Goal: Task Accomplishment & Management: Manage account settings

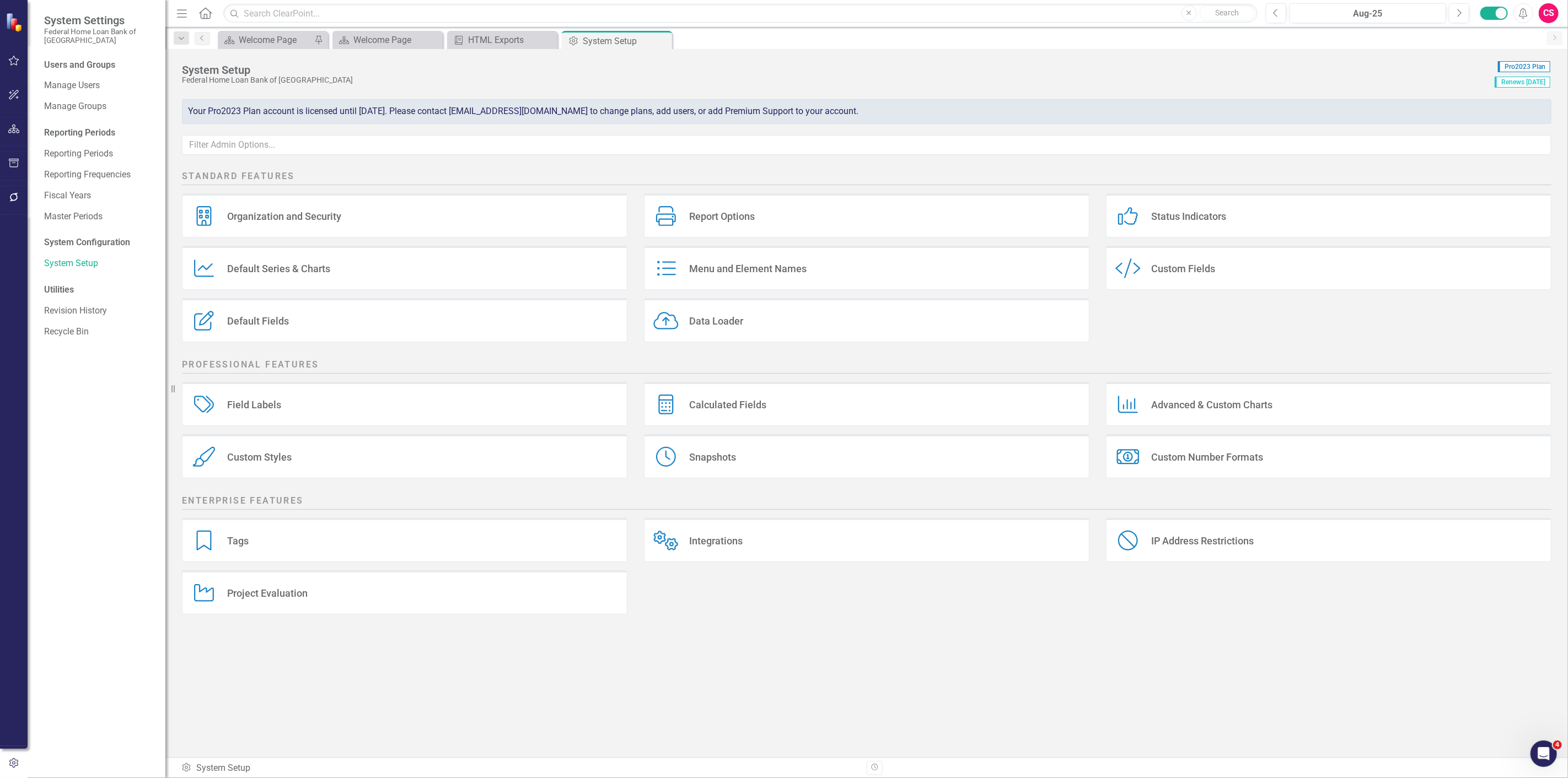
click at [828, 438] on div "Snapshots Snapshots" at bounding box center [866, 456] width 445 height 44
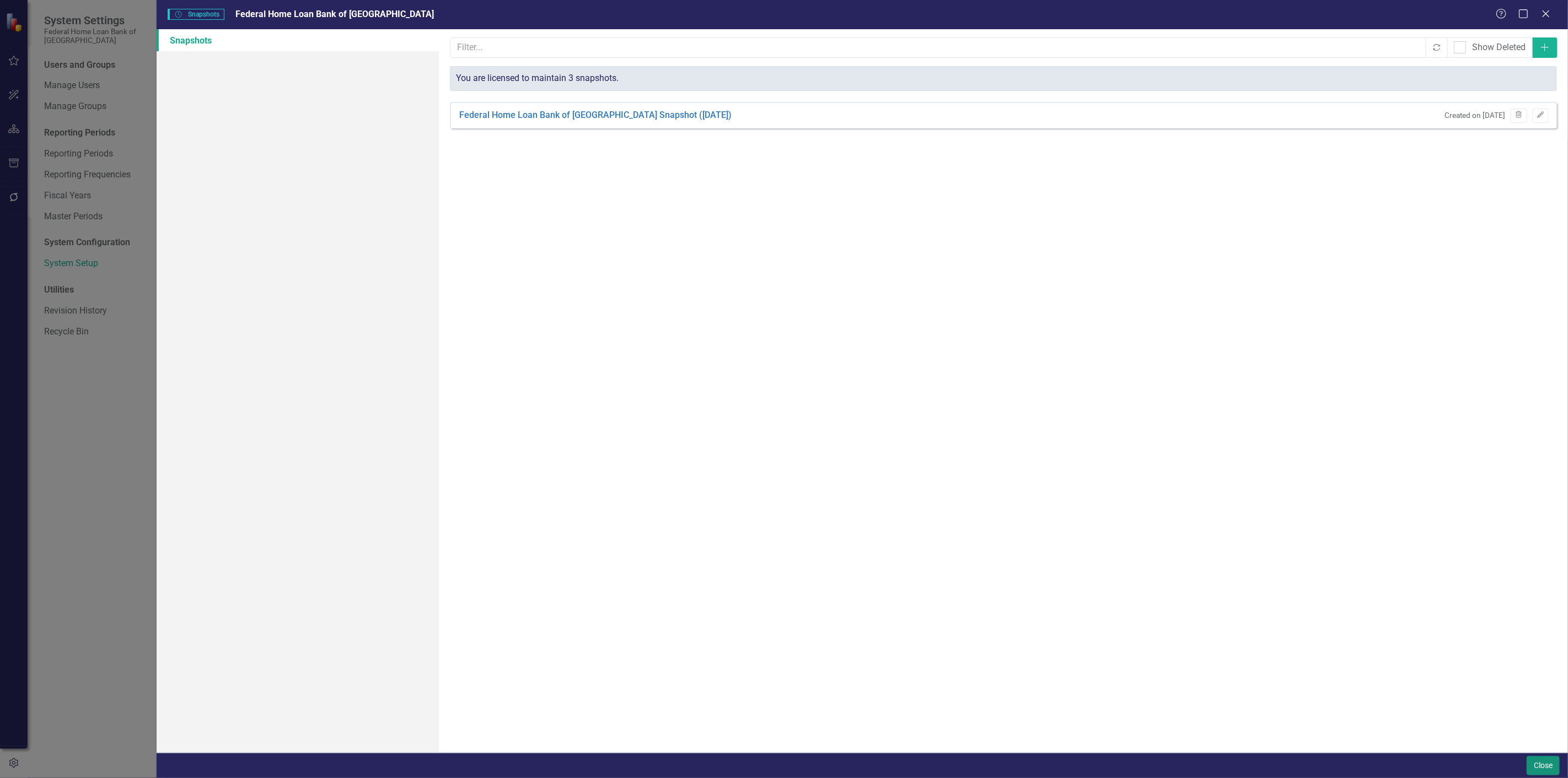
drag, startPoint x: 1547, startPoint y: 757, endPoint x: 1551, endPoint y: 773, distance: 16.5
click at [1551, 773] on button "Close" at bounding box center [1543, 765] width 33 height 19
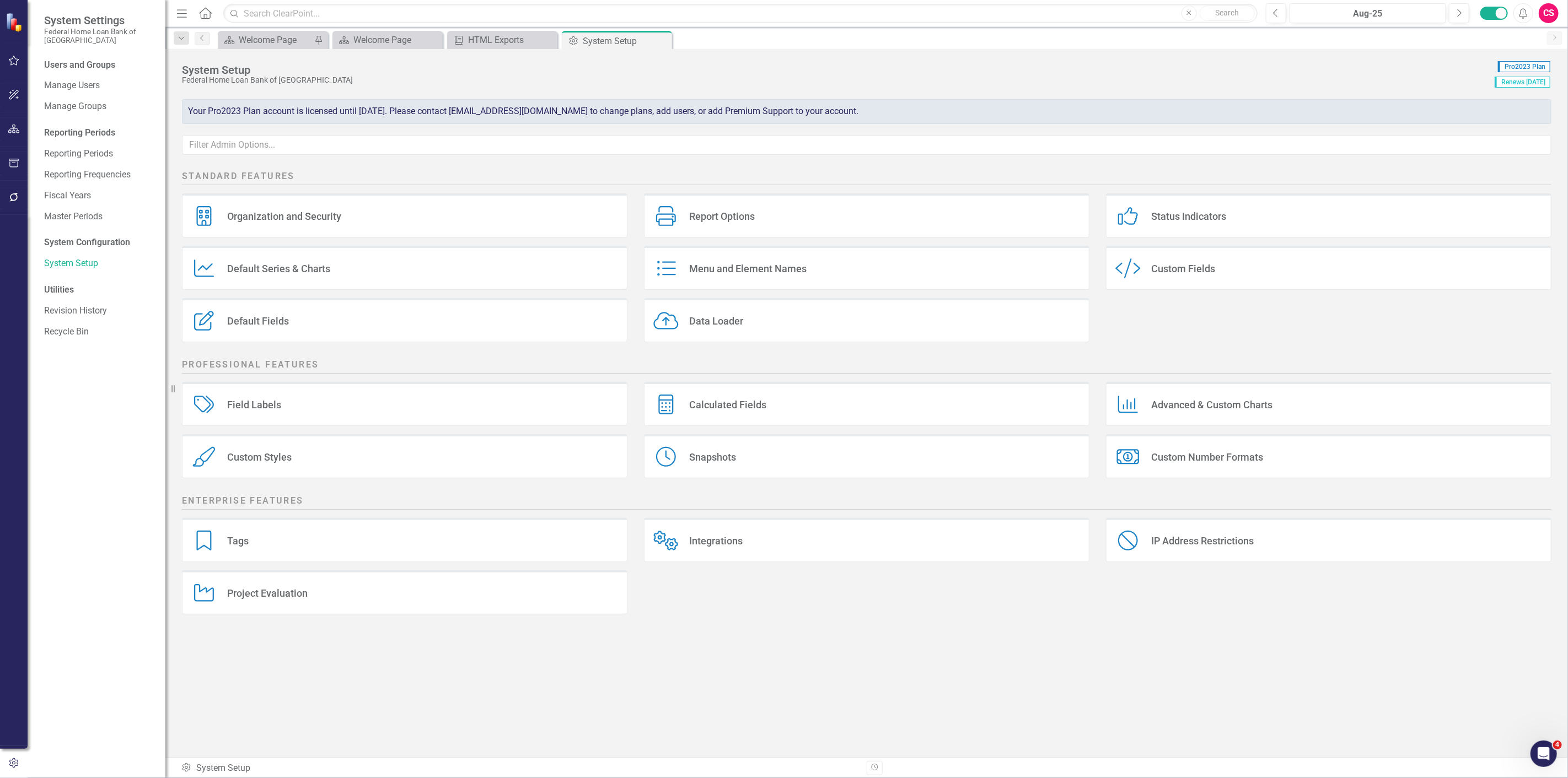
click at [201, 15] on icon at bounding box center [205, 12] width 13 height 11
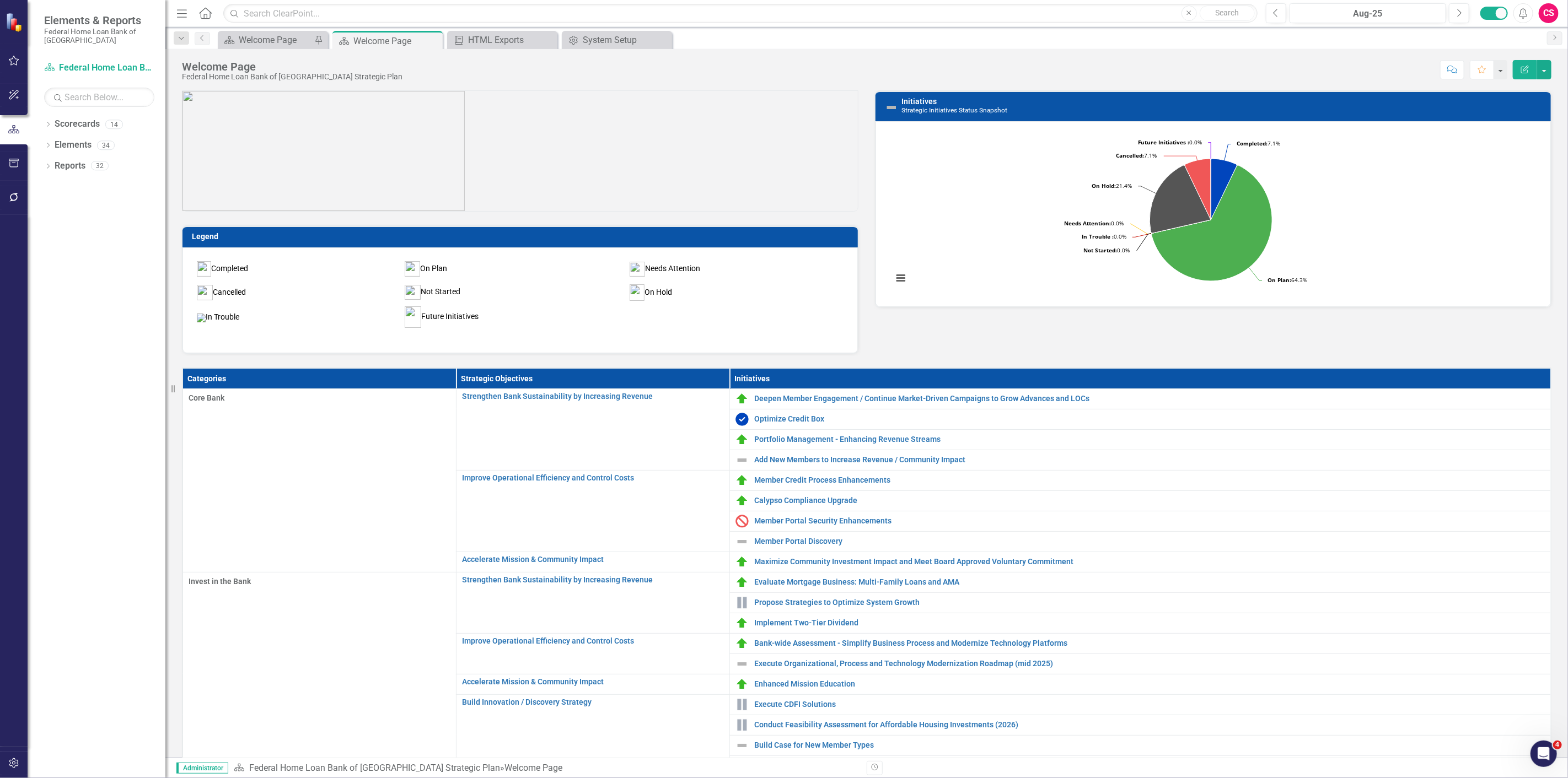
click at [531, 220] on div "Legend Completed On Plan Needs Attention Cancelled Not Started On Hold In Troub…" at bounding box center [520, 282] width 693 height 142
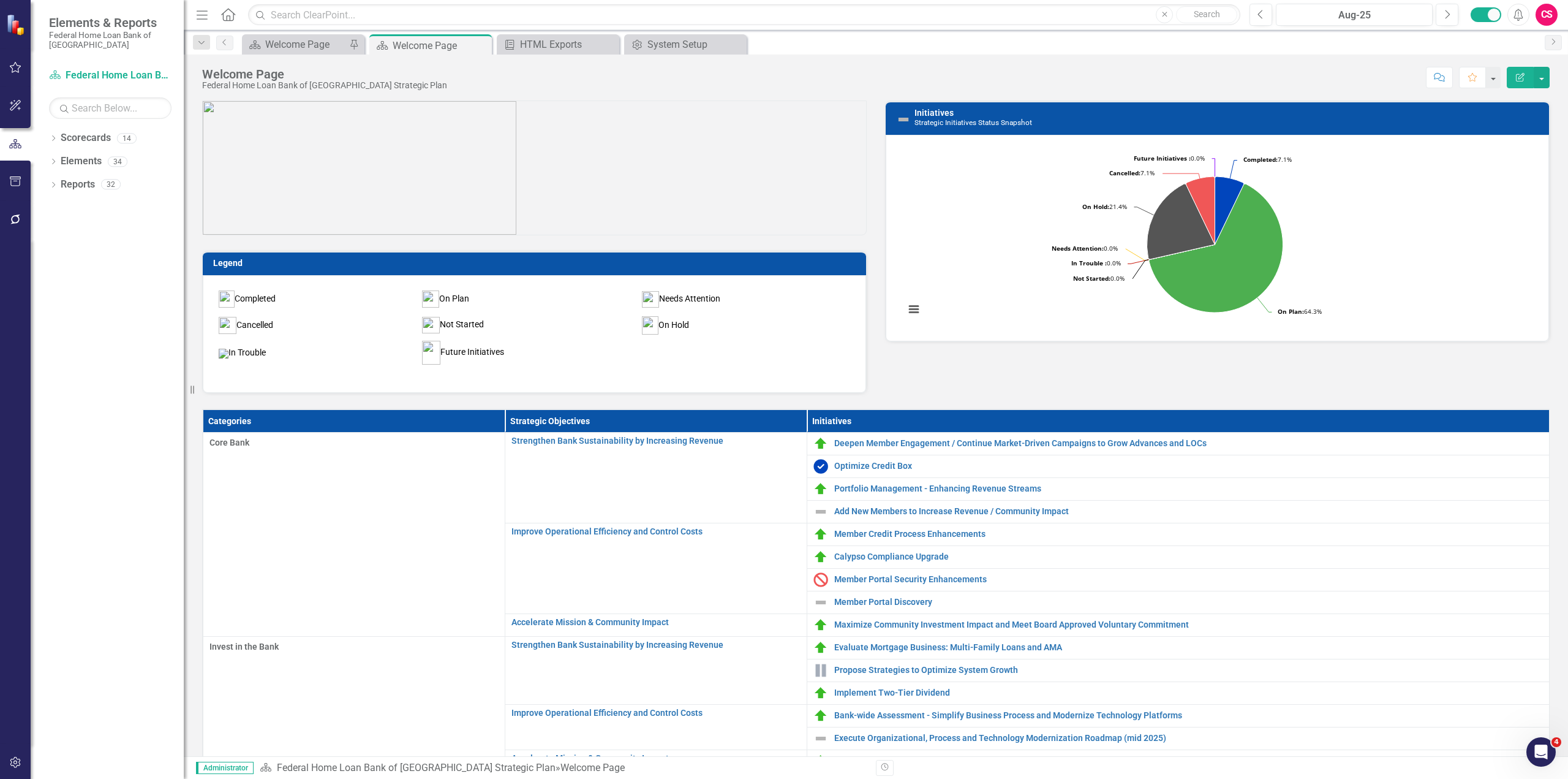
click at [544, 139] on p at bounding box center [534, 168] width 663 height 133
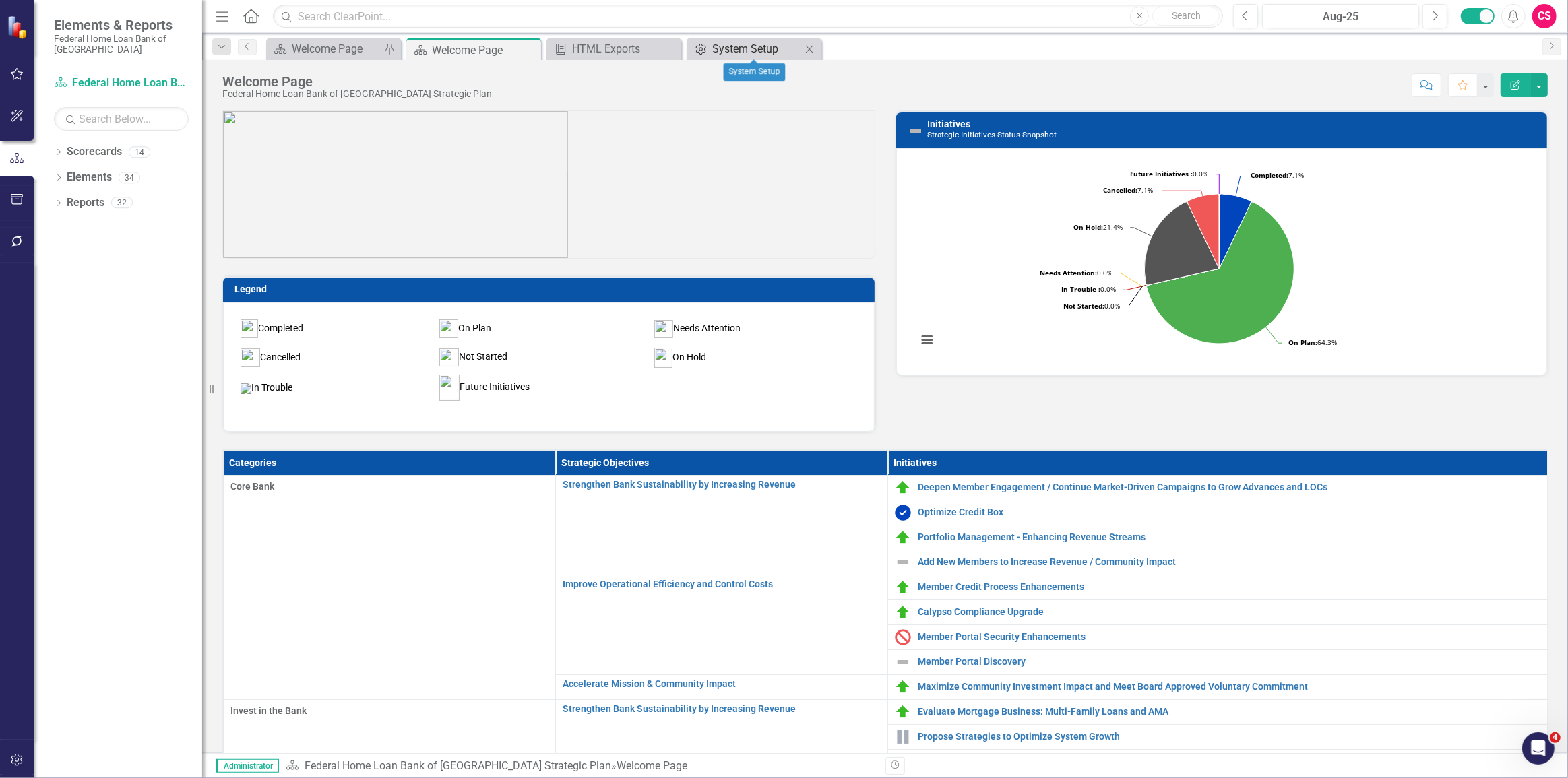
click at [760, 47] on div "System Setup" at bounding box center [757, 49] width 89 height 17
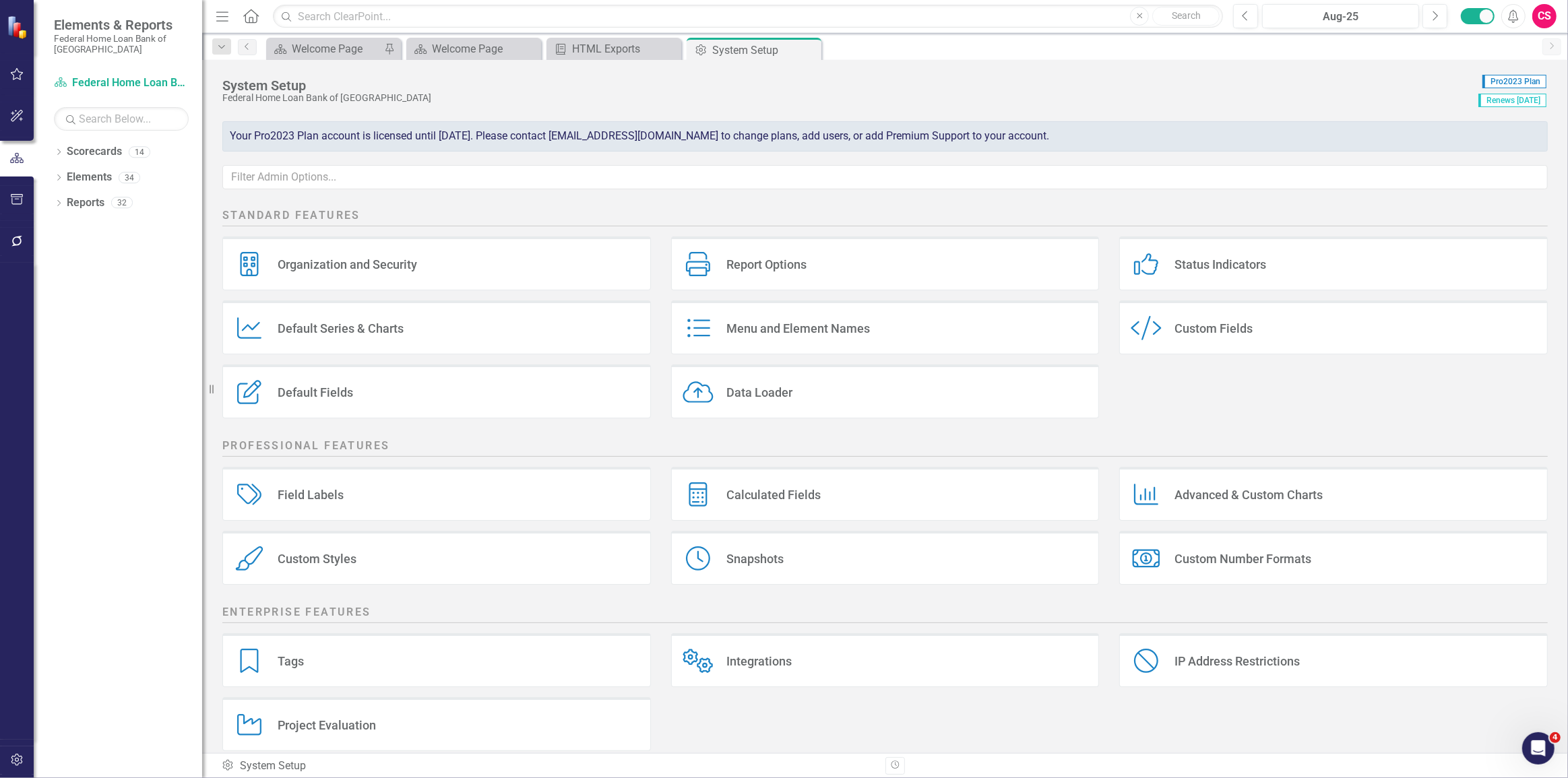
click at [738, 554] on div "Snapshots" at bounding box center [755, 558] width 58 height 16
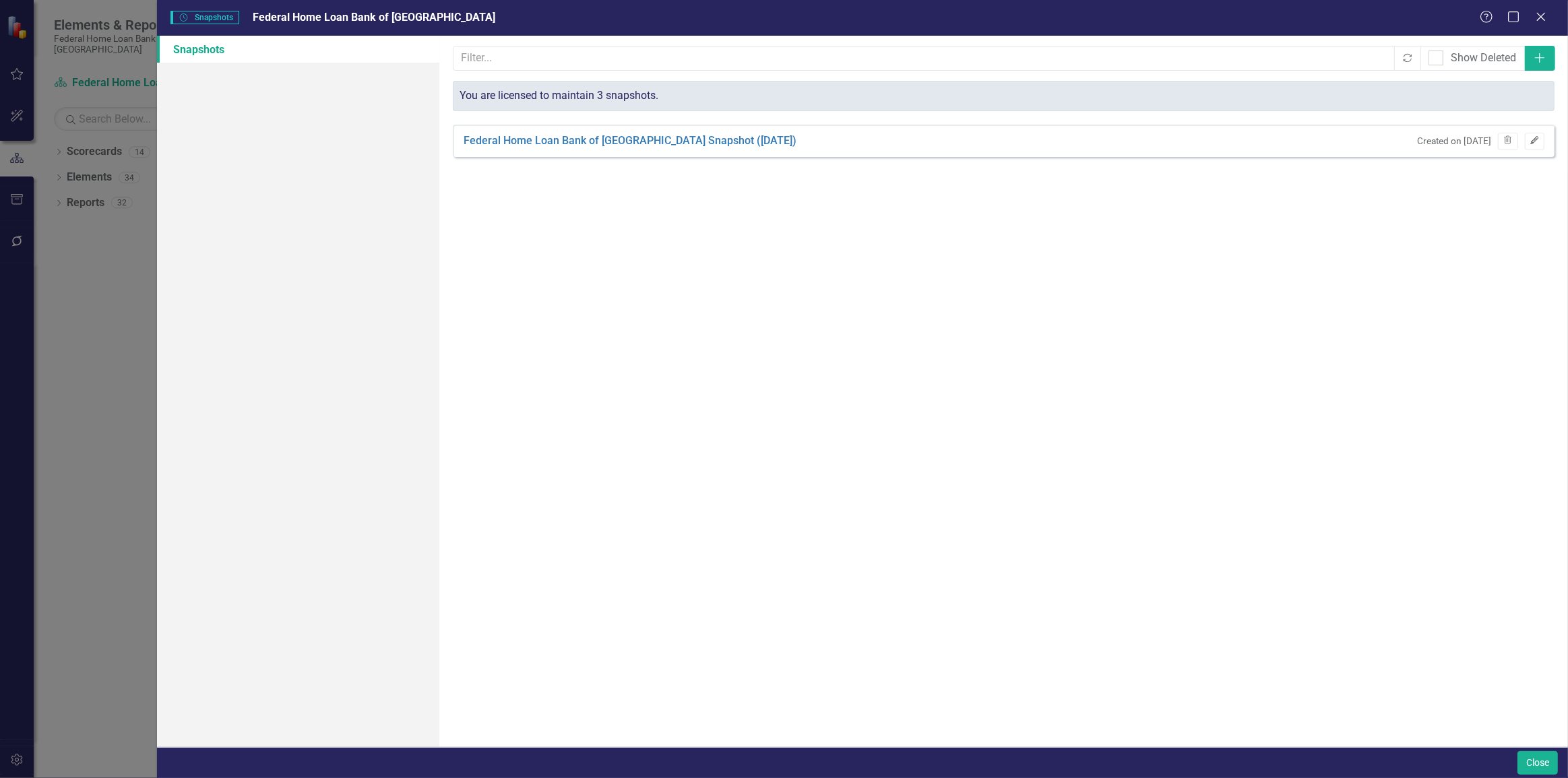
click at [1535, 146] on button "Edit" at bounding box center [1534, 141] width 20 height 18
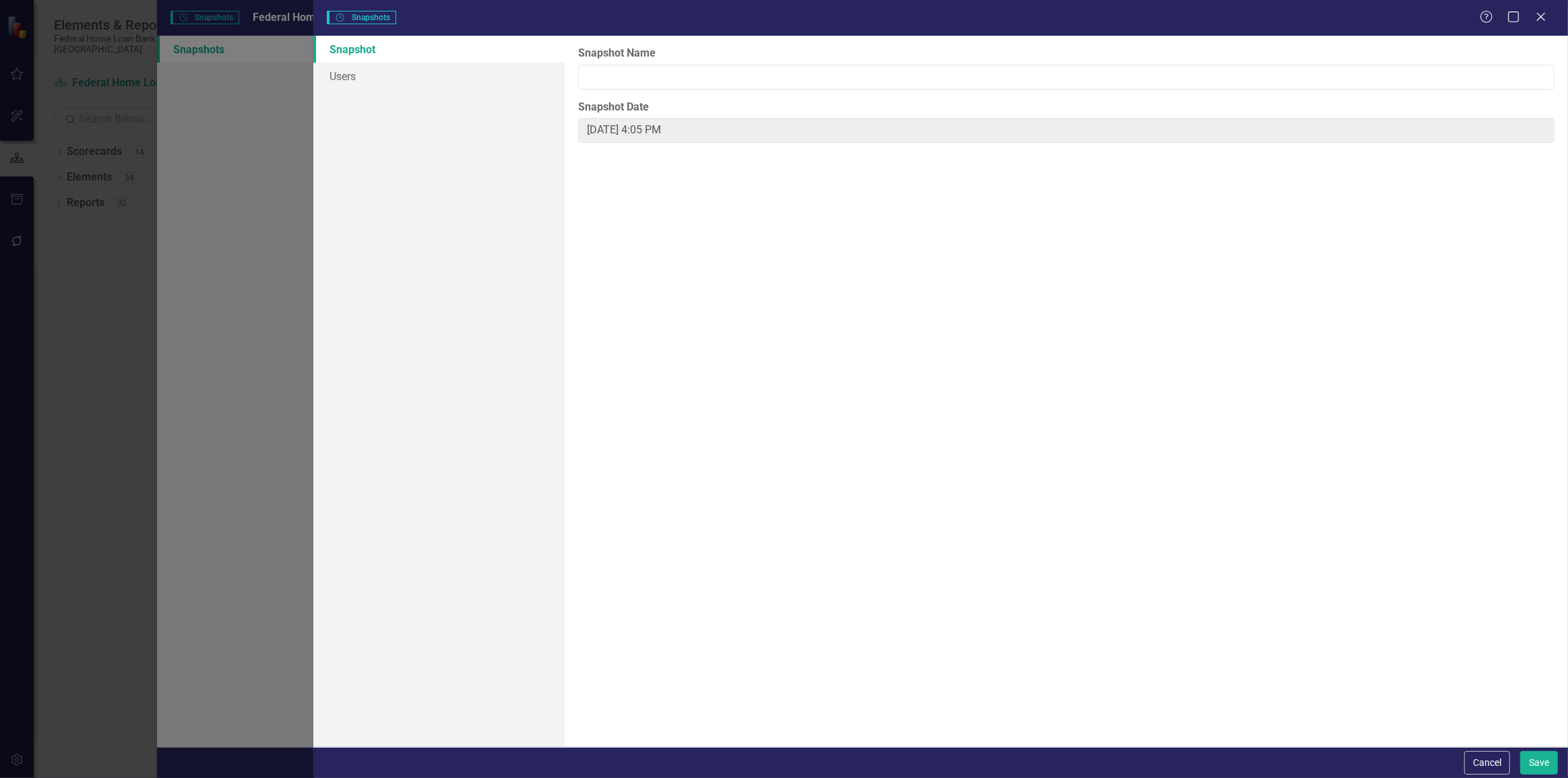
type input "Wednesday, September 10th, 2025 at 3:12 PM"
type input "Federal Home Loan Bank of San Francisco Snapshot (9/10/25)"
click at [419, 74] on link "Users" at bounding box center [438, 75] width 251 height 27
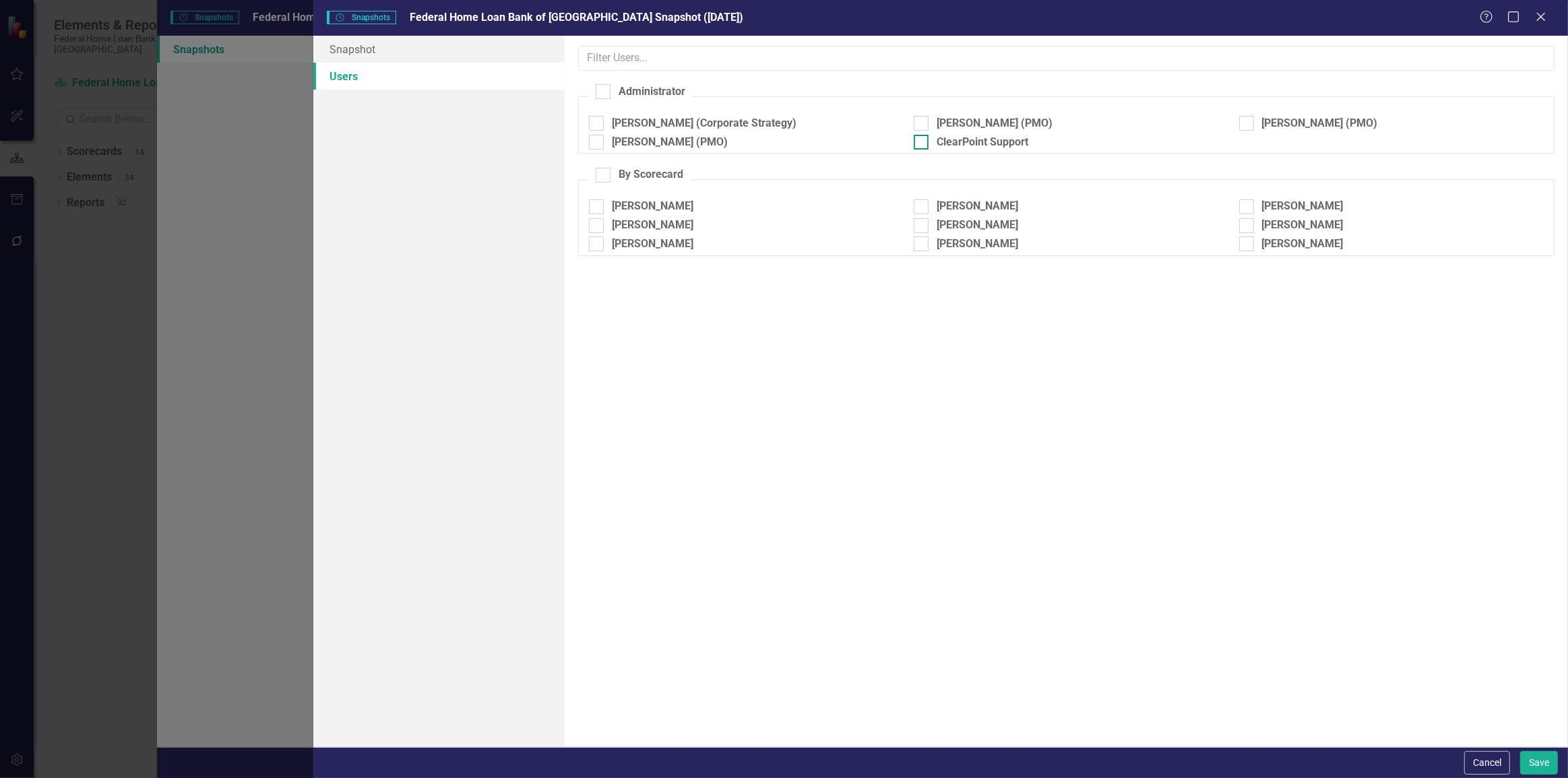
click at [947, 145] on div "ClearPoint Support" at bounding box center [982, 142] width 92 height 16
click at [922, 143] on input "ClearPoint Support" at bounding box center [917, 138] width 8 height 8
checkbox input "true"
click at [1523, 759] on button "Save" at bounding box center [1538, 762] width 38 height 23
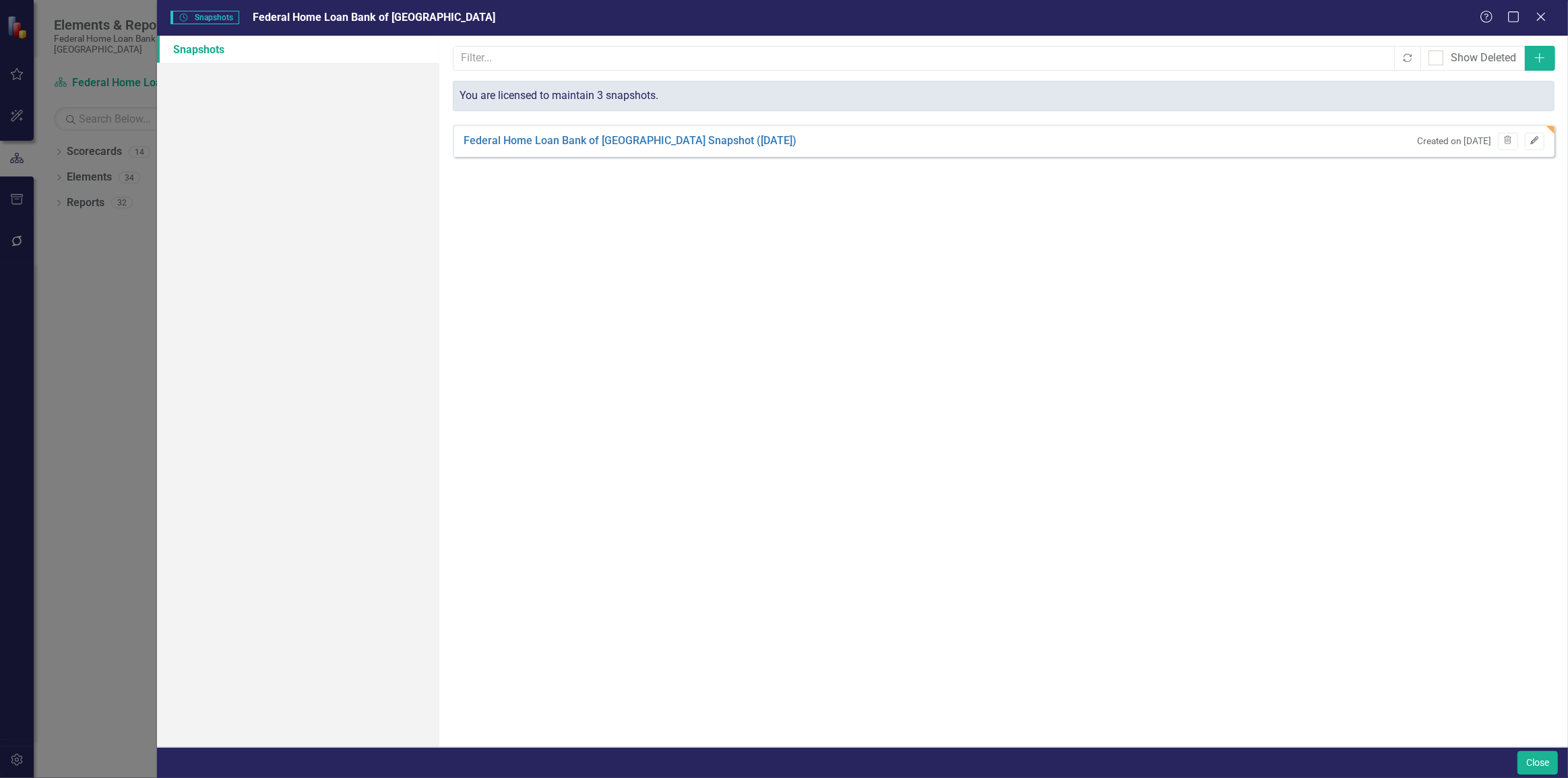
click at [1536, 143] on icon "Edit" at bounding box center [1534, 140] width 10 height 8
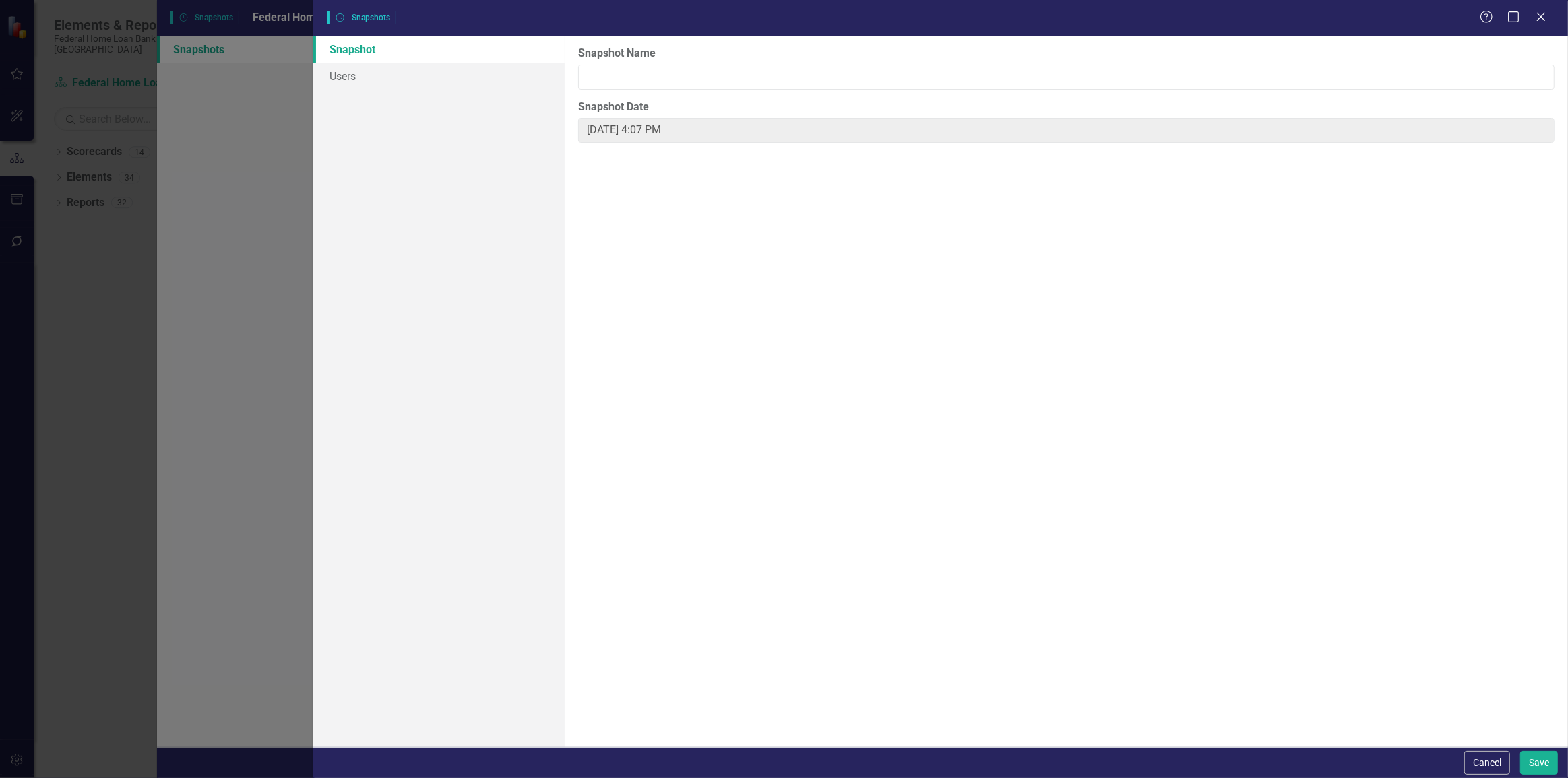
type input "Wednesday, September 10th, 2025 at 3:12 PM"
type input "Federal Home Loan Bank of San Francisco Snapshot (9/10/25)"
click at [367, 74] on link "Users" at bounding box center [438, 75] width 251 height 27
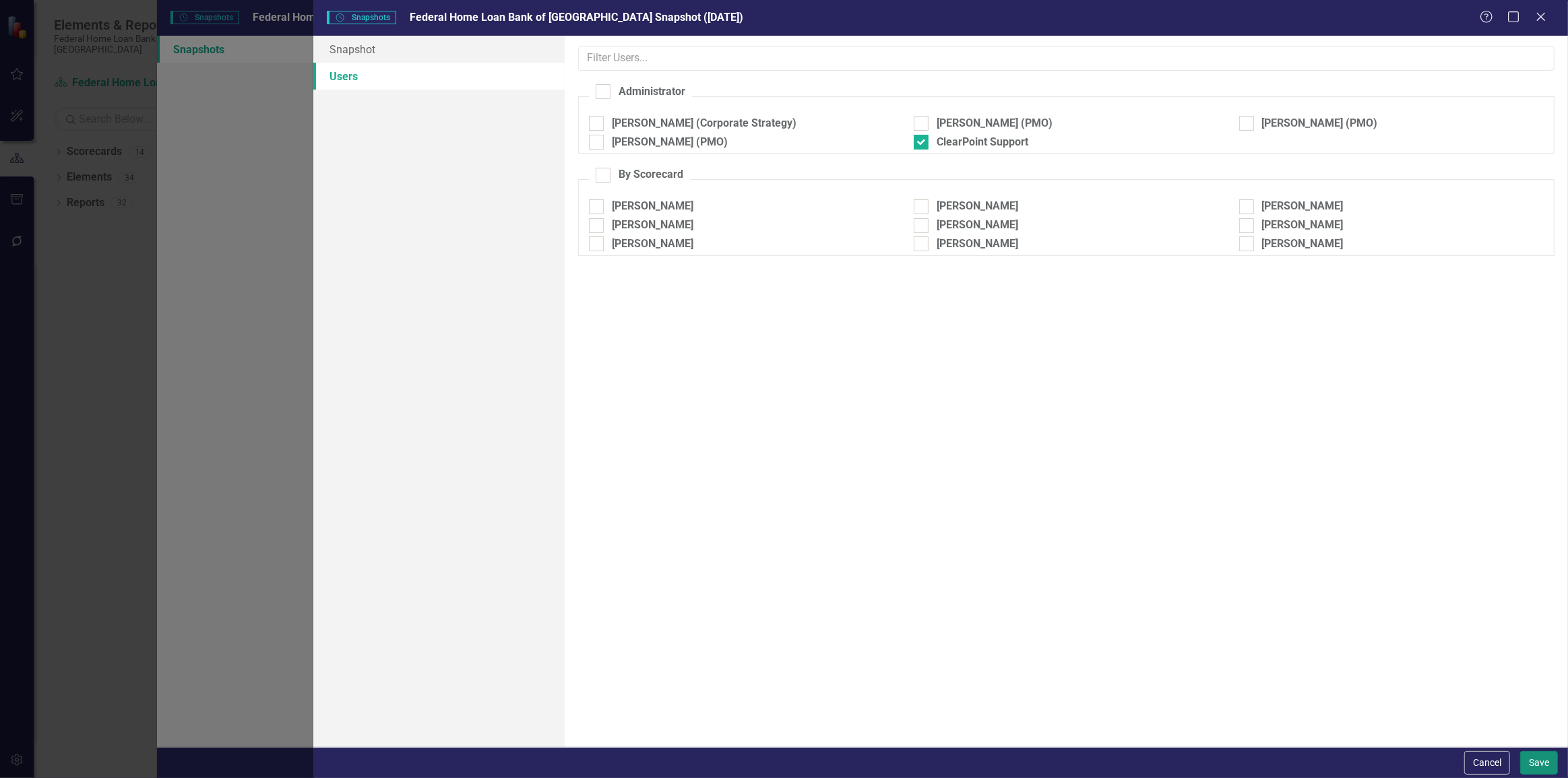
click at [1542, 774] on button "Save" at bounding box center [1538, 762] width 38 height 23
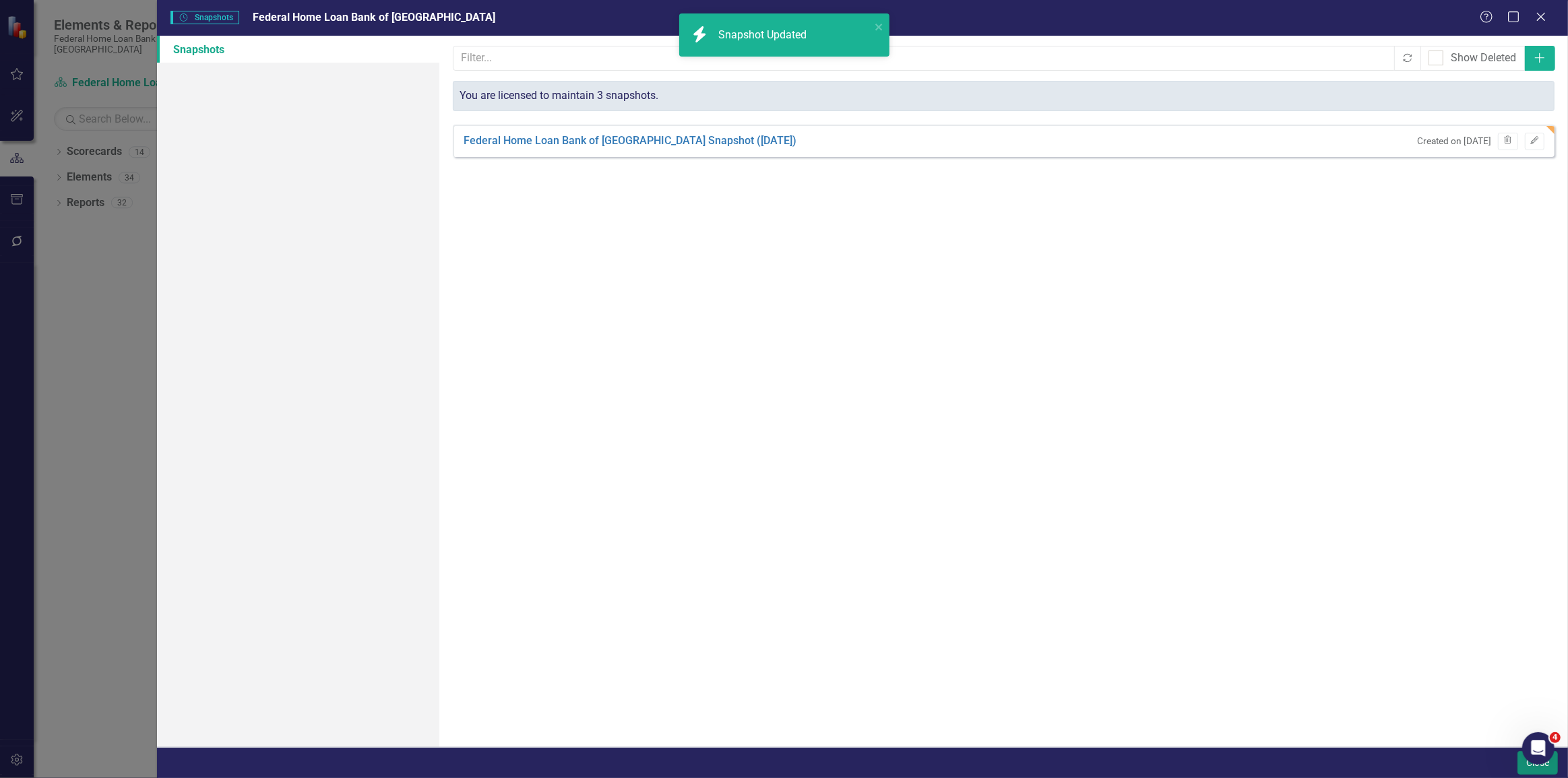
click at [1529, 773] on button "Close" at bounding box center [1537, 762] width 41 height 23
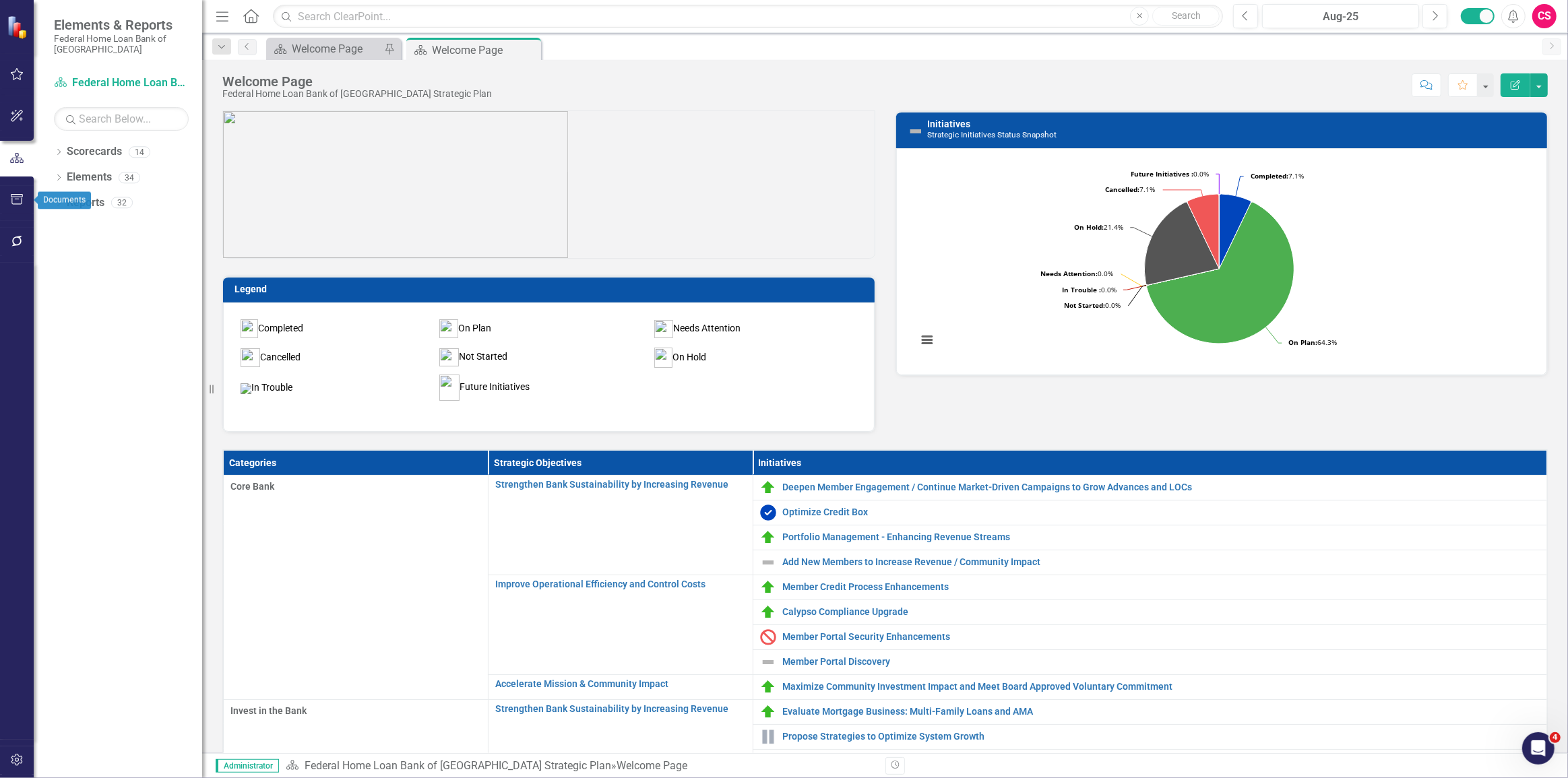
click at [14, 197] on icon "button" at bounding box center [17, 200] width 14 height 11
click at [75, 136] on link "HTML Exports" at bounding box center [121, 130] width 135 height 16
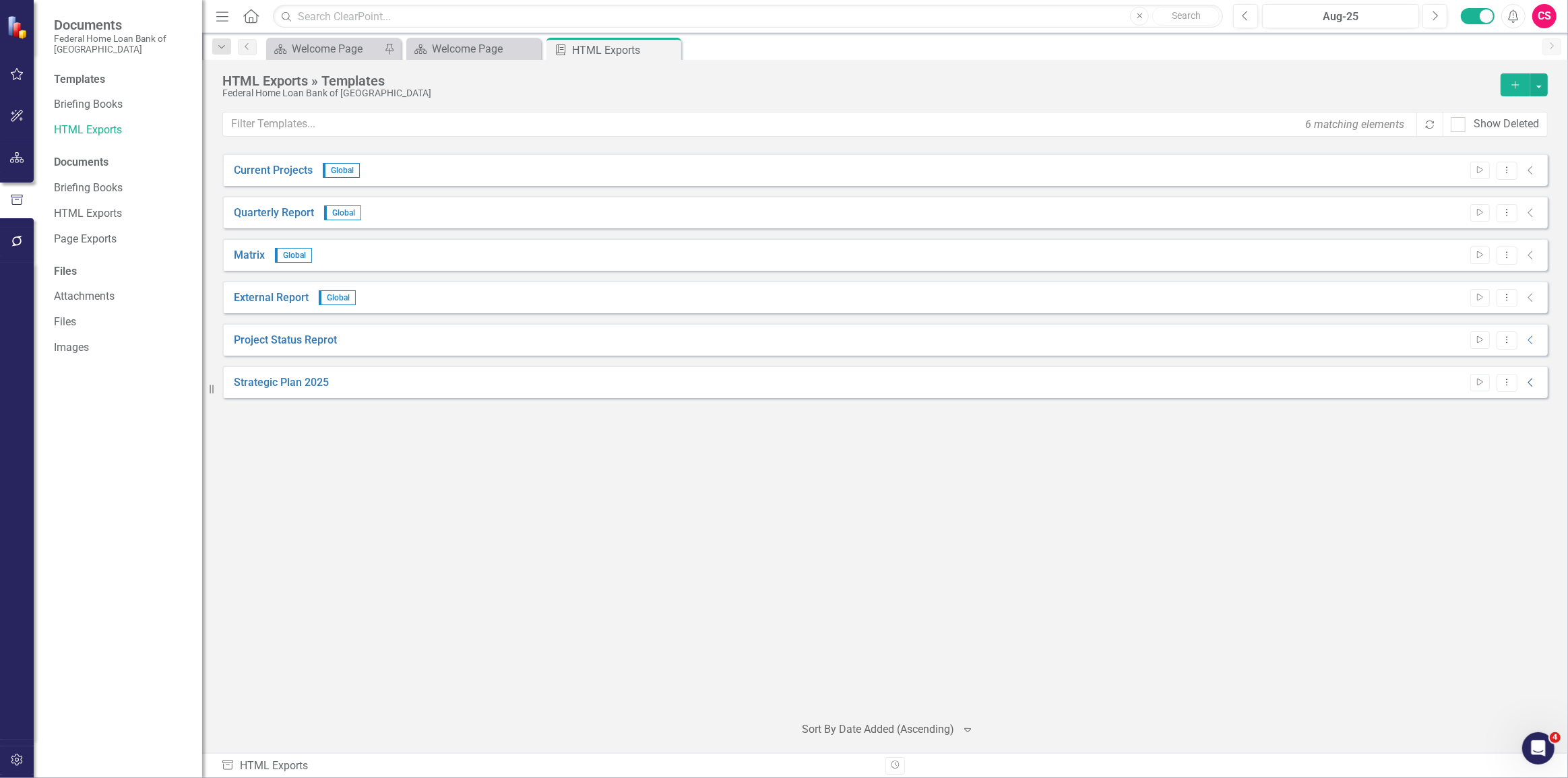
click at [1529, 383] on icon at bounding box center [1529, 383] width 5 height 8
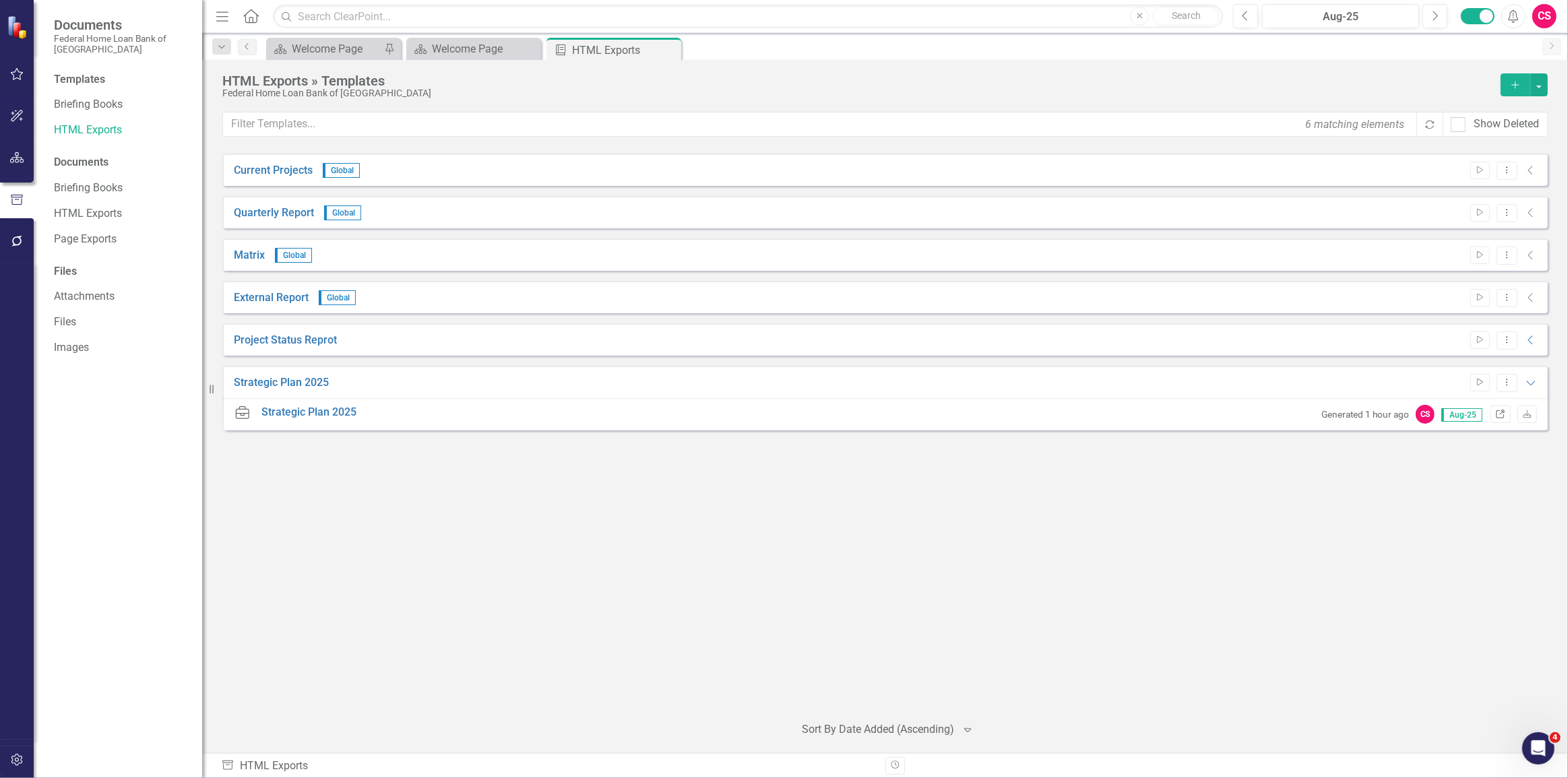
click at [1499, 410] on icon "Link" at bounding box center [1499, 414] width 10 height 8
click at [18, 163] on button "button" at bounding box center [17, 158] width 31 height 28
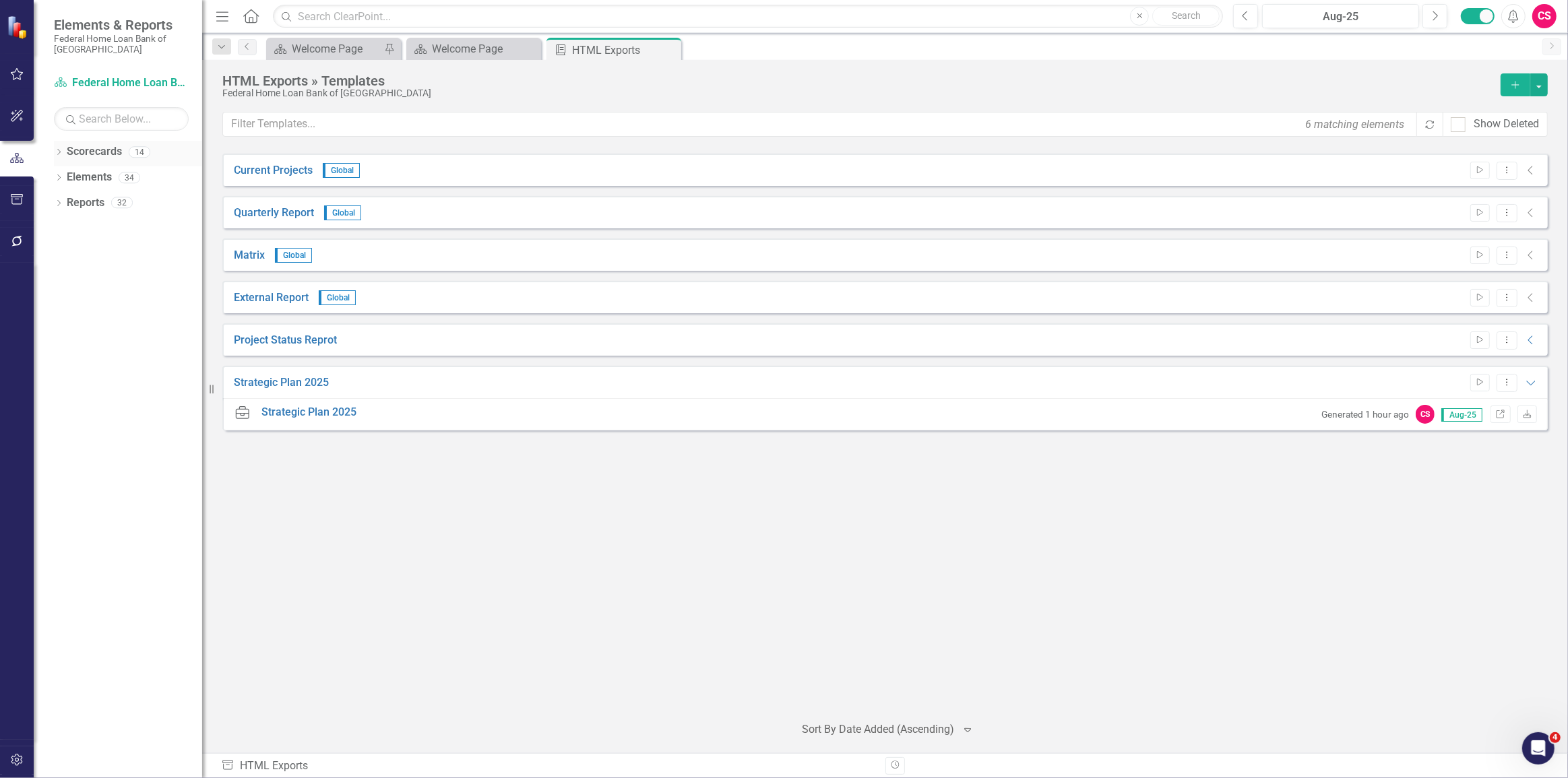
click at [92, 152] on link "Scorecards" at bounding box center [94, 151] width 55 height 16
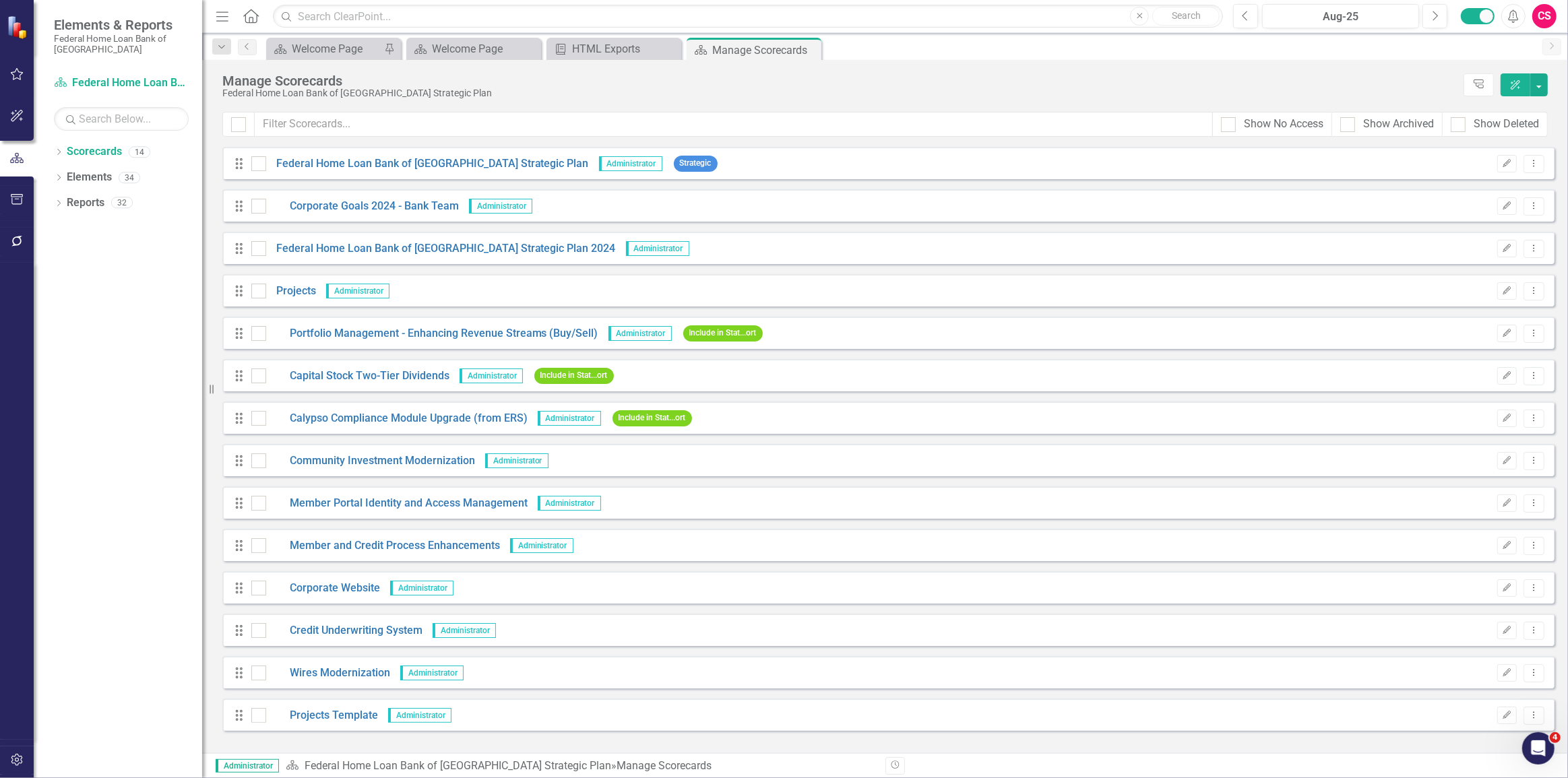
click at [23, 194] on icon "button" at bounding box center [17, 200] width 14 height 11
click at [1531, 159] on icon "Dropdown Menu" at bounding box center [1534, 162] width 11 height 8
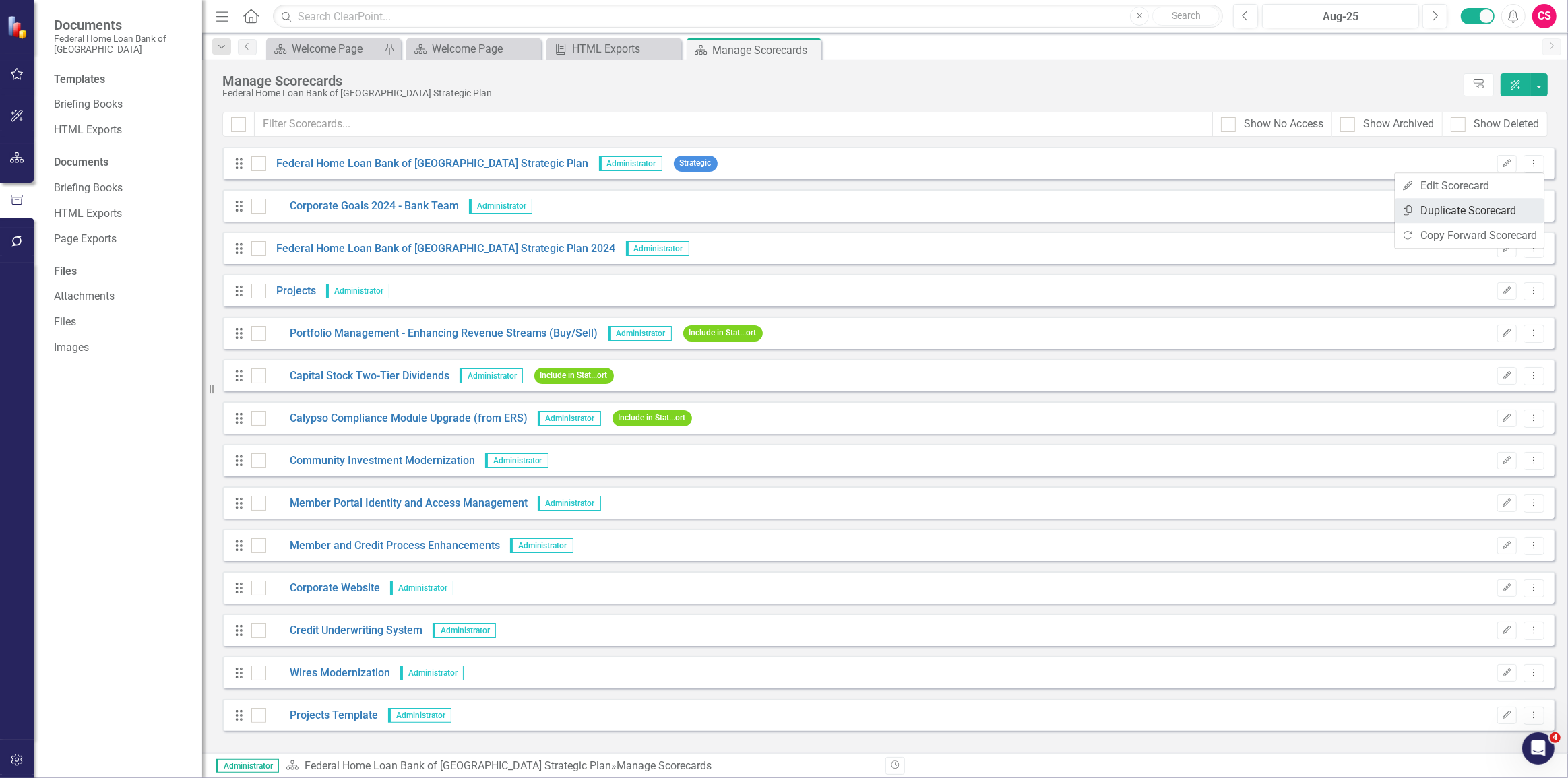
click at [1470, 210] on link "Copy Duplicate Scorecard" at bounding box center [1469, 210] width 149 height 25
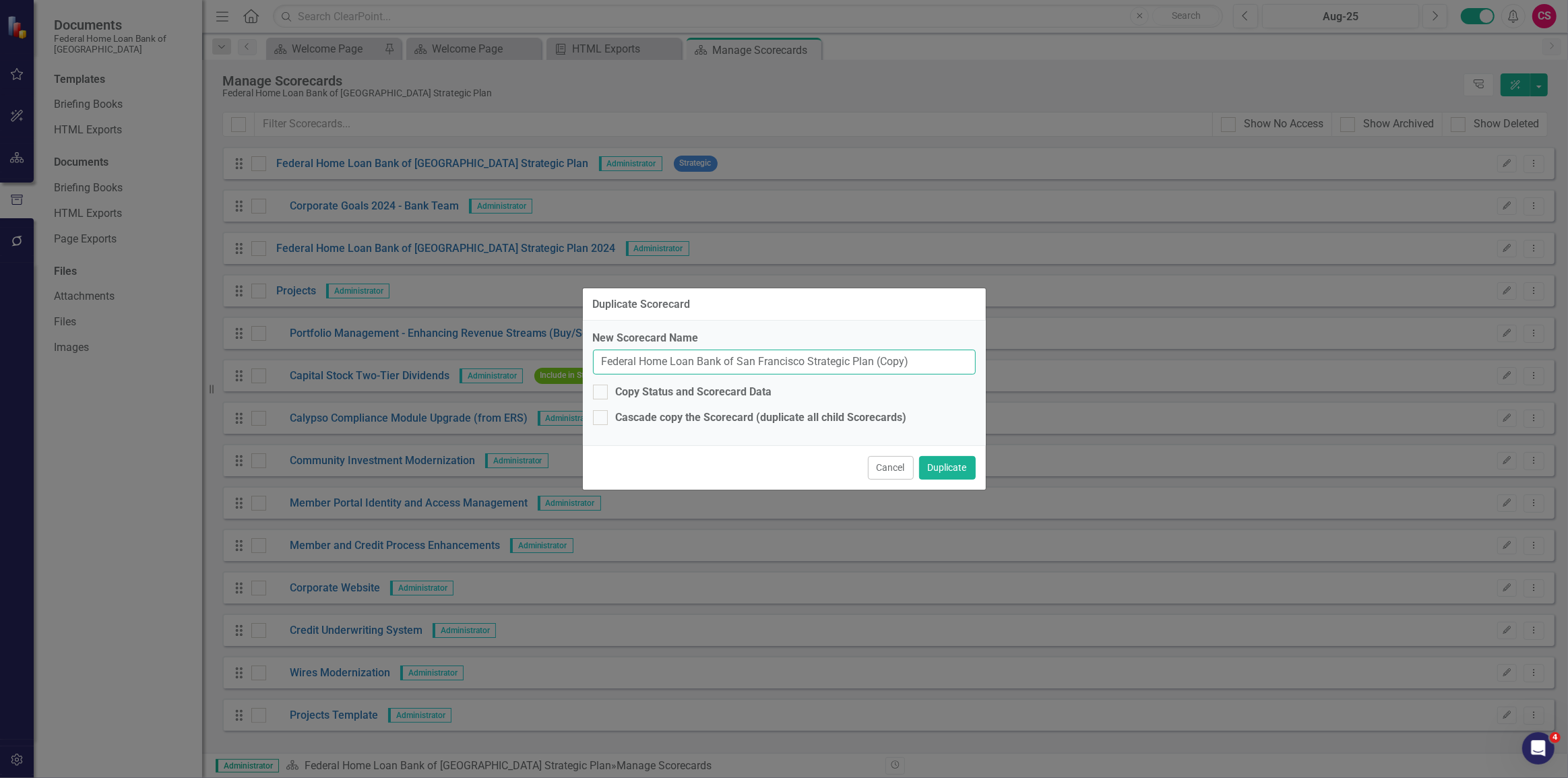
drag, startPoint x: 915, startPoint y: 367, endPoint x: 876, endPoint y: 370, distance: 39.1
click at [876, 370] on input "Federal Home Loan Bank of San Francisco Strategic Plan (Copy)" at bounding box center [784, 361] width 383 height 25
type input "Federal Home Loan Bank of San Francisco Strategic Plan 2025"
click at [639, 394] on div "Copy Status and Scorecard Data" at bounding box center [694, 392] width 156 height 16
click at [602, 394] on input "Copy Status and Scorecard Data" at bounding box center [596, 388] width 8 height 8
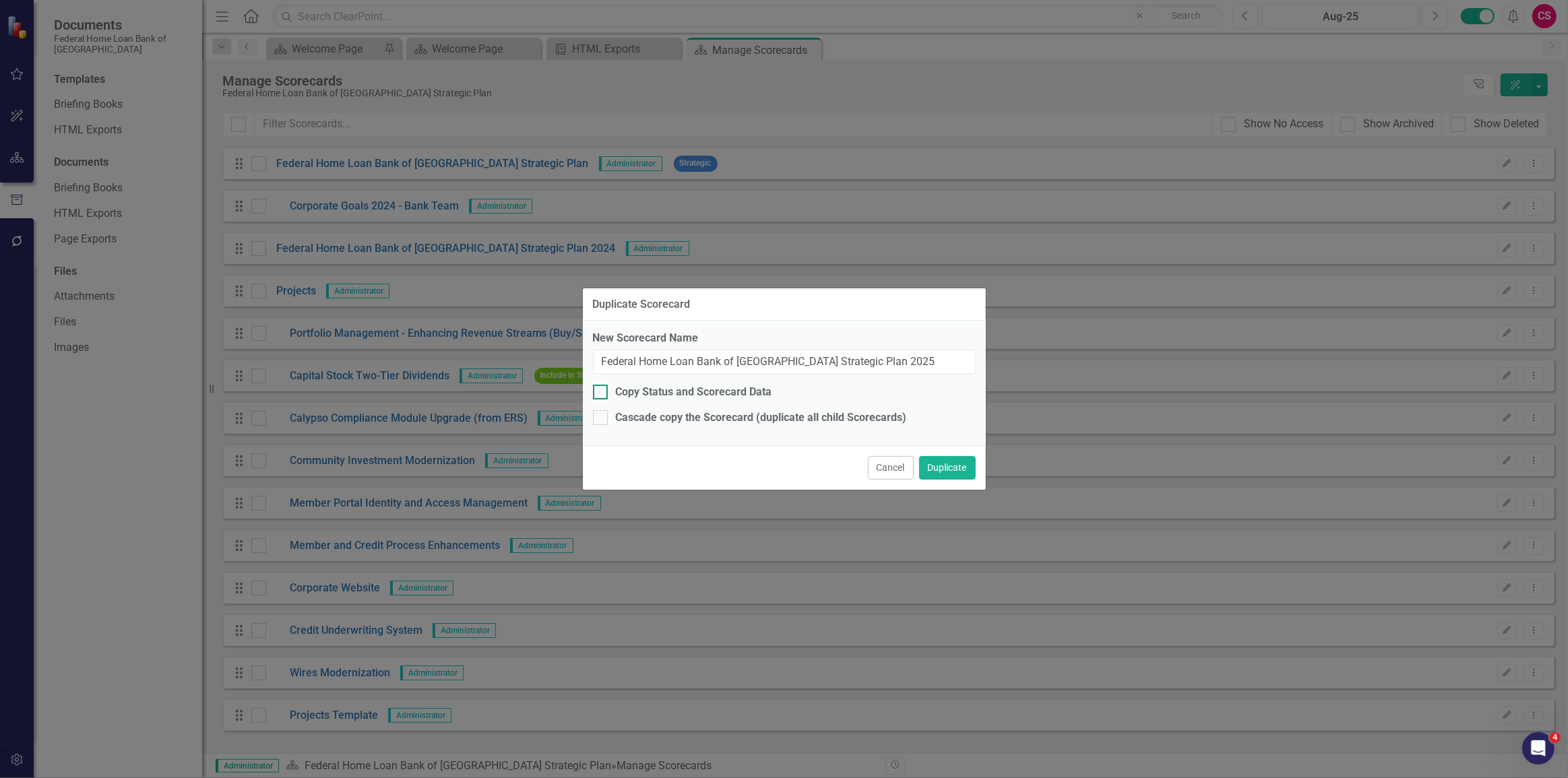
checkbox input "true"
click at [941, 474] on button "Duplicate" at bounding box center [947, 467] width 57 height 23
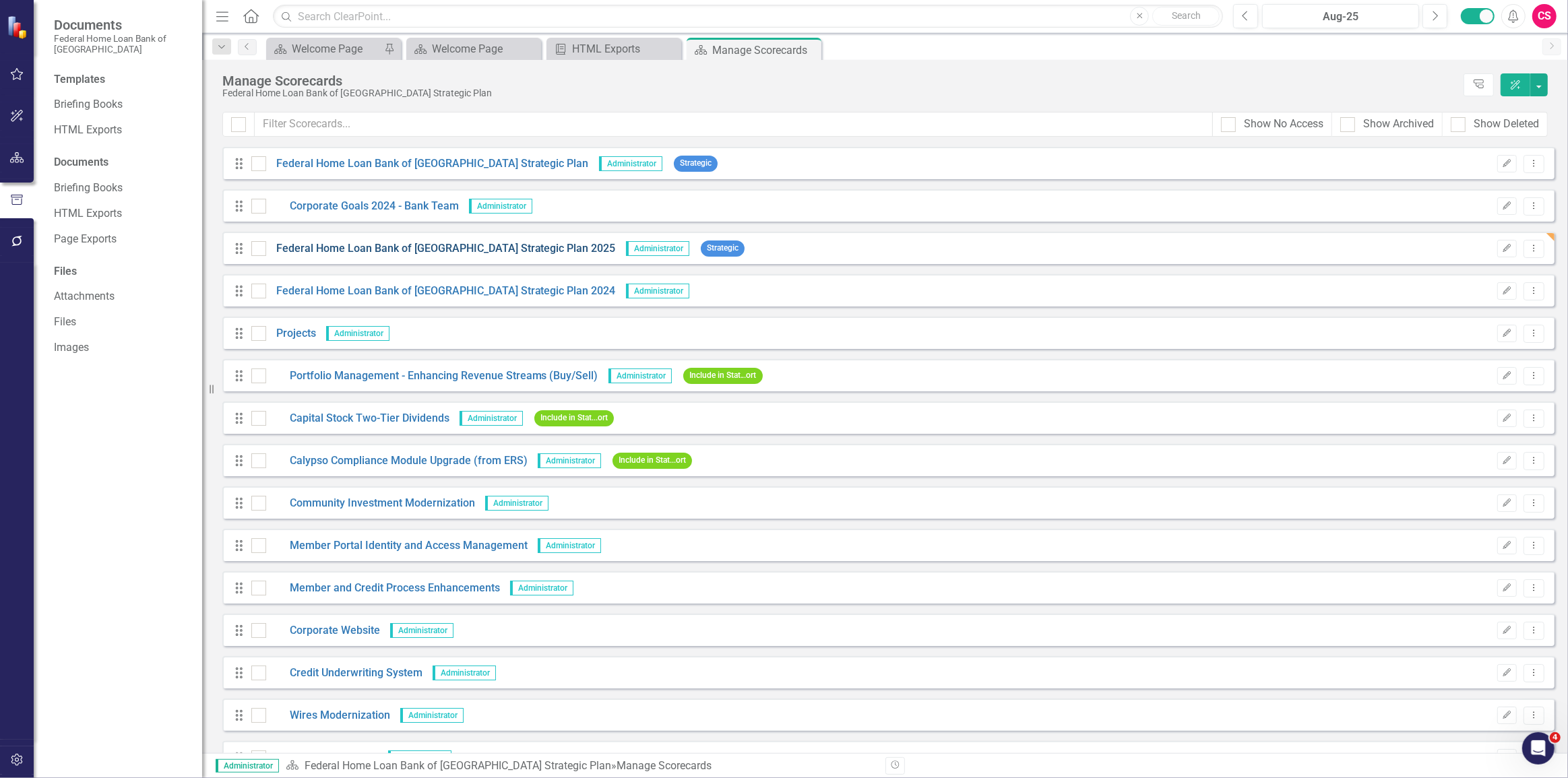
click at [408, 249] on link "Federal Home Loan Bank of San Francisco Strategic Plan 2025" at bounding box center [440, 249] width 349 height 16
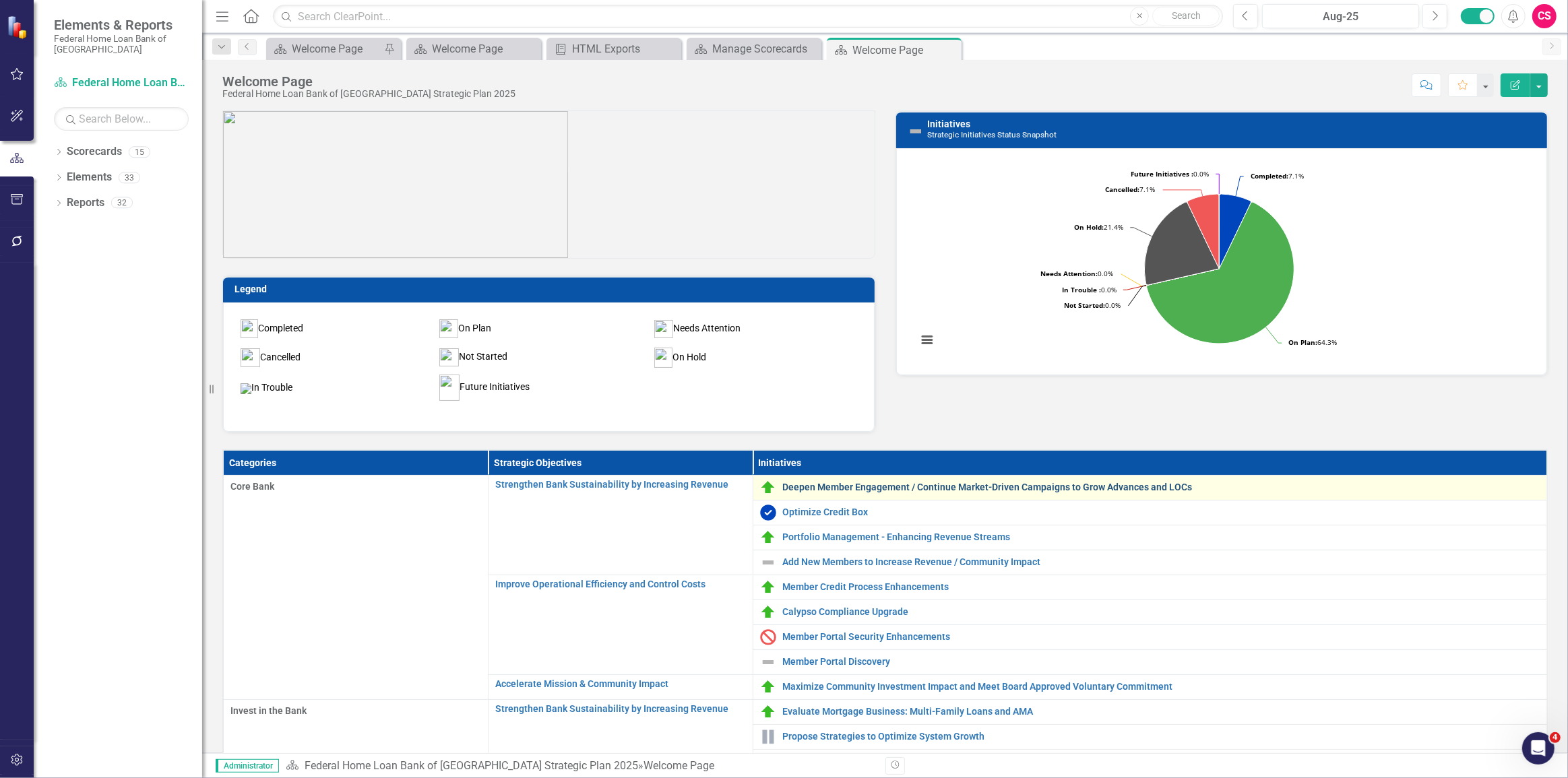
click at [860, 485] on link "Deepen Member Engagement / Continue Market-Driven Campaigns to Grow Advances an…" at bounding box center [1161, 486] width 756 height 10
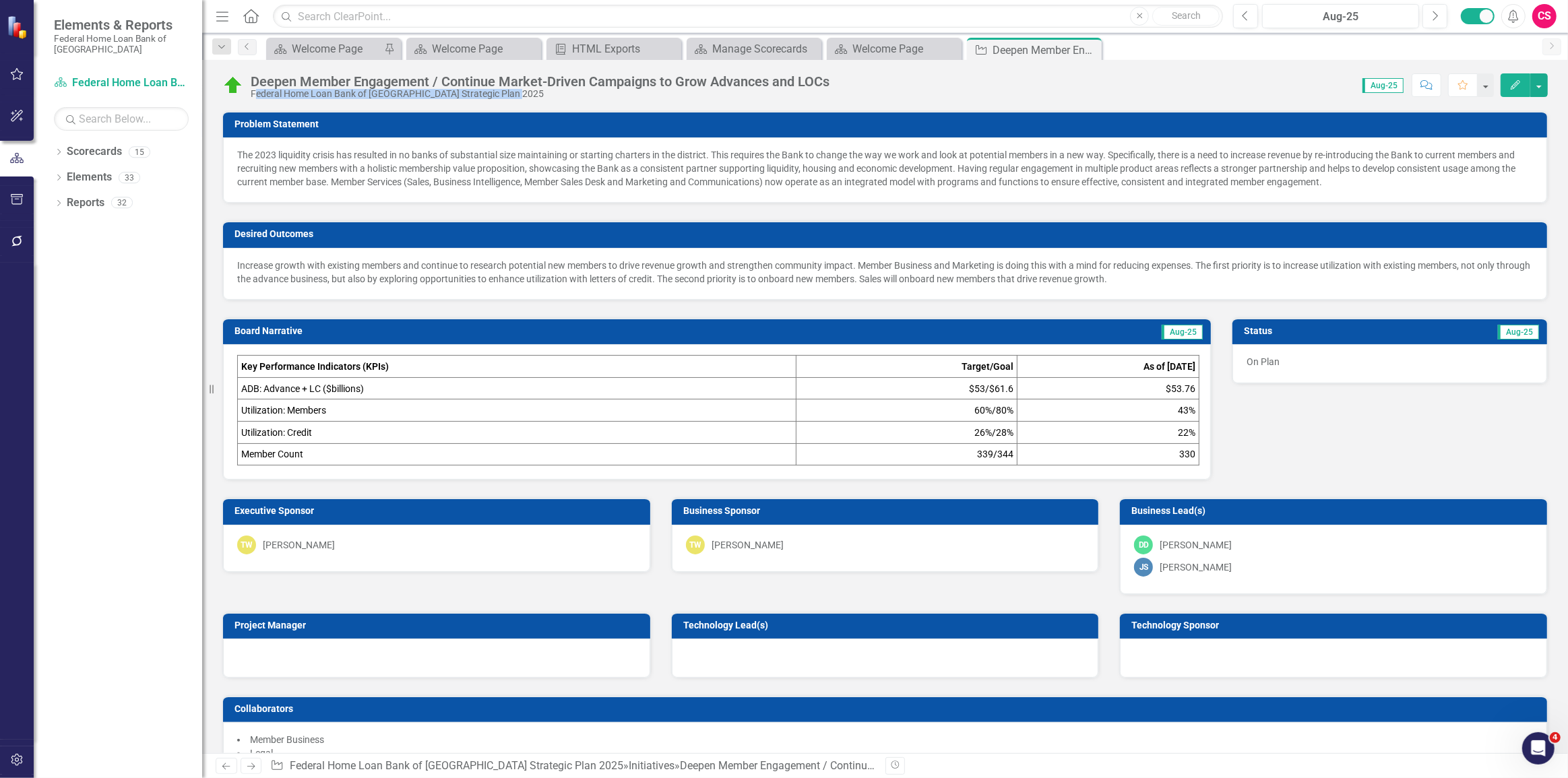
drag, startPoint x: 257, startPoint y: 95, endPoint x: 535, endPoint y: 97, distance: 278.0
click at [532, 95] on div "Federal Home Loan Bank of San Francisco Strategic Plan 2025" at bounding box center [540, 94] width 579 height 10
click at [541, 141] on div "The 2023 liquidity crisis has resulted in no banks of substantial size maintain…" at bounding box center [884, 170] width 1324 height 65
click at [55, 204] on icon "Dropdown" at bounding box center [59, 204] width 9 height 7
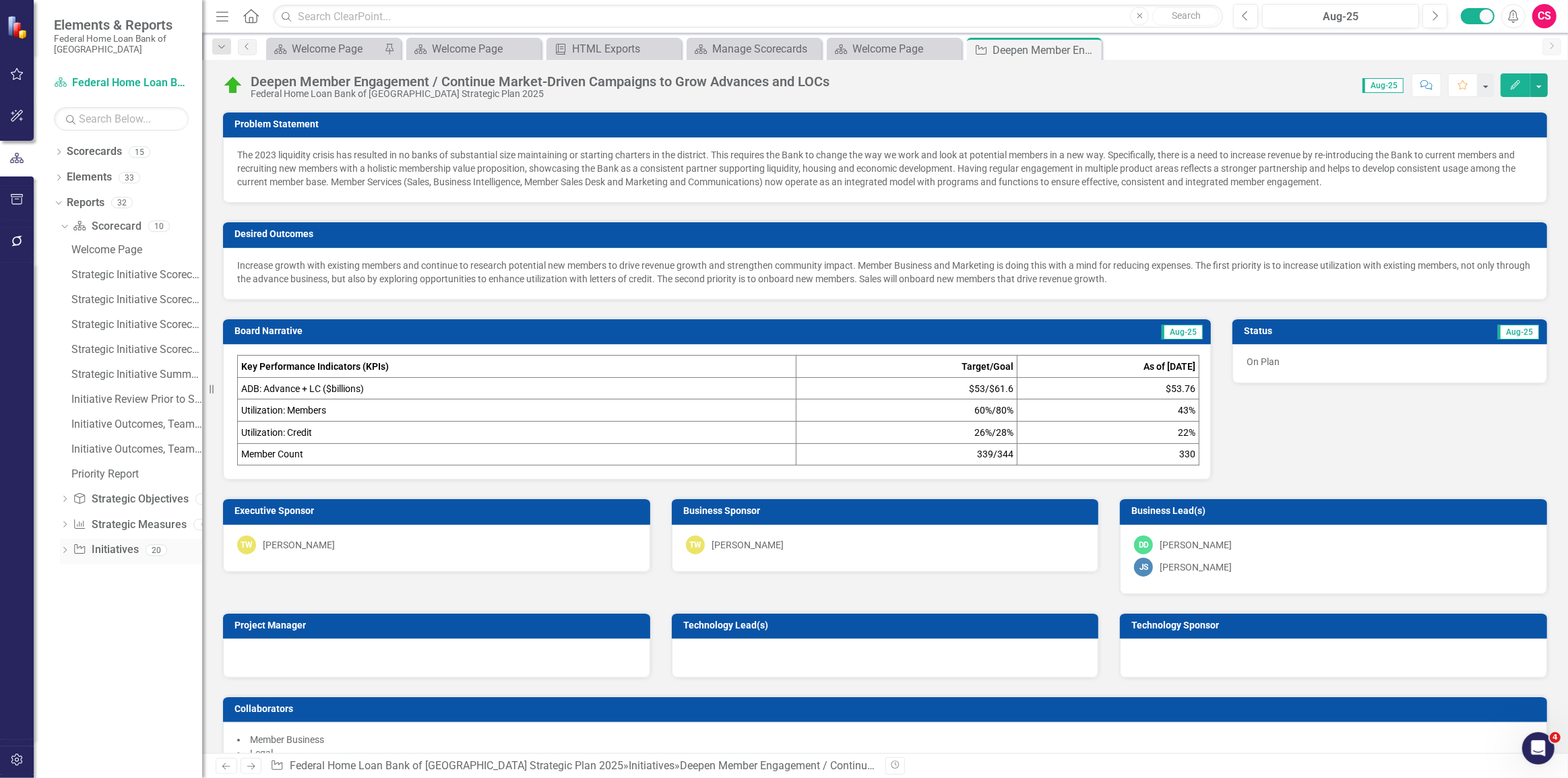
click at [63, 543] on div "Dropdown Initiative Initiatives 20" at bounding box center [131, 551] width 142 height 26
click at [62, 556] on div "Dropdown" at bounding box center [65, 551] width 9 height 11
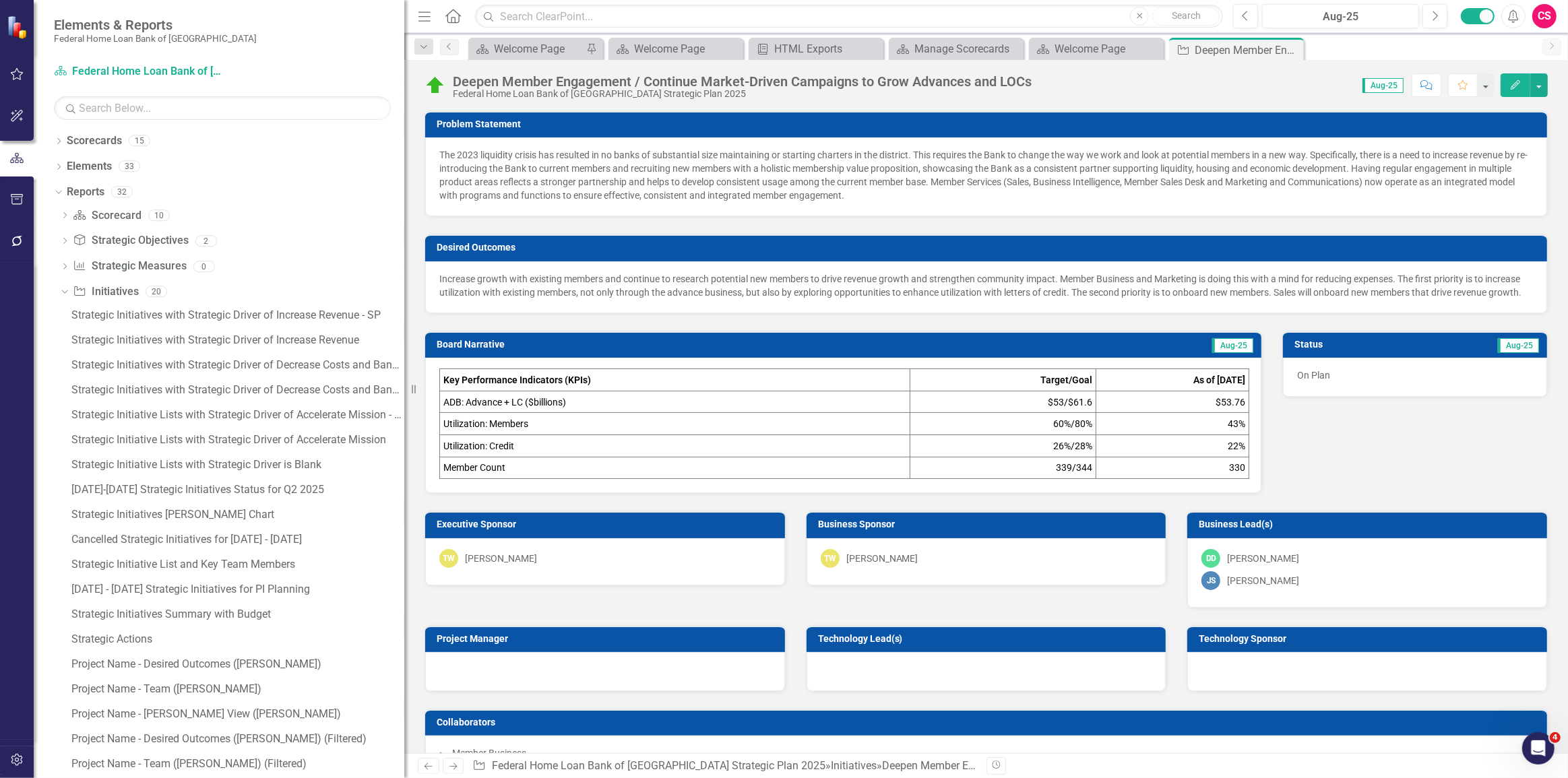
drag, startPoint x: 357, startPoint y: 334, endPoint x: 405, endPoint y: 331, distance: 48.1
click at [405, 331] on div "Resize" at bounding box center [410, 389] width 11 height 778
click at [708, 91] on div "Federal Home Loan Bank of San Francisco Strategic Plan 2025" at bounding box center [741, 94] width 579 height 10
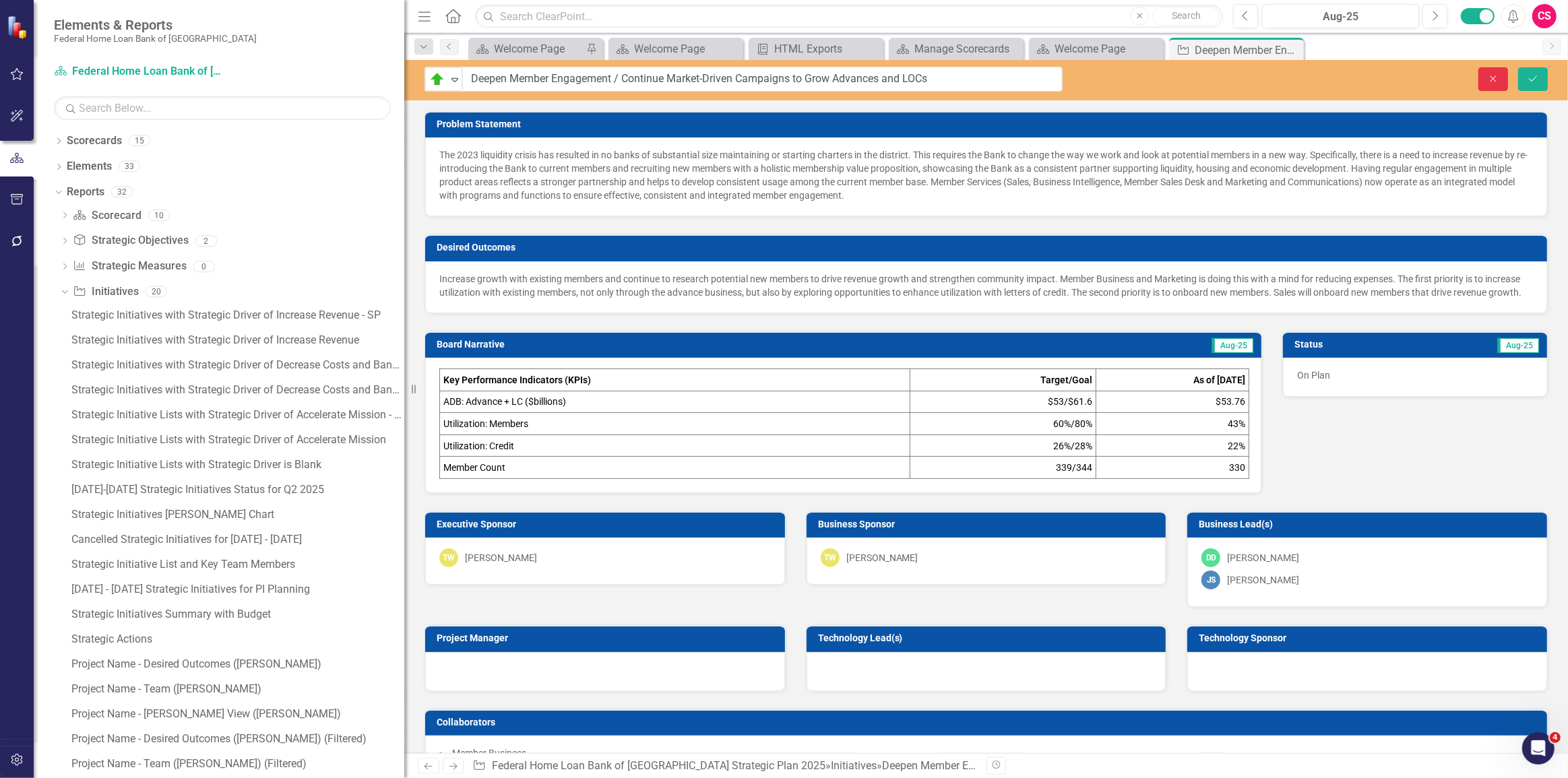
click at [1496, 82] on icon "Close" at bounding box center [1493, 79] width 12 height 9
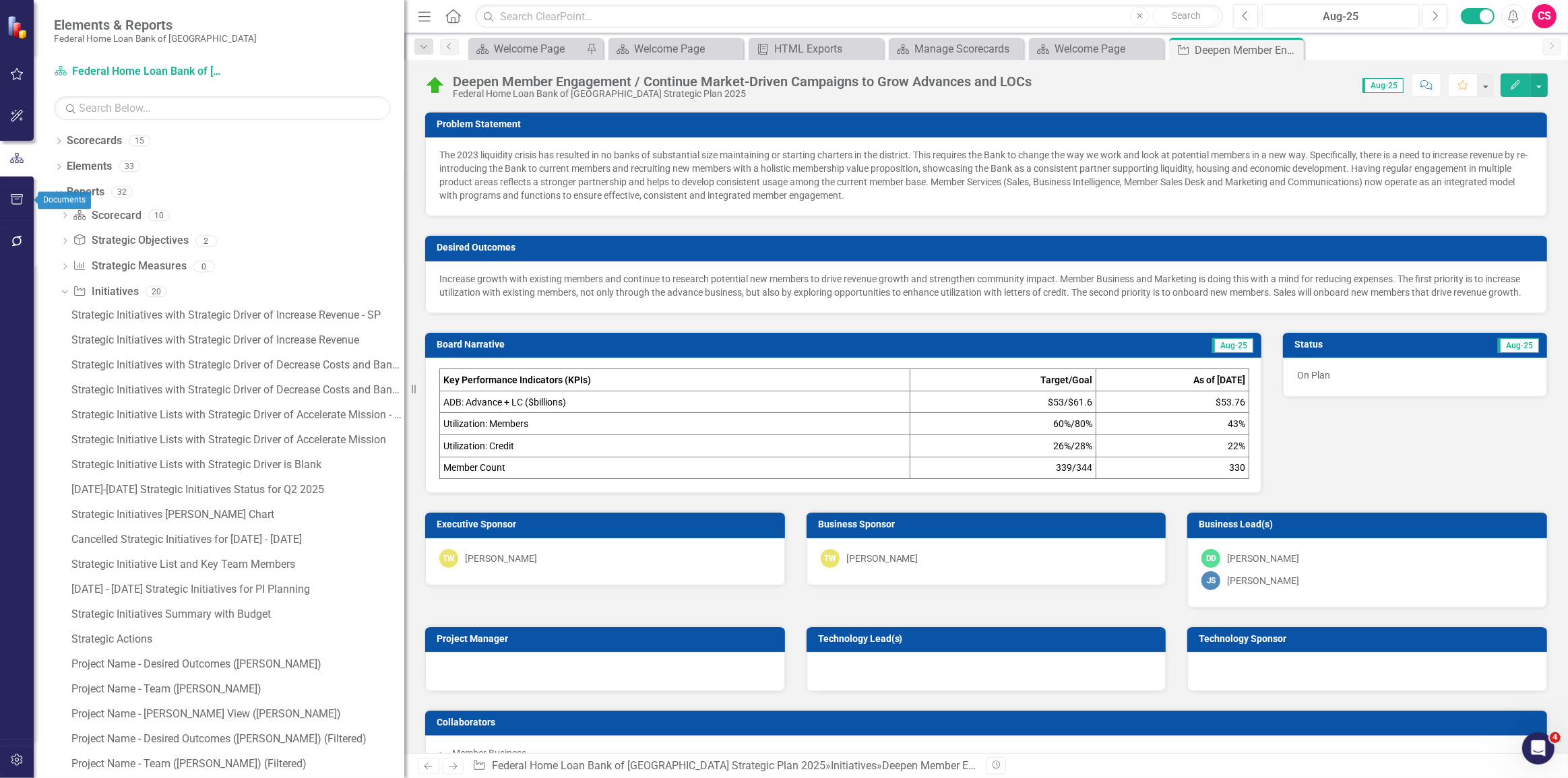
click at [23, 204] on button "button" at bounding box center [17, 200] width 31 height 28
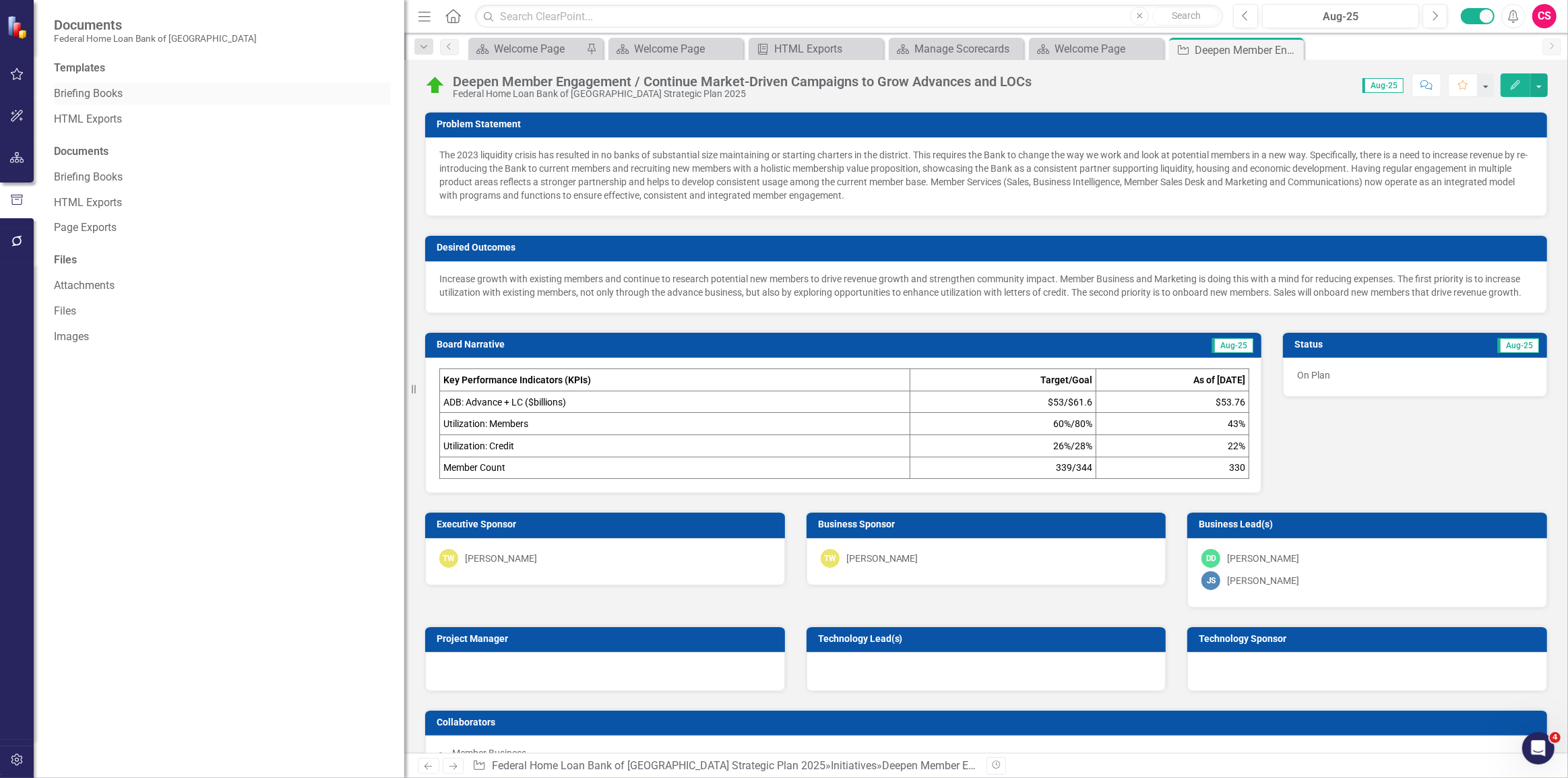
click at [73, 95] on link "Briefing Books" at bounding box center [222, 94] width 337 height 16
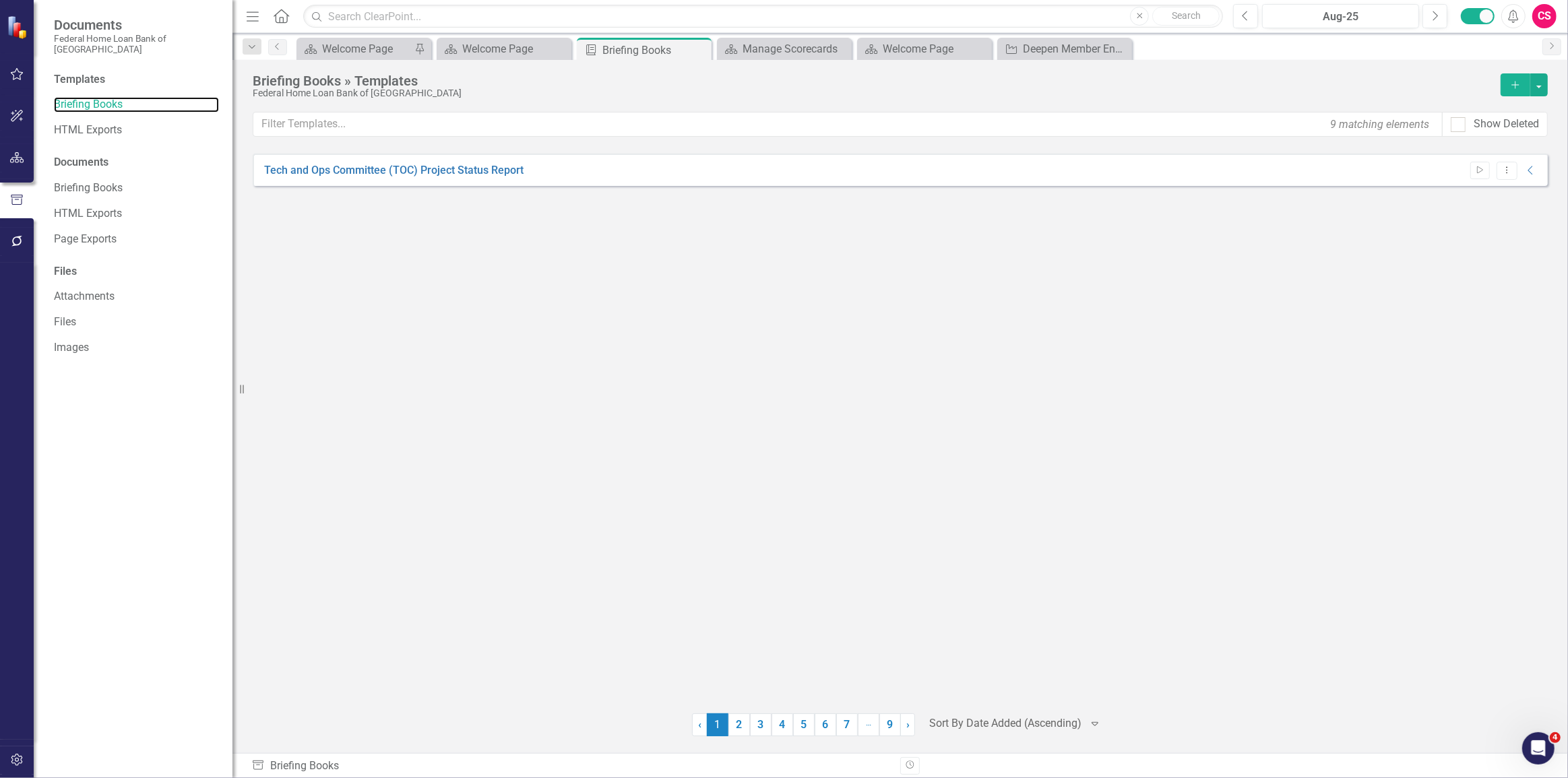
drag, startPoint x: 411, startPoint y: 370, endPoint x: 220, endPoint y: 406, distance: 194.4
click at [232, 406] on div "Resize" at bounding box center [238, 389] width 11 height 778
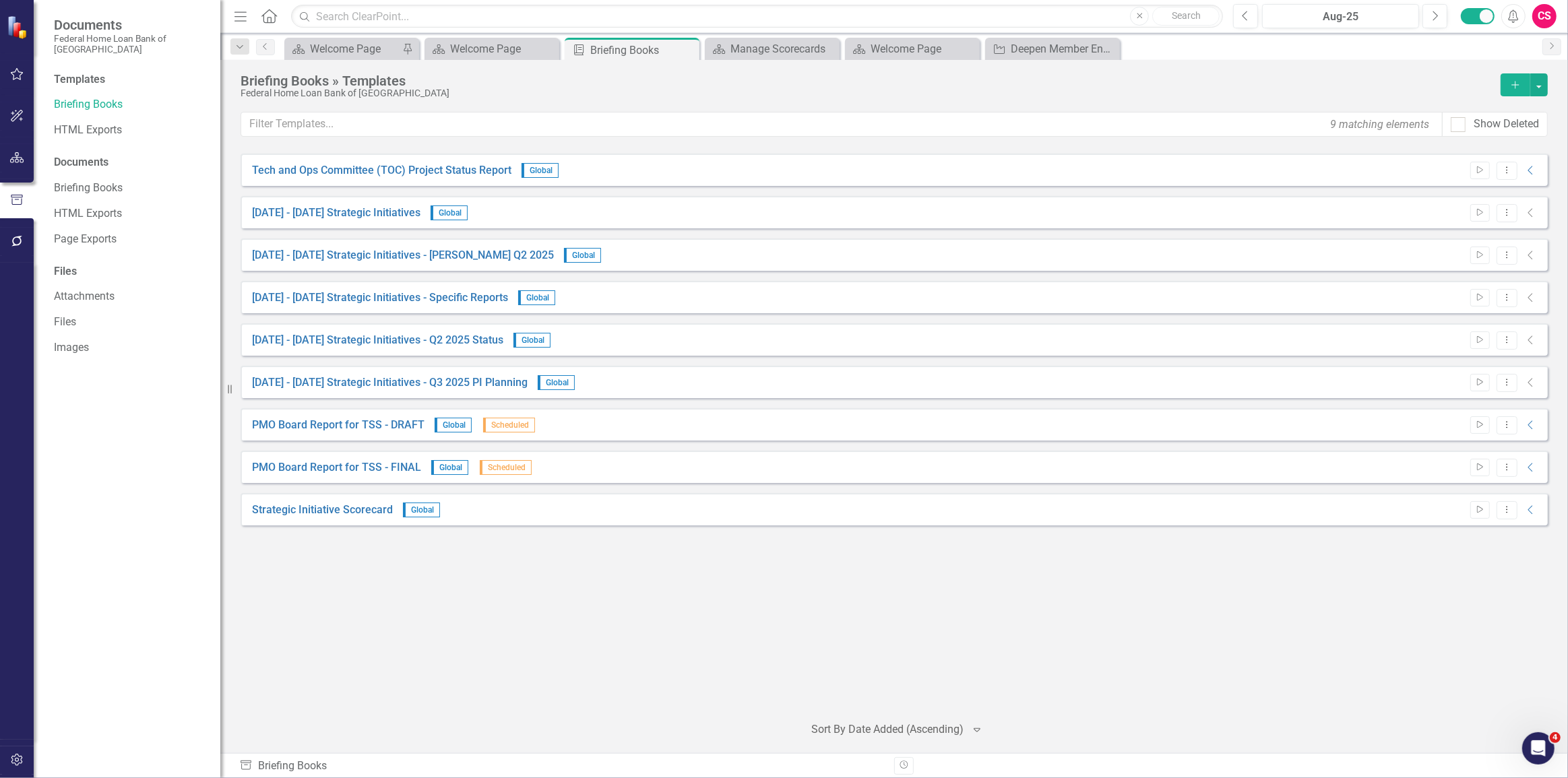
click at [472, 613] on div "Tech and Ops Committee (TOC) Project Status Report Global Start Dropdown Menu C…" at bounding box center [894, 427] width 1307 height 549
click at [1514, 468] on button "Dropdown Menu" at bounding box center [1507, 468] width 20 height 19
click at [1479, 535] on link "Edit Edit Template" at bounding box center [1454, 538] width 124 height 25
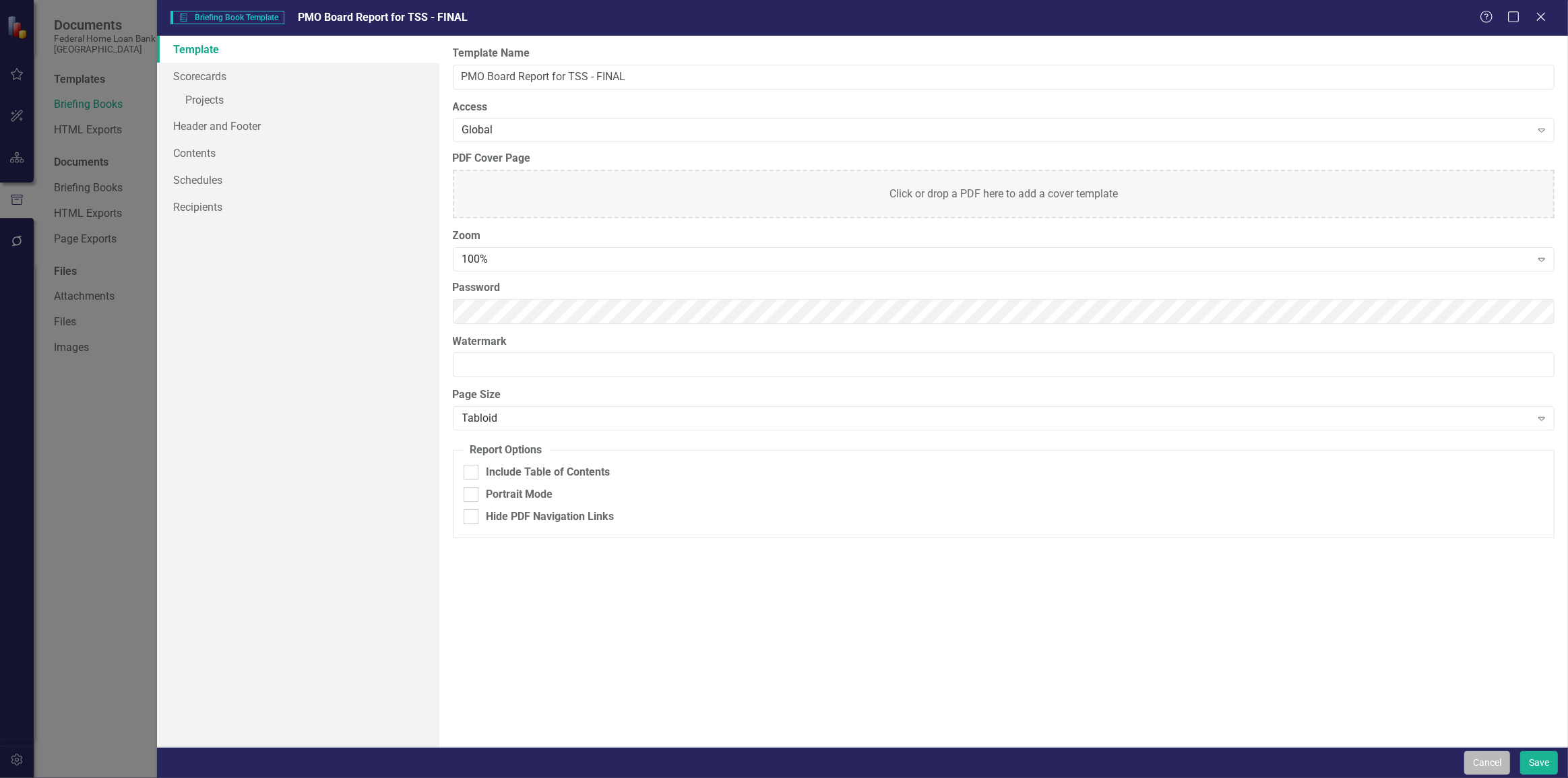
click at [1480, 760] on button "Cancel" at bounding box center [1486, 762] width 46 height 23
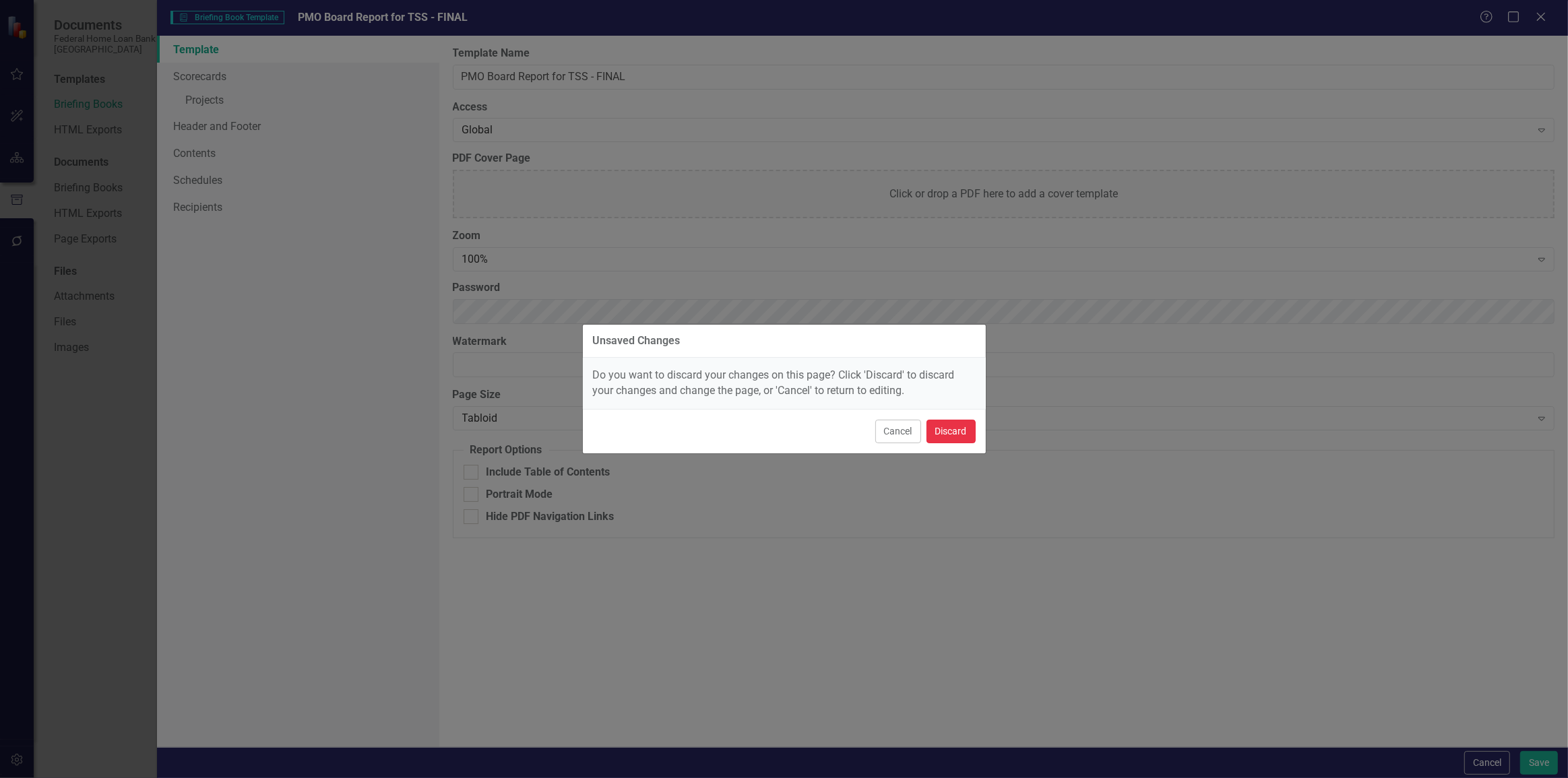
click at [960, 429] on button "Discard" at bounding box center [950, 431] width 49 height 23
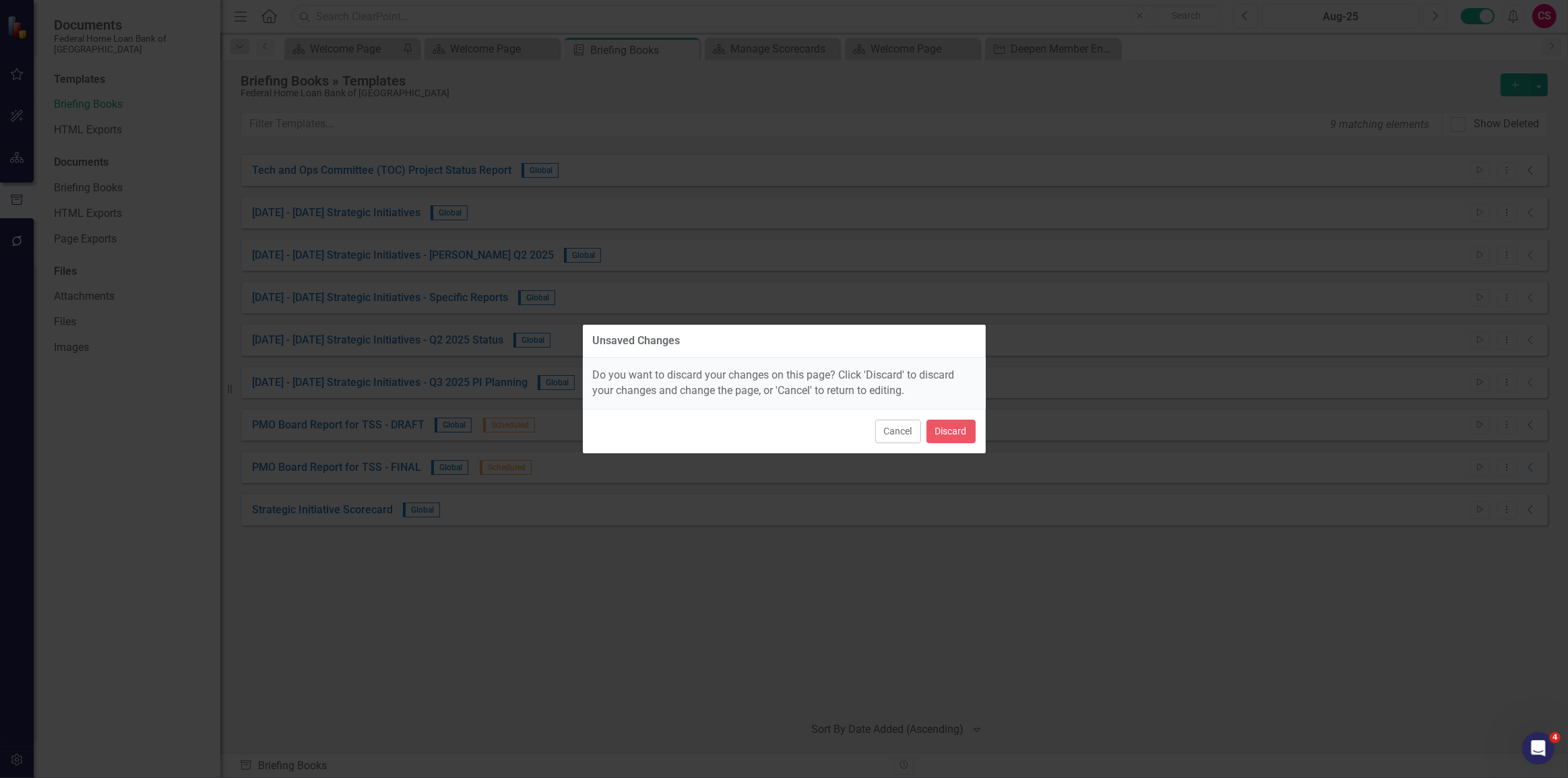
click at [916, 583] on div "Tech and Ops Committee (TOC) Project Status Report Global Start Dropdown Menu C…" at bounding box center [894, 427] width 1307 height 549
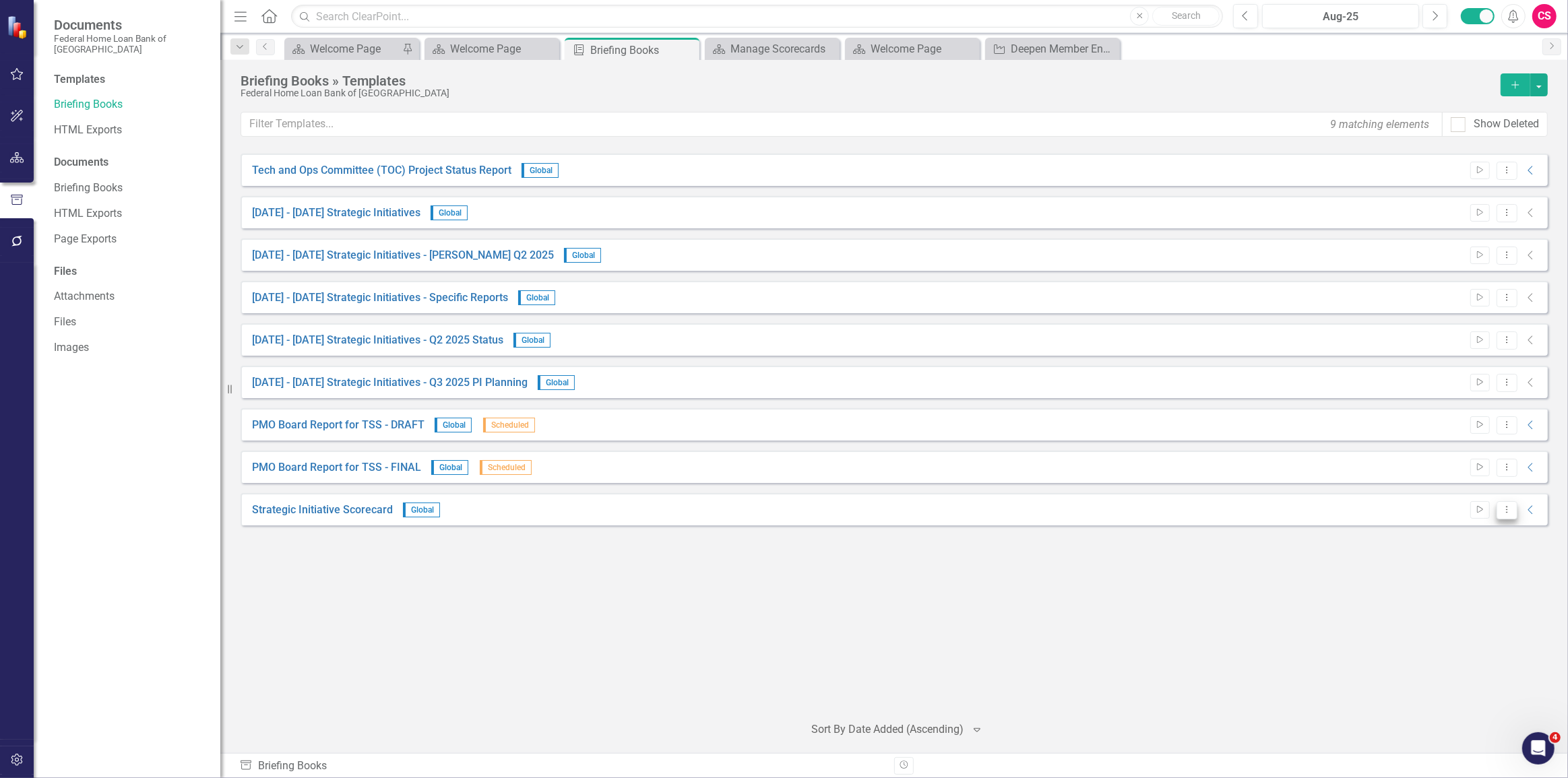
click at [1507, 512] on icon "Dropdown Menu" at bounding box center [1507, 509] width 11 height 8
click at [1469, 584] on link "Edit Edit Template" at bounding box center [1454, 581] width 124 height 25
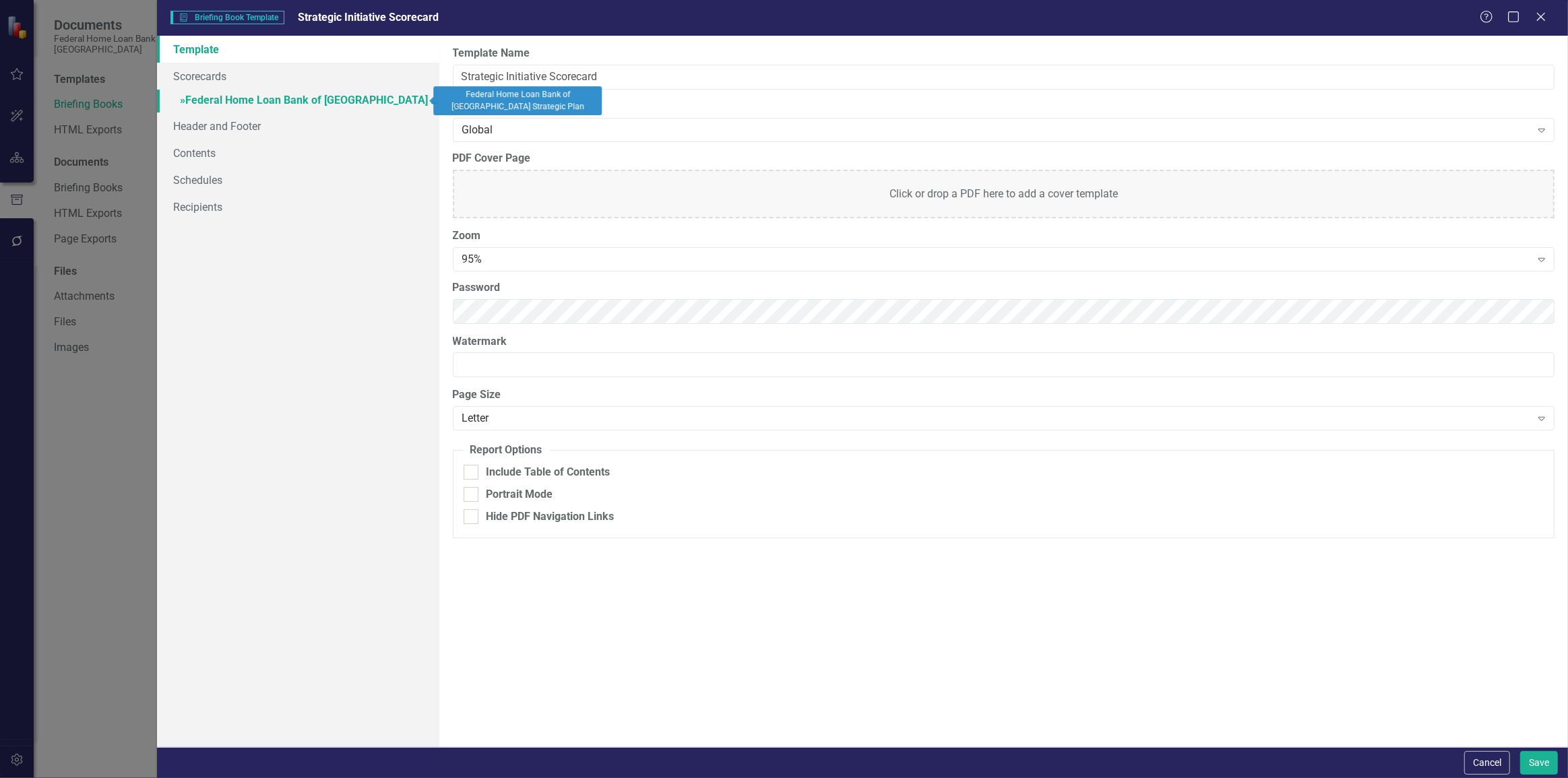
click at [371, 97] on link "» Federal Home Loan Bank of San Francisco Strategic Plan" at bounding box center [298, 100] width 282 height 23
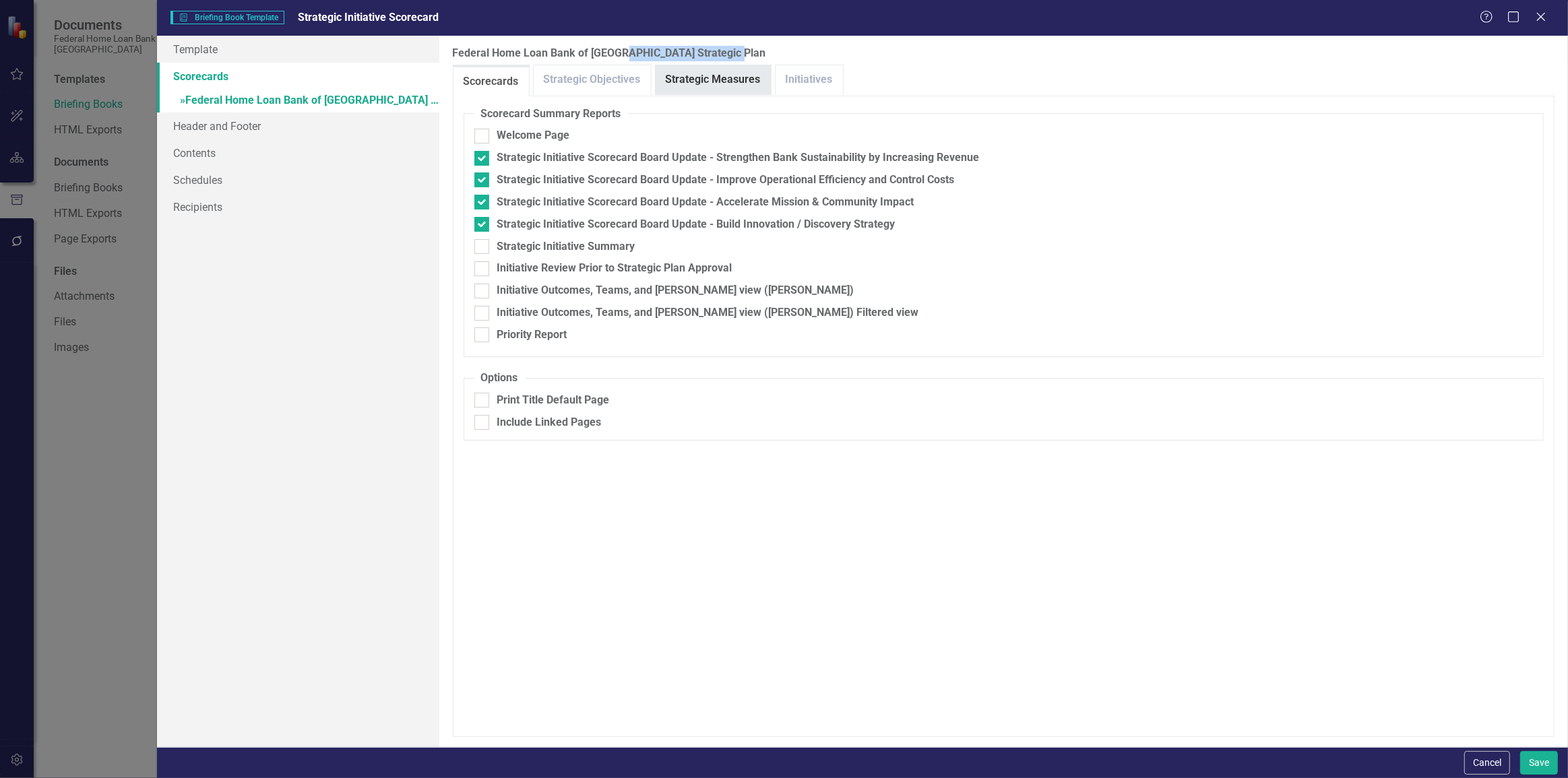
drag, startPoint x: 754, startPoint y: 45, endPoint x: 714, endPoint y: 80, distance: 53.2
click at [641, 62] on div "Federal Home Loan Bank of San Francisco Strategic Plan Please select the elemen…" at bounding box center [1003, 391] width 1129 height 711
click at [686, 53] on label "Federal Home Loan Bank of [GEOGRAPHIC_DATA] Strategic Plan" at bounding box center [1003, 53] width 1102 height 16
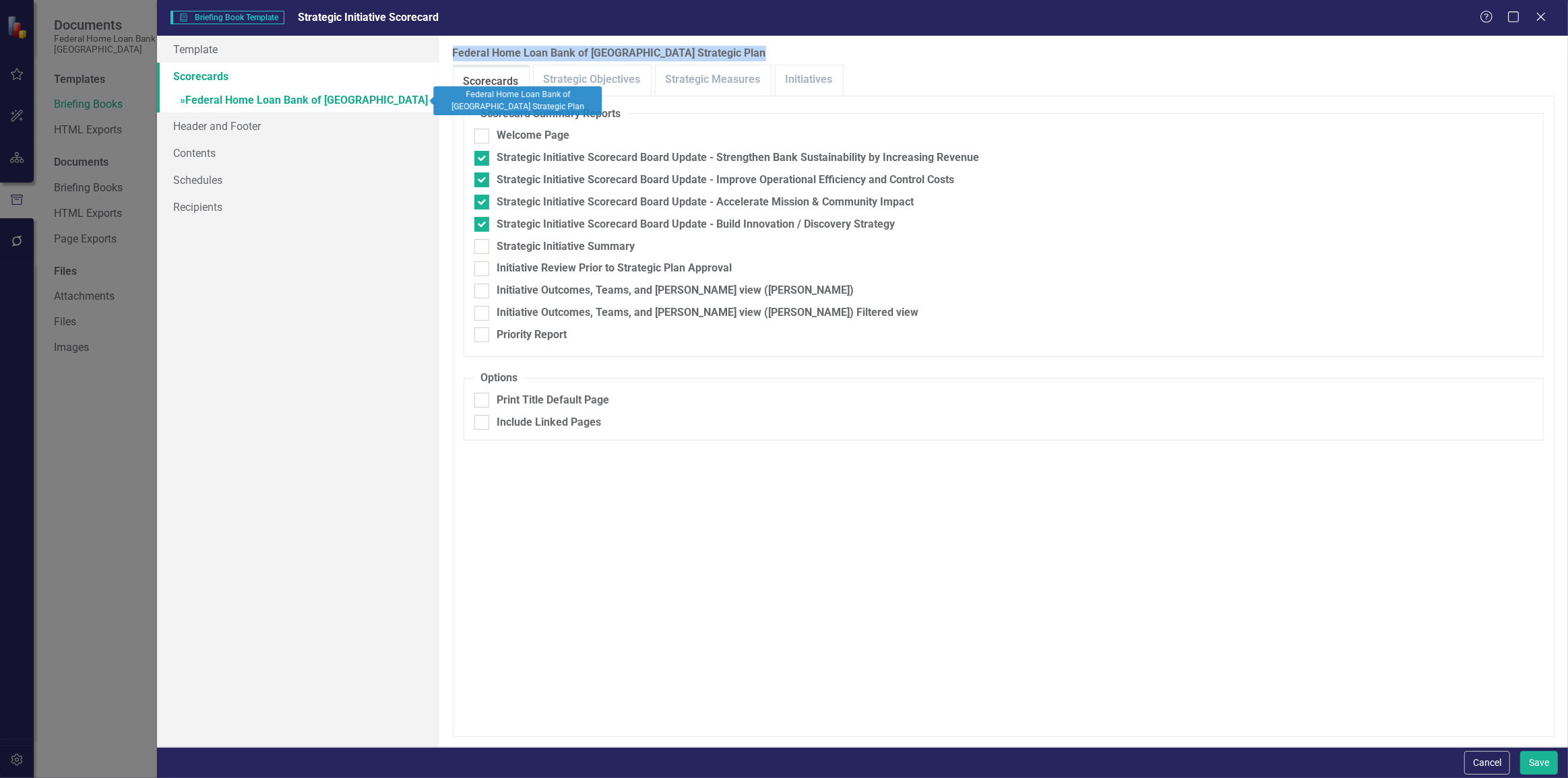
click at [310, 75] on link "Scorecards" at bounding box center [298, 75] width 282 height 27
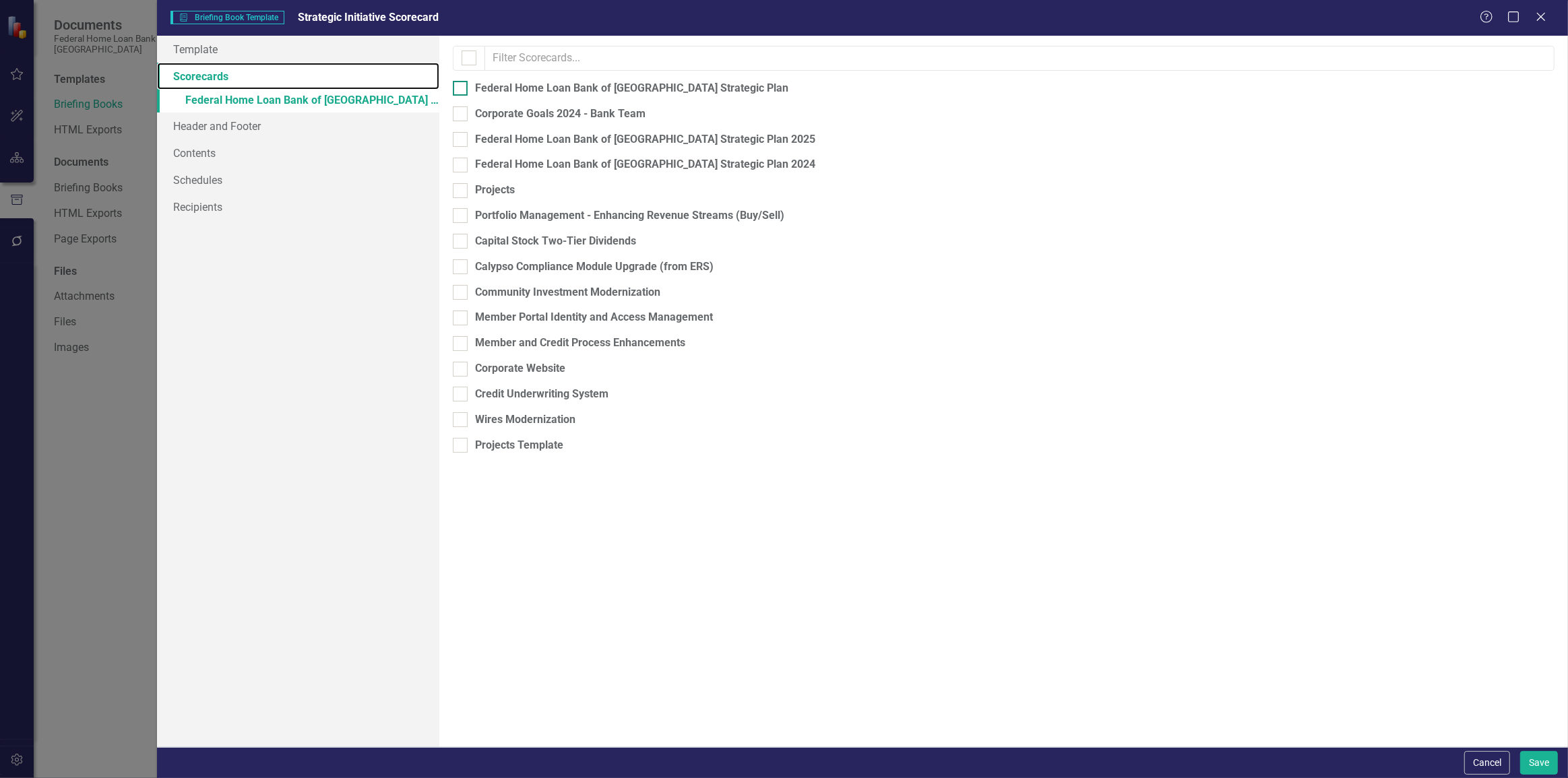
checkbox input "true"
checkbox input "false"
click at [1493, 760] on button "Cancel" at bounding box center [1486, 762] width 46 height 23
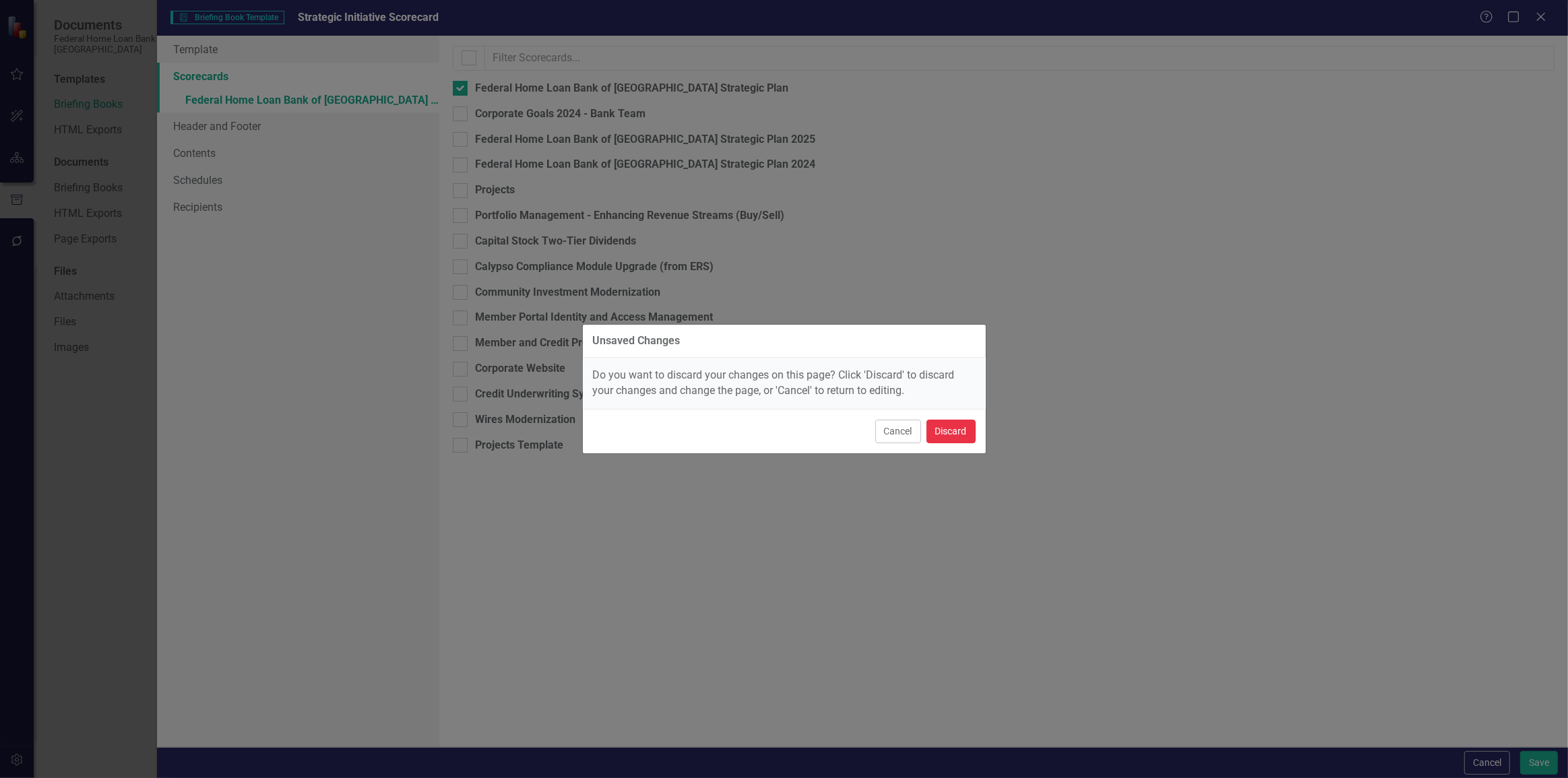
click at [950, 424] on button "Discard" at bounding box center [950, 431] width 49 height 23
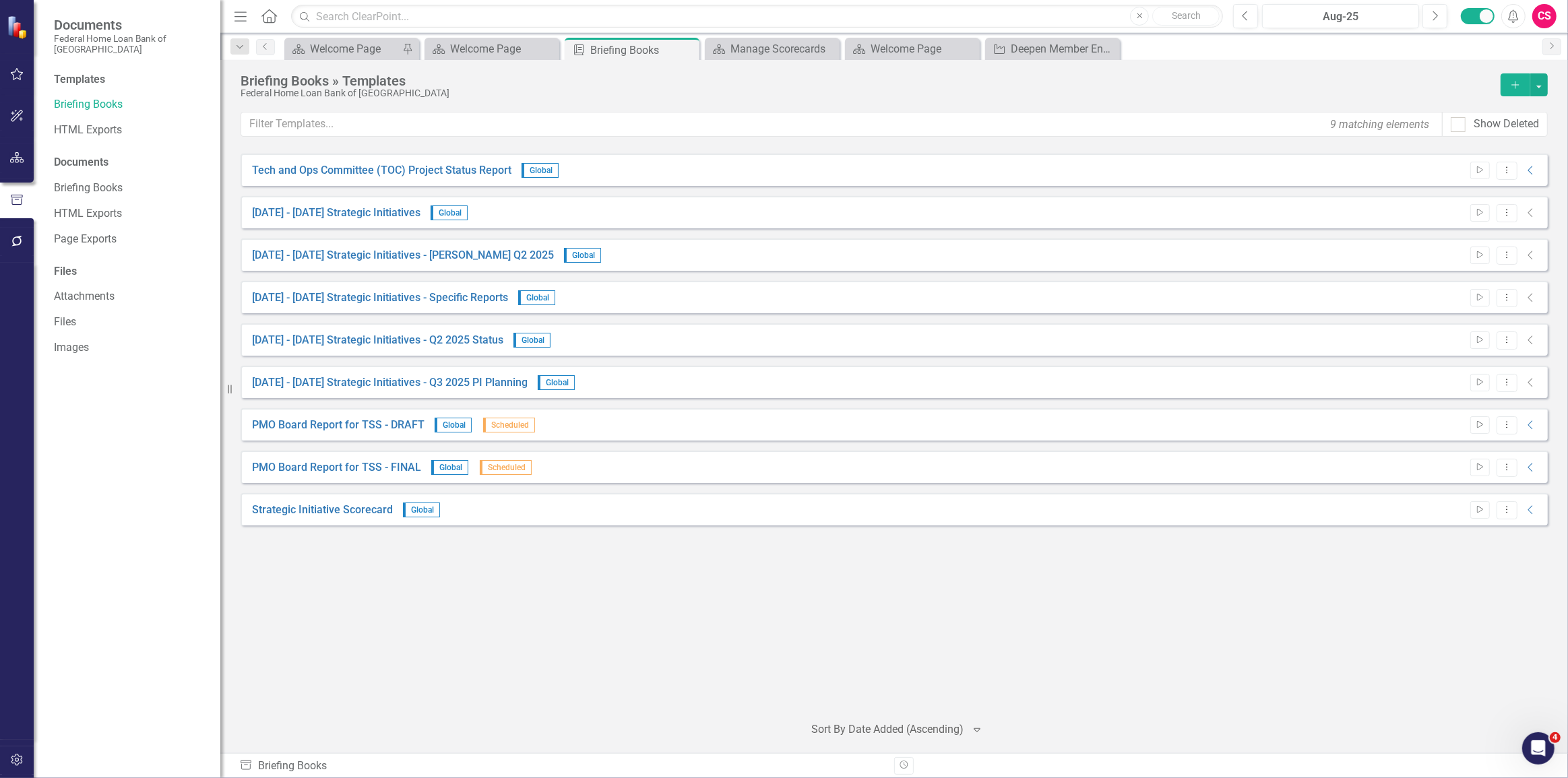
click at [11, 169] on button "button" at bounding box center [17, 158] width 31 height 28
drag, startPoint x: 1509, startPoint y: 210, endPoint x: 1511, endPoint y: 216, distance: 6.3
click at [1509, 210] on icon "Dropdown Menu" at bounding box center [1507, 212] width 11 height 8
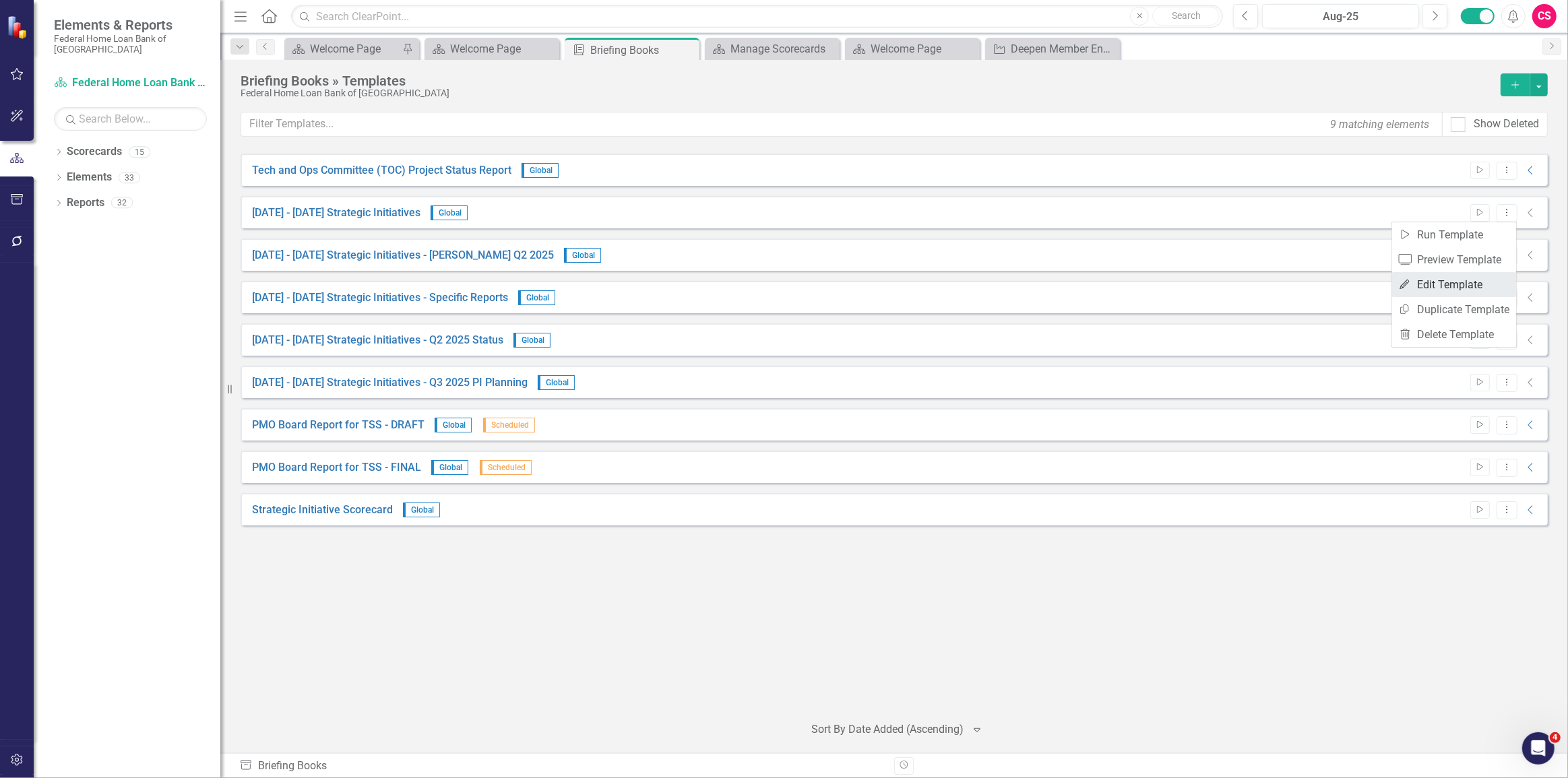
click at [1480, 279] on link "Edit Edit Template" at bounding box center [1454, 284] width 124 height 25
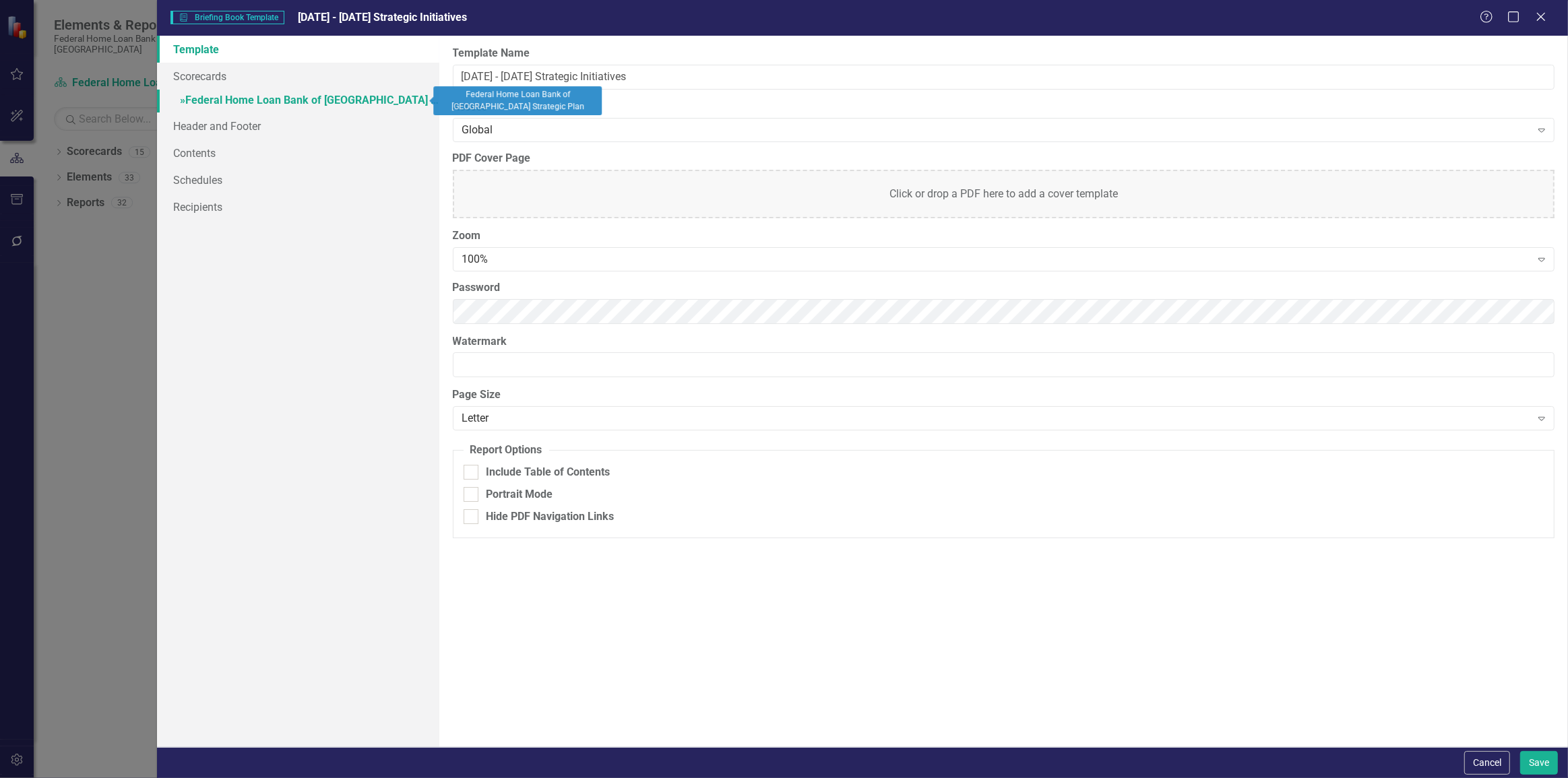
click at [325, 107] on link "» Federal Home Loan Bank of San Francisco Strategic Plan" at bounding box center [298, 100] width 282 height 23
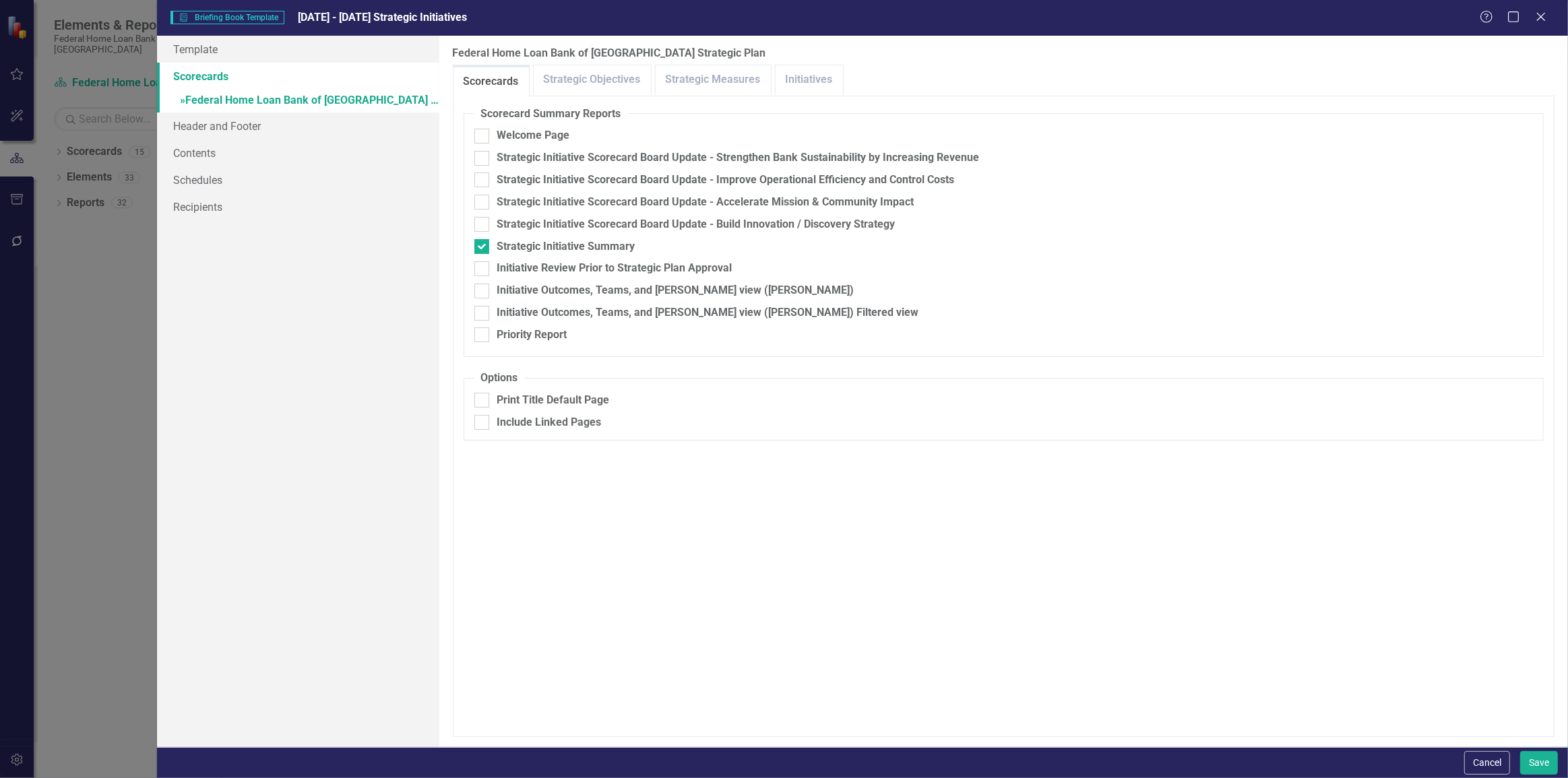
click at [279, 71] on link "Scorecards" at bounding box center [298, 75] width 282 height 27
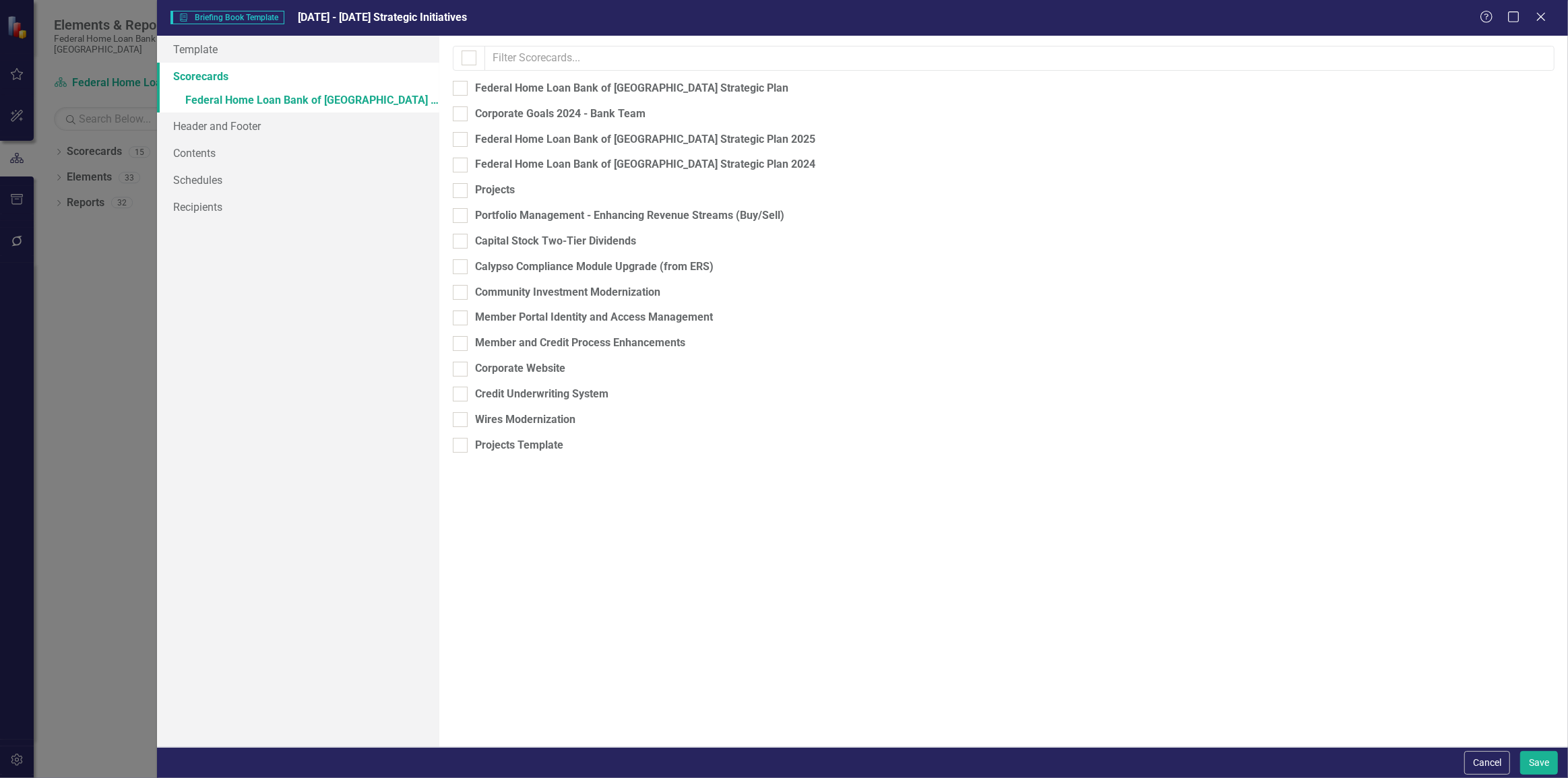
checkbox input "true"
checkbox input "false"
click at [1539, 16] on icon at bounding box center [1540, 16] width 10 height 10
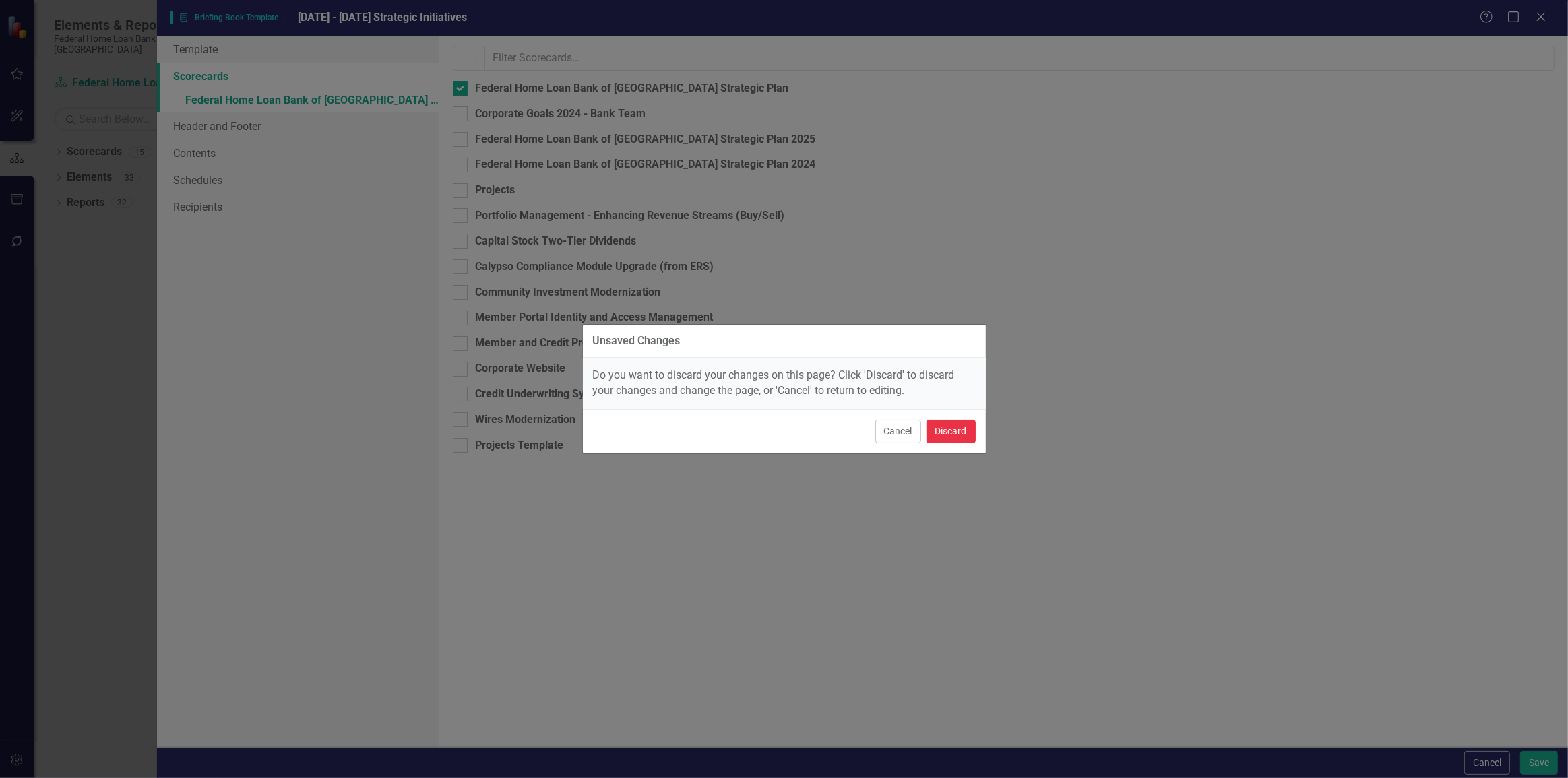
click at [947, 431] on button "Discard" at bounding box center [950, 431] width 49 height 23
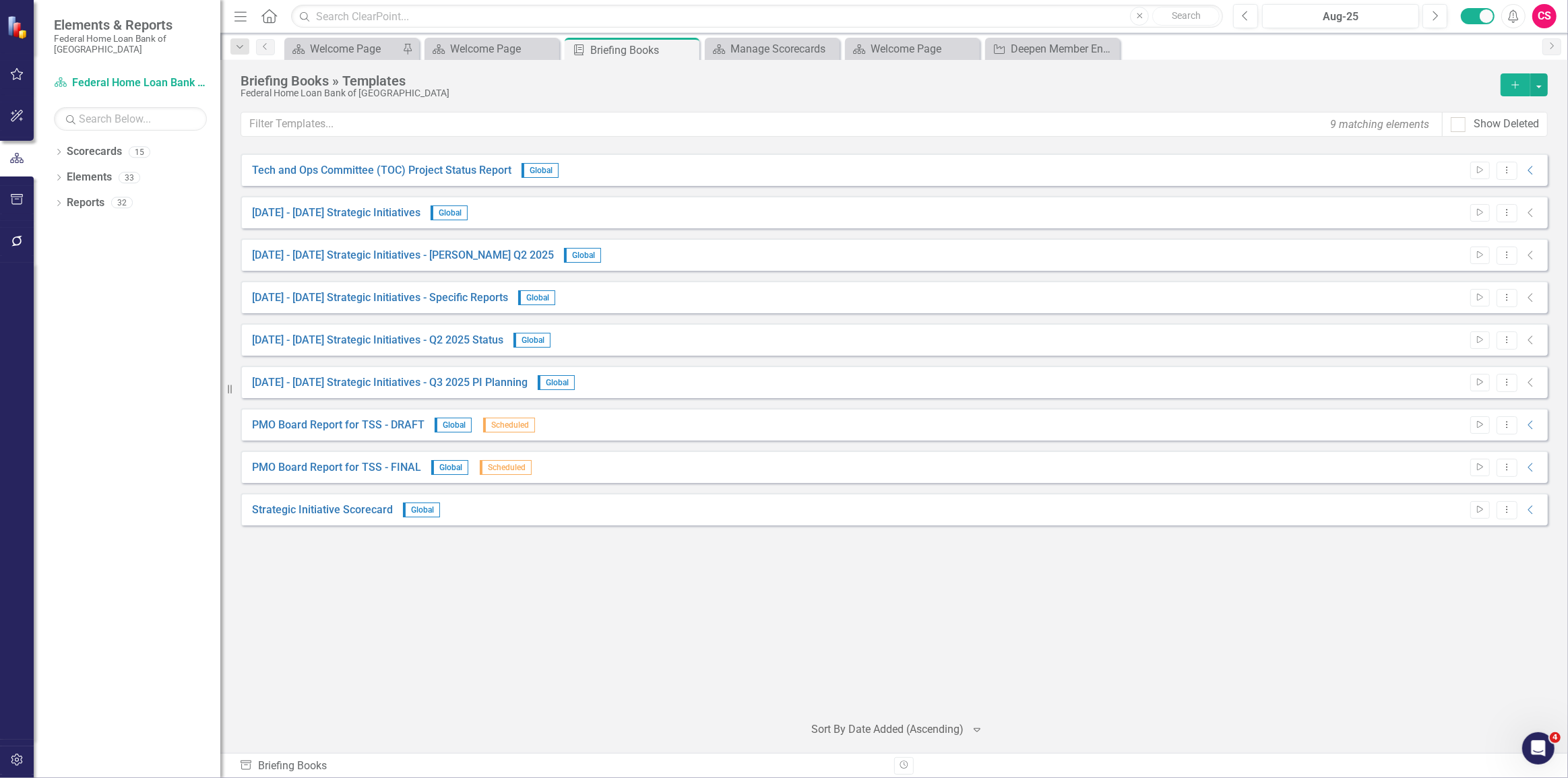
click at [751, 611] on div "Tech and Ops Committee (TOC) Project Status Report Global Start Dropdown Menu C…" at bounding box center [894, 427] width 1307 height 549
click at [58, 156] on icon "Dropdown" at bounding box center [59, 153] width 9 height 7
click at [67, 252] on icon at bounding box center [67, 253] width 4 height 6
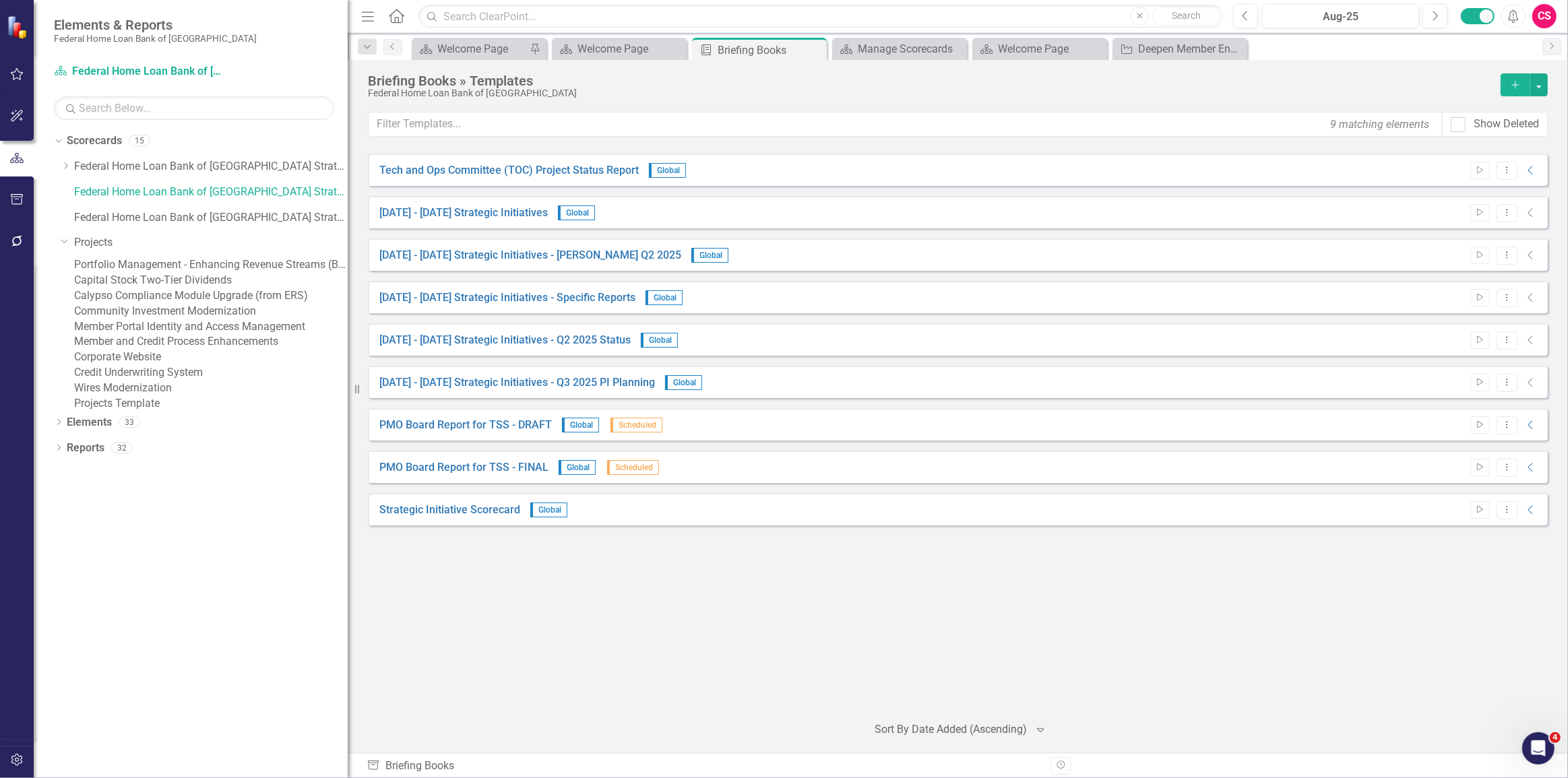
drag, startPoint x: 222, startPoint y: 278, endPoint x: 282, endPoint y: 273, distance: 60.2
click at [350, 276] on div "Resize" at bounding box center [353, 389] width 11 height 778
drag, startPoint x: 142, startPoint y: 271, endPoint x: 231, endPoint y: 292, distance: 91.4
click at [143, 271] on link "Portfolio Management - Enhancing Revenue Streams (Buy/Sell)" at bounding box center [212, 265] width 276 height 16
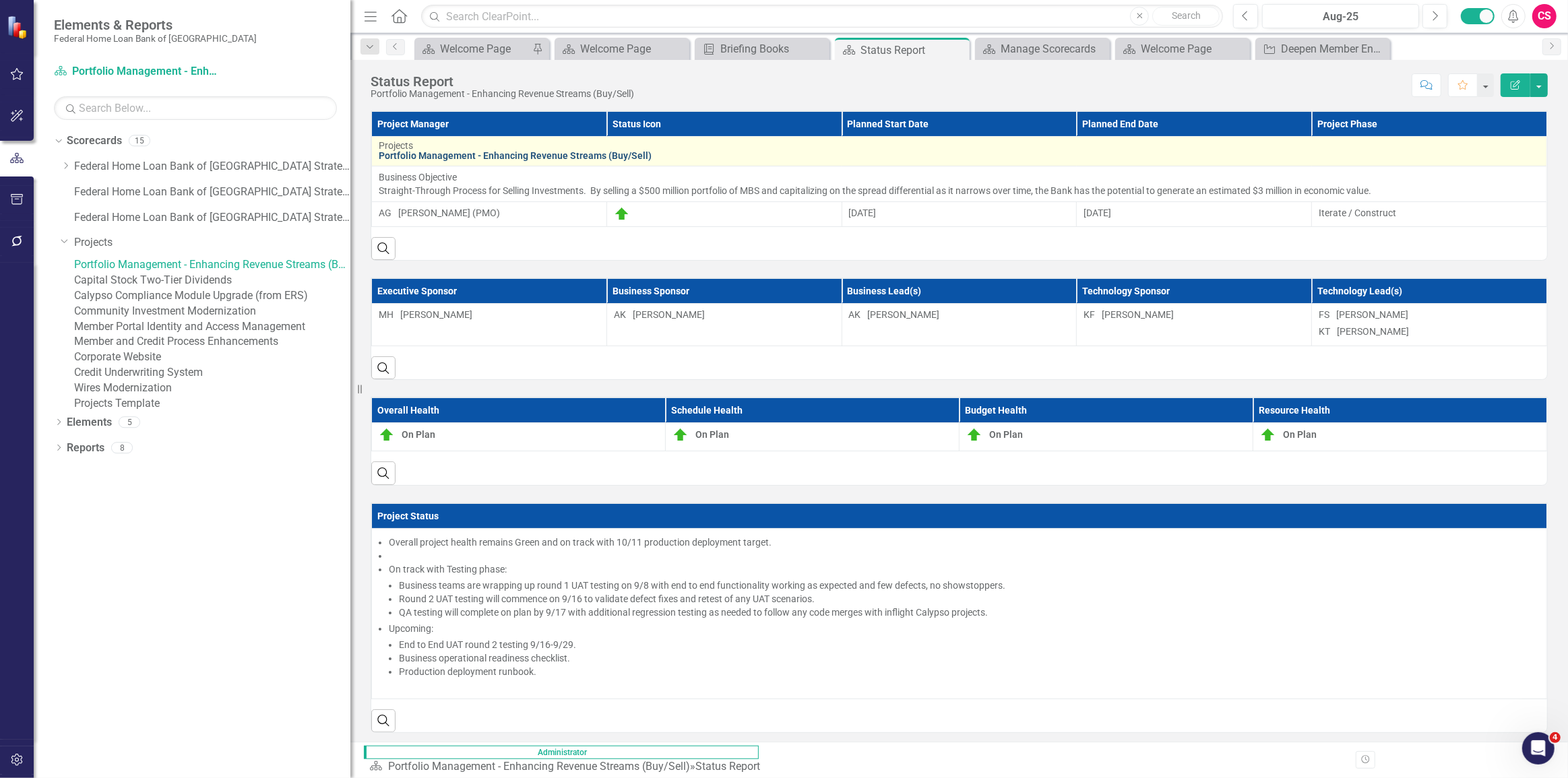
click at [457, 155] on link "Portfolio Management - Enhancing Revenue Streams (Buy/Sell)" at bounding box center [960, 155] width 1161 height 10
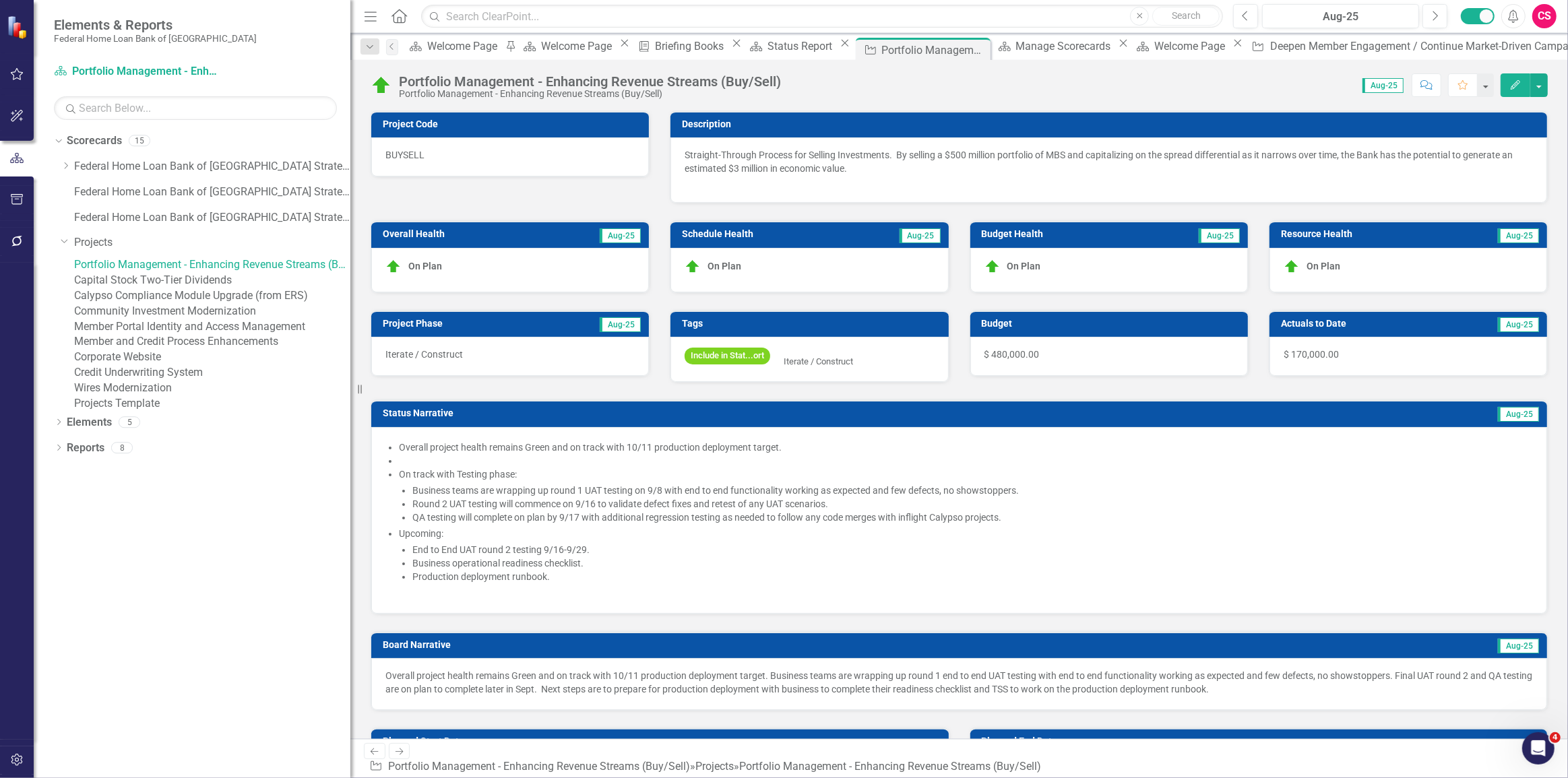
checkbox input "true"
click at [999, 94] on div "Score: 0.00 Aug-25 Completed Comment Favorite Edit" at bounding box center [1168, 84] width 760 height 23
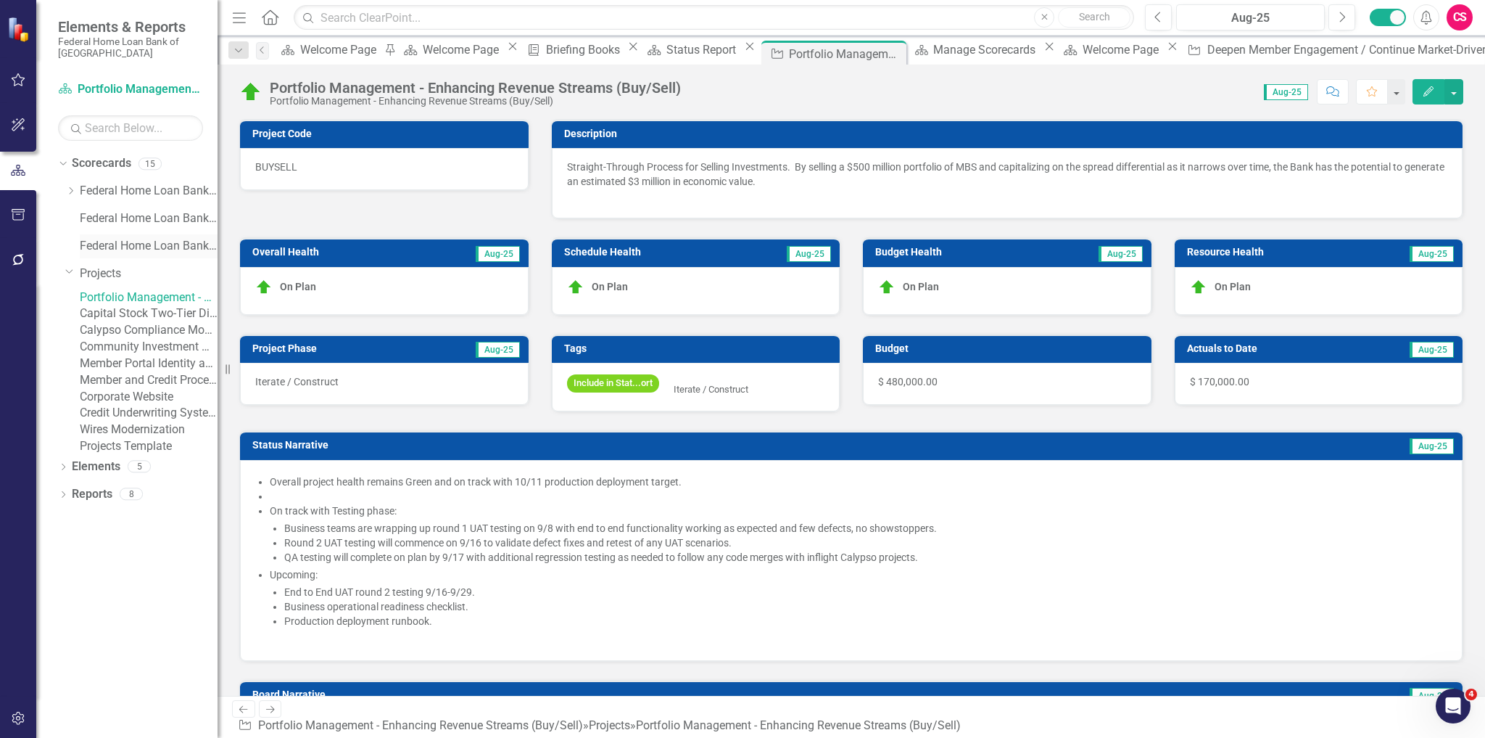
drag, startPoint x: 386, startPoint y: 212, endPoint x: 207, endPoint y: 257, distance: 184.2
click at [207, 257] on div "Elements & Reports Federal Home Loan Bank of San Francisco Scorecard Portfolio …" at bounding box center [109, 369] width 218 height 738
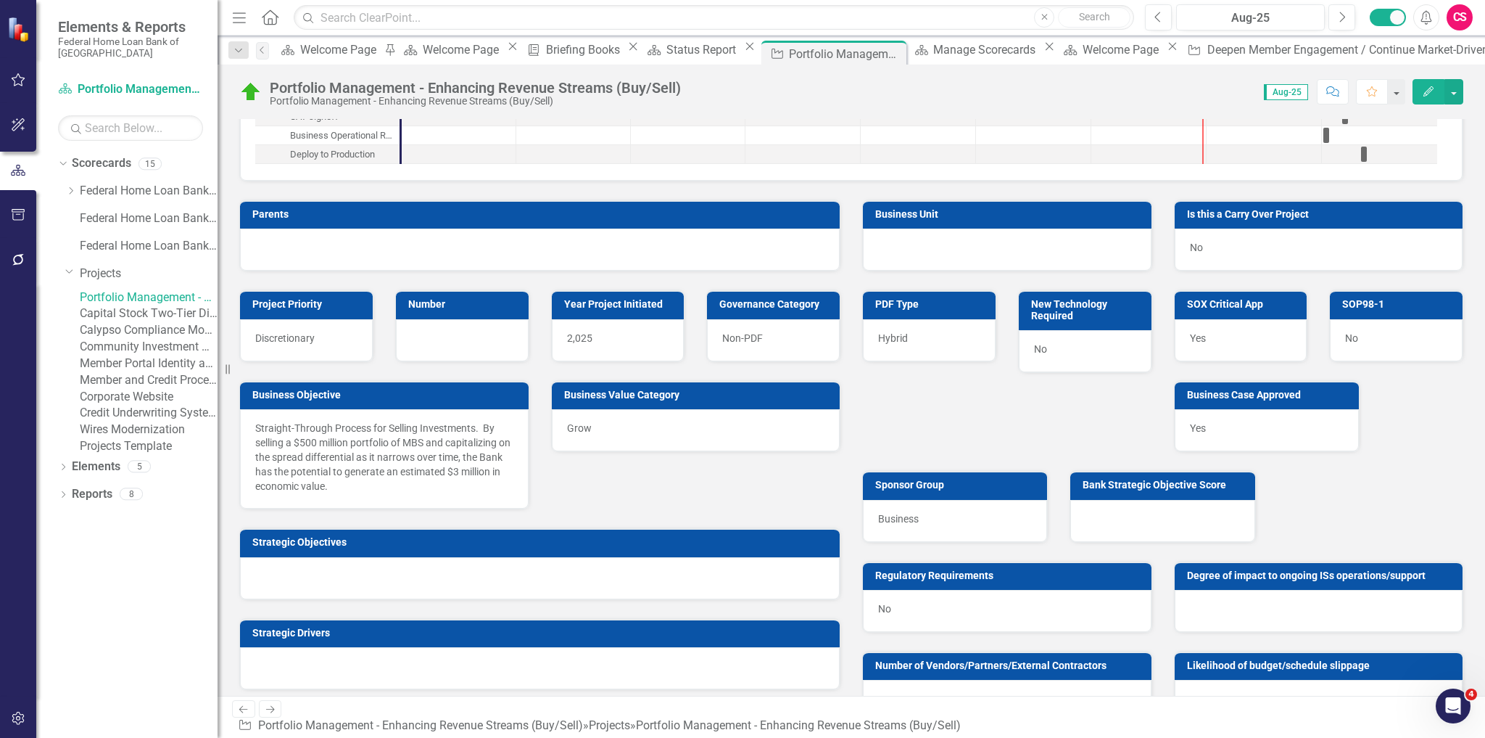
scroll to position [2277, 0]
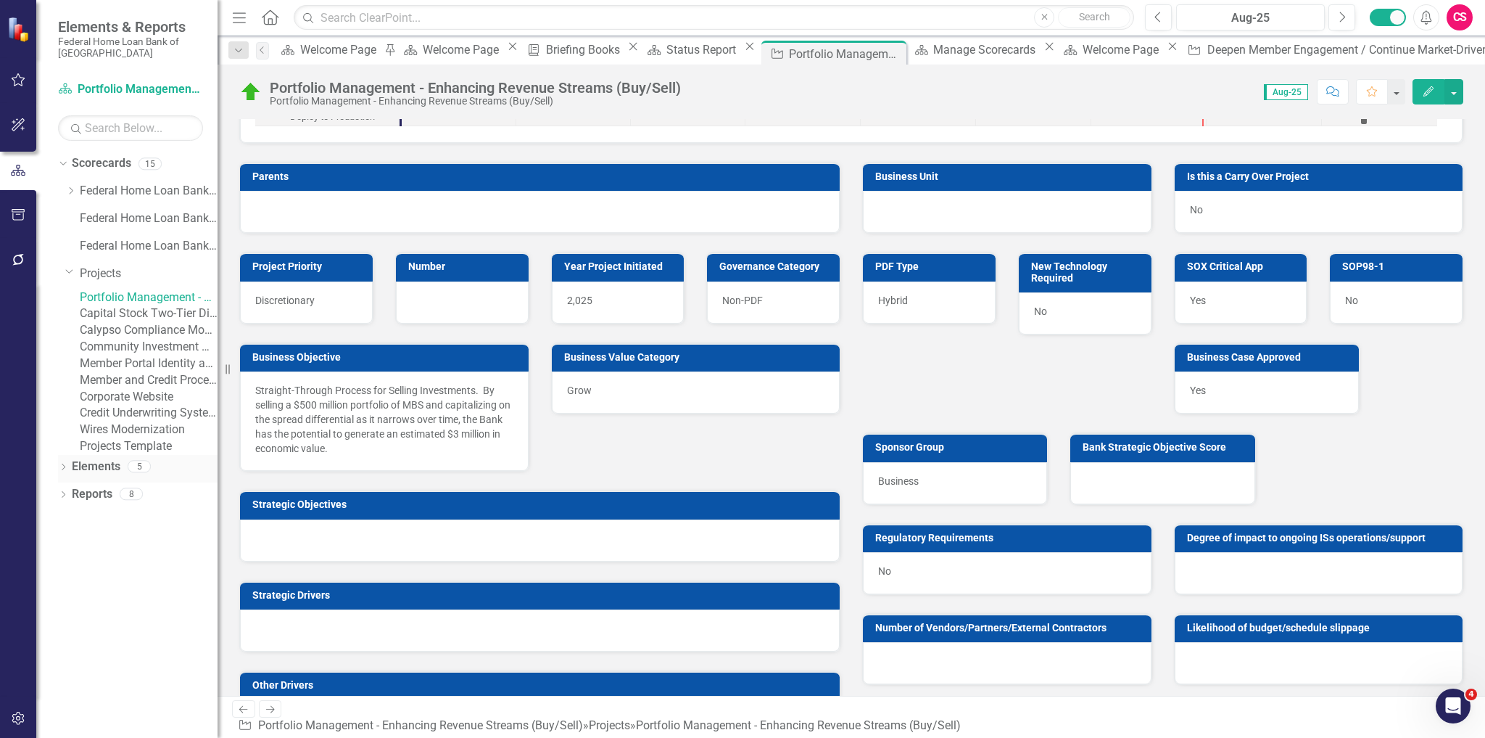
click at [60, 472] on icon "Dropdown" at bounding box center [63, 468] width 10 height 8
click at [60, 471] on icon "Dropdown" at bounding box center [61, 466] width 8 height 10
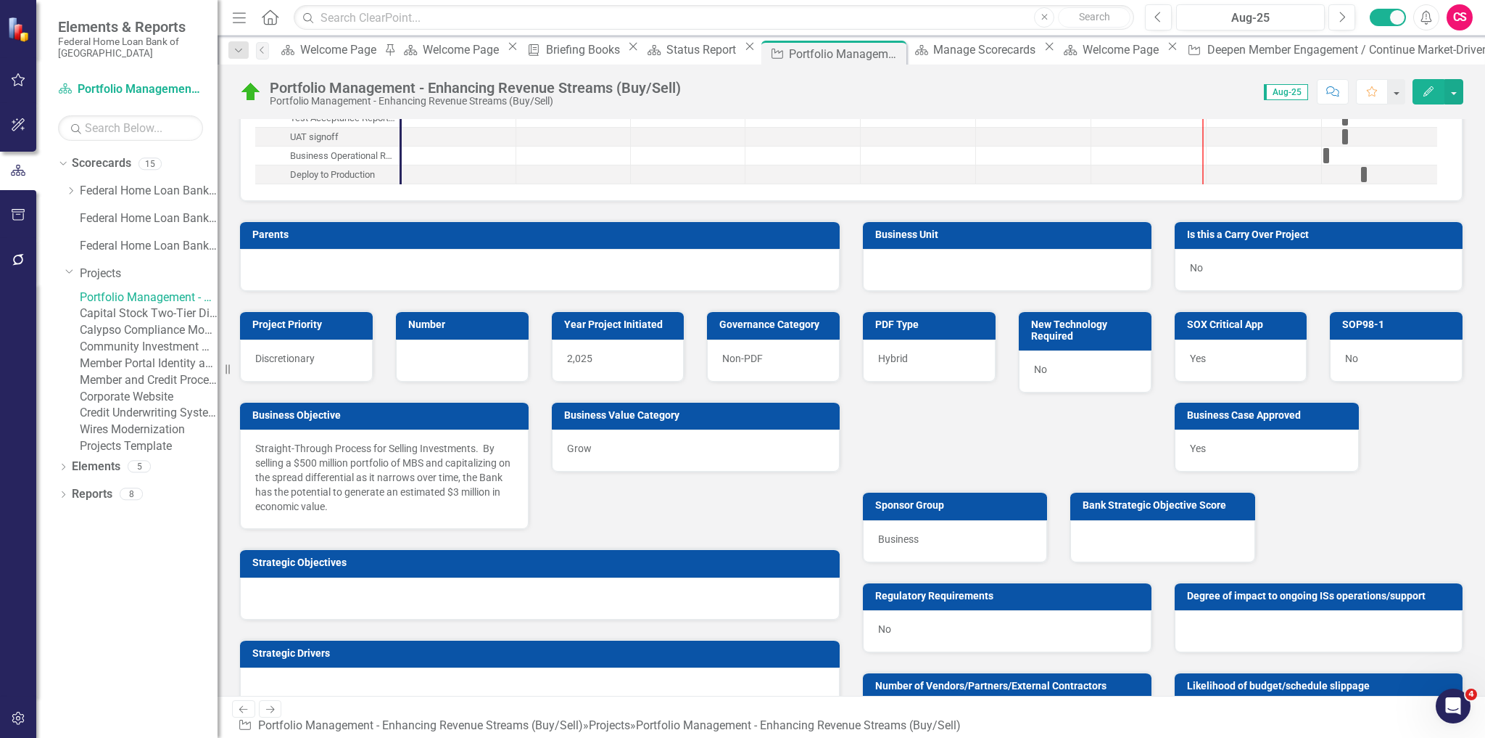
click at [152, 322] on link "Capital Stock Two-Tier Dividends" at bounding box center [149, 313] width 138 height 17
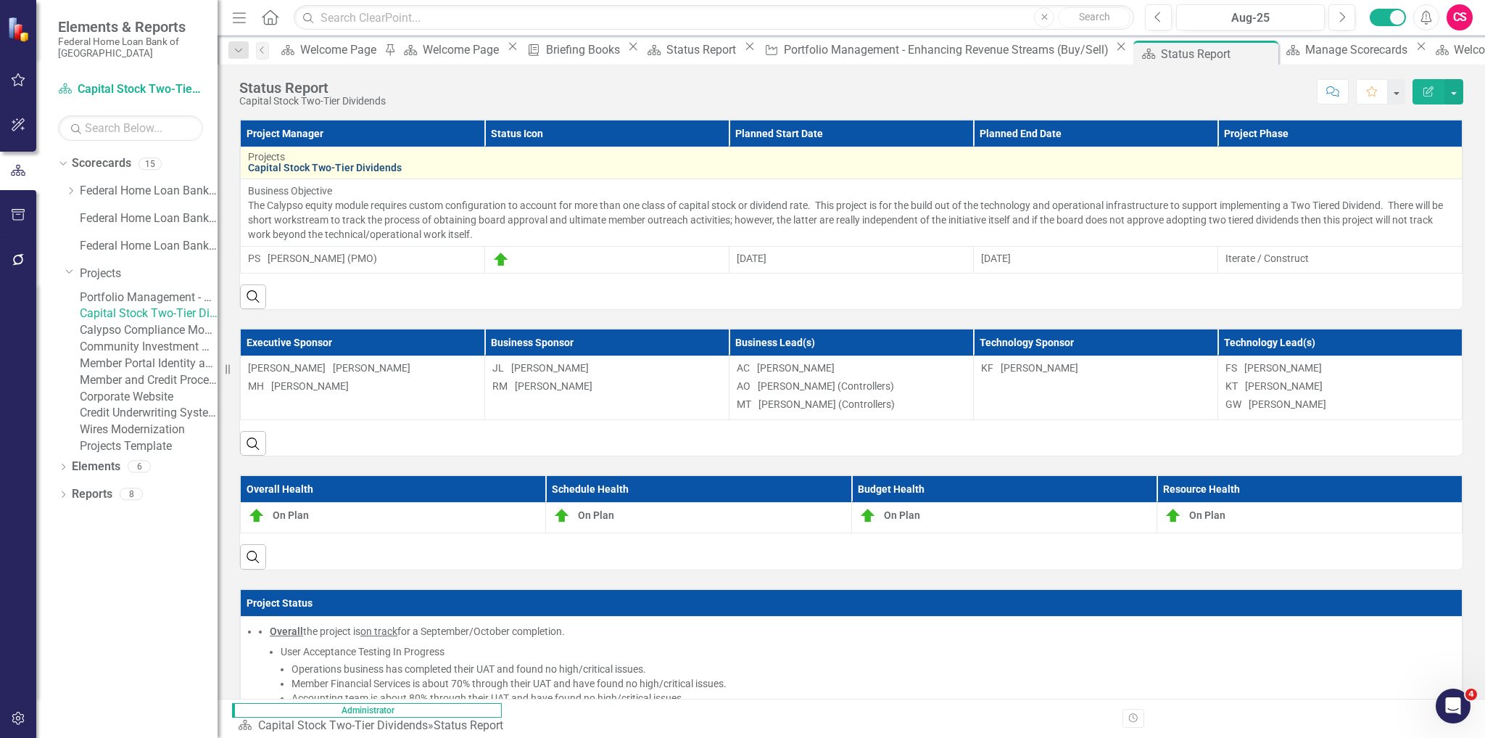
click at [344, 167] on link "Capital Stock Two-Tier Dividends" at bounding box center [851, 167] width 1207 height 11
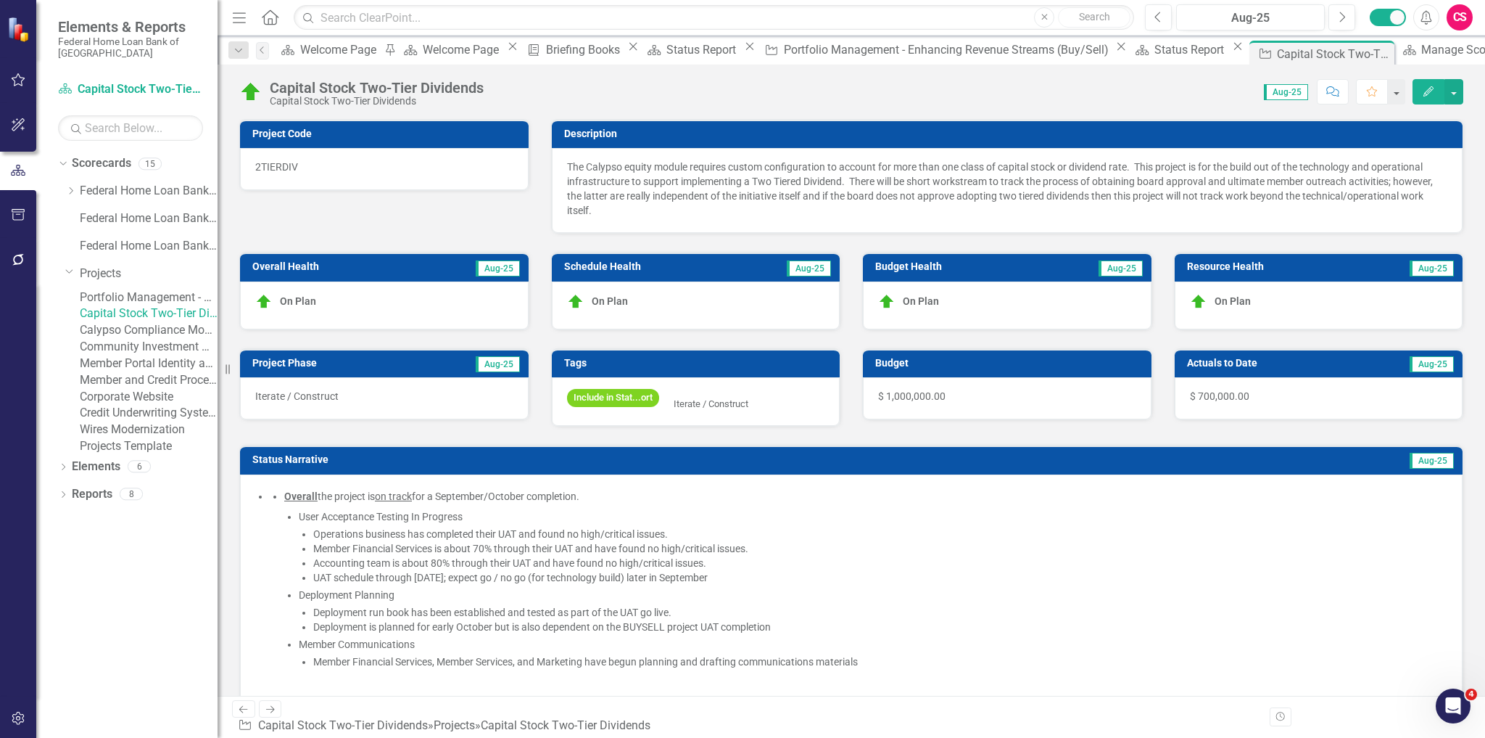
checkbox input "true"
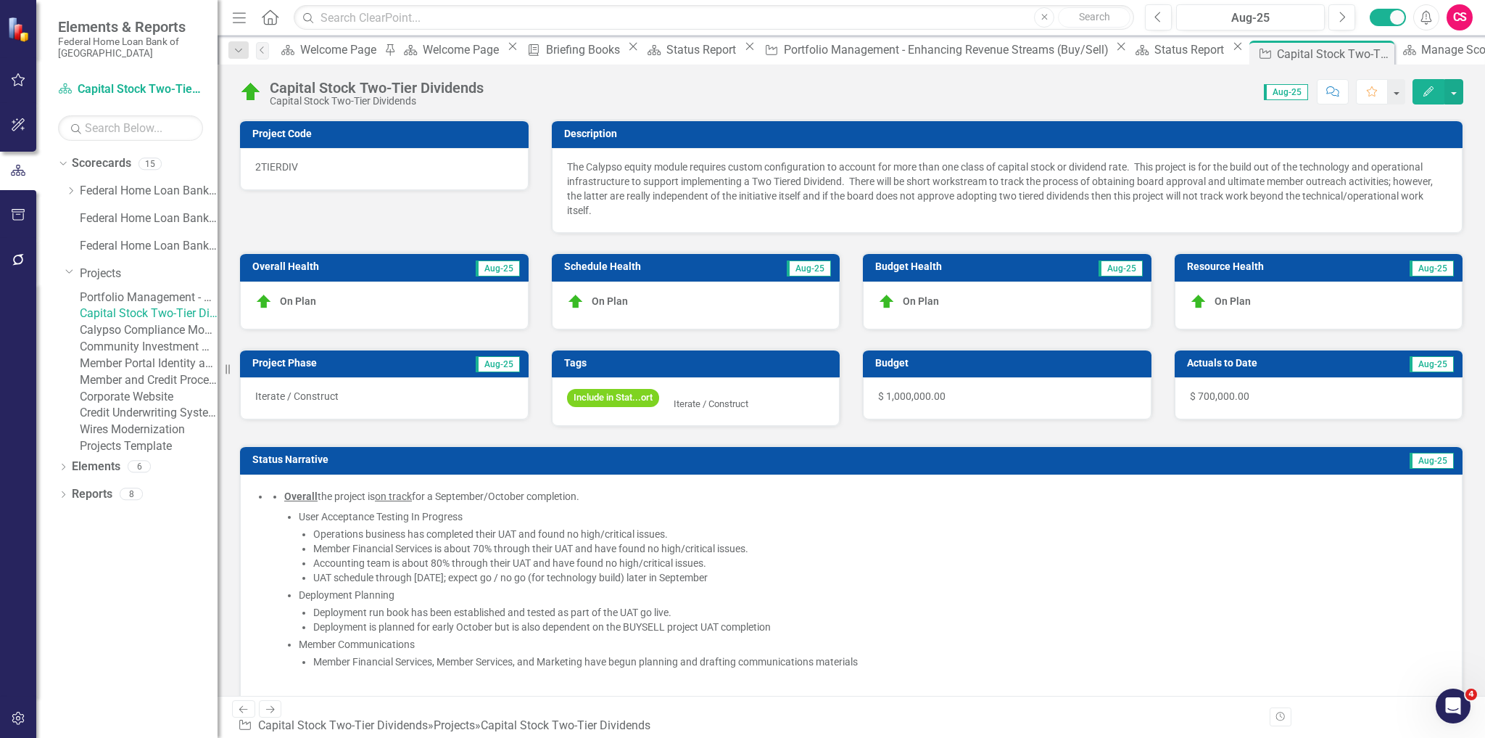
checkbox input "true"
checkbox input "false"
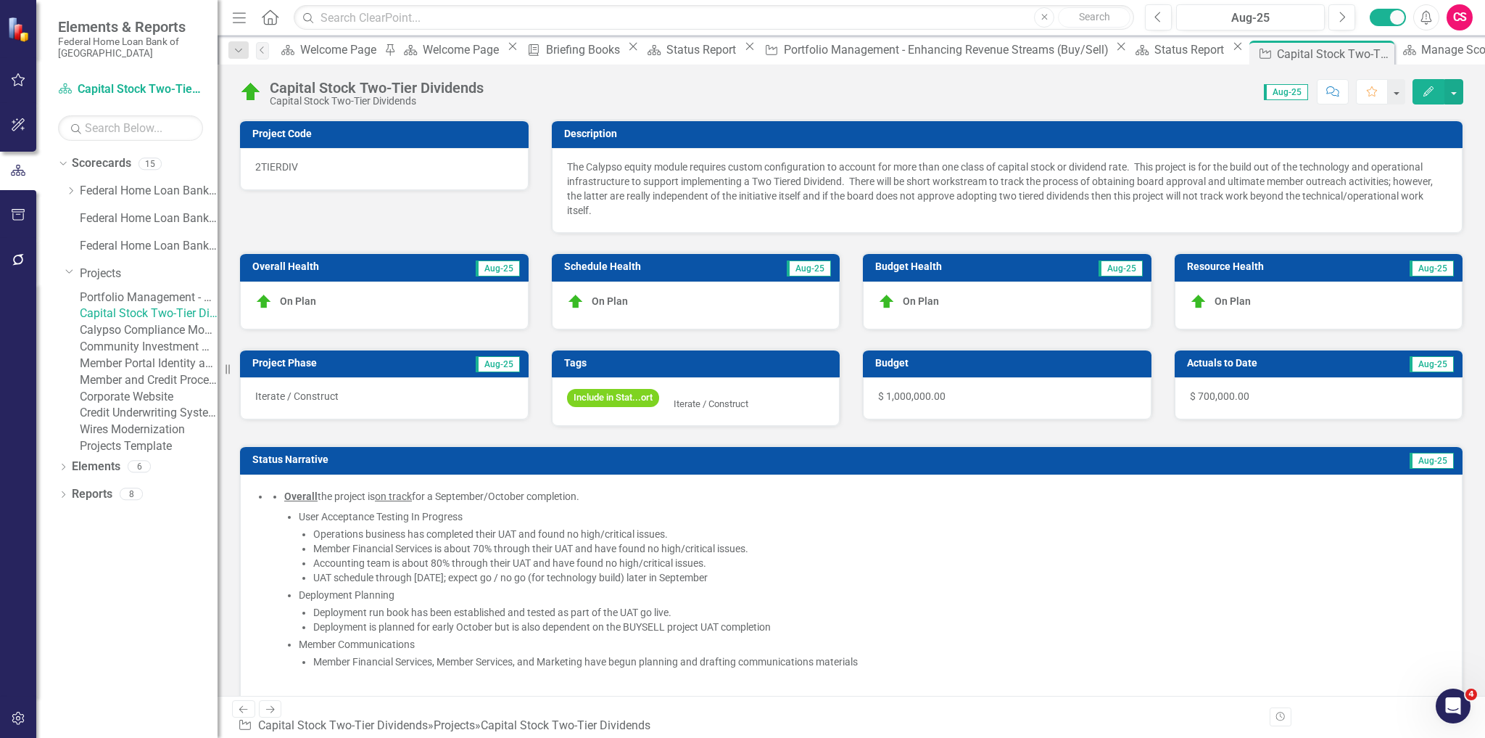
checkbox input "false"
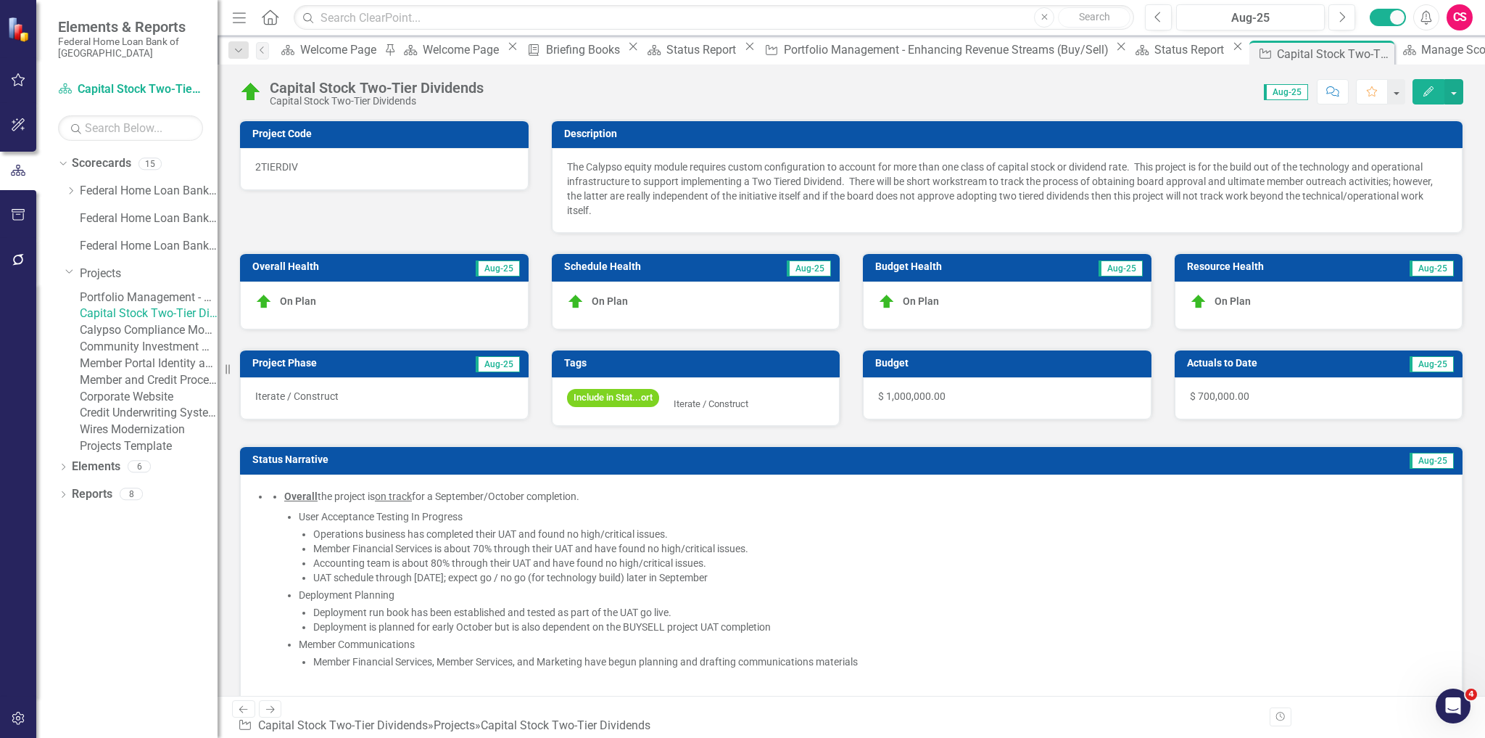
checkbox input "false"
checkbox input "true"
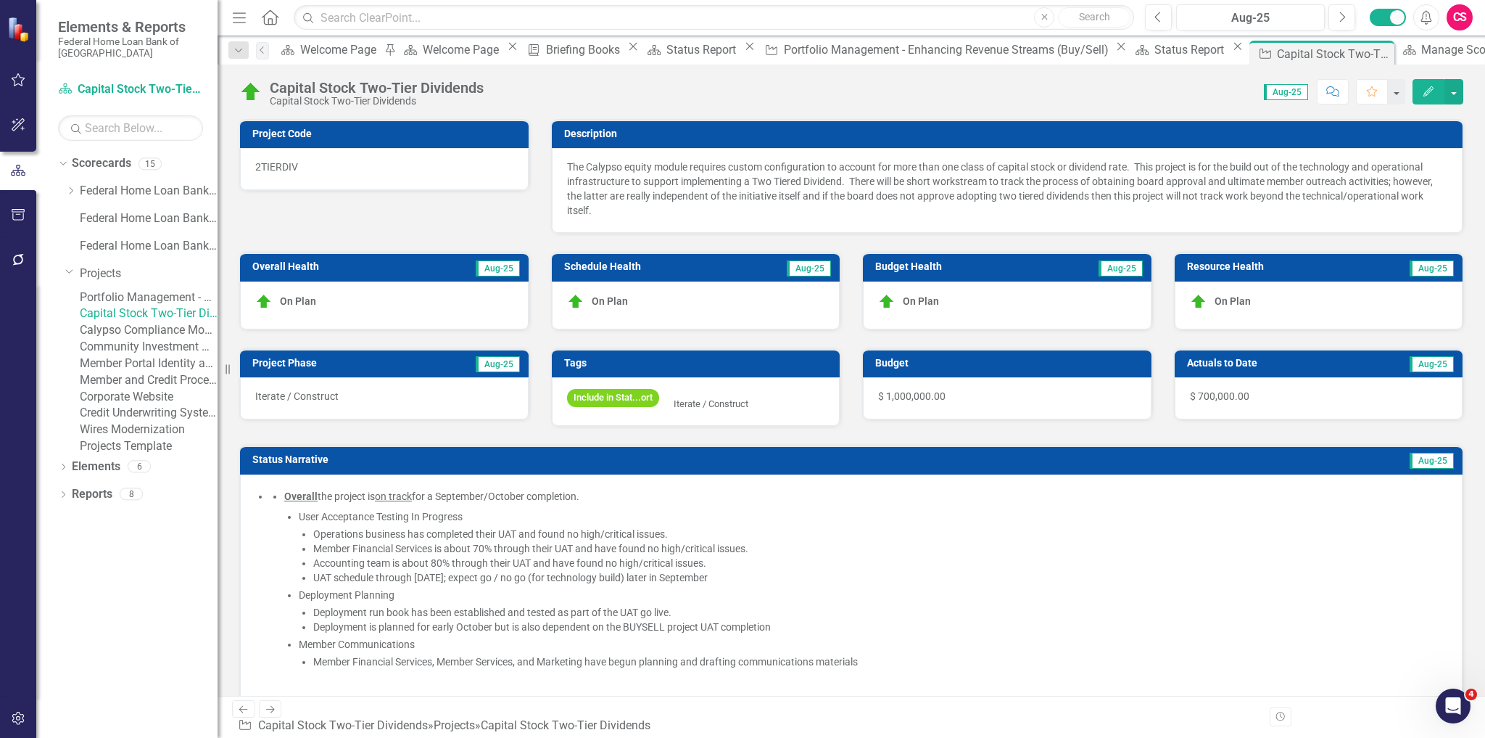
checkbox input "true"
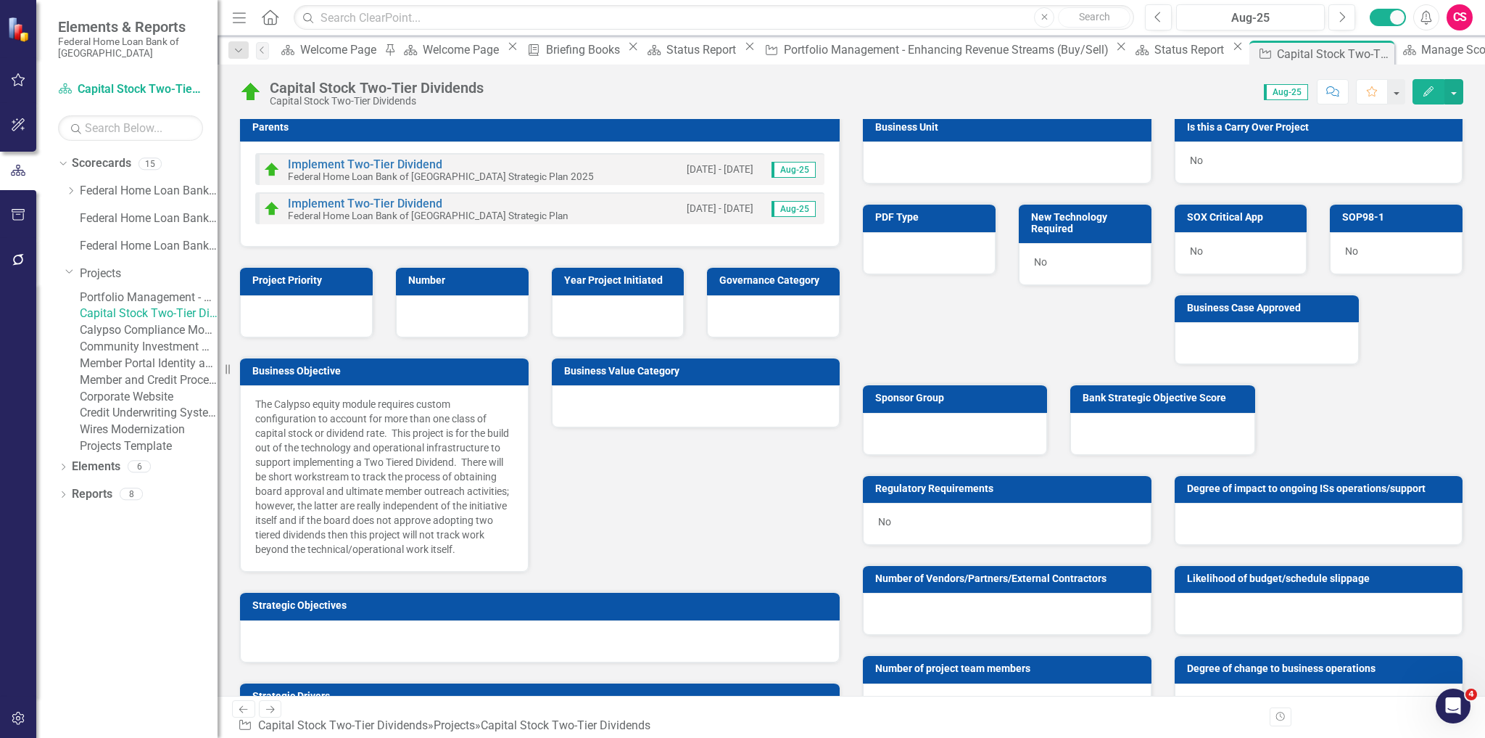
scroll to position [2611, 0]
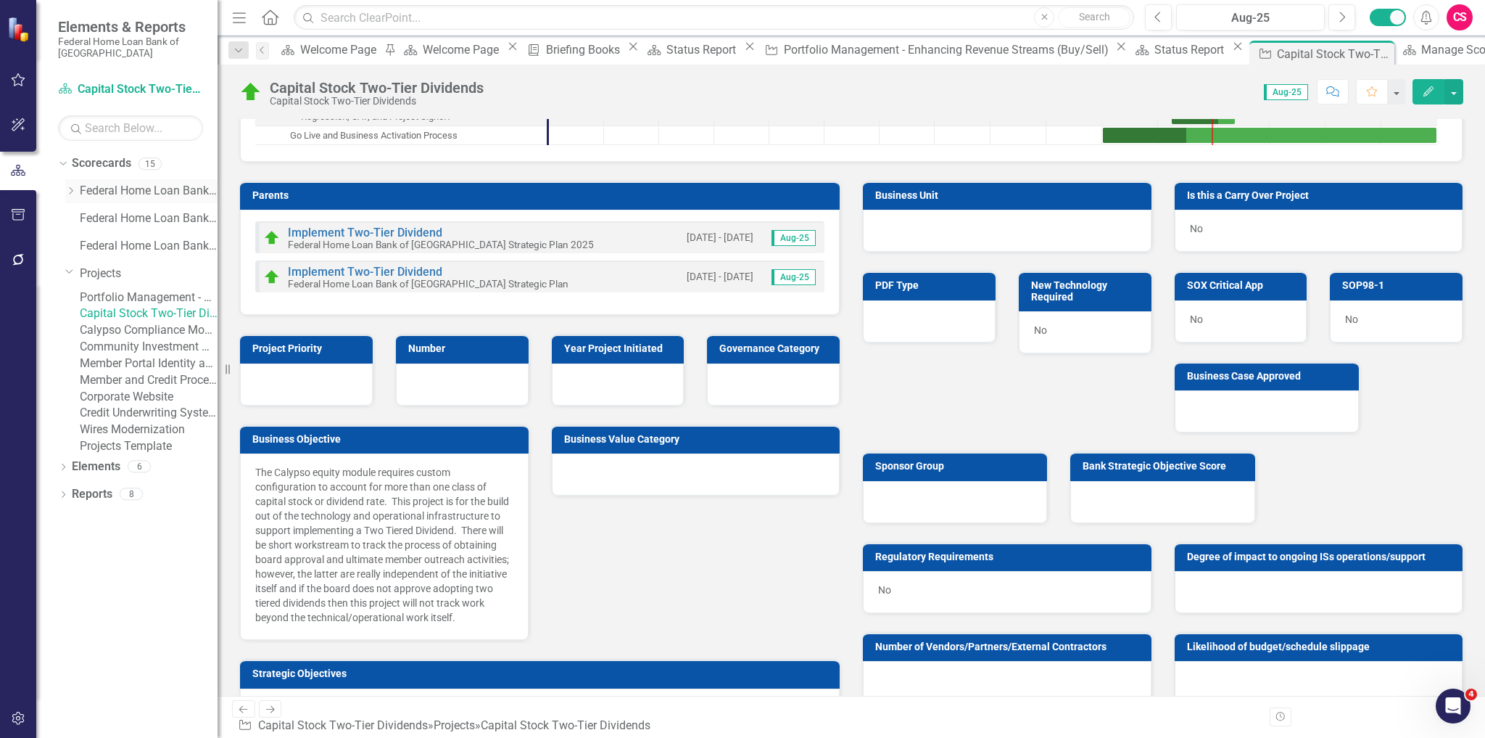
click at [133, 194] on link "Federal Home Loan Bank of [GEOGRAPHIC_DATA] Strategic Plan" at bounding box center [149, 191] width 138 height 17
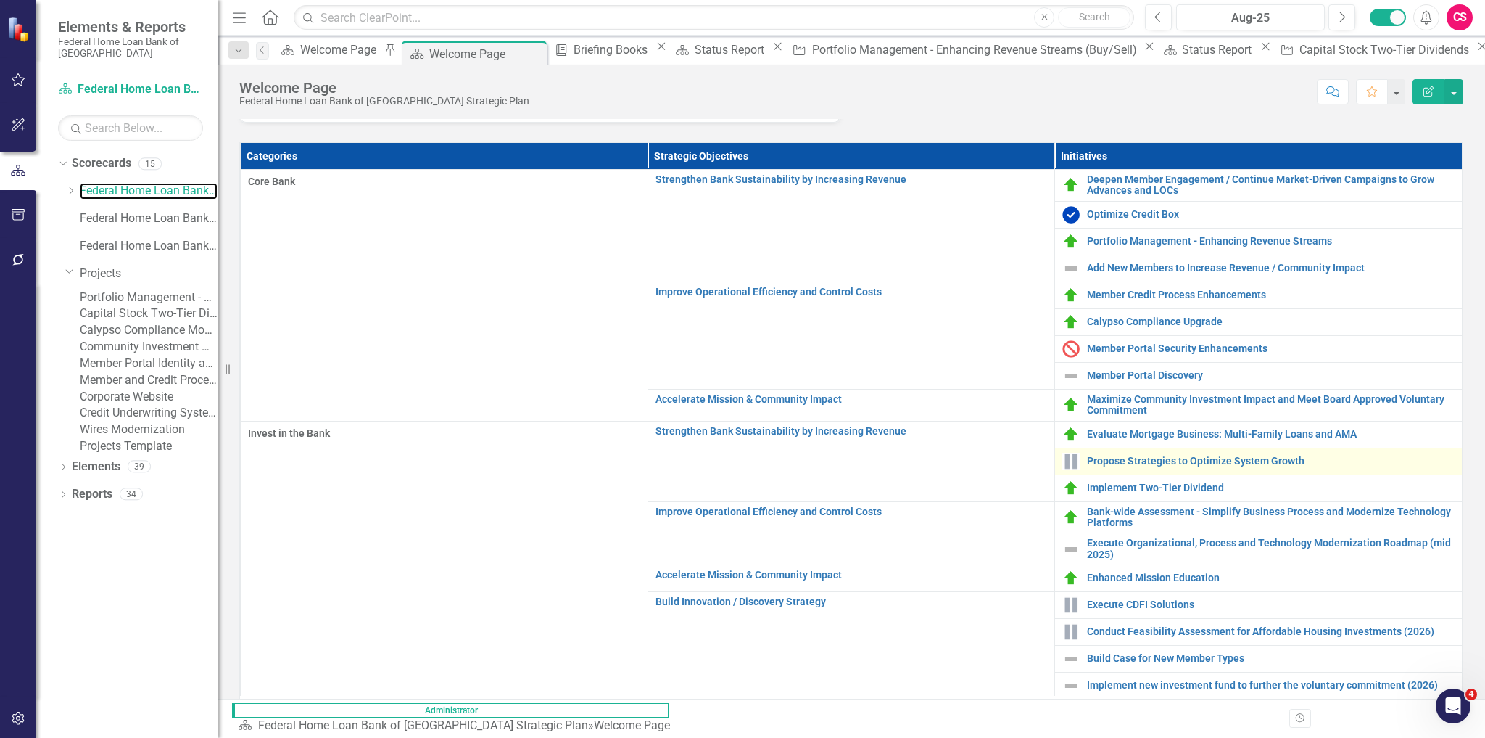
scroll to position [348, 0]
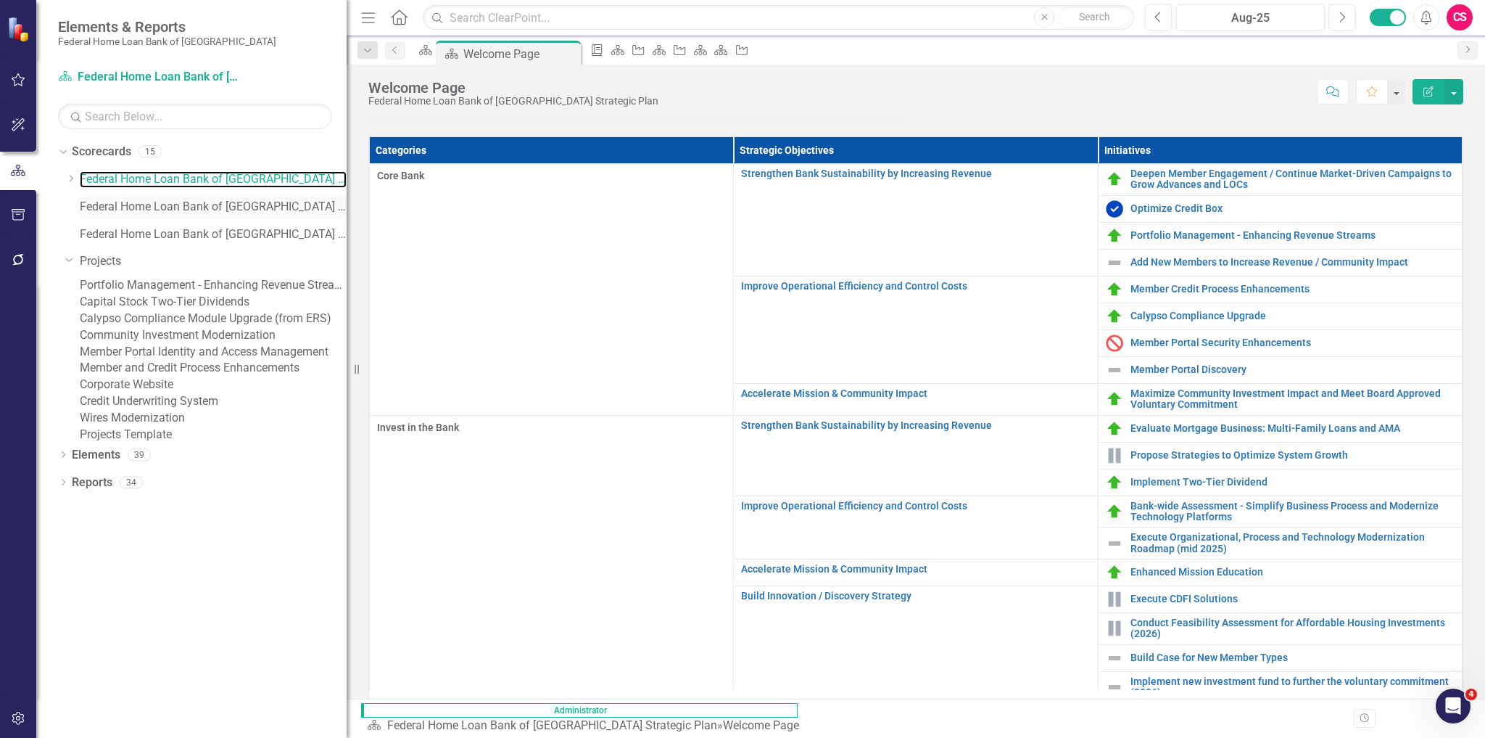
drag, startPoint x: 223, startPoint y: 205, endPoint x: 330, endPoint y: 197, distance: 107.6
click at [347, 185] on div "Resize" at bounding box center [353, 369] width 12 height 738
click at [107, 154] on link "Scorecards" at bounding box center [101, 152] width 59 height 17
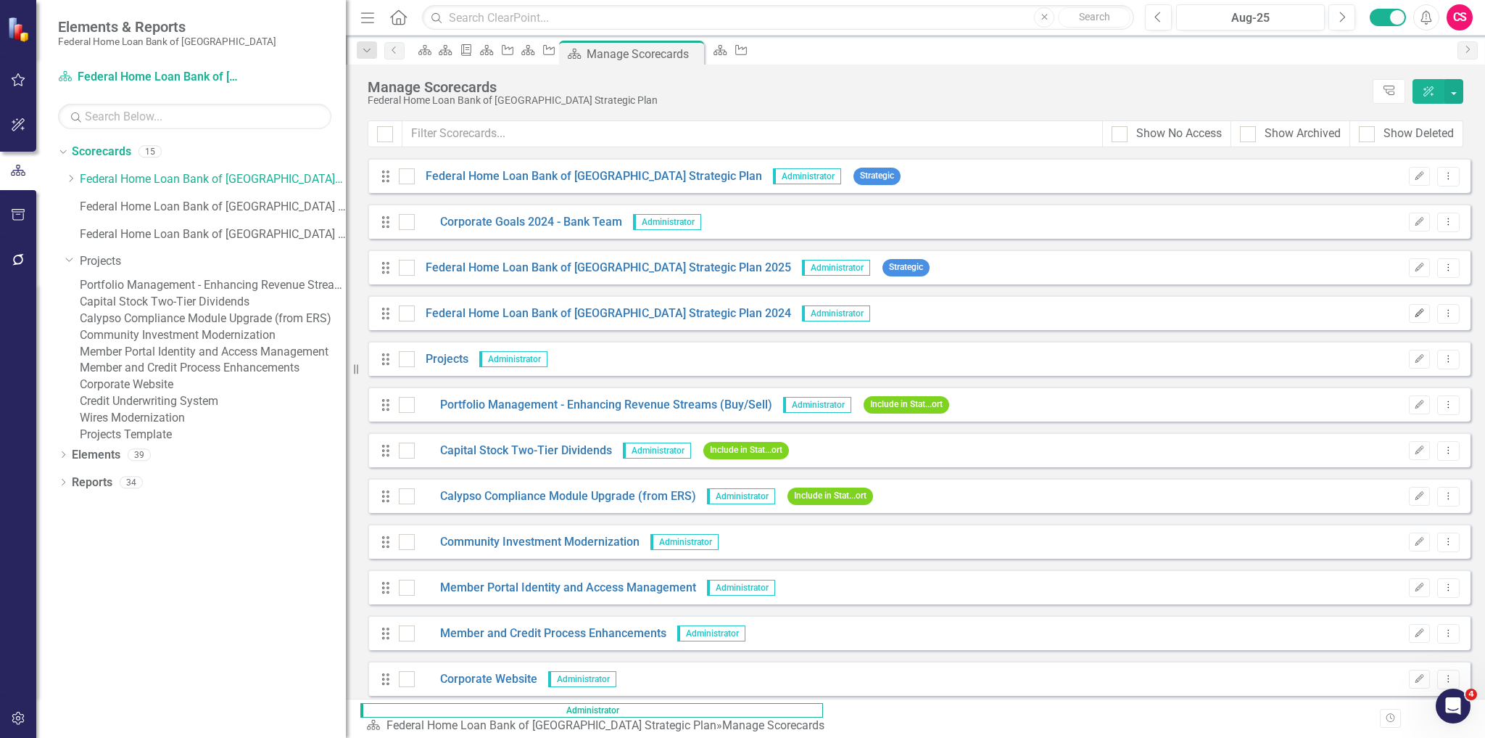
click at [1416, 312] on icon "button" at bounding box center [1420, 312] width 9 height 9
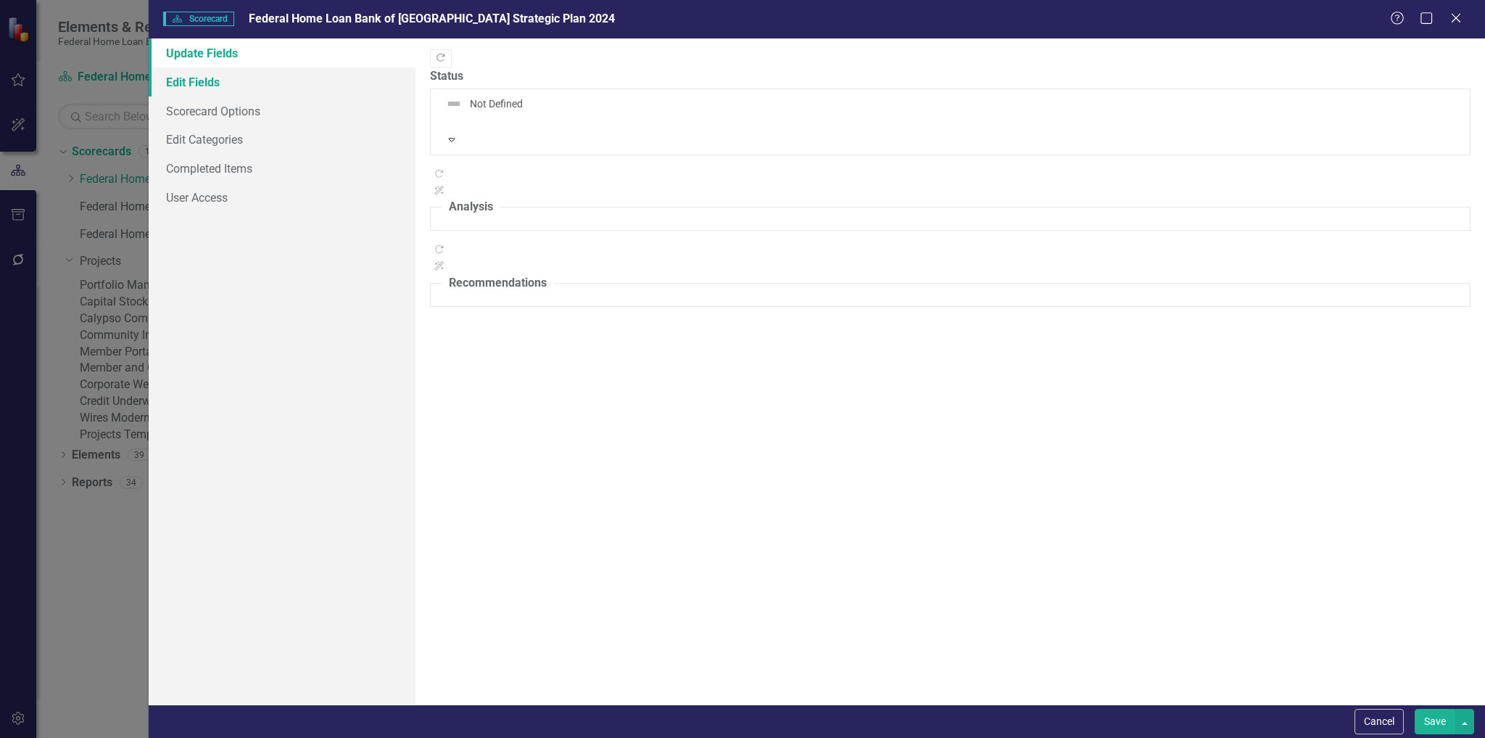
click at [199, 81] on link "Edit Fields" at bounding box center [283, 81] width 268 height 29
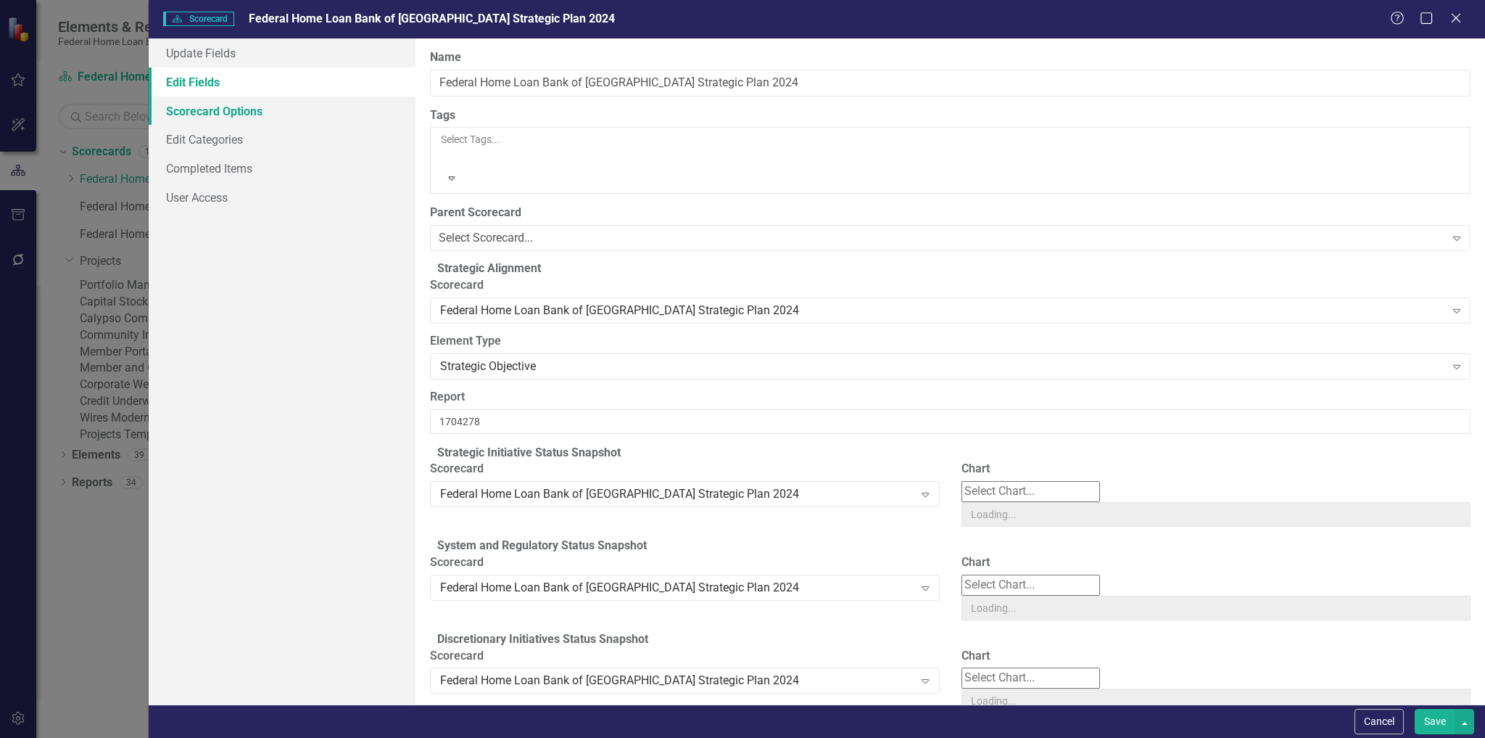
click at [194, 112] on link "Scorecard Options" at bounding box center [283, 110] width 268 height 29
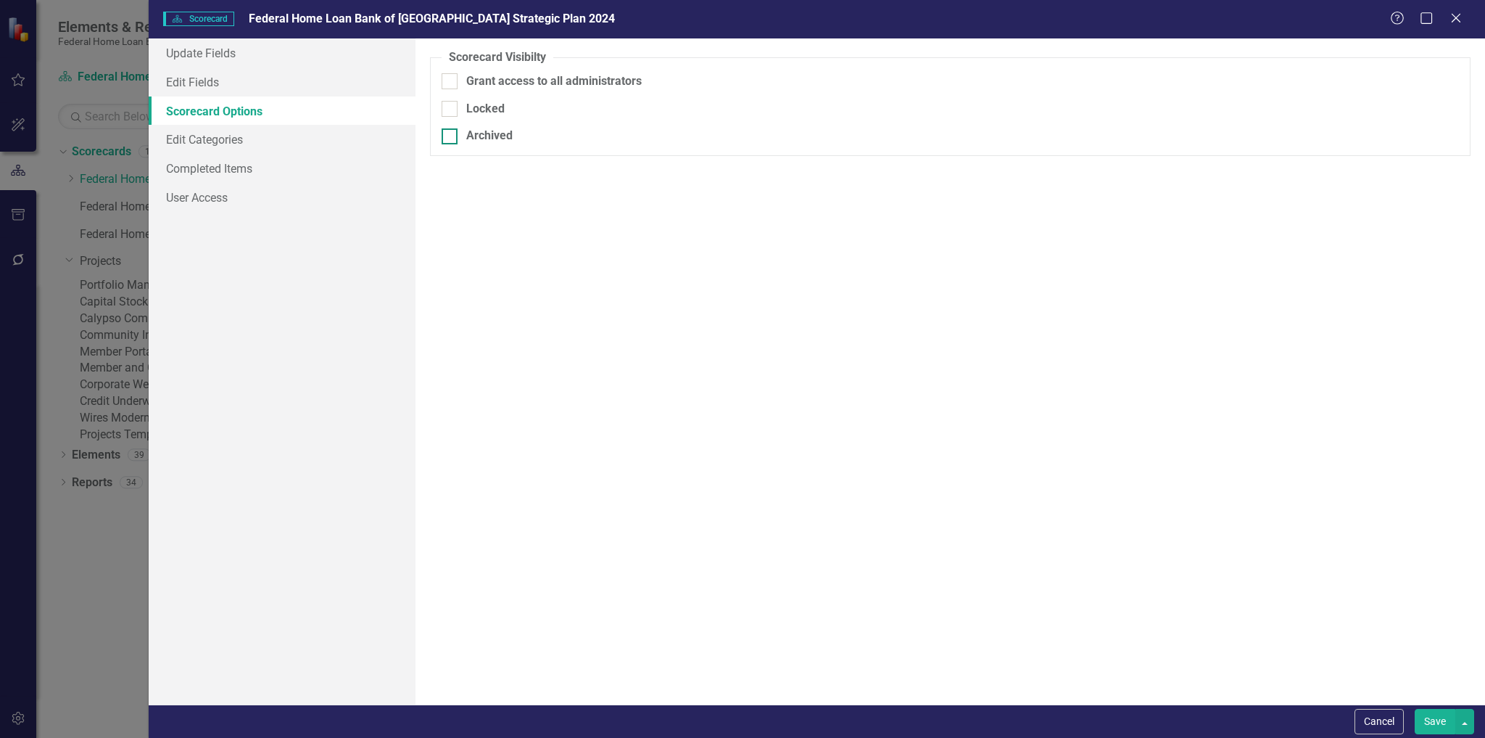
click at [465, 133] on div "Archived" at bounding box center [950, 136] width 1017 height 17
click at [451, 133] on input "Archived" at bounding box center [446, 132] width 9 height 9
click at [482, 141] on div "Archived" at bounding box center [489, 136] width 46 height 17
click at [451, 138] on input "Archived" at bounding box center [446, 132] width 9 height 9
click at [476, 137] on div "Archived" at bounding box center [489, 136] width 46 height 17
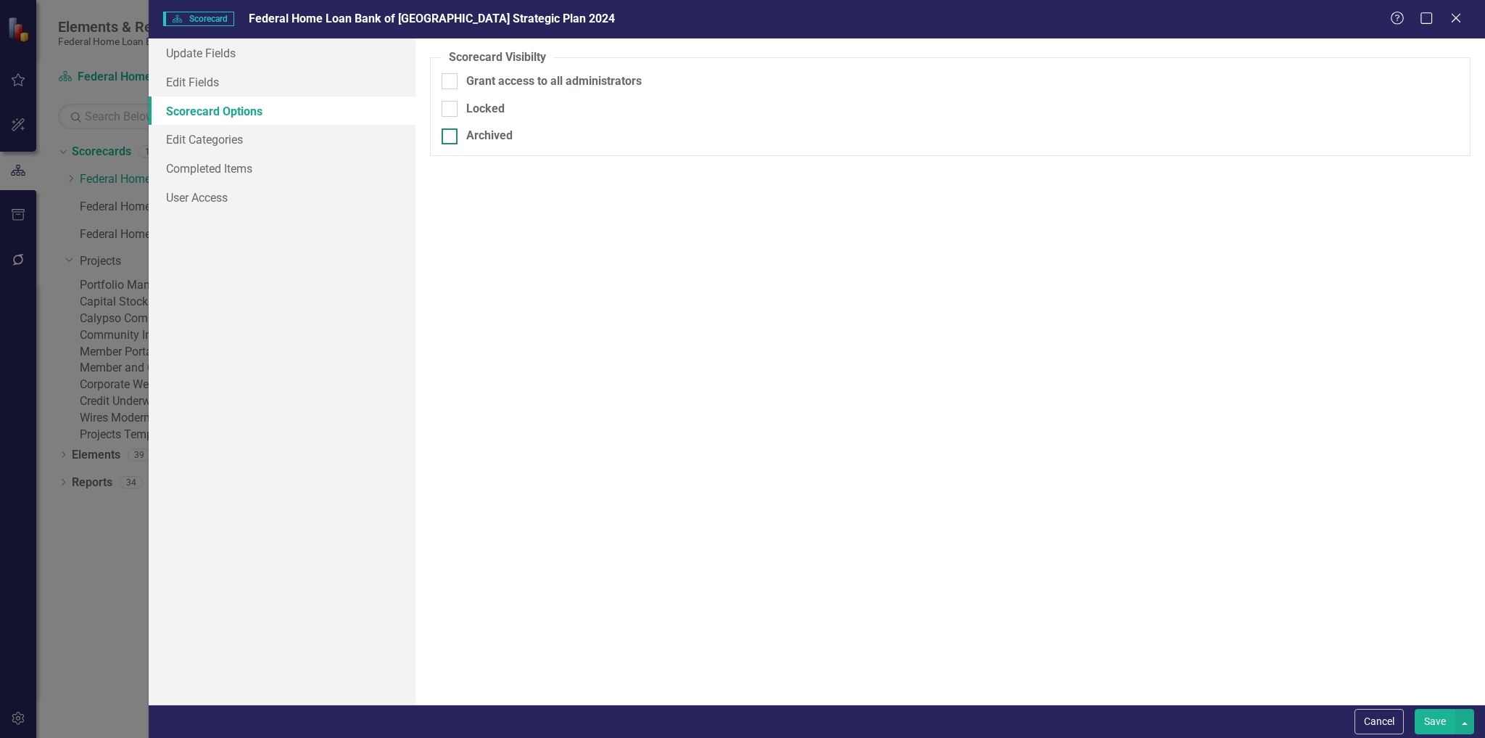
click at [451, 137] on input "Archived" at bounding box center [446, 132] width 9 height 9
checkbox input "true"
click at [1436, 720] on button "Save" at bounding box center [1435, 721] width 41 height 25
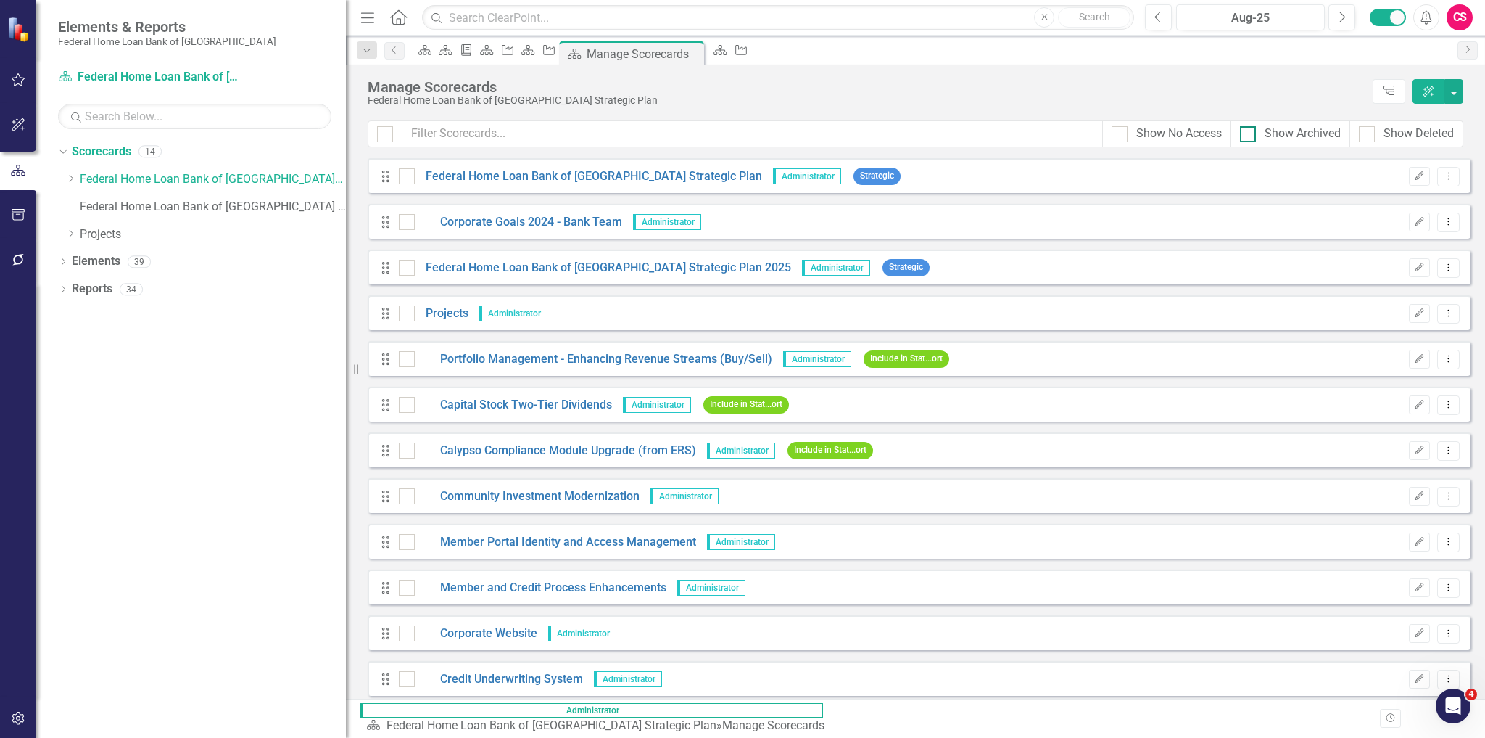
click at [1253, 138] on div at bounding box center [1248, 134] width 16 height 16
click at [1250, 136] on input "Show Archived" at bounding box center [1244, 130] width 9 height 9
checkbox input "true"
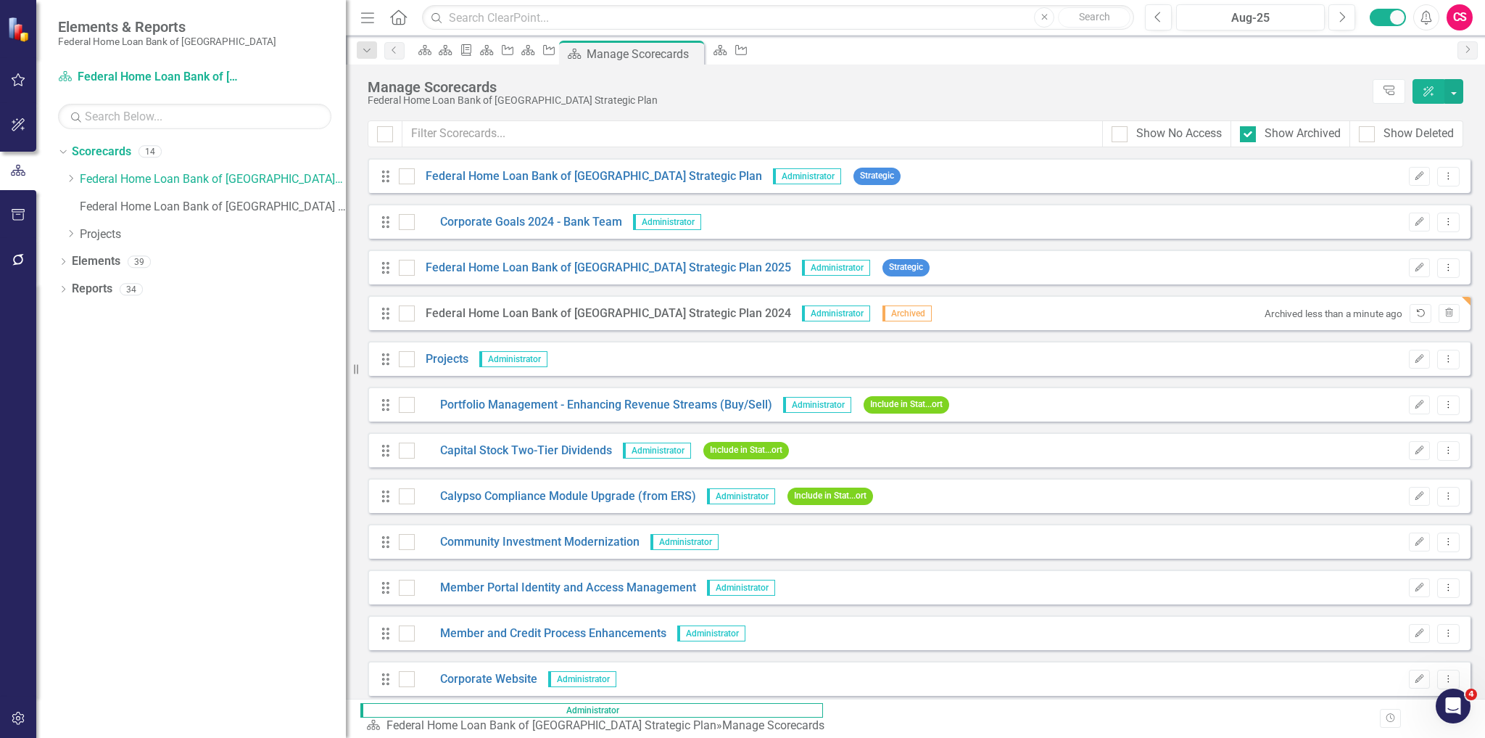
click at [1415, 315] on icon "Unarchive" at bounding box center [1420, 313] width 11 height 9
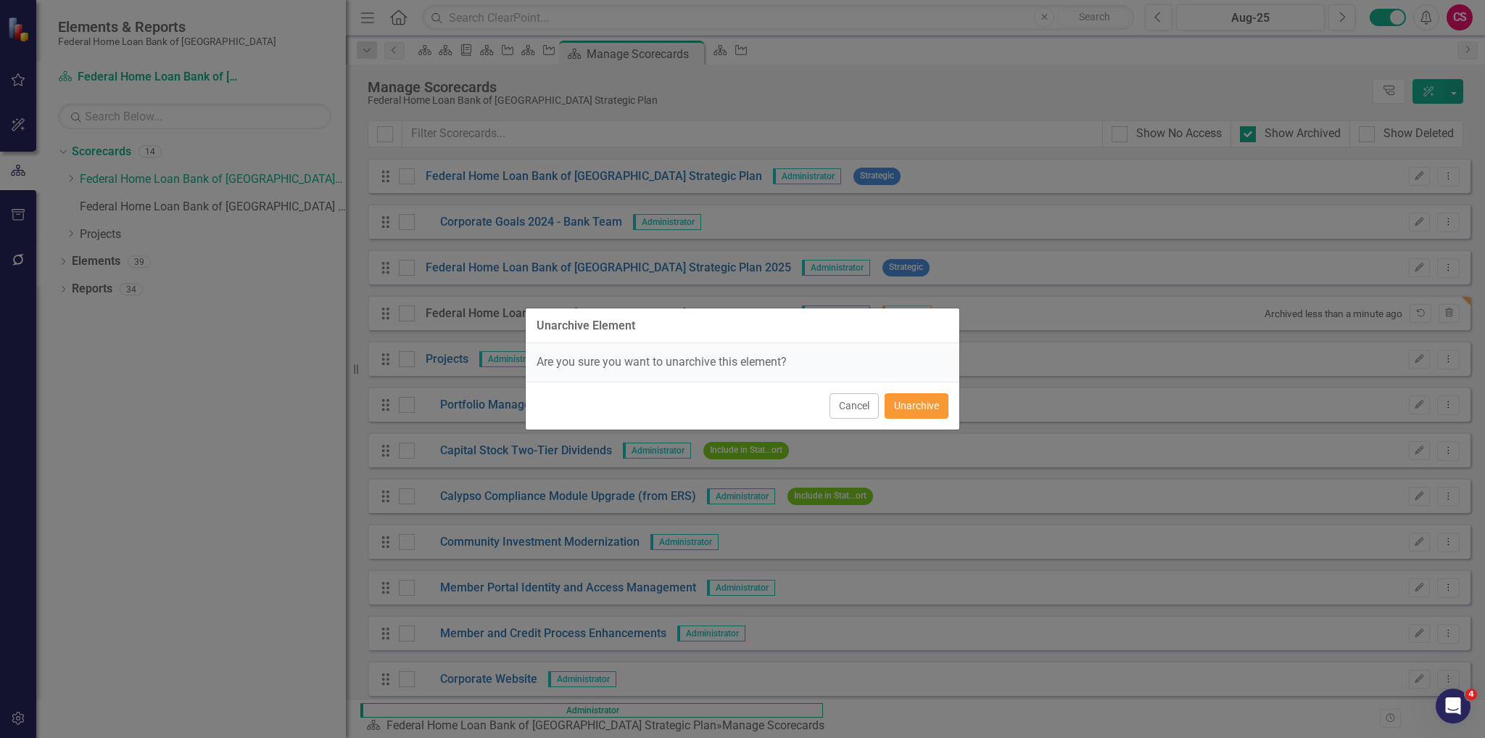
click at [941, 410] on button "Unarchive" at bounding box center [917, 405] width 64 height 25
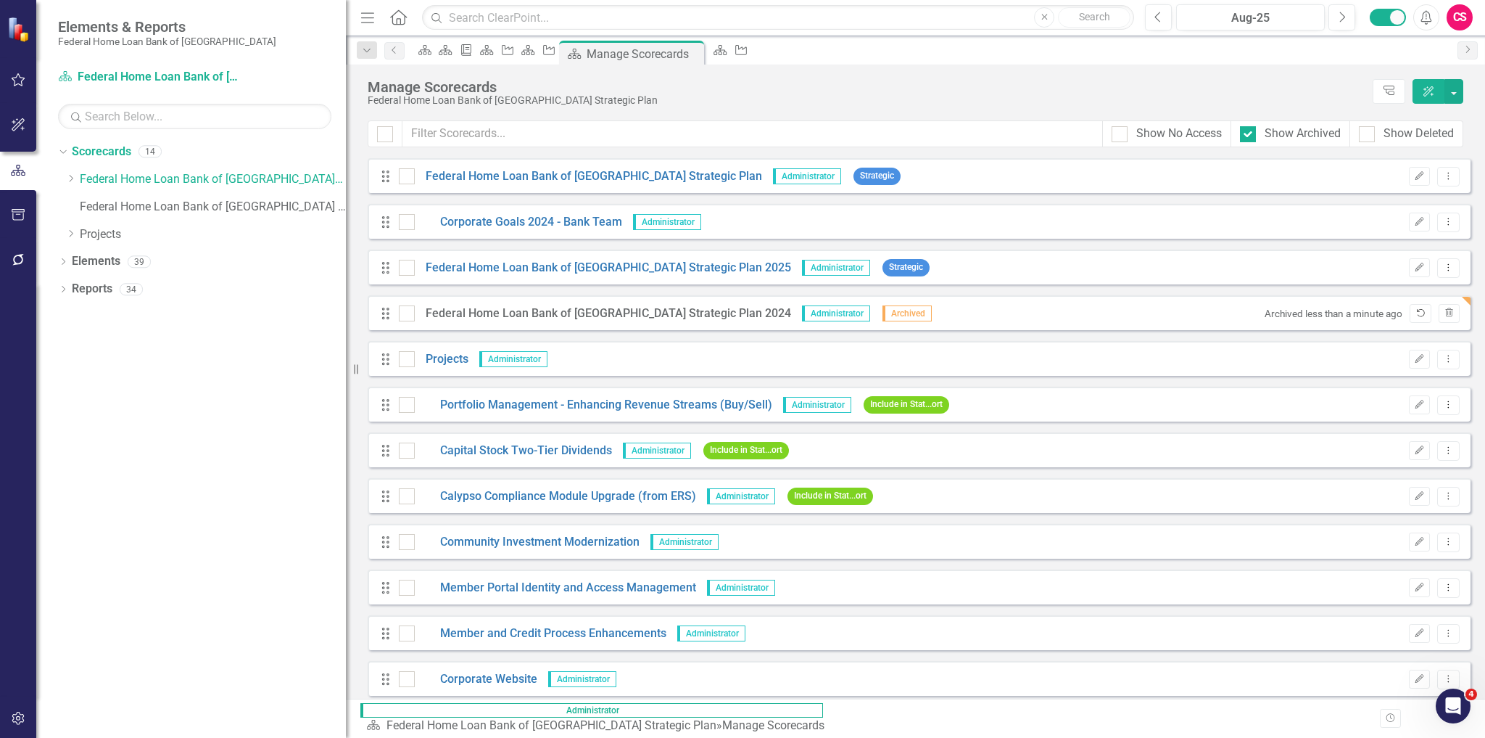
click at [1417, 309] on icon "button" at bounding box center [1421, 313] width 8 height 8
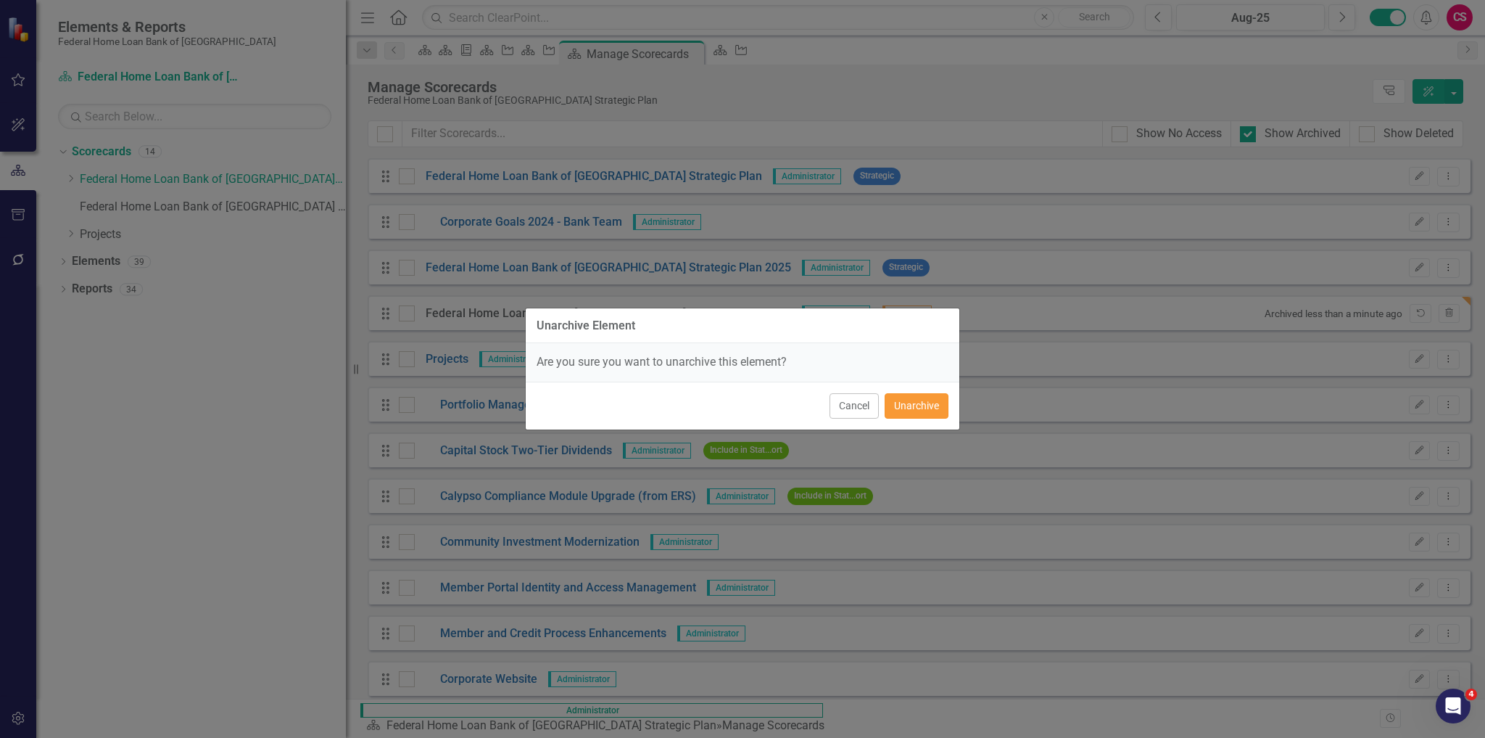
click at [911, 406] on button "Unarchive" at bounding box center [917, 405] width 64 height 25
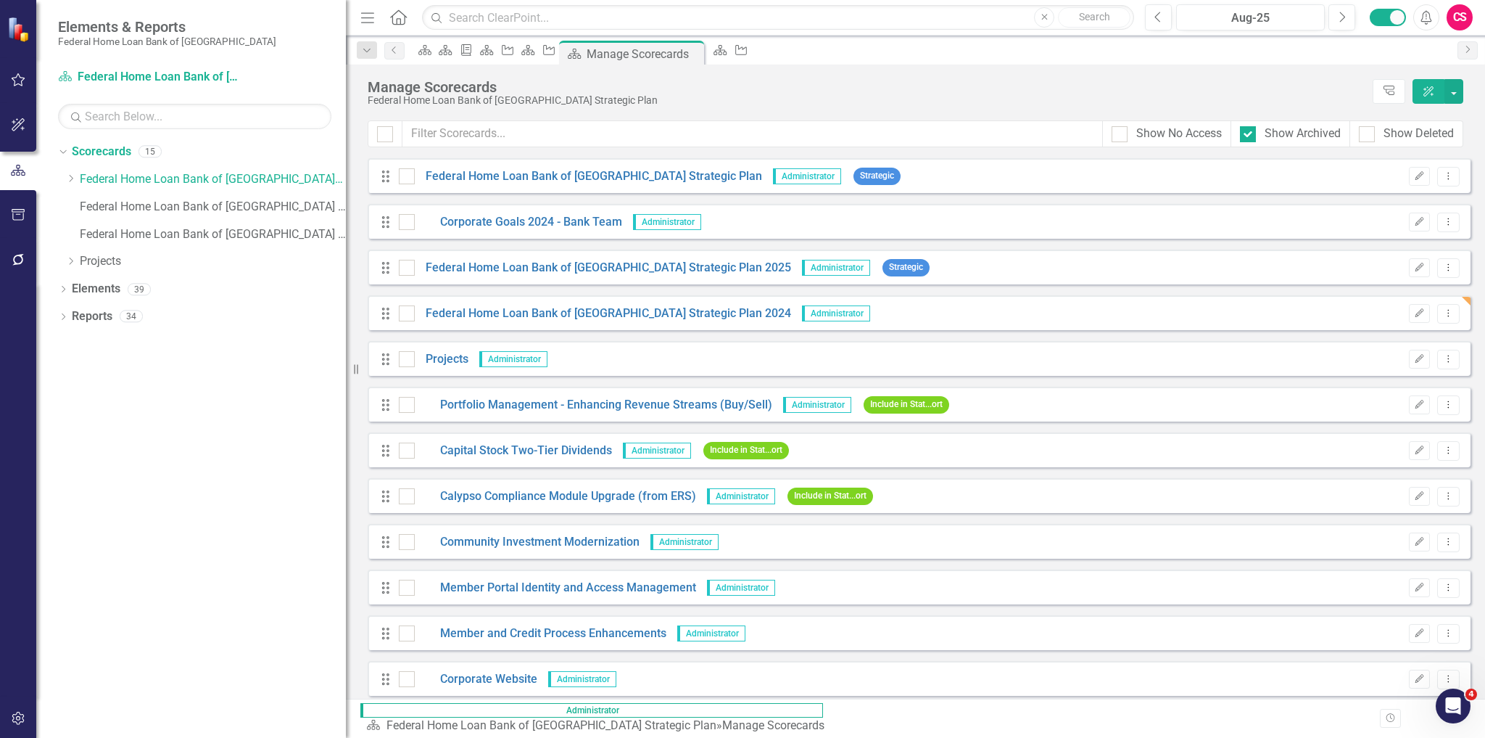
click at [17, 714] on icon "button" at bounding box center [18, 718] width 15 height 12
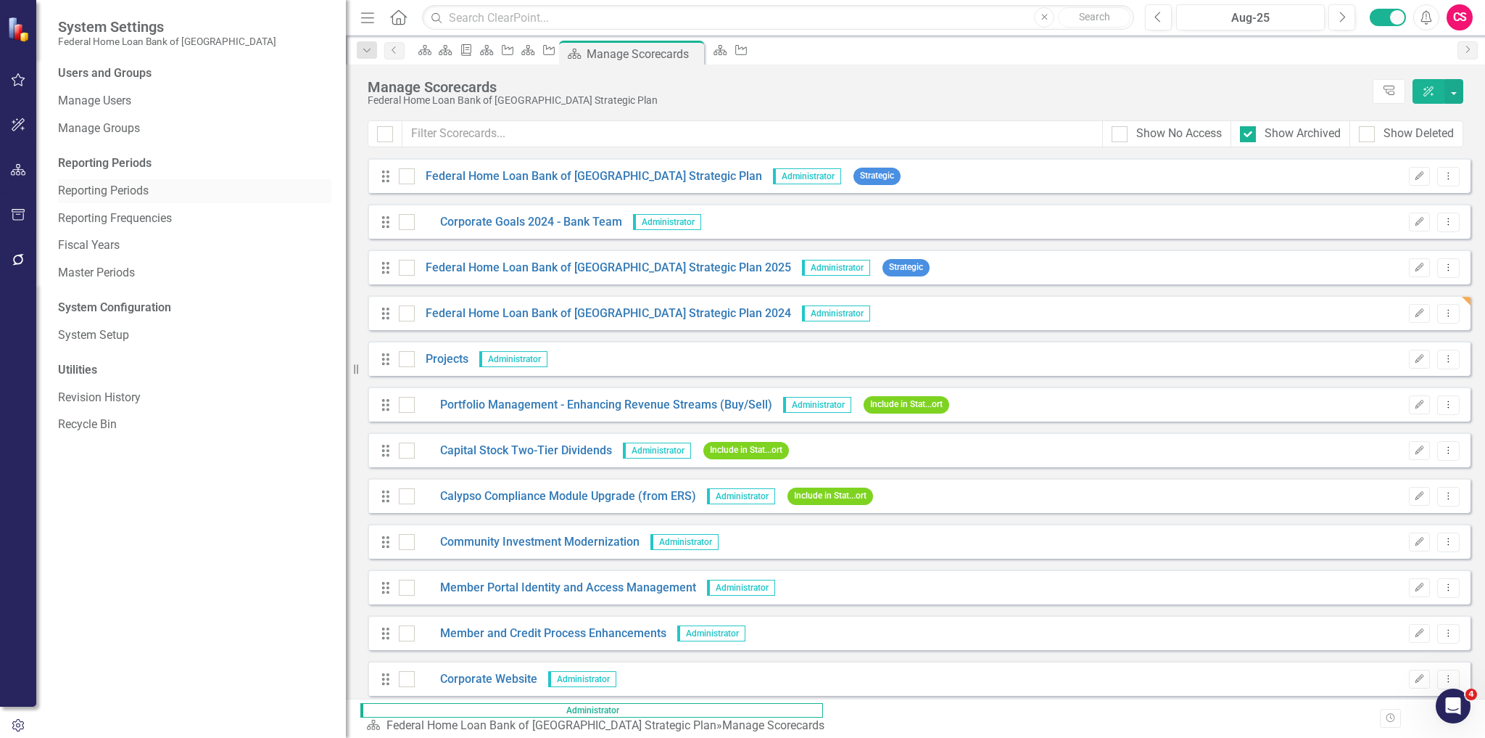
click at [113, 183] on link "Reporting Periods" at bounding box center [194, 191] width 273 height 17
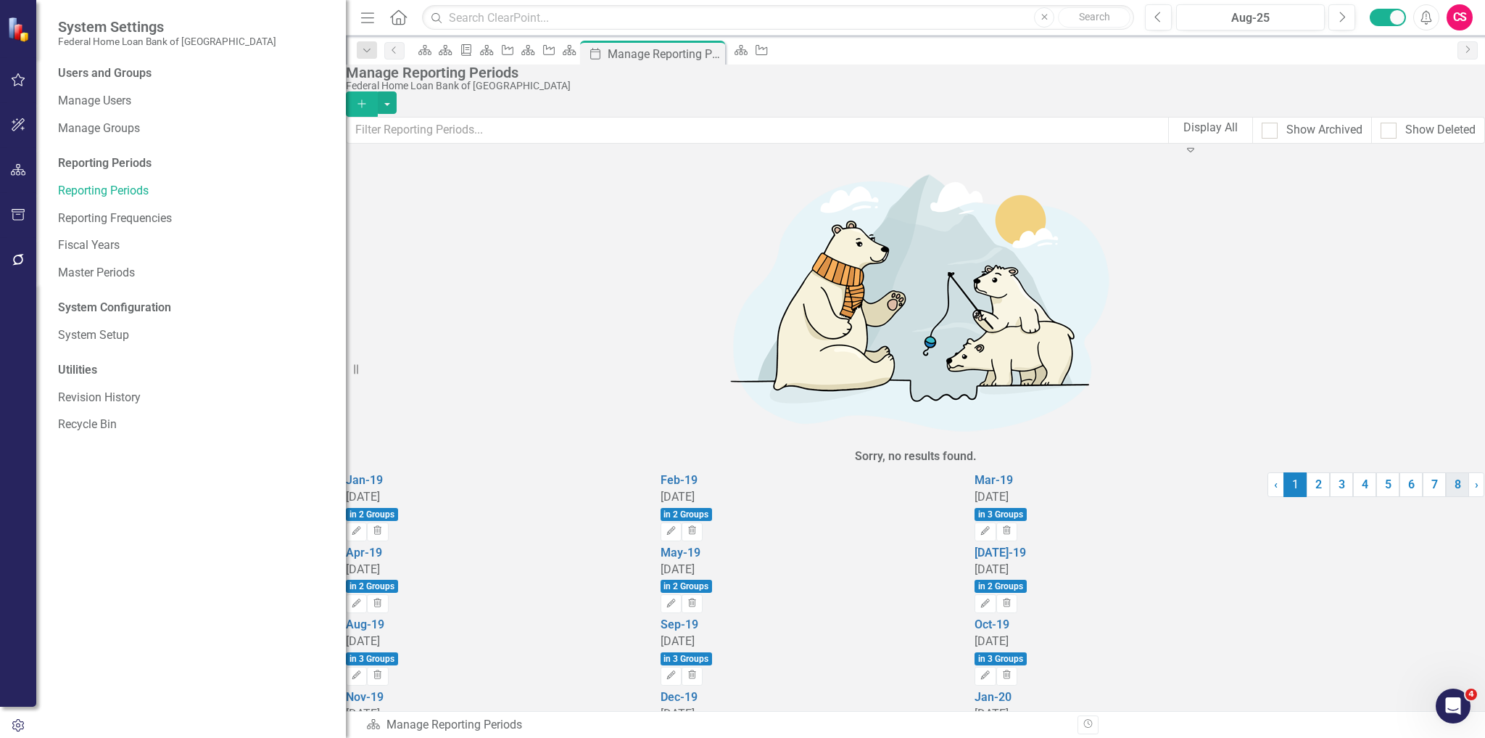
click at [1446, 497] on link "8" at bounding box center [1457, 484] width 23 height 25
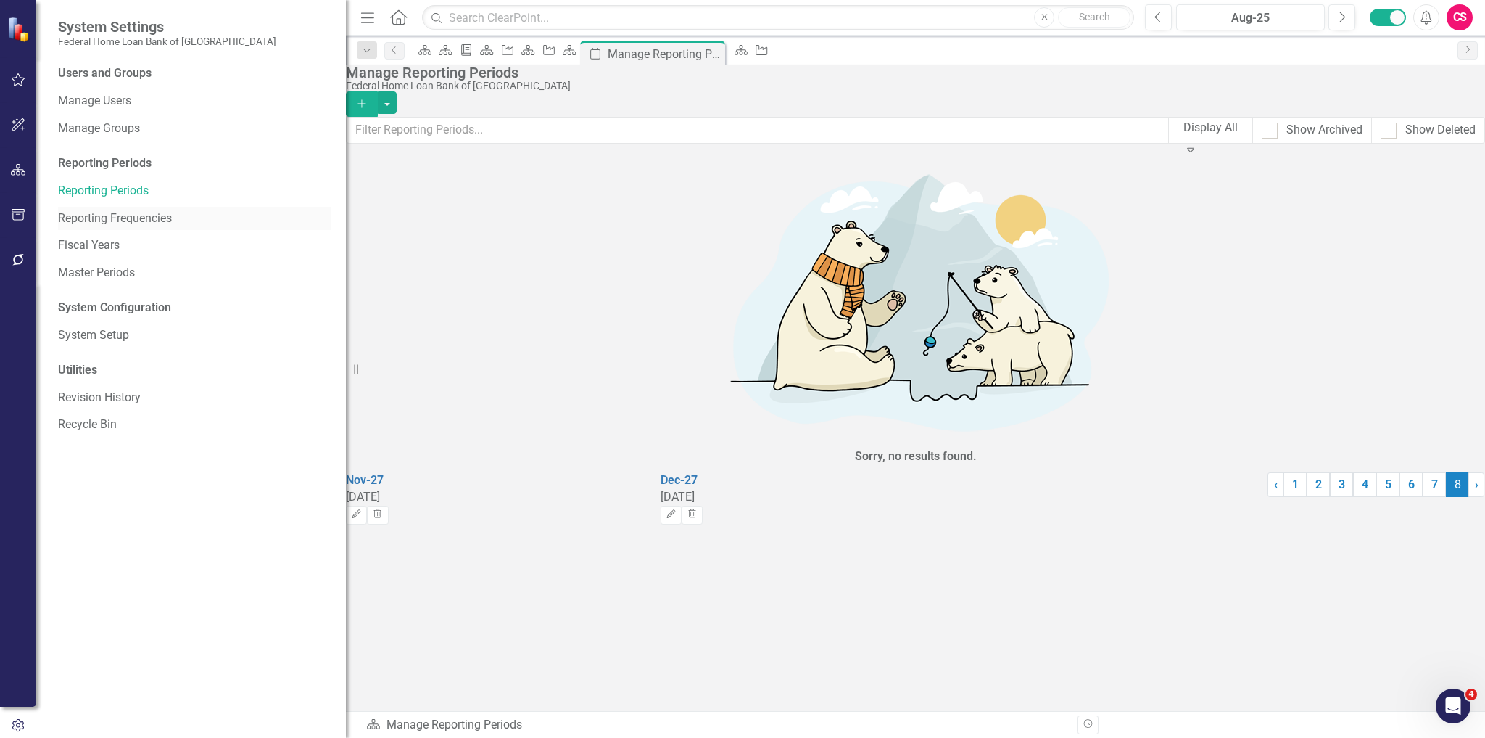
click at [126, 215] on link "Reporting Frequencies" at bounding box center [194, 218] width 273 height 17
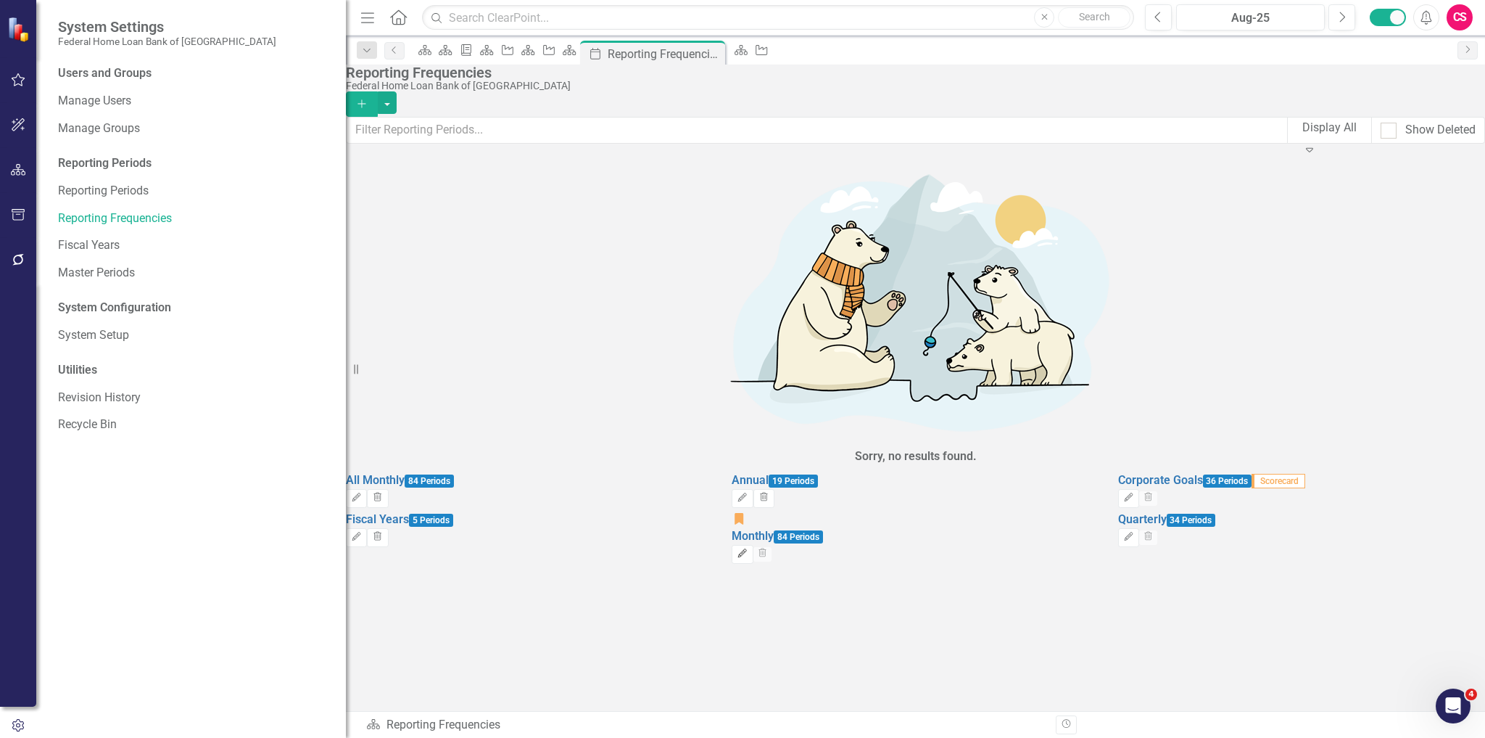
click at [753, 545] on button "Edit" at bounding box center [742, 554] width 21 height 19
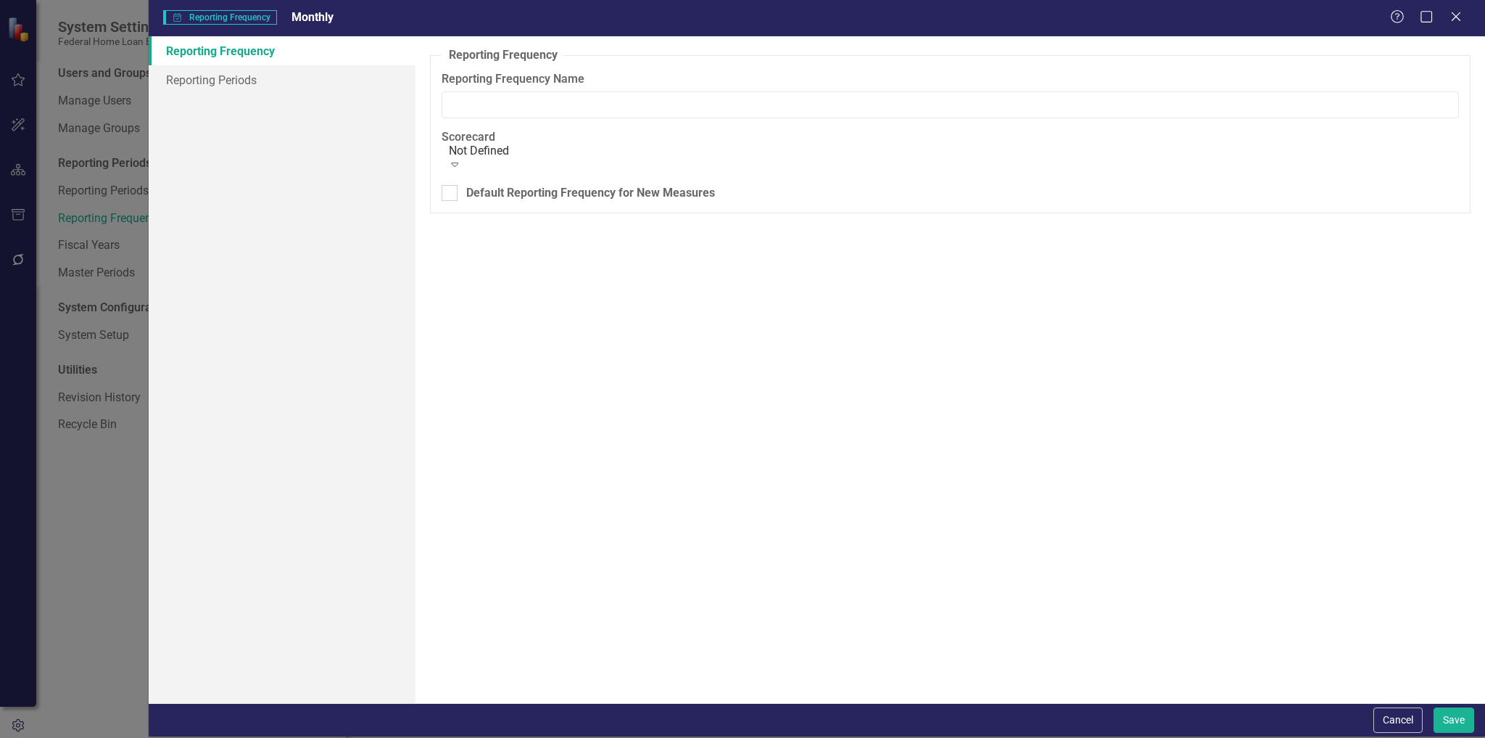
type input "Monthly"
checkbox input "true"
click at [215, 78] on link "Reporting Periods" at bounding box center [283, 79] width 268 height 29
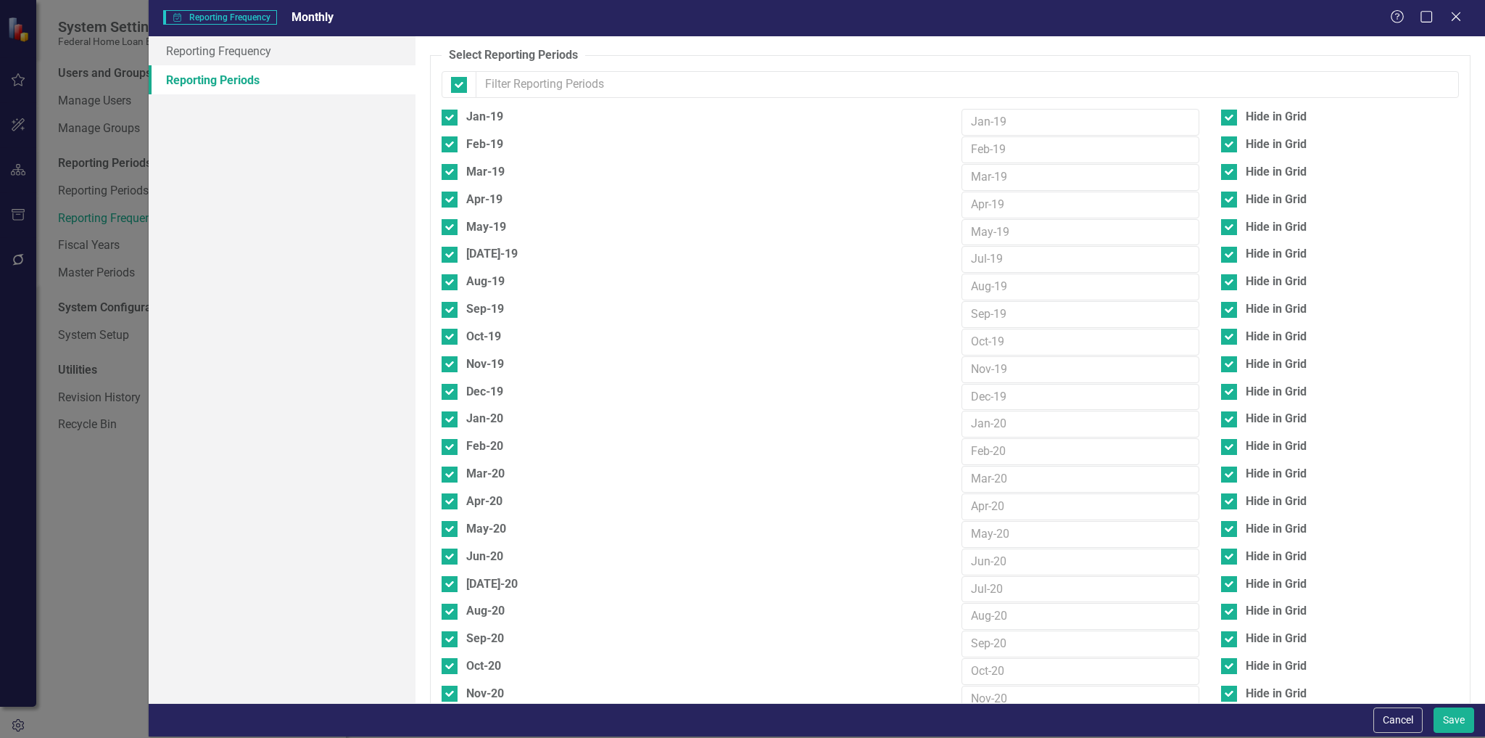
checkbox input "false"
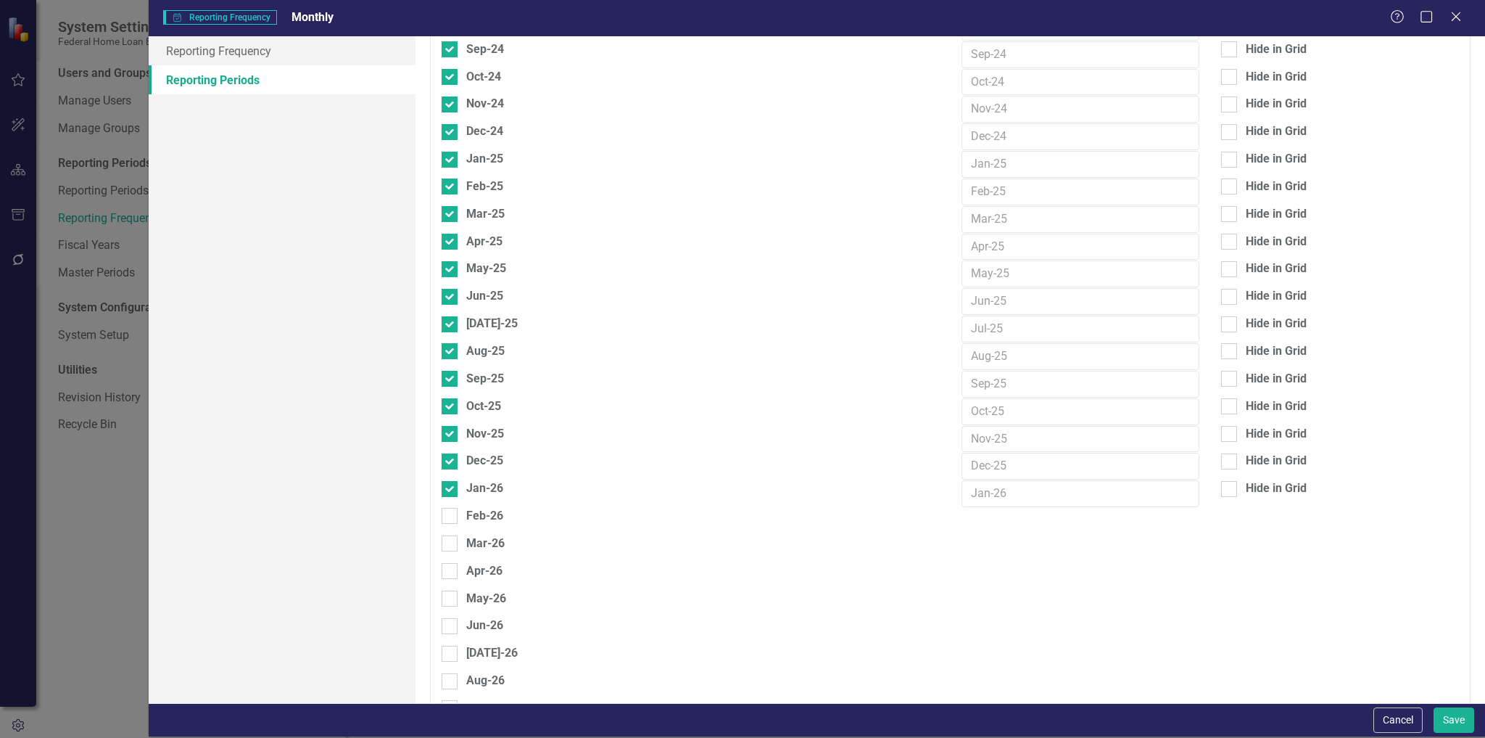
scroll to position [2031, 0]
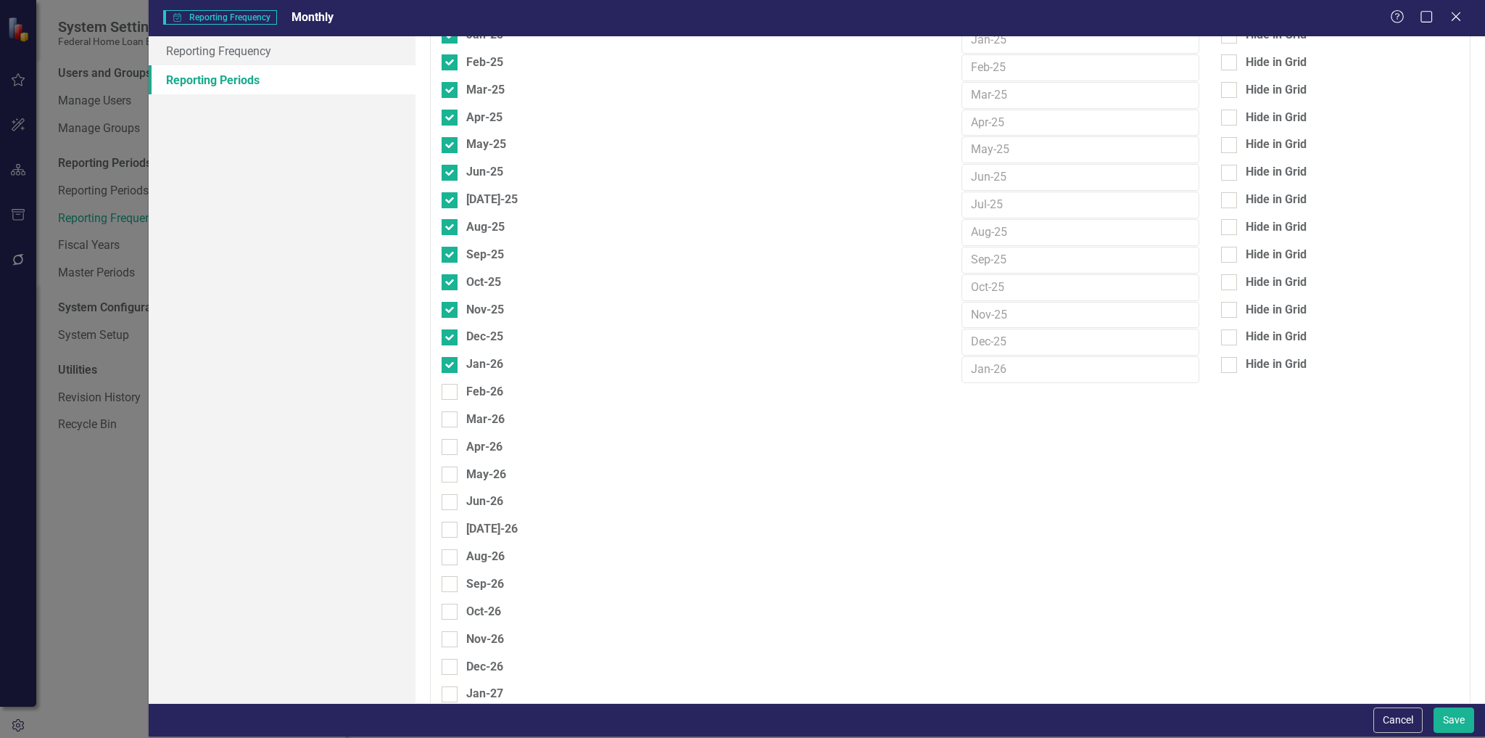
drag, startPoint x: 470, startPoint y: 304, endPoint x: 463, endPoint y: 319, distance: 16.9
click at [470, 384] on div "Feb-26" at bounding box center [484, 392] width 37 height 17
click at [451, 384] on input "Feb-26" at bounding box center [446, 388] width 9 height 9
checkbox input "true"
click at [450, 411] on input "Mar-26" at bounding box center [446, 415] width 9 height 9
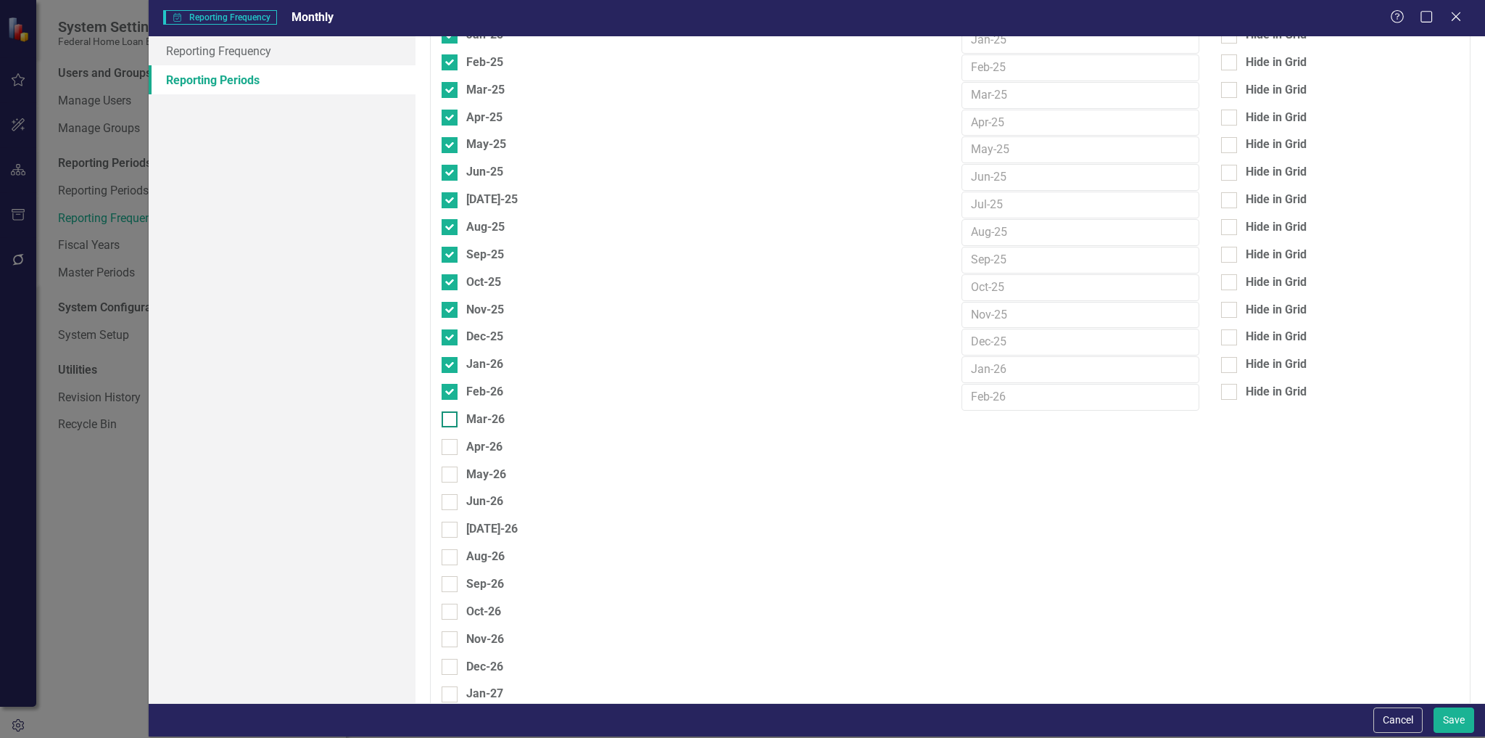
checkbox input "true"
click at [449, 439] on div at bounding box center [450, 447] width 16 height 16
click at [449, 439] on input "Apr-26" at bounding box center [446, 443] width 9 height 9
checkbox input "true"
drag, startPoint x: 447, startPoint y: 390, endPoint x: 453, endPoint y: 415, distance: 25.3
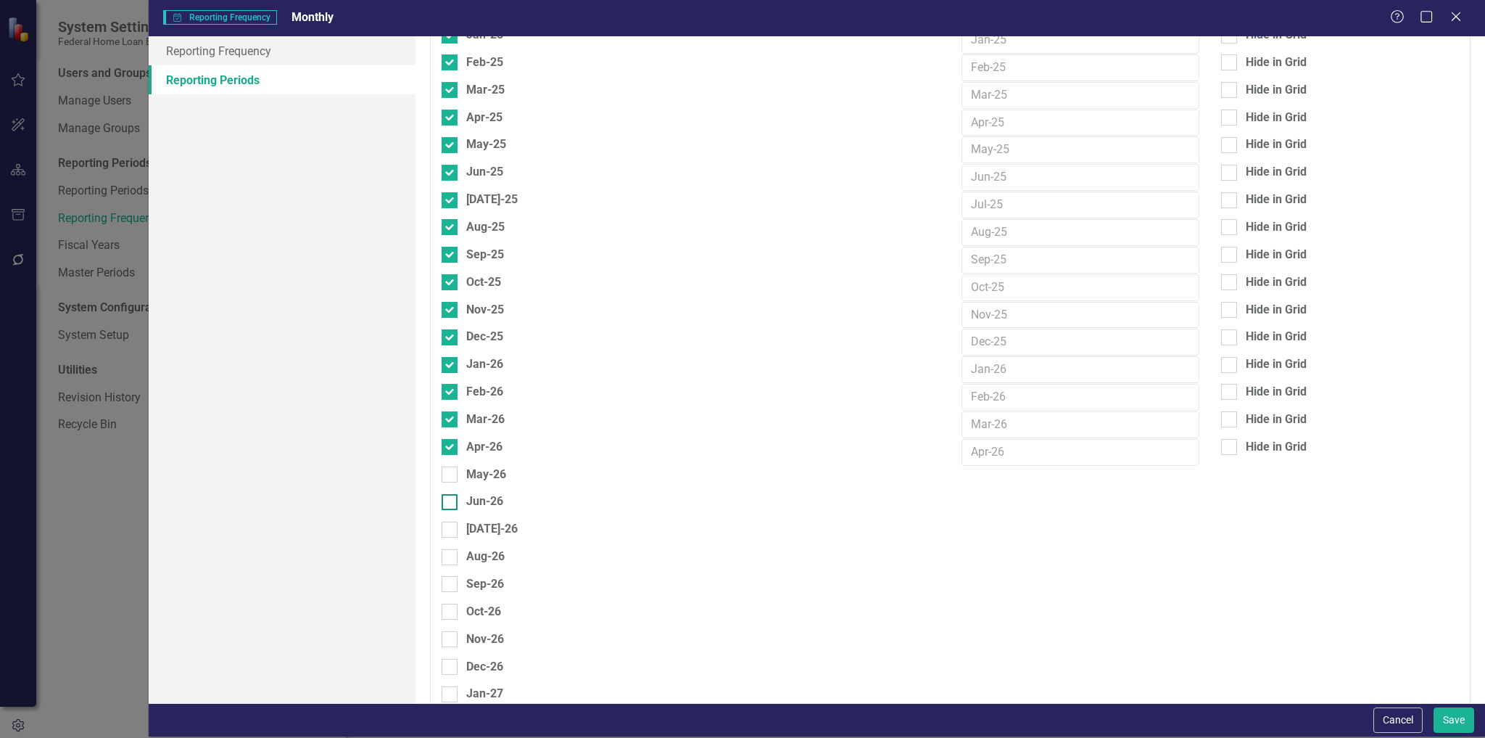
click at [447, 466] on div at bounding box center [450, 474] width 16 height 16
click at [447, 466] on input "May-26" at bounding box center [446, 470] width 9 height 9
checkbox input "true"
click at [452, 494] on div at bounding box center [450, 502] width 16 height 16
click at [451, 494] on input "Jun-26" at bounding box center [446, 498] width 9 height 9
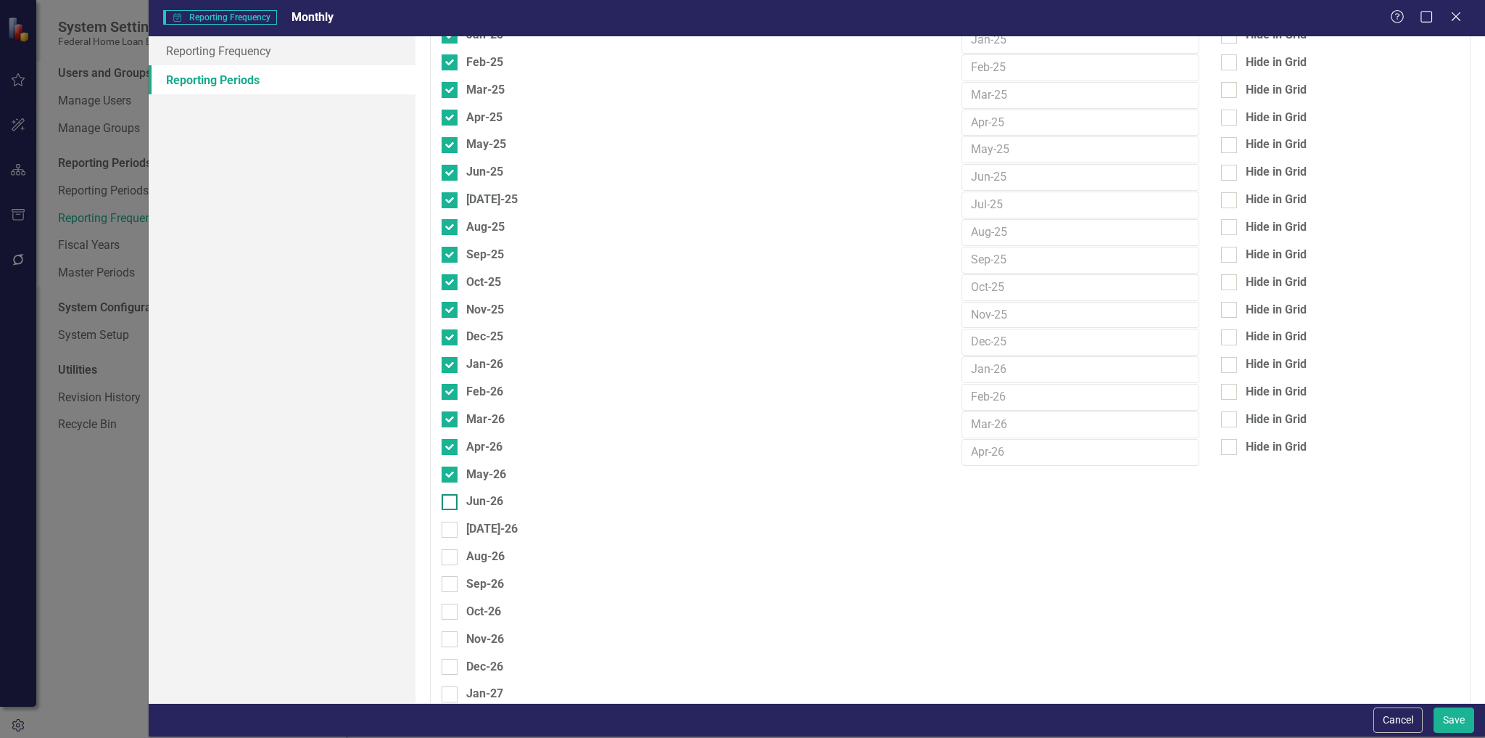
checkbox input "true"
click at [453, 521] on div at bounding box center [450, 529] width 16 height 16
click at [451, 521] on input "Jul-26" at bounding box center [446, 525] width 9 height 9
checkbox input "true"
click at [451, 548] on div "Aug-26" at bounding box center [691, 556] width 498 height 17
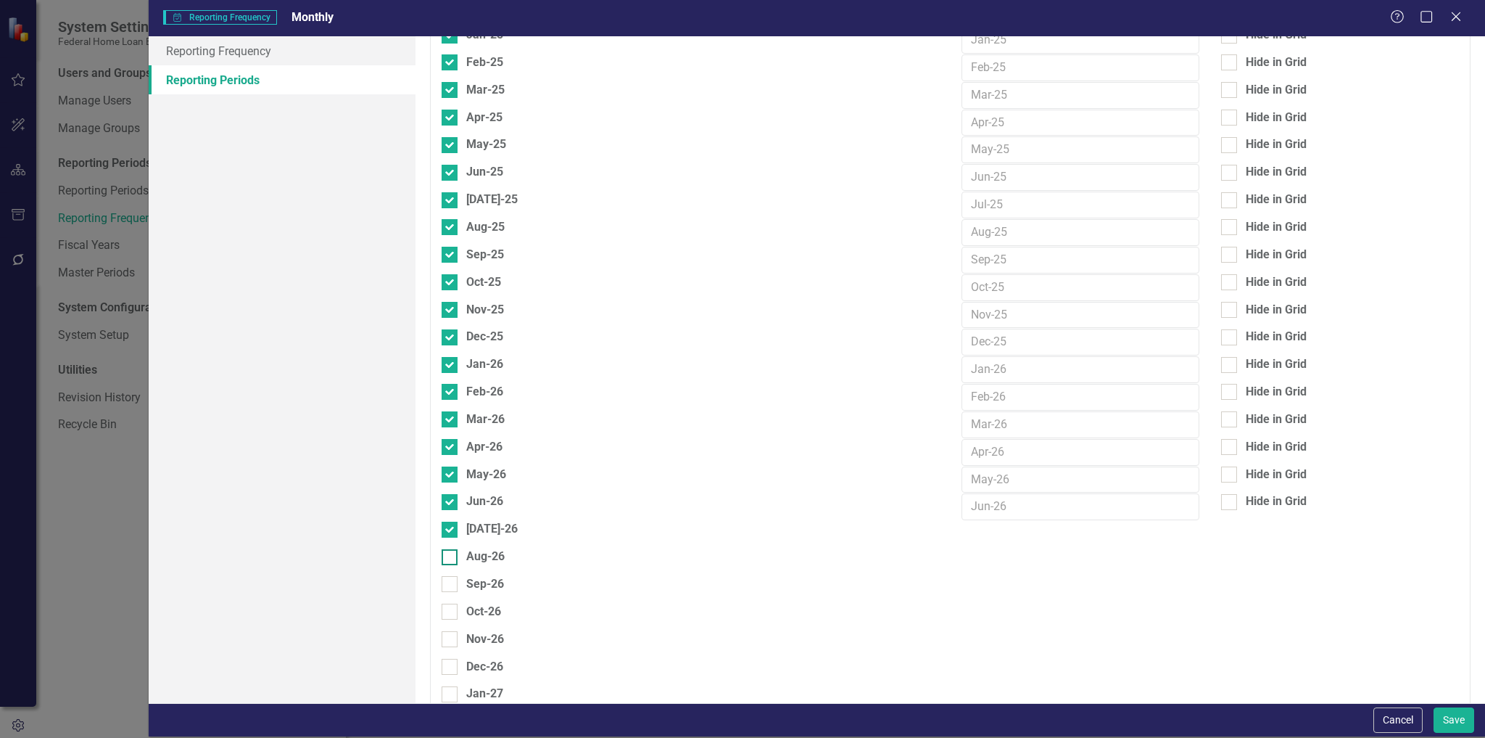
click at [451, 549] on input "Aug-26" at bounding box center [446, 553] width 9 height 9
checkbox input "true"
click at [447, 576] on div at bounding box center [450, 584] width 16 height 16
click at [447, 576] on input "Sep-26" at bounding box center [446, 580] width 9 height 9
checkbox input "true"
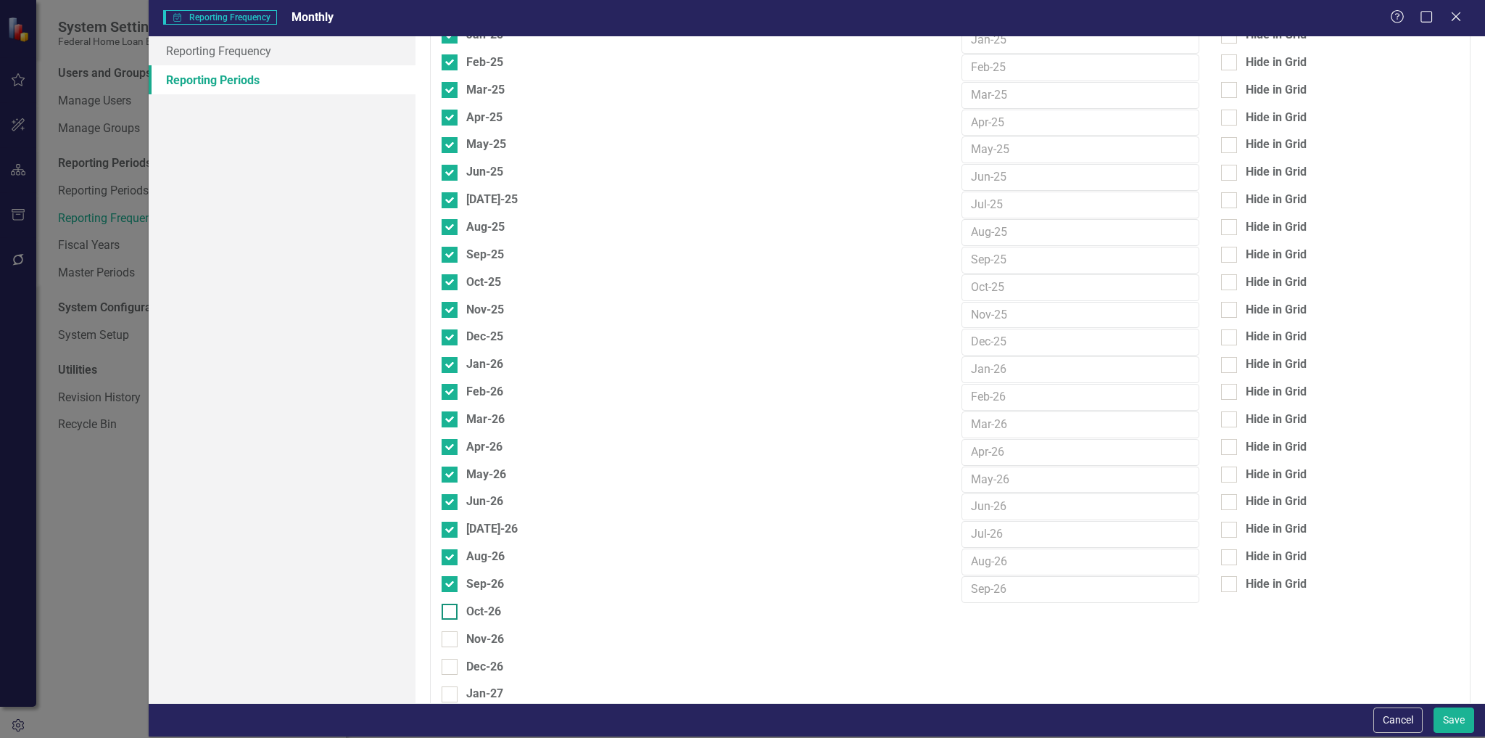
click at [455, 603] on div at bounding box center [450, 611] width 16 height 16
click at [451, 603] on input "Oct-26" at bounding box center [446, 607] width 9 height 9
checkbox input "true"
click at [458, 631] on div "Nov-26" at bounding box center [691, 639] width 498 height 17
click at [451, 631] on input "Nov-26" at bounding box center [446, 635] width 9 height 9
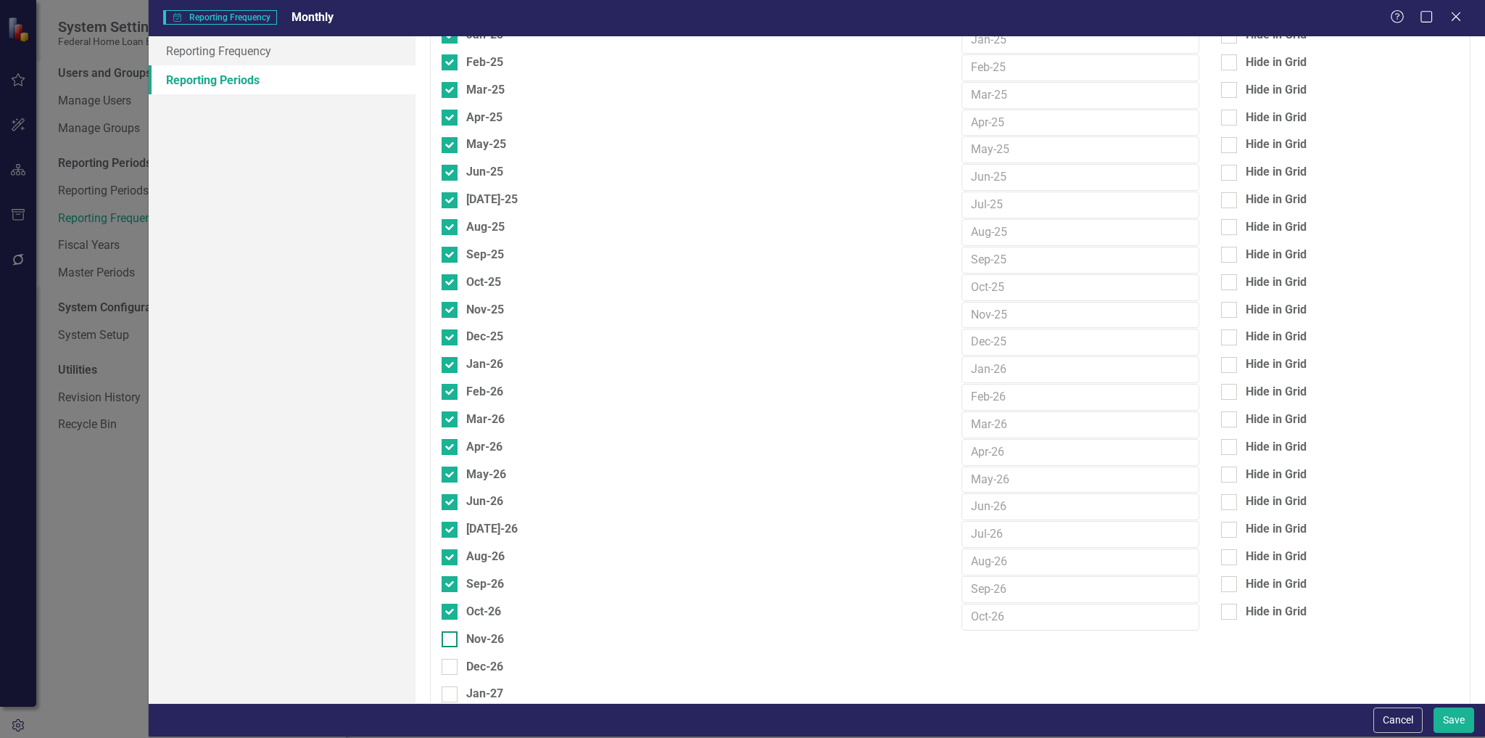
checkbox input "true"
click at [460, 658] on div "Dec-26" at bounding box center [691, 666] width 498 height 17
click at [451, 658] on input "Dec-26" at bounding box center [446, 662] width 9 height 9
checkbox input "true"
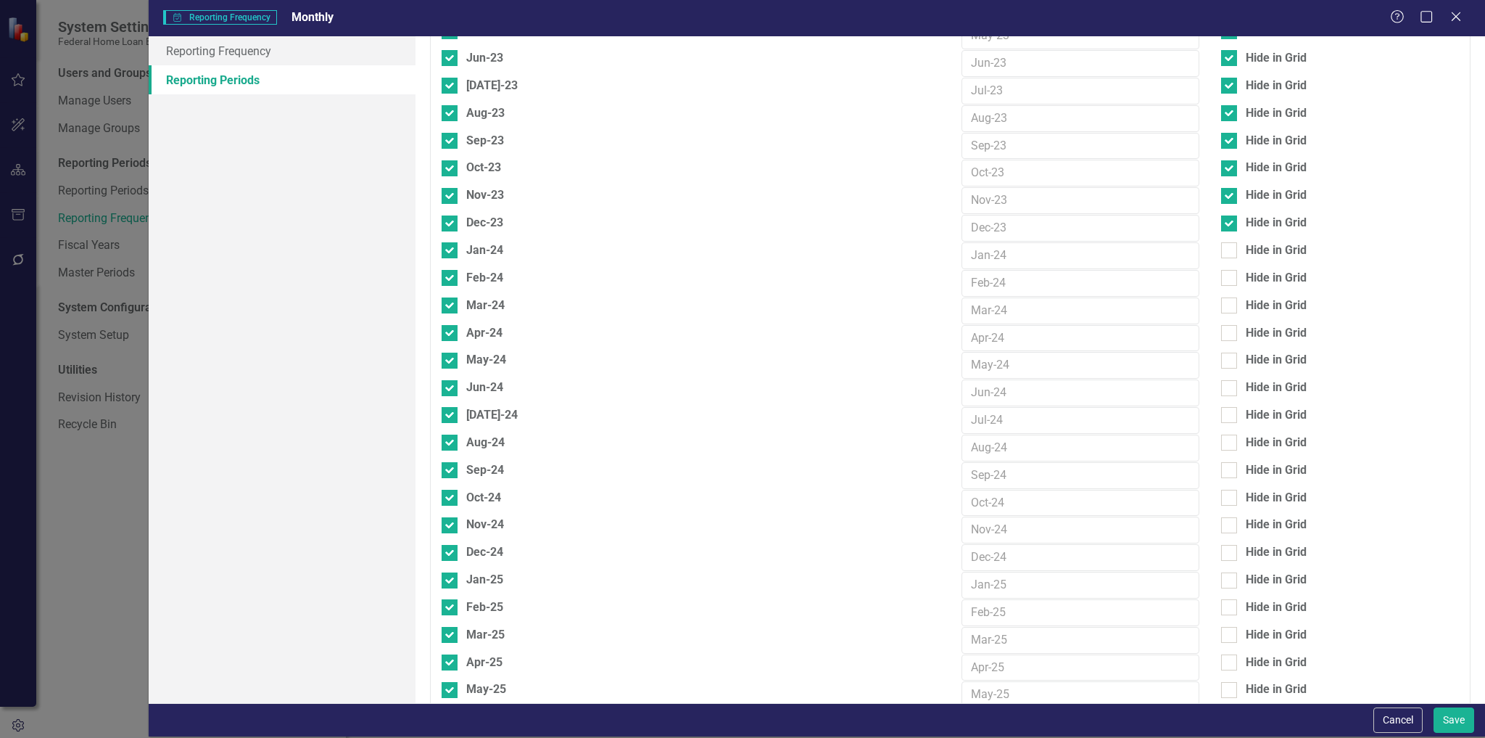
scroll to position [1566, 0]
click at [1221, 162] on input "Hide in Grid" at bounding box center [1225, 166] width 9 height 9
checkbox input "true"
click at [1224, 189] on div at bounding box center [1229, 197] width 16 height 16
click at [1224, 189] on input "Hide in Grid" at bounding box center [1225, 193] width 9 height 9
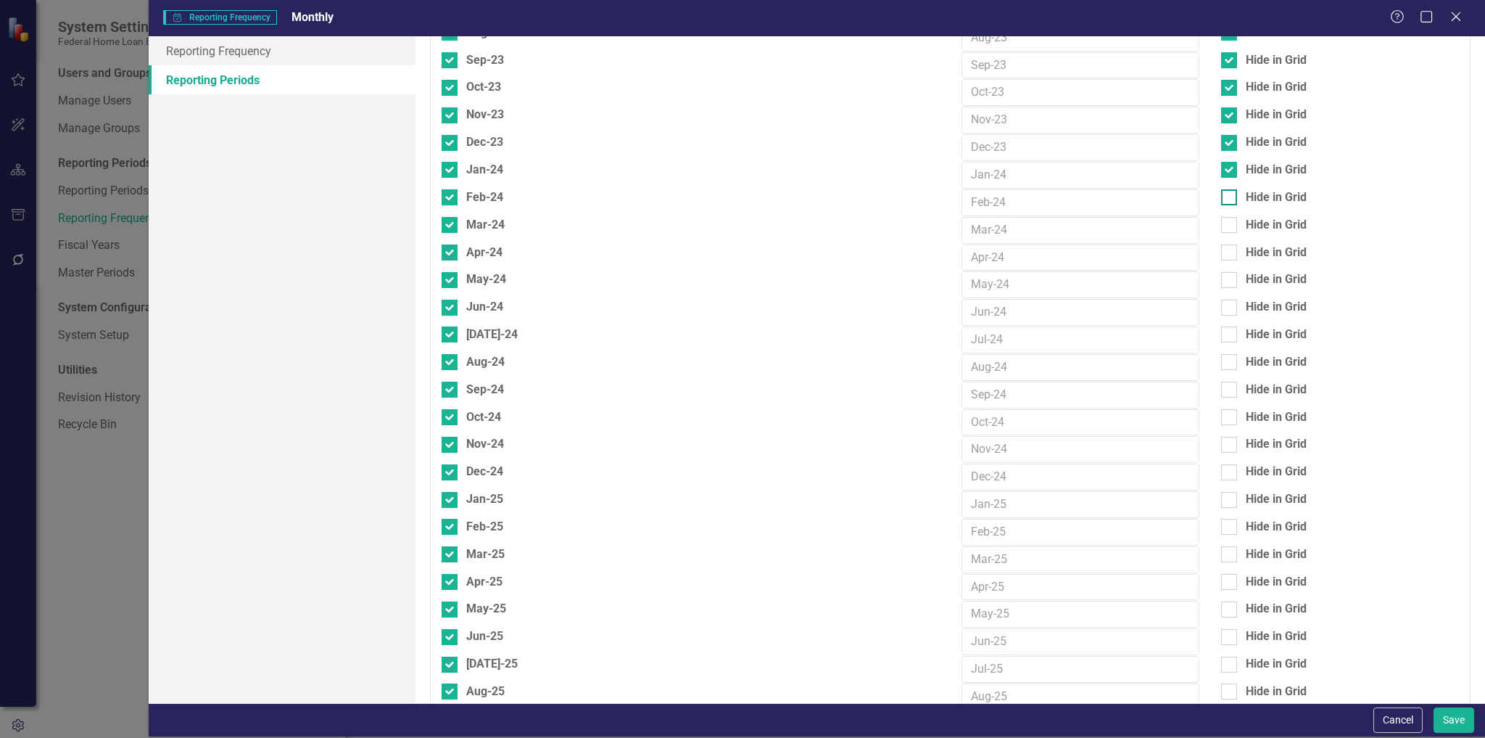
checkbox input "true"
drag, startPoint x: 1221, startPoint y: 169, endPoint x: 1218, endPoint y: 180, distance: 11.3
click at [1221, 217] on div at bounding box center [1229, 225] width 16 height 16
click at [1221, 217] on input "Hide in Grid" at bounding box center [1225, 221] width 9 height 9
checkbox input "true"
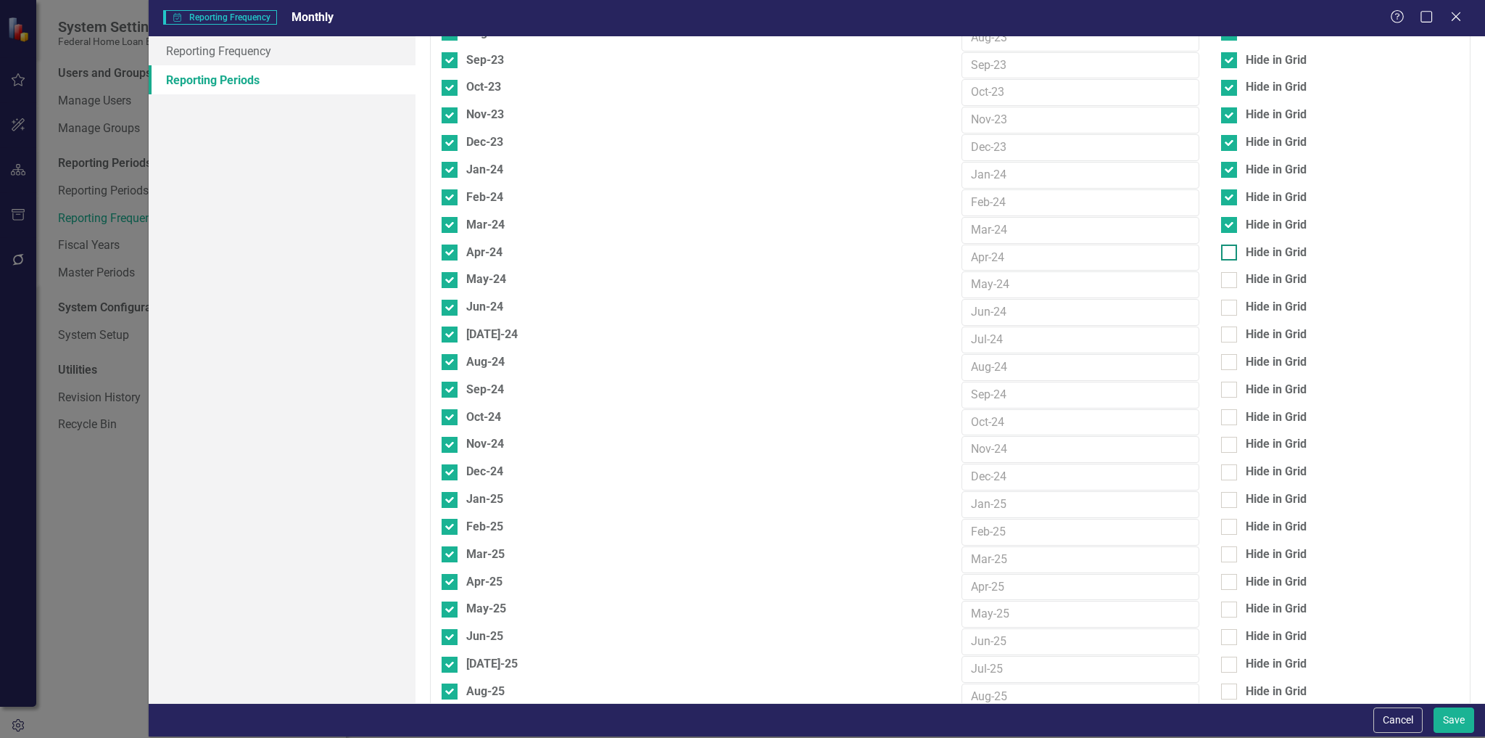
click at [1221, 244] on div at bounding box center [1229, 252] width 16 height 16
click at [1221, 244] on input "Hide in Grid" at bounding box center [1225, 248] width 9 height 9
checkbox input "true"
click at [1221, 272] on div at bounding box center [1229, 280] width 16 height 16
click at [1221, 272] on input "Hide in Grid" at bounding box center [1225, 276] width 9 height 9
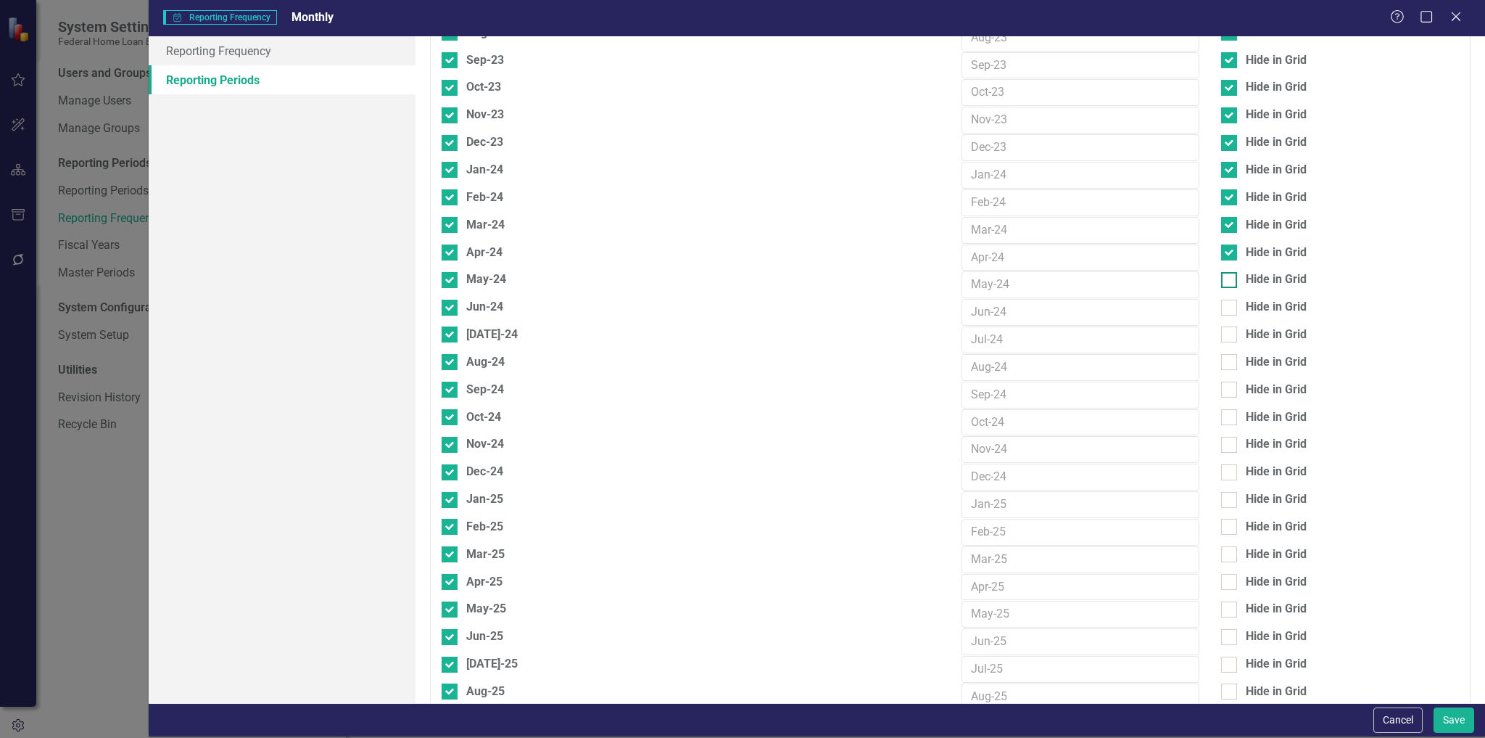
checkbox input "true"
drag, startPoint x: 1233, startPoint y: 247, endPoint x: 1229, endPoint y: 261, distance: 15.1
click at [1233, 299] on div "Hide in Grid" at bounding box center [1340, 307] width 238 height 17
click at [1231, 300] on input "Hide in Grid" at bounding box center [1225, 304] width 9 height 9
checkbox input "true"
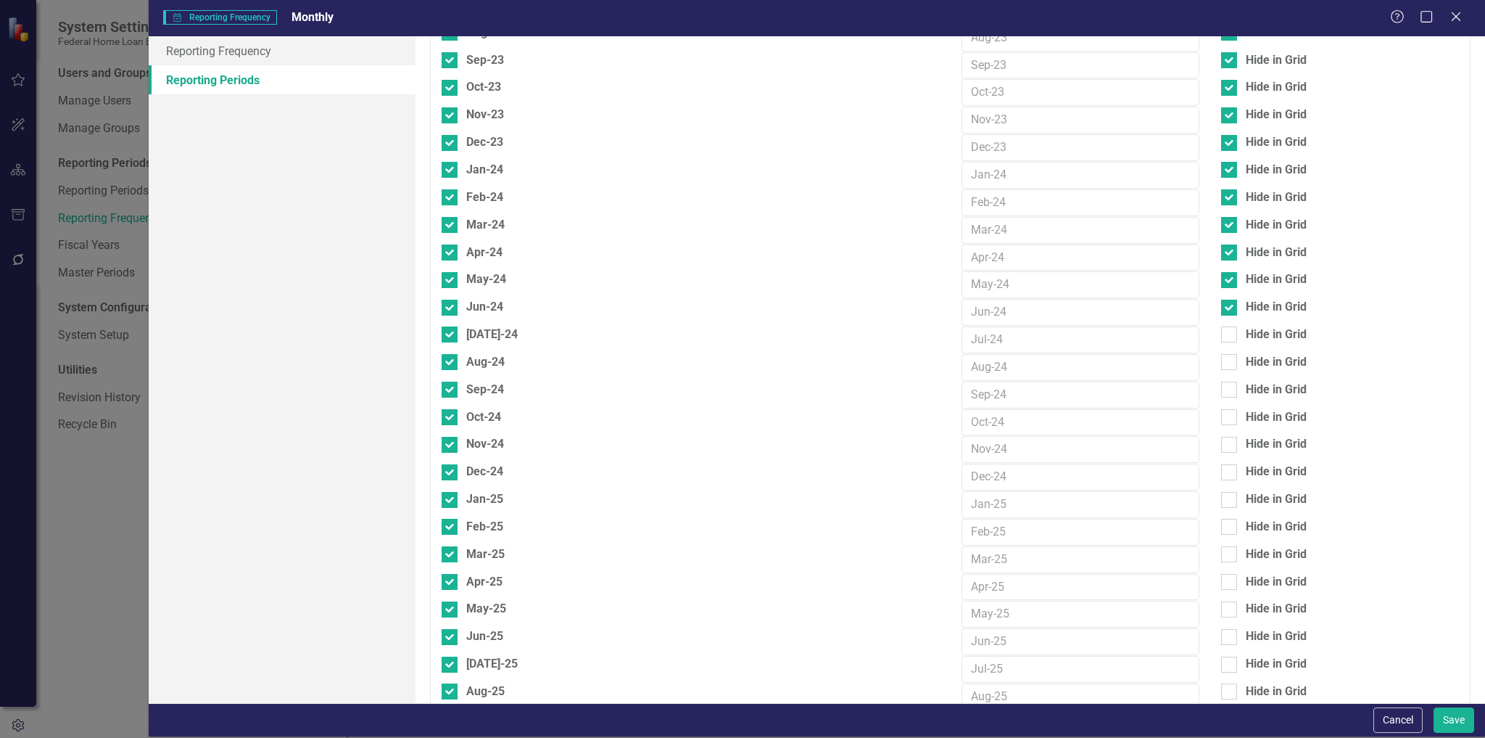
drag, startPoint x: 1223, startPoint y: 268, endPoint x: 1217, endPoint y: 286, distance: 18.6
click at [1223, 326] on div at bounding box center [1229, 334] width 16 height 16
click at [1223, 326] on input "Hide in Grid" at bounding box center [1225, 330] width 9 height 9
checkbox input "true"
click at [1221, 354] on div at bounding box center [1229, 362] width 16 height 16
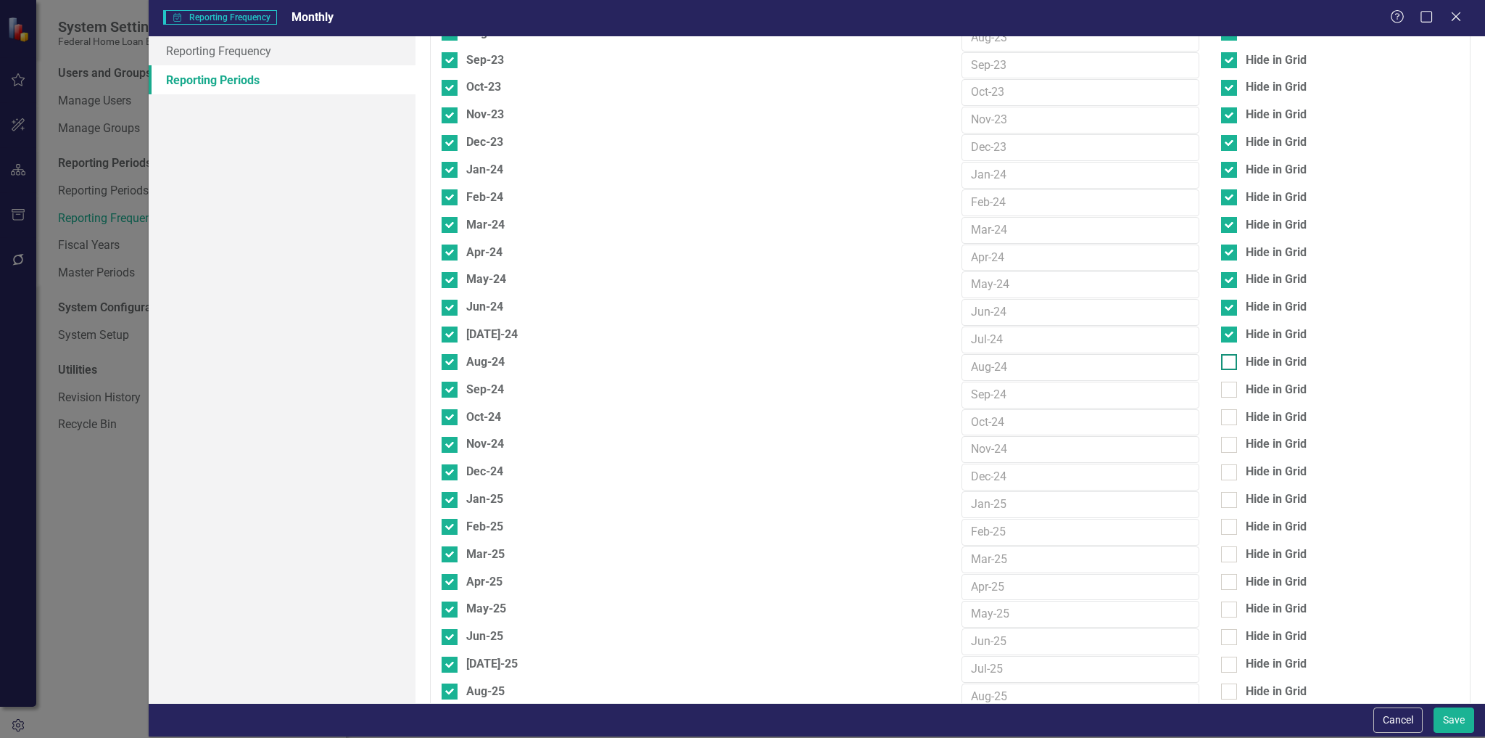
click at [1221, 354] on input "Hide in Grid" at bounding box center [1225, 358] width 9 height 9
checkbox input "true"
click at [1221, 381] on input "Hide in Grid" at bounding box center [1225, 385] width 9 height 9
checkbox input "true"
click at [1222, 409] on input "Hide in Grid" at bounding box center [1225, 413] width 9 height 9
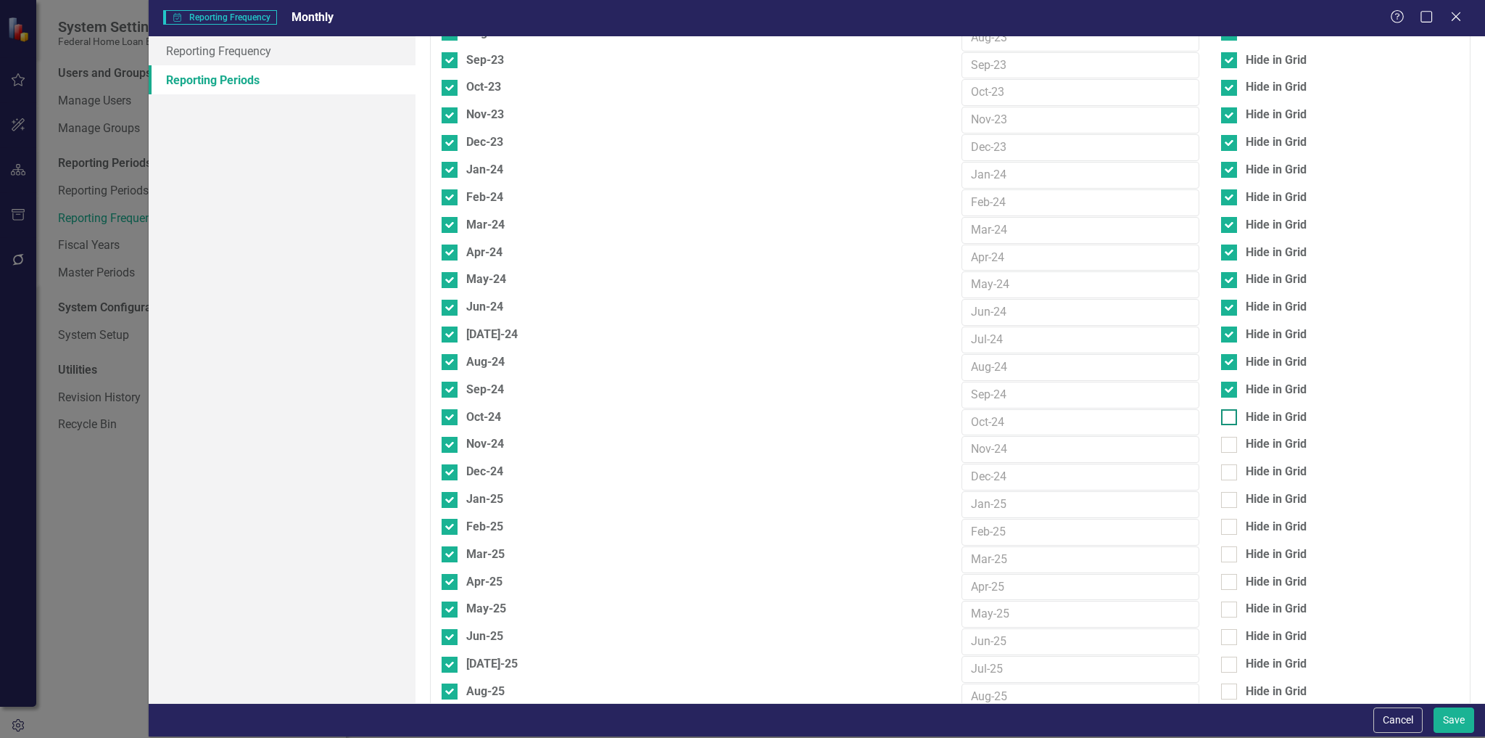
checkbox input "true"
click at [1221, 437] on input "Hide in Grid" at bounding box center [1225, 441] width 9 height 9
checkbox input "true"
click at [1223, 464] on div at bounding box center [1229, 472] width 16 height 16
click at [1223, 464] on input "Hide in Grid" at bounding box center [1225, 468] width 9 height 9
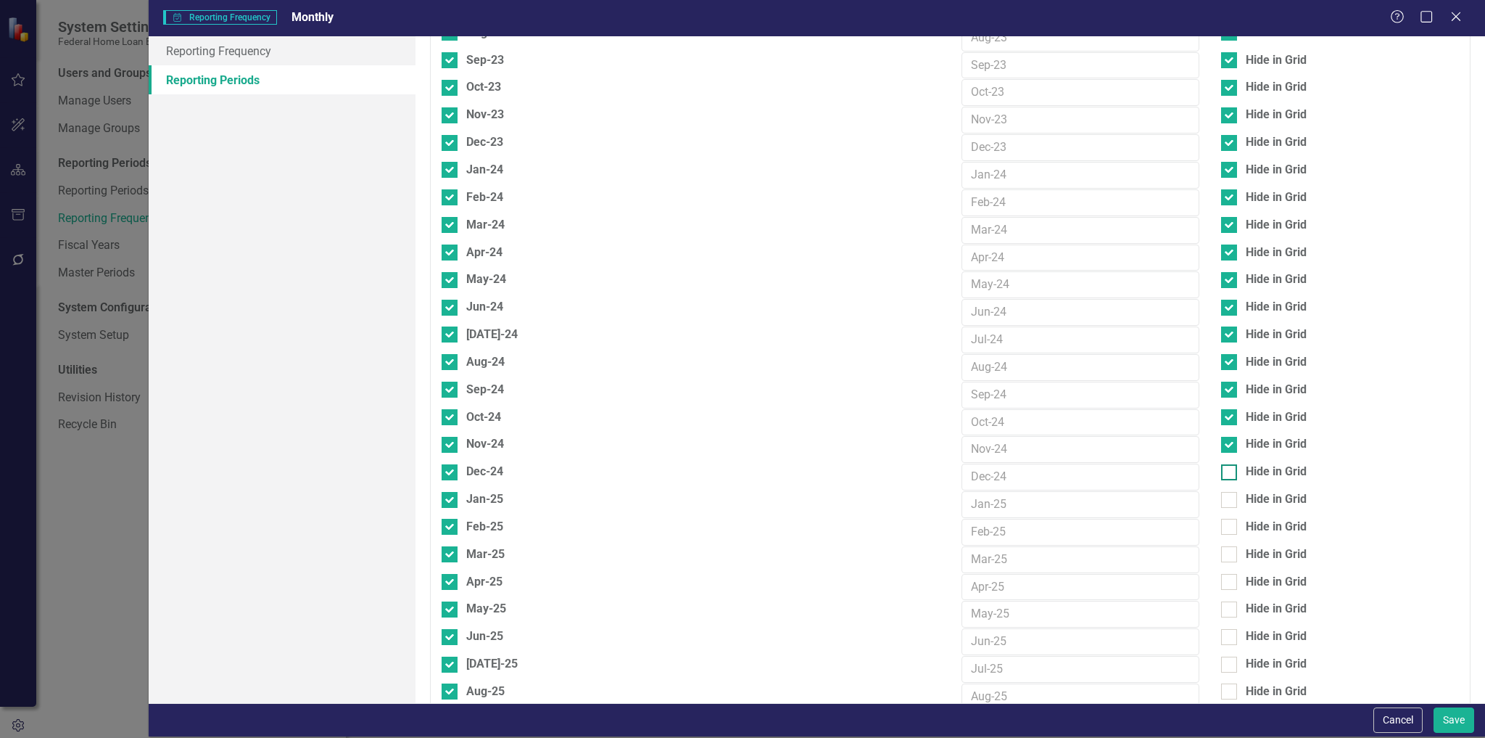
checkbox input "true"
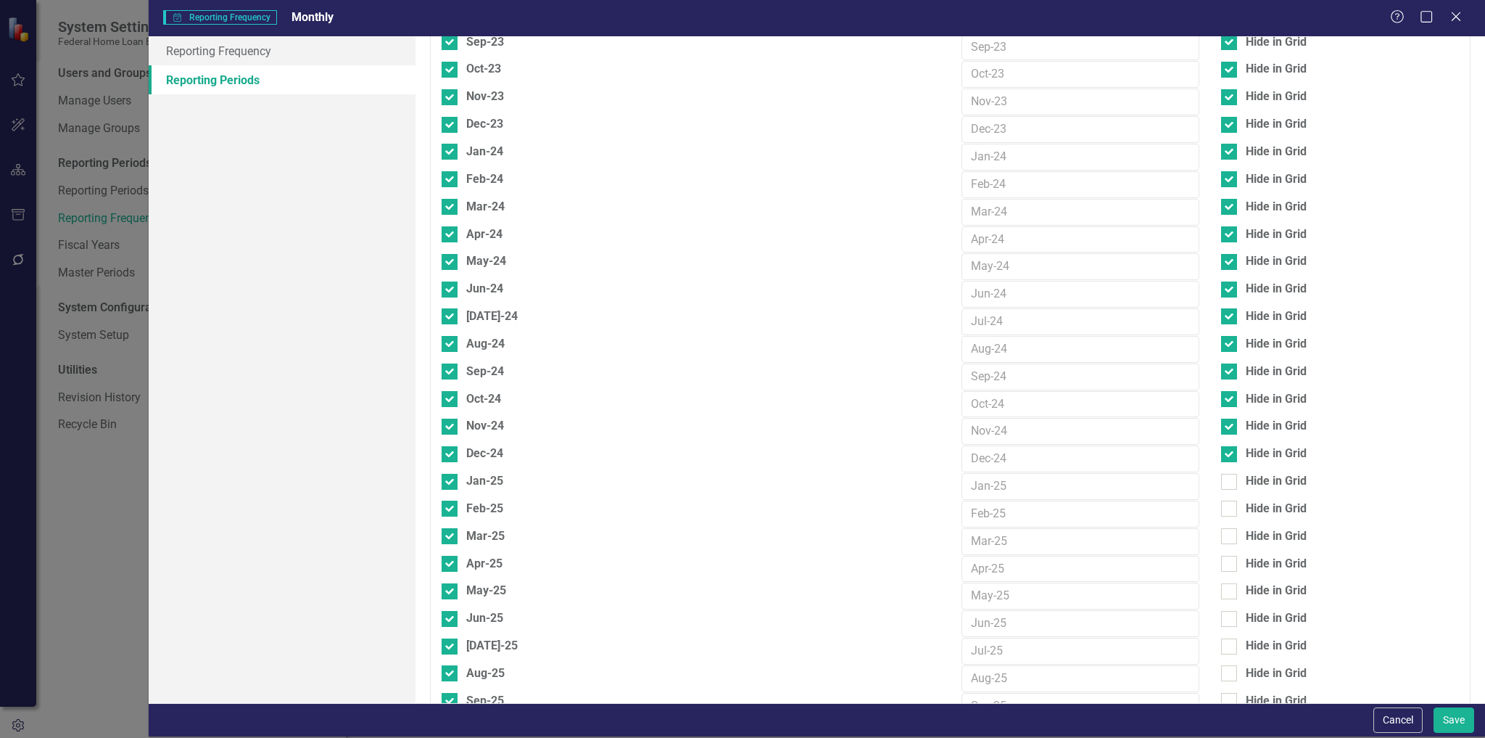
scroll to position [1392, 0]
click at [1448, 717] on button "Save" at bounding box center [1454, 719] width 41 height 25
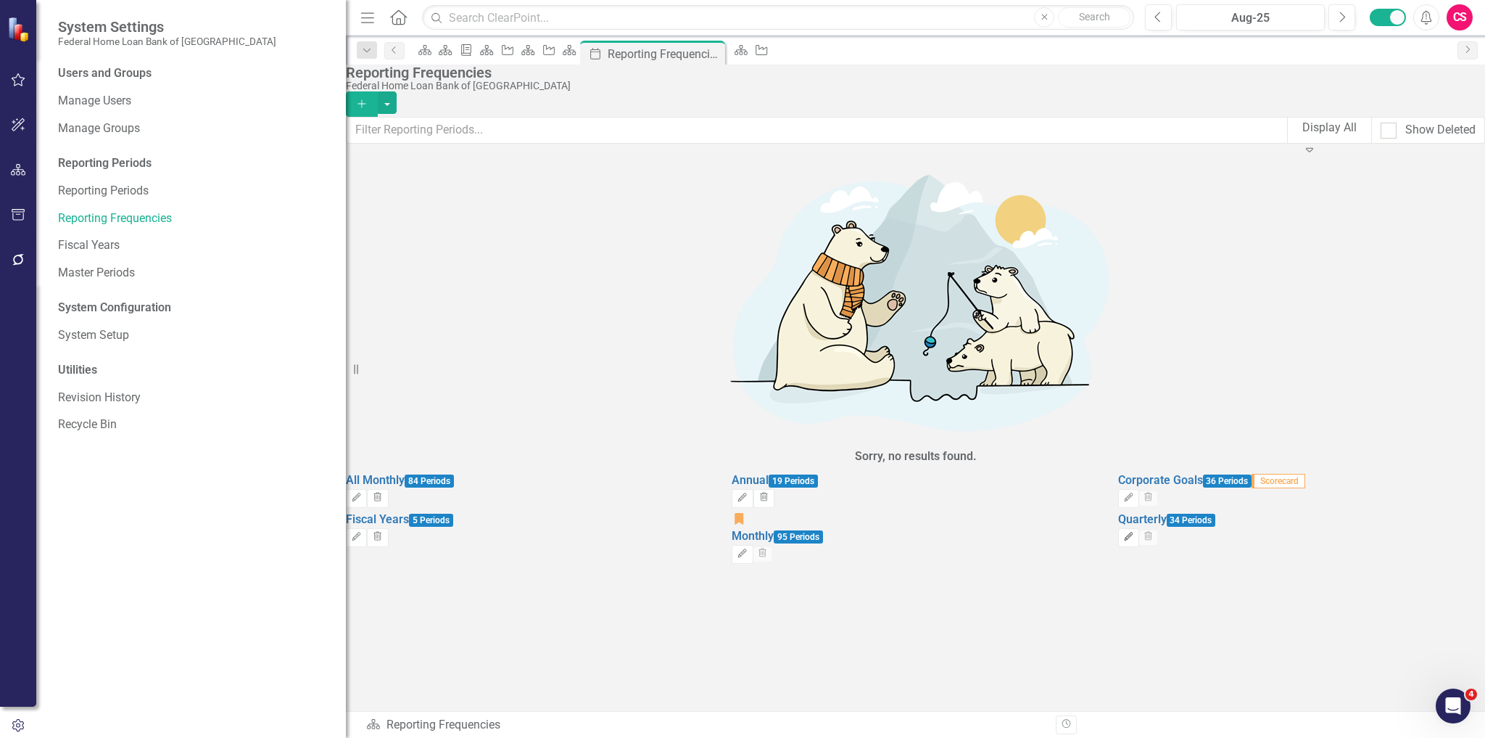
click at [1134, 532] on icon "Edit" at bounding box center [1128, 536] width 11 height 9
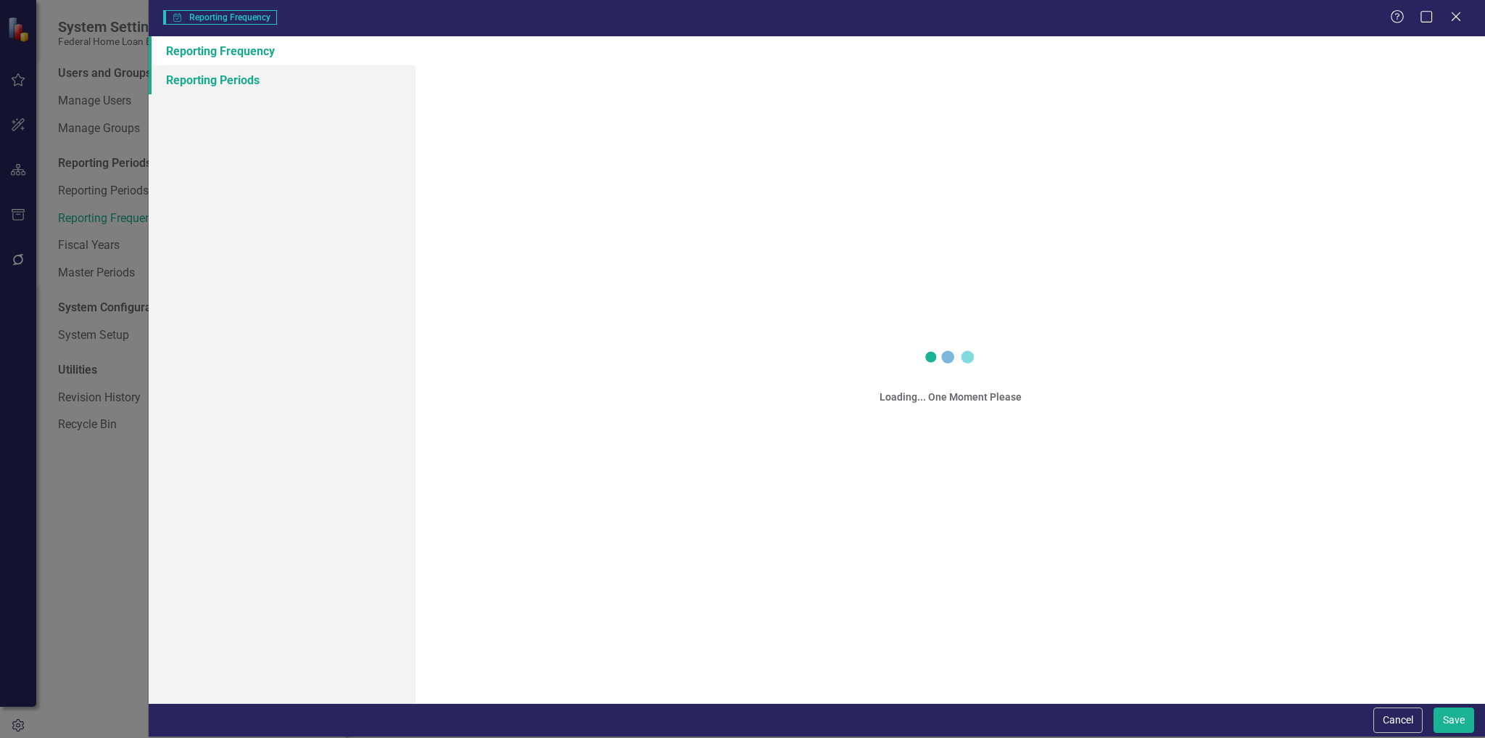
click at [252, 78] on link "Reporting Periods" at bounding box center [283, 79] width 268 height 29
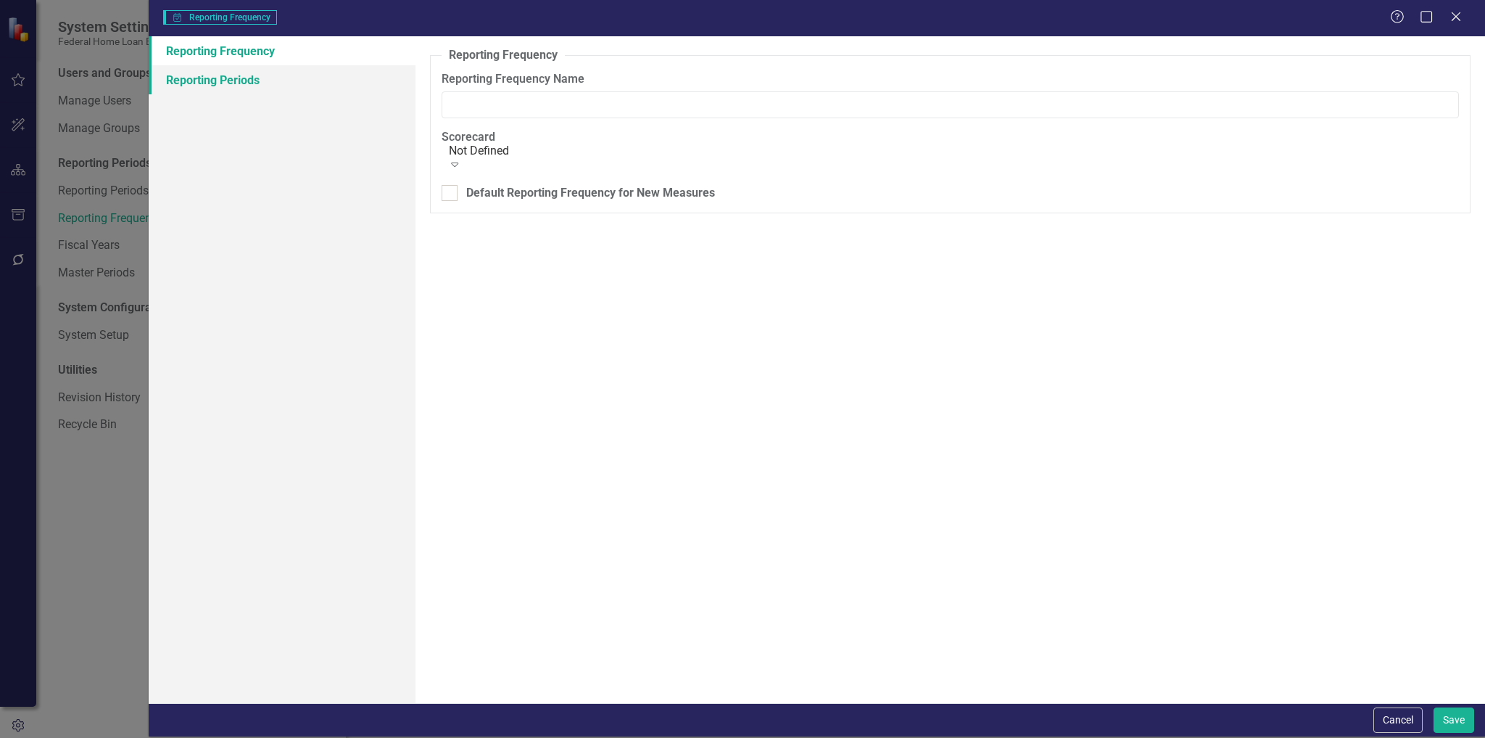
type input "Quarterly"
drag, startPoint x: 247, startPoint y: 81, endPoint x: 249, endPoint y: 168, distance: 86.3
click at [247, 81] on link "Reporting Periods" at bounding box center [283, 79] width 268 height 29
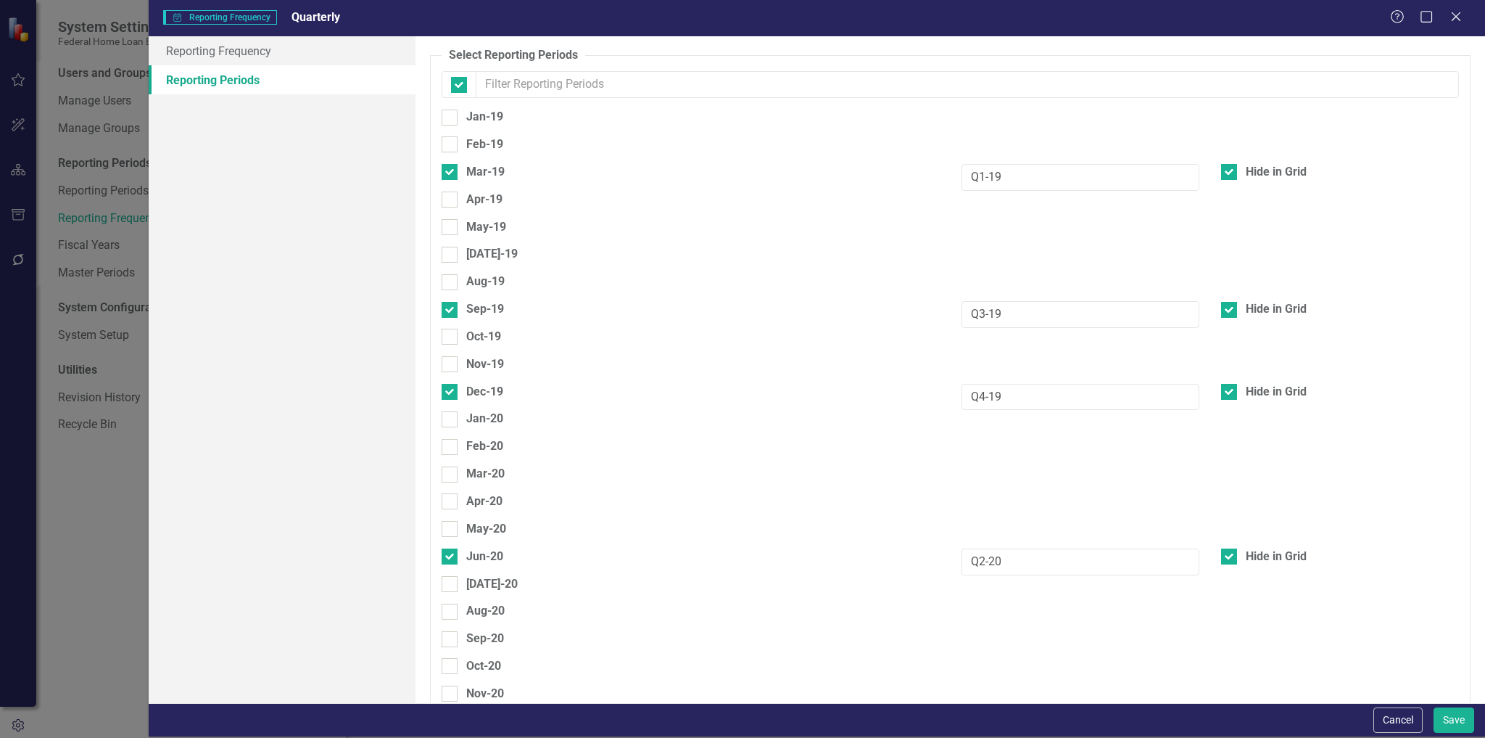
checkbox input "false"
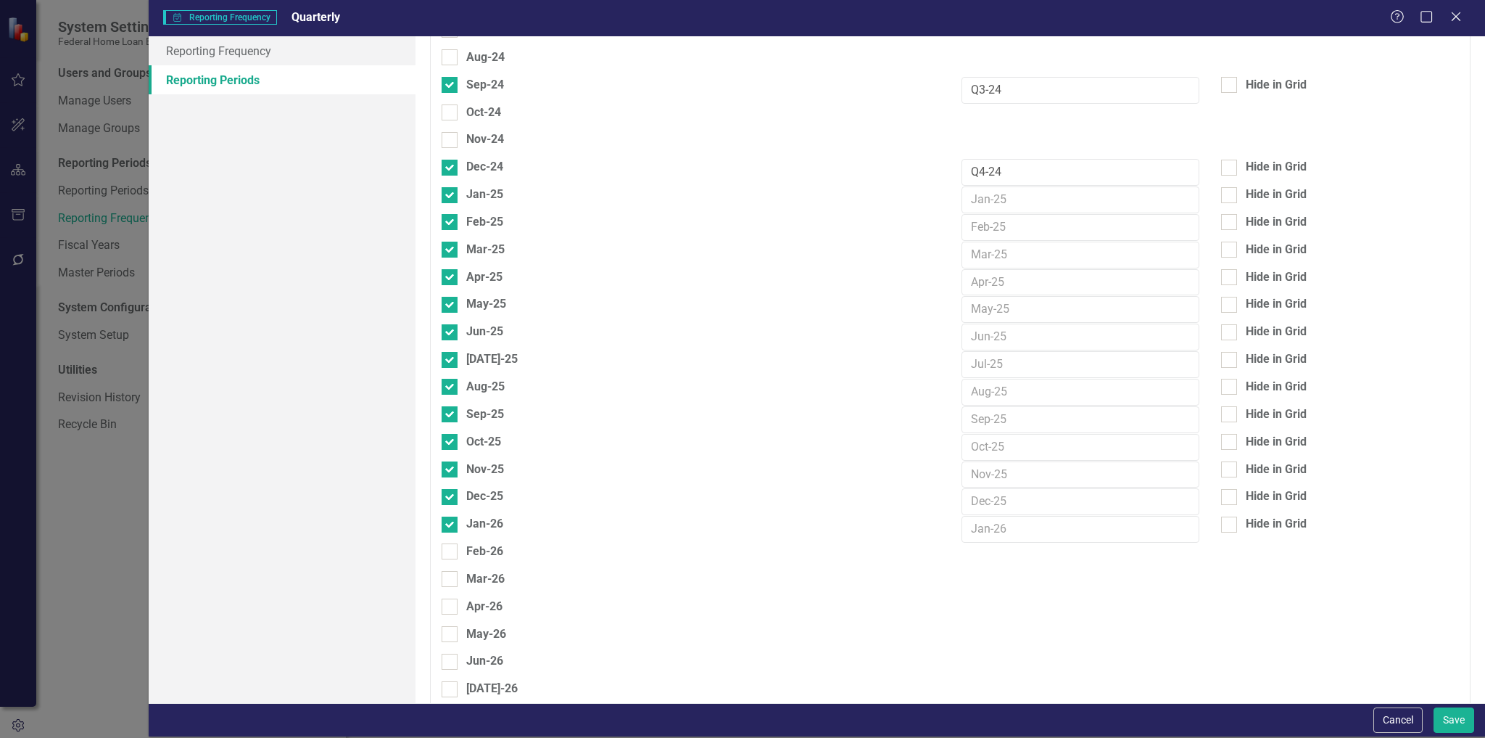
scroll to position [1915, 0]
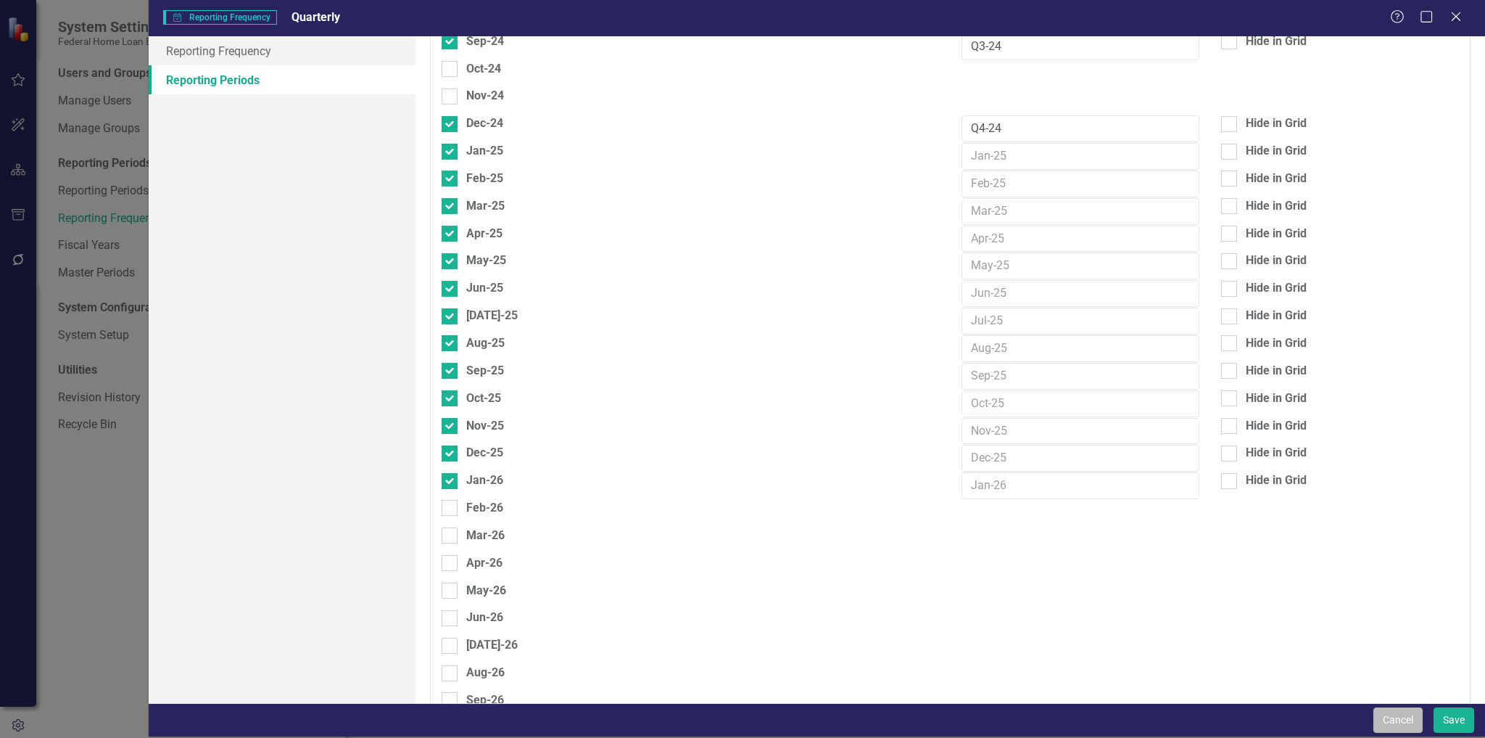
click at [1391, 724] on button "Cancel" at bounding box center [1398, 719] width 49 height 25
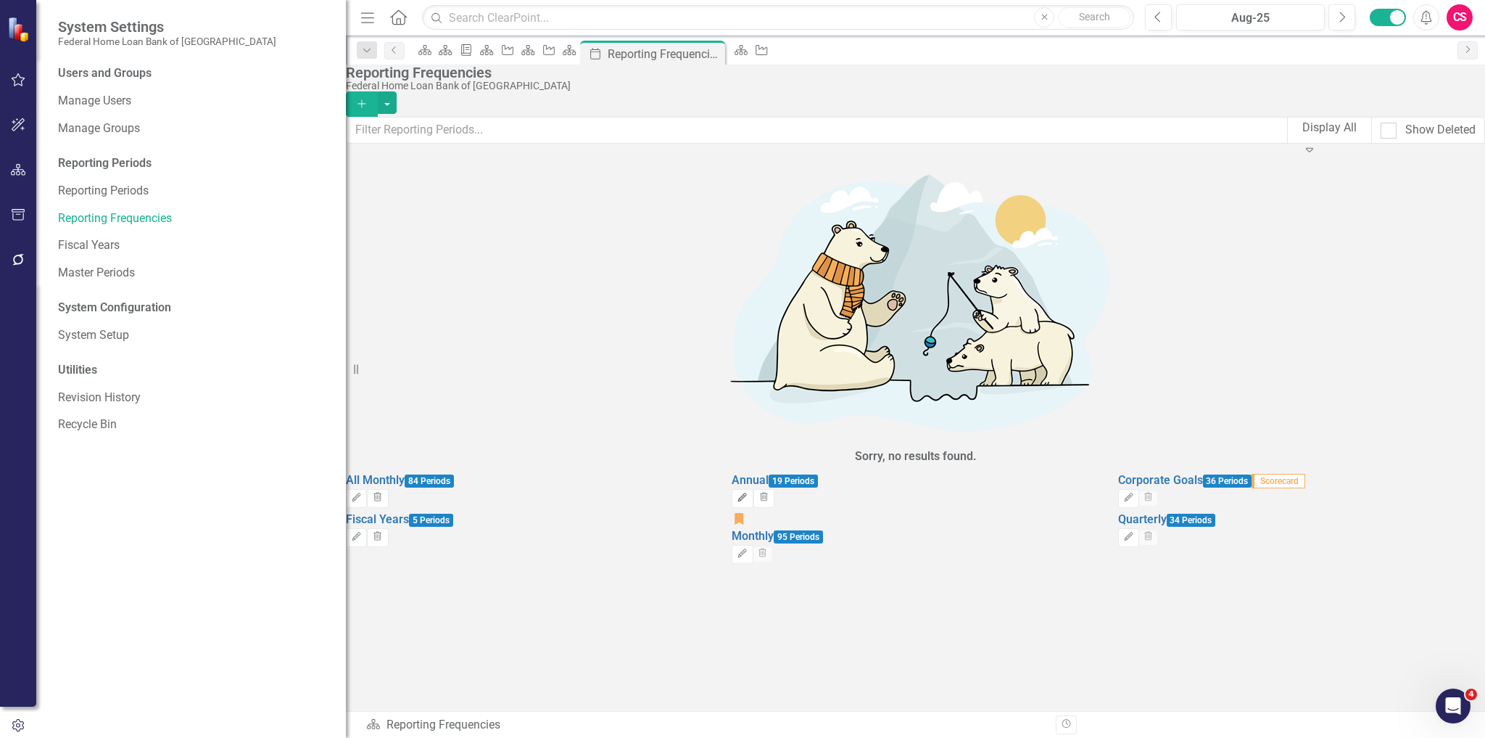
click at [753, 489] on button "Edit" at bounding box center [742, 498] width 21 height 19
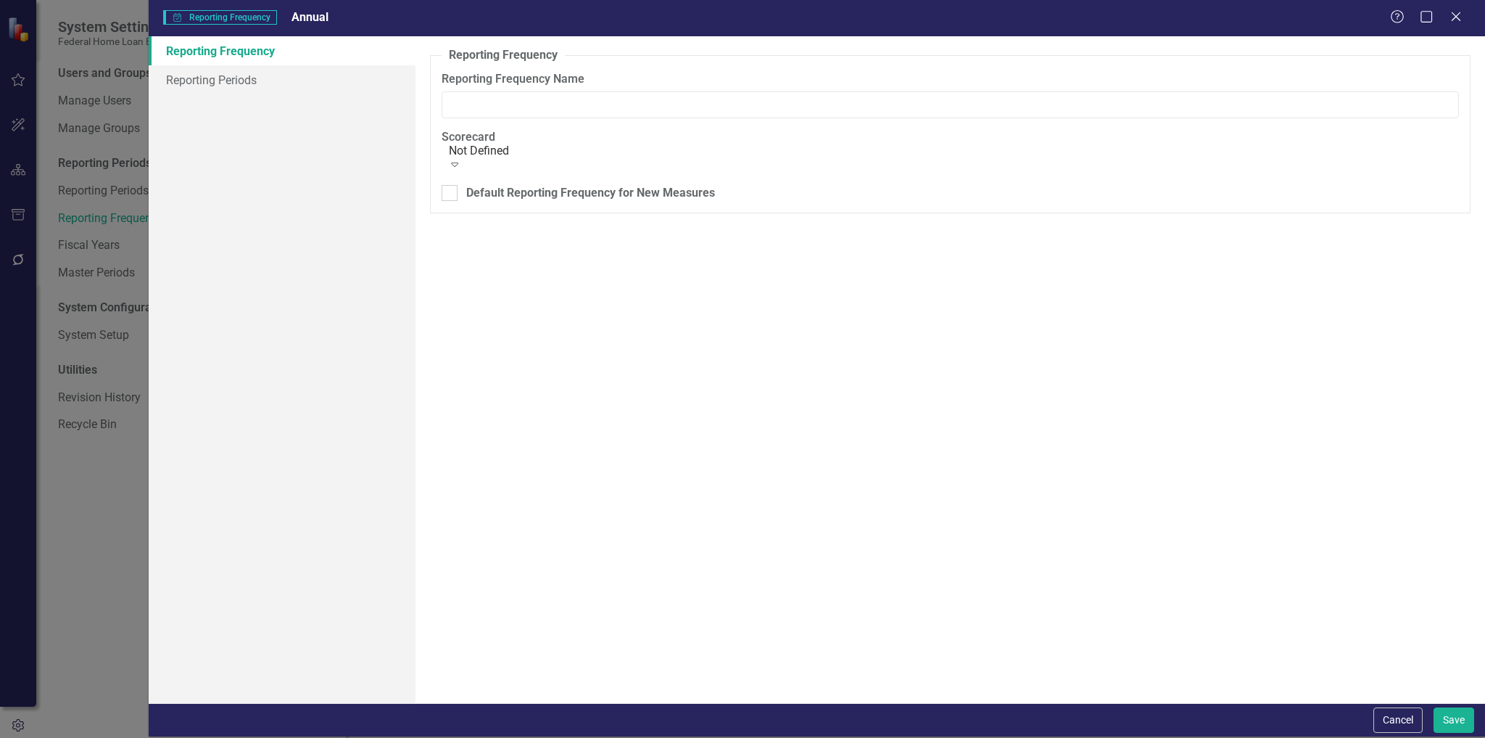
type input "Annual"
click at [232, 81] on link "Reporting Periods" at bounding box center [283, 79] width 268 height 29
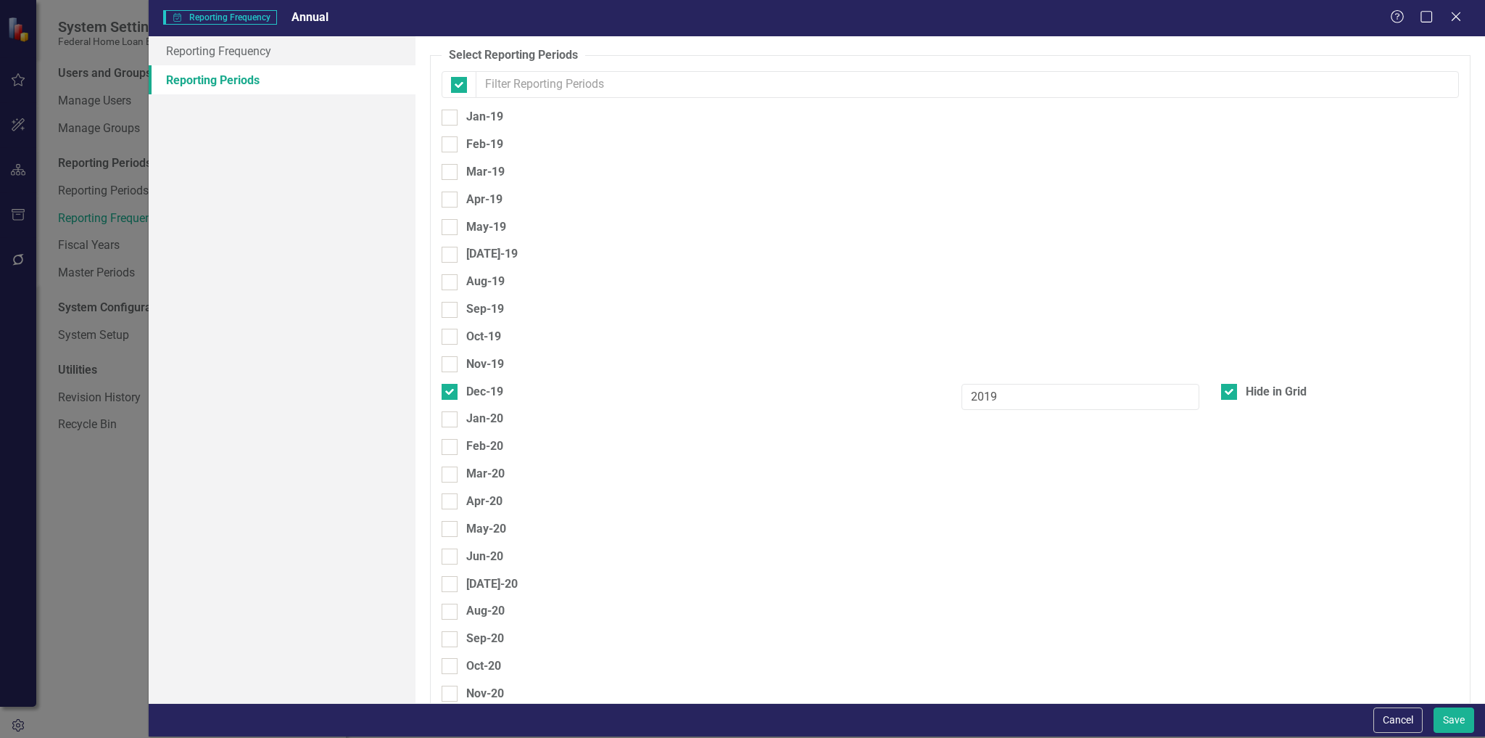
checkbox input "false"
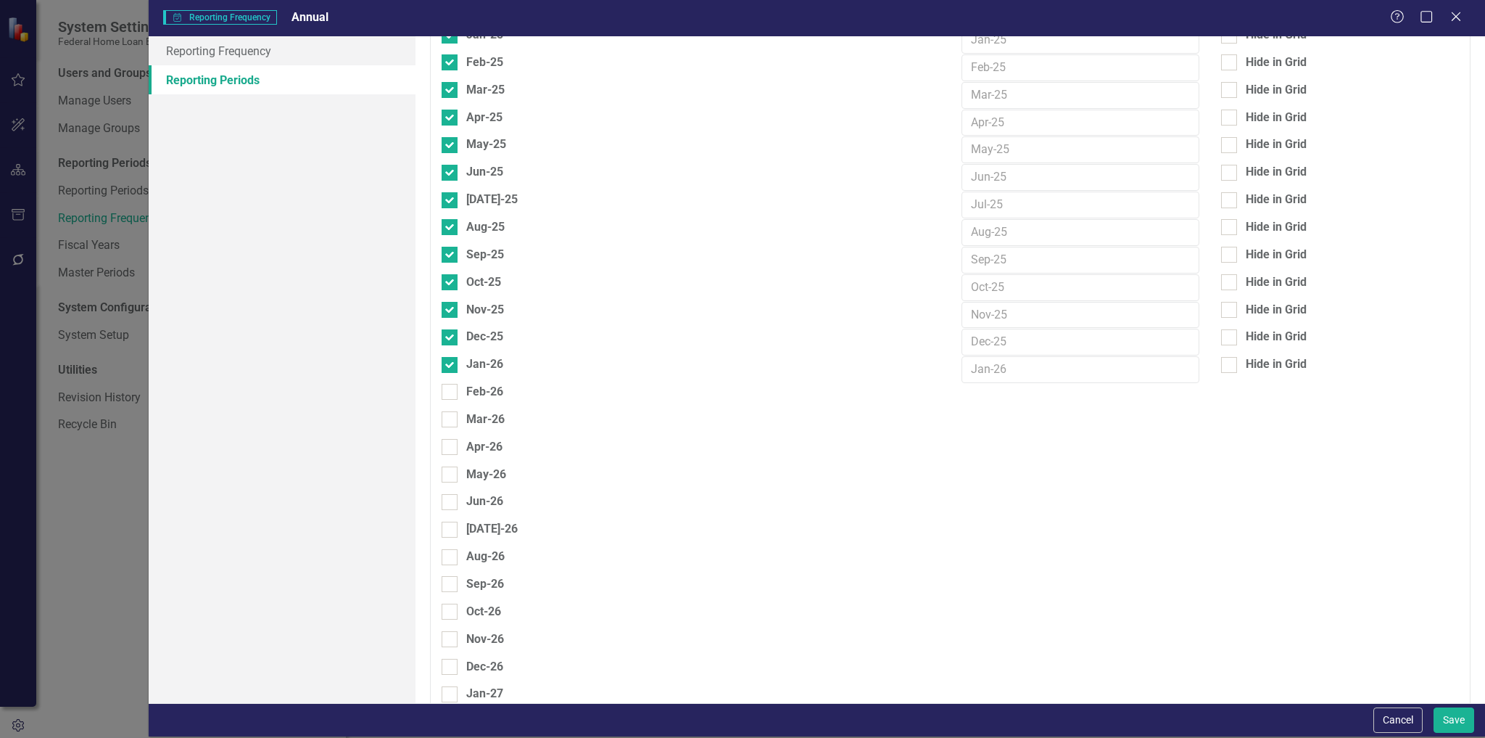
scroll to position [2147, 0]
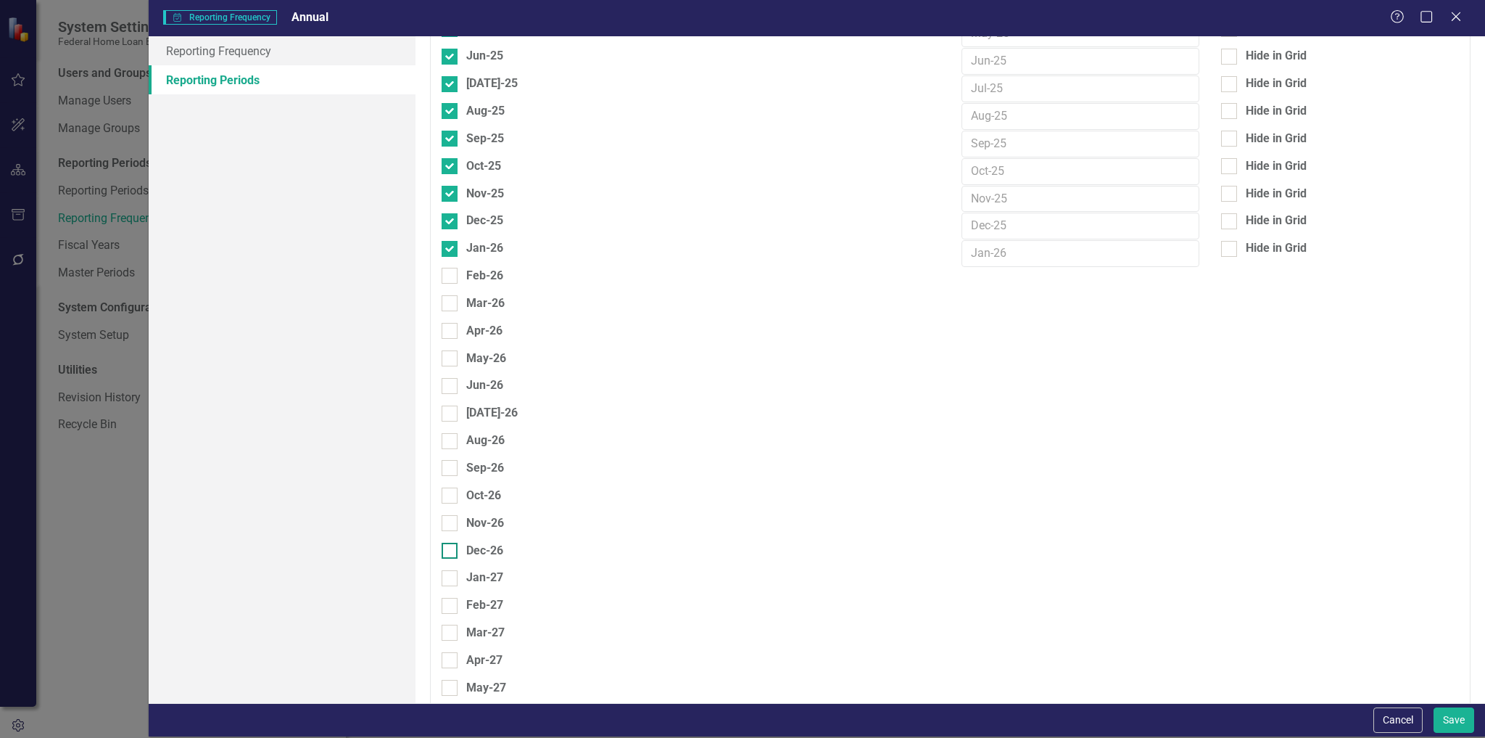
click at [483, 542] on div "Dec-26" at bounding box center [484, 550] width 37 height 17
click at [451, 542] on input "Dec-26" at bounding box center [446, 546] width 9 height 9
checkbox input "true"
click at [988, 542] on input "text" at bounding box center [1081, 555] width 238 height 27
type input "2026"
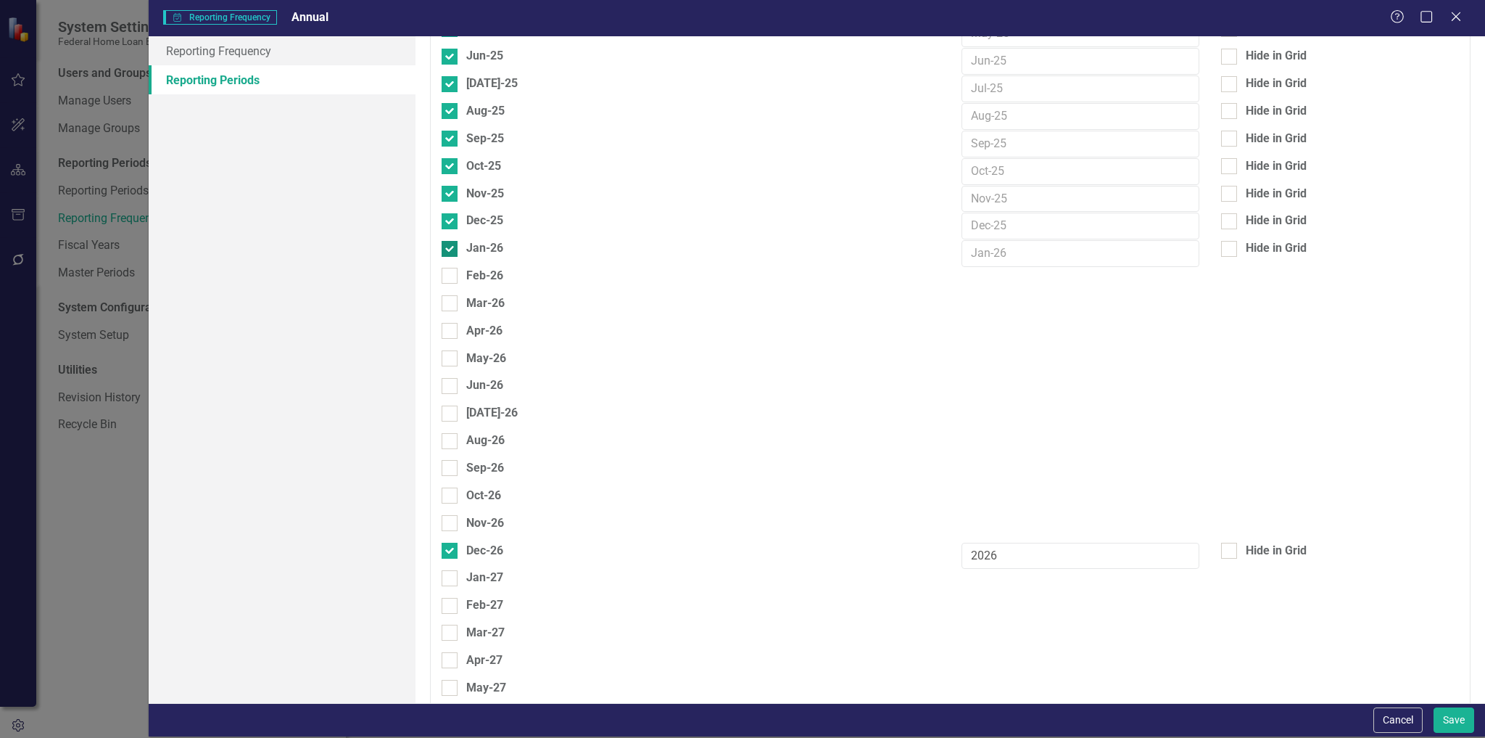
click at [465, 240] on div "Jan-26" at bounding box center [691, 248] width 498 height 17
click at [451, 241] on input "Jan-26" at bounding box center [446, 245] width 9 height 9
checkbox input "false"
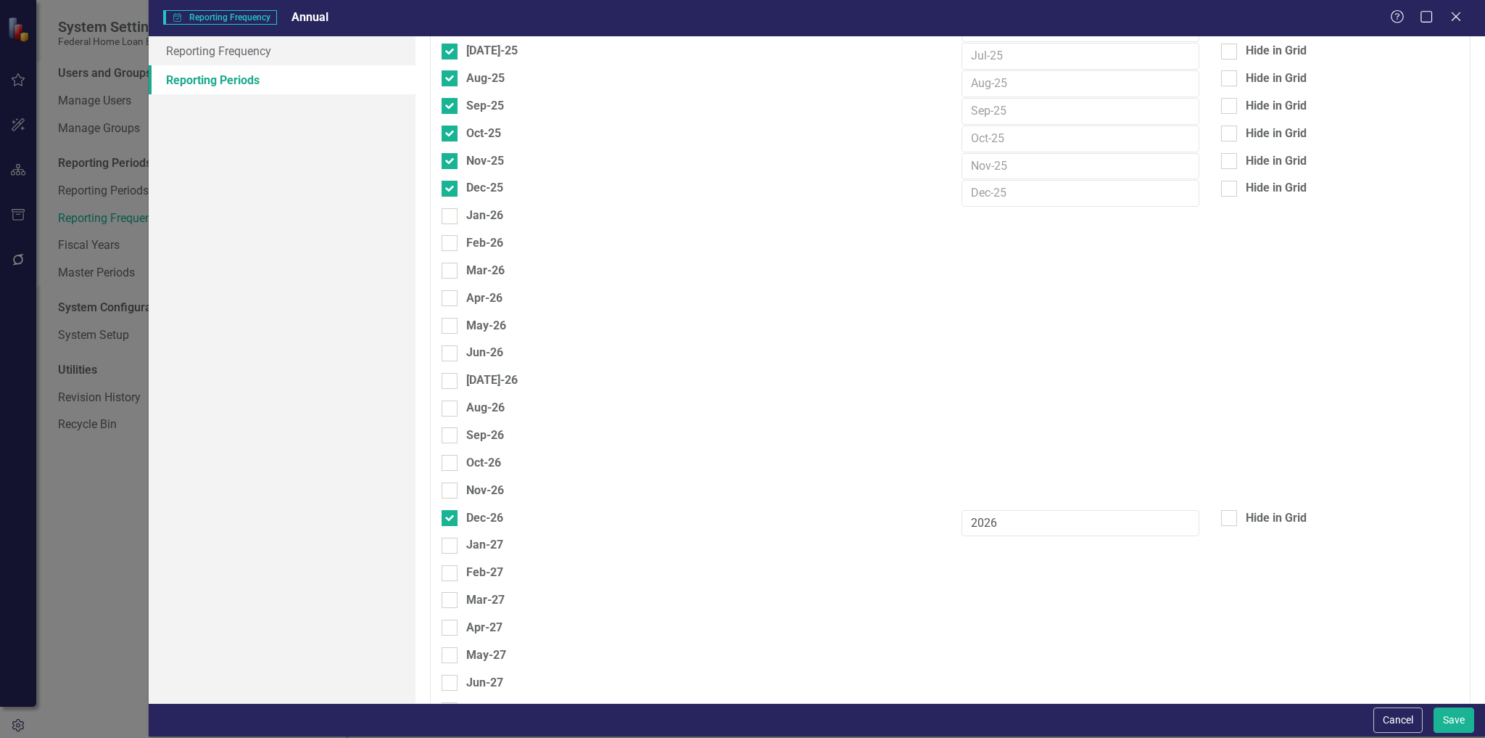
scroll to position [2211, 0]
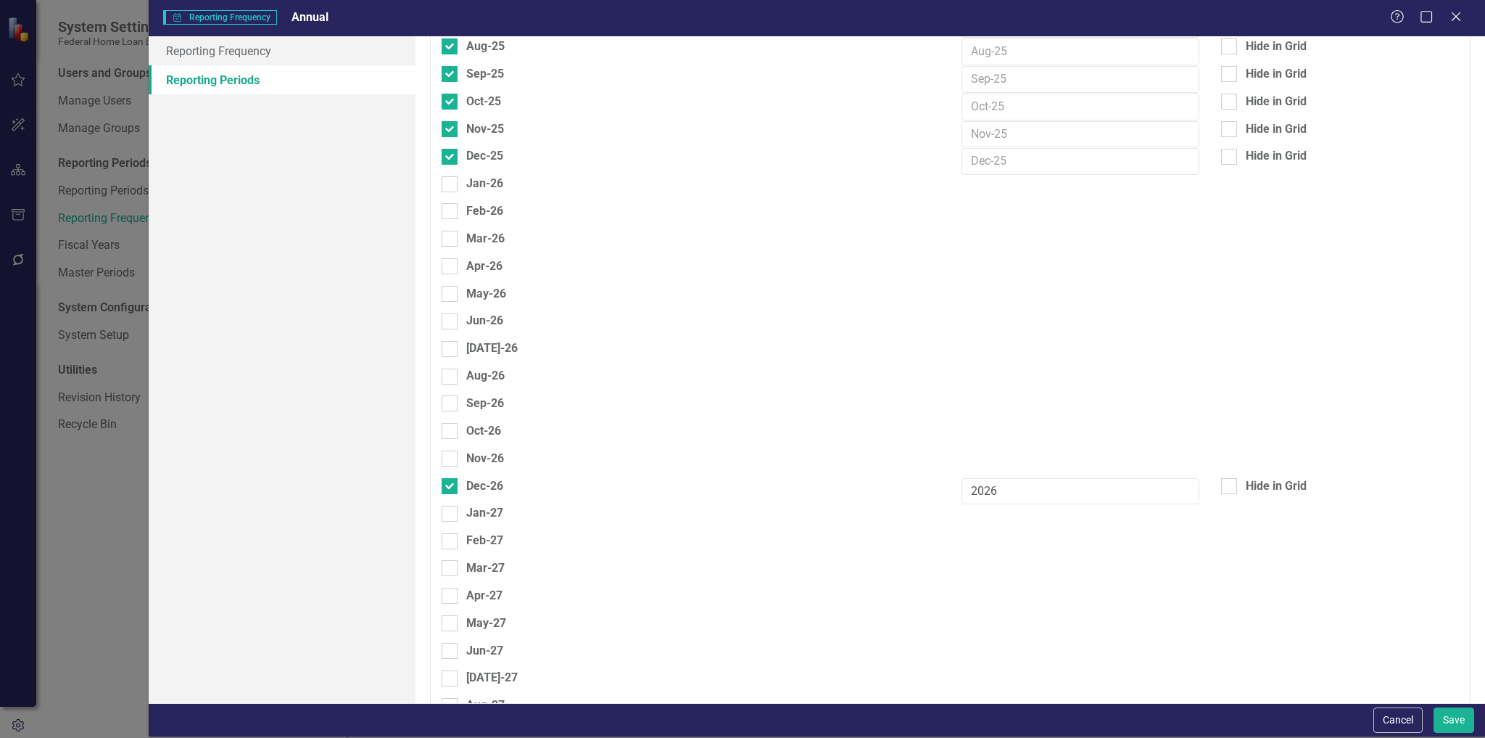
checkbox input "true"
type input "2027"
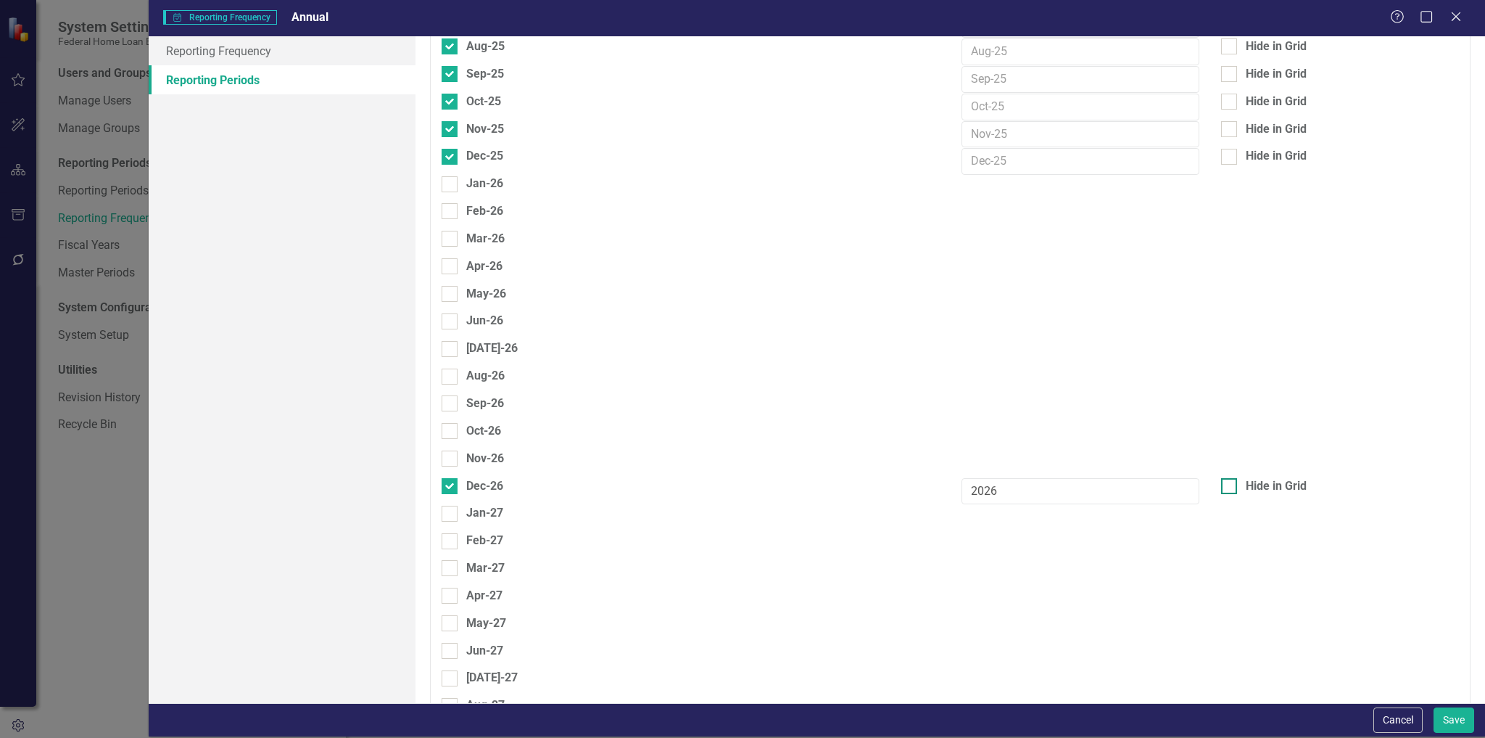
click at [1221, 478] on div at bounding box center [1229, 486] width 16 height 16
click at [1221, 478] on input "Hide in Grid" at bounding box center [1225, 482] width 9 height 9
checkbox input "true"
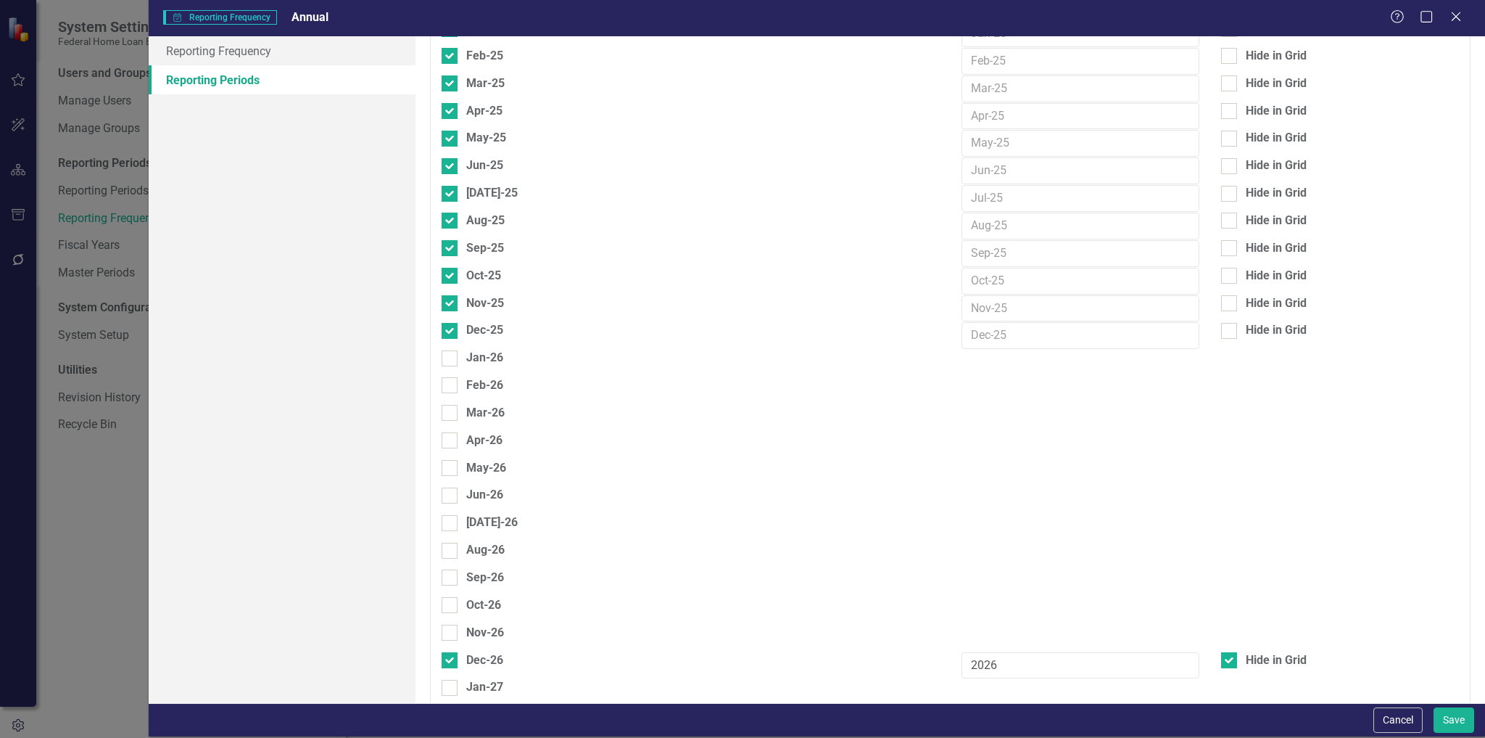
scroll to position [2212, 0]
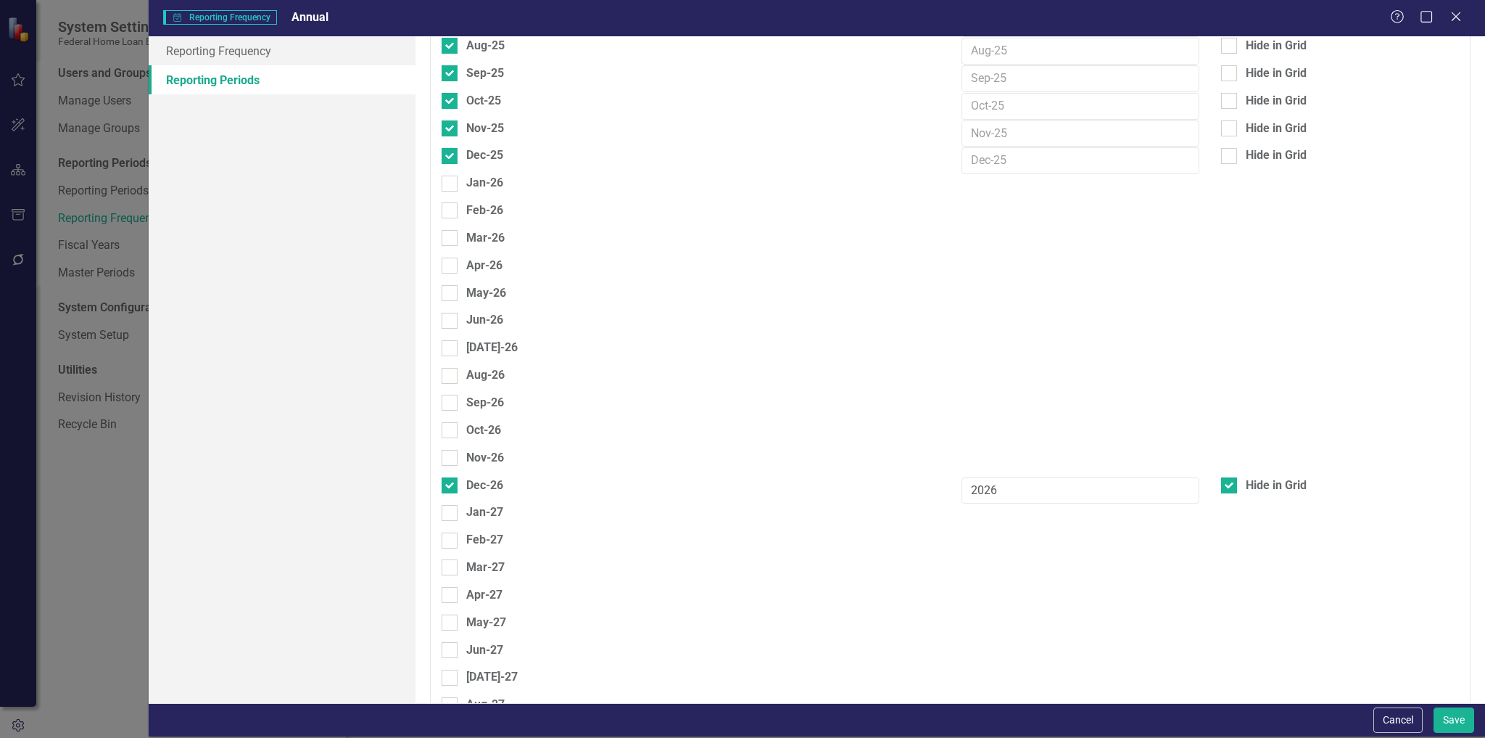
checkbox input "true"
click at [1472, 728] on button "Save" at bounding box center [1454, 719] width 41 height 25
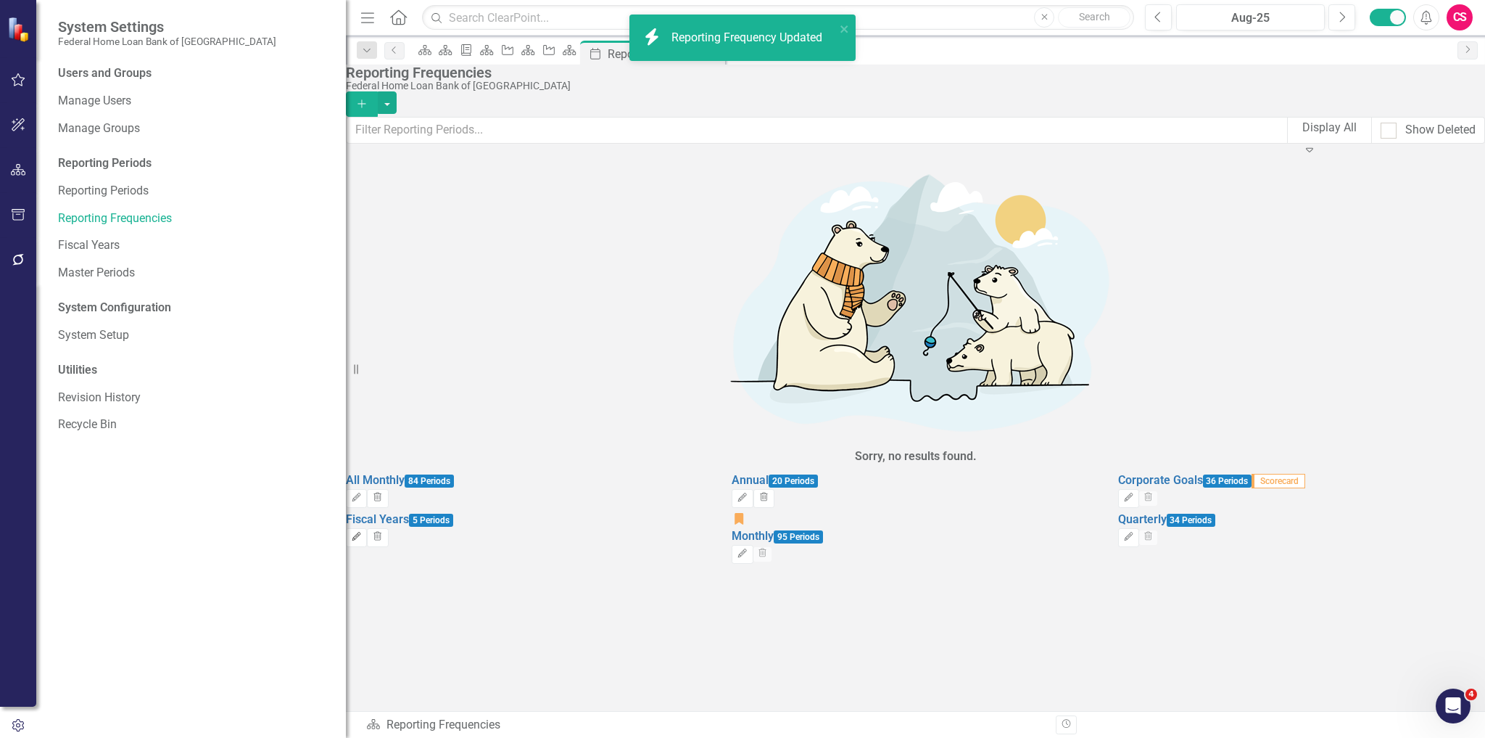
click at [362, 532] on icon "Edit" at bounding box center [356, 536] width 11 height 9
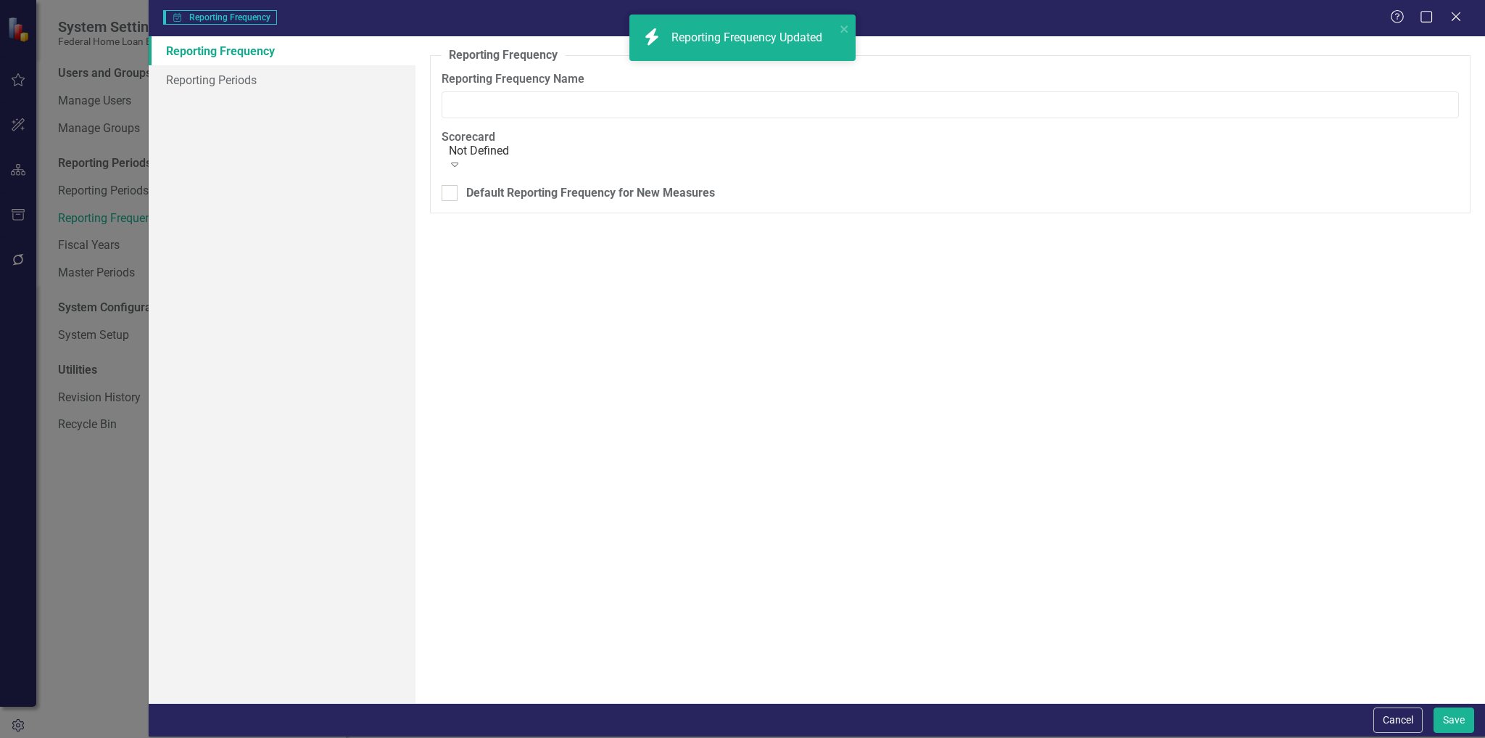
type input "Fiscal Years"
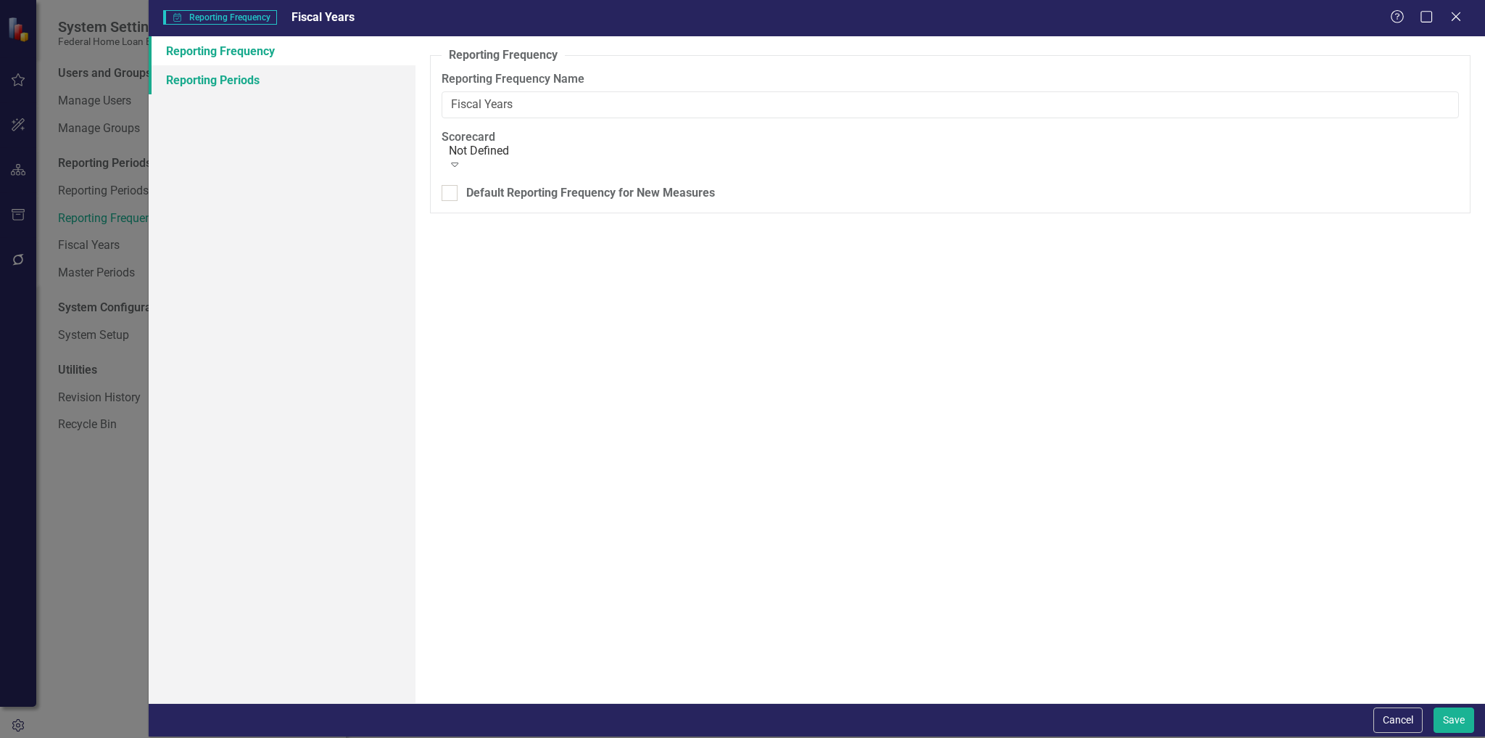
click at [283, 85] on link "Reporting Periods" at bounding box center [283, 79] width 268 height 29
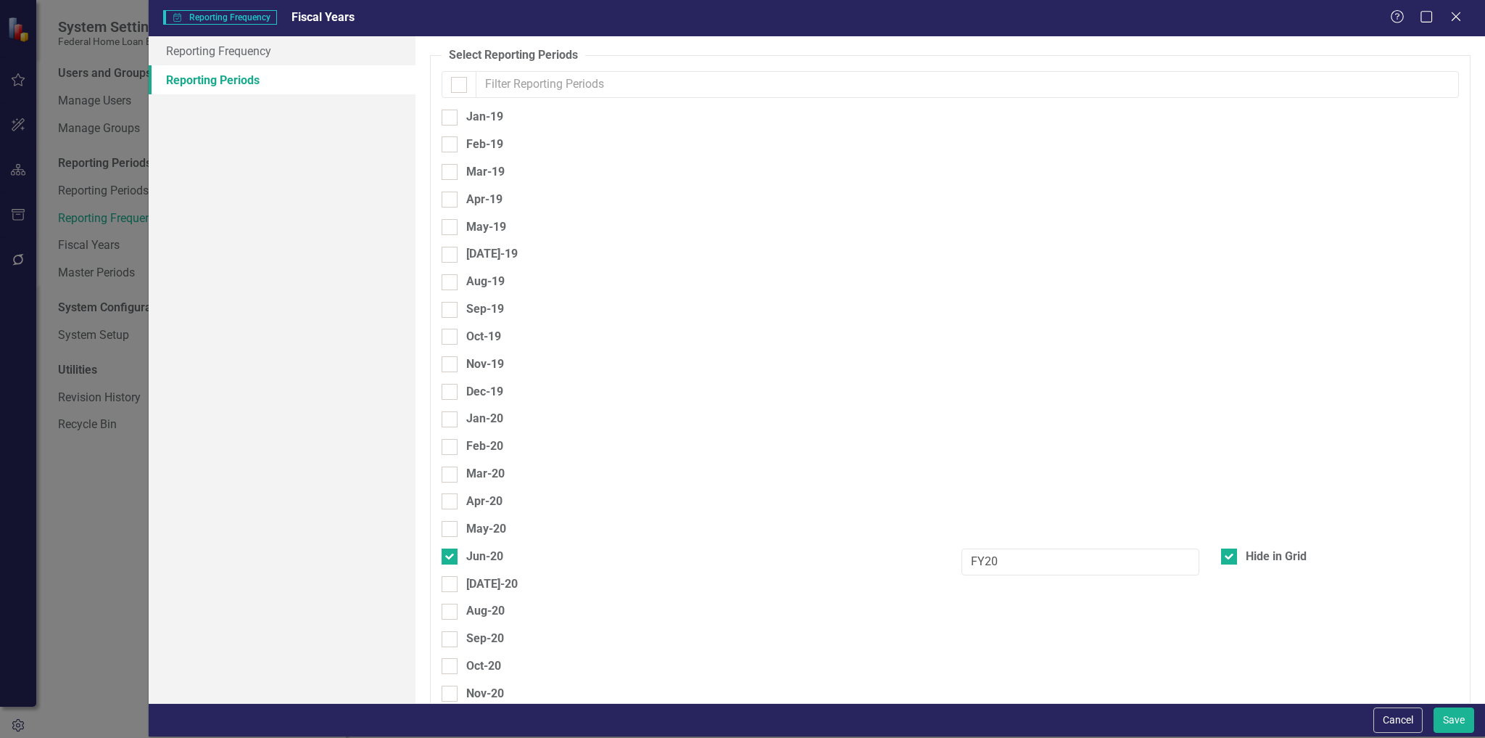
click at [505, 83] on input "text" at bounding box center [967, 84] width 983 height 27
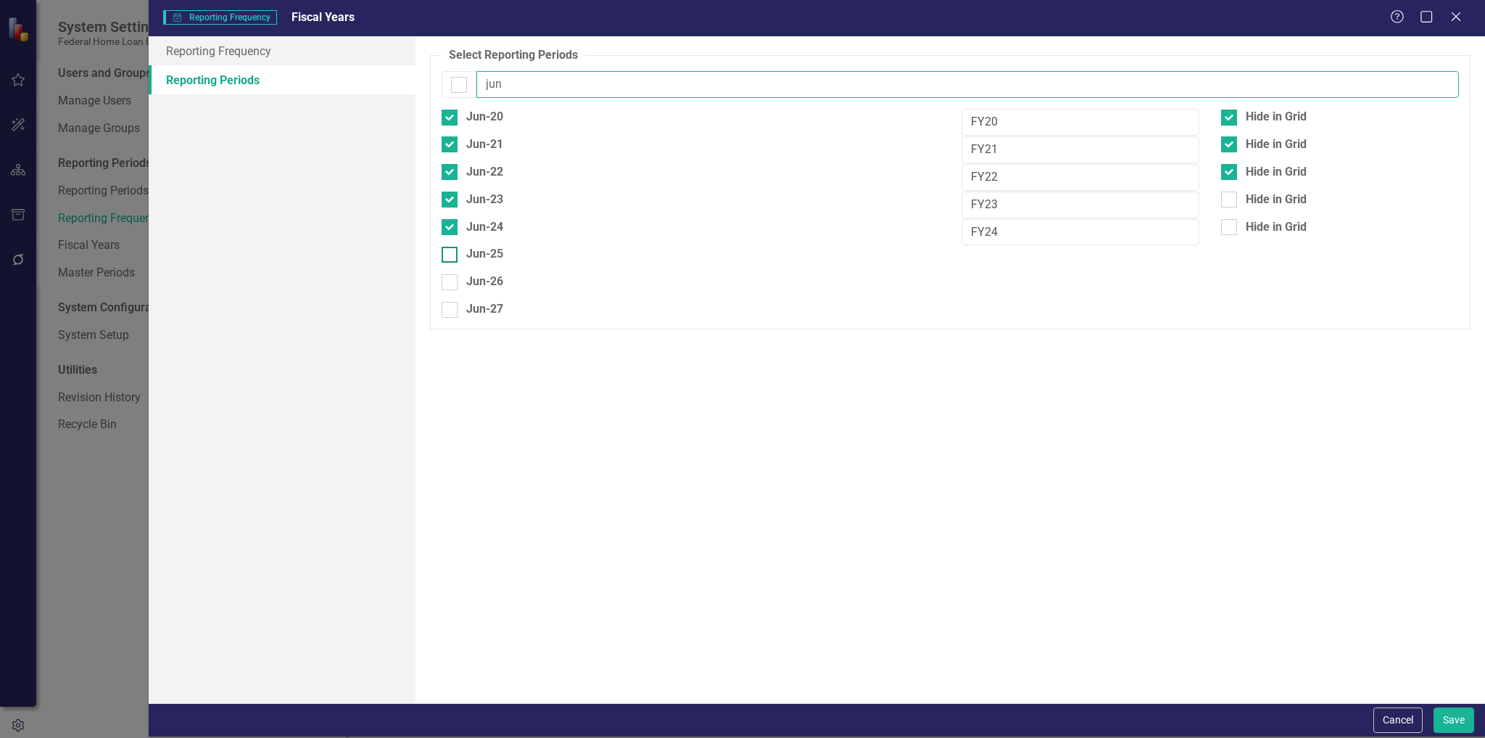
type input "jun"
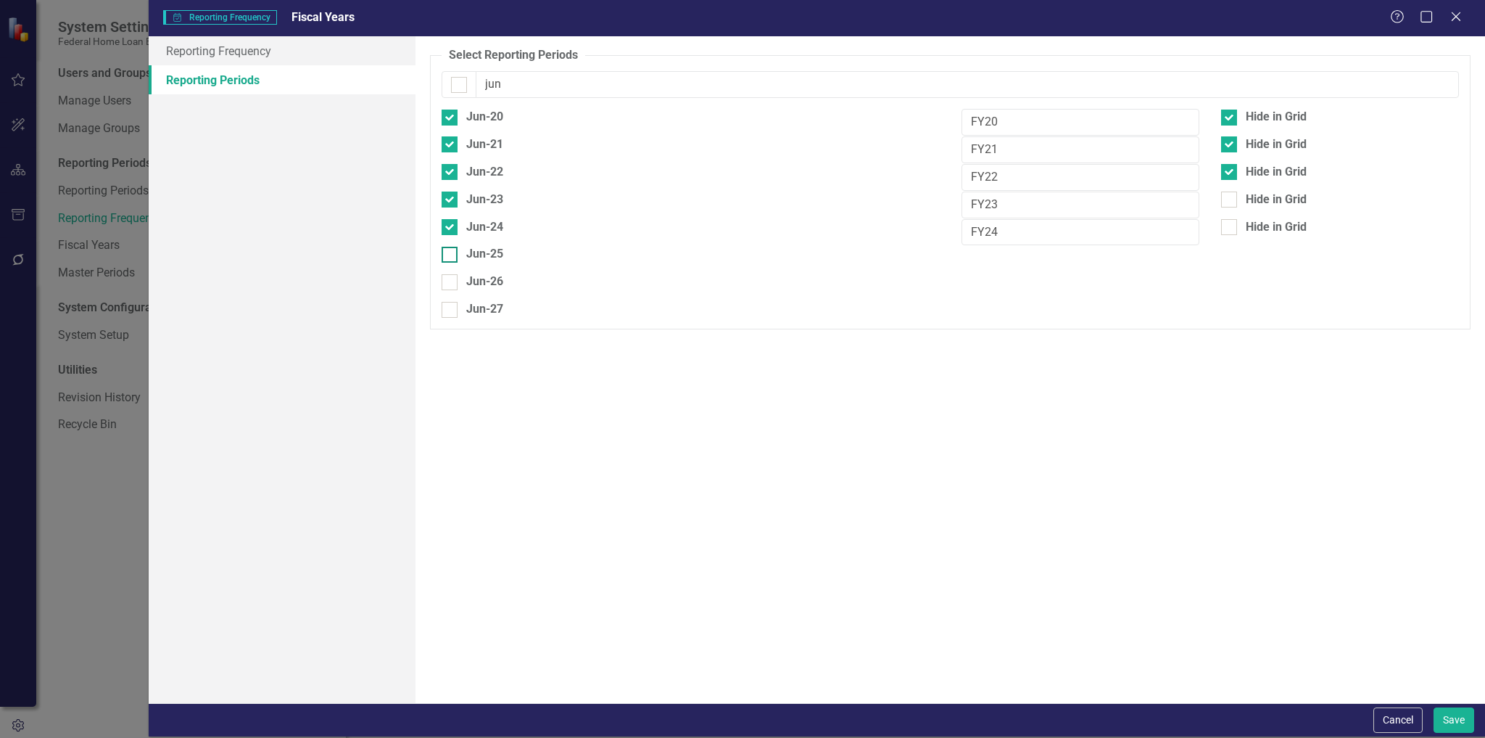
click at [476, 256] on div "Jun-25" at bounding box center [484, 254] width 37 height 17
click at [451, 256] on input "Jun-25" at bounding box center [446, 251] width 9 height 9
checkbox input "true"
click at [475, 276] on div "Jun-26" at bounding box center [484, 281] width 37 height 17
click at [451, 276] on input "Jun-26" at bounding box center [446, 278] width 9 height 9
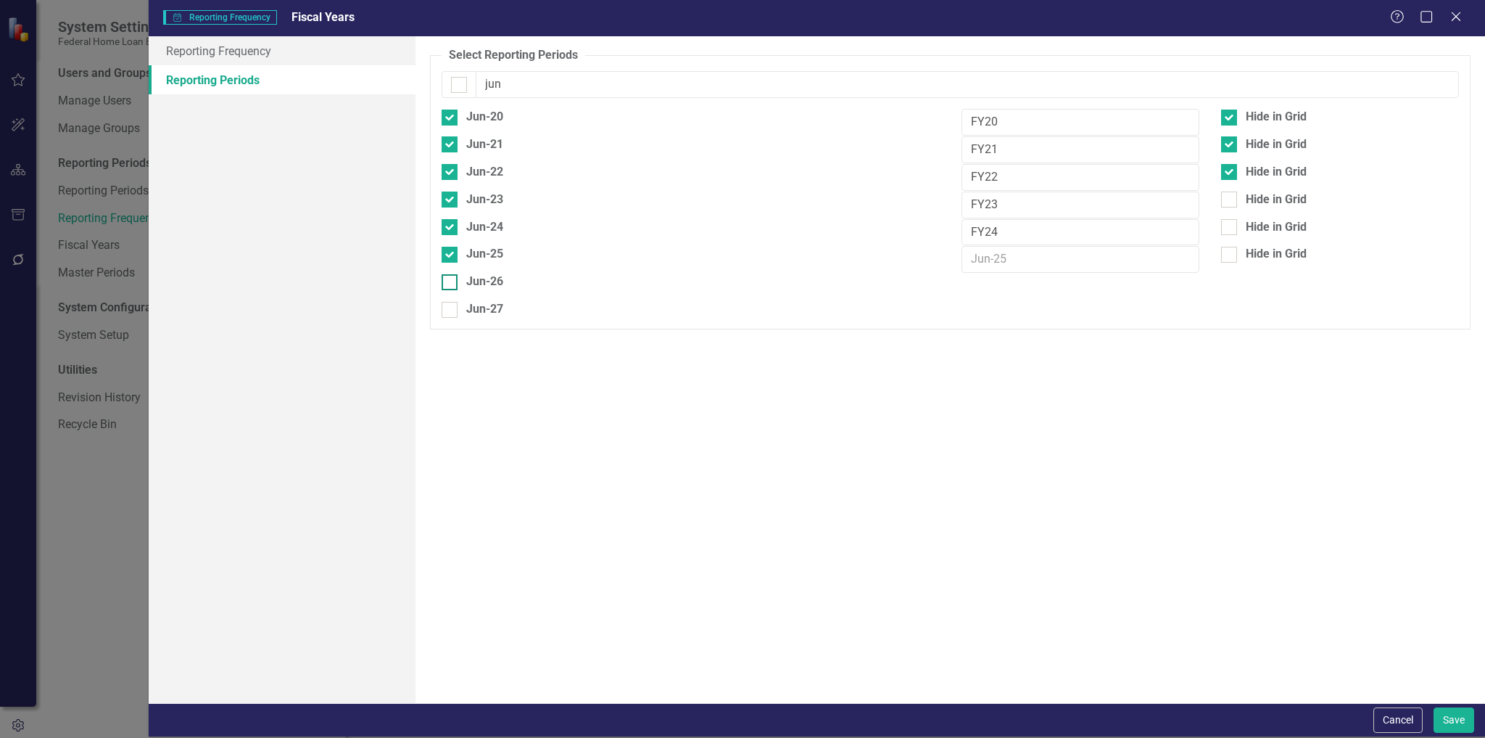
checkbox input "true"
drag, startPoint x: 485, startPoint y: 310, endPoint x: 525, endPoint y: 305, distance: 40.2
click at [486, 309] on div "Jun-27" at bounding box center [484, 309] width 37 height 17
click at [451, 309] on input "Jun-27" at bounding box center [446, 306] width 9 height 9
checkbox input "true"
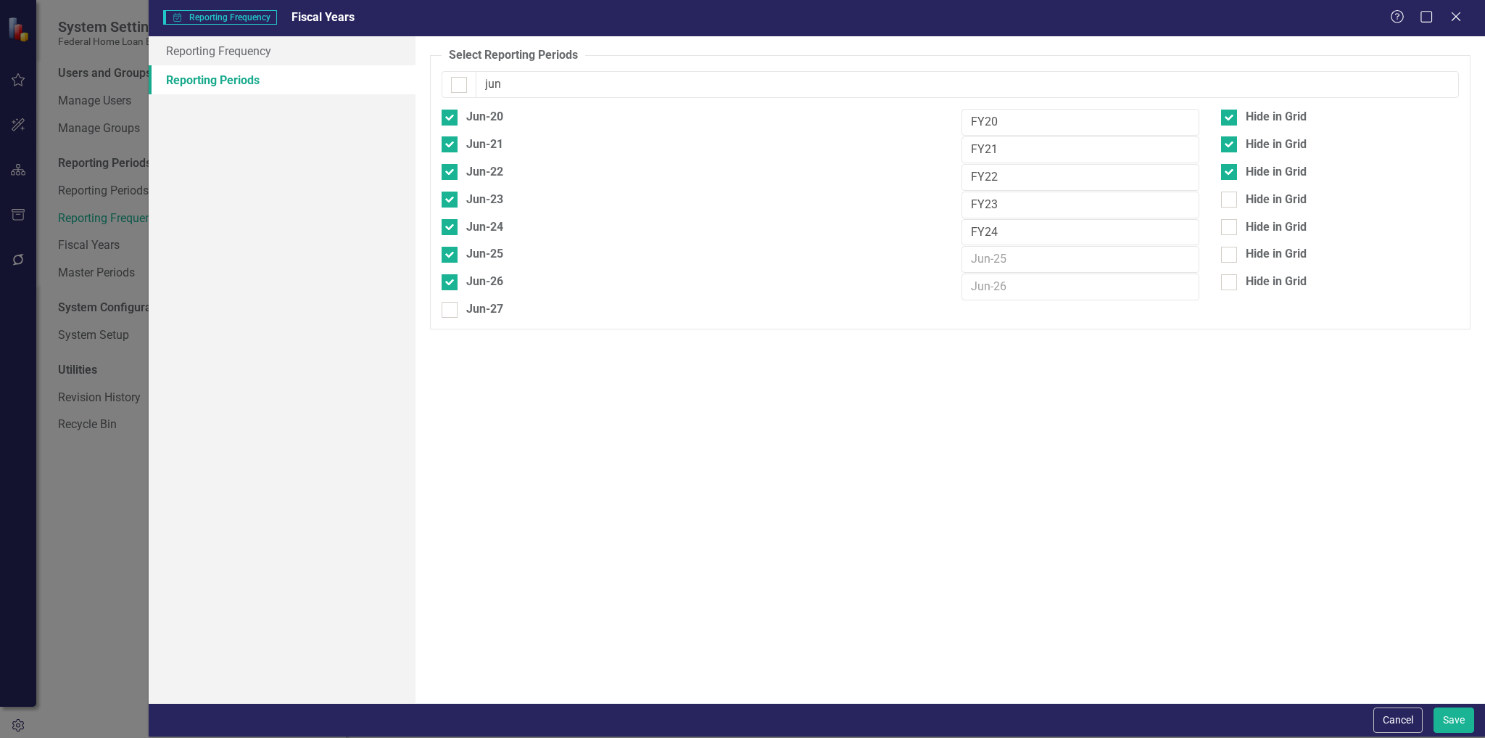
checkbox input "true"
click at [1015, 273] on input "text" at bounding box center [1081, 286] width 238 height 27
click at [1010, 261] on input "text" at bounding box center [1081, 259] width 238 height 27
type input "FY25"
click at [1050, 287] on input "text" at bounding box center [1081, 286] width 238 height 27
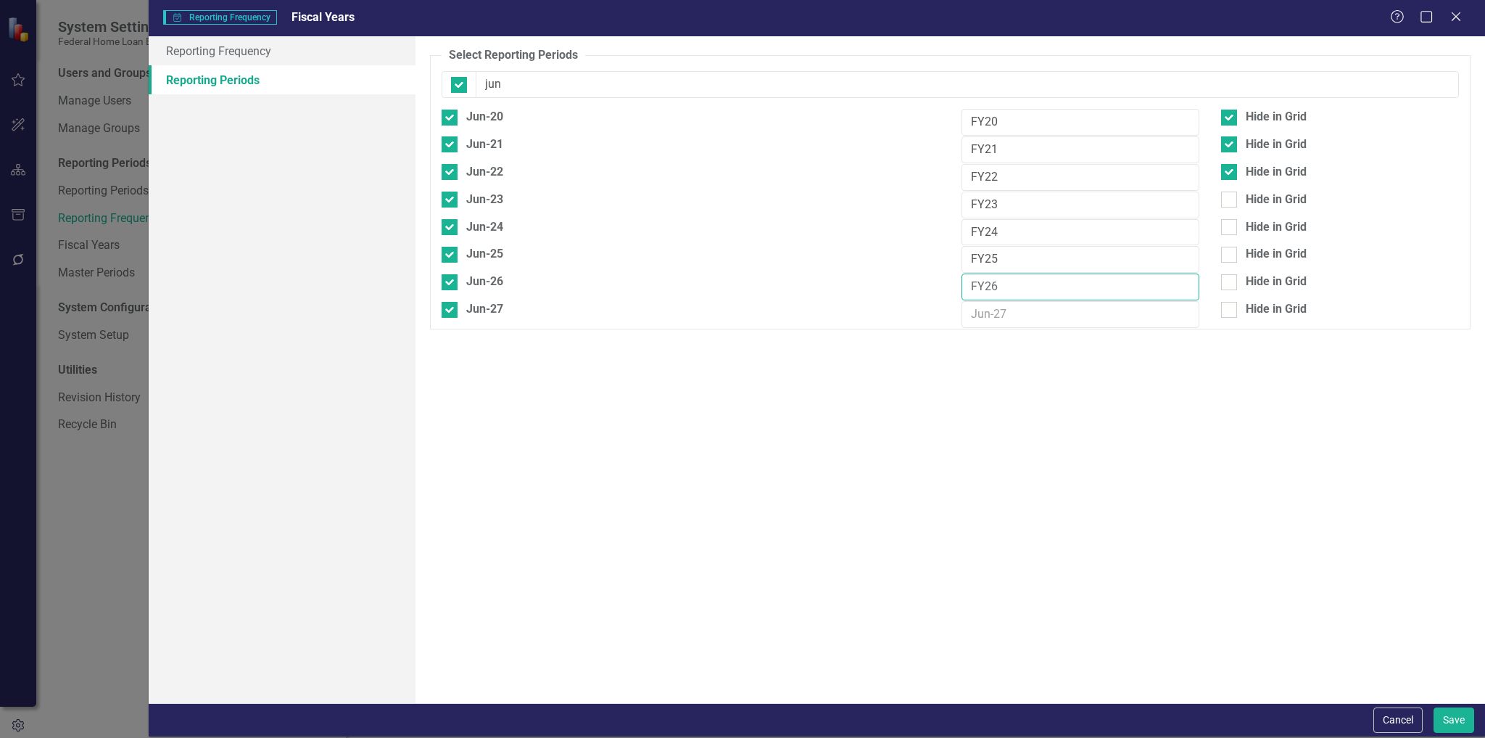
type input "FY26"
click at [1043, 305] on input "text" at bounding box center [1081, 314] width 238 height 27
type input "FY27"
click at [1281, 301] on div "Hide in Grid" at bounding box center [1276, 309] width 61 height 17
click at [1231, 302] on input "Hide in Grid" at bounding box center [1225, 306] width 9 height 9
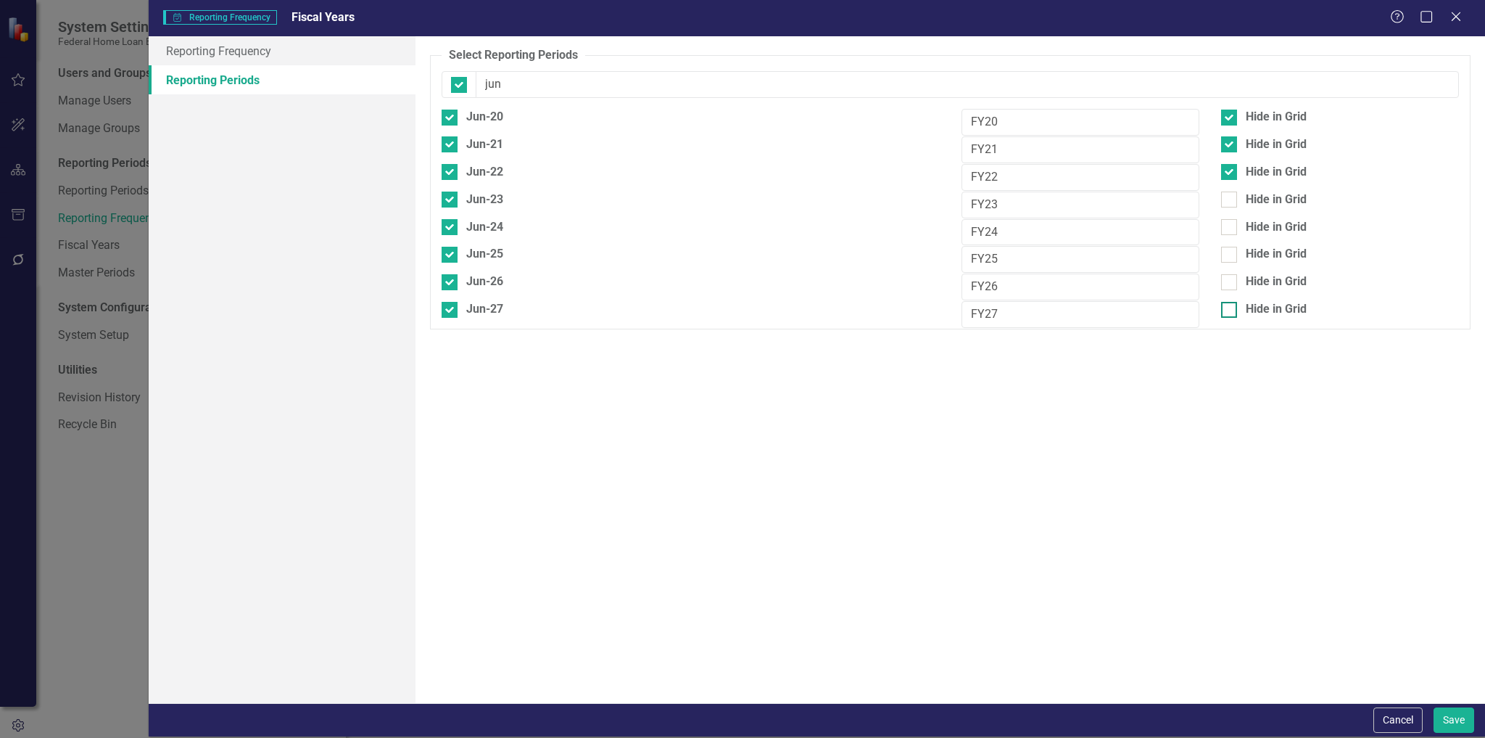
checkbox input "true"
click at [1267, 273] on div "Hide in Grid" at bounding box center [1276, 281] width 61 height 17
click at [1231, 274] on input "Hide in Grid" at bounding box center [1225, 278] width 9 height 9
click at [1237, 278] on div "Hide in Grid" at bounding box center [1340, 281] width 238 height 17
click at [1231, 278] on input "Hide in Grid" at bounding box center [1225, 278] width 9 height 9
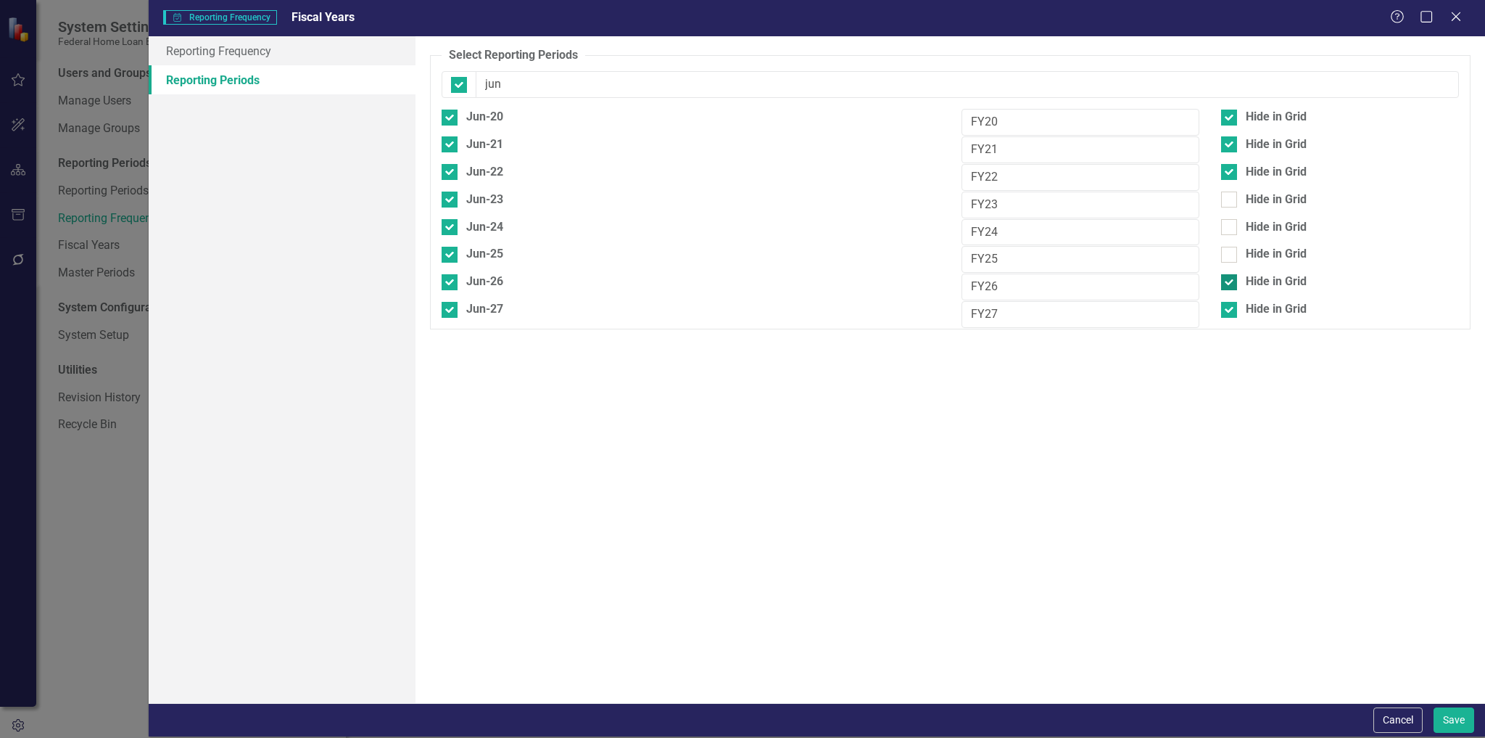
checkbox input "false"
click at [1237, 194] on div at bounding box center [1229, 199] width 16 height 16
click at [1231, 194] on input "Hide in Grid" at bounding box center [1225, 195] width 9 height 9
checkbox input "true"
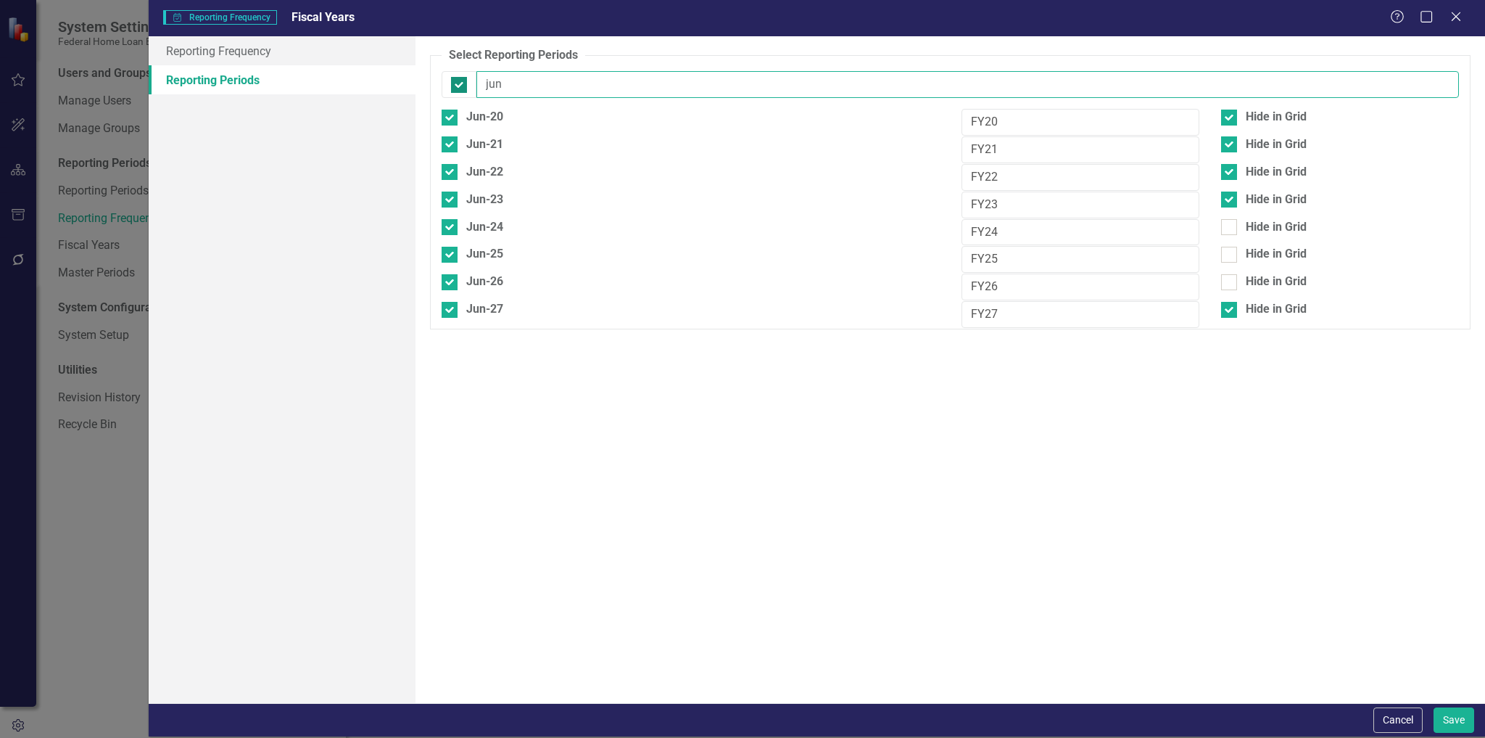
drag, startPoint x: 502, startPoint y: 84, endPoint x: 460, endPoint y: 88, distance: 42.2
click at [461, 88] on div "jun" at bounding box center [950, 84] width 1017 height 27
checkbox input "false"
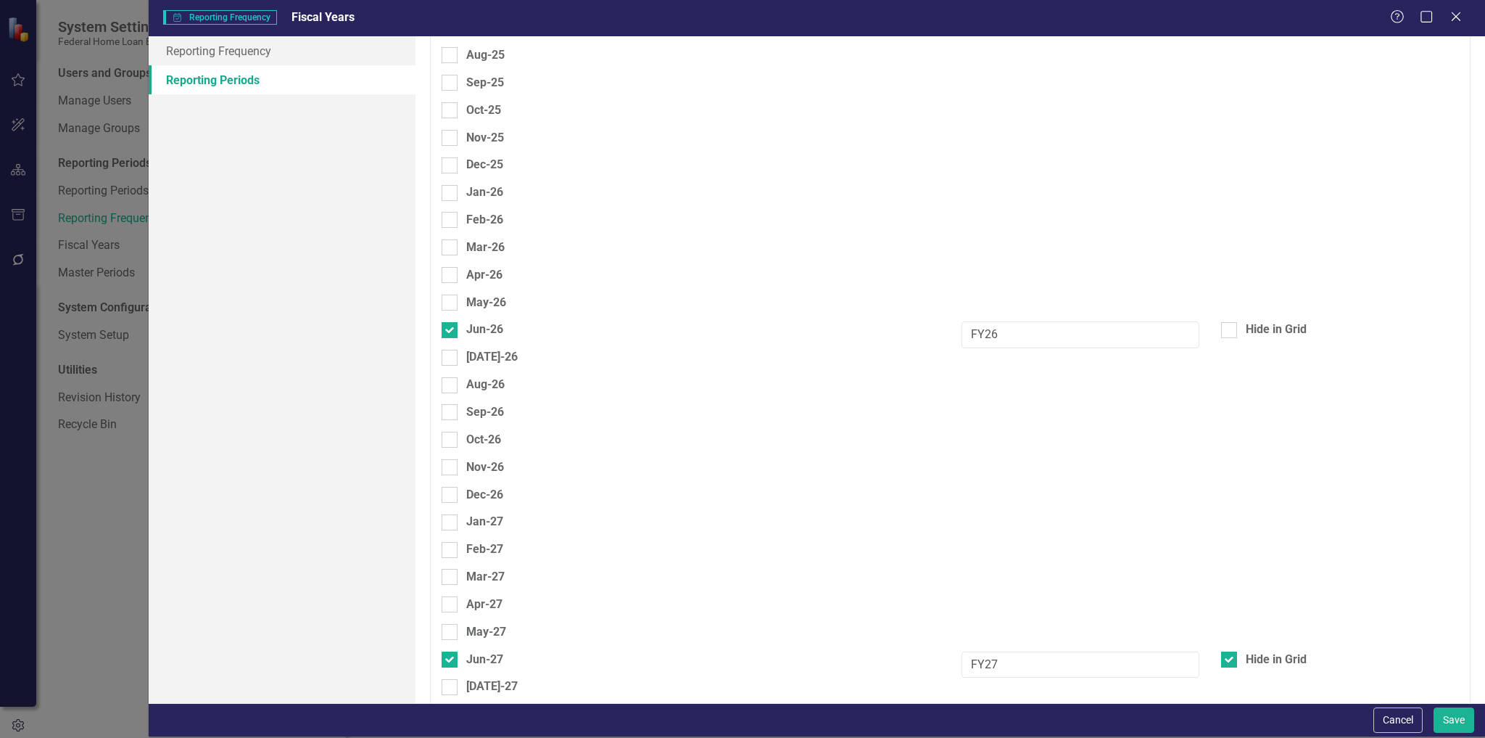
scroll to position [2208, 0]
click at [1456, 711] on button "Save" at bounding box center [1454, 719] width 41 height 25
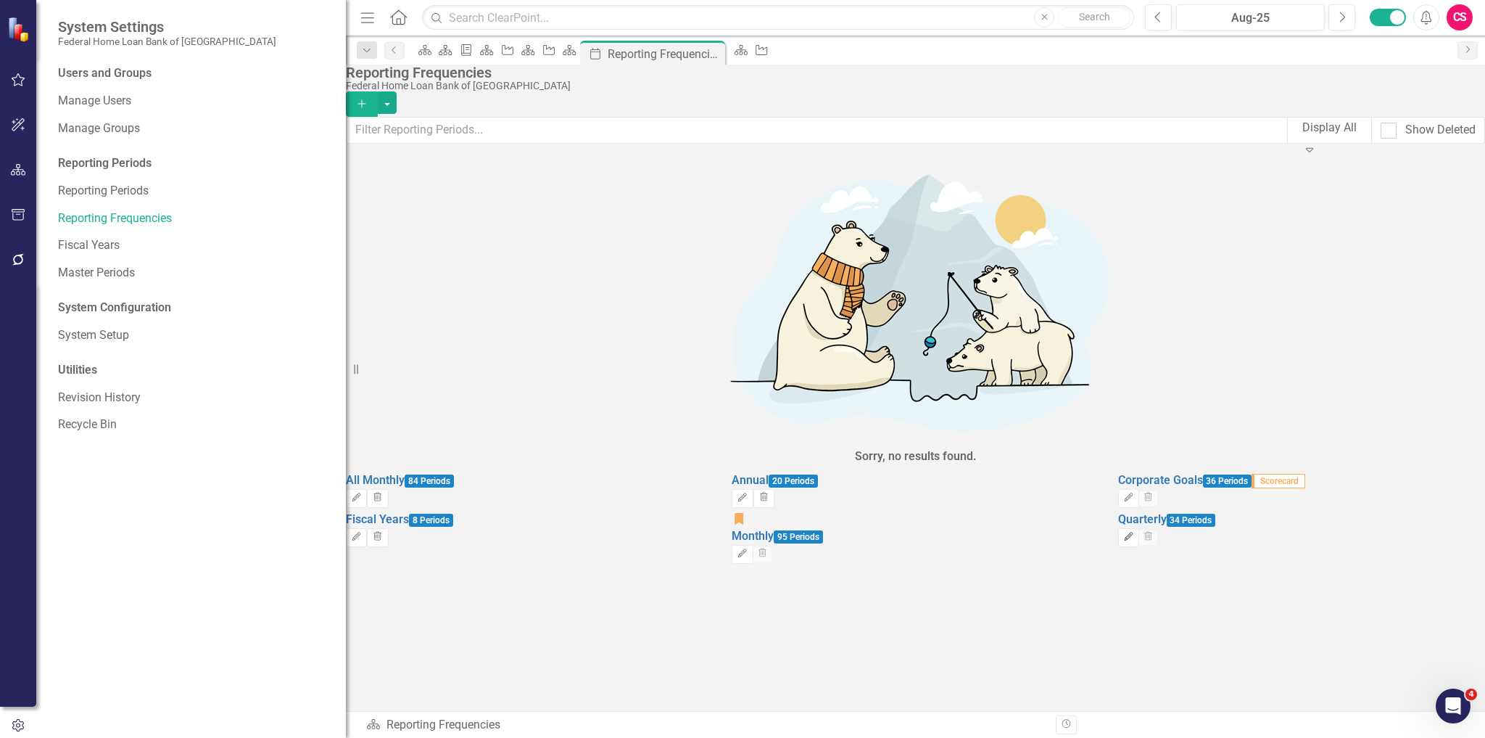
click at [1139, 528] on button "Edit" at bounding box center [1128, 537] width 21 height 19
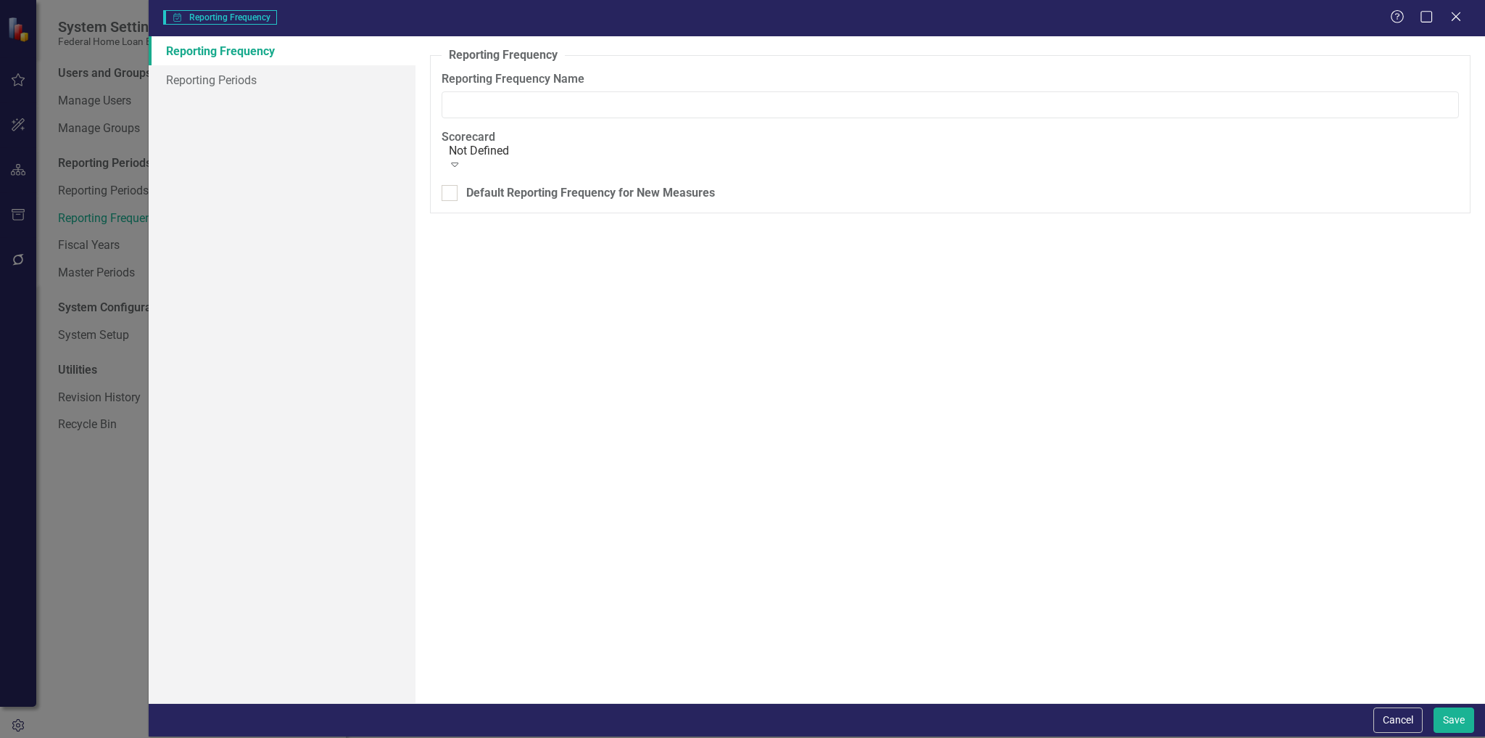
type input "Quarterly"
click at [243, 81] on link "Reporting Periods" at bounding box center [283, 79] width 268 height 29
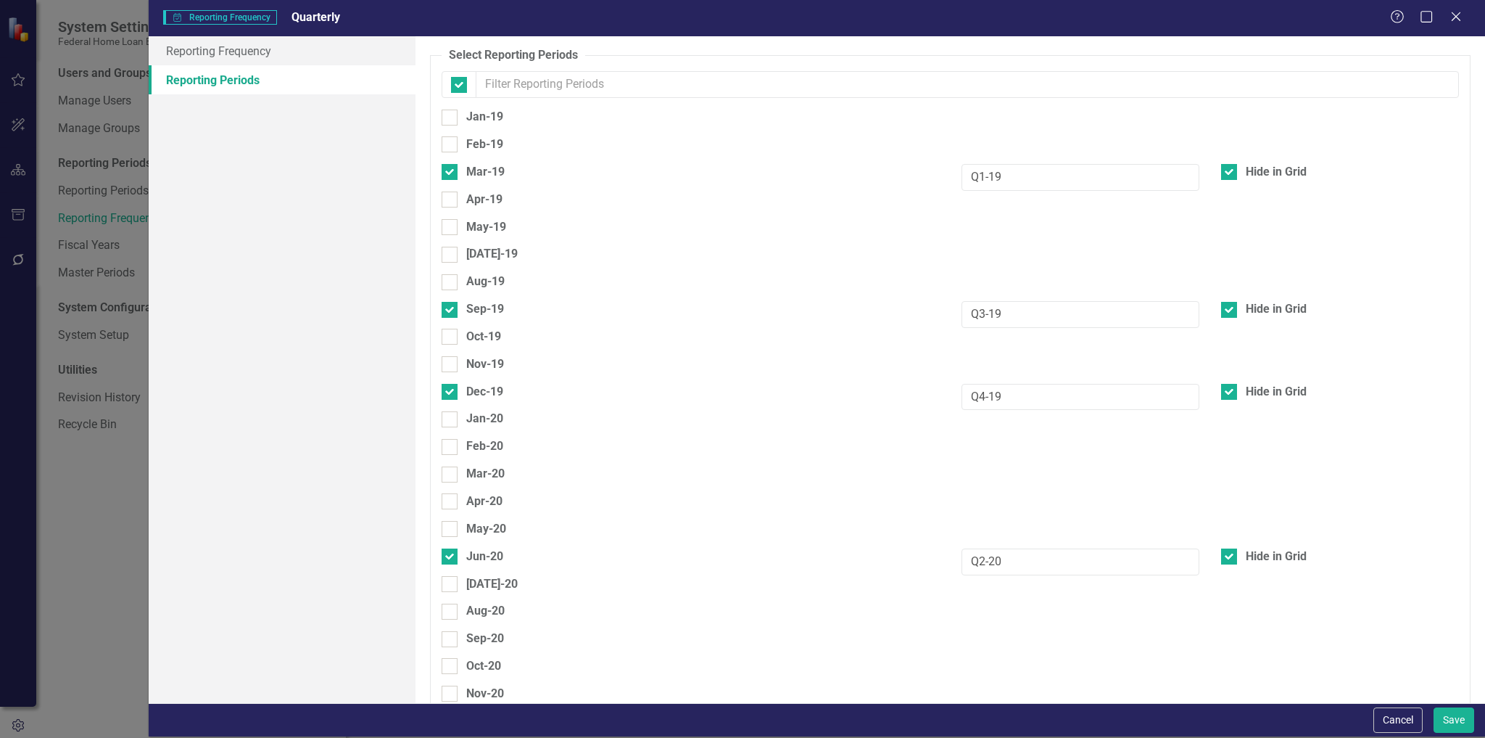
checkbox input "false"
click at [633, 80] on input "text" at bounding box center [967, 84] width 983 height 27
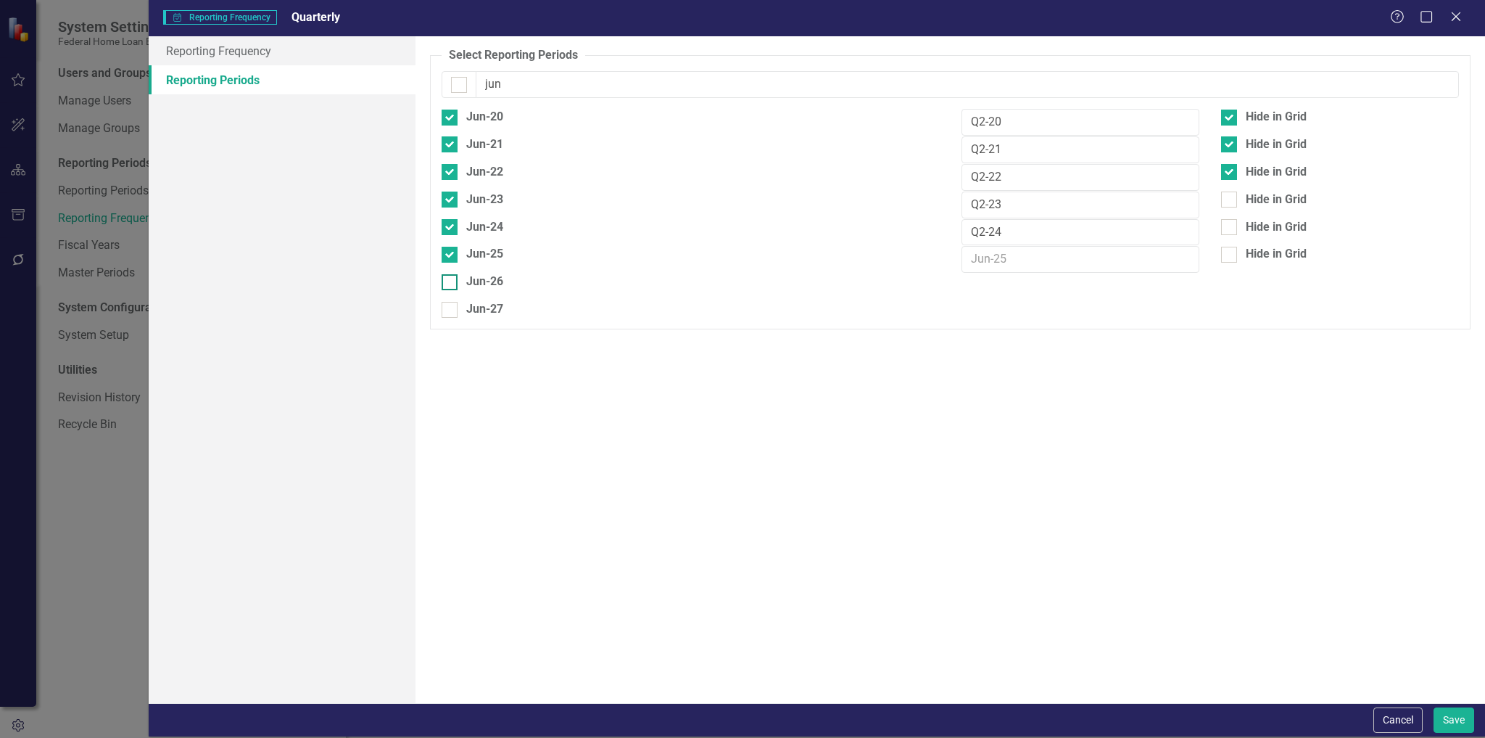
type input "jun"
drag, startPoint x: 498, startPoint y: 279, endPoint x: 500, endPoint y: 302, distance: 22.6
click at [498, 279] on div "Jun-26" at bounding box center [484, 281] width 37 height 17
click at [451, 279] on input "Jun-26" at bounding box center [446, 278] width 9 height 9
checkbox input "true"
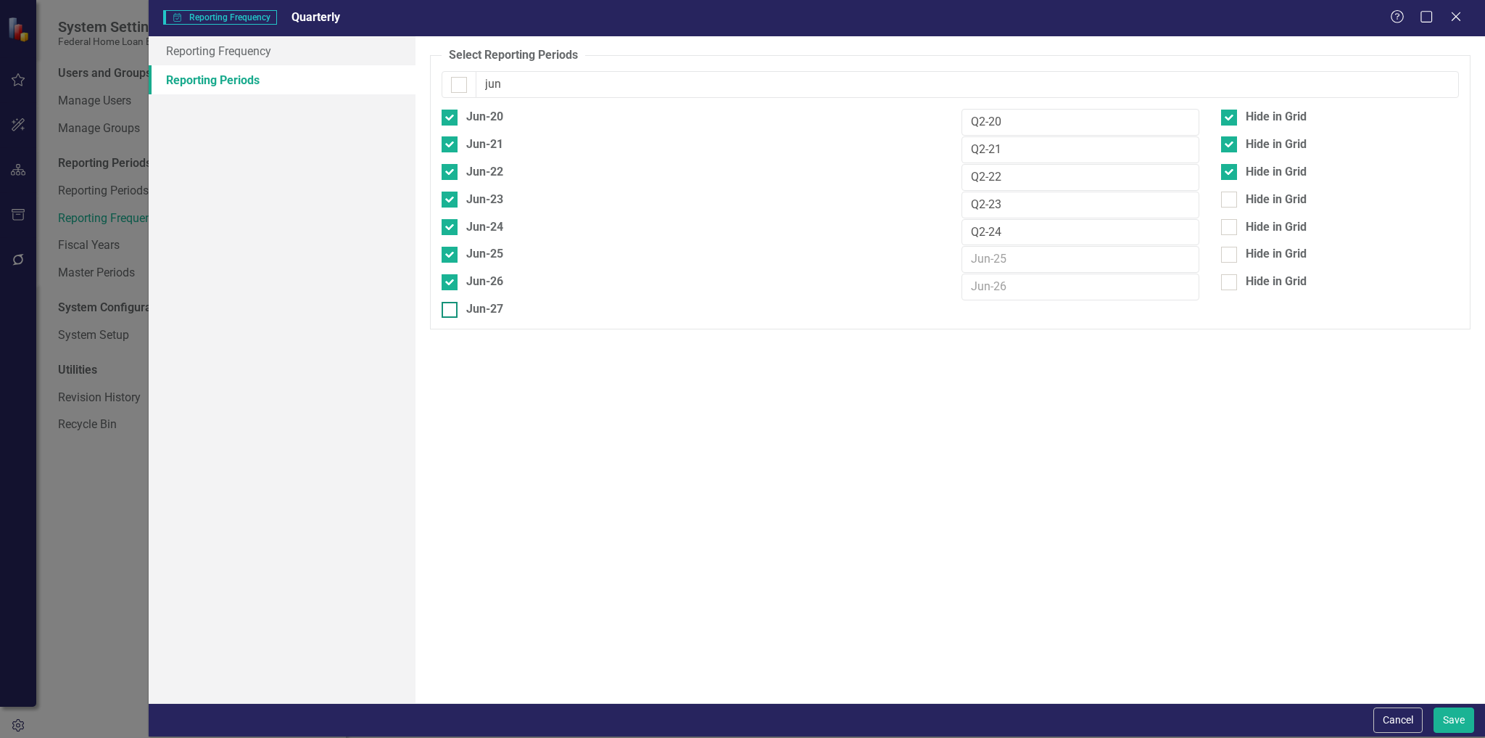
click at [500, 302] on div "Jun-27" at bounding box center [484, 309] width 37 height 17
click at [451, 302] on input "Jun-27" at bounding box center [446, 306] width 9 height 9
checkbox input "true"
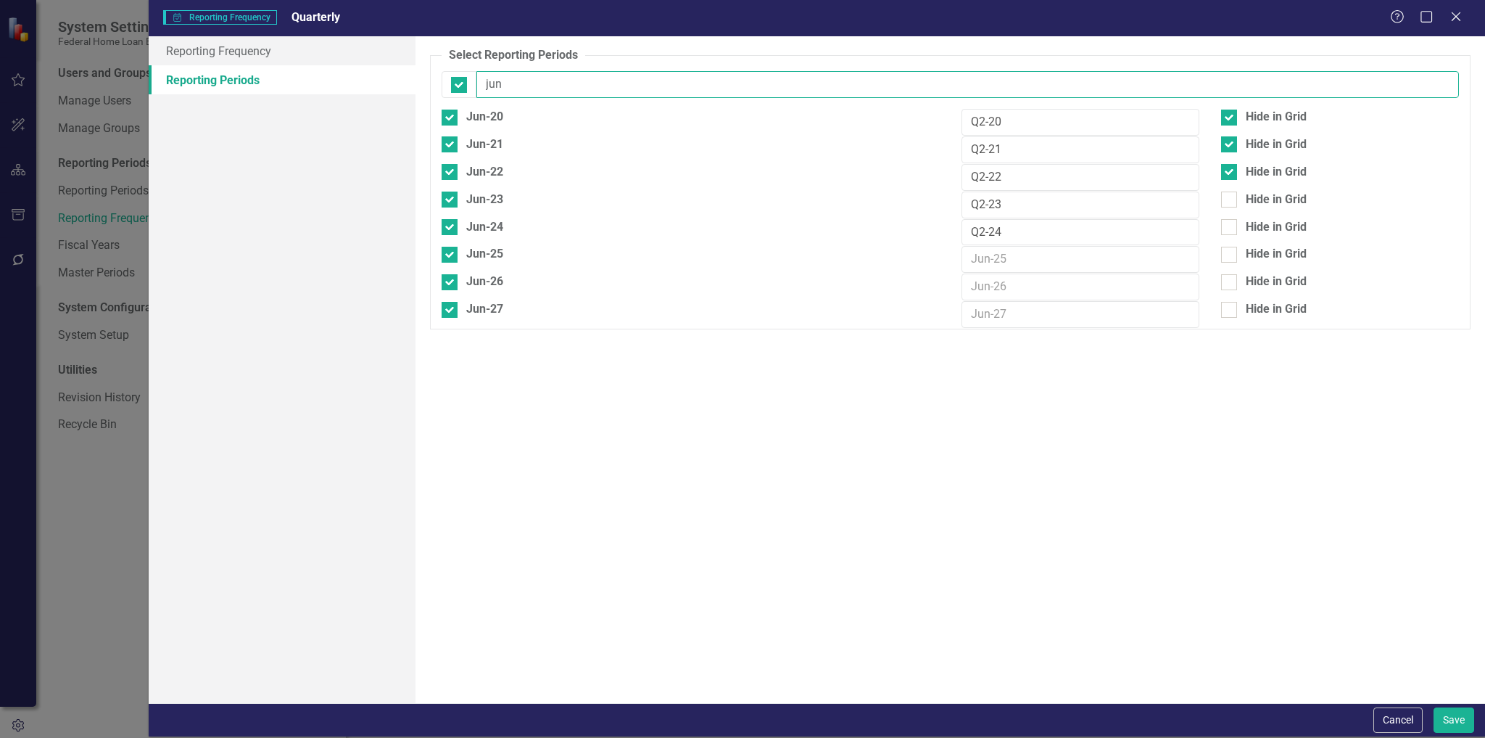
drag, startPoint x: 508, startPoint y: 94, endPoint x: 468, endPoint y: 96, distance: 40.0
click at [468, 96] on div "jun" at bounding box center [950, 84] width 1017 height 27
type input "m"
checkbox input "false"
type input "mar"
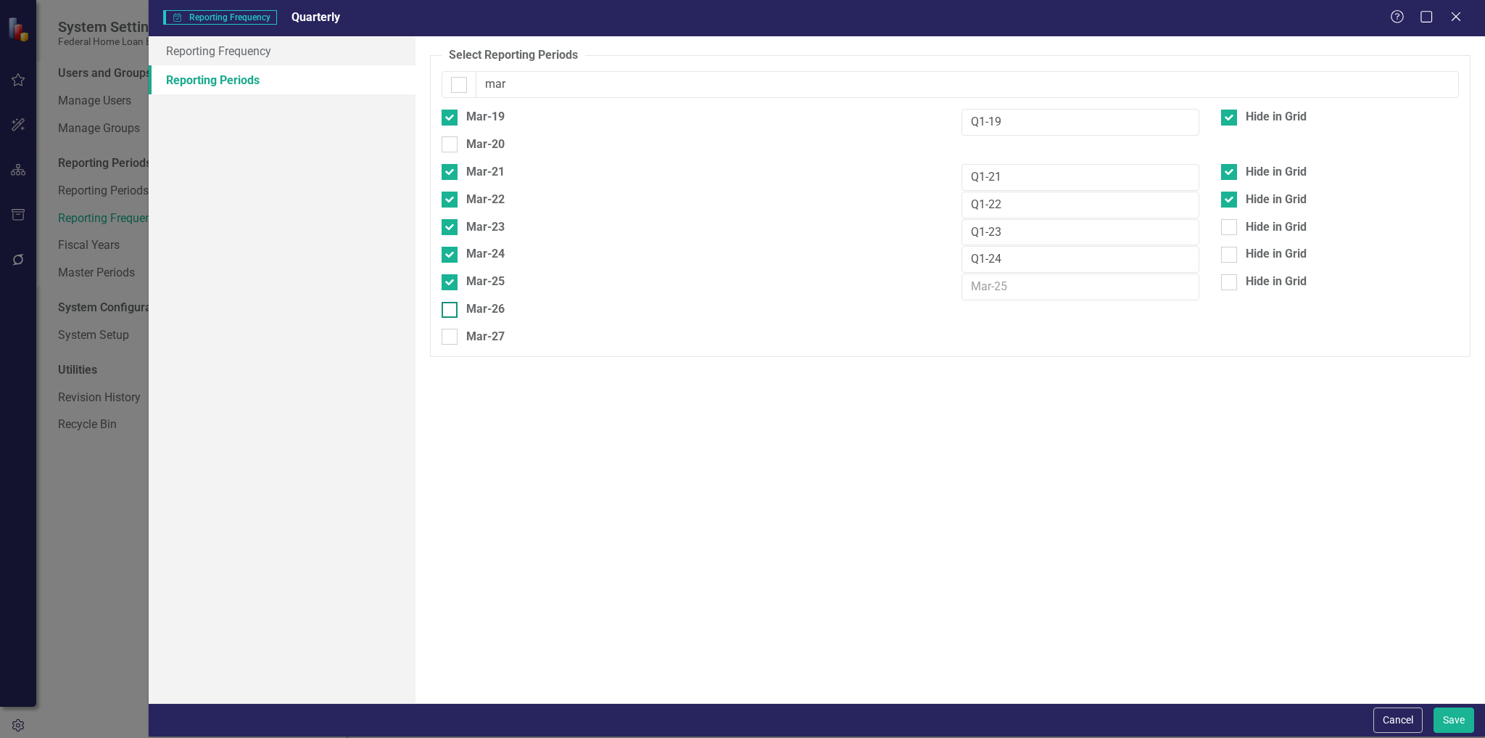
click at [473, 301] on div "Mar-26" at bounding box center [485, 309] width 38 height 17
click at [451, 302] on input "Mar-26" at bounding box center [446, 306] width 9 height 9
checkbox input "true"
drag, startPoint x: 469, startPoint y: 334, endPoint x: 561, endPoint y: 120, distance: 232.6
click at [470, 331] on div "Mar-27" at bounding box center [485, 337] width 38 height 17
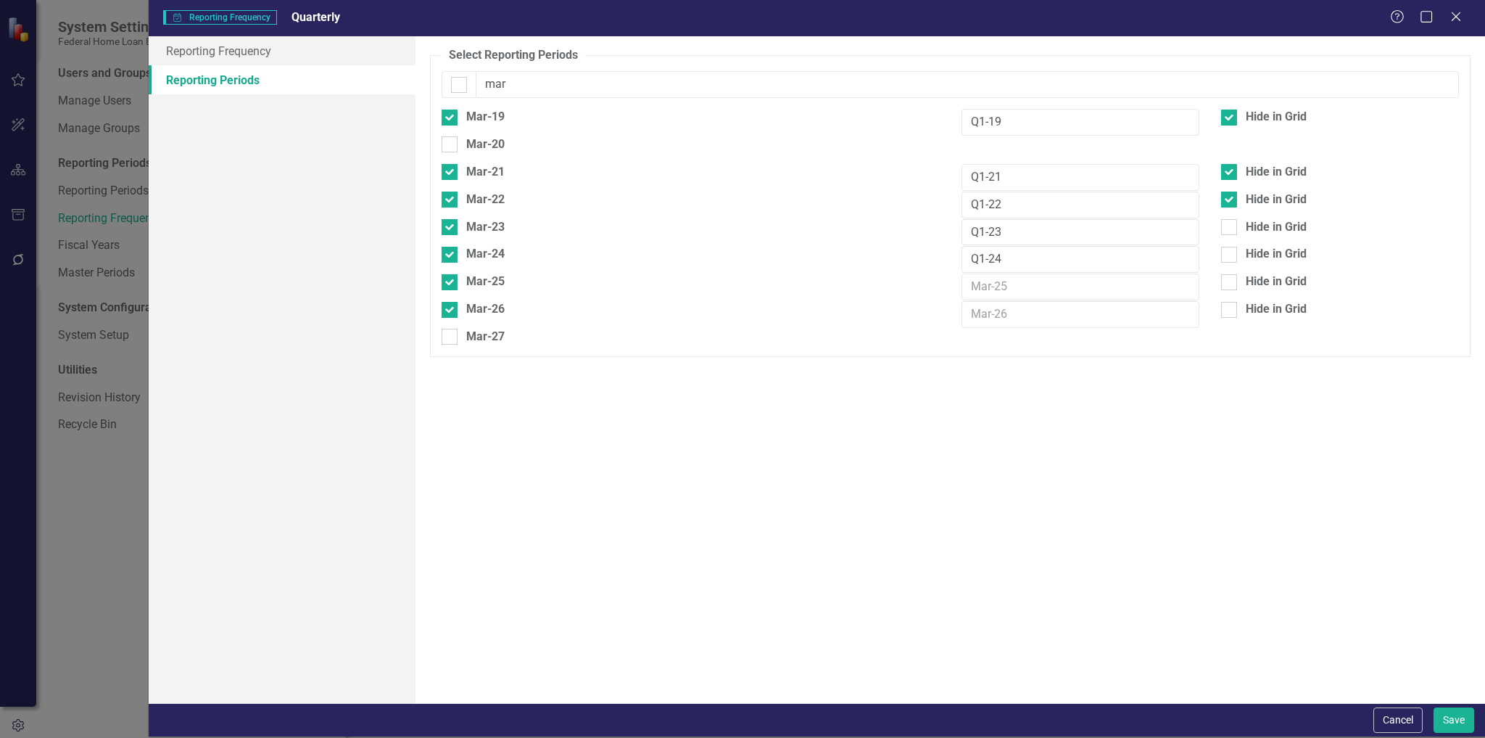
click at [451, 331] on input "Mar-27" at bounding box center [446, 333] width 9 height 9
checkbox input "true"
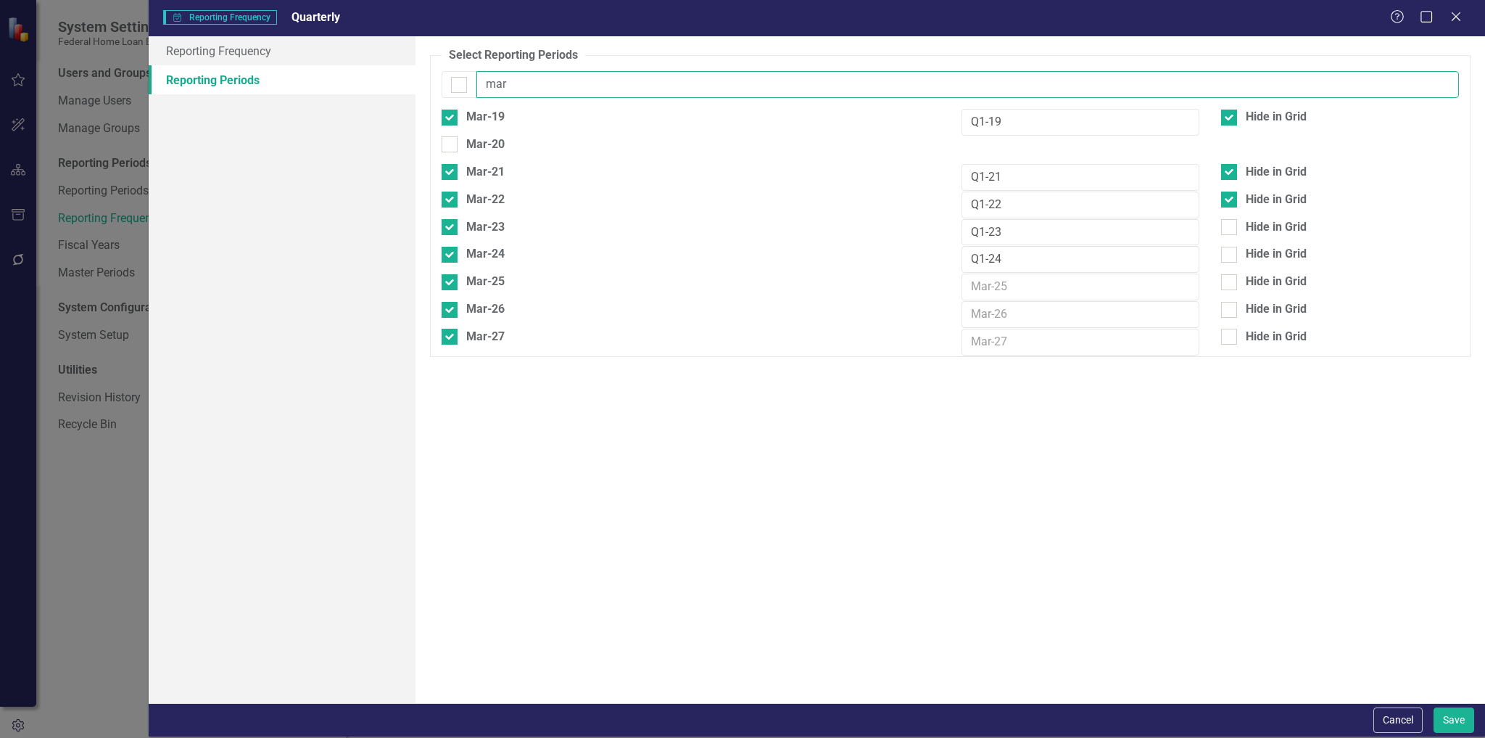
drag, startPoint x: 543, startPoint y: 94, endPoint x: 429, endPoint y: 88, distance: 114.7
click at [429, 88] on div "Select Reporting Periods Since you may not be reporting on every element every …" at bounding box center [951, 369] width 1070 height 666
type input "sep"
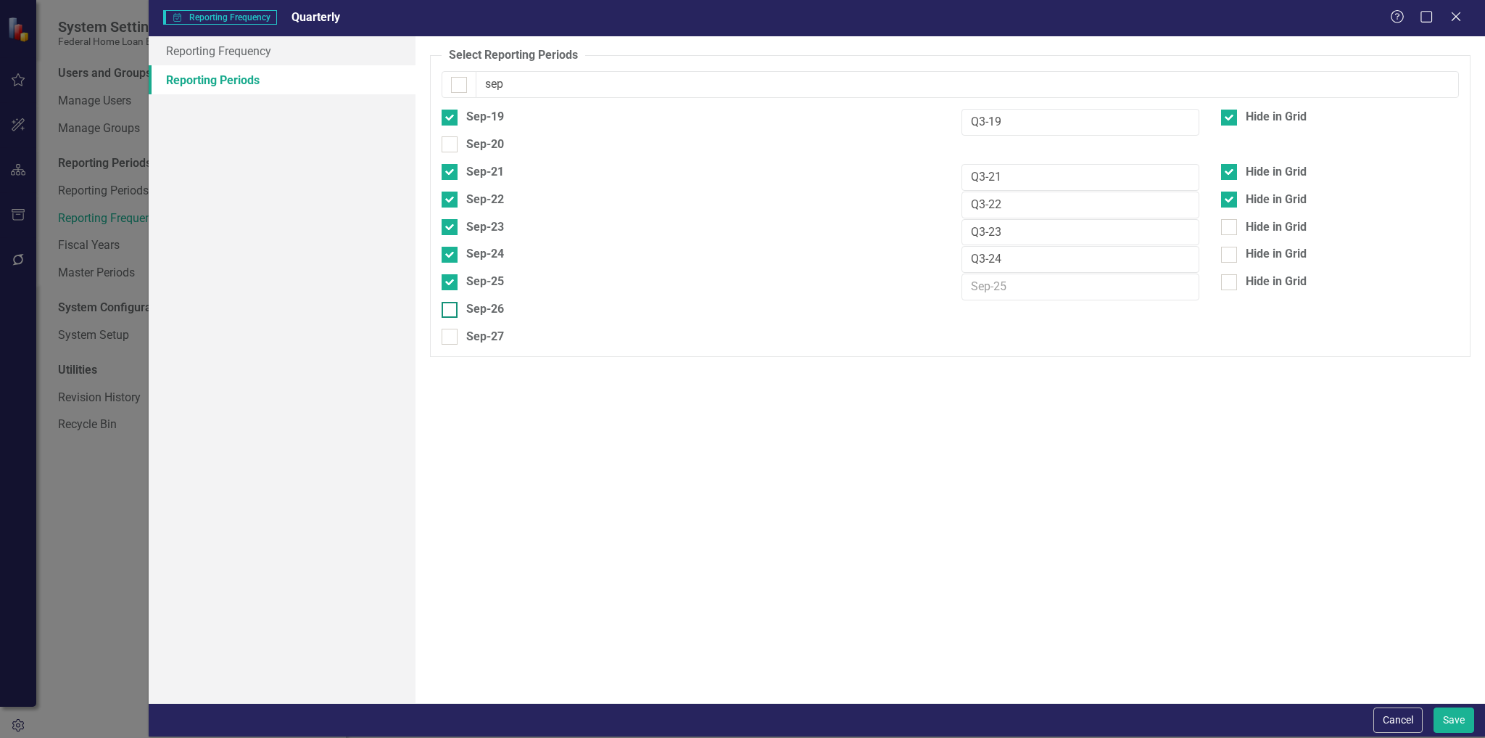
click at [492, 305] on div "Sep-26" at bounding box center [485, 309] width 38 height 17
click at [451, 305] on input "Sep-26" at bounding box center [446, 306] width 9 height 9
checkbox input "true"
drag, startPoint x: 484, startPoint y: 325, endPoint x: 534, endPoint y: 155, distance: 176.9
click at [486, 329] on div "Sep-27" at bounding box center [485, 337] width 38 height 17
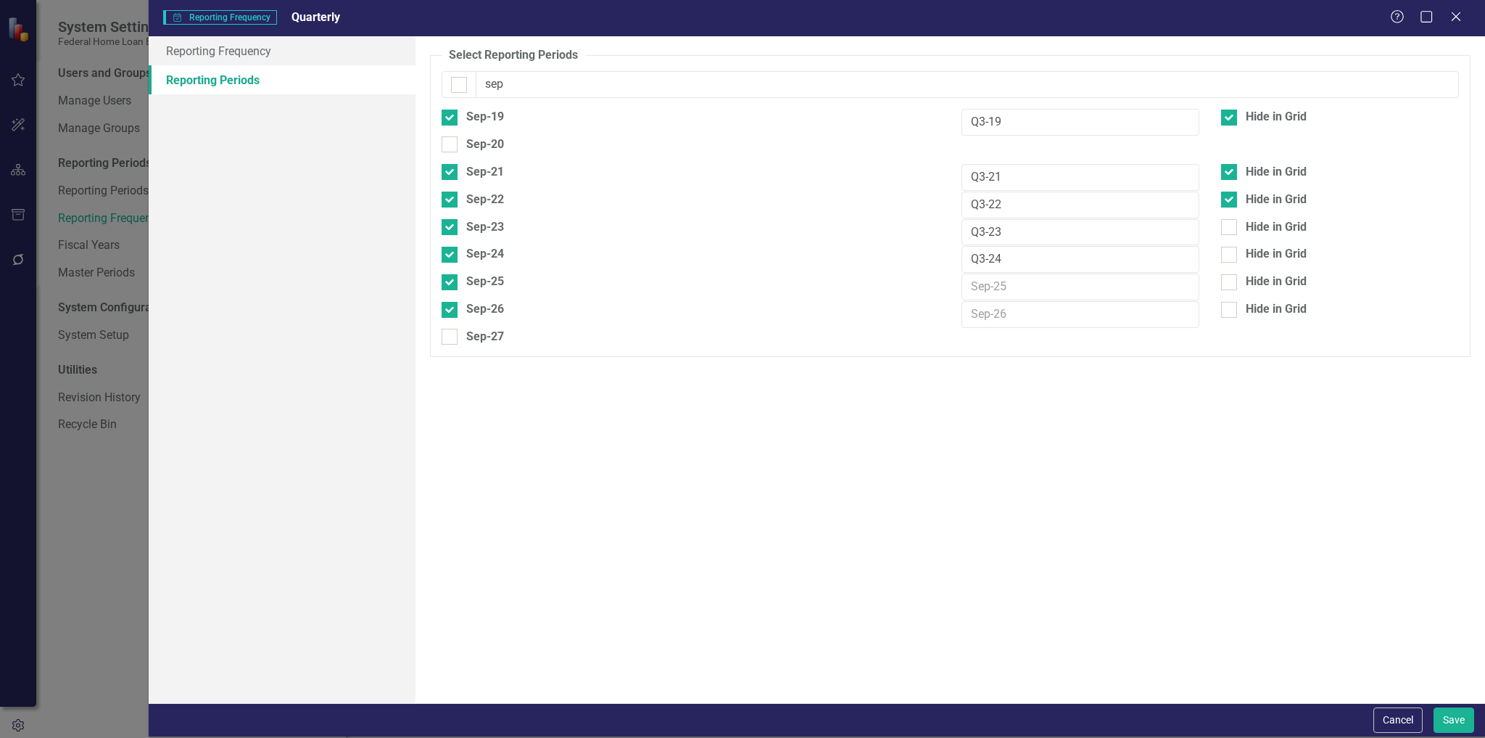
click at [451, 329] on input "Sep-27" at bounding box center [446, 333] width 9 height 9
checkbox input "true"
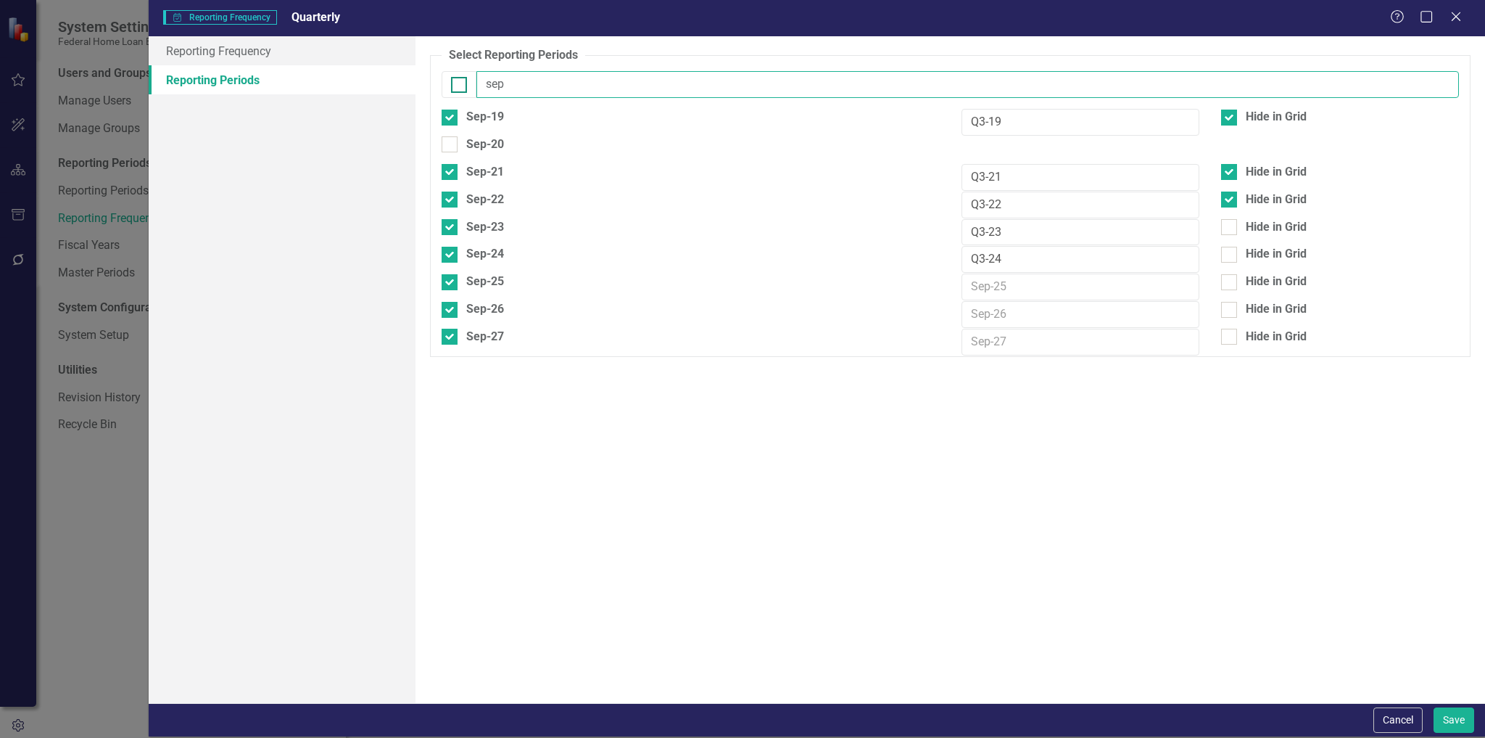
drag, startPoint x: 490, startPoint y: 89, endPoint x: 458, endPoint y: 85, distance: 32.9
click at [458, 85] on div "sep" at bounding box center [950, 84] width 1017 height 27
type input "dec"
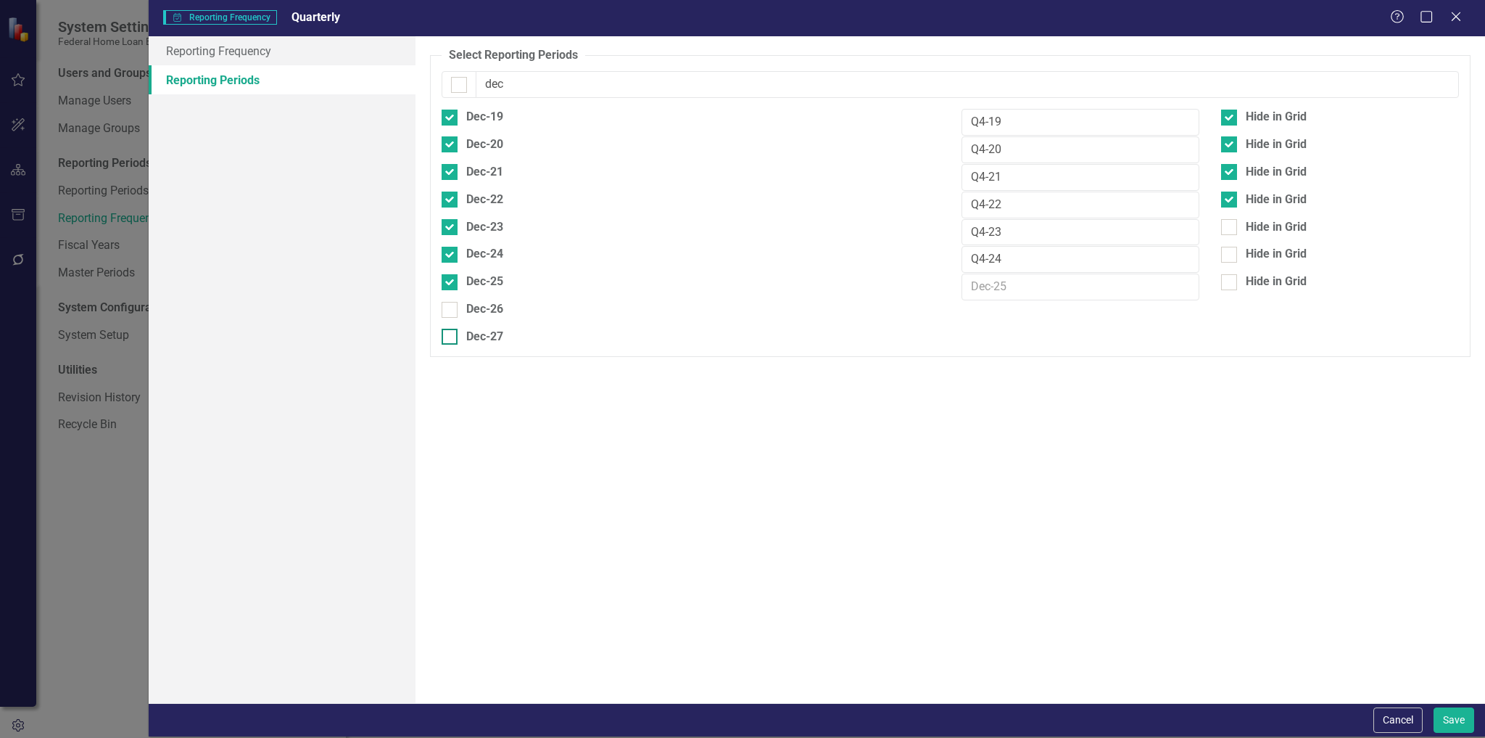
drag, startPoint x: 464, startPoint y: 299, endPoint x: 470, endPoint y: 325, distance: 26.7
click at [464, 301] on div "Dec-26" at bounding box center [691, 309] width 498 height 17
click at [451, 302] on input "Dec-26" at bounding box center [446, 306] width 9 height 9
checkbox input "true"
click at [471, 337] on div "Dec-27" at bounding box center [484, 337] width 37 height 17
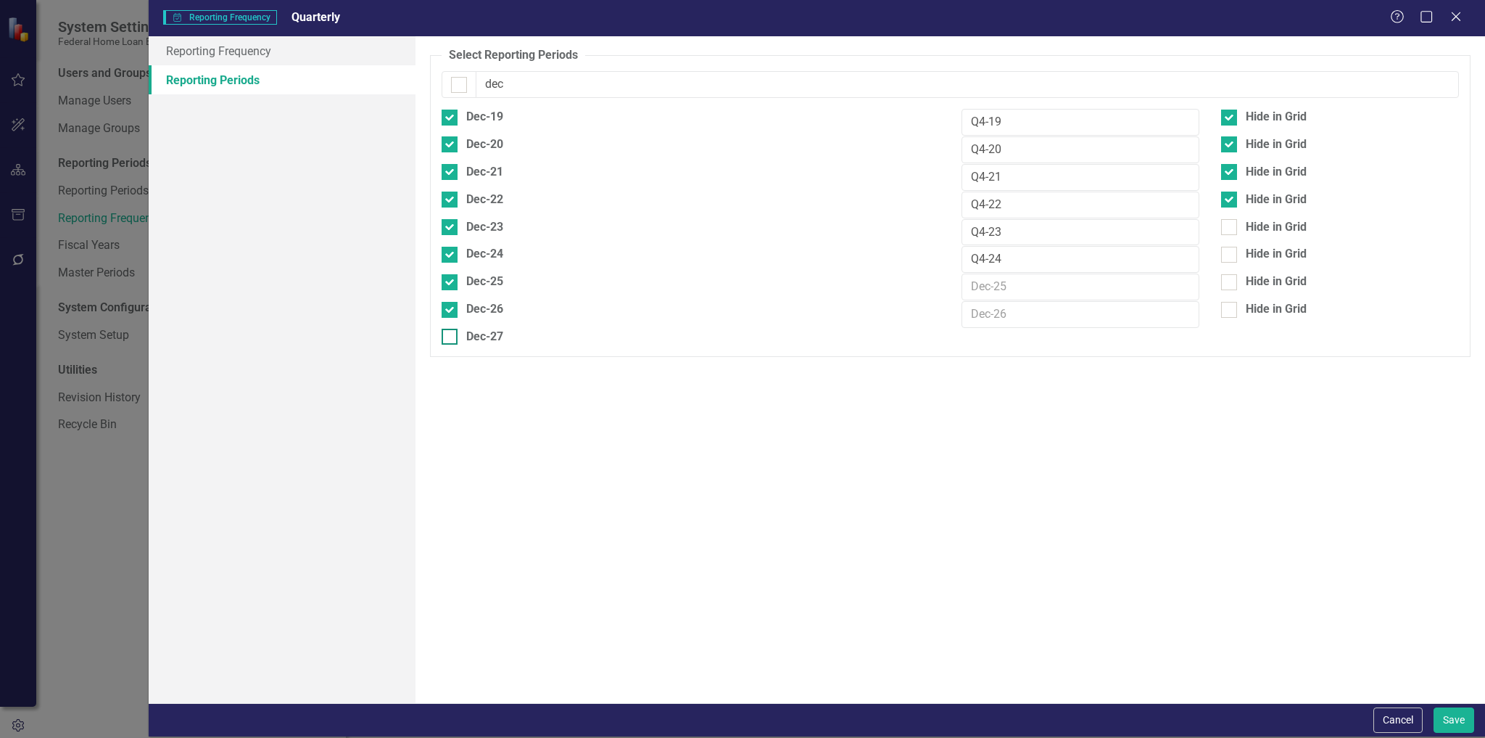
click at [451, 337] on input "Dec-27" at bounding box center [446, 333] width 9 height 9
checkbox input "true"
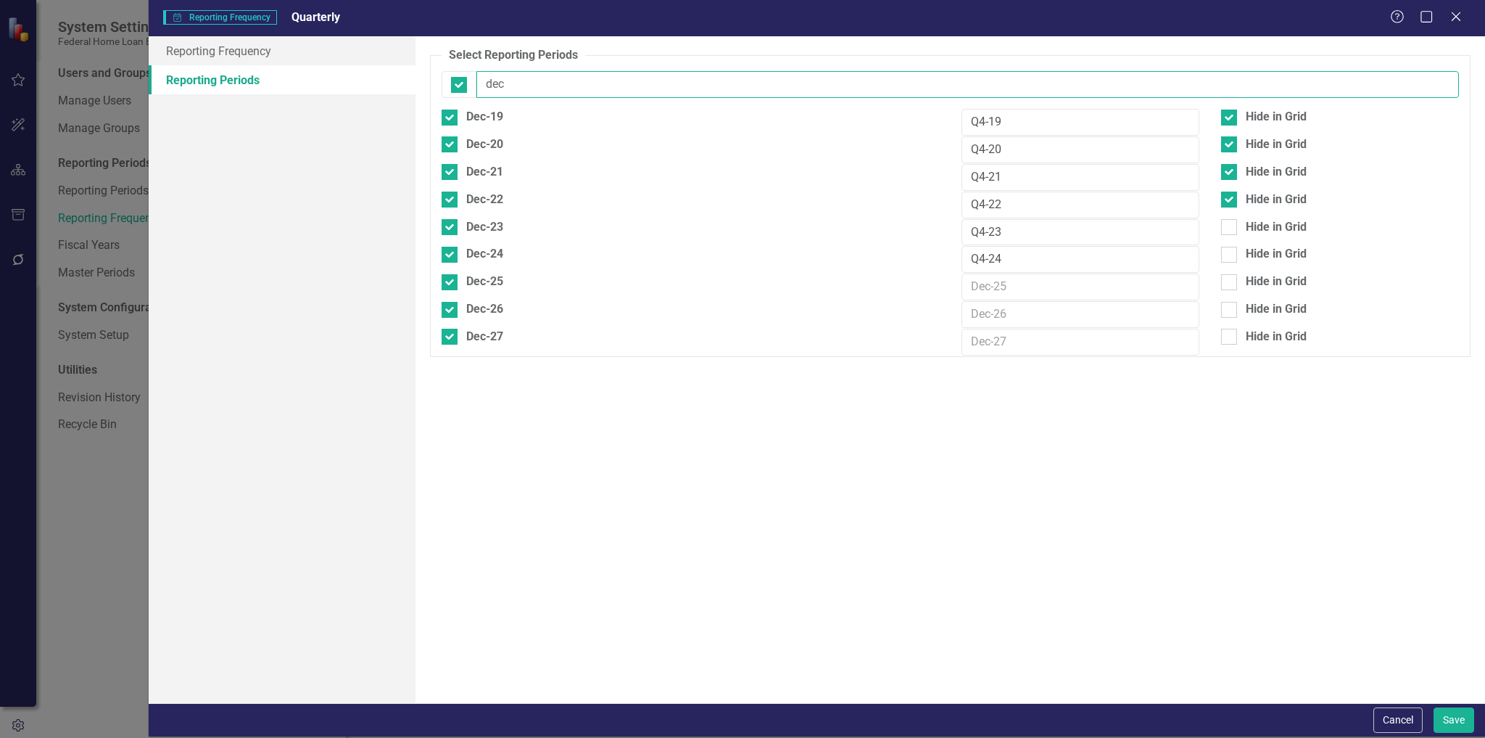
drag, startPoint x: 481, startPoint y: 88, endPoint x: 447, endPoint y: 90, distance: 34.2
click at [447, 90] on div "dec" at bounding box center [950, 84] width 1017 height 27
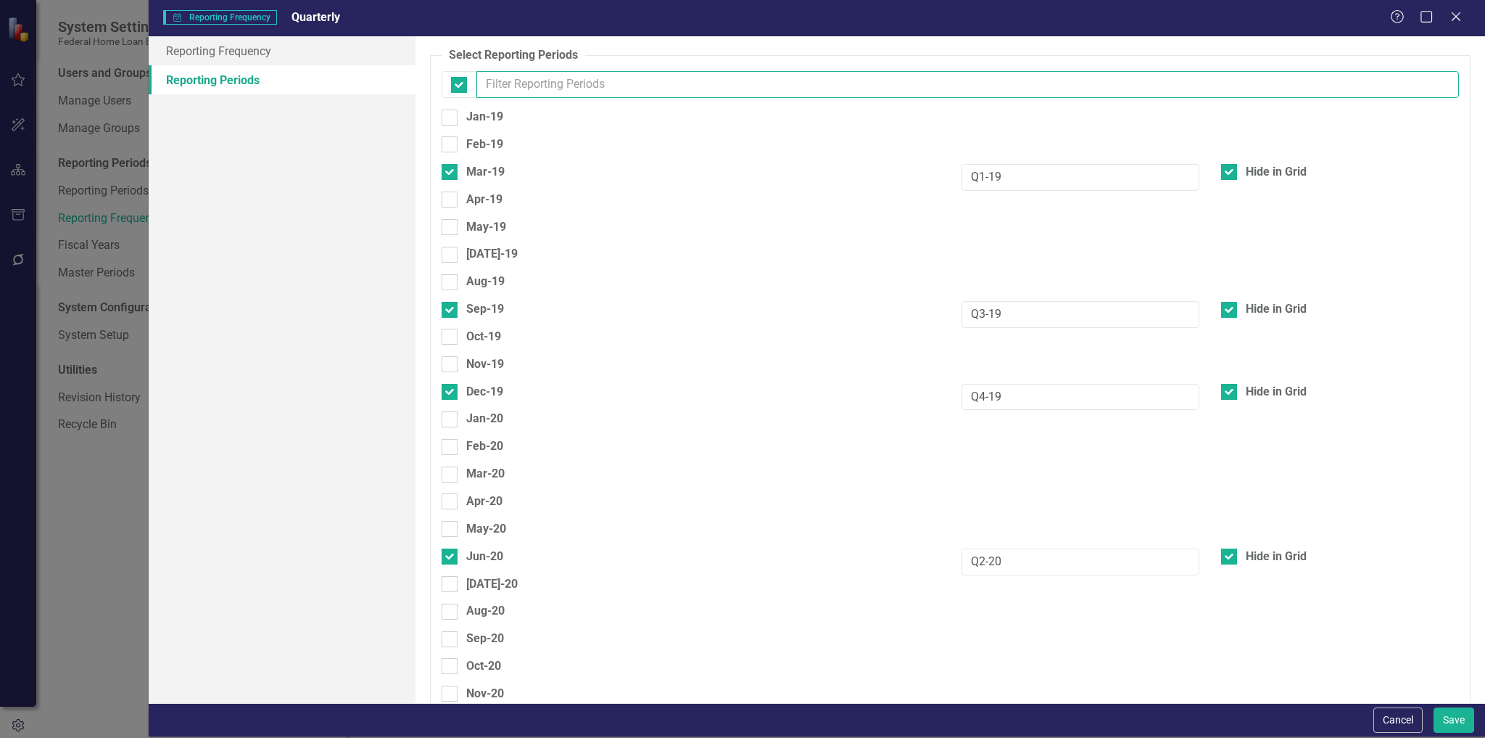
checkbox input "false"
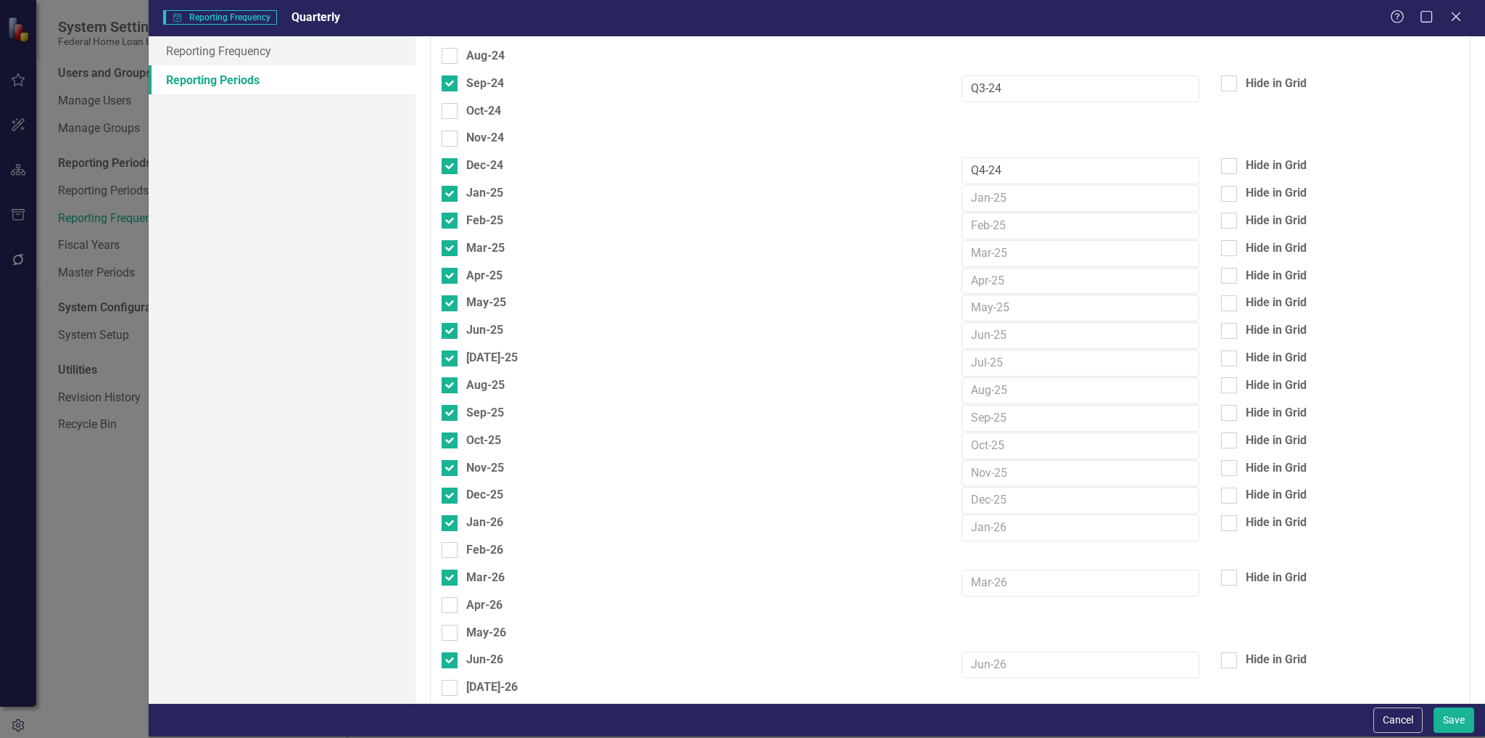
scroll to position [2221, 0]
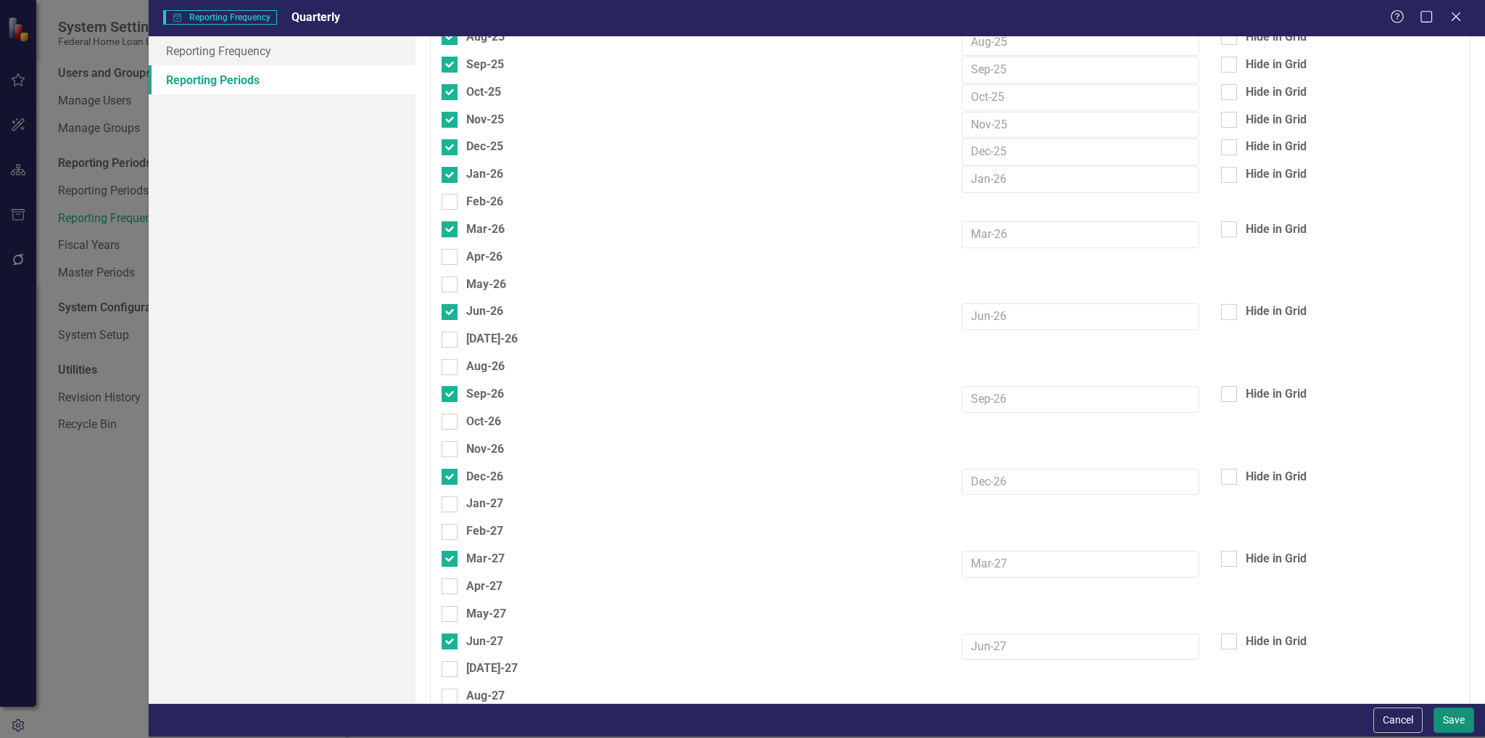
click at [1462, 731] on button "Save" at bounding box center [1454, 719] width 41 height 25
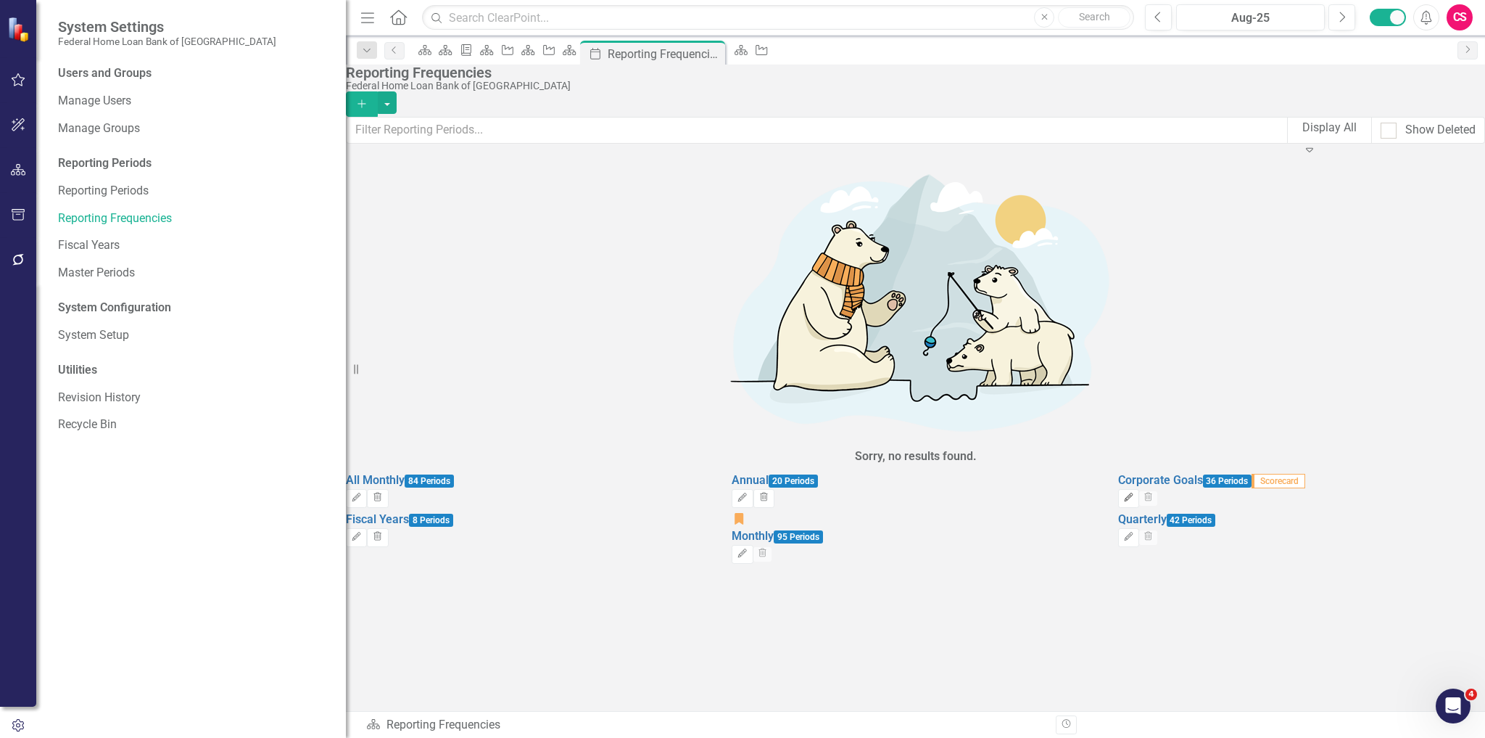
click at [1133, 493] on icon "button" at bounding box center [1128, 497] width 9 height 9
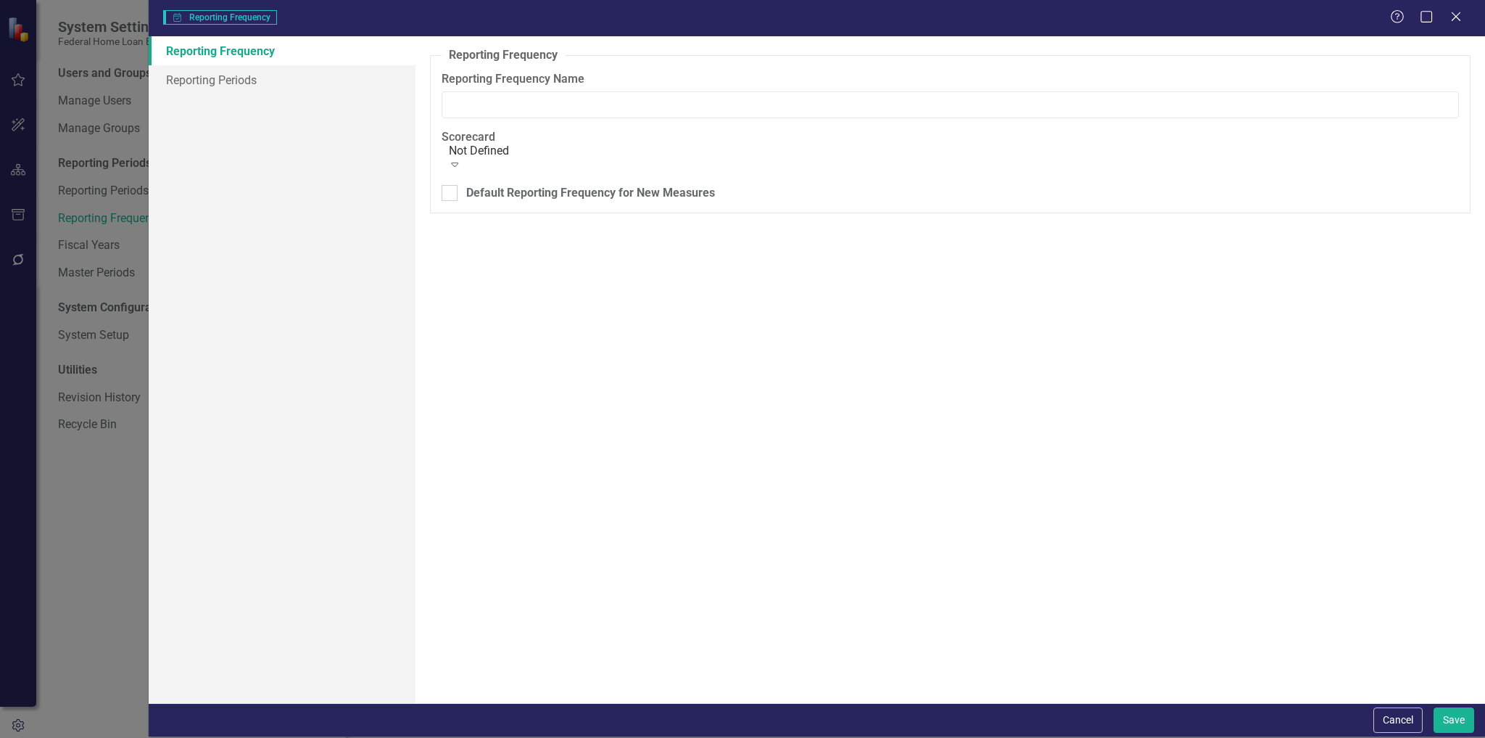
type input "Corporate Goals"
click at [210, 78] on link "Reporting Periods" at bounding box center [283, 79] width 268 height 29
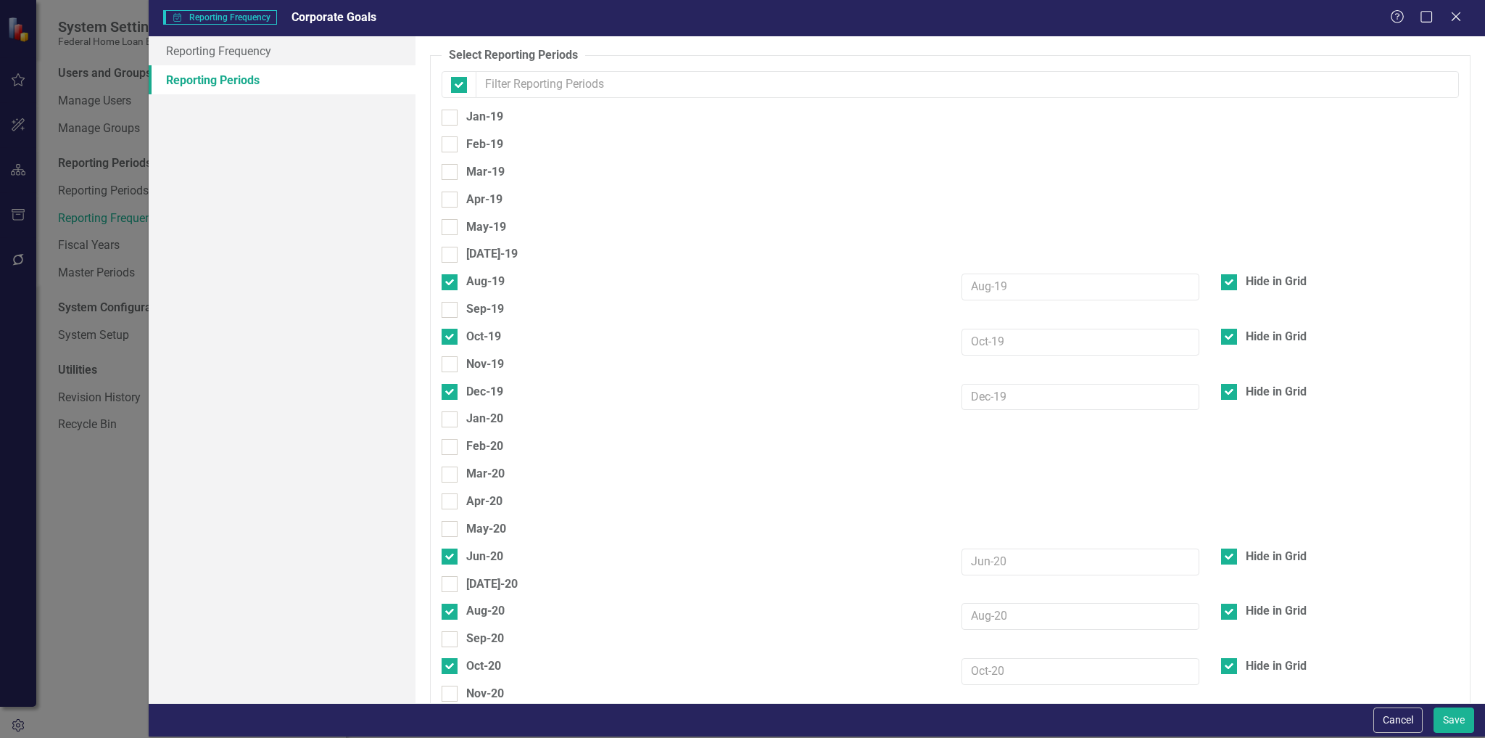
checkbox input "false"
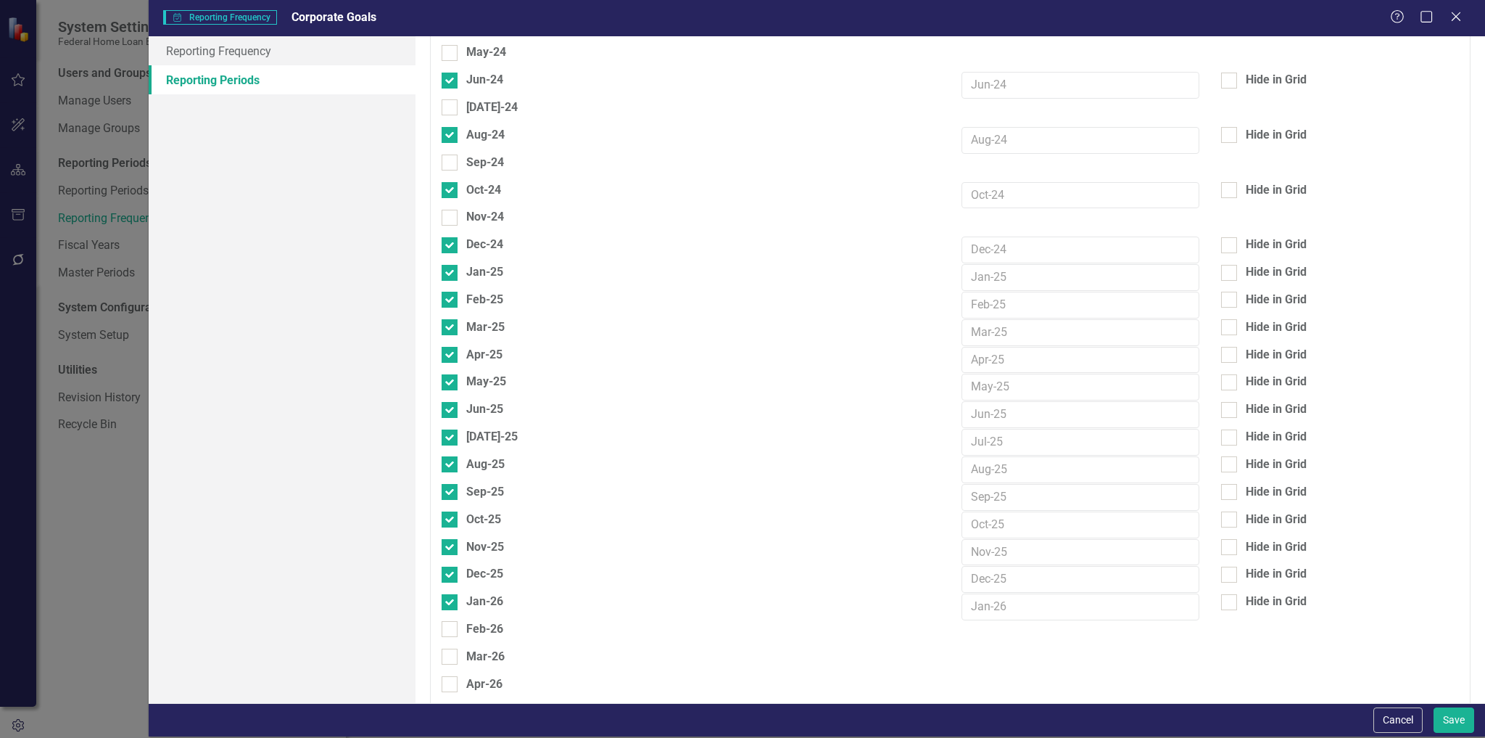
scroll to position [1799, 0]
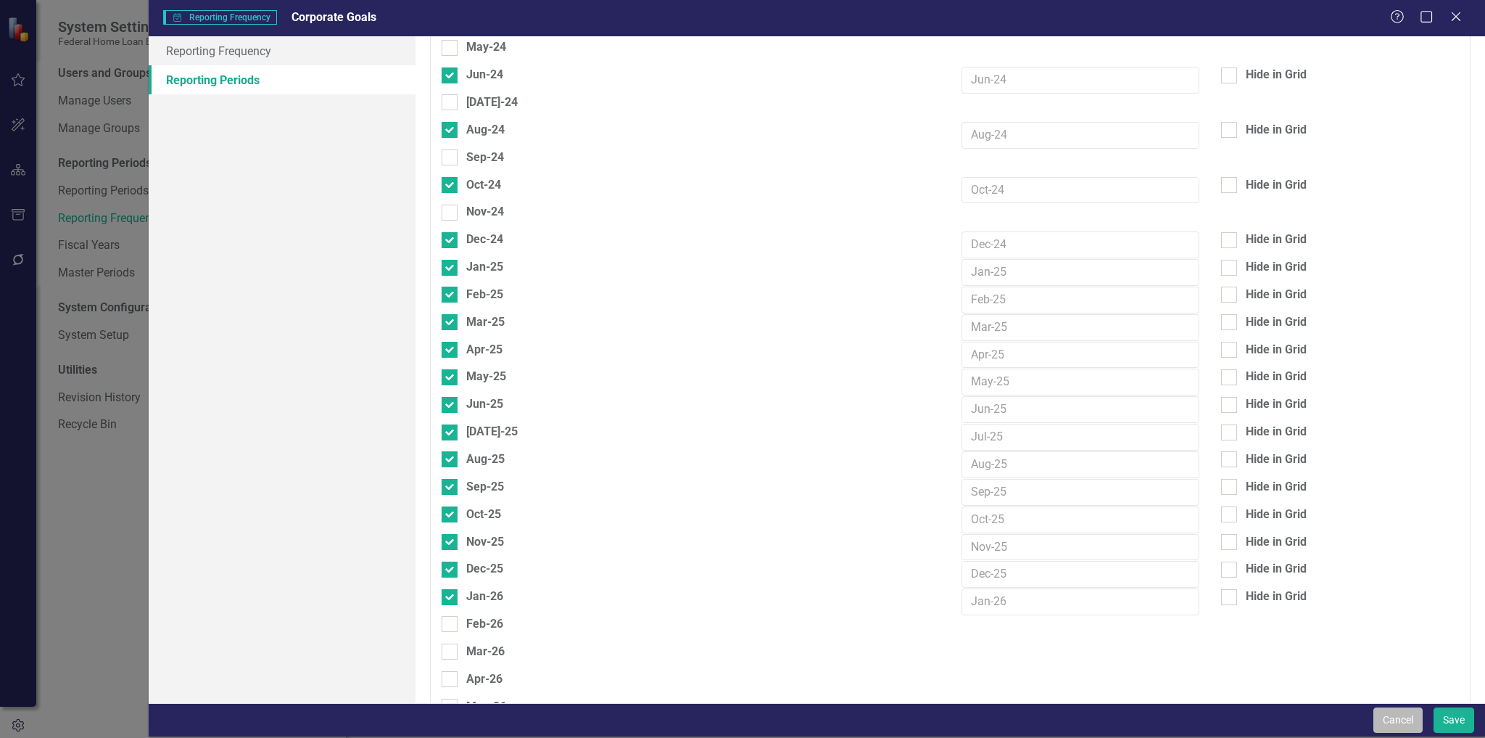
click at [1405, 715] on button "Cancel" at bounding box center [1398, 719] width 49 height 25
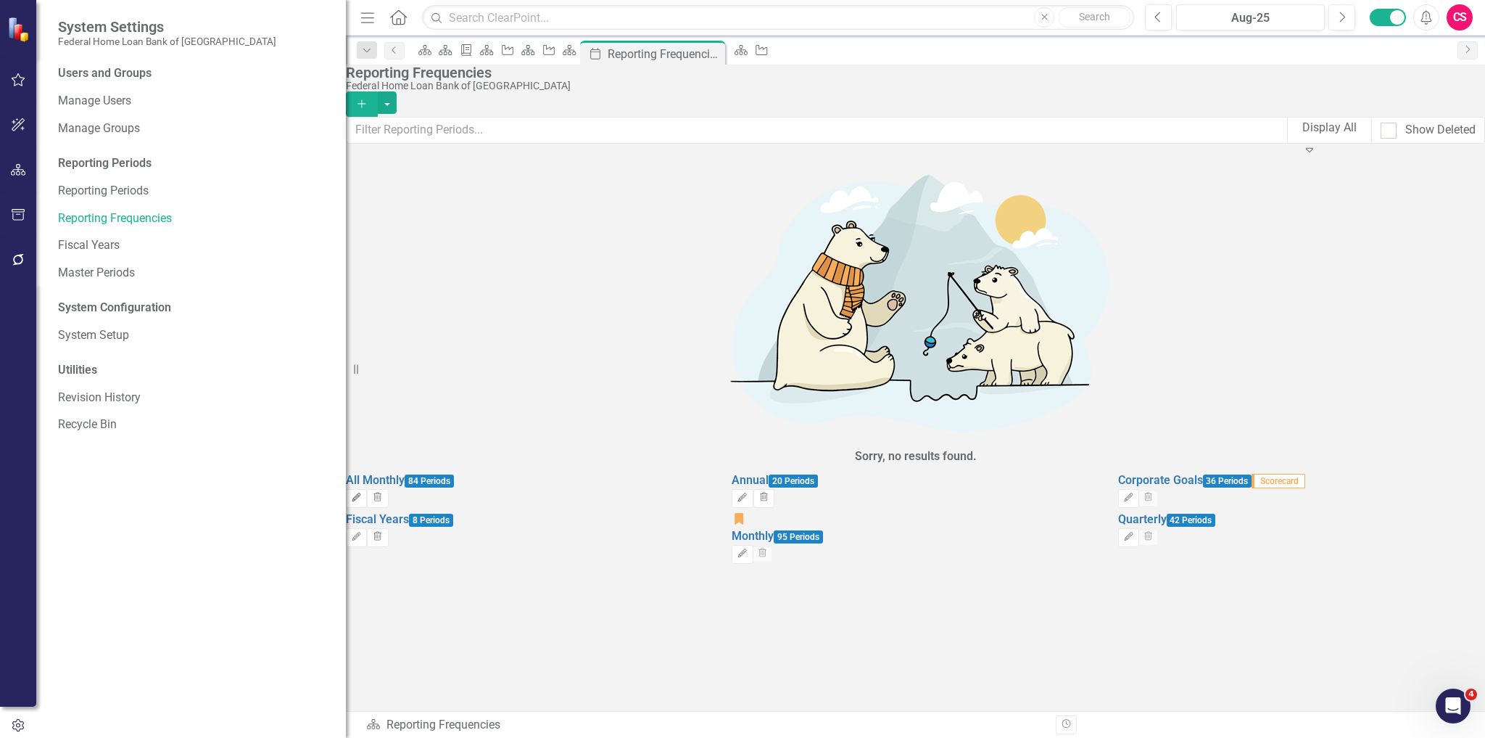
click at [362, 493] on icon "Edit" at bounding box center [356, 497] width 11 height 9
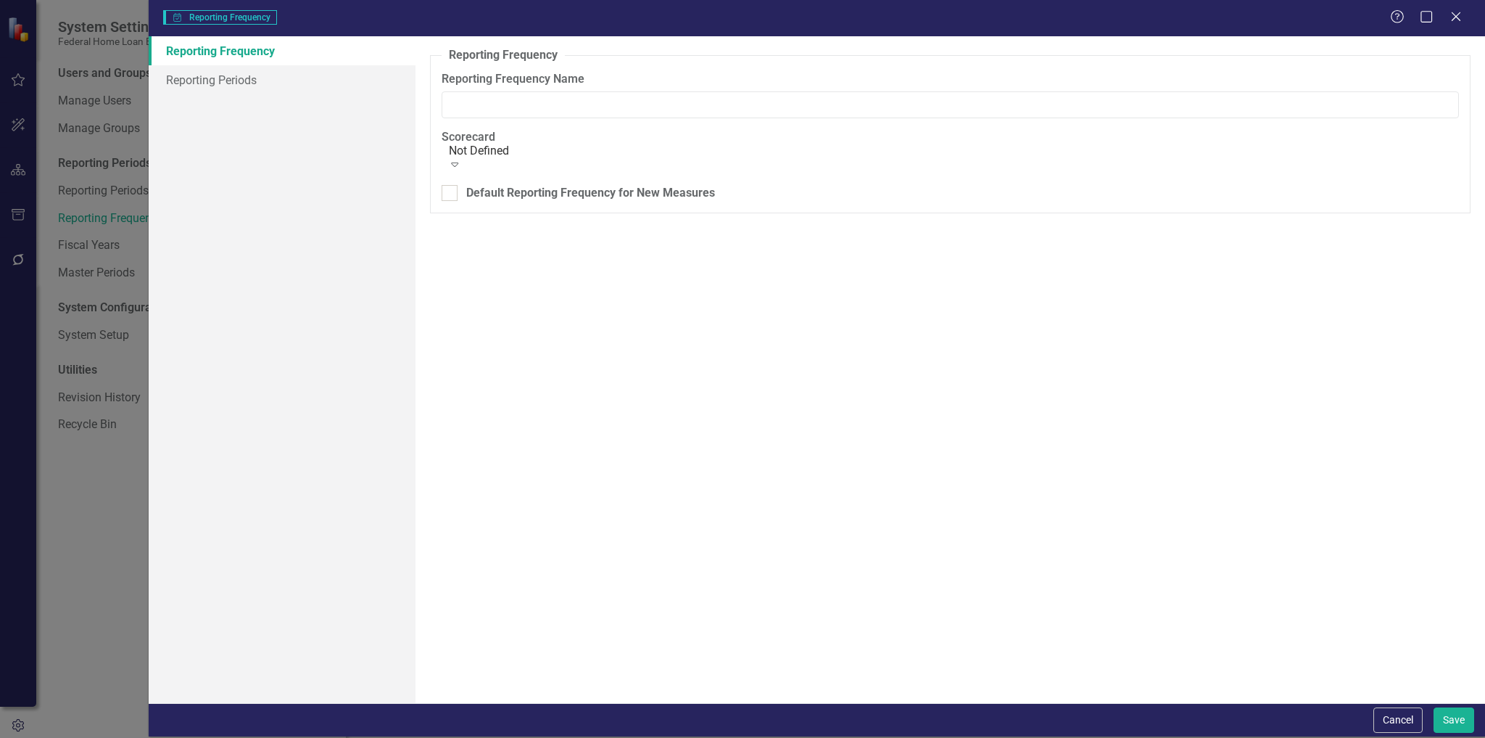
type input "All Monthly"
click at [247, 87] on link "Reporting Periods" at bounding box center [283, 79] width 268 height 29
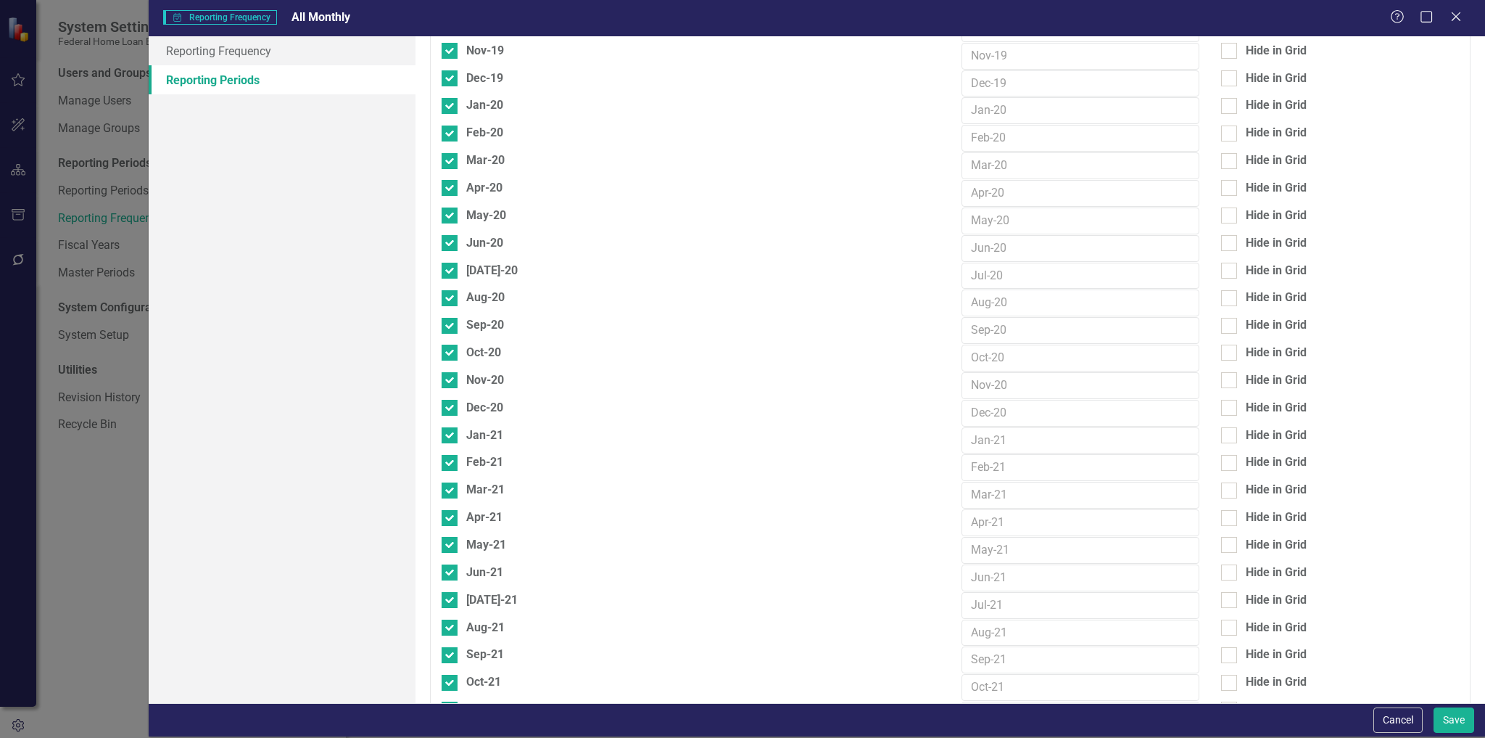
scroll to position [0, 0]
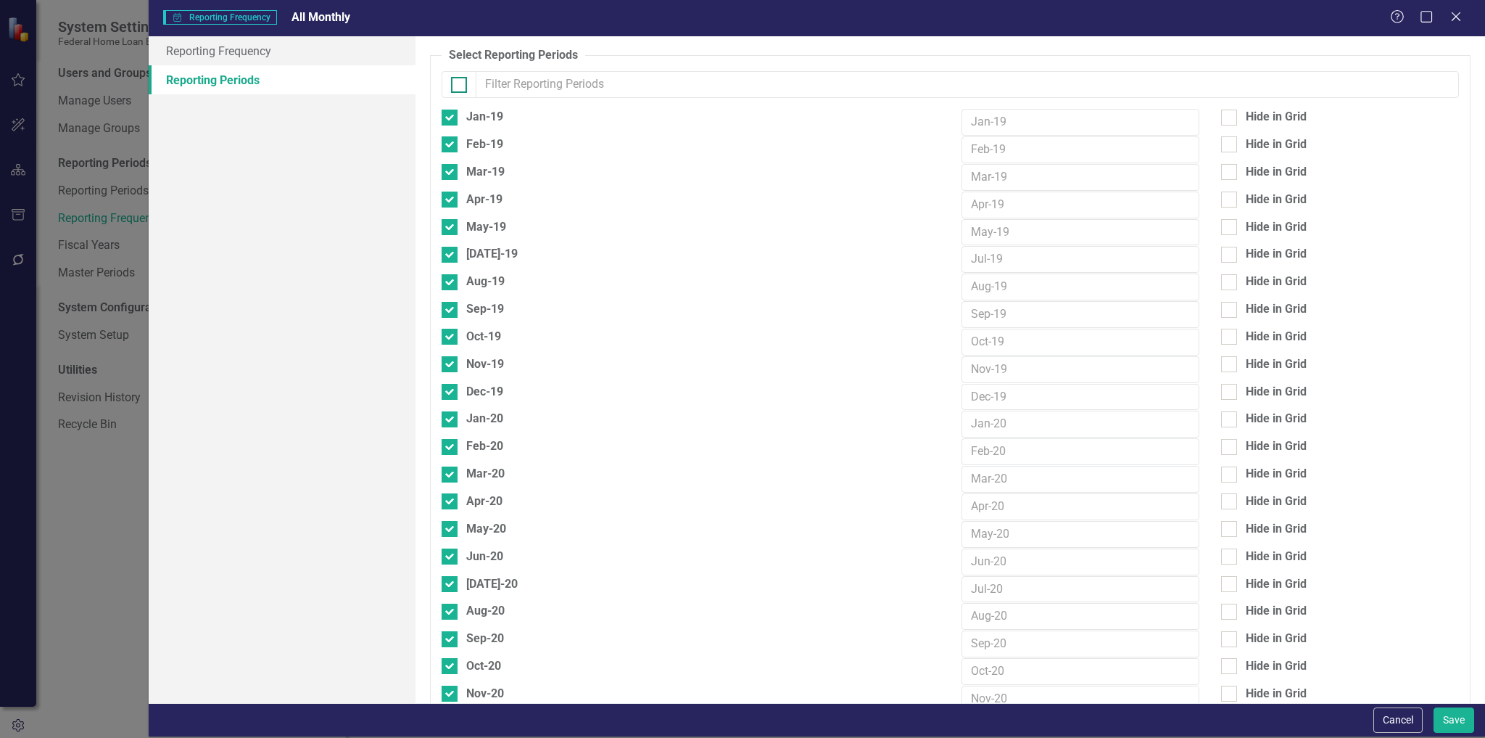
click at [461, 83] on div at bounding box center [459, 85] width 16 height 16
click at [461, 83] on input "checkbox" at bounding box center [455, 81] width 9 height 9
checkbox input "true"
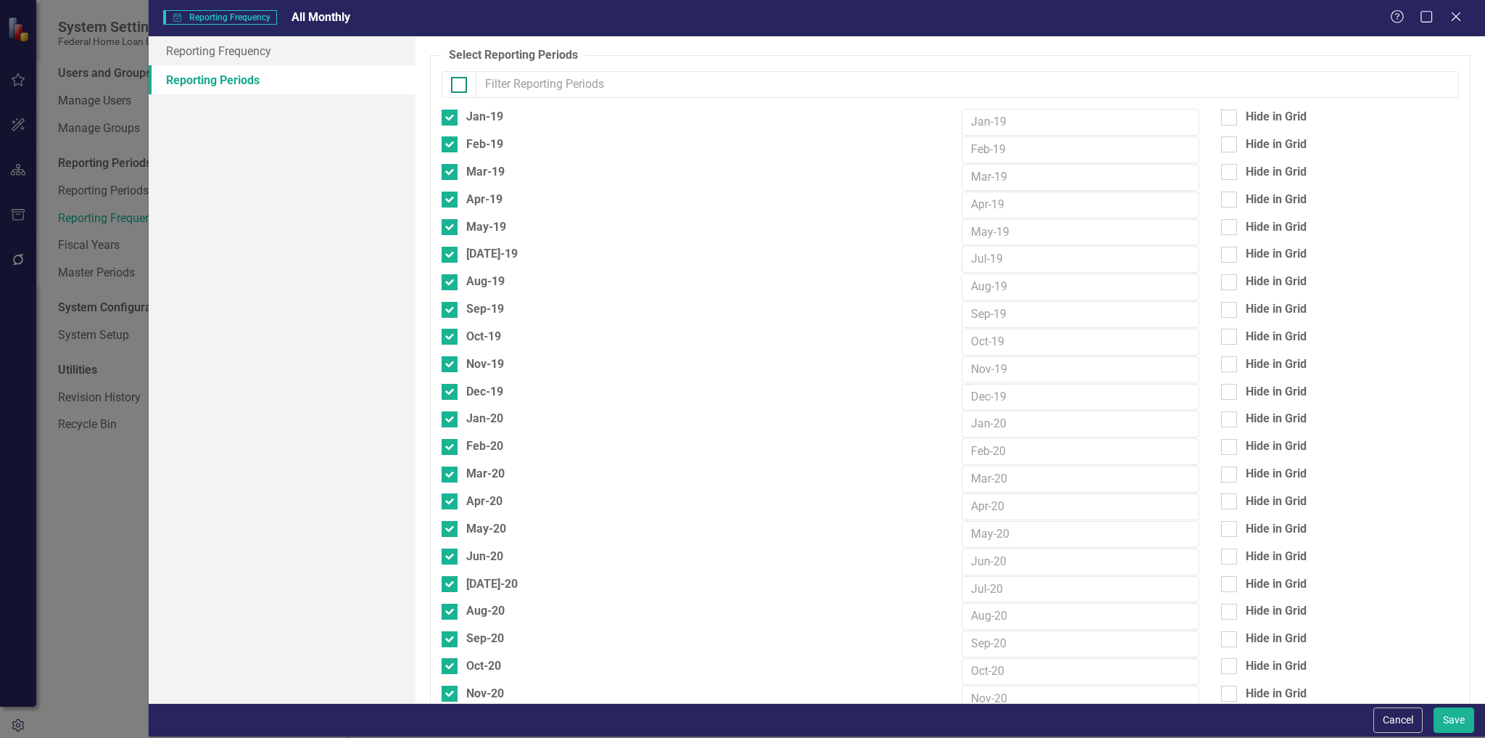
checkbox input "true"
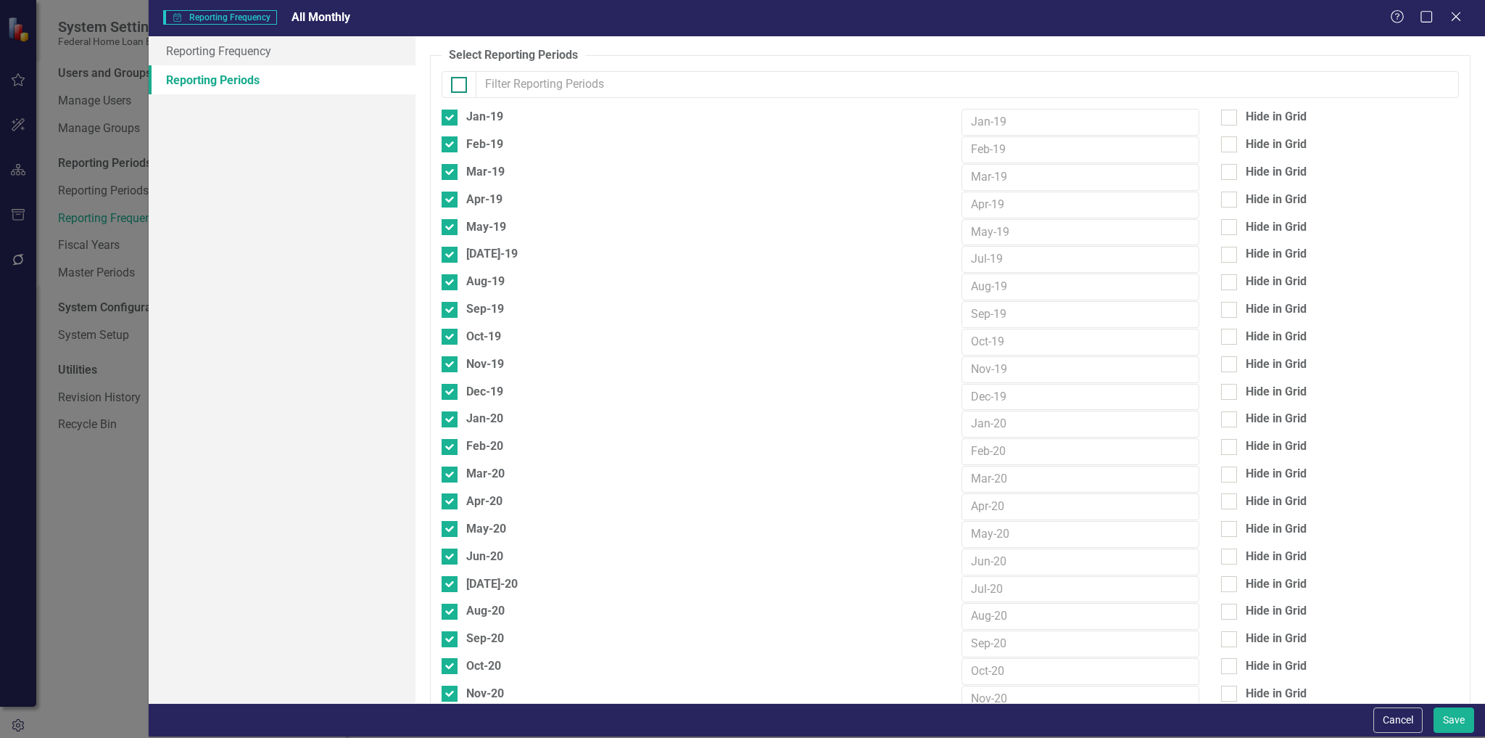
checkbox input "true"
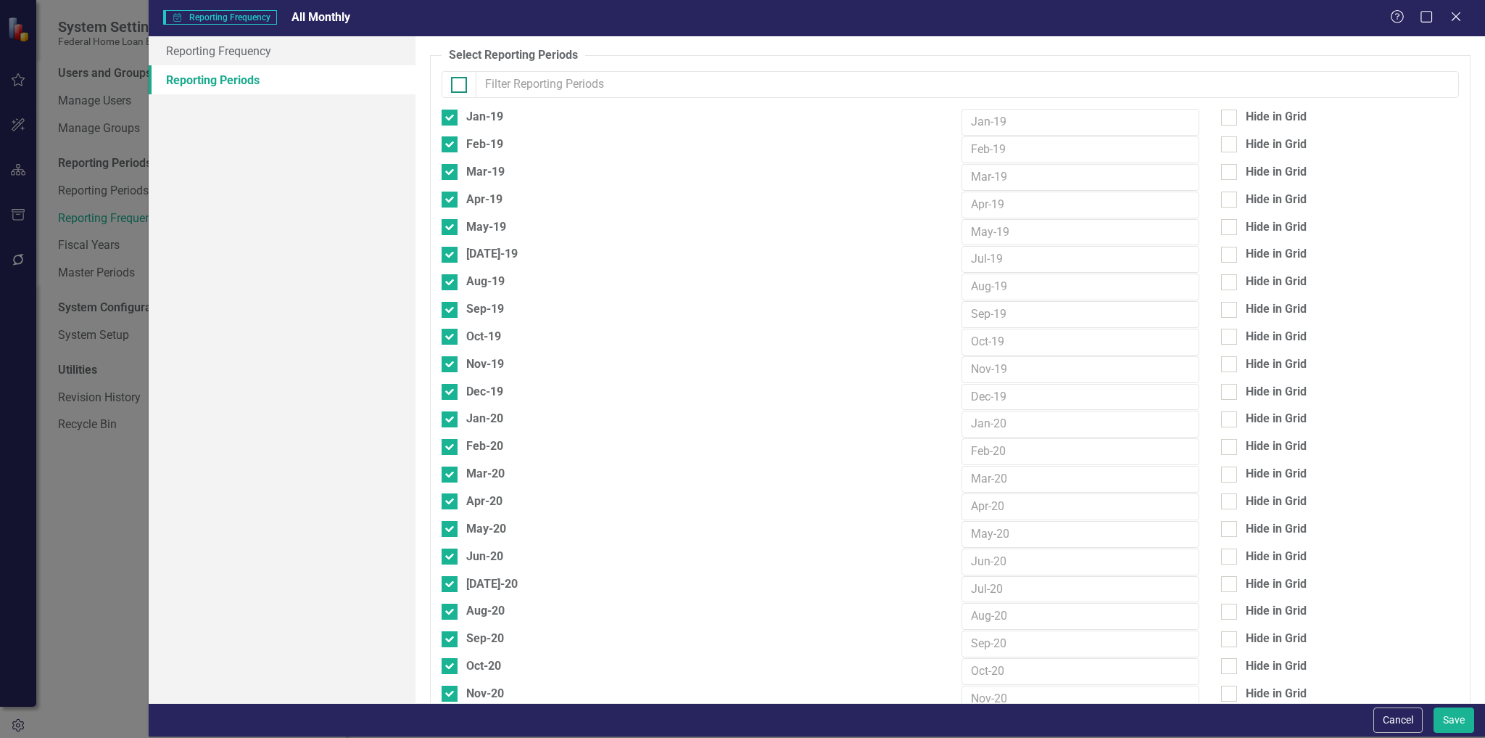
checkbox input "true"
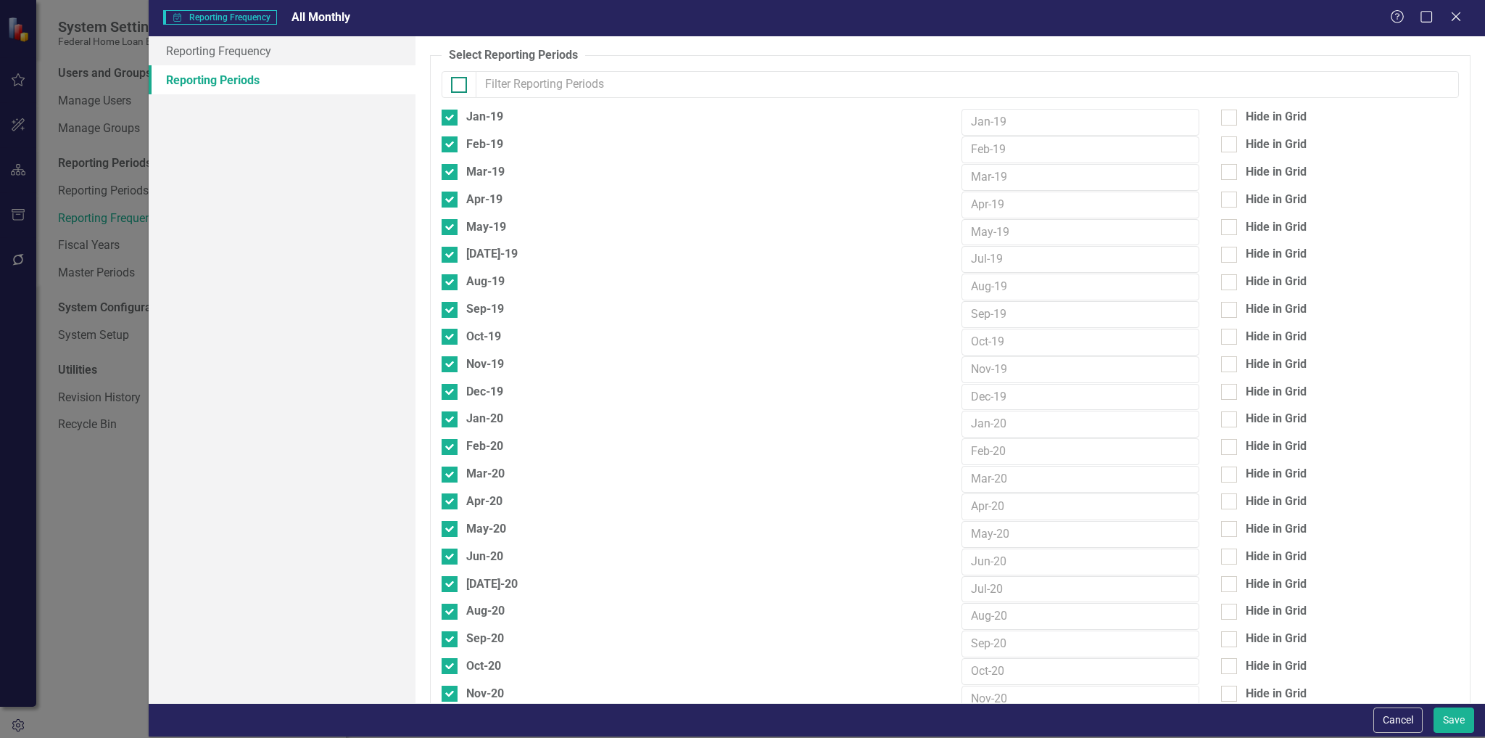
checkbox input "true"
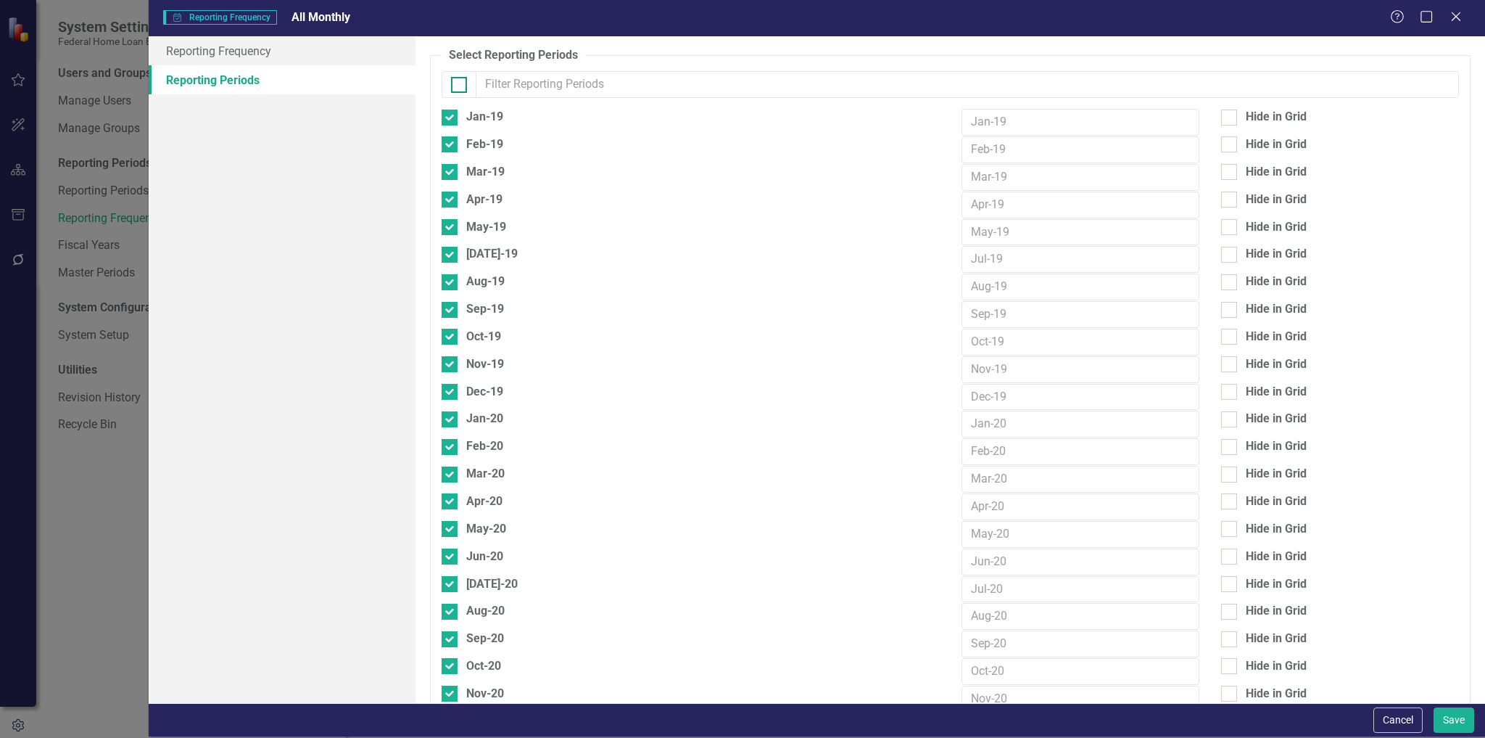
checkbox input "true"
click at [1473, 727] on button "Save" at bounding box center [1454, 719] width 41 height 25
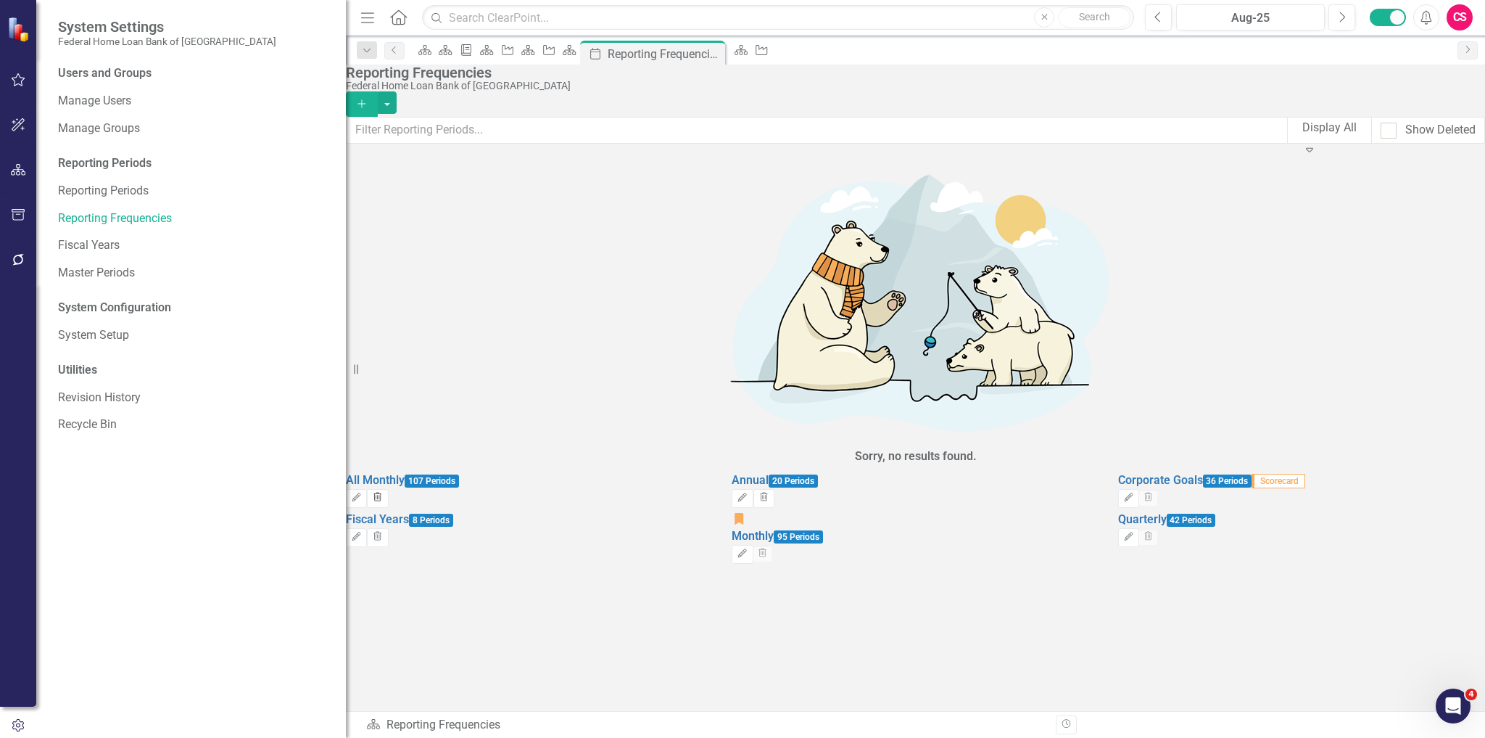
click at [383, 493] on icon "Trash" at bounding box center [377, 497] width 11 height 9
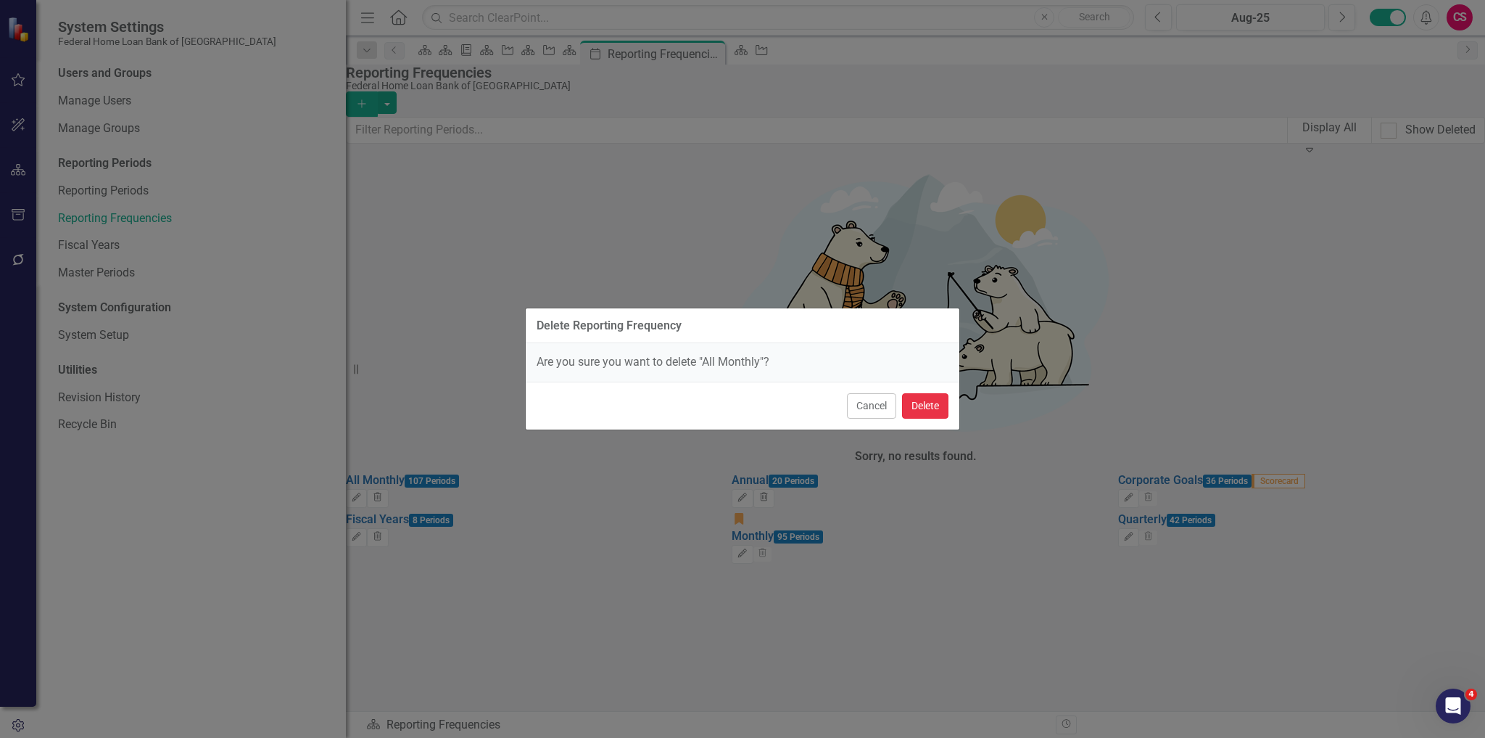
click at [935, 409] on button "Delete" at bounding box center [925, 405] width 46 height 25
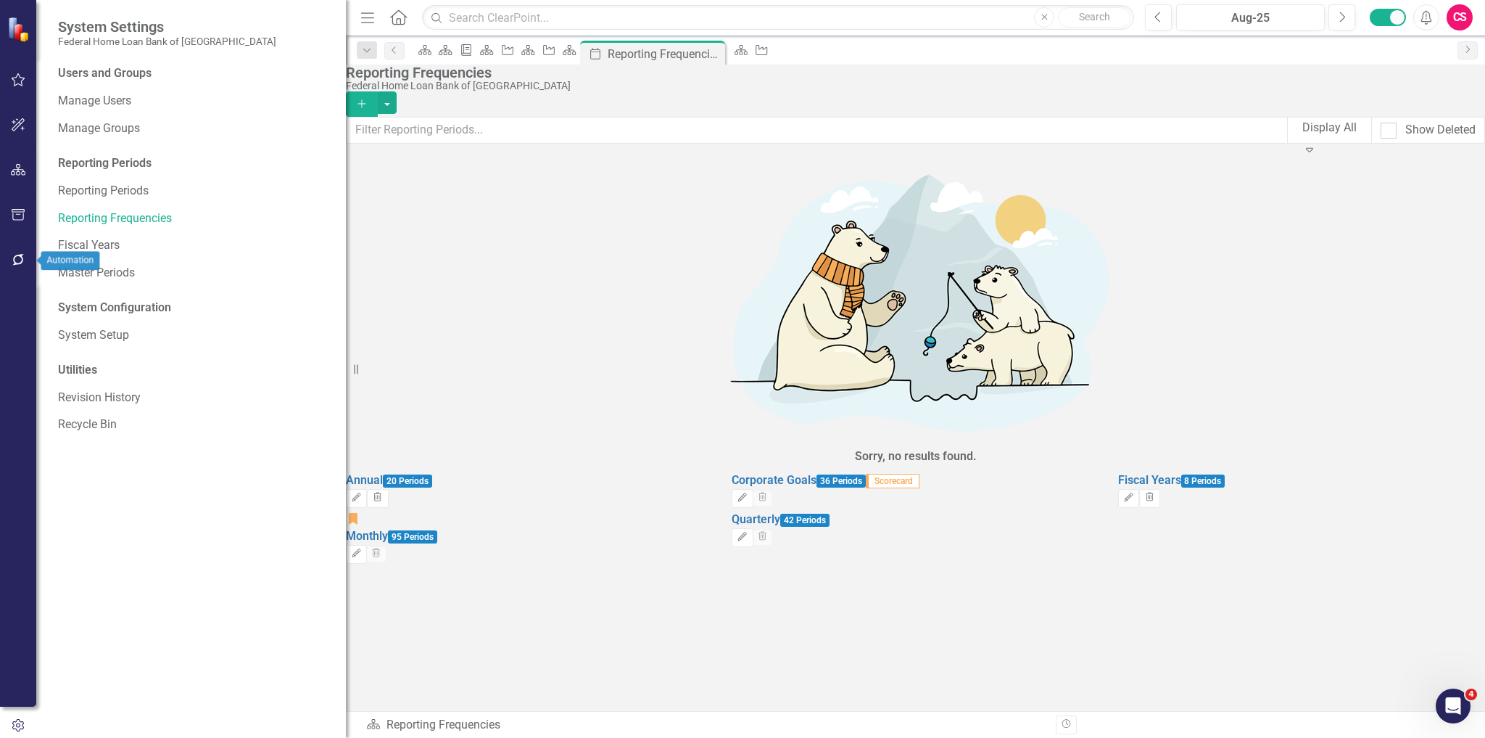
click at [22, 255] on icon "button" at bounding box center [18, 260] width 15 height 12
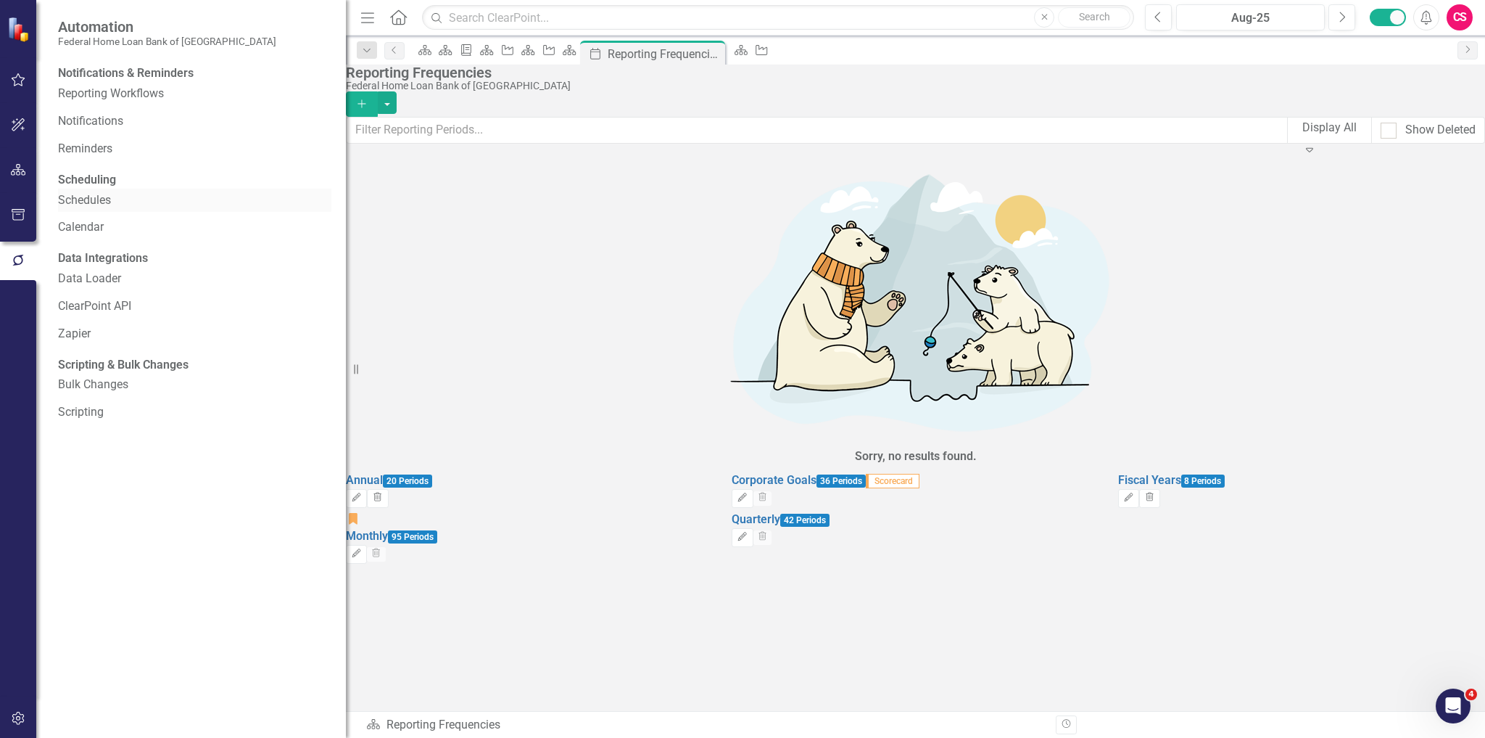
click at [99, 209] on link "Schedules" at bounding box center [194, 200] width 273 height 17
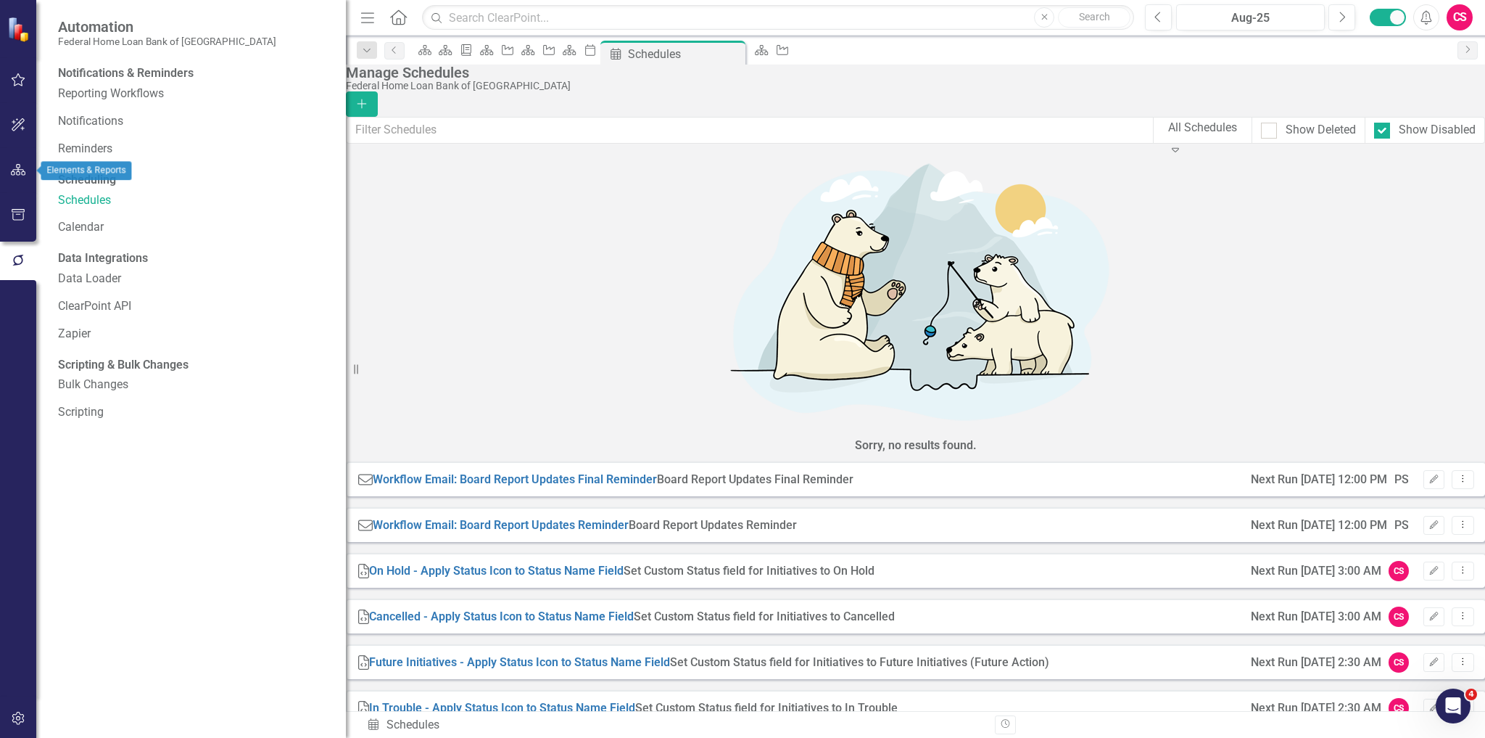
click at [26, 178] on button "button" at bounding box center [18, 170] width 33 height 30
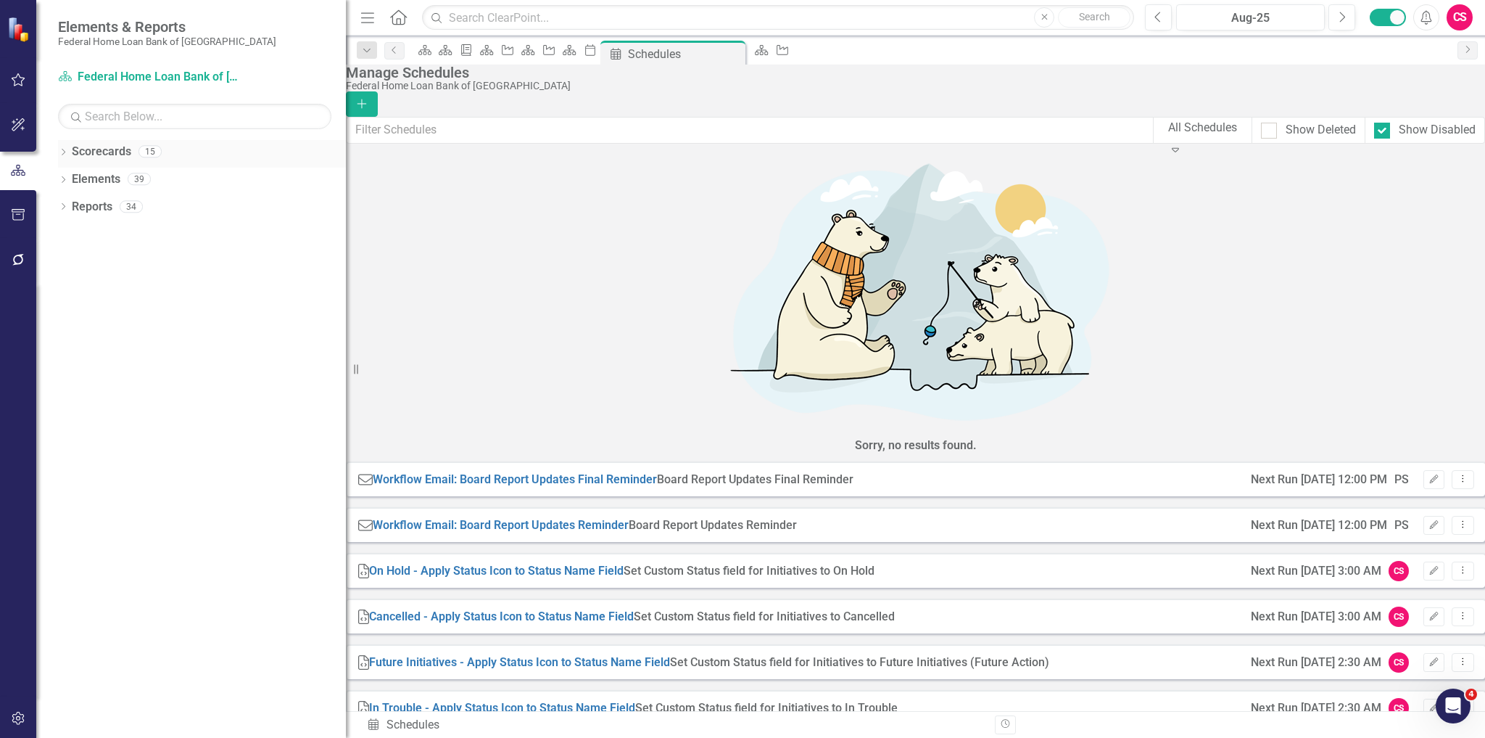
click at [93, 147] on link "Scorecards" at bounding box center [101, 152] width 59 height 17
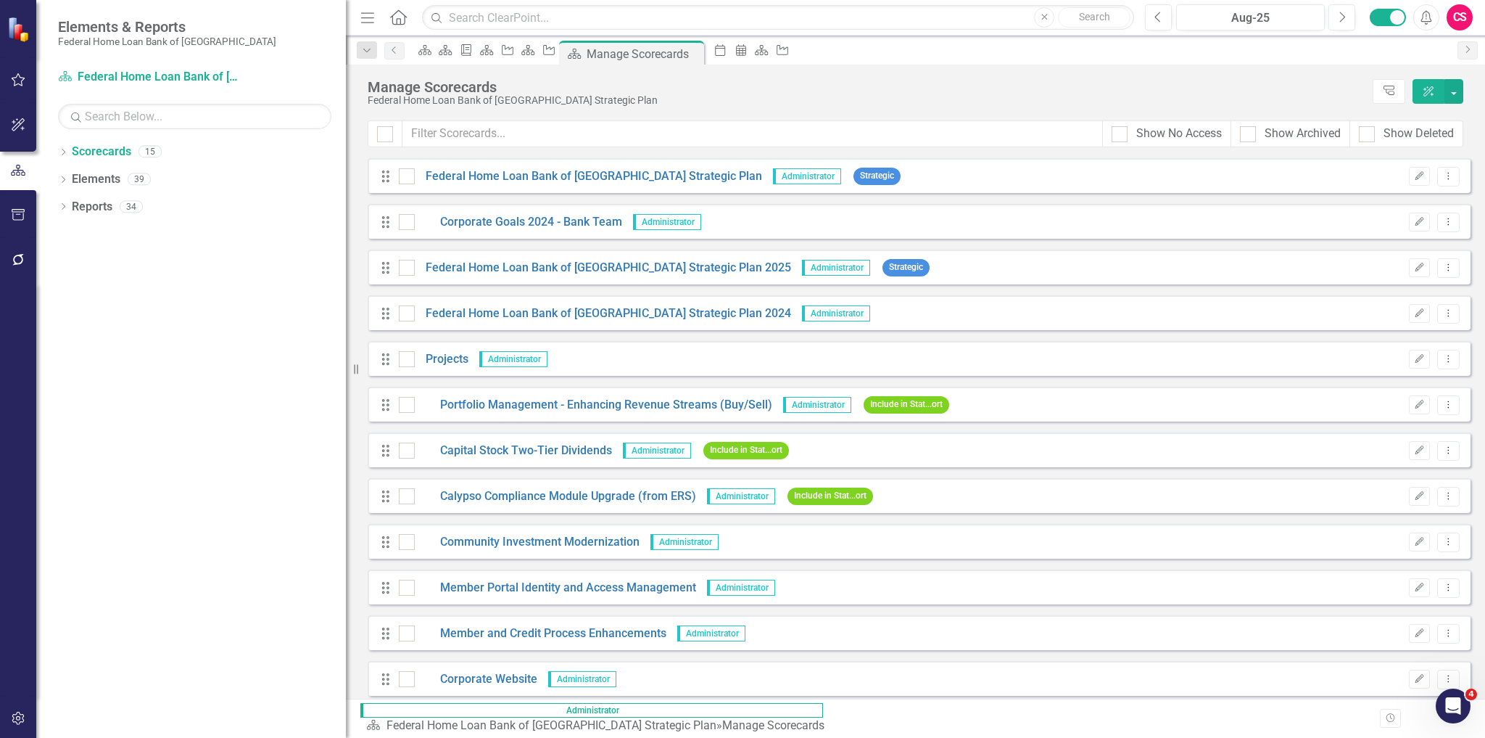
click at [195, 383] on div "Dropdown Scorecards 15 Dropdown Federal Home Loan Bank of San Francisco Strateg…" at bounding box center [191, 439] width 310 height 598
click at [677, 269] on link "Federal Home Loan Bank of San Francisco Strategic Plan 2025" at bounding box center [603, 268] width 376 height 17
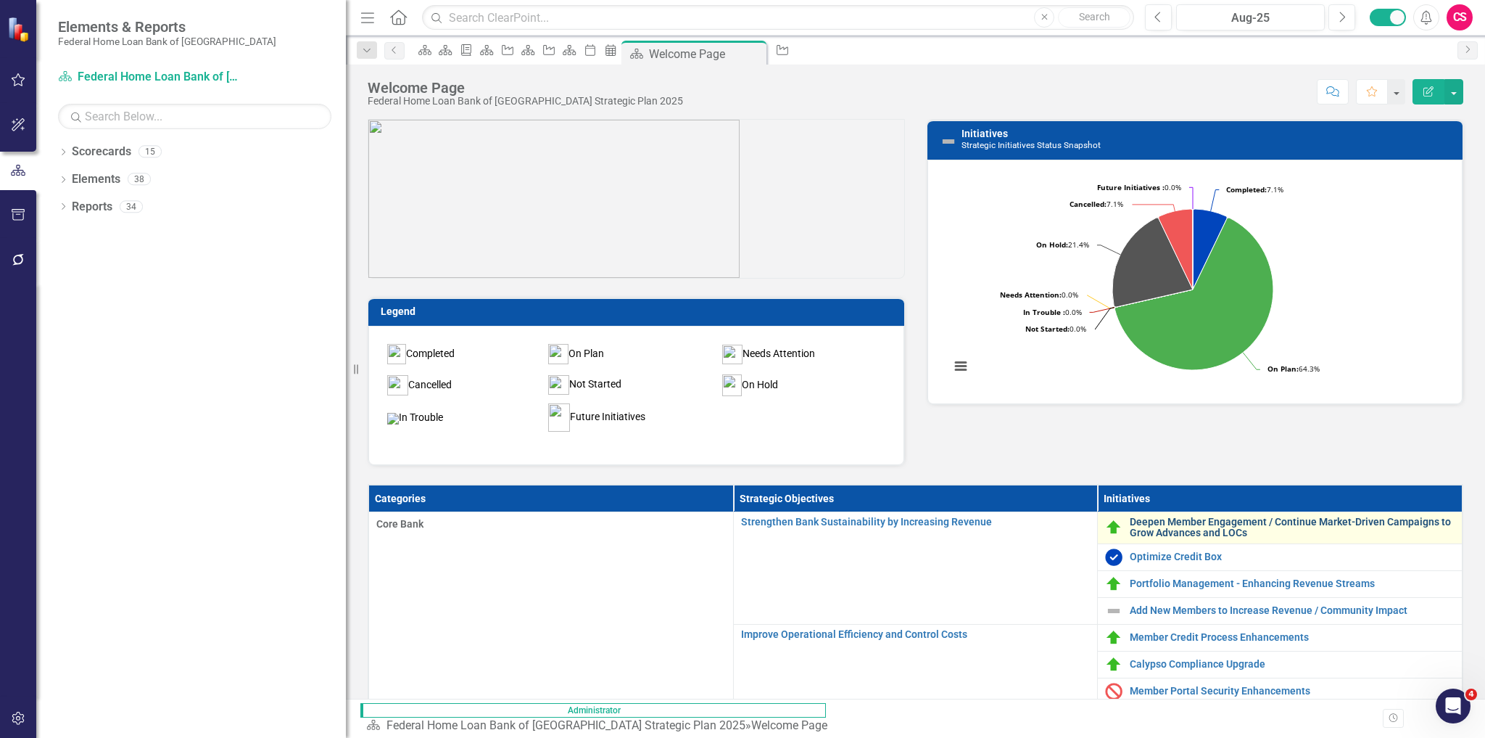
click at [1130, 521] on link "Deepen Member Engagement / Continue Market-Driven Campaigns to Grow Advances an…" at bounding box center [1292, 527] width 325 height 22
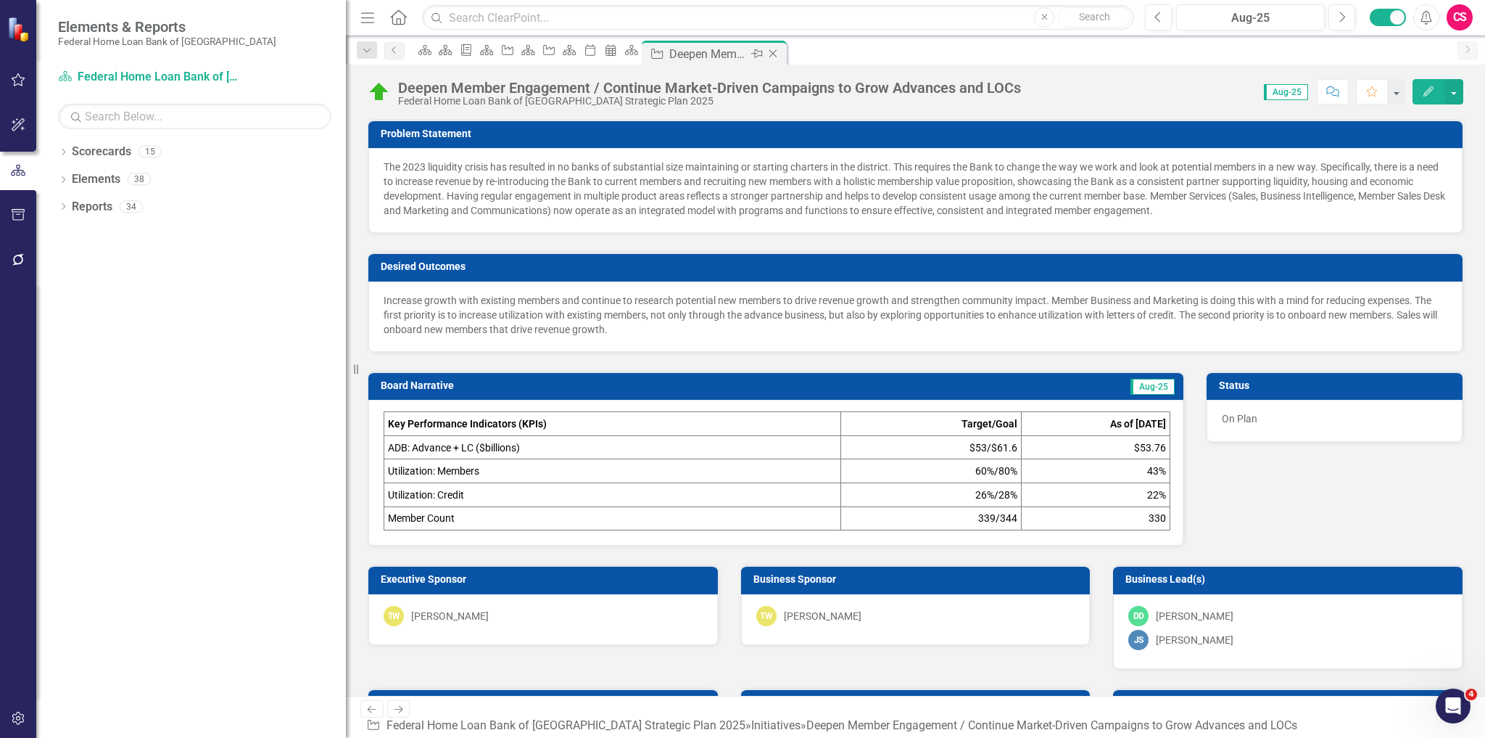
click at [780, 58] on icon "Close" at bounding box center [773, 54] width 15 height 12
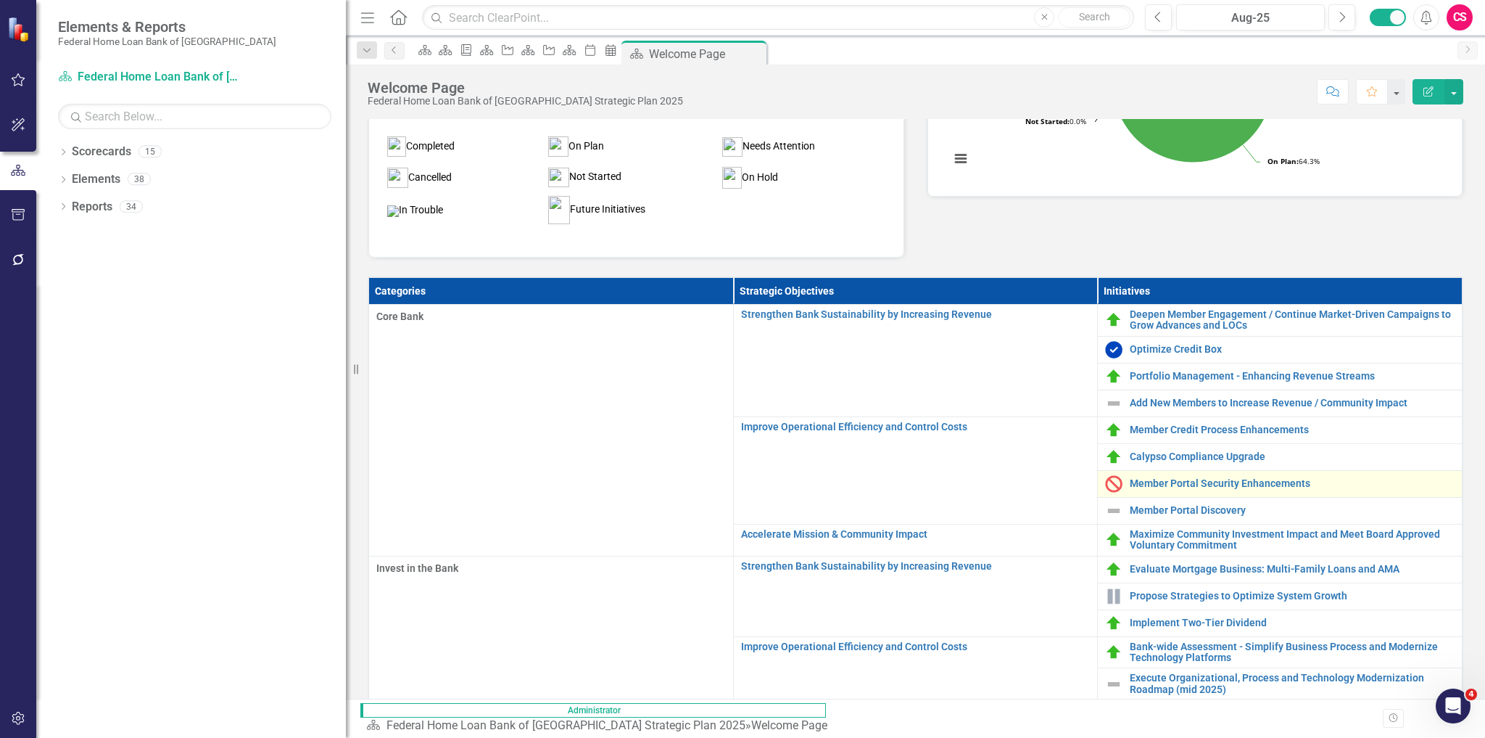
scroll to position [232, 0]
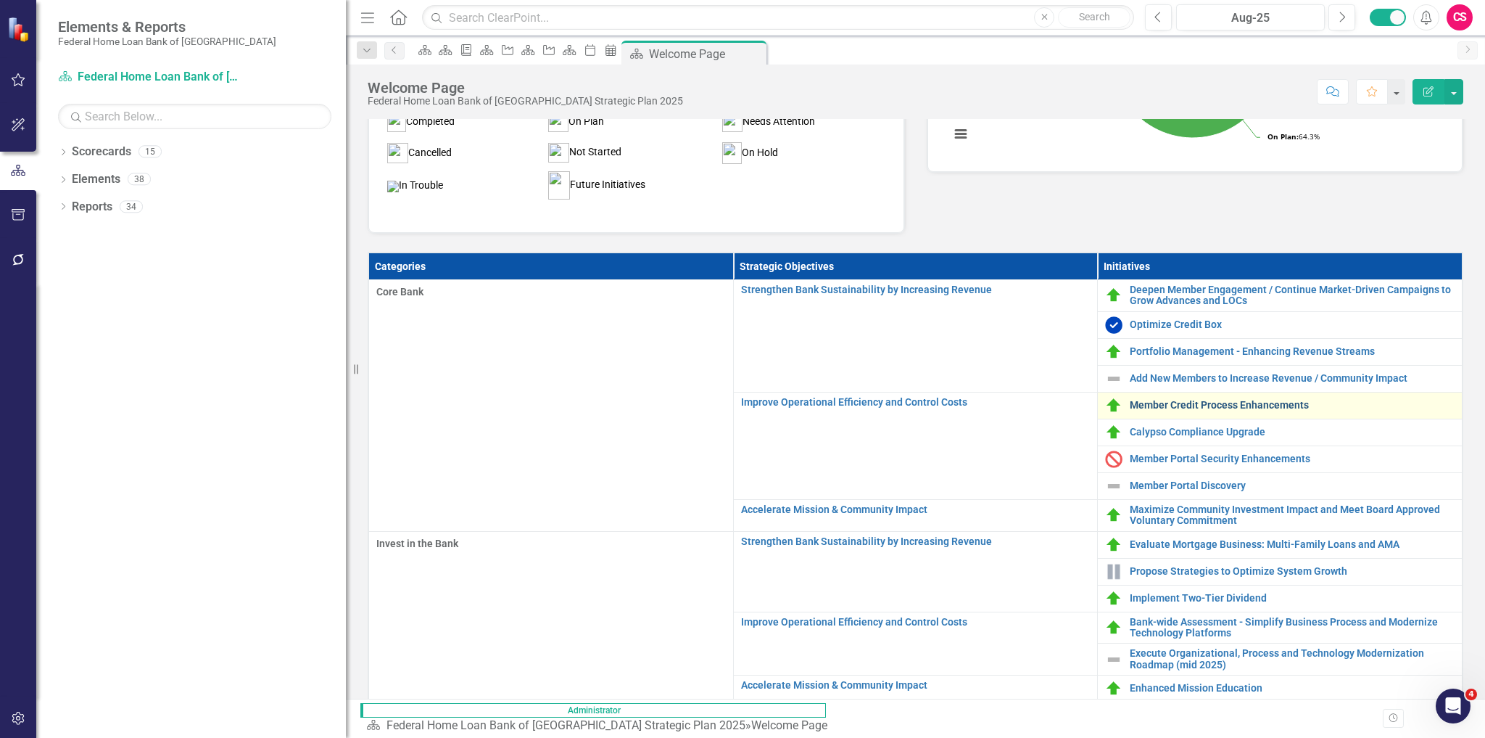
click at [1130, 400] on link "Member Credit Process Enhancements" at bounding box center [1292, 405] width 325 height 11
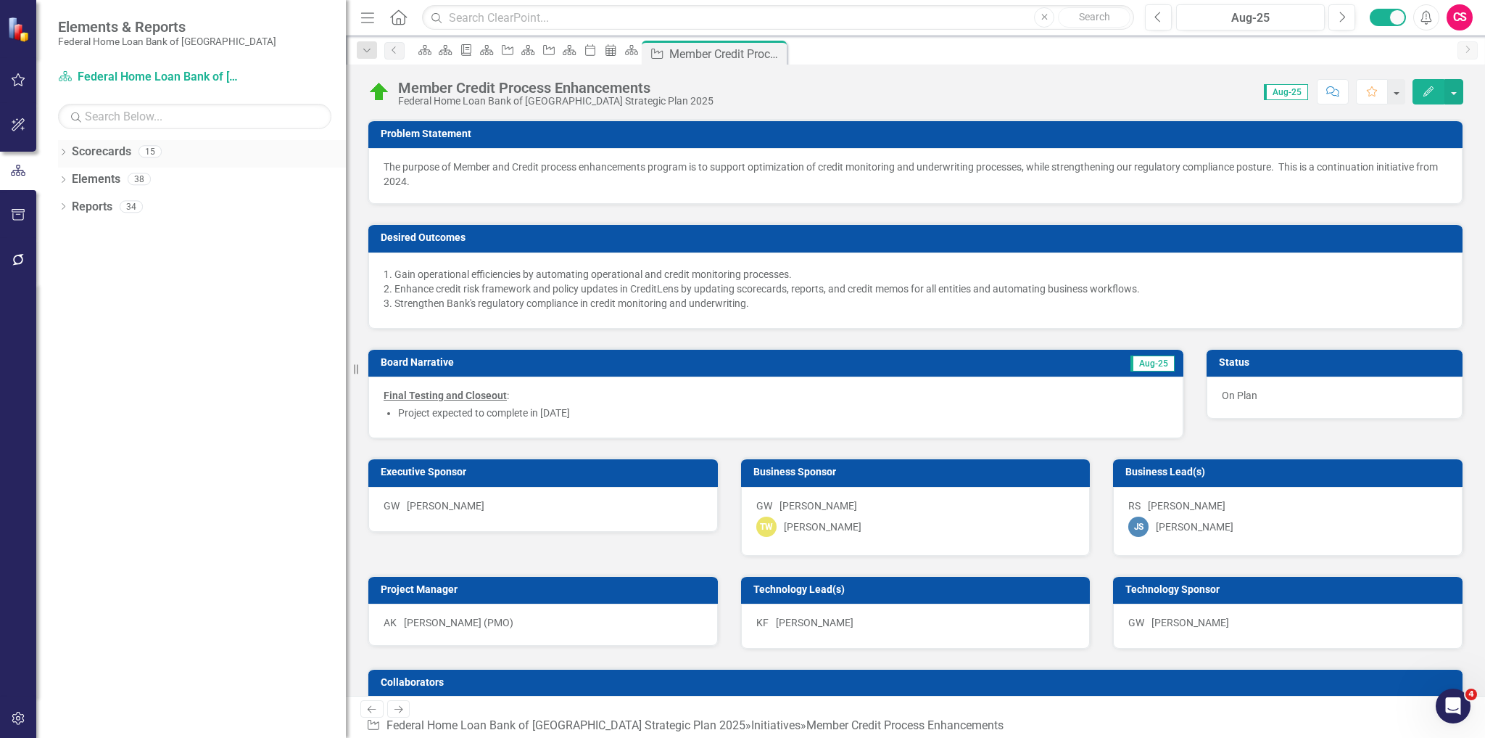
click at [100, 156] on link "Scorecards" at bounding box center [101, 152] width 59 height 17
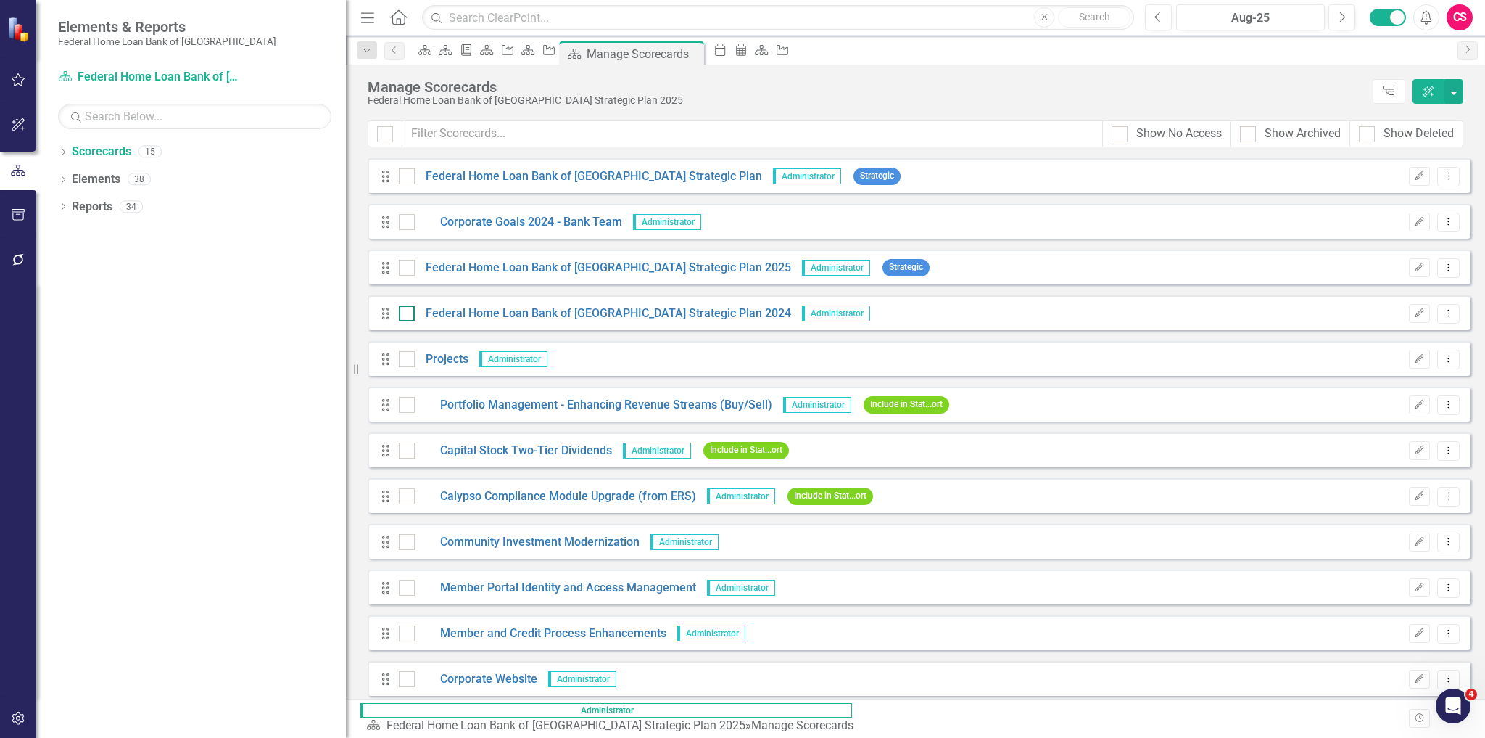
click at [408, 310] on div at bounding box center [407, 313] width 16 height 16
click at [408, 310] on input "checkbox" at bounding box center [403, 309] width 9 height 9
checkbox input "true"
click at [1456, 89] on button "button" at bounding box center [1454, 91] width 19 height 25
click at [1205, 63] on div "Scorecard Scorecard Briefing Book Template Scorecard Initiative Scorecard Initi…" at bounding box center [931, 52] width 1039 height 23
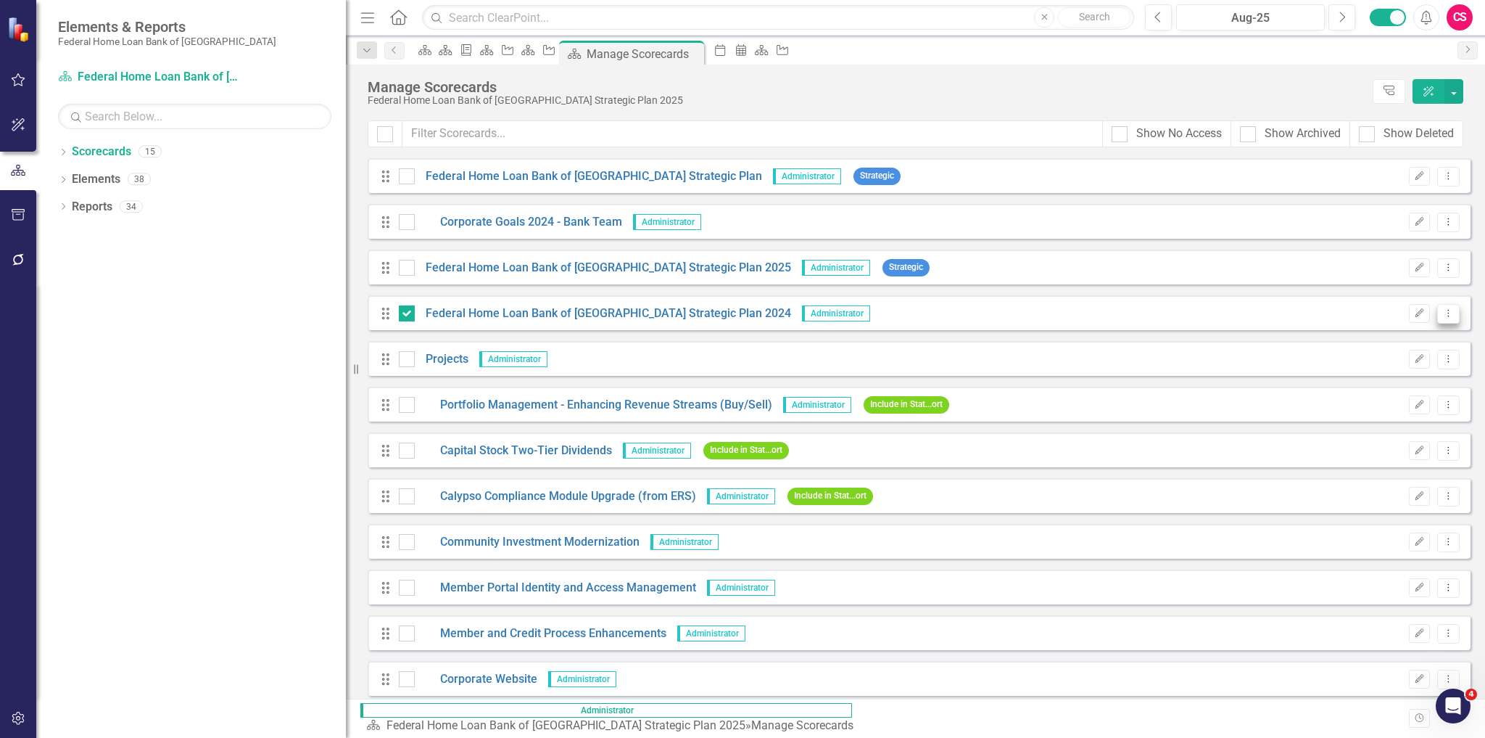
click at [1442, 311] on icon "Dropdown Menu" at bounding box center [1448, 312] width 12 height 9
click at [1351, 389] on link "Copy Forward Copy Forward Scorecard" at bounding box center [1368, 390] width 160 height 27
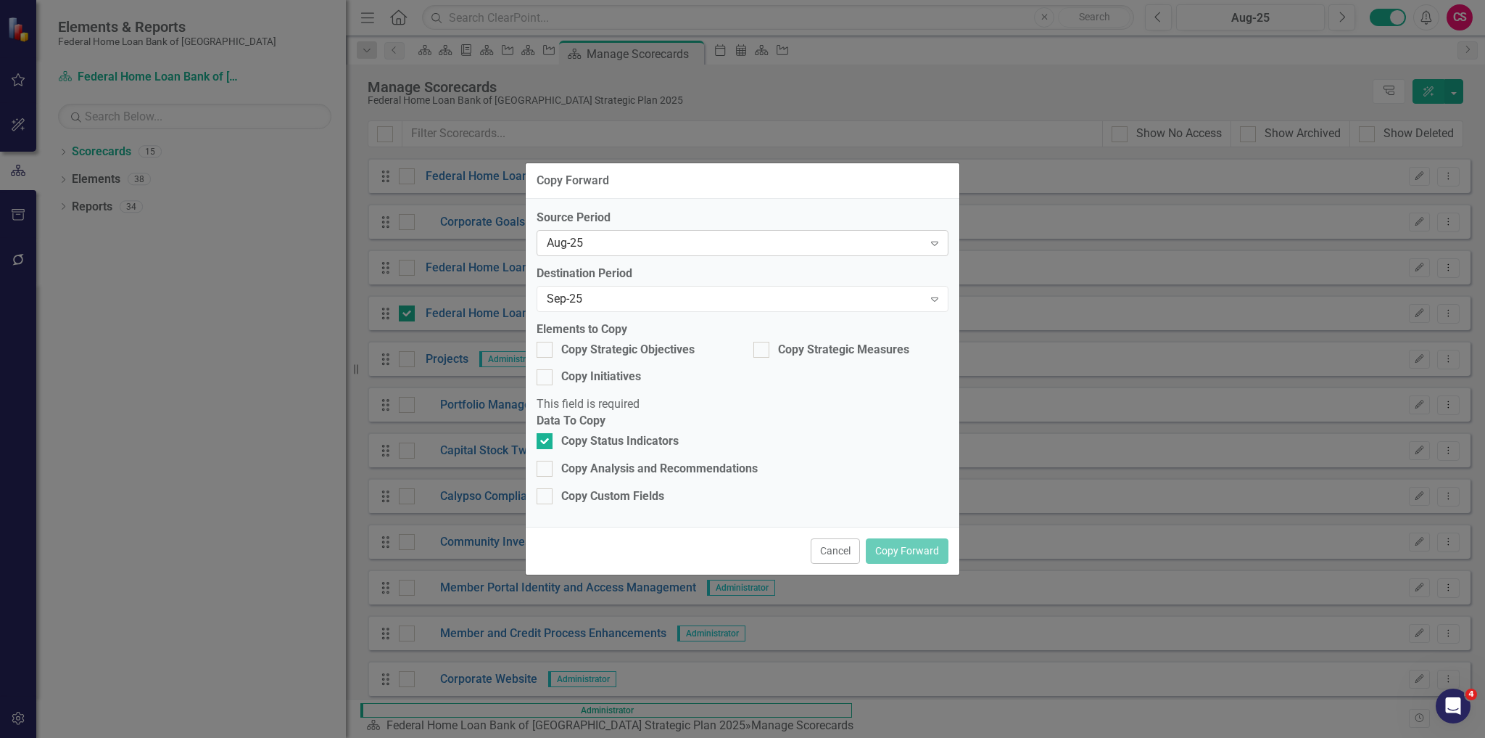
click at [583, 252] on div "Aug-25" at bounding box center [735, 243] width 376 height 17
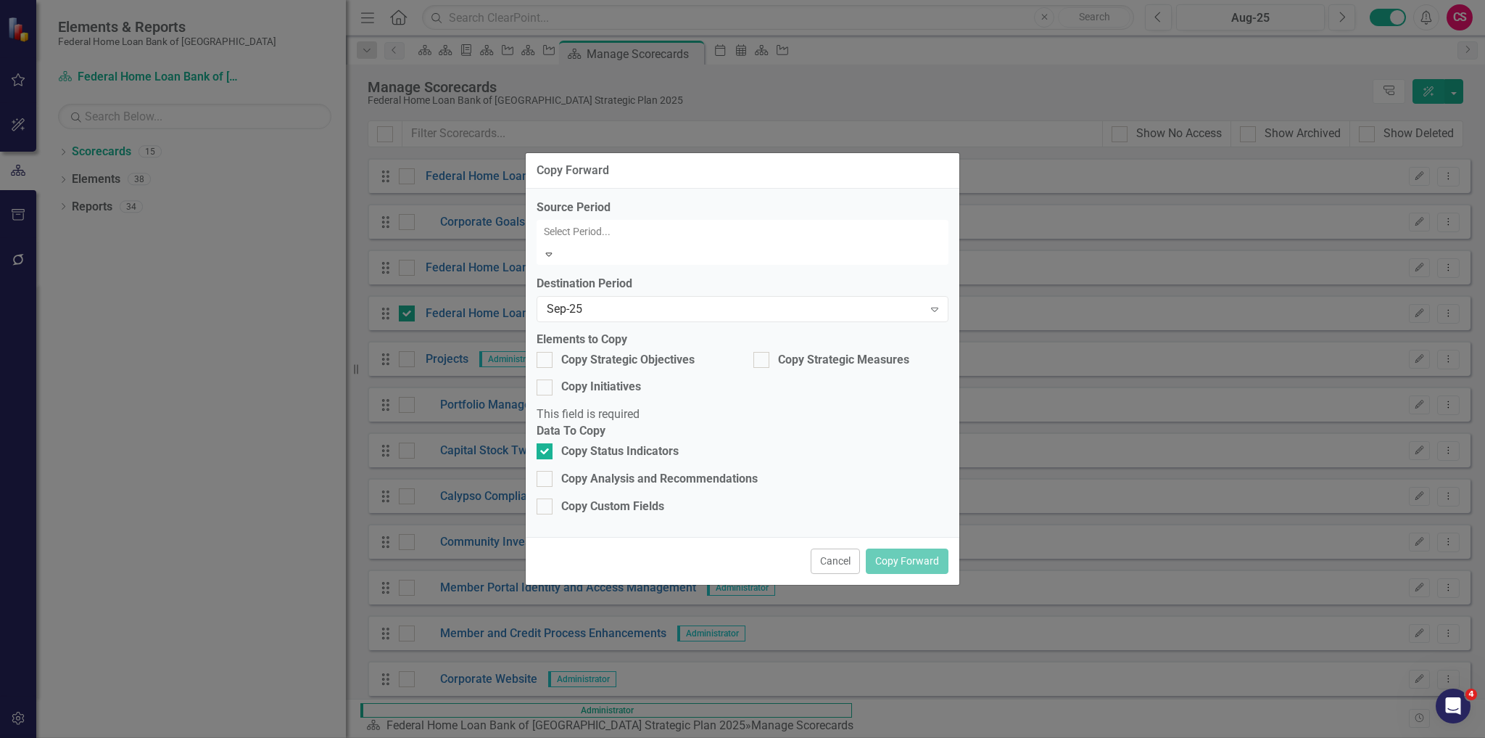
scroll to position [1858, 0]
click at [587, 215] on div "Source Period 107 results available. Use Up and Down to choose options, press E…" at bounding box center [743, 362] width 434 height 347
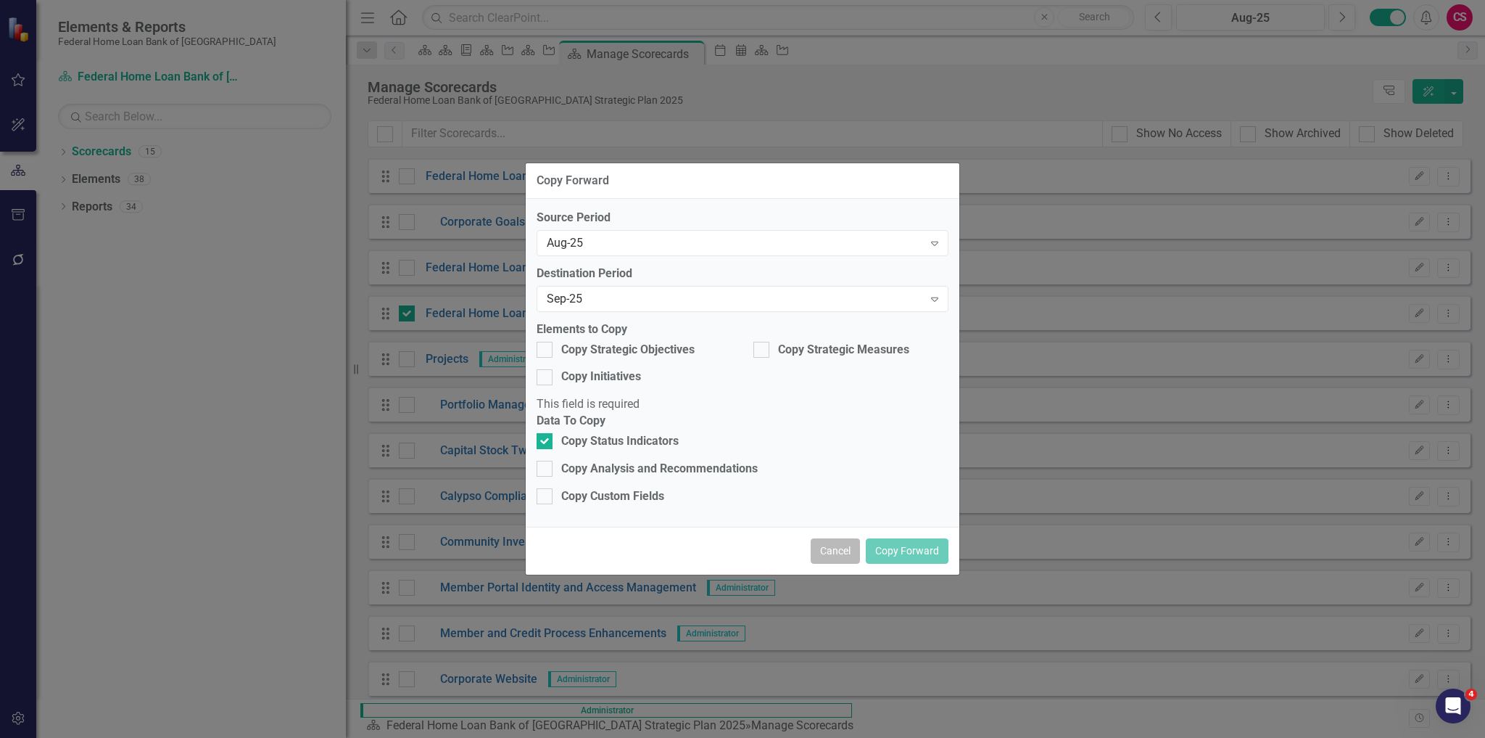
click at [856, 544] on button "Cancel" at bounding box center [835, 550] width 49 height 25
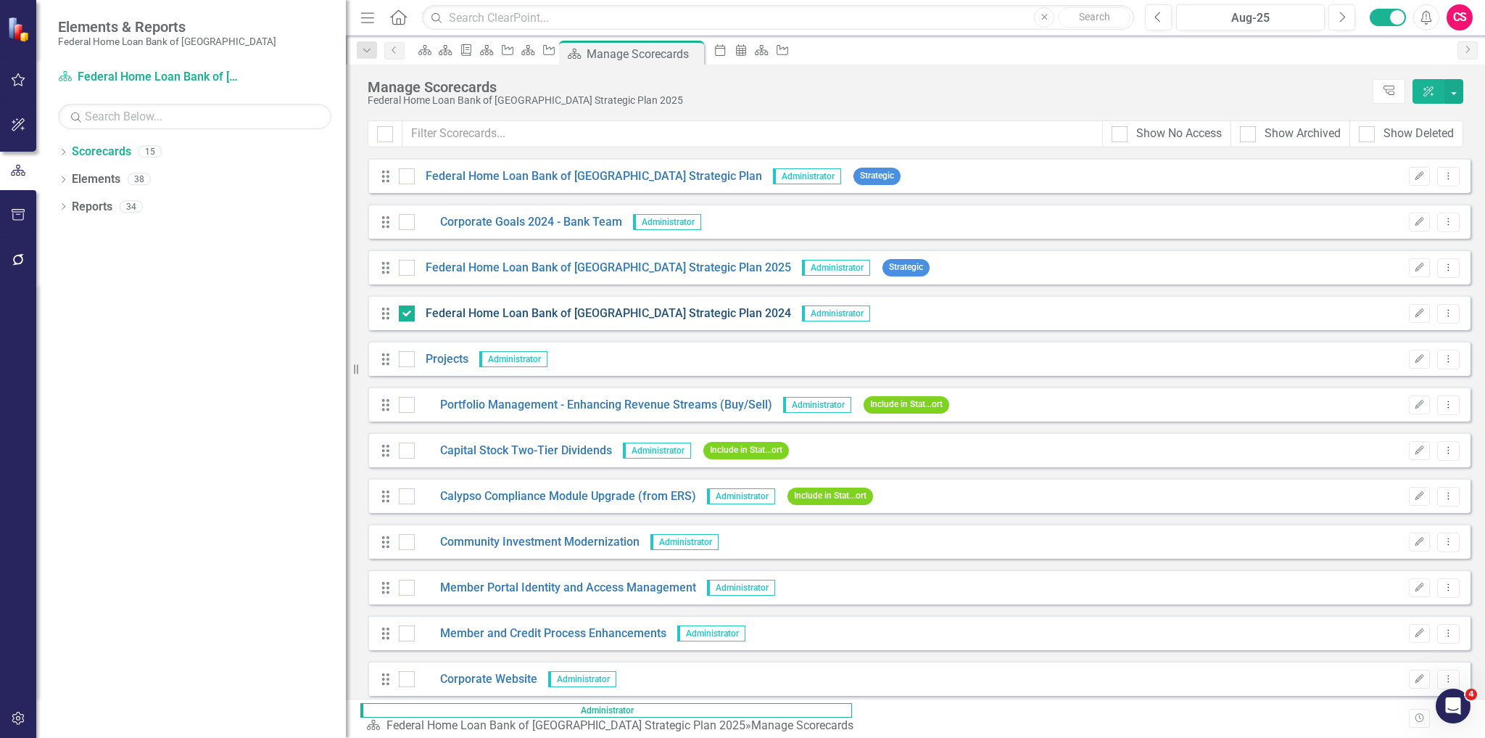
click at [635, 312] on link "Federal Home Loan Bank of San Francisco Strategic Plan 2024" at bounding box center [603, 313] width 376 height 17
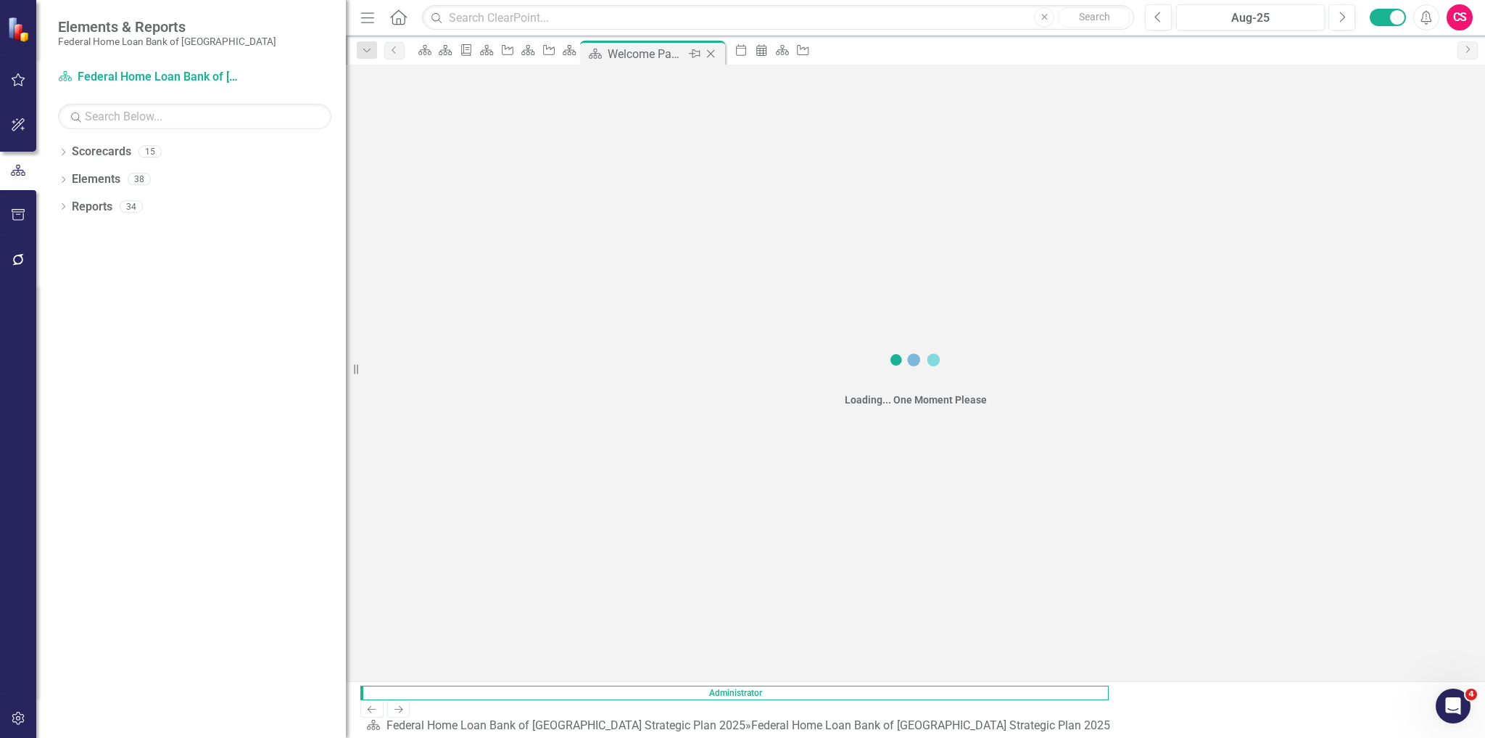
click at [718, 51] on icon "Close" at bounding box center [710, 54] width 15 height 12
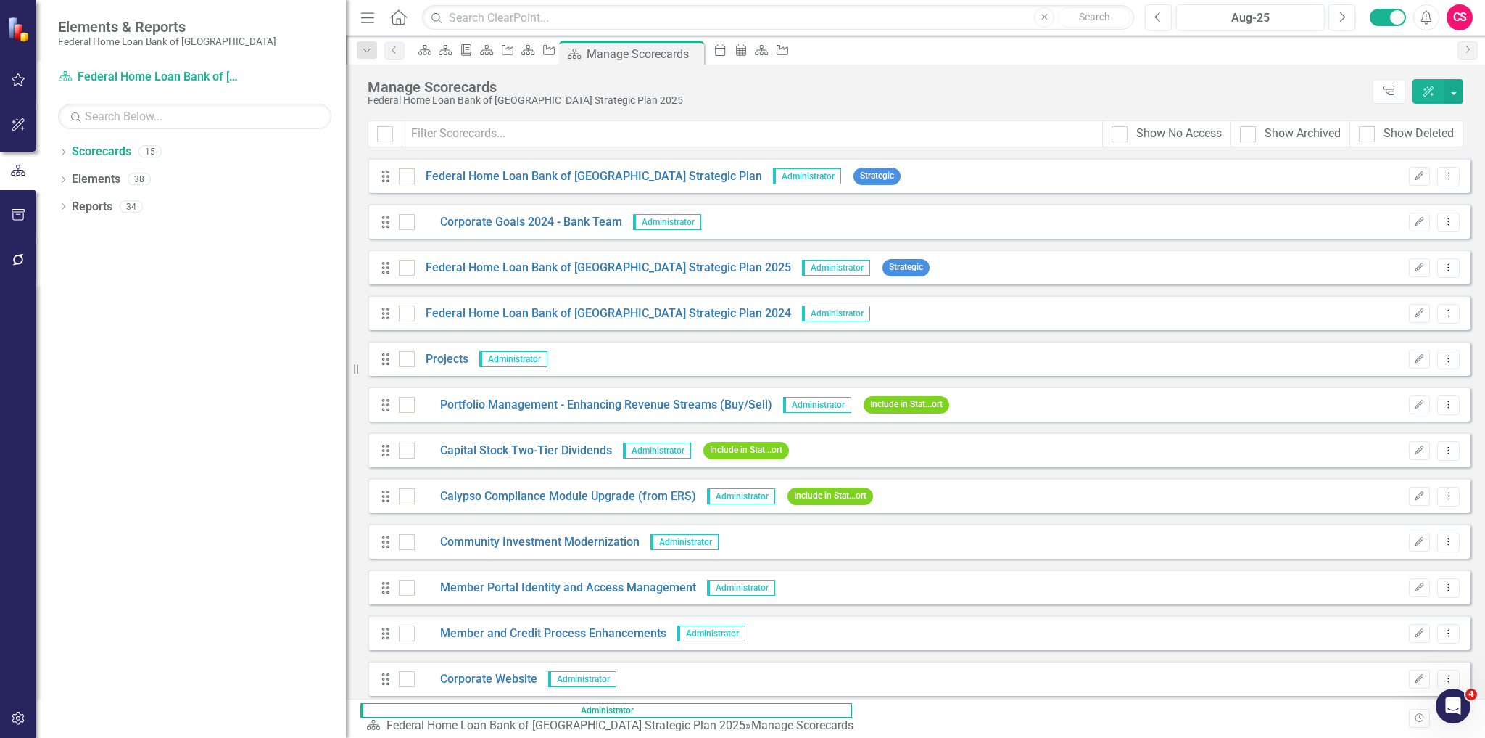
click at [20, 262] on icon "button" at bounding box center [18, 260] width 15 height 12
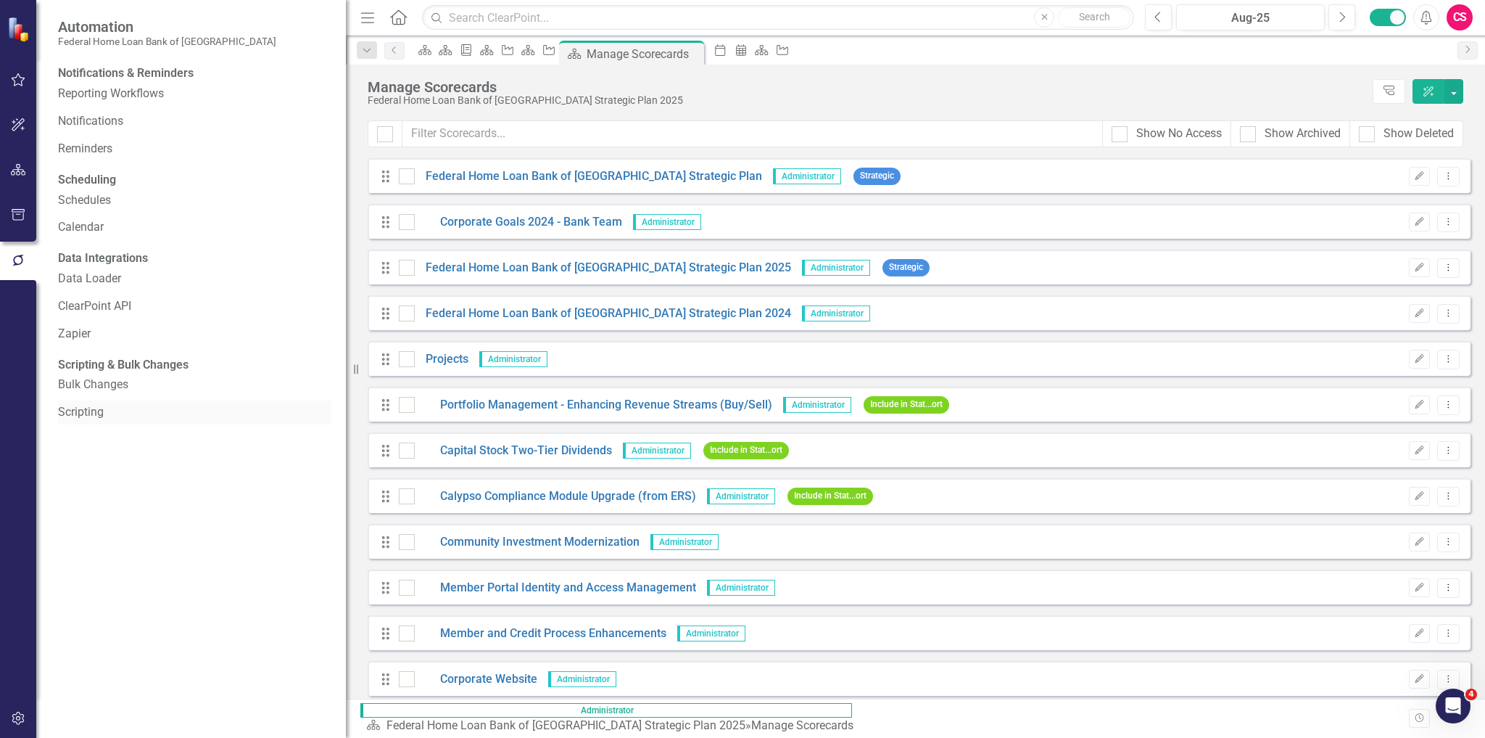
click at [80, 421] on link "Scripting" at bounding box center [194, 412] width 273 height 17
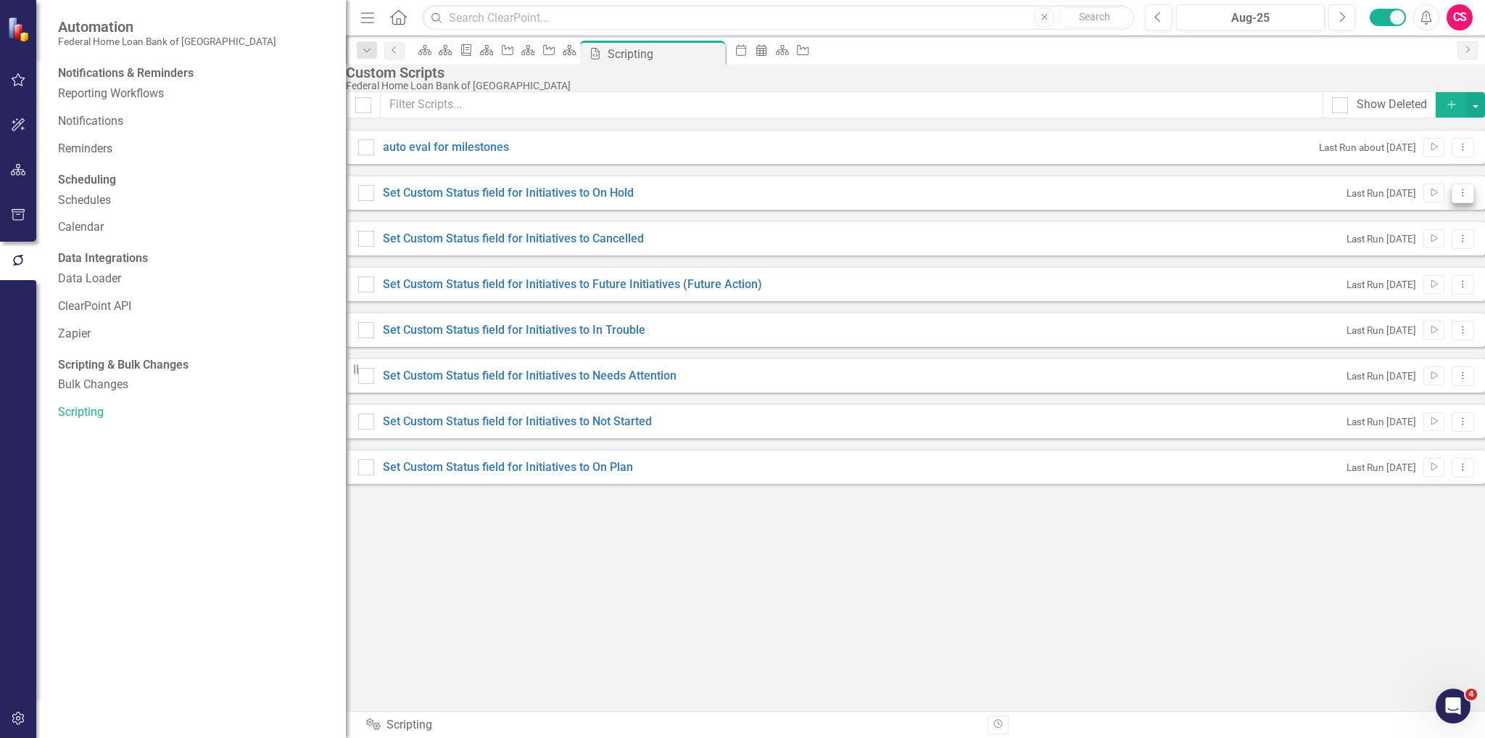
click at [1452, 203] on button "Dropdown Menu" at bounding box center [1463, 193] width 22 height 20
click at [1407, 284] on link "Edit Edit Script" at bounding box center [1394, 279] width 116 height 27
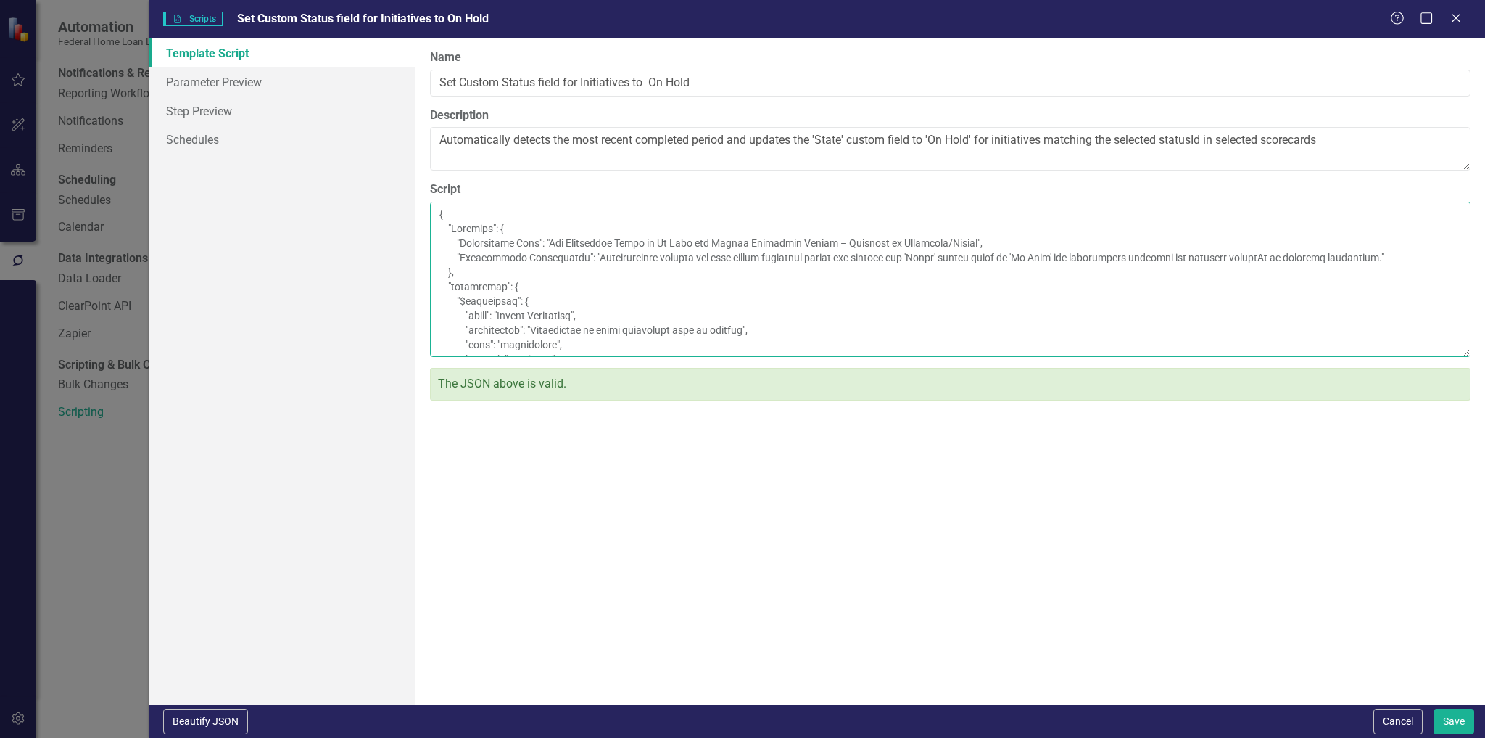
click at [587, 357] on textarea "Script" at bounding box center [950, 279] width 1041 height 155
click at [547, 357] on textarea "Script" at bounding box center [950, 279] width 1041 height 155
click at [588, 357] on textarea "Script" at bounding box center [950, 279] width 1041 height 155
type textarea "{ "Comments": { "Recommended Name": "Set Initiative State to On Hold for Latest…"
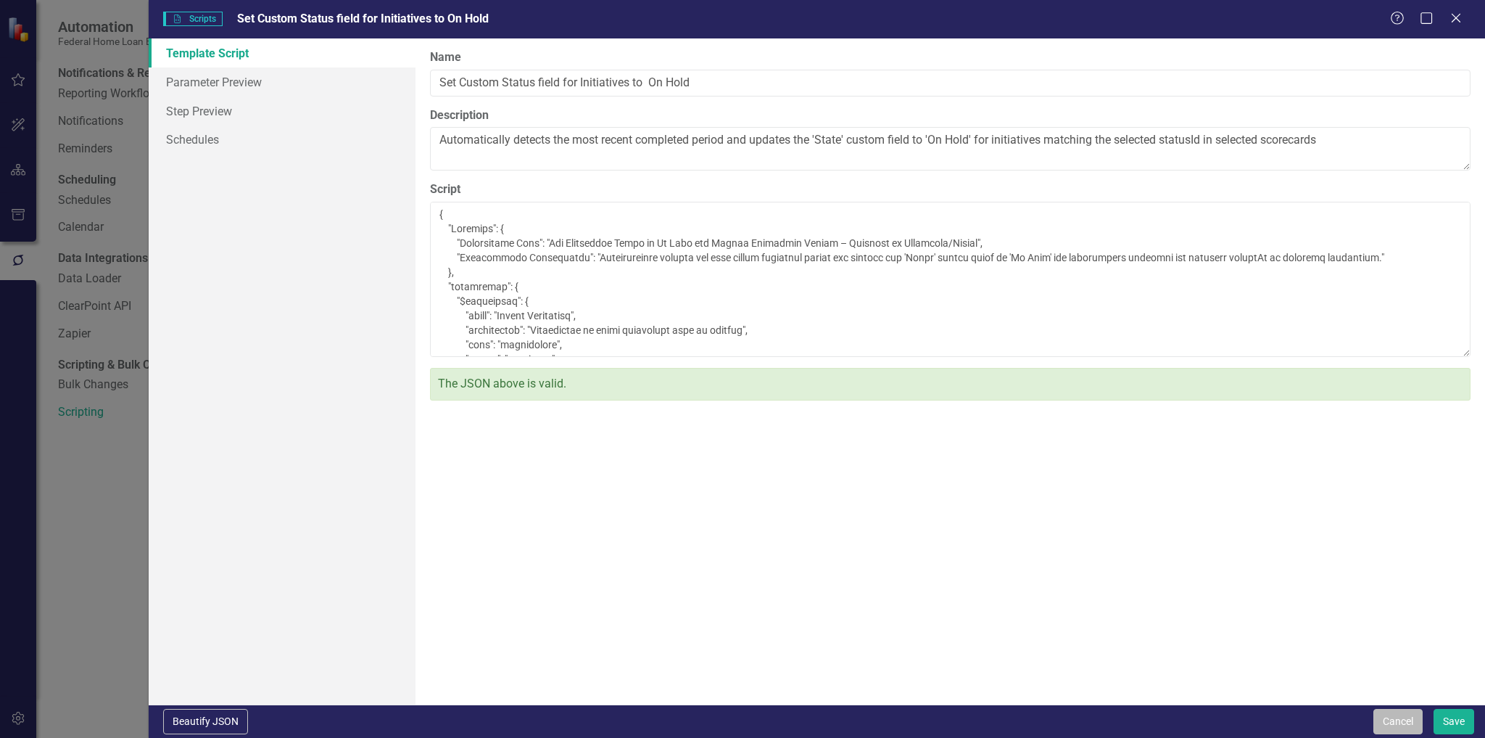
click at [1401, 722] on button "Cancel" at bounding box center [1398, 721] width 49 height 25
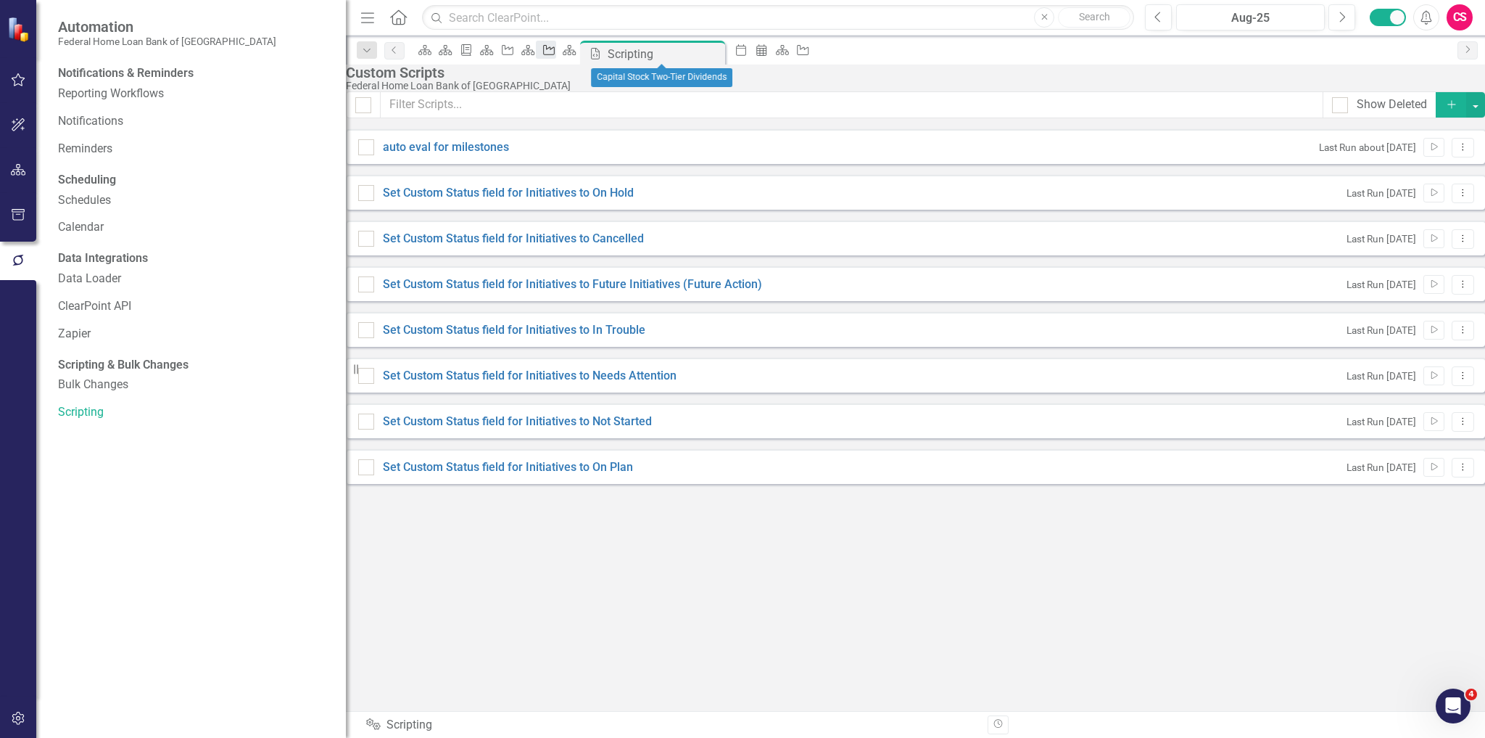
click at [555, 49] on icon at bounding box center [549, 50] width 12 height 10
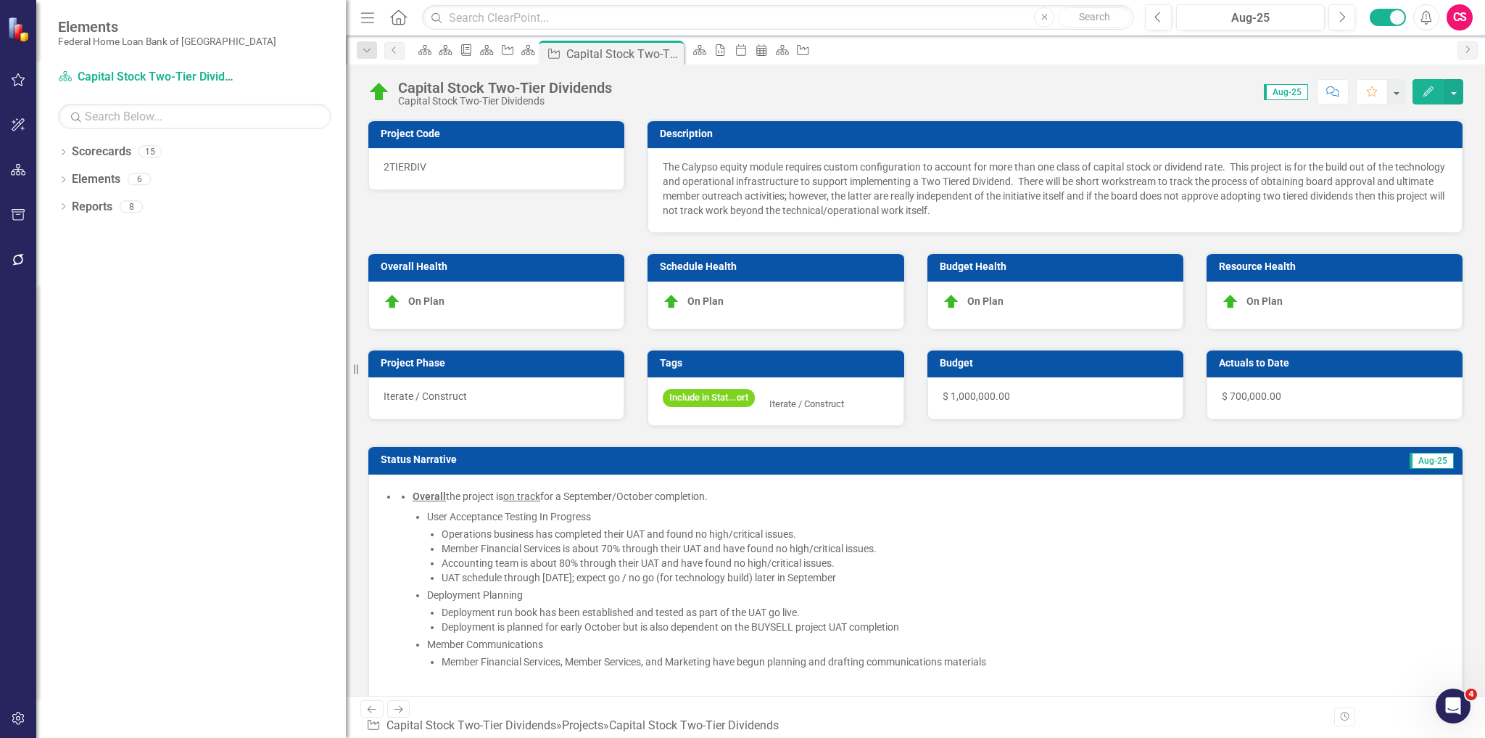
checkbox input "true"
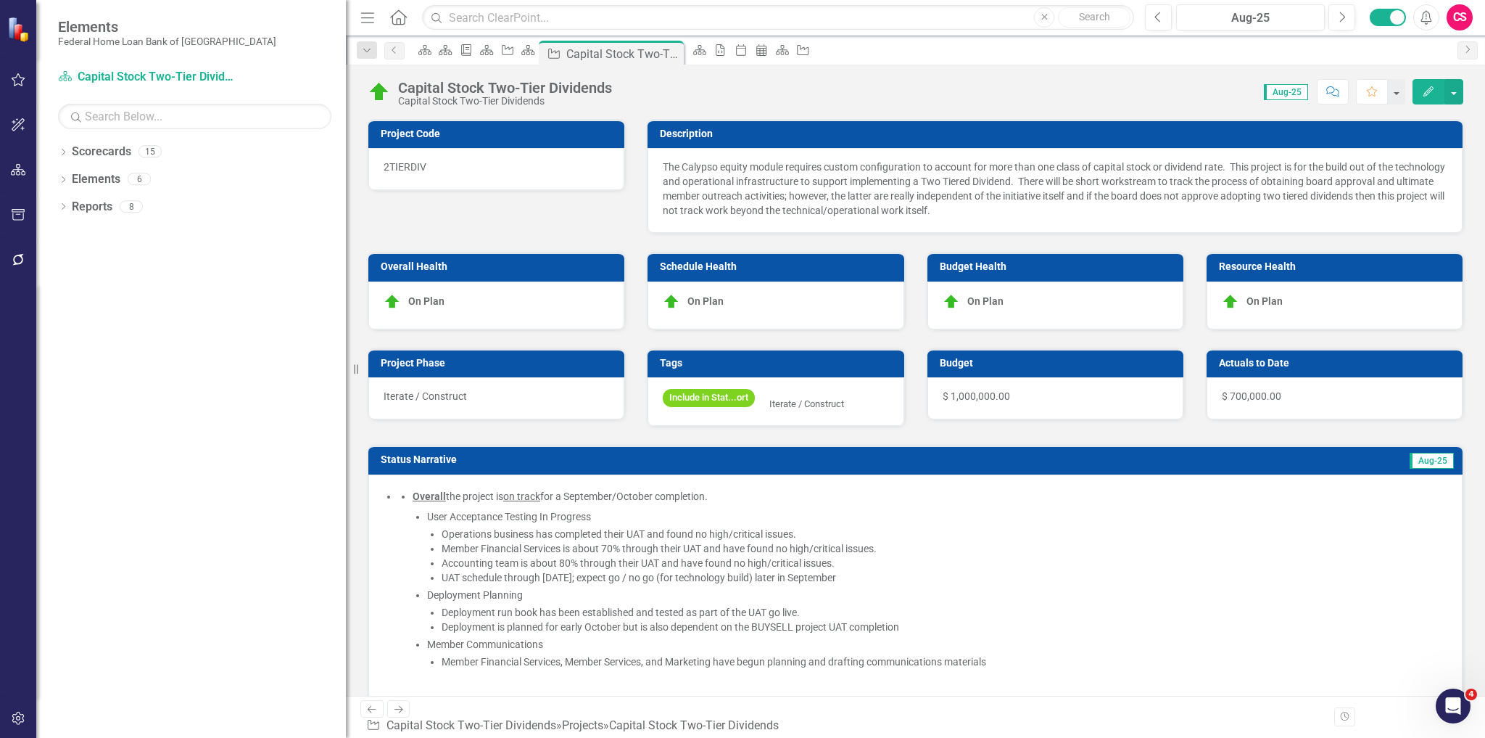
checkbox input "true"
click at [114, 148] on link "Scorecards" at bounding box center [101, 152] width 59 height 17
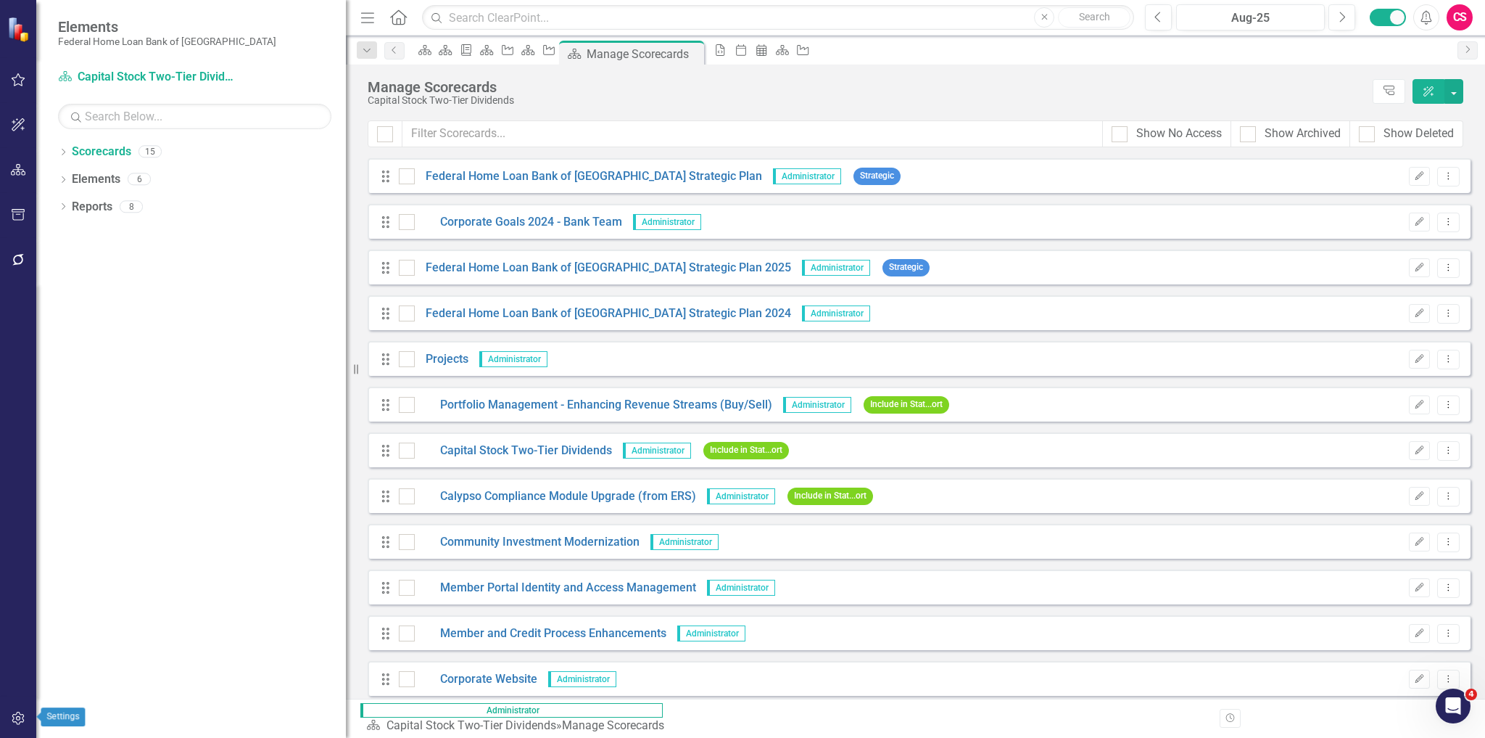
click at [15, 717] on icon "button" at bounding box center [18, 718] width 15 height 12
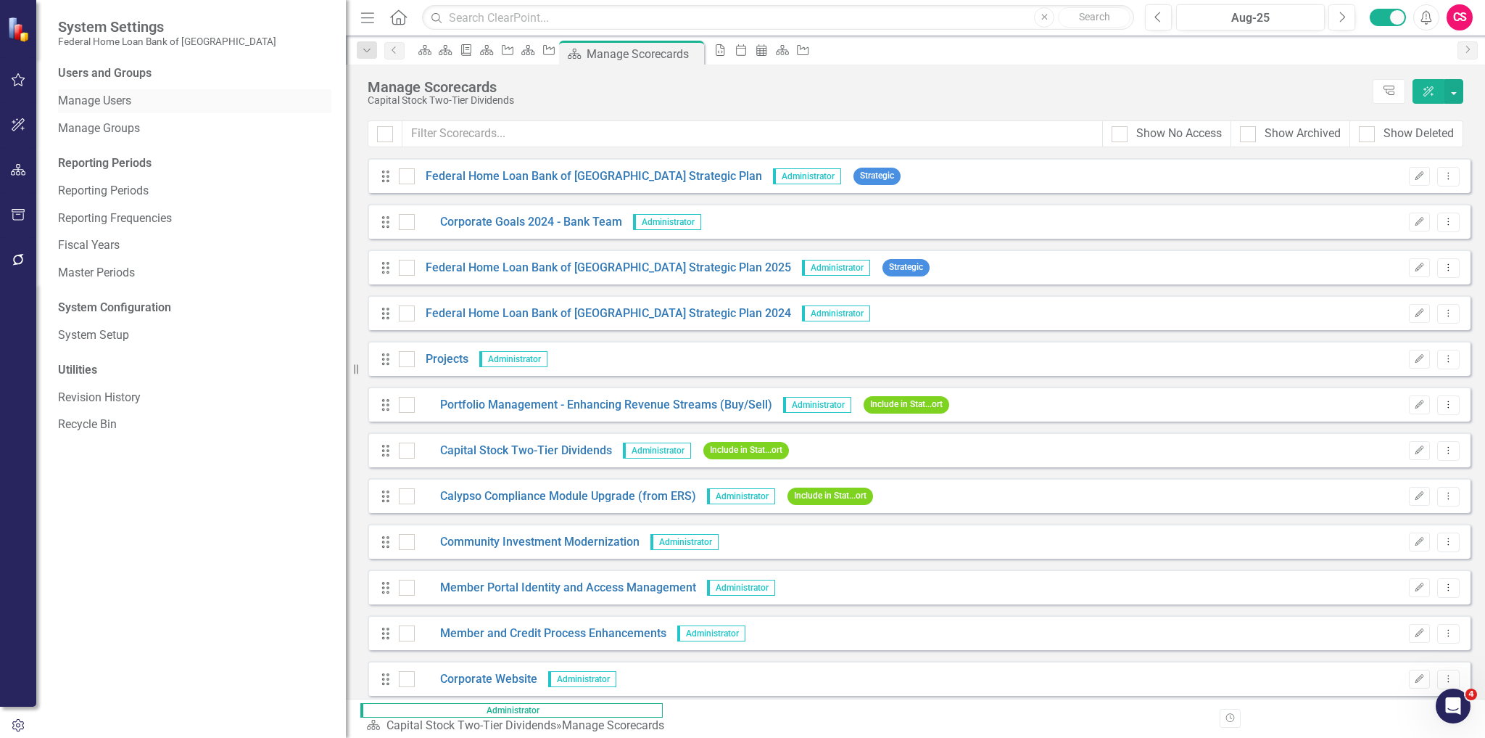
click at [105, 102] on link "Manage Users" at bounding box center [194, 101] width 273 height 17
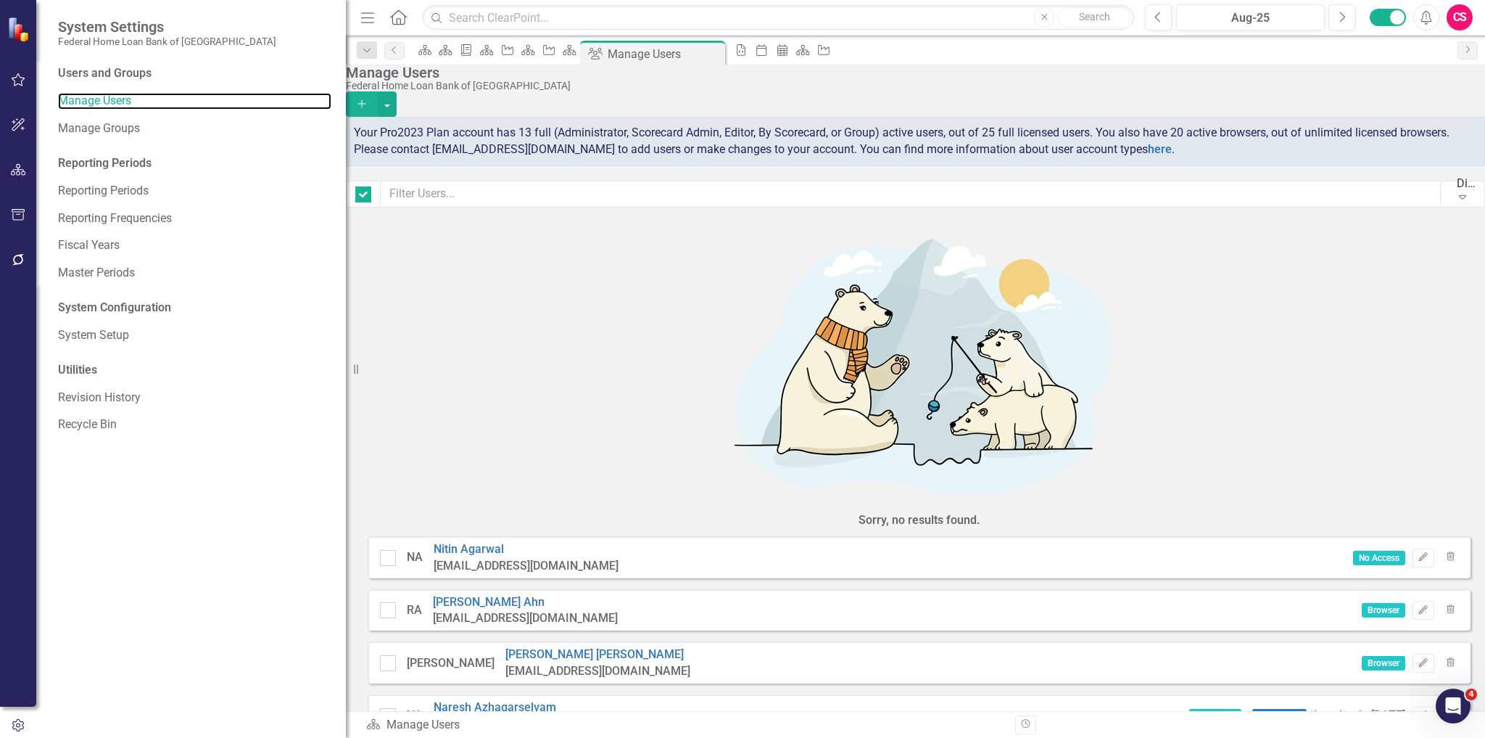
checkbox input "false"
click at [1418, 606] on icon "Edit" at bounding box center [1423, 610] width 11 height 9
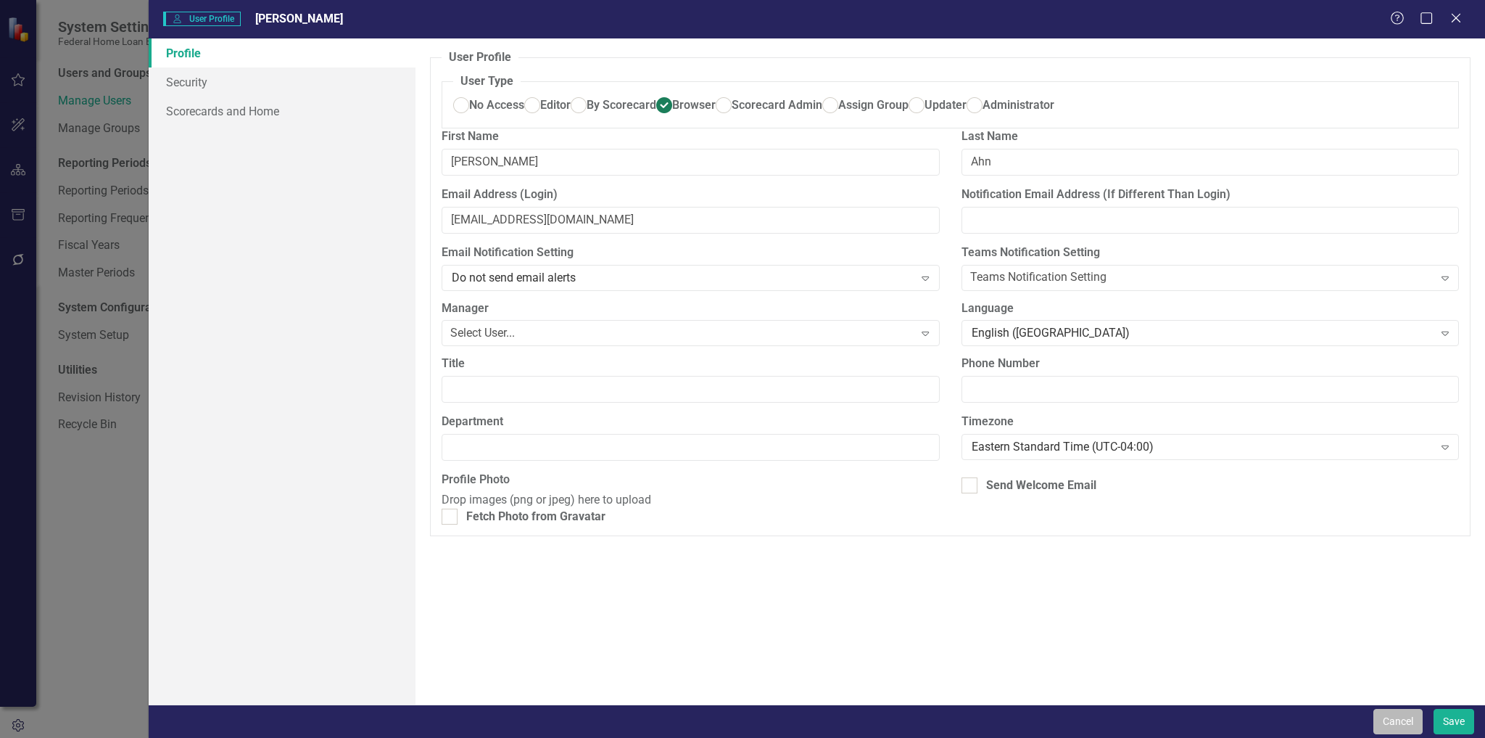
click at [1376, 714] on button "Cancel" at bounding box center [1398, 721] width 49 height 25
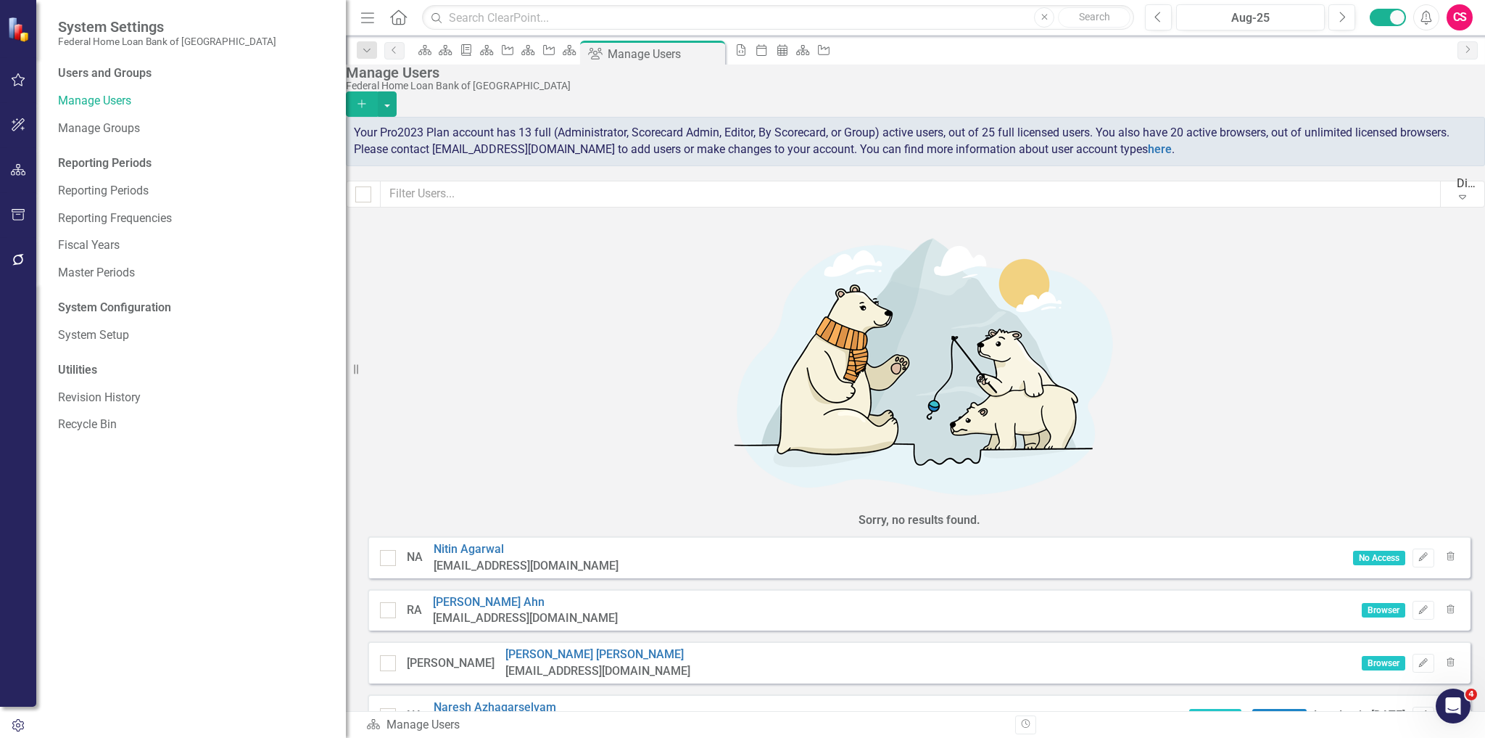
click at [1416, 706] on button "Edit" at bounding box center [1423, 715] width 21 height 19
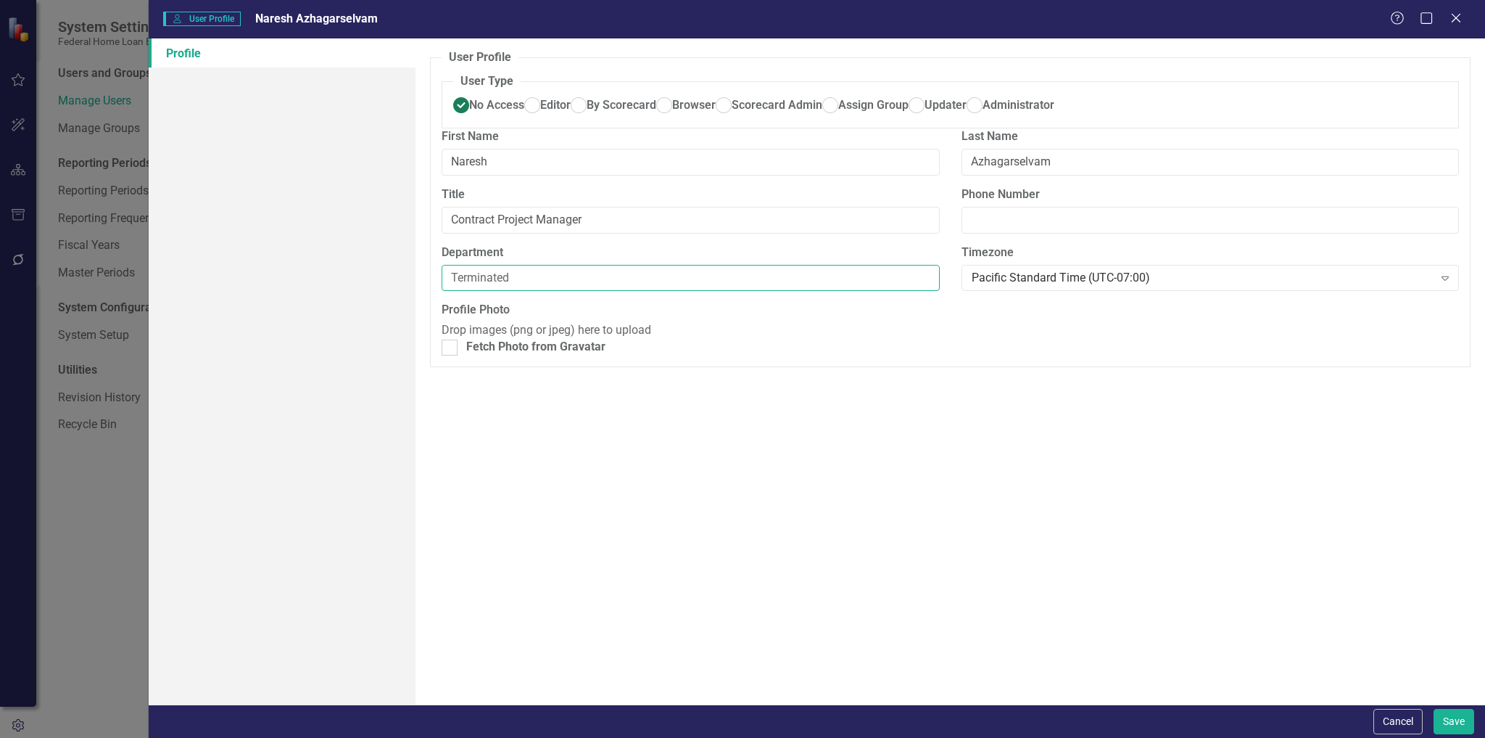
drag, startPoint x: 467, startPoint y: 330, endPoint x: 393, endPoint y: 341, distance: 74.8
click at [393, 341] on div "Profile User Profile ClearPoint has a wealth of options to help you ensure that…" at bounding box center [817, 371] width 1337 height 666
click at [540, 650] on div "User Profile ClearPoint has a wealth of options to help you ensure that people …" at bounding box center [951, 371] width 1070 height 666
click at [1374, 713] on button "Cancel" at bounding box center [1398, 721] width 49 height 25
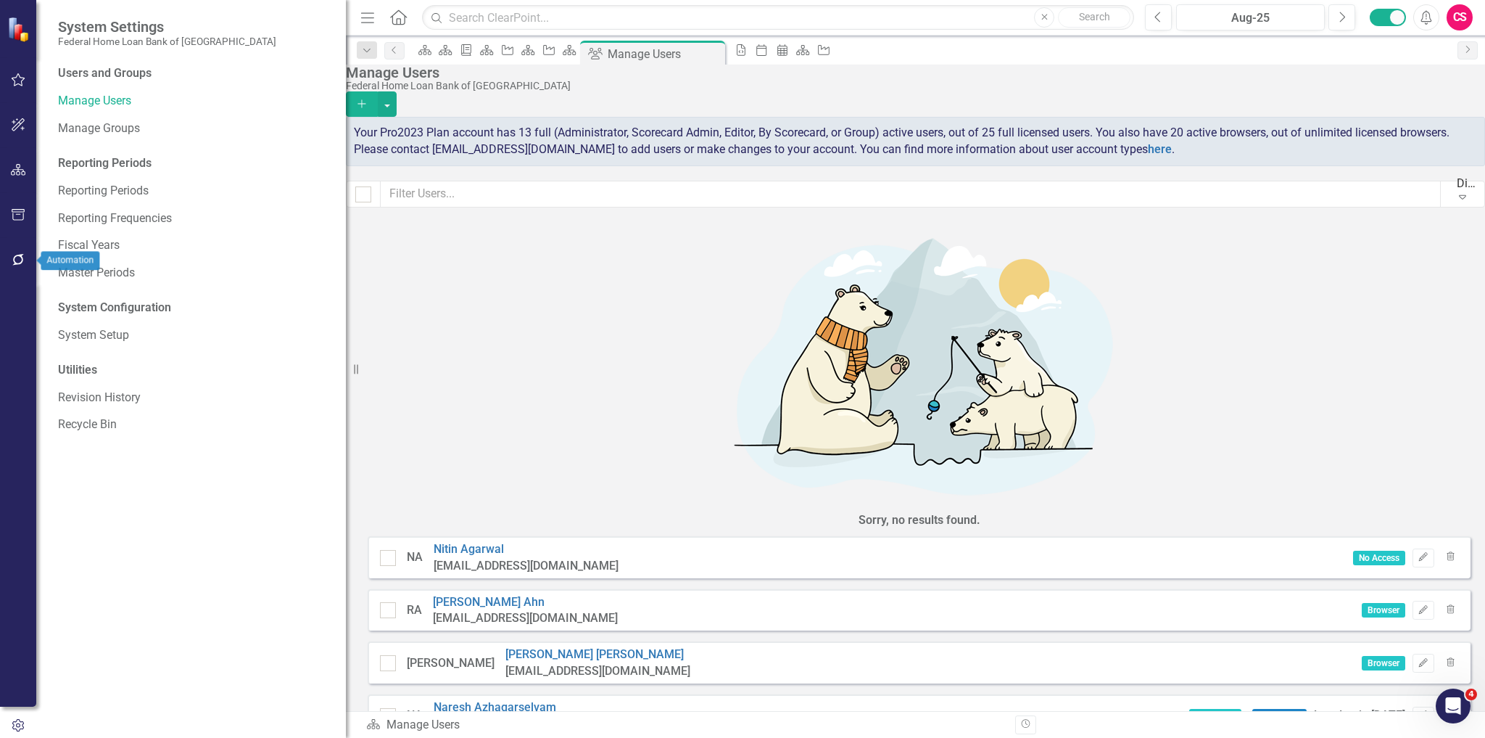
click at [22, 261] on icon "button" at bounding box center [18, 260] width 12 height 12
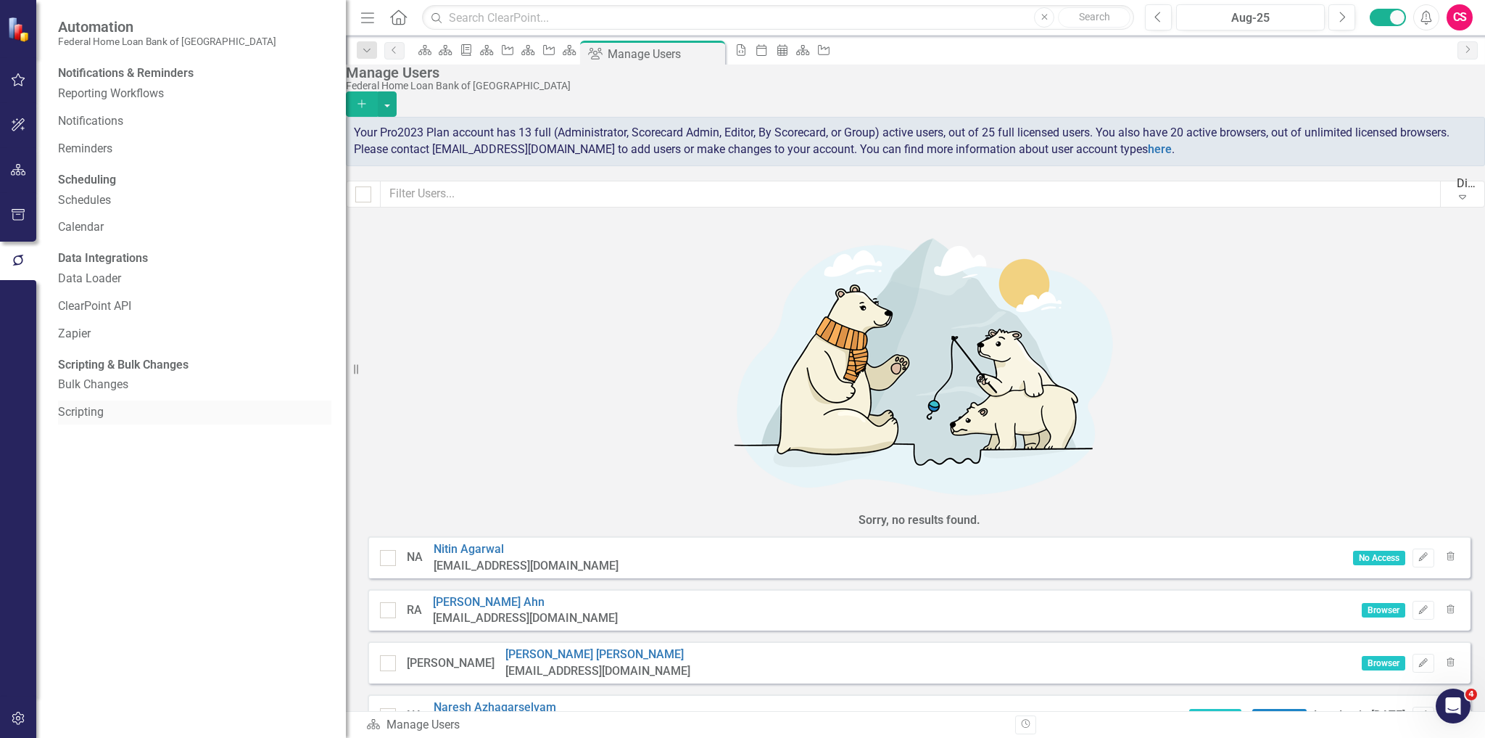
click at [99, 421] on link "Scripting" at bounding box center [194, 412] width 273 height 17
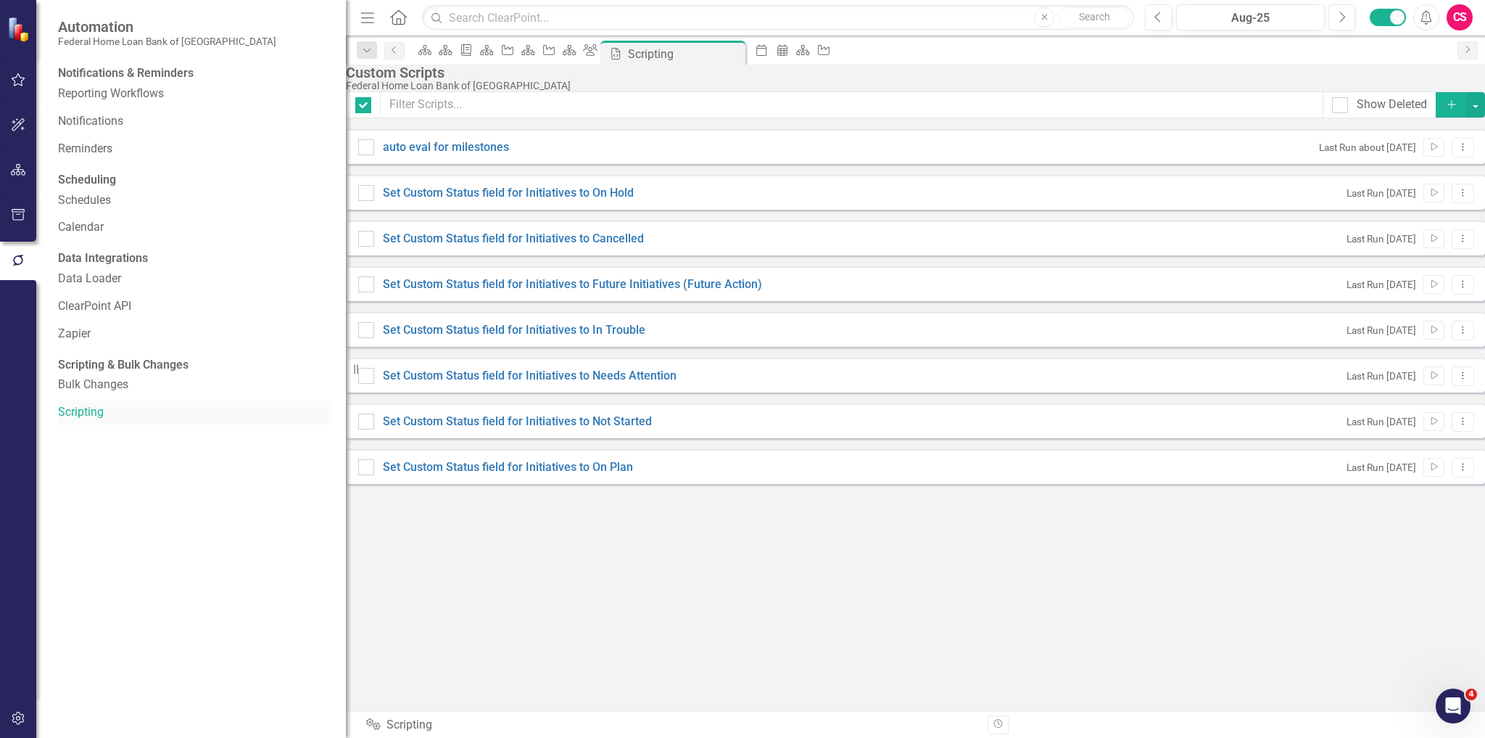
checkbox input "false"
click at [19, 167] on icon "button" at bounding box center [18, 170] width 15 height 12
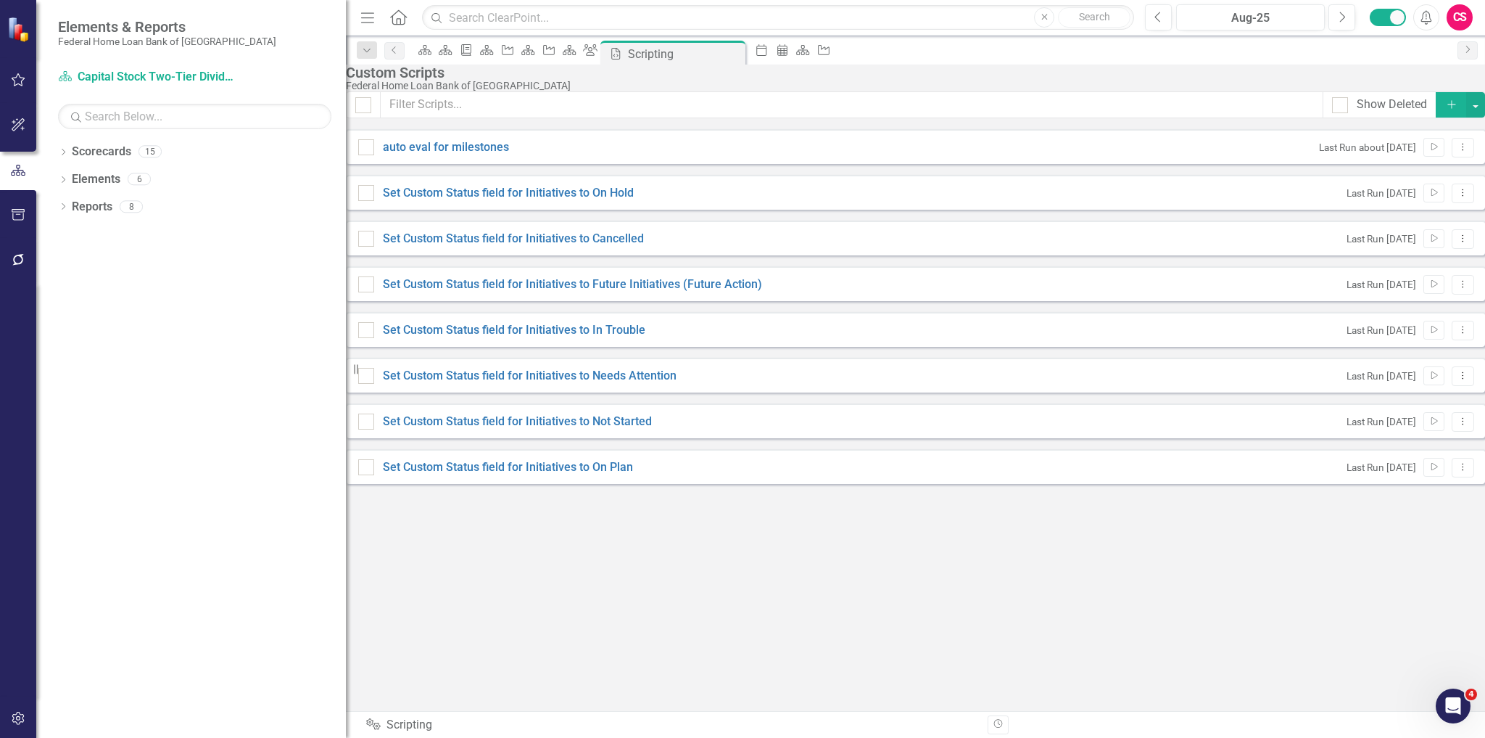
click at [57, 154] on div "Dropdown Scorecards 15 Dropdown Federal Home Loan Bank of San Francisco Strateg…" at bounding box center [191, 439] width 310 height 598
click at [61, 150] on icon "Dropdown" at bounding box center [63, 153] width 10 height 8
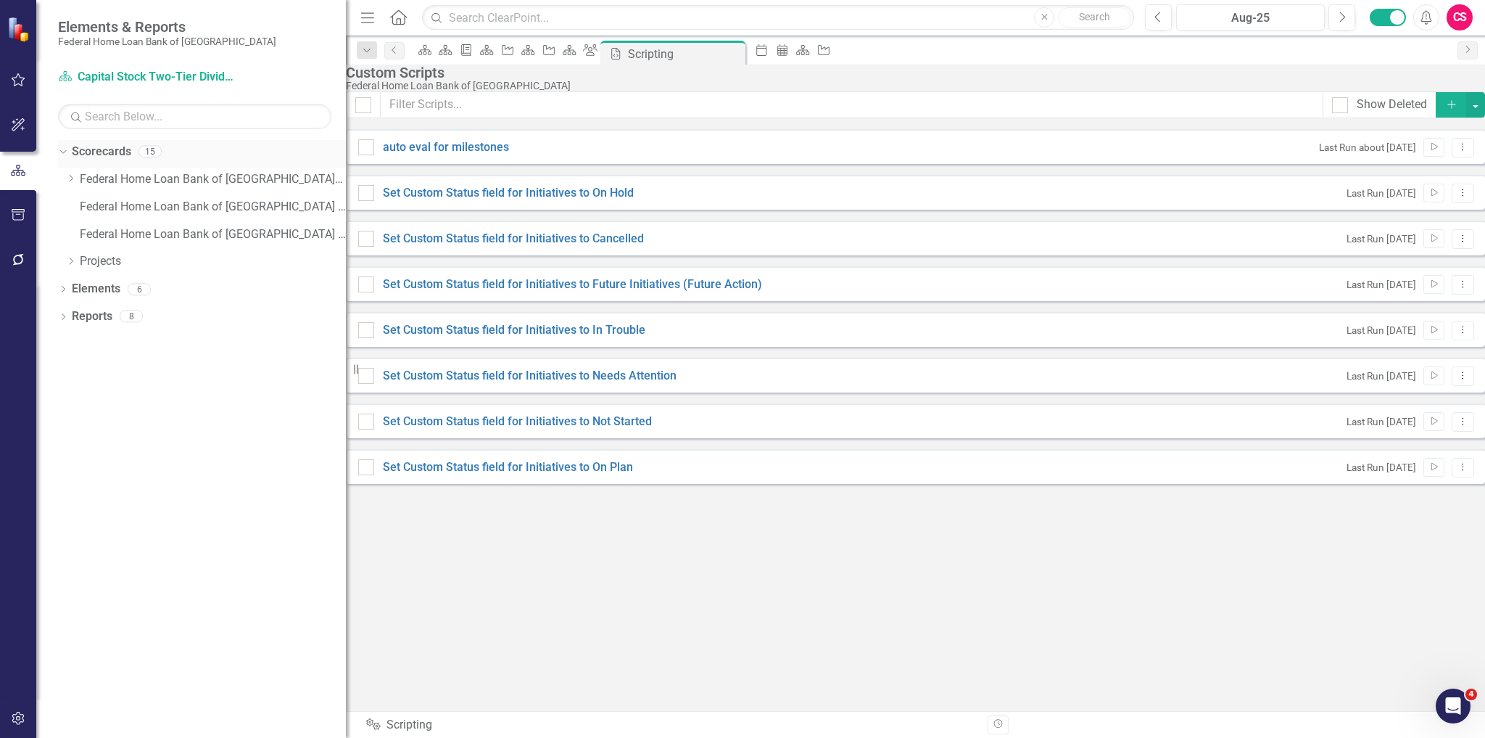
click at [86, 155] on link "Scorecards" at bounding box center [101, 152] width 59 height 17
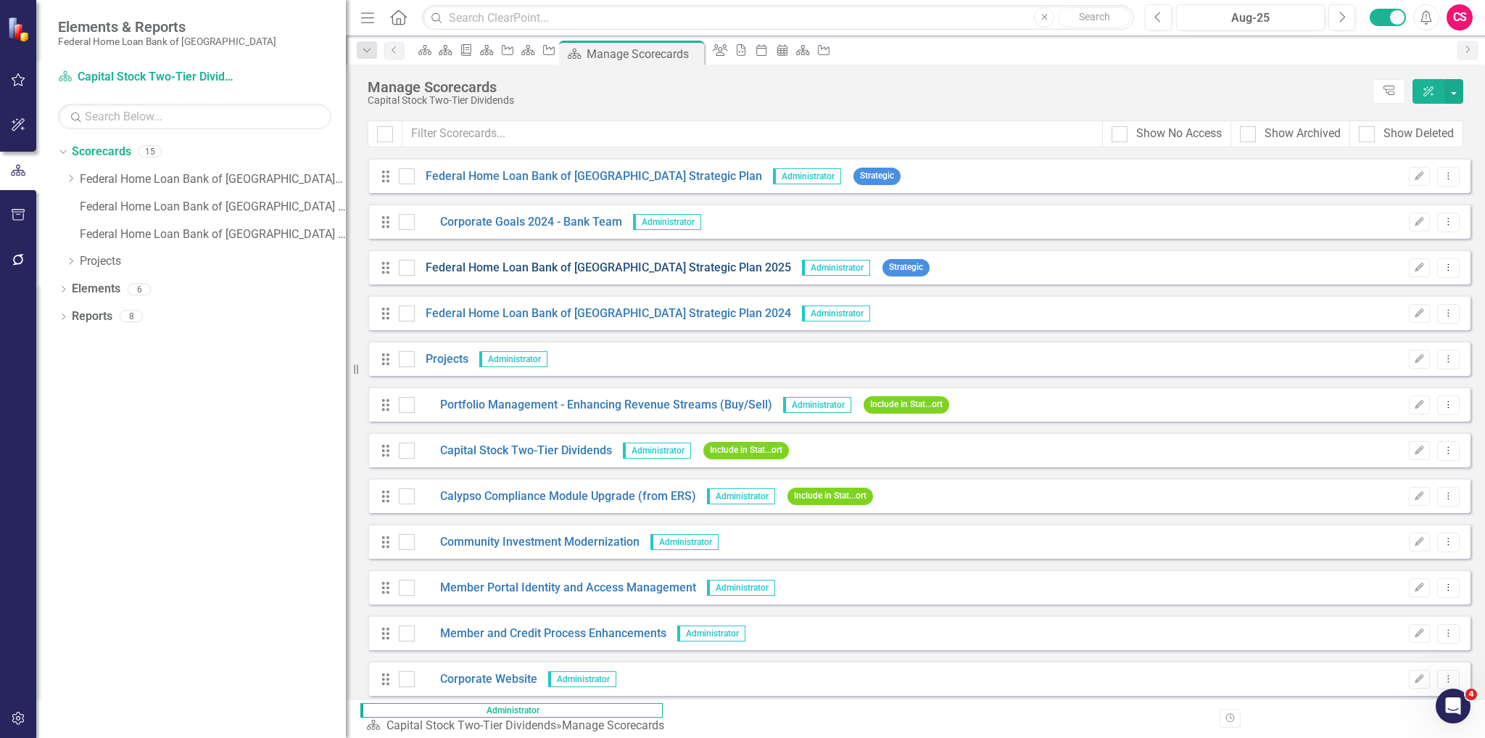
click at [603, 263] on link "Federal Home Loan Bank of San Francisco Strategic Plan 2025" at bounding box center [603, 268] width 376 height 17
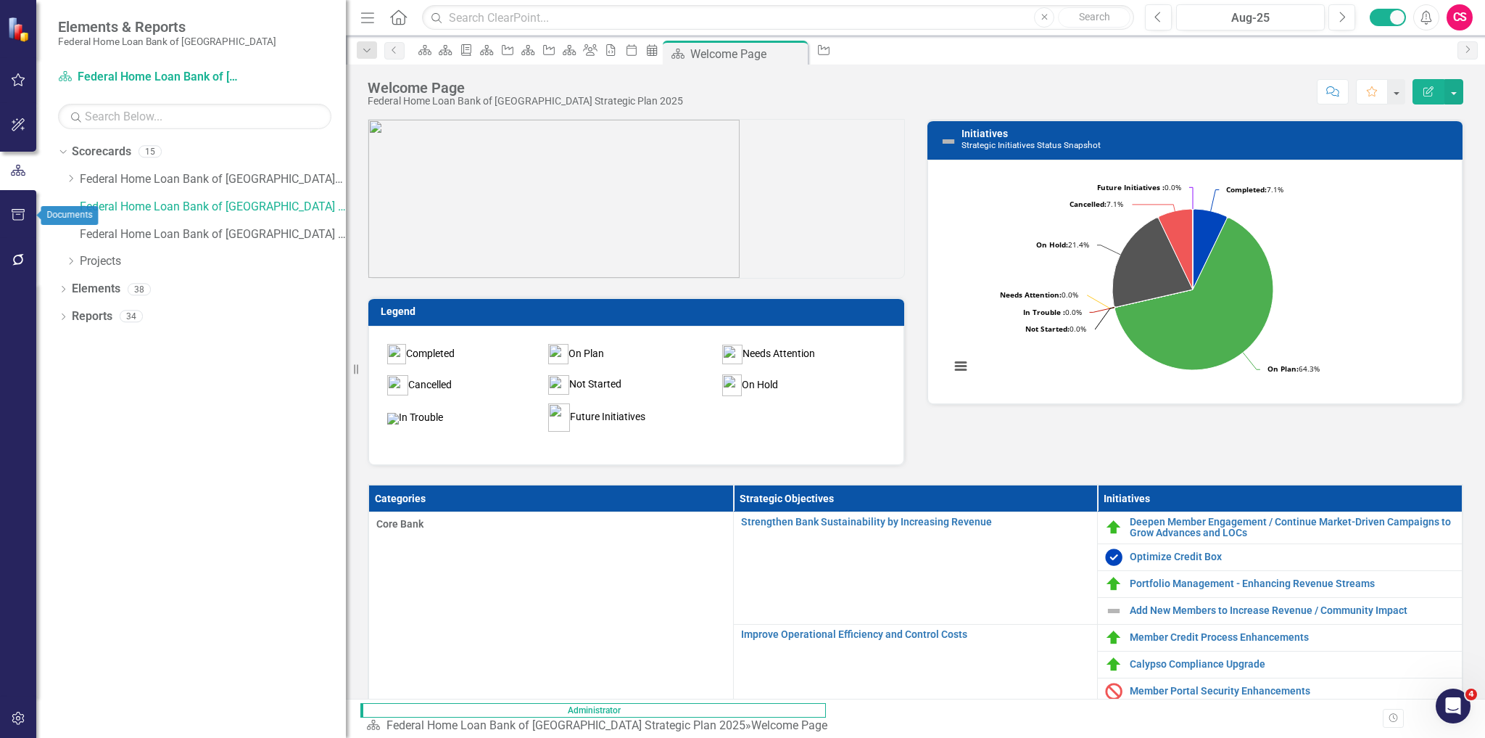
click at [18, 262] on icon "button" at bounding box center [18, 260] width 15 height 12
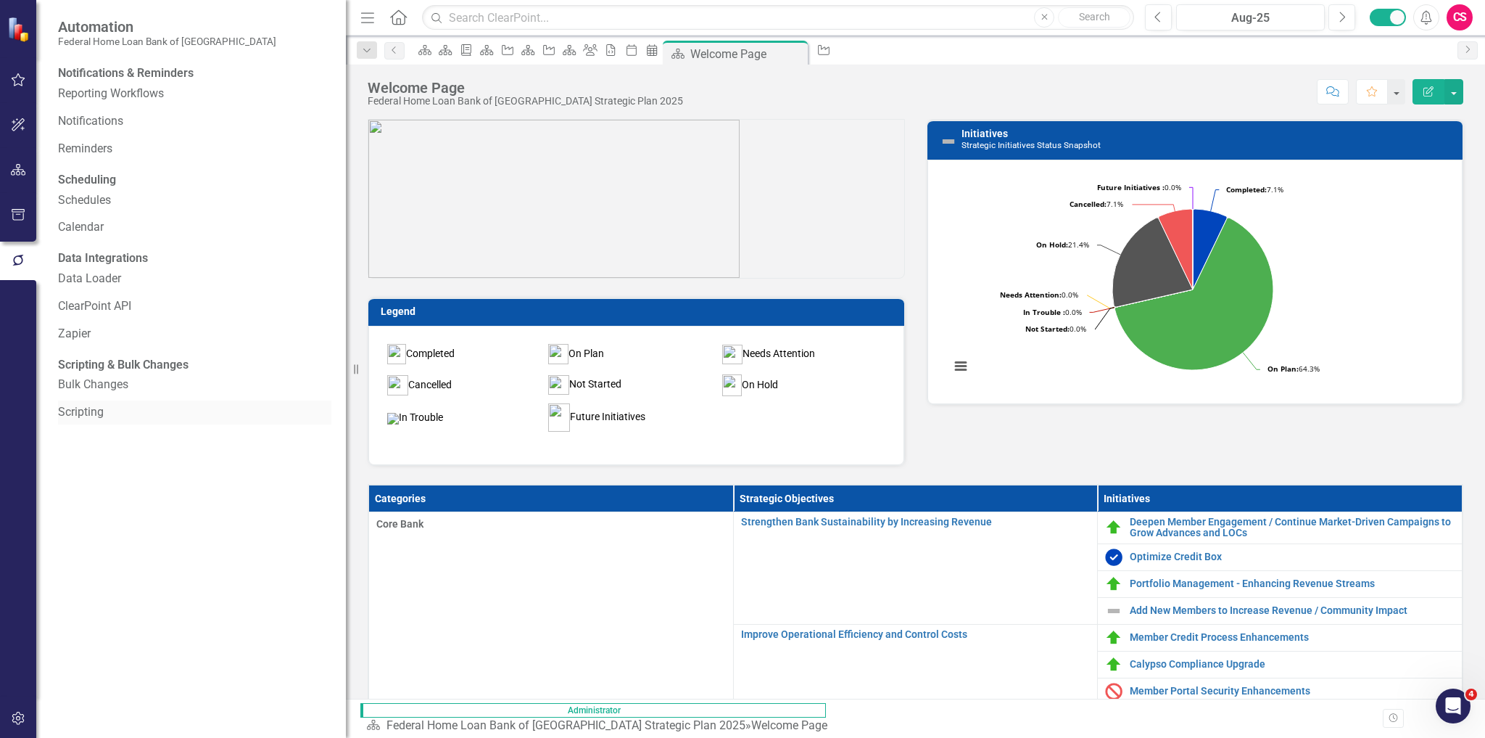
click at [93, 421] on link "Scripting" at bounding box center [194, 412] width 273 height 17
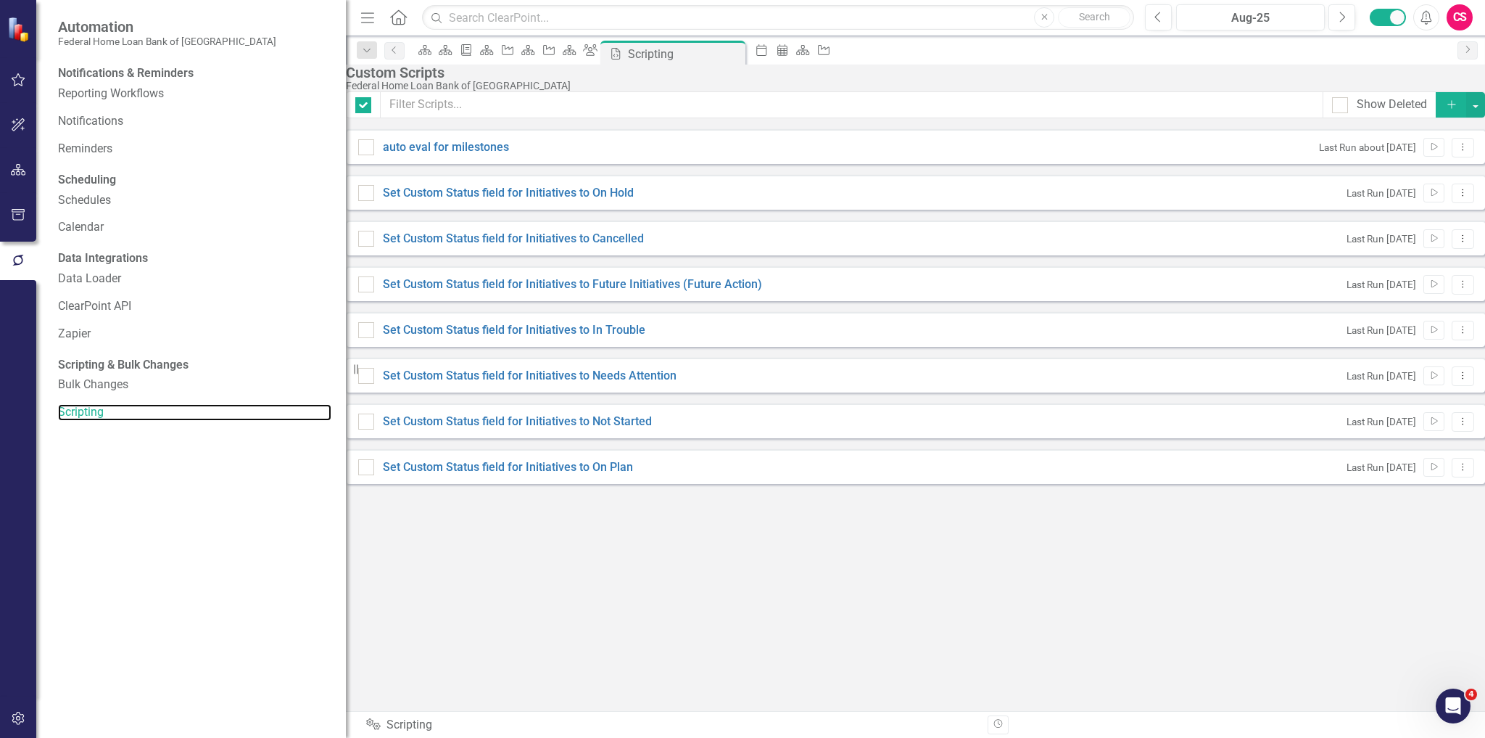
checkbox input "false"
click at [1452, 203] on button "Dropdown Menu" at bounding box center [1463, 193] width 22 height 20
click at [1398, 280] on link "Edit Edit Script" at bounding box center [1394, 279] width 116 height 27
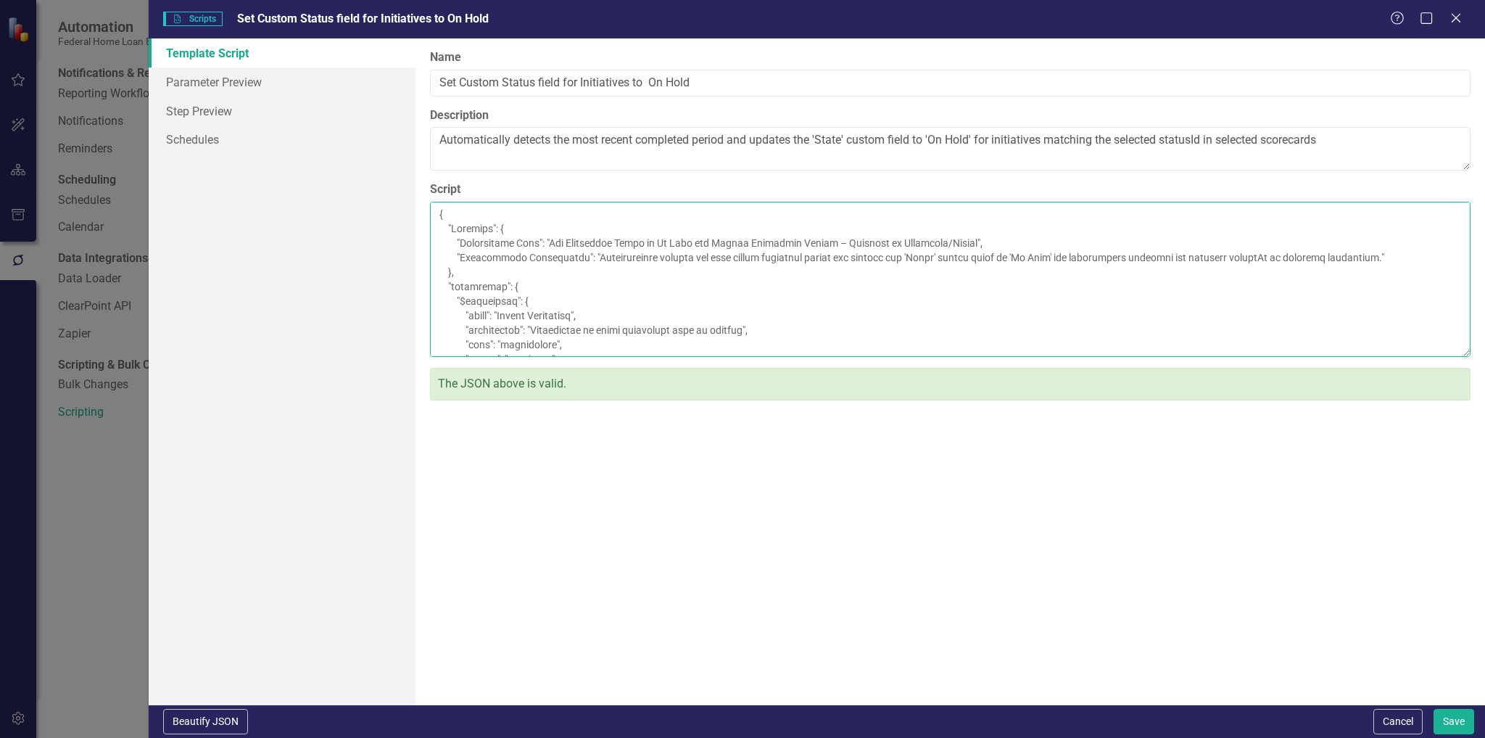
click at [605, 357] on textarea "Script" at bounding box center [950, 279] width 1041 height 155
paste textarea "180663"
type textarea "{ "Comments": { "Recommended Name": "Set Initiative State to On Hold for Latest…"
click at [1445, 713] on button "Save" at bounding box center [1454, 721] width 41 height 25
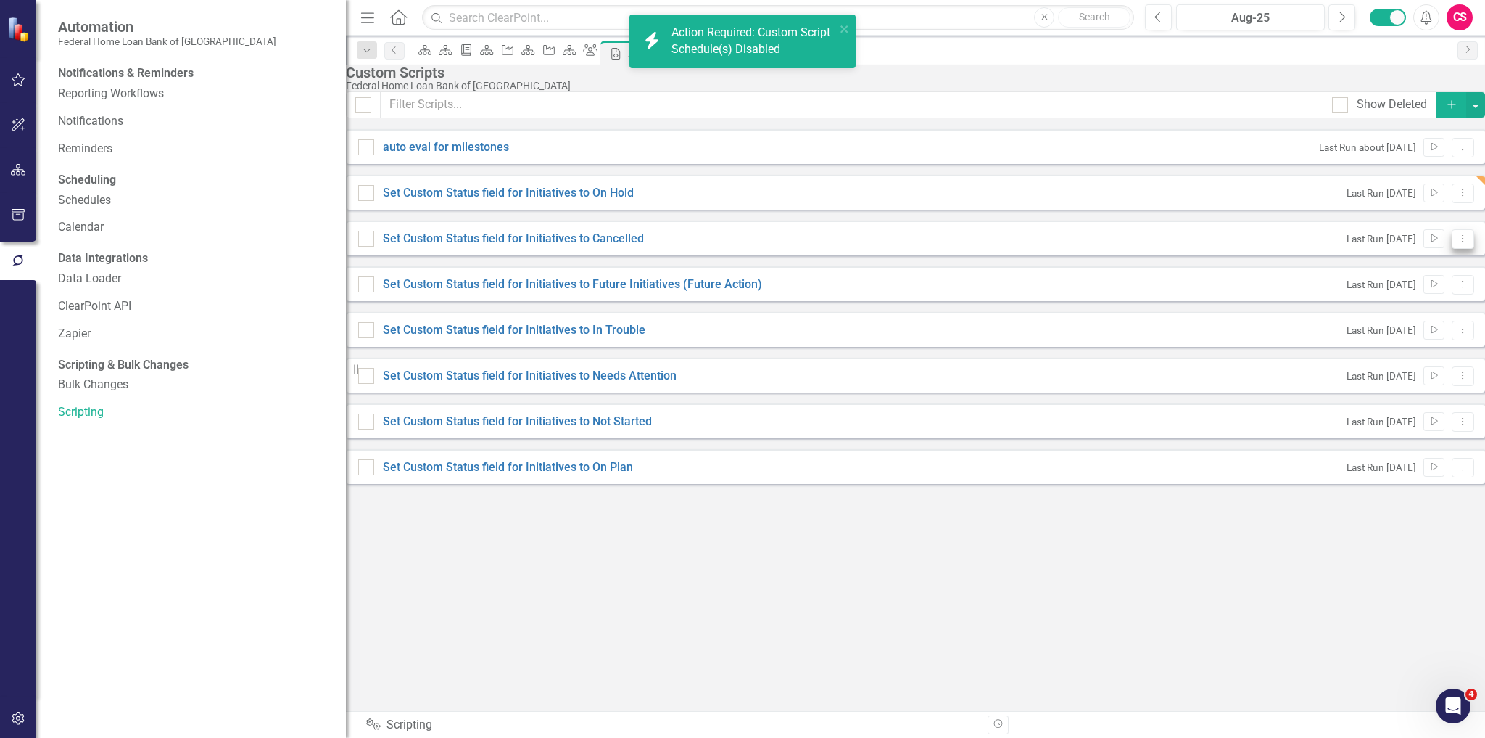
click at [1457, 243] on icon "Dropdown Menu" at bounding box center [1463, 238] width 12 height 9
click at [1416, 325] on link "Edit Edit Script" at bounding box center [1394, 325] width 116 height 27
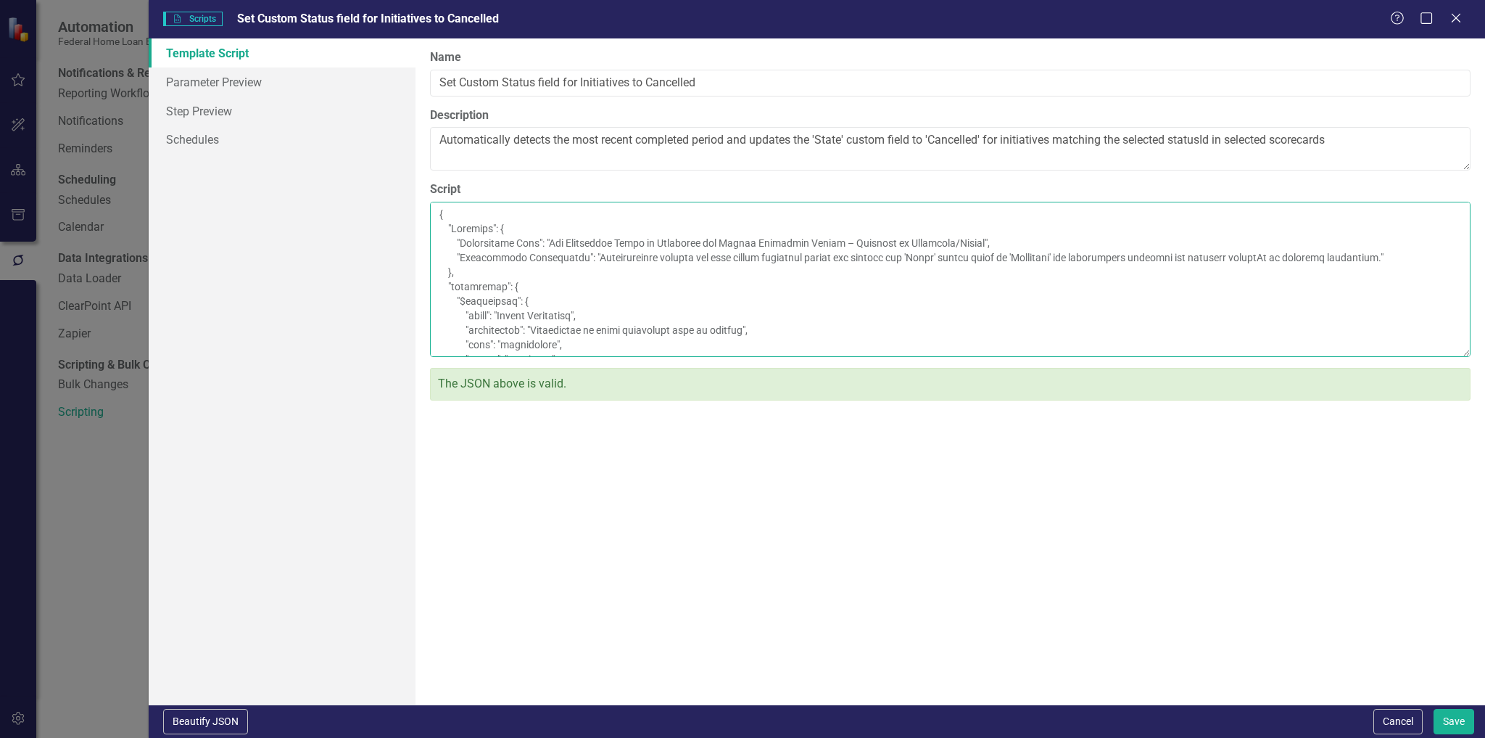
click at [627, 357] on textarea "Script" at bounding box center [950, 279] width 1041 height 155
paste textarea "180663"
type textarea "{ "Comments": { "Recommended Name": "Set Initiative State to Cancelled for Late…"
click at [1455, 717] on button "Save" at bounding box center [1454, 721] width 41 height 25
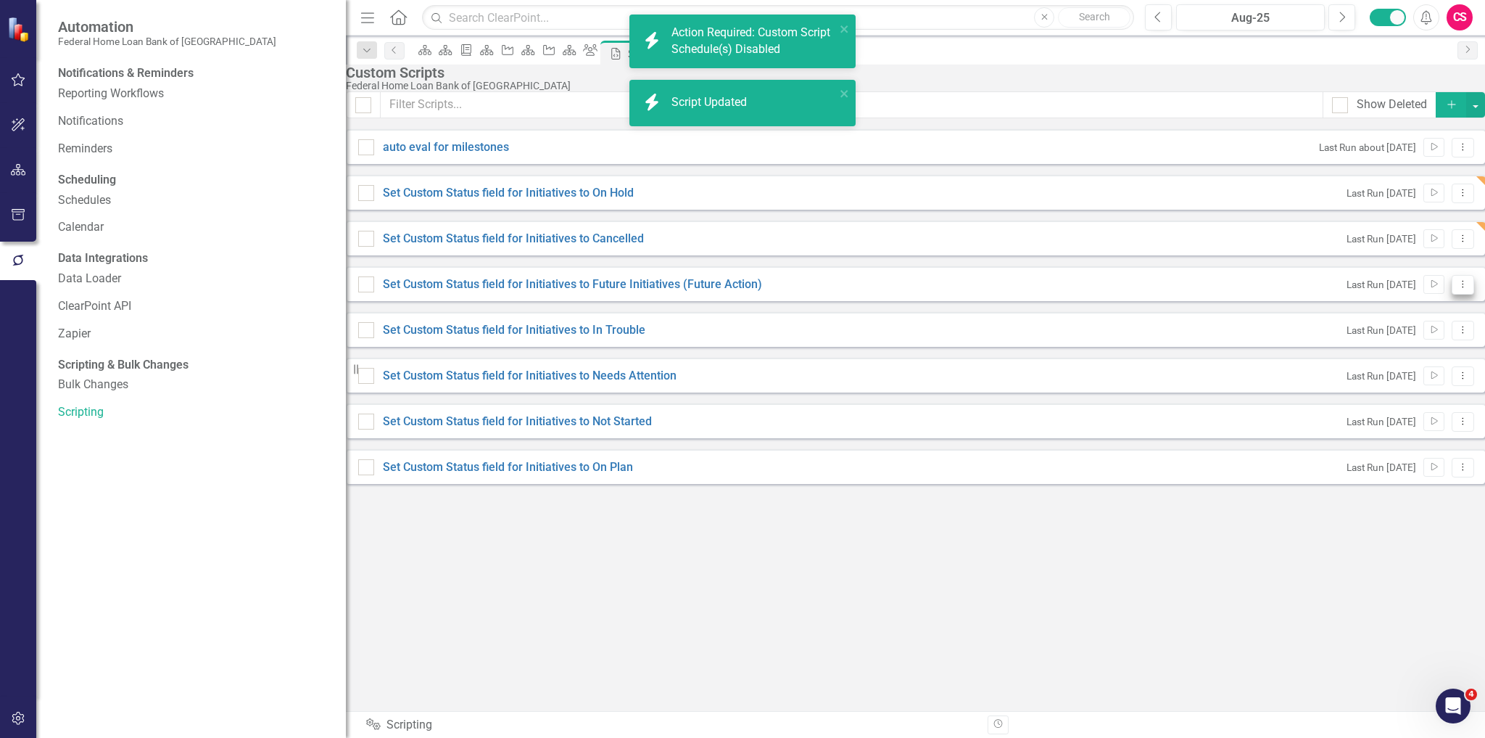
click at [1457, 289] on icon "Dropdown Menu" at bounding box center [1463, 283] width 12 height 9
click at [1414, 376] on link "Edit Edit Script" at bounding box center [1394, 371] width 116 height 27
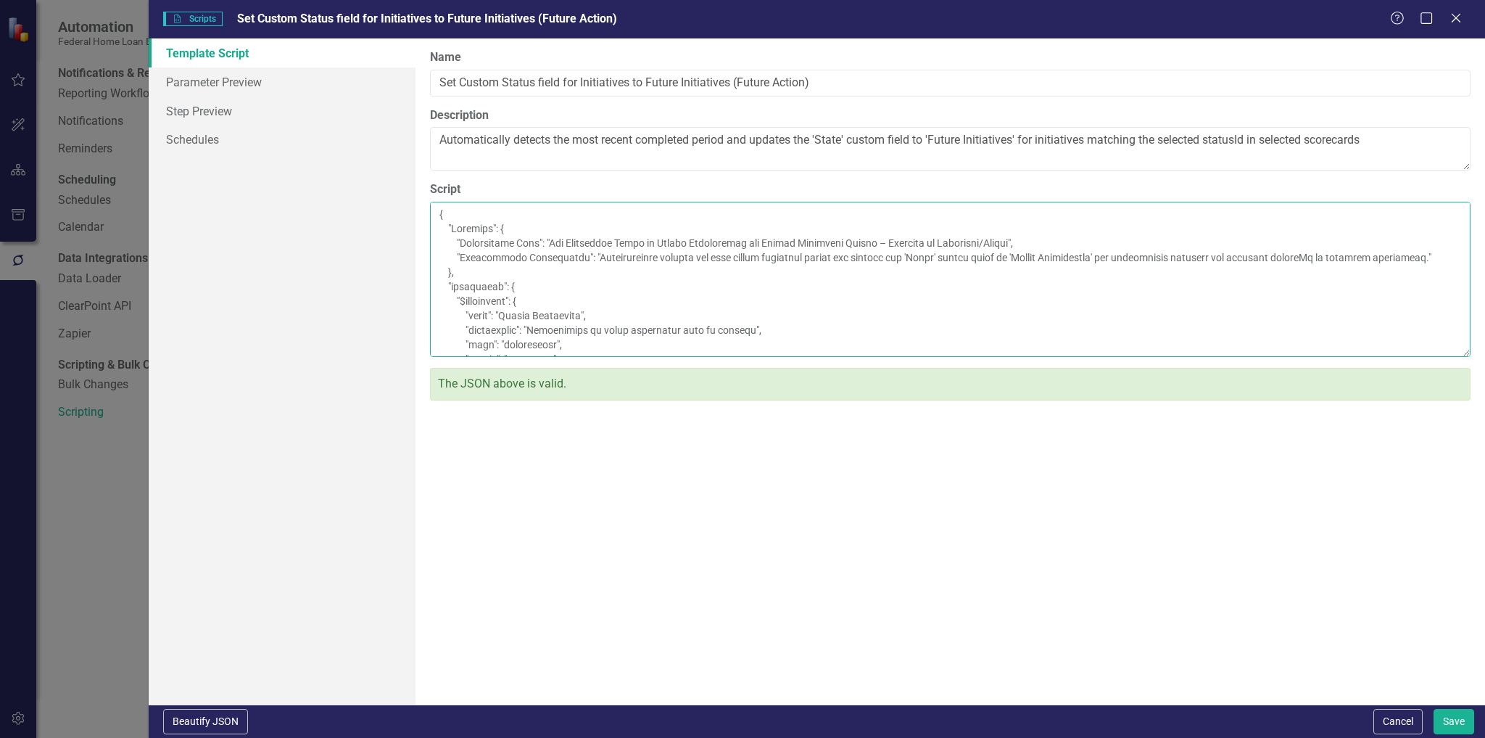
click at [600, 357] on textarea "Script" at bounding box center [950, 279] width 1041 height 155
paste textarea "180663"
type textarea "{ "Comments": { "Recommended Name": "Set Initiative State to Future Initiatives…"
click at [1453, 711] on button "Save" at bounding box center [1454, 721] width 41 height 25
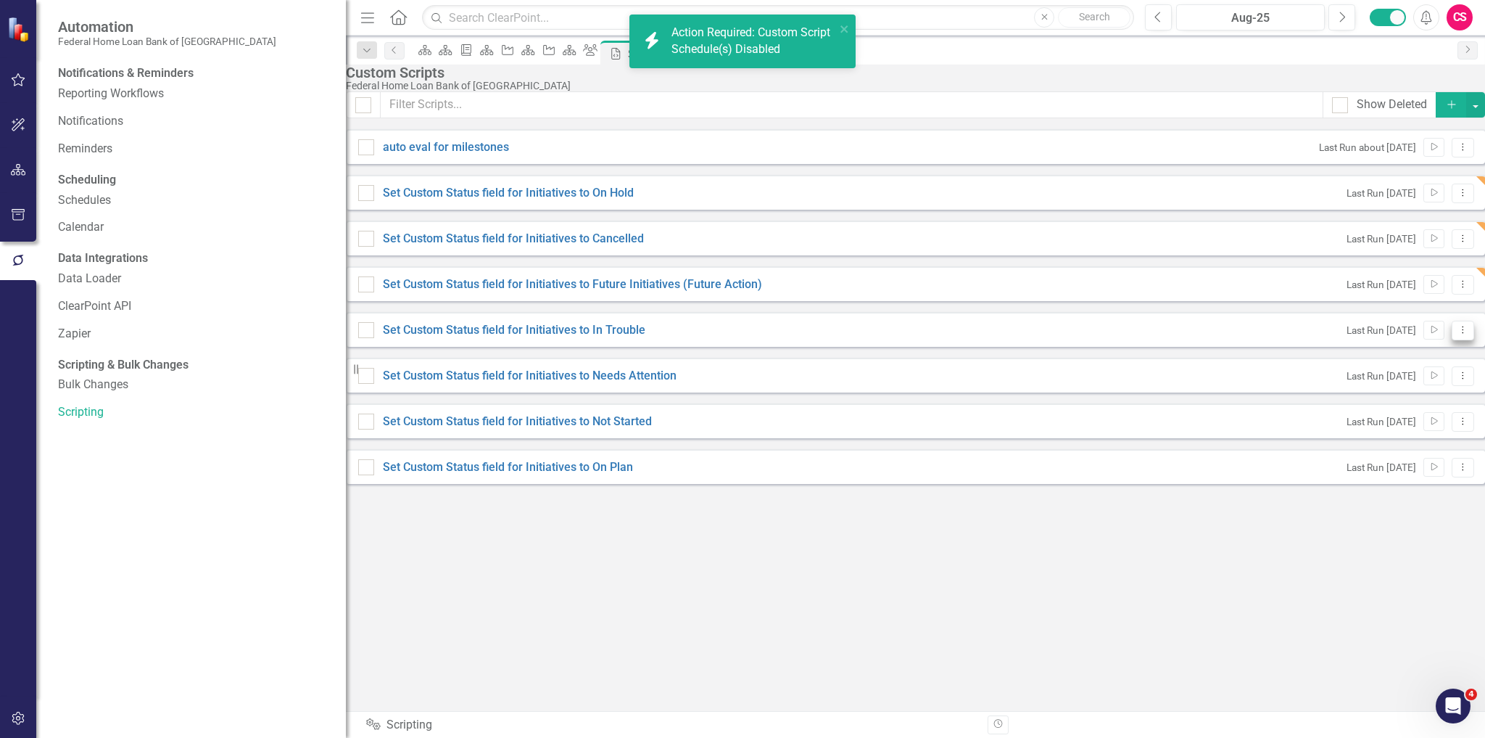
click at [1452, 340] on button "Dropdown Menu" at bounding box center [1463, 331] width 22 height 20
click at [1400, 410] on link "Edit Edit Script" at bounding box center [1394, 416] width 116 height 27
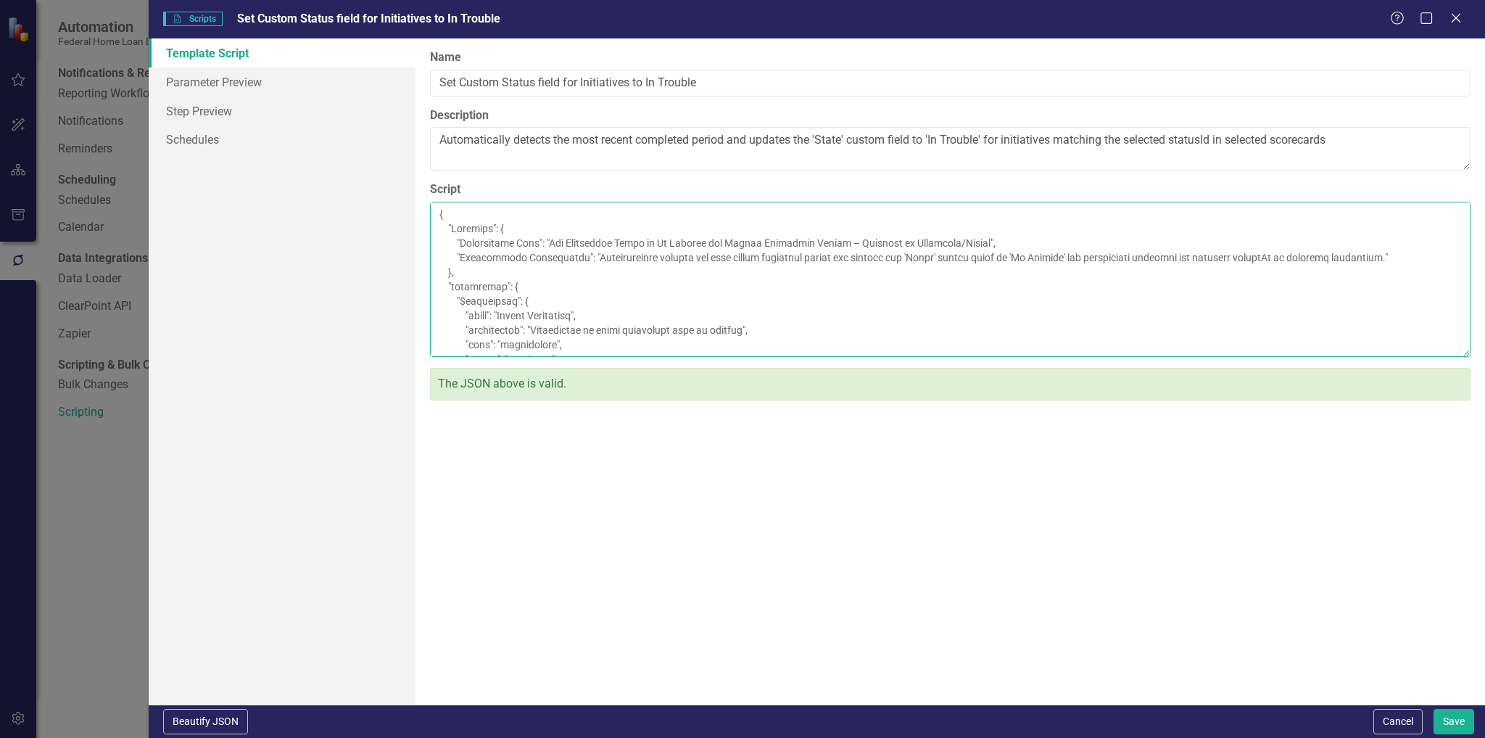
click at [621, 357] on textarea "Script" at bounding box center [950, 279] width 1041 height 155
paste textarea "180663"
type textarea "{ "Comments": { "Recommended Name": "Set Initiative State to In Trouble for Lat…"
click at [1468, 719] on button "Save" at bounding box center [1454, 721] width 41 height 25
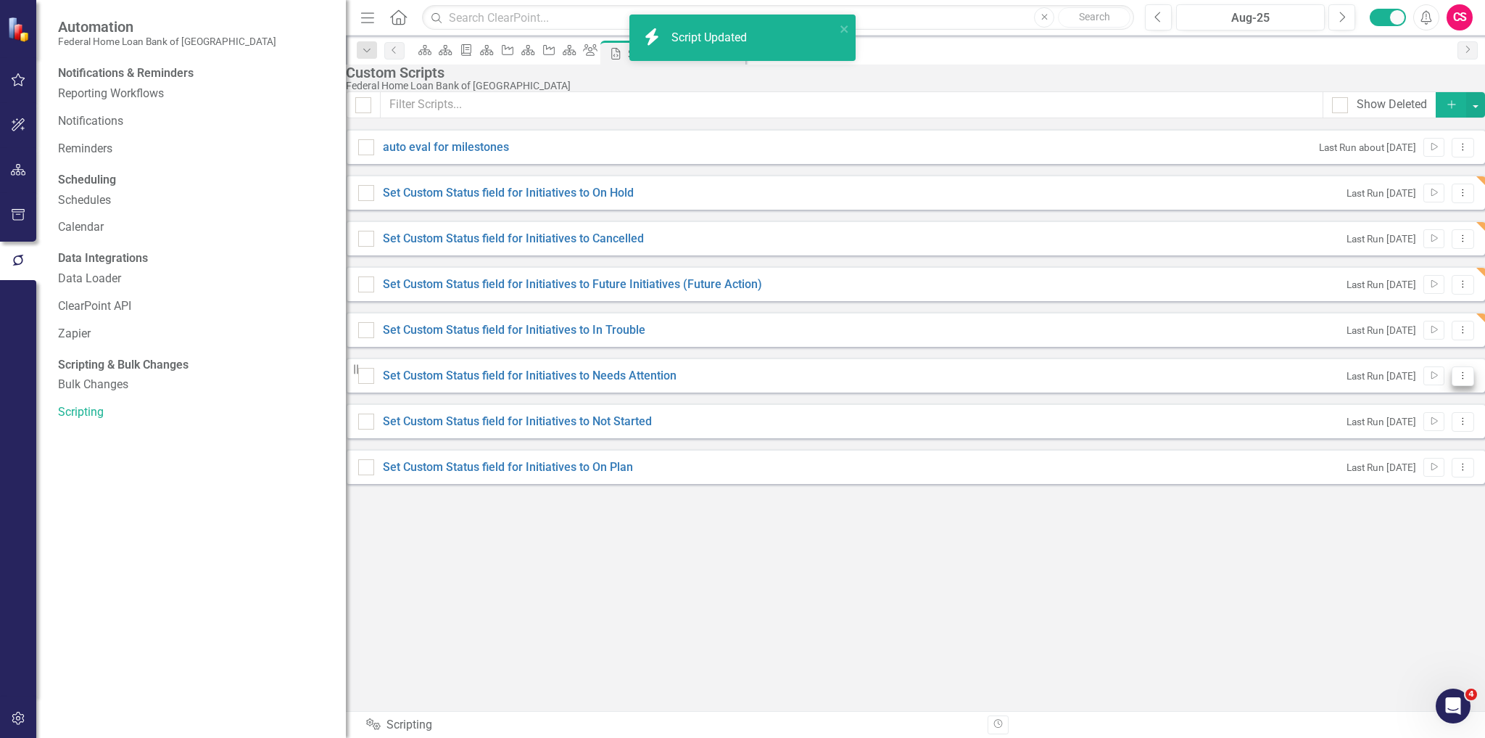
click at [1452, 386] on button "Dropdown Menu" at bounding box center [1463, 376] width 22 height 20
click at [1404, 460] on link "Edit Edit Script" at bounding box center [1394, 462] width 116 height 27
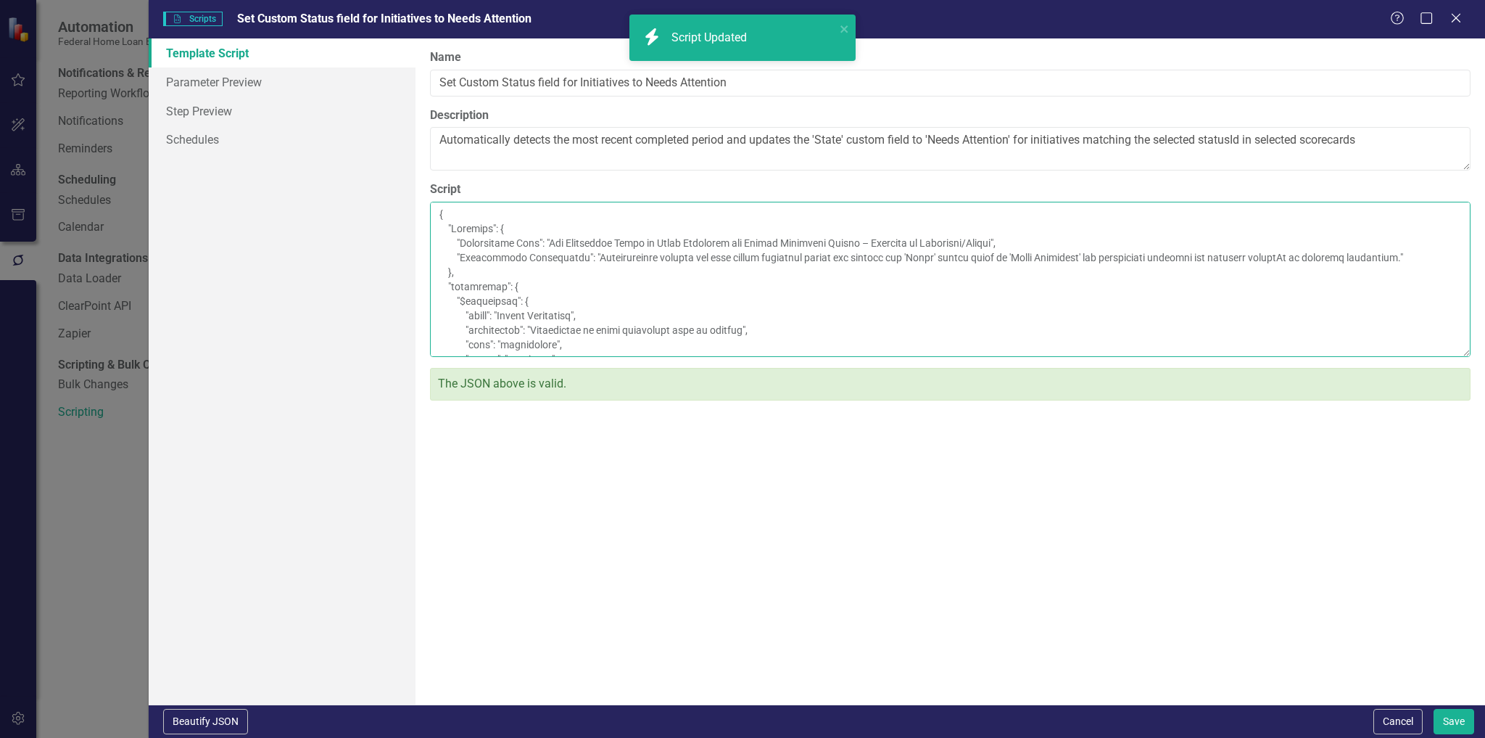
click at [612, 357] on textarea "Script" at bounding box center [950, 279] width 1041 height 155
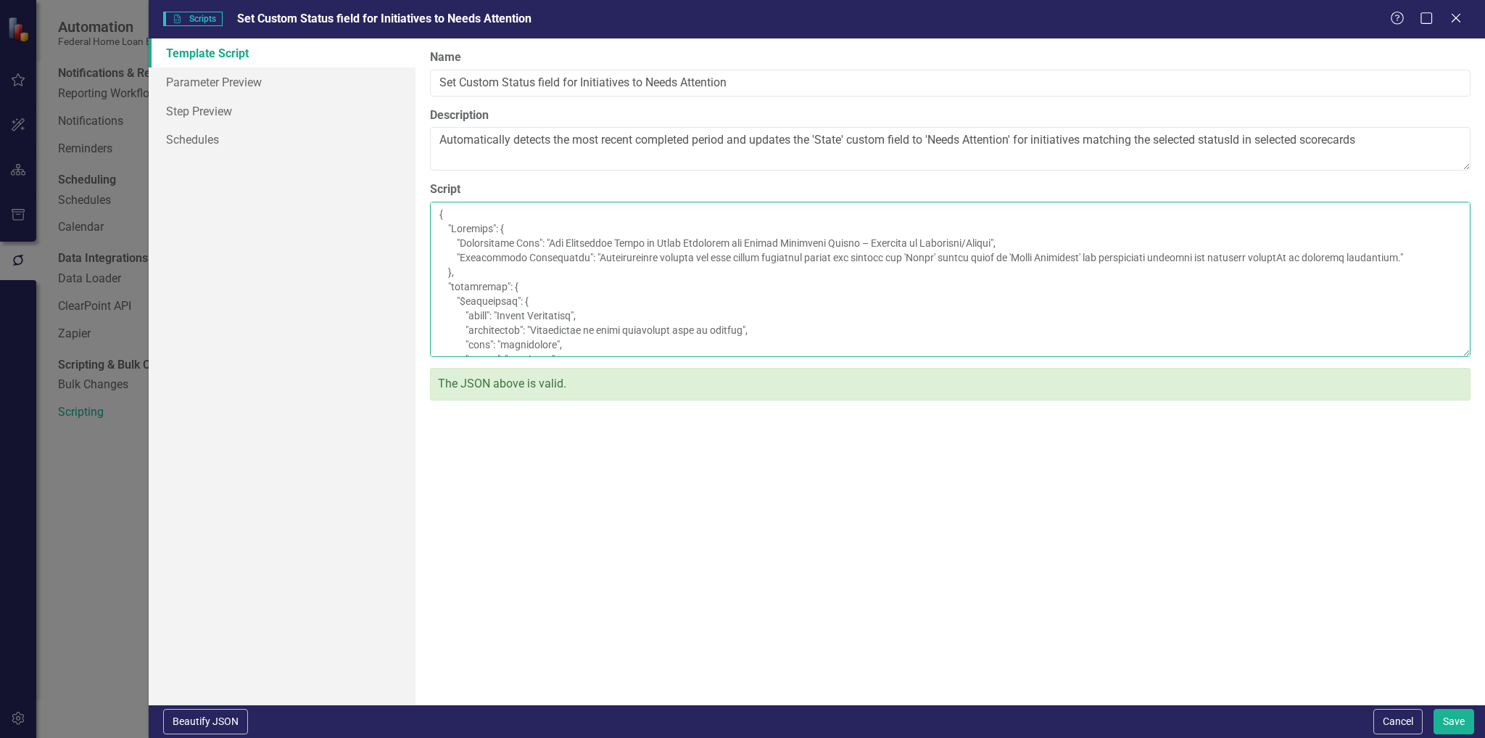
paste textarea "180663"
type textarea "{ "Comments": { "Recommended Name": "Set Initiative State to Needs Attention fo…"
click at [1438, 705] on div "Beautify JSON Cancel Save" at bounding box center [817, 720] width 1337 height 33
click at [1444, 712] on button "Save" at bounding box center [1454, 721] width 41 height 25
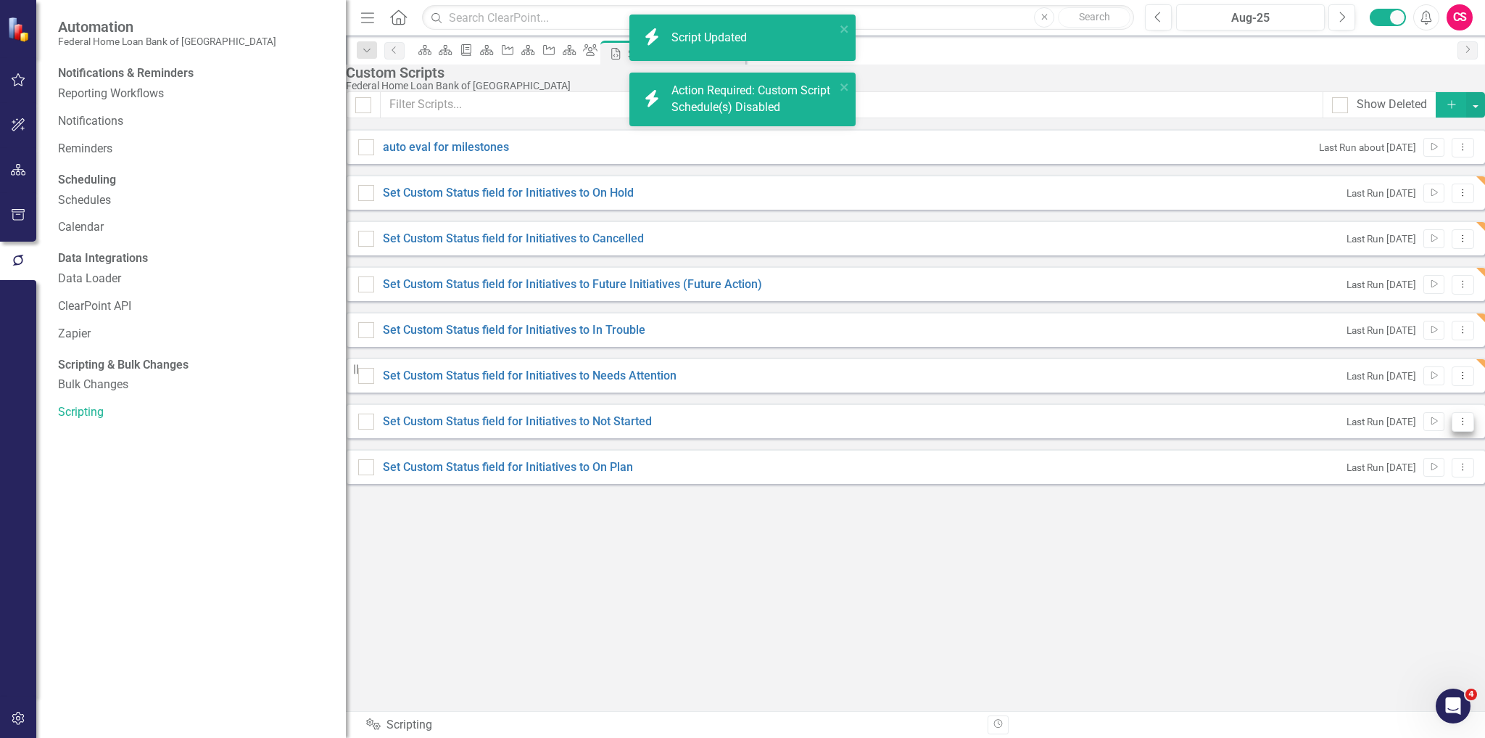
click at [1457, 426] on icon "Dropdown Menu" at bounding box center [1463, 420] width 12 height 9
click at [1419, 505] on link "Edit Edit Script" at bounding box center [1394, 508] width 116 height 27
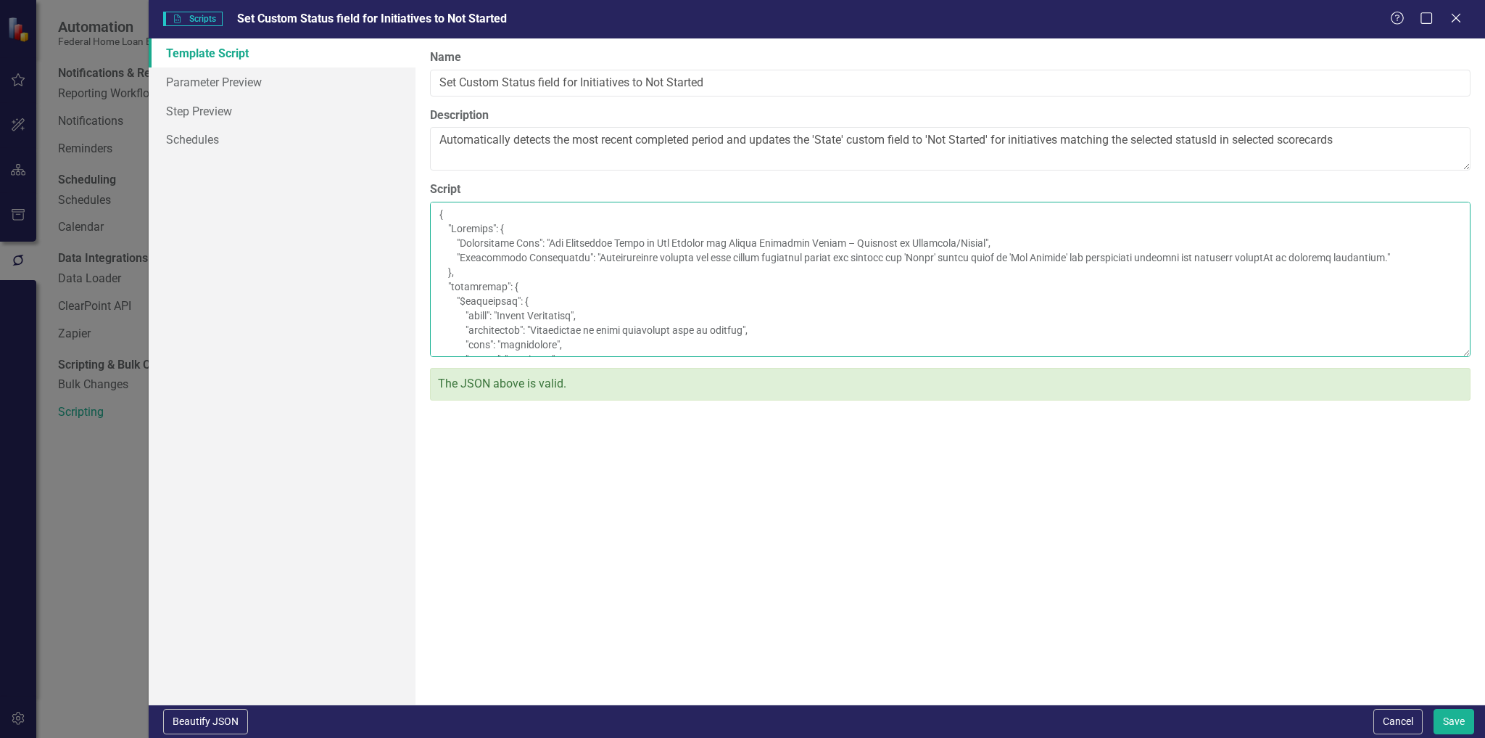
click at [614, 357] on textarea "Script" at bounding box center [950, 279] width 1041 height 155
paste textarea "180663"
type textarea "{ "Comments": { "Recommended Name": "Set Initiative State to Not Started for La…"
click at [1442, 719] on button "Save" at bounding box center [1454, 721] width 41 height 25
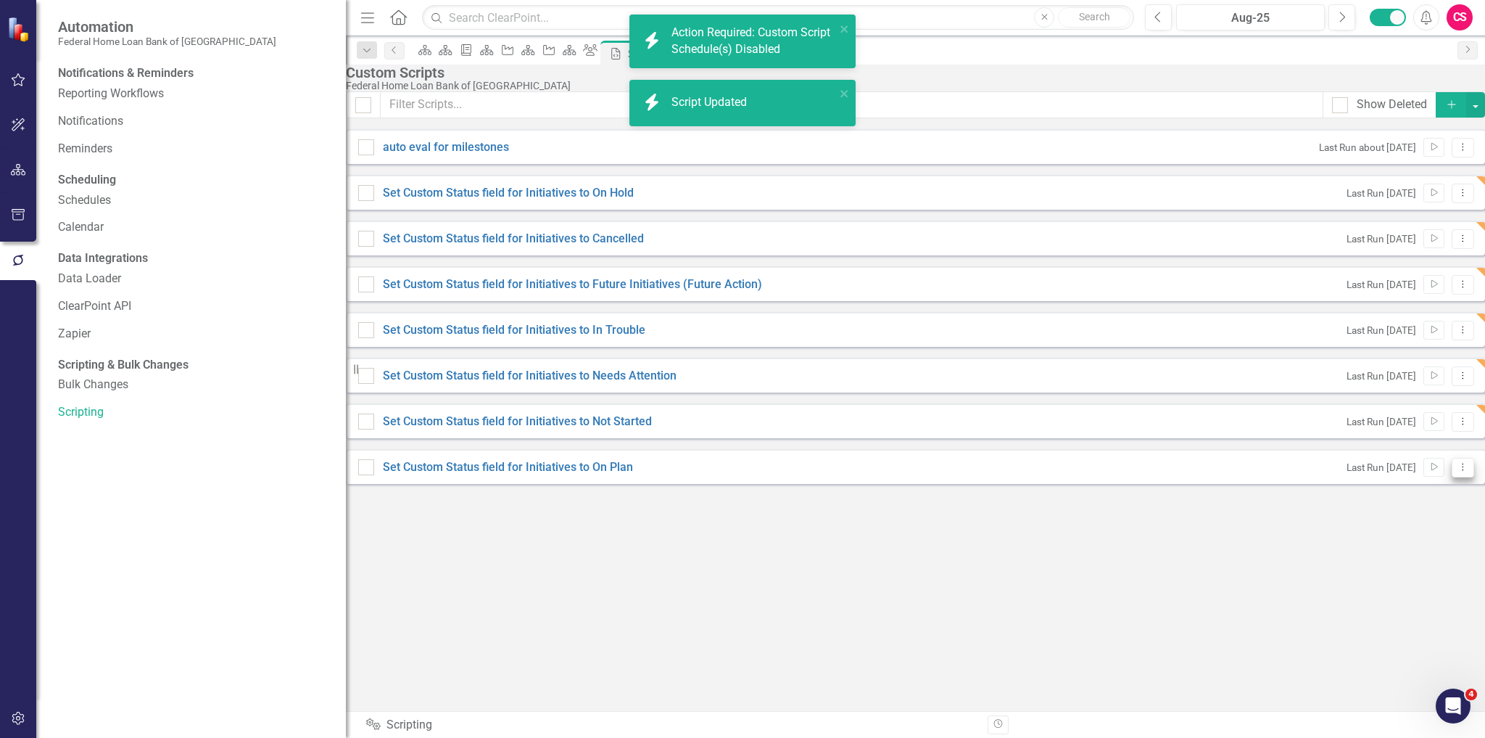
click at [1457, 471] on icon "Dropdown Menu" at bounding box center [1463, 466] width 12 height 9
click at [1419, 551] on link "Edit Edit Script" at bounding box center [1394, 553] width 116 height 27
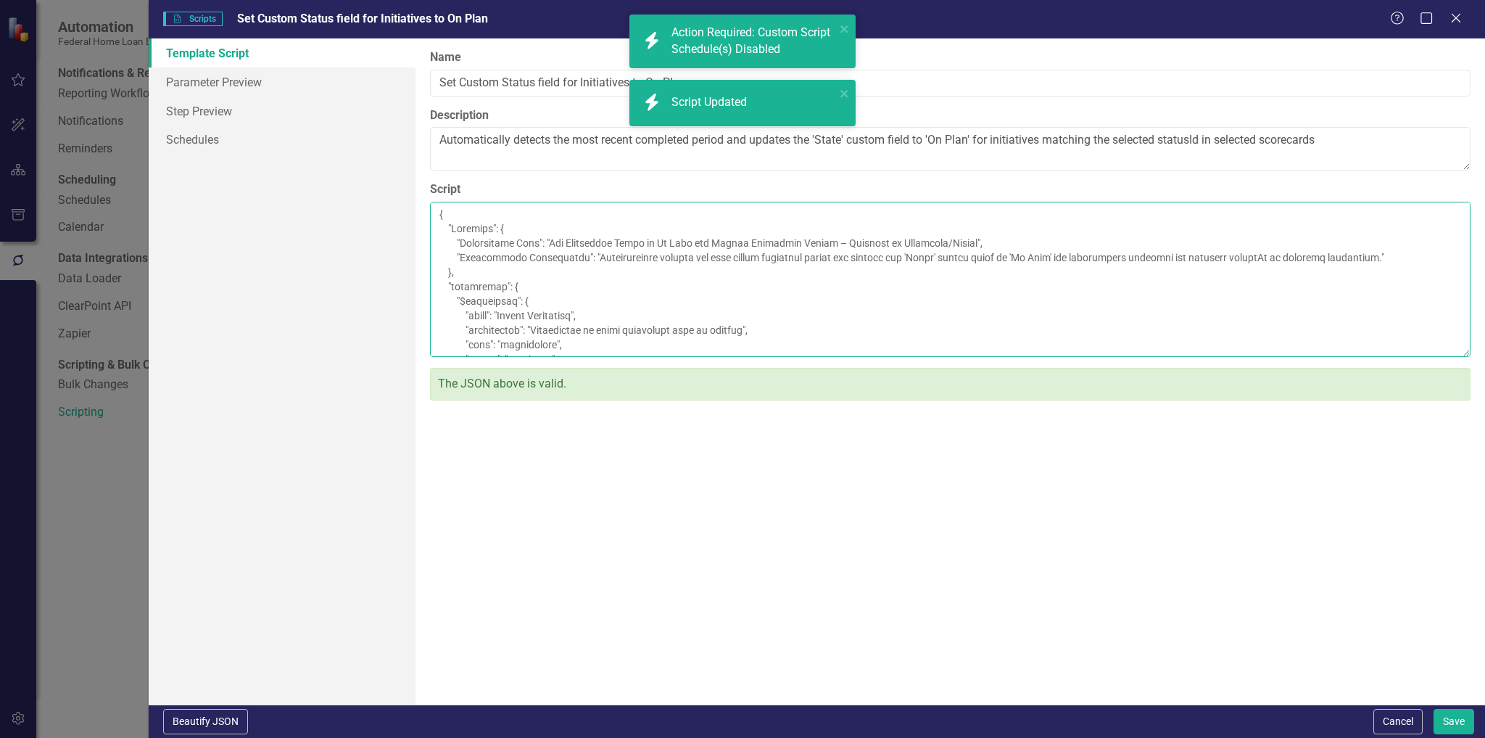
click at [627, 357] on textarea "Script" at bounding box center [950, 279] width 1041 height 155
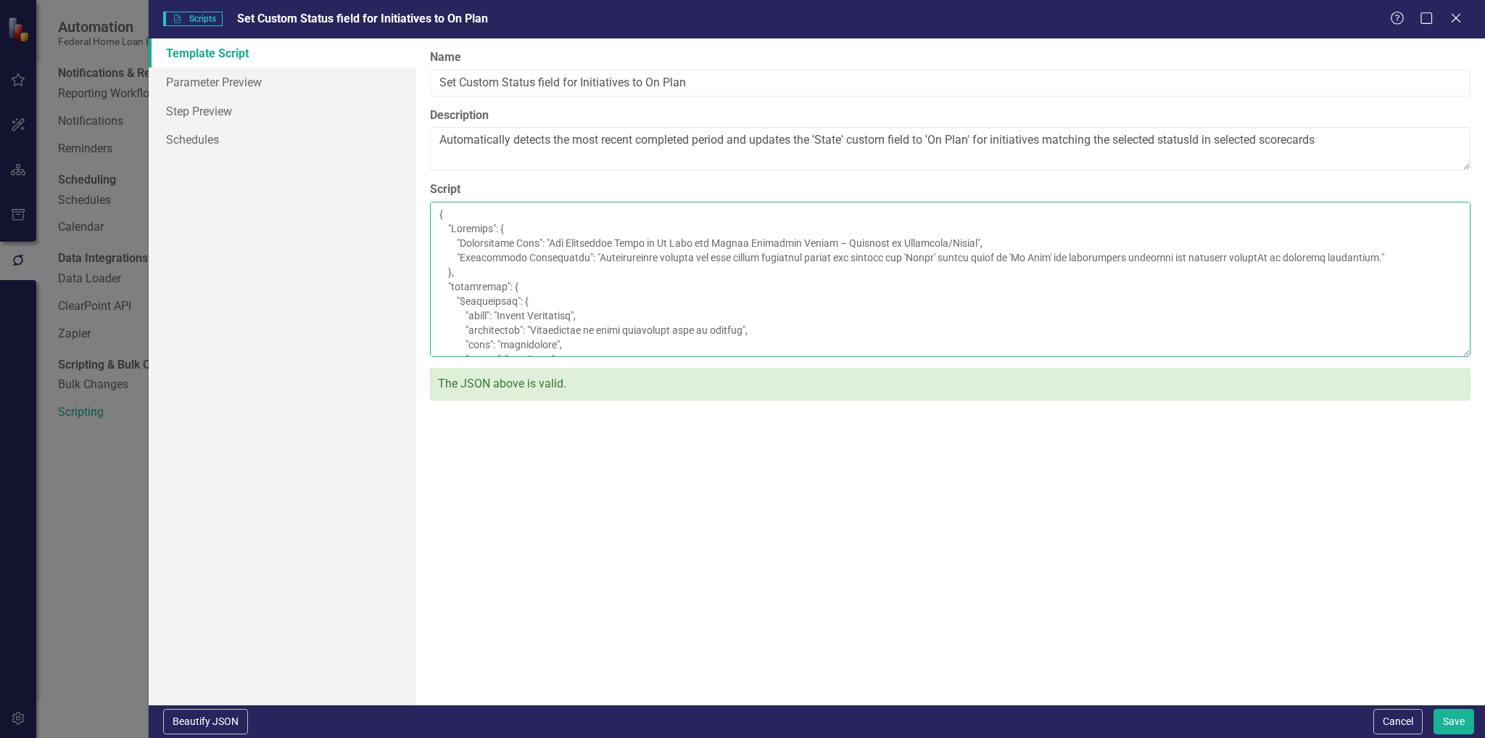
paste textarea "180663"
type textarea "{ "Comments": { "Recommended Name": "Set Initiative State to On Plan for Latest…"
click at [1451, 727] on button "Save" at bounding box center [1454, 721] width 41 height 25
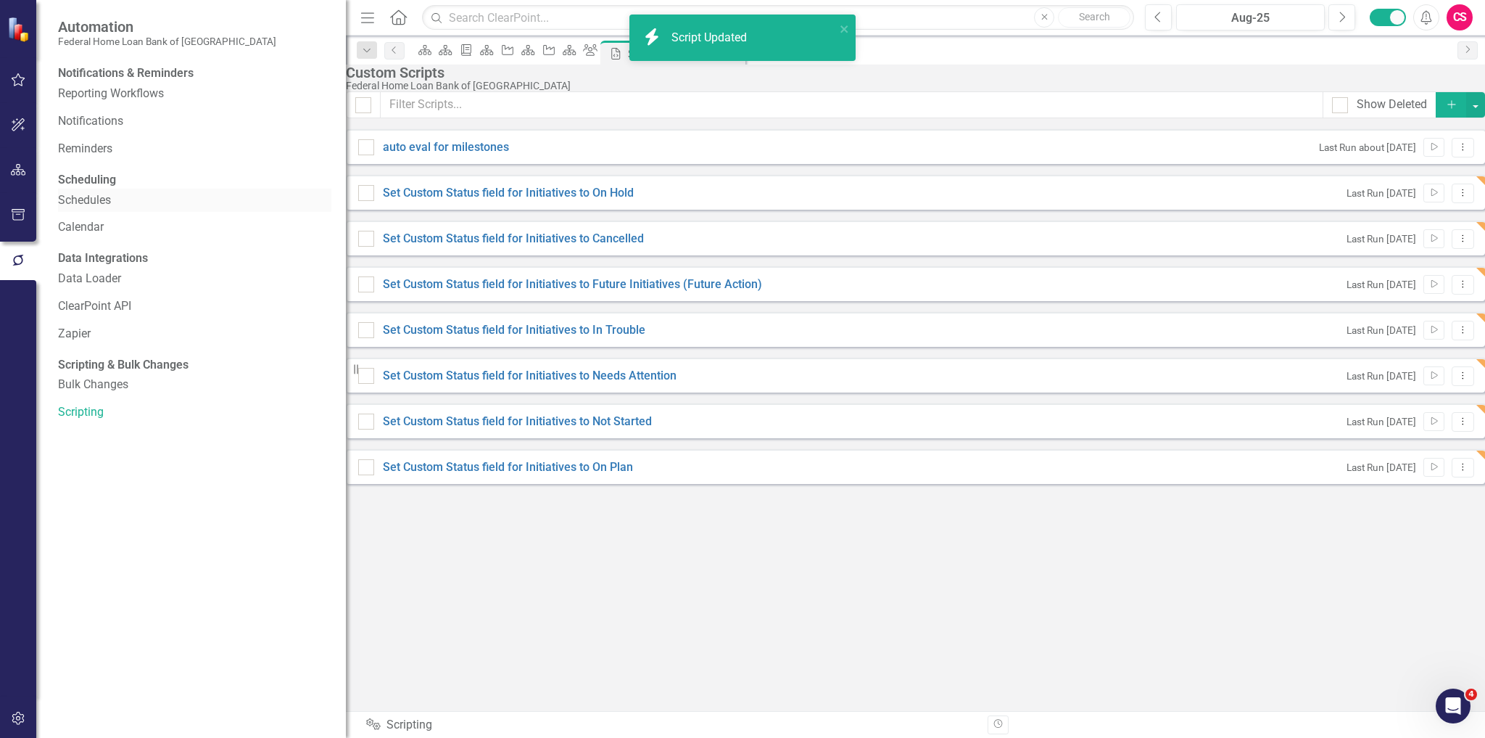
click at [79, 209] on link "Schedules" at bounding box center [194, 200] width 273 height 17
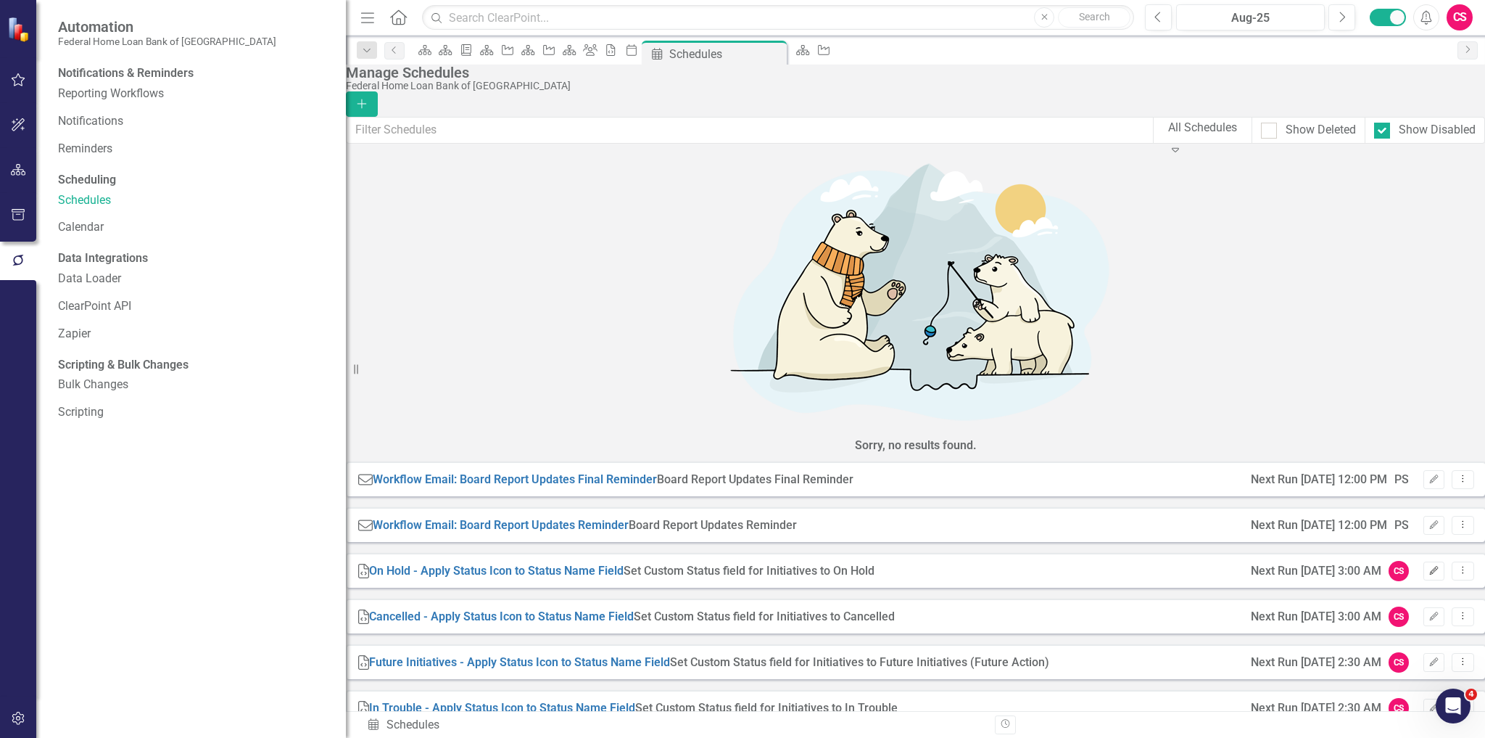
click at [1429, 566] on icon "Edit" at bounding box center [1434, 570] width 11 height 9
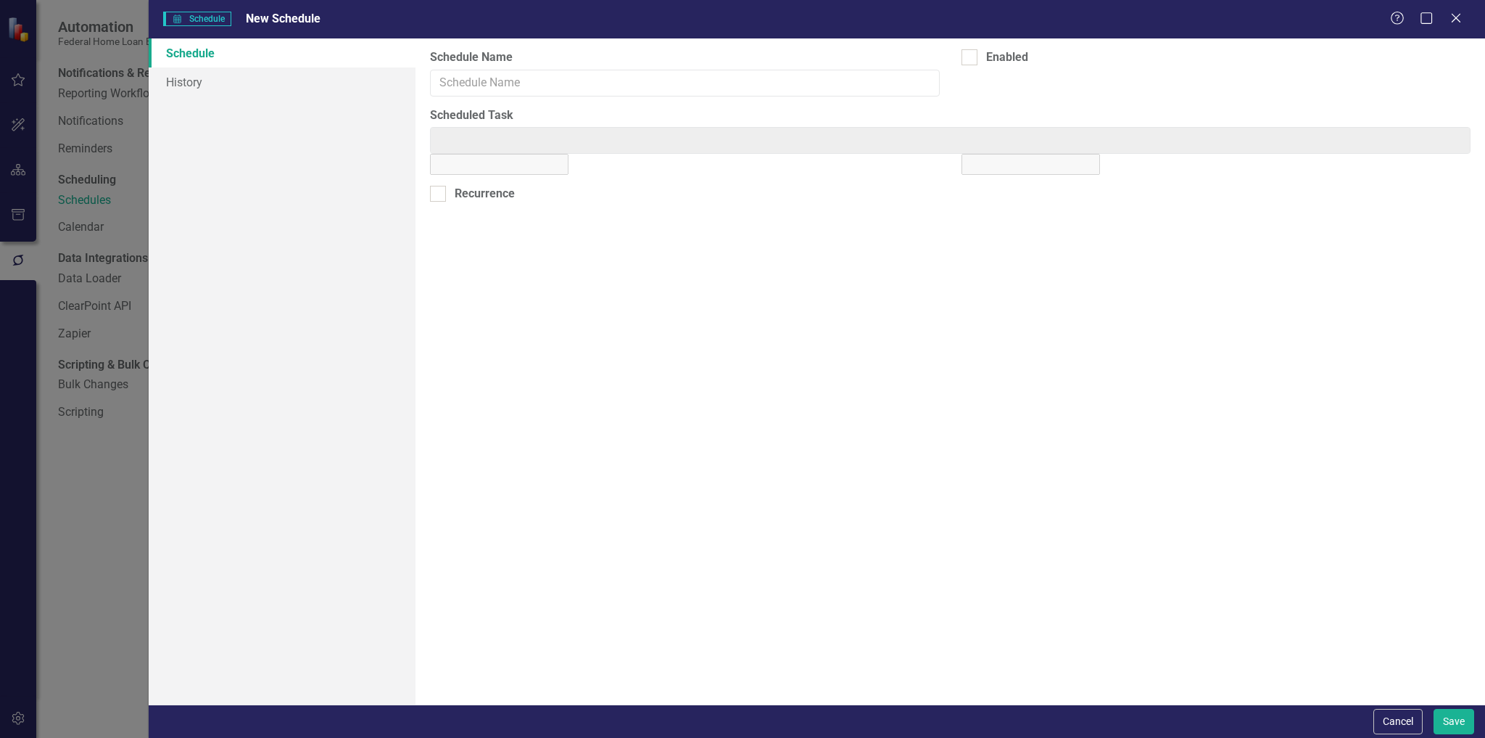
type input "On Hold - Apply Status Icon to Status Name Field"
checkbox input "true"
type input "Custom Script: Set Custom Status field for Initiatives to On Hold"
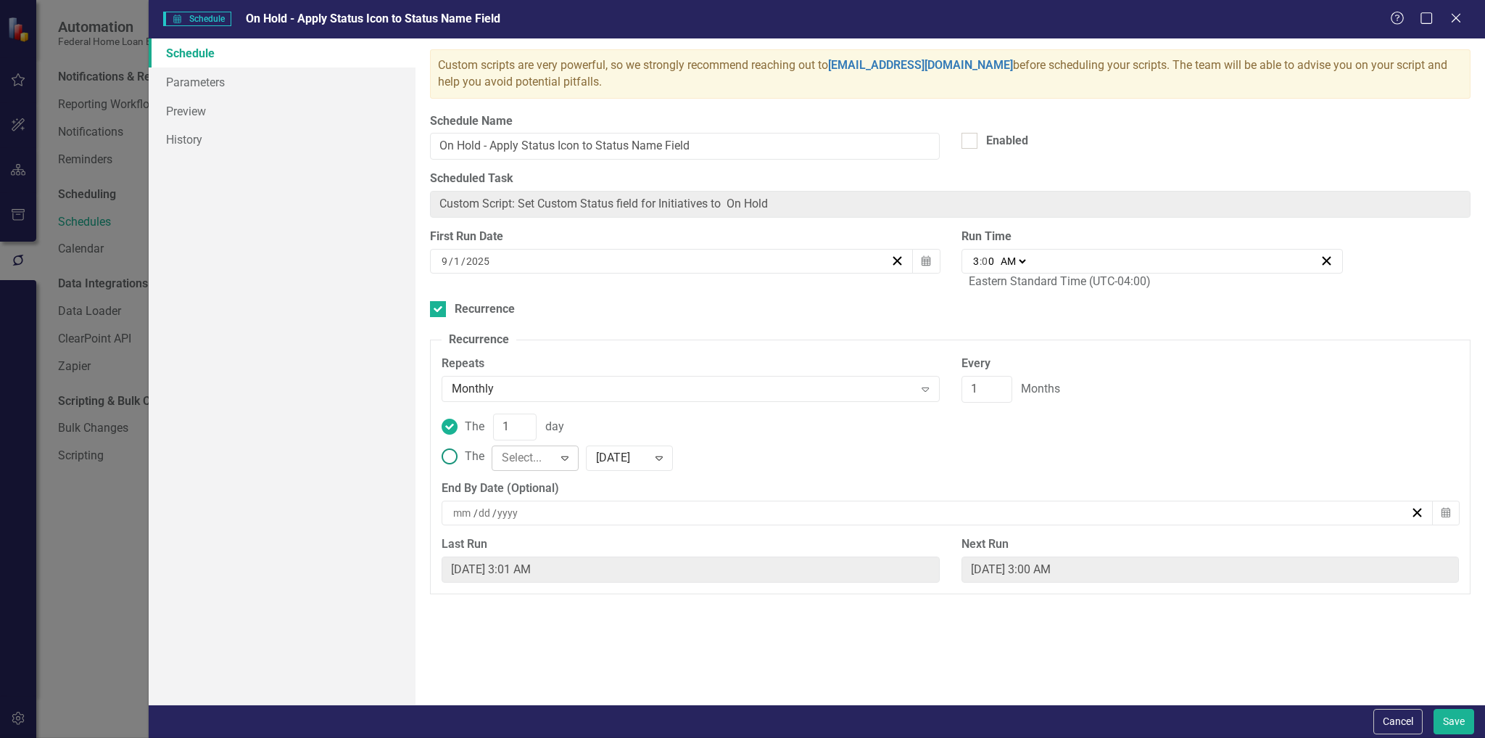
click at [529, 454] on div at bounding box center [523, 459] width 43 height 20
click at [587, 424] on label "The 1 day" at bounding box center [950, 426] width 1017 height 27
click at [461, 424] on input "The 1 day" at bounding box center [450, 427] width 22 height 22
click at [587, 390] on div "Monthly" at bounding box center [683, 389] width 462 height 17
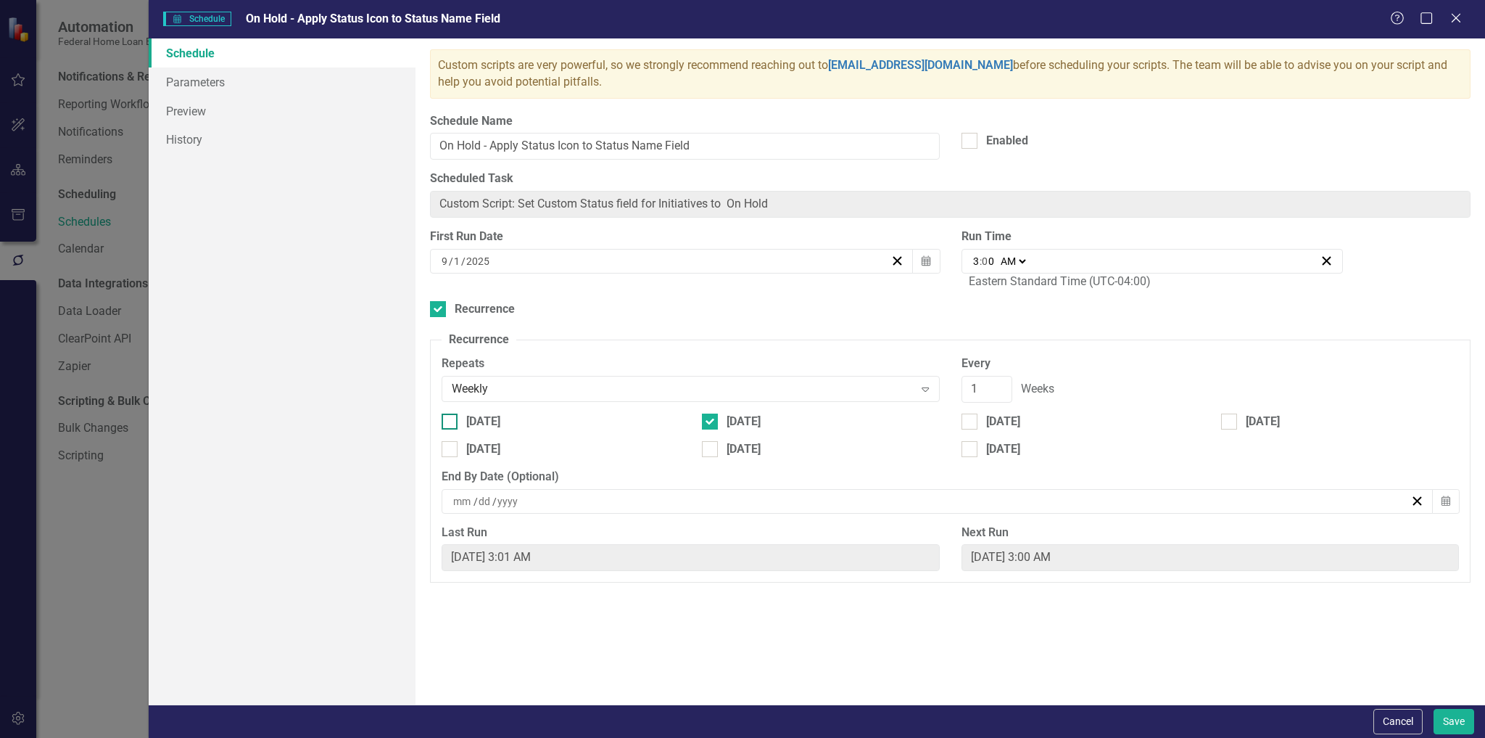
click at [482, 423] on div "[DATE]" at bounding box center [483, 421] width 34 height 17
click at [451, 423] on input "[DATE]" at bounding box center [446, 417] width 9 height 9
checkbox input "true"
click at [722, 421] on div "[DATE]" at bounding box center [821, 421] width 238 height 17
click at [711, 421] on input "[DATE]" at bounding box center [706, 417] width 9 height 9
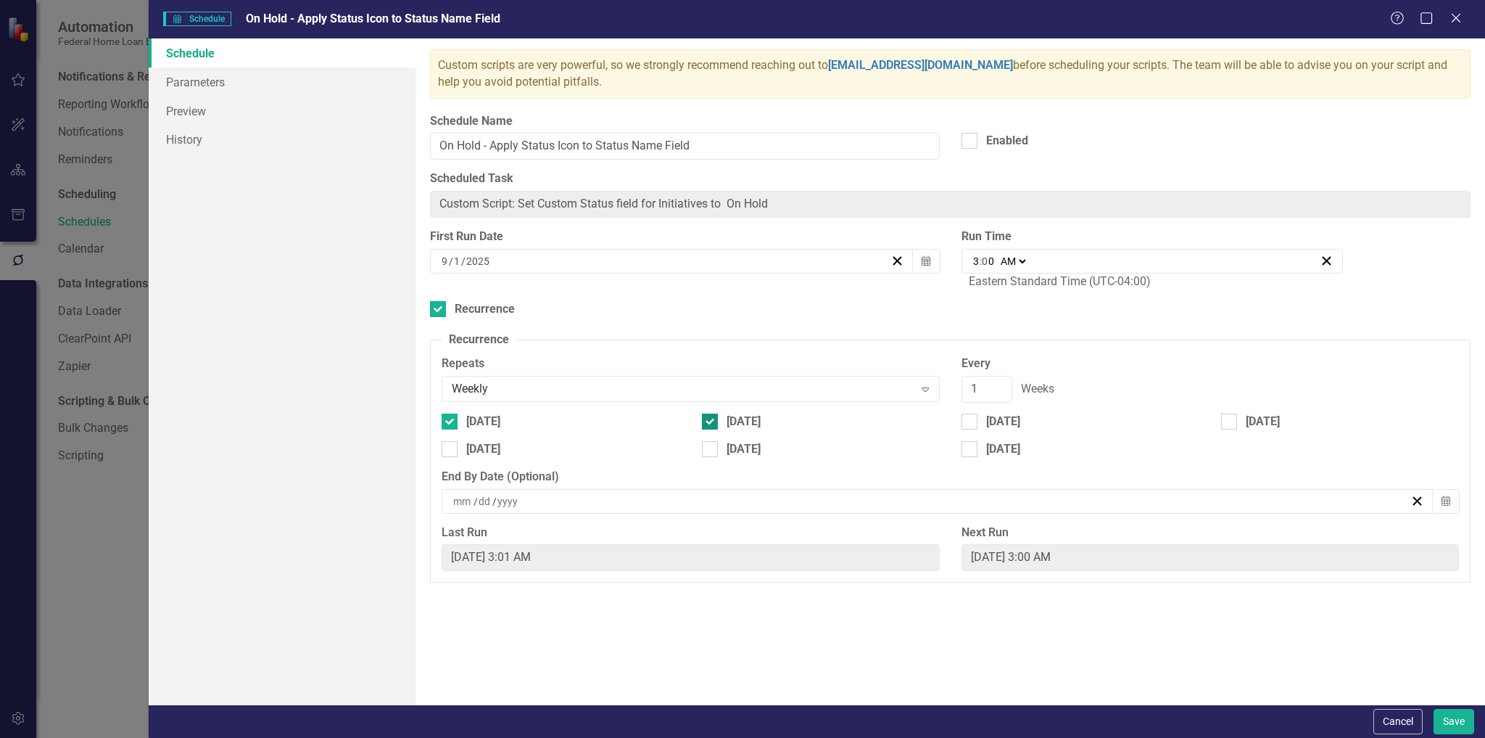
checkbox input "false"
click at [1445, 722] on button "Save" at bounding box center [1454, 721] width 41 height 25
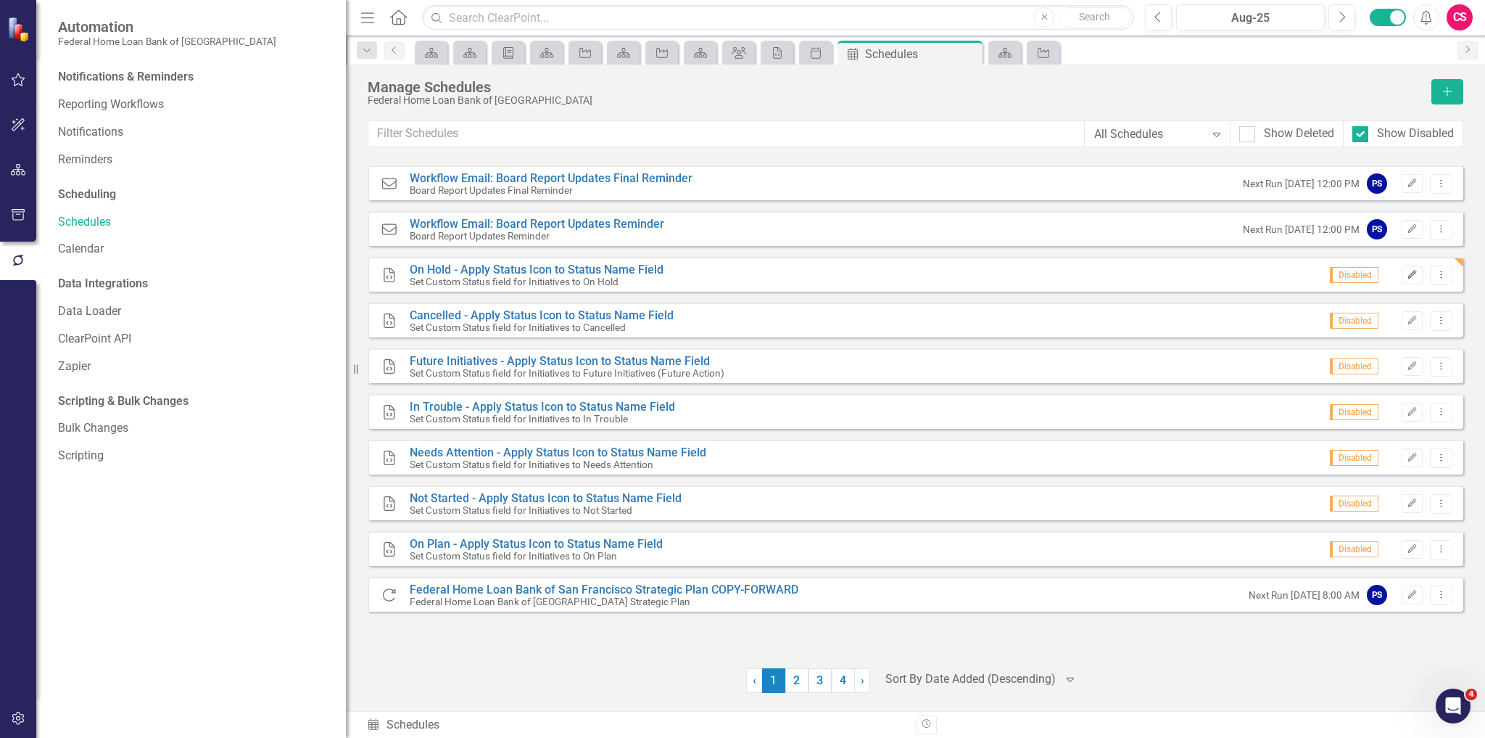
click at [1407, 276] on icon "Edit" at bounding box center [1412, 275] width 11 height 9
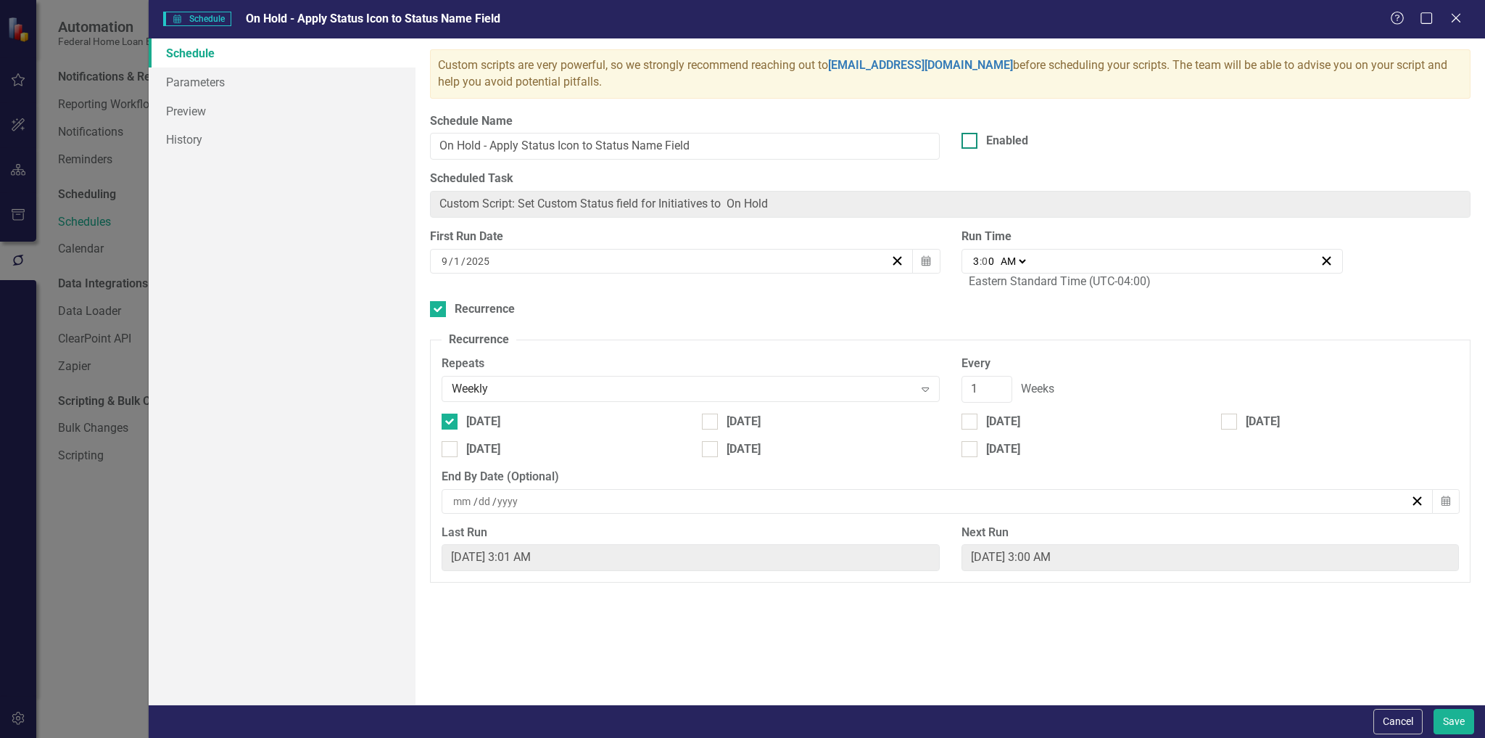
click at [1003, 147] on div "Enabled" at bounding box center [1007, 141] width 42 height 17
click at [971, 142] on input "Enabled" at bounding box center [966, 137] width 9 height 9
checkbox input "true"
click at [1453, 724] on button "Save" at bounding box center [1454, 721] width 41 height 25
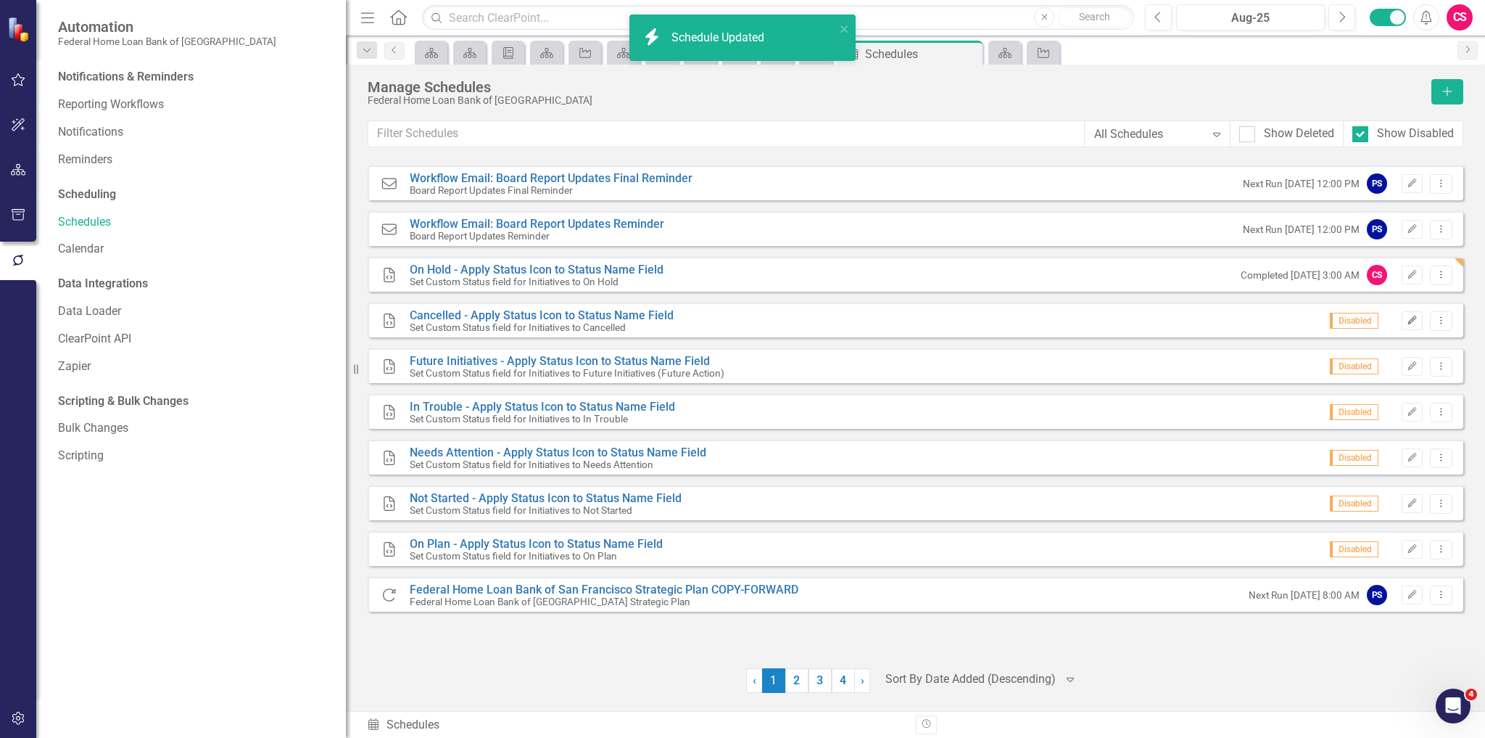
click at [1408, 318] on icon "Edit" at bounding box center [1412, 320] width 11 height 9
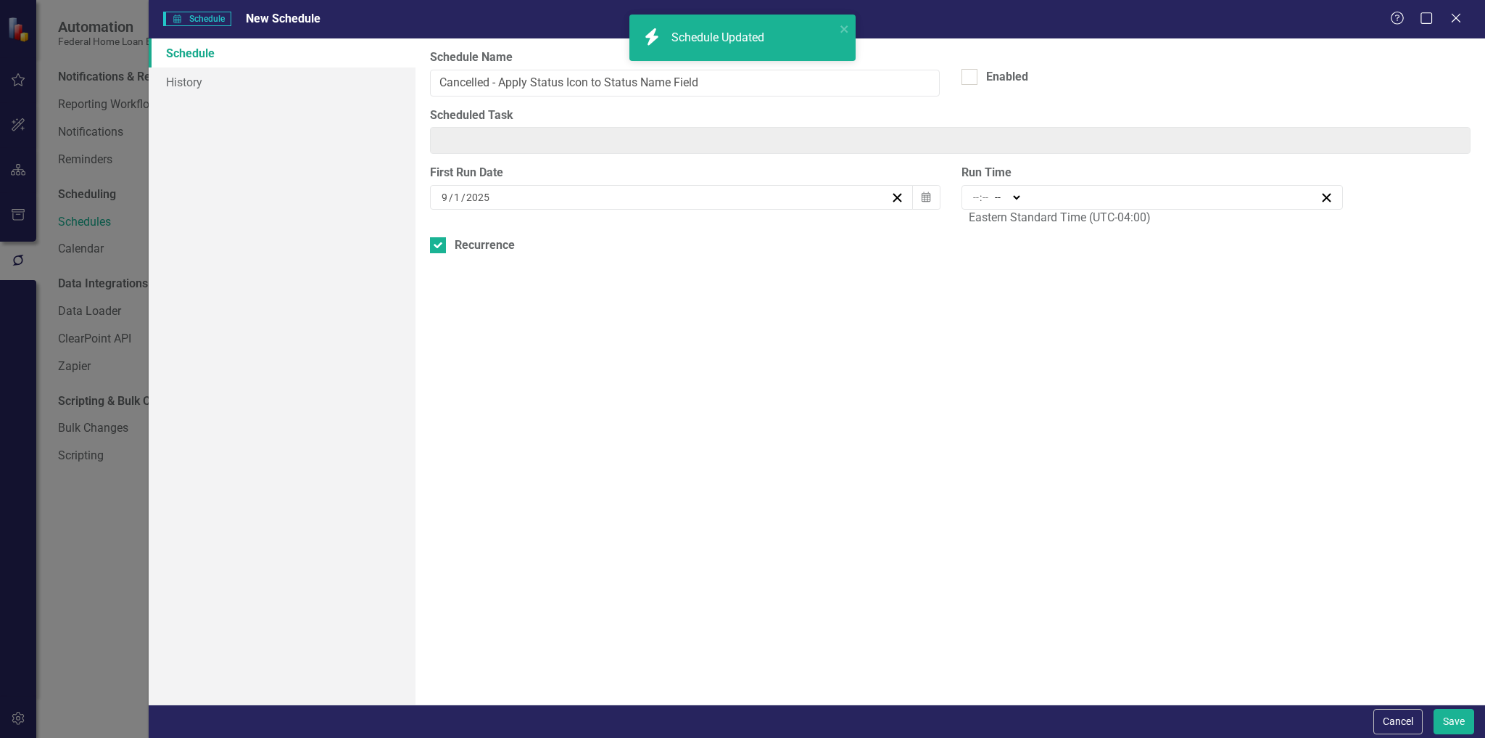
type input "Cancelled - Apply Status Icon to Status Name Field"
type input "9"
type input "1"
type input "2025"
checkbox input "true"
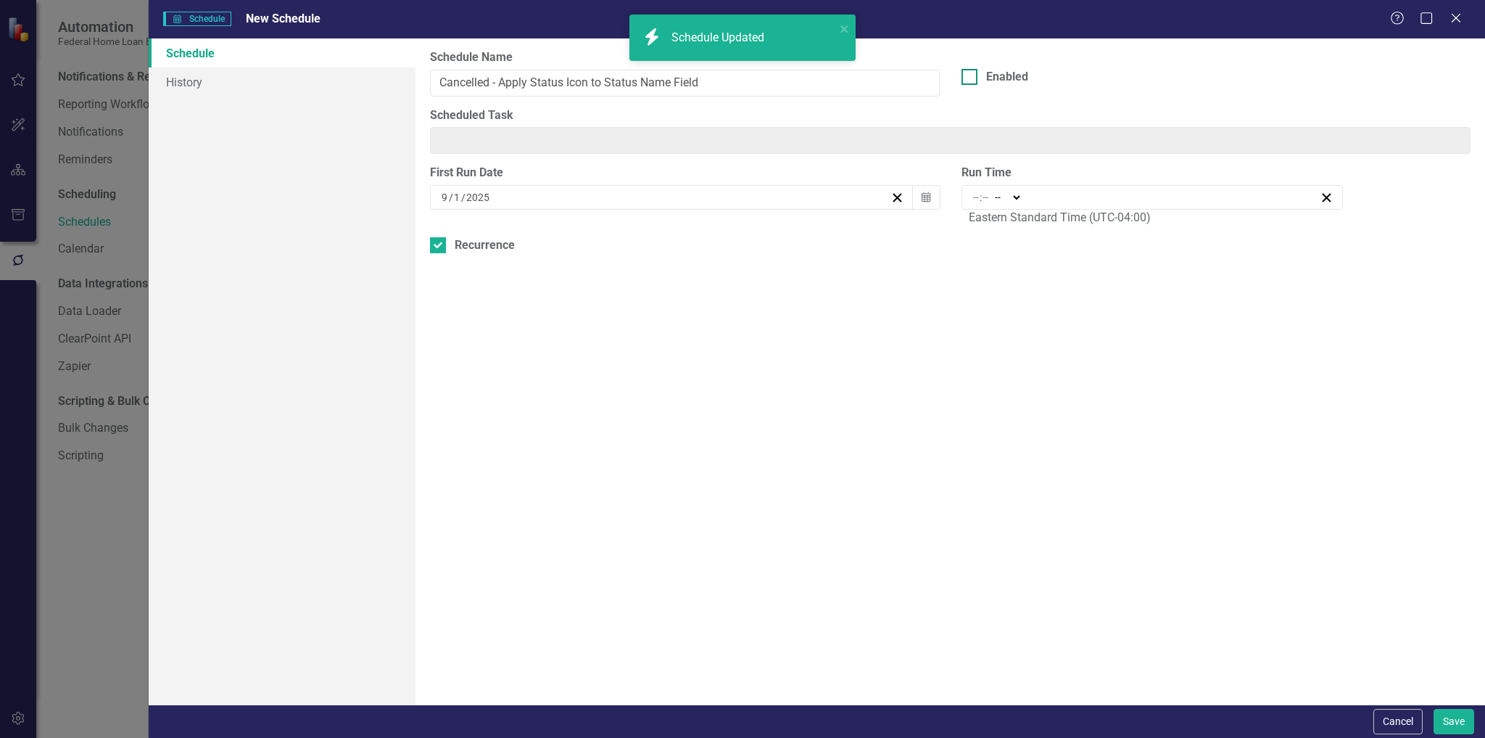
type input "Custom Script: Set Custom Status field for Initiatives to Cancelled"
type input "03:00"
type input "3"
type input "0"
select select "am"
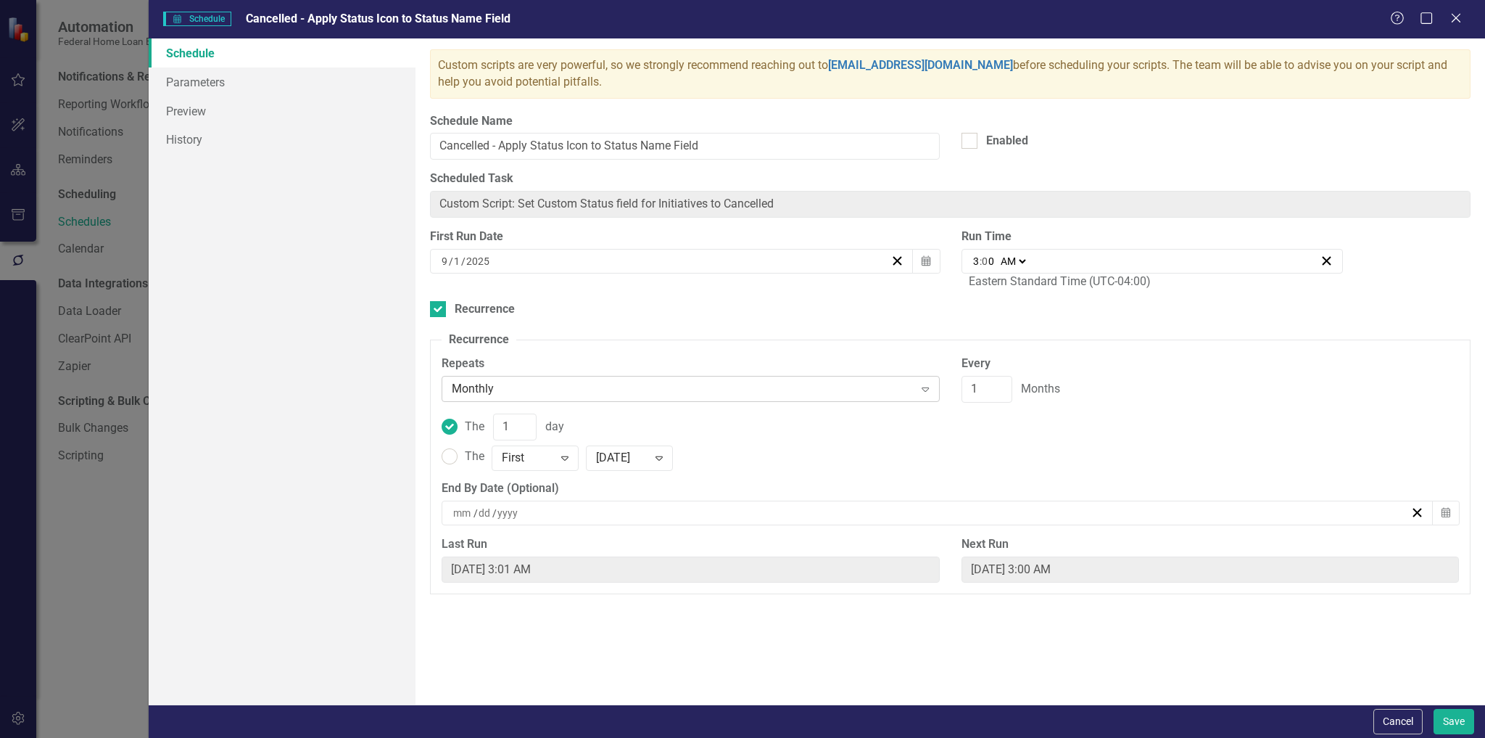
click at [514, 390] on div "Monthly" at bounding box center [683, 389] width 462 height 17
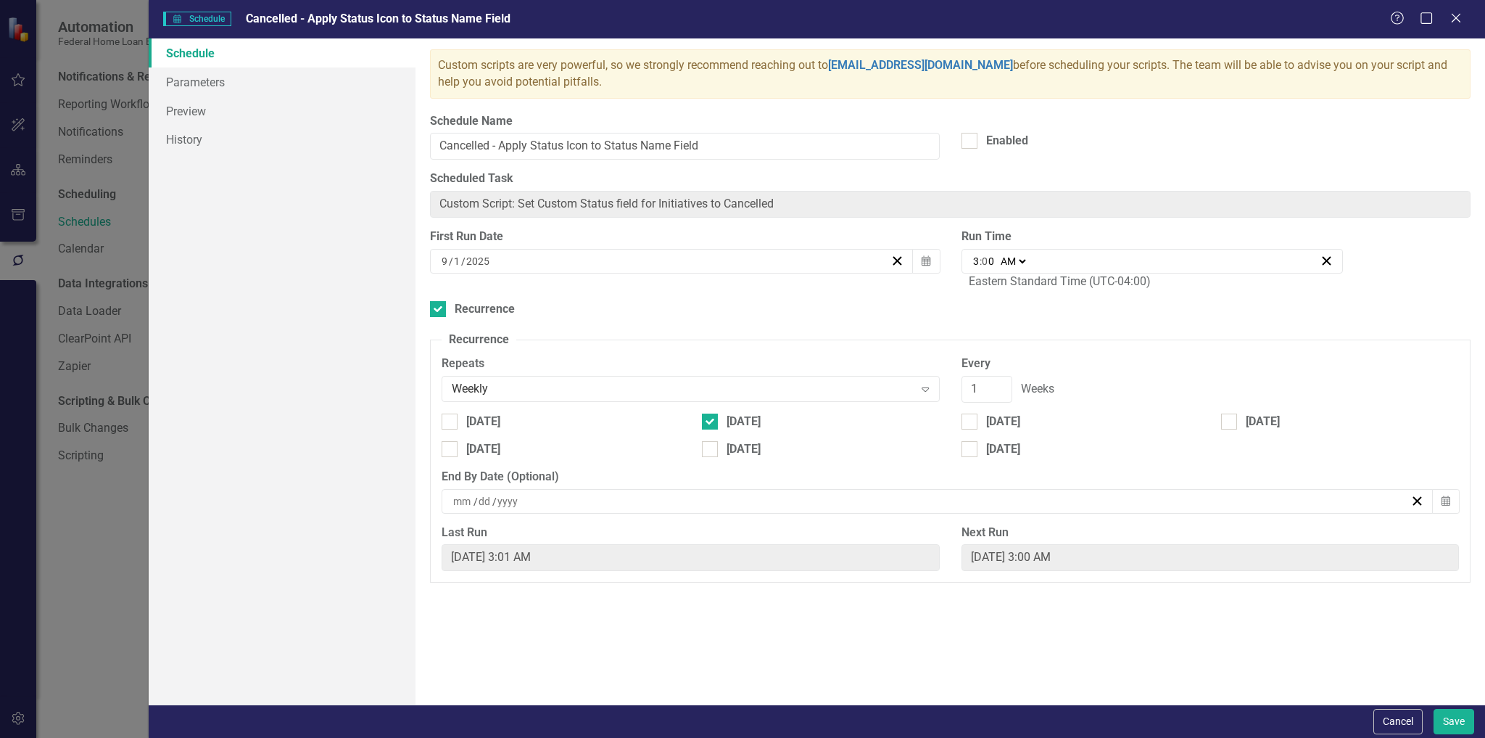
drag, startPoint x: 457, startPoint y: 424, endPoint x: 666, endPoint y: 411, distance: 210.0
click at [458, 424] on div at bounding box center [450, 421] width 16 height 16
click at [451, 423] on input "[DATE]" at bounding box center [446, 417] width 9 height 9
checkbox input "true"
click at [722, 423] on div "[DATE]" at bounding box center [821, 421] width 238 height 17
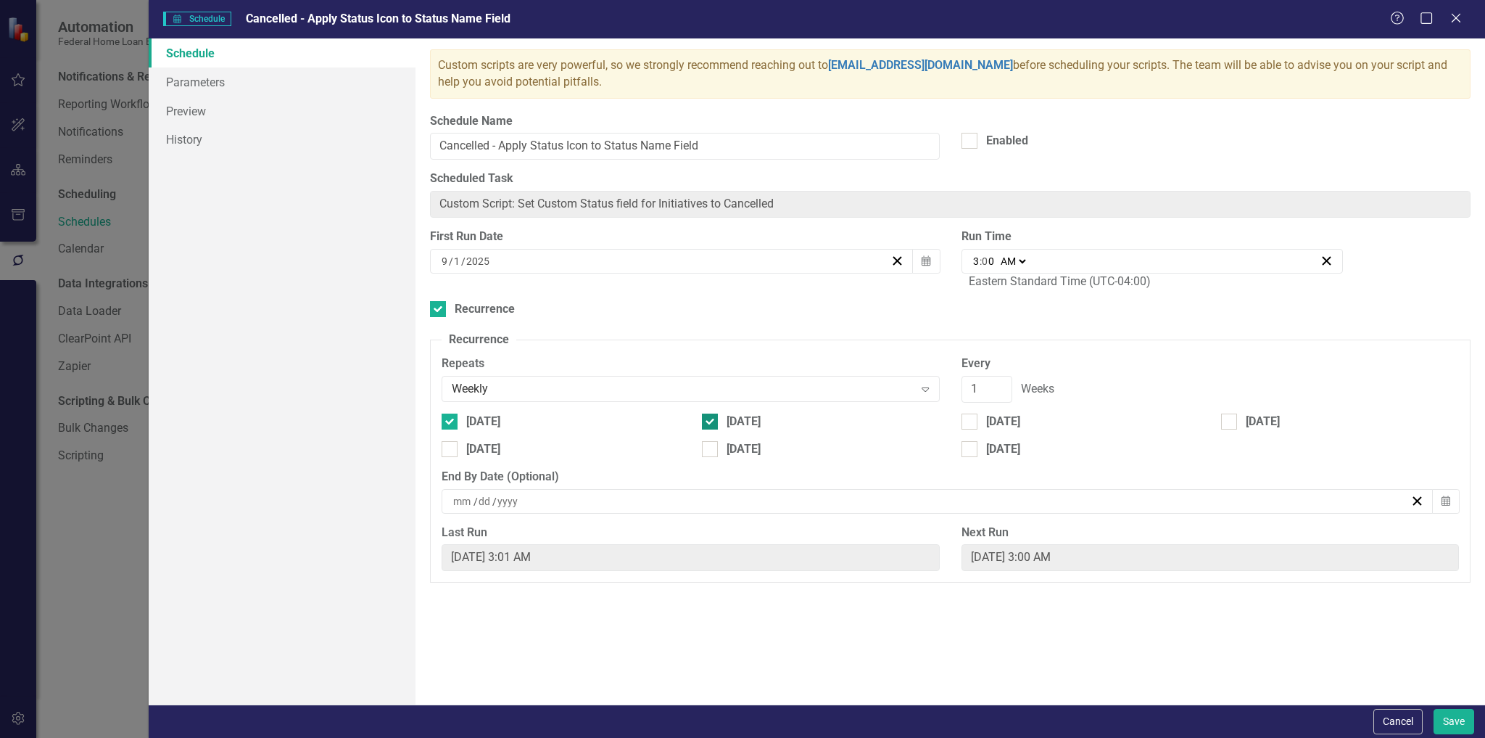
click at [711, 423] on input "[DATE]" at bounding box center [706, 417] width 9 height 9
checkbox input "false"
click at [1461, 720] on button "Save" at bounding box center [1454, 721] width 41 height 25
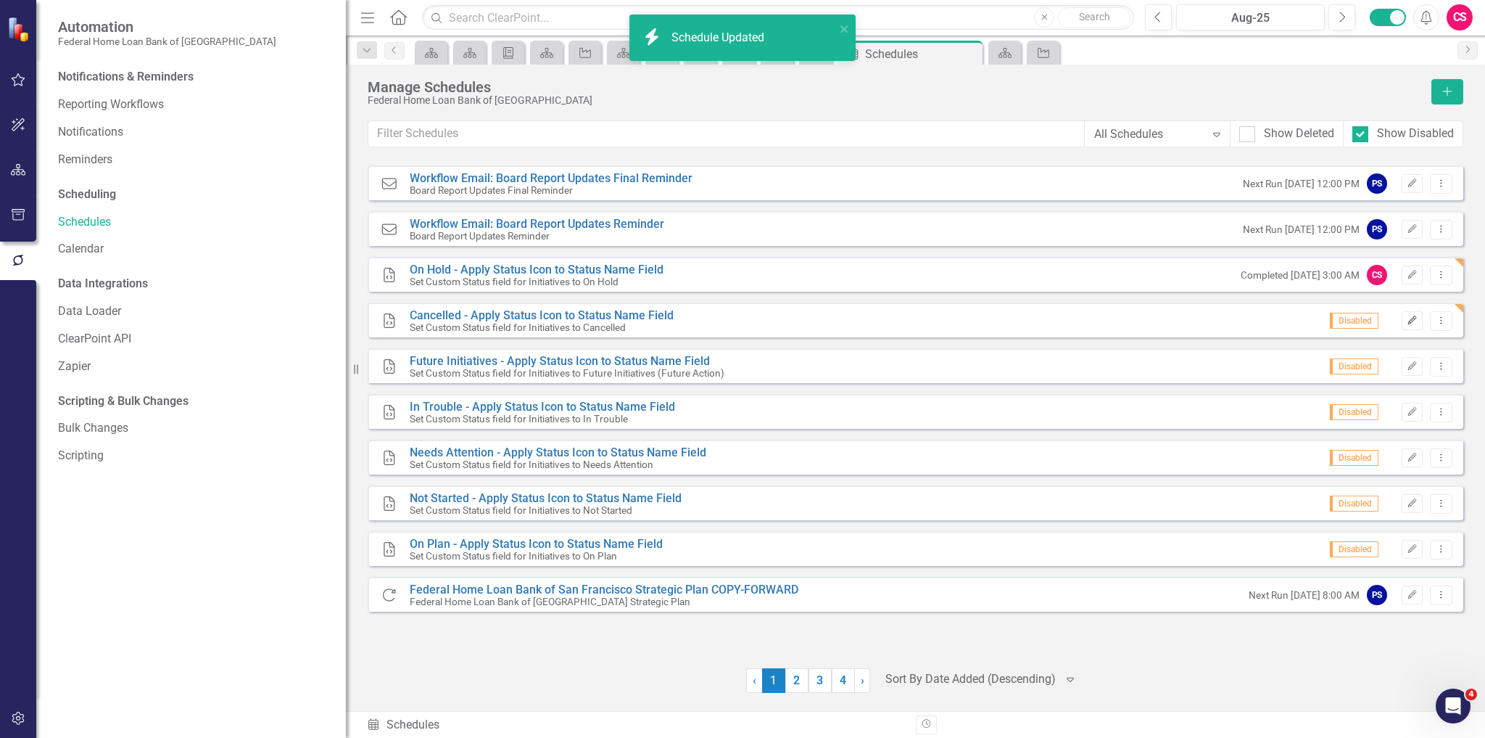
click at [1406, 326] on button "Edit" at bounding box center [1412, 320] width 21 height 19
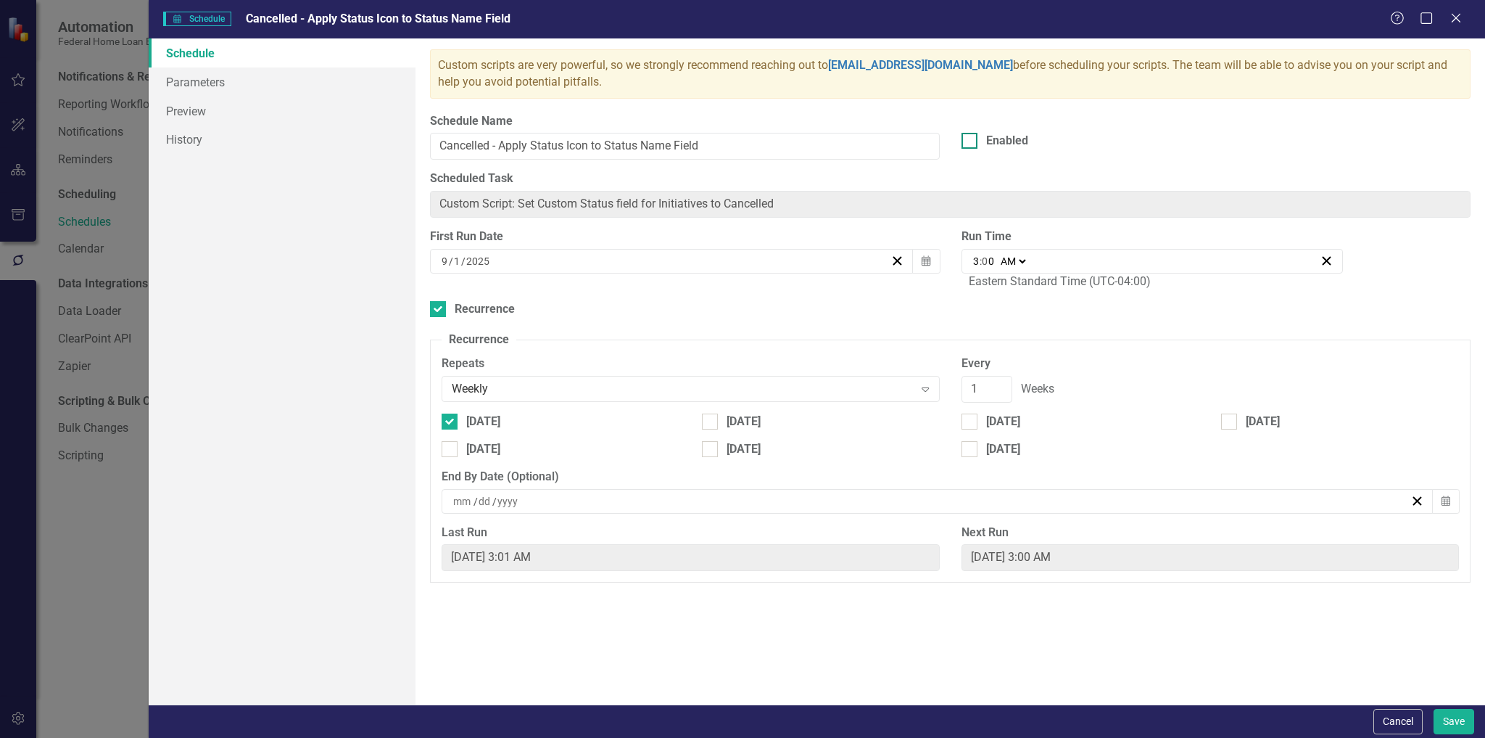
click at [1024, 143] on div "Enabled" at bounding box center [1007, 141] width 42 height 17
click at [971, 142] on input "Enabled" at bounding box center [966, 137] width 9 height 9
checkbox input "true"
click at [1458, 715] on button "Save" at bounding box center [1454, 721] width 41 height 25
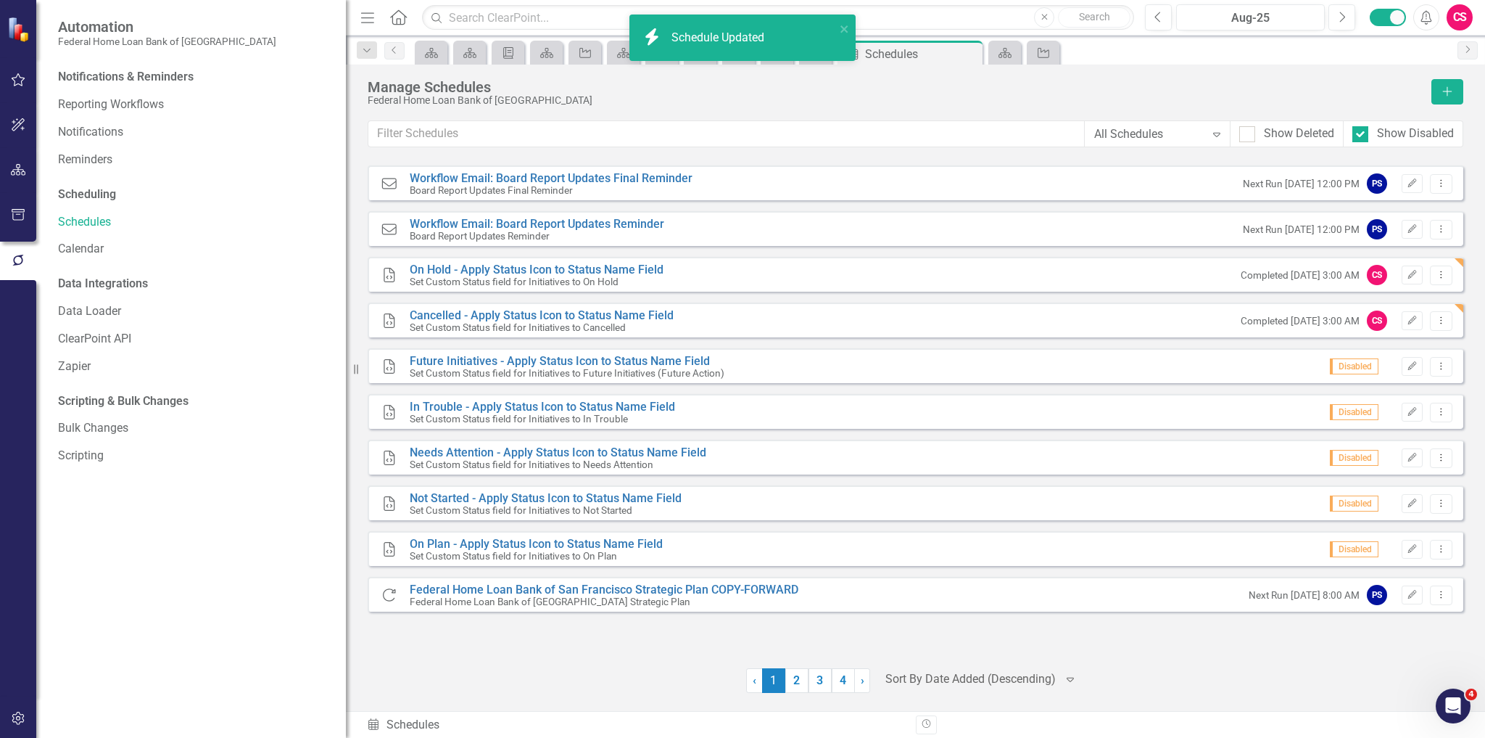
click at [1401, 366] on div "Disabled Edit Dropdown Menu" at bounding box center [1385, 367] width 133 height 20
click at [1407, 366] on icon "Edit" at bounding box center [1412, 366] width 11 height 9
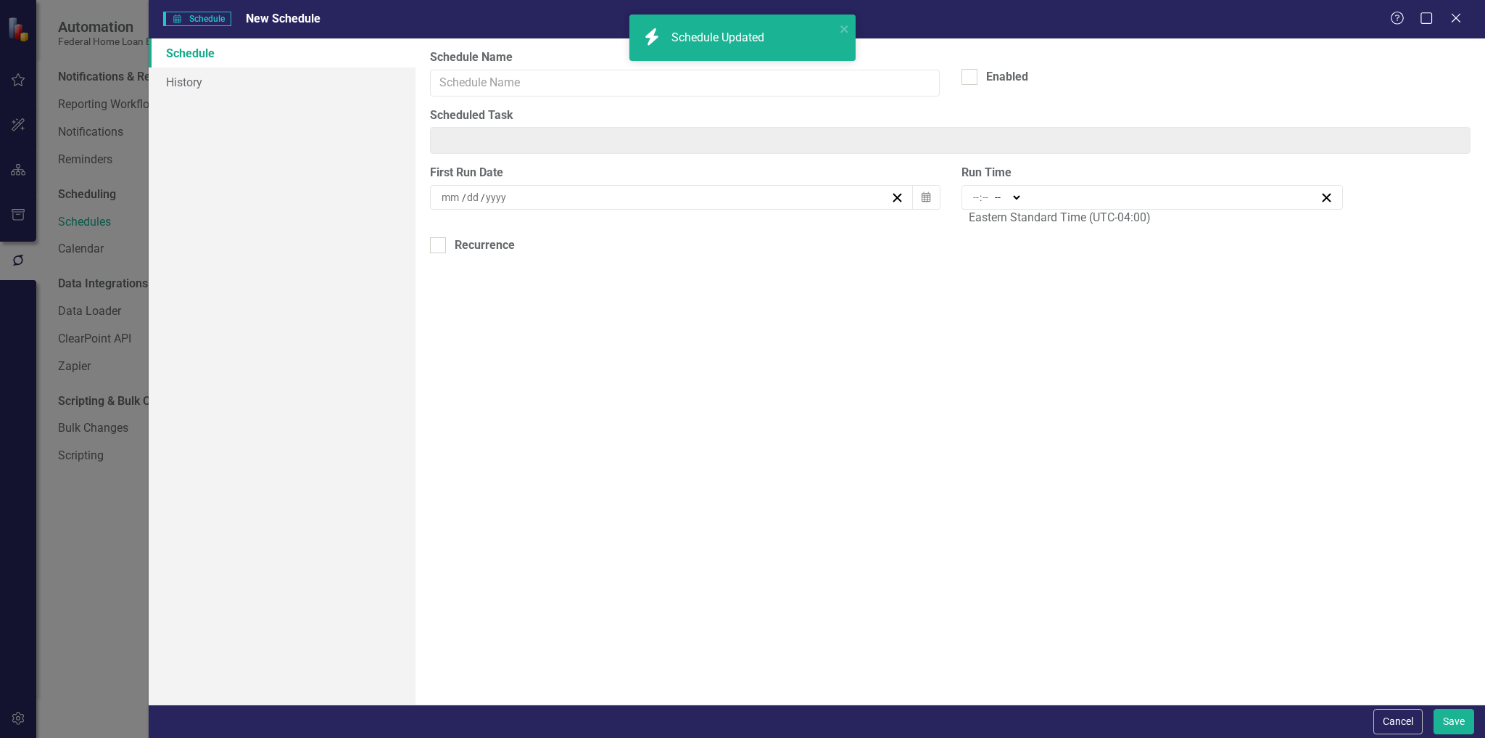
type input "Custom Script: Set Custom Status field for Initiatives to Future Initiatives (F…"
type input "Future Initiatives - Apply Status Icon to Status Name Field"
type input "9"
type input "1"
type input "2025"
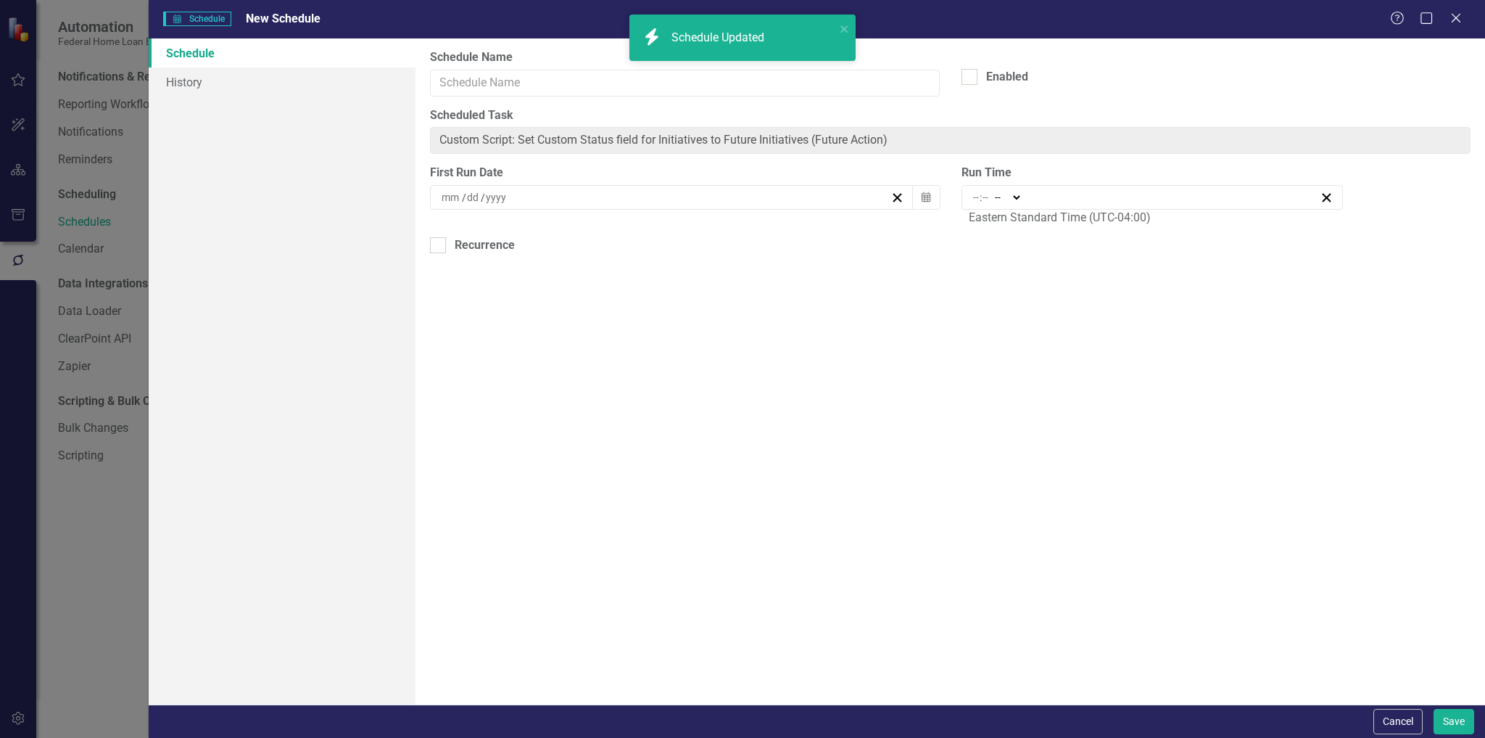
type input "02:30"
type input "2"
type input "30"
select select "am"
checkbox input "true"
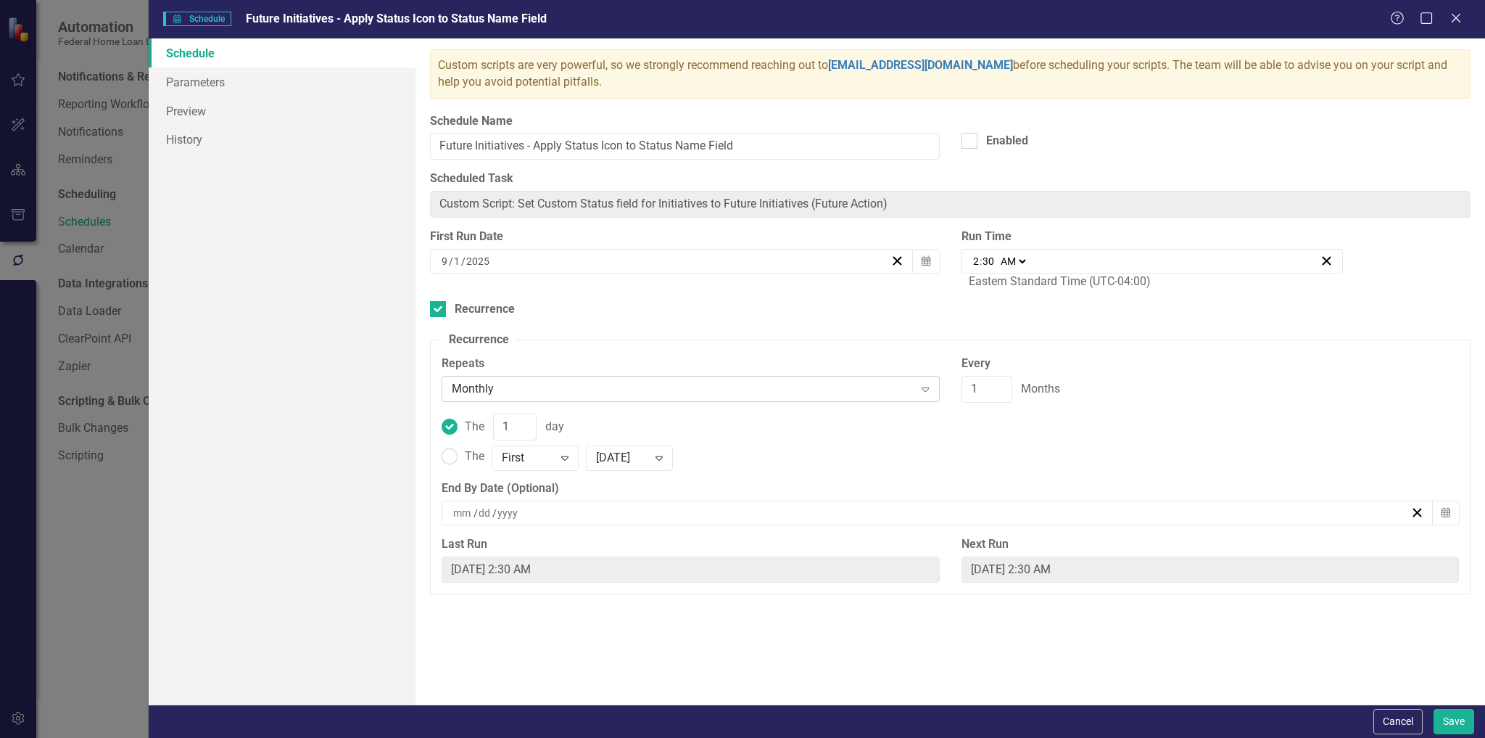
click at [513, 377] on div "Monthly Expand" at bounding box center [691, 389] width 498 height 26
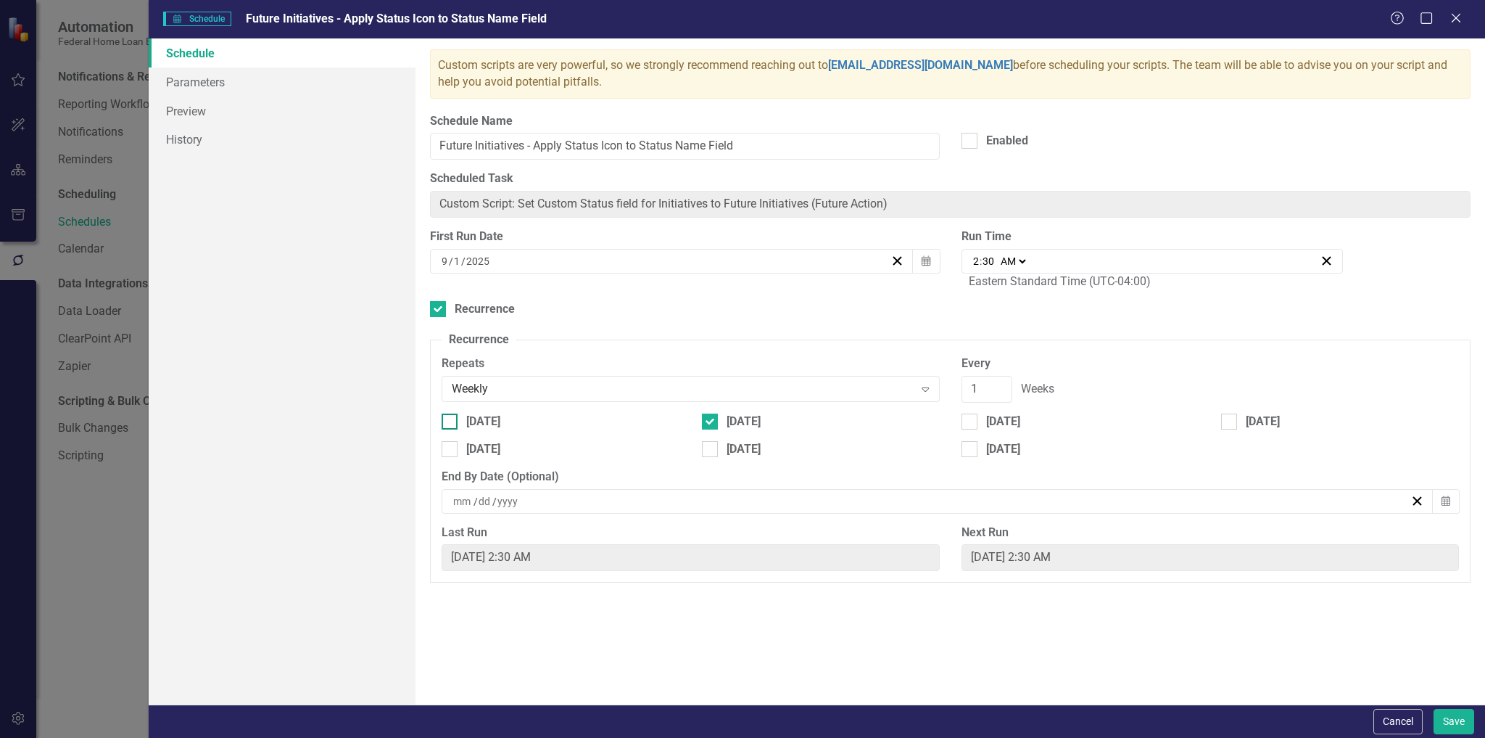
click at [470, 430] on div "[DATE]" at bounding box center [483, 421] width 34 height 17
click at [451, 423] on input "[DATE]" at bounding box center [446, 417] width 9 height 9
checkbox input "true"
click at [723, 418] on div "[DATE]" at bounding box center [821, 421] width 238 height 17
click at [711, 418] on input "[DATE]" at bounding box center [706, 417] width 9 height 9
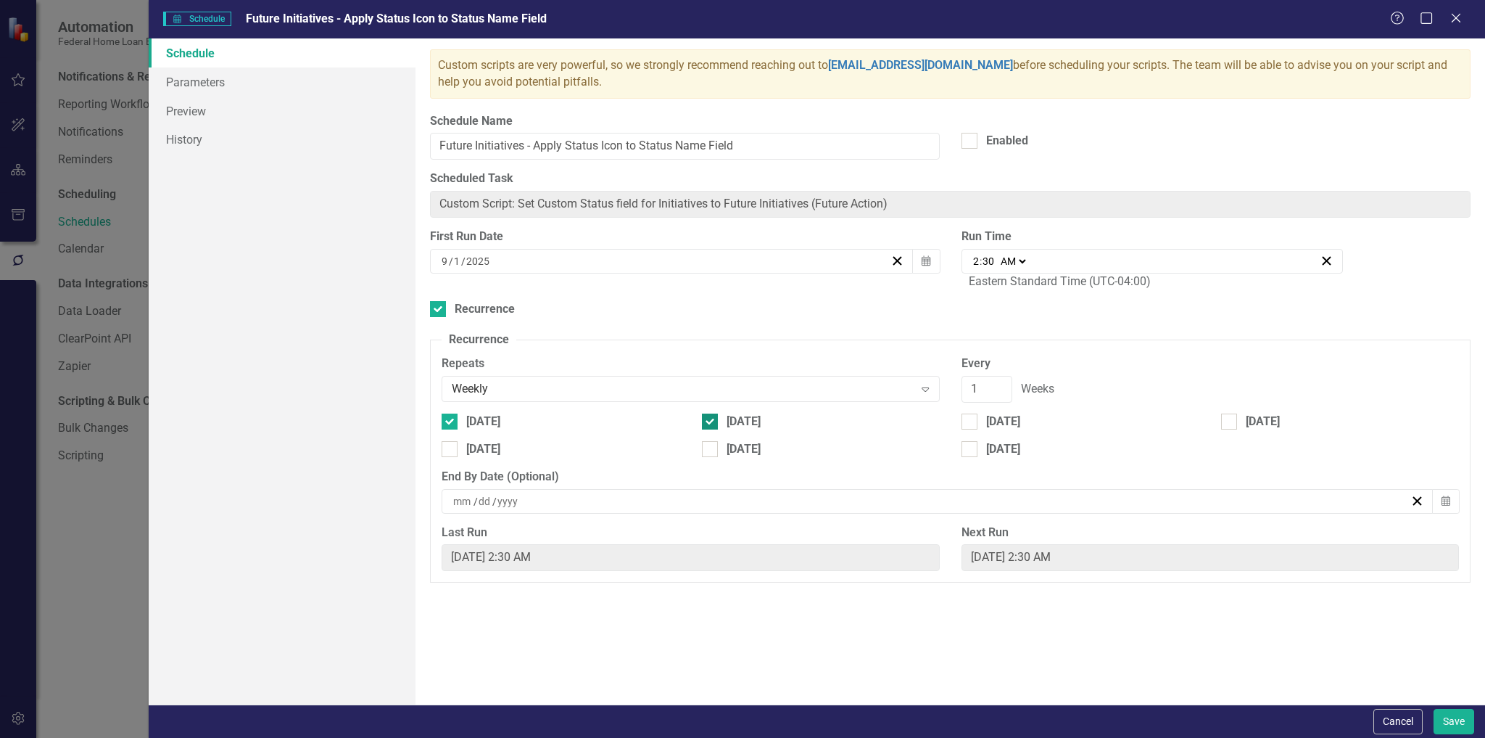
checkbox input "false"
click at [1456, 724] on button "Save" at bounding box center [1454, 721] width 41 height 25
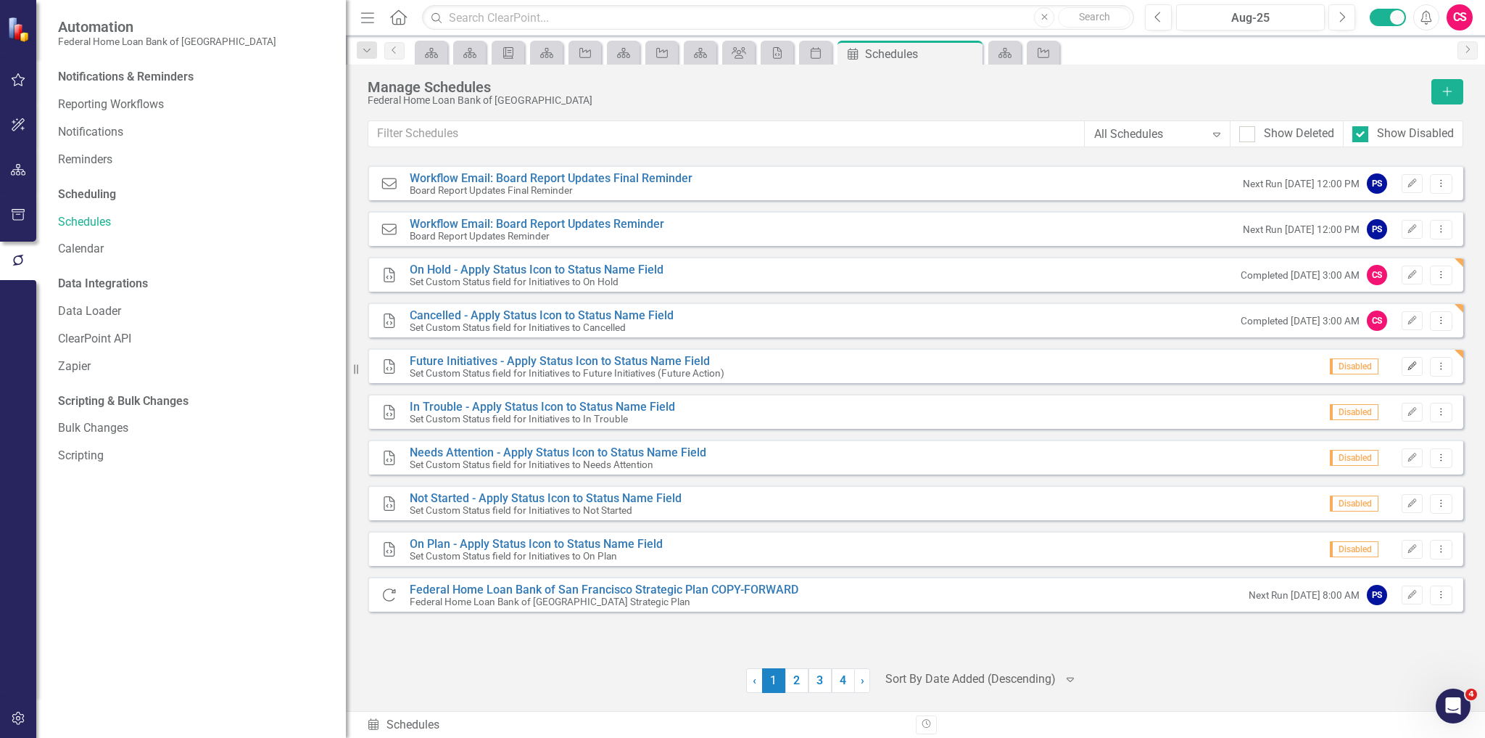
click at [1406, 366] on button "Edit" at bounding box center [1412, 366] width 21 height 19
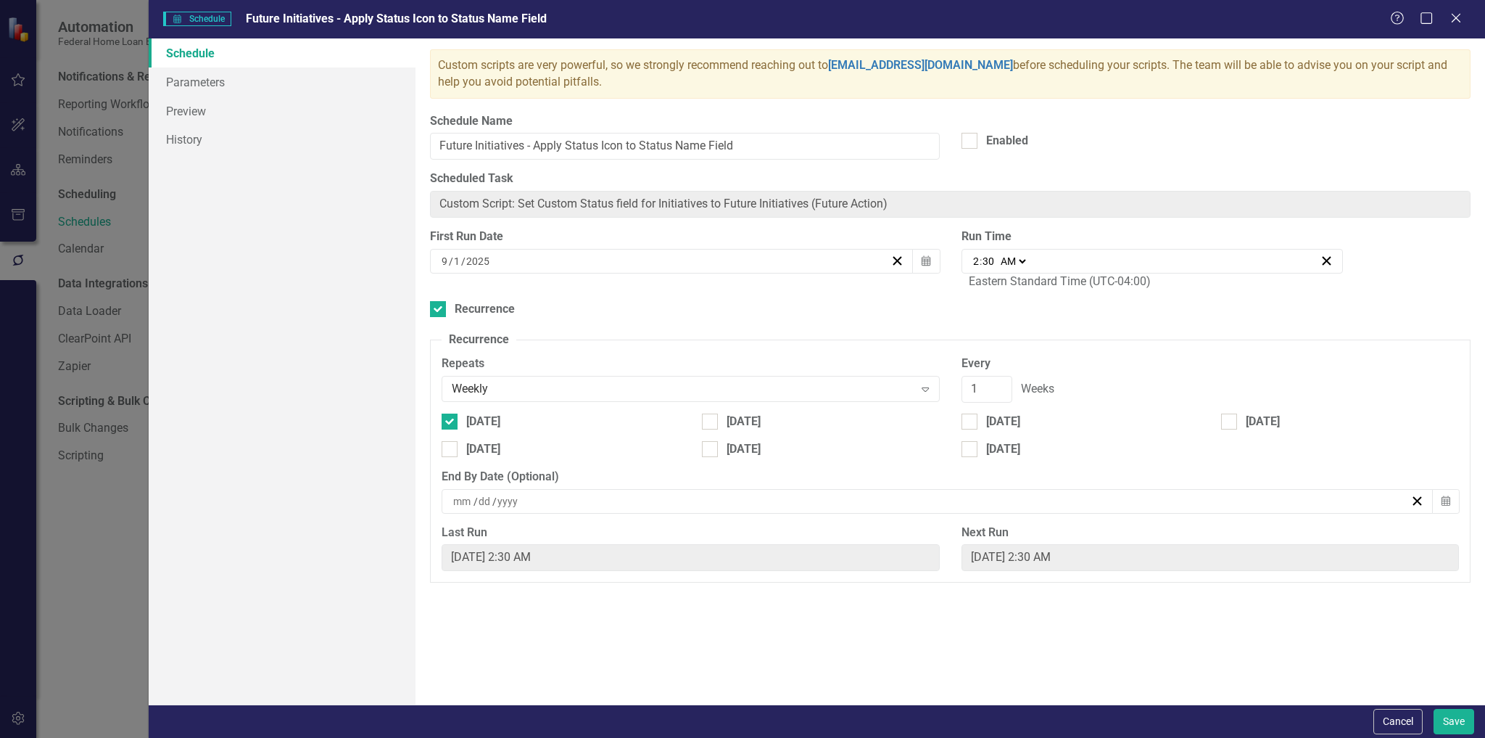
drag, startPoint x: 1007, startPoint y: 145, endPoint x: 1029, endPoint y: 197, distance: 56.9
click at [1007, 146] on div "Enabled" at bounding box center [1007, 141] width 42 height 17
click at [971, 142] on input "Enabled" at bounding box center [966, 137] width 9 height 9
checkbox input "true"
click at [1445, 715] on button "Save" at bounding box center [1454, 721] width 41 height 25
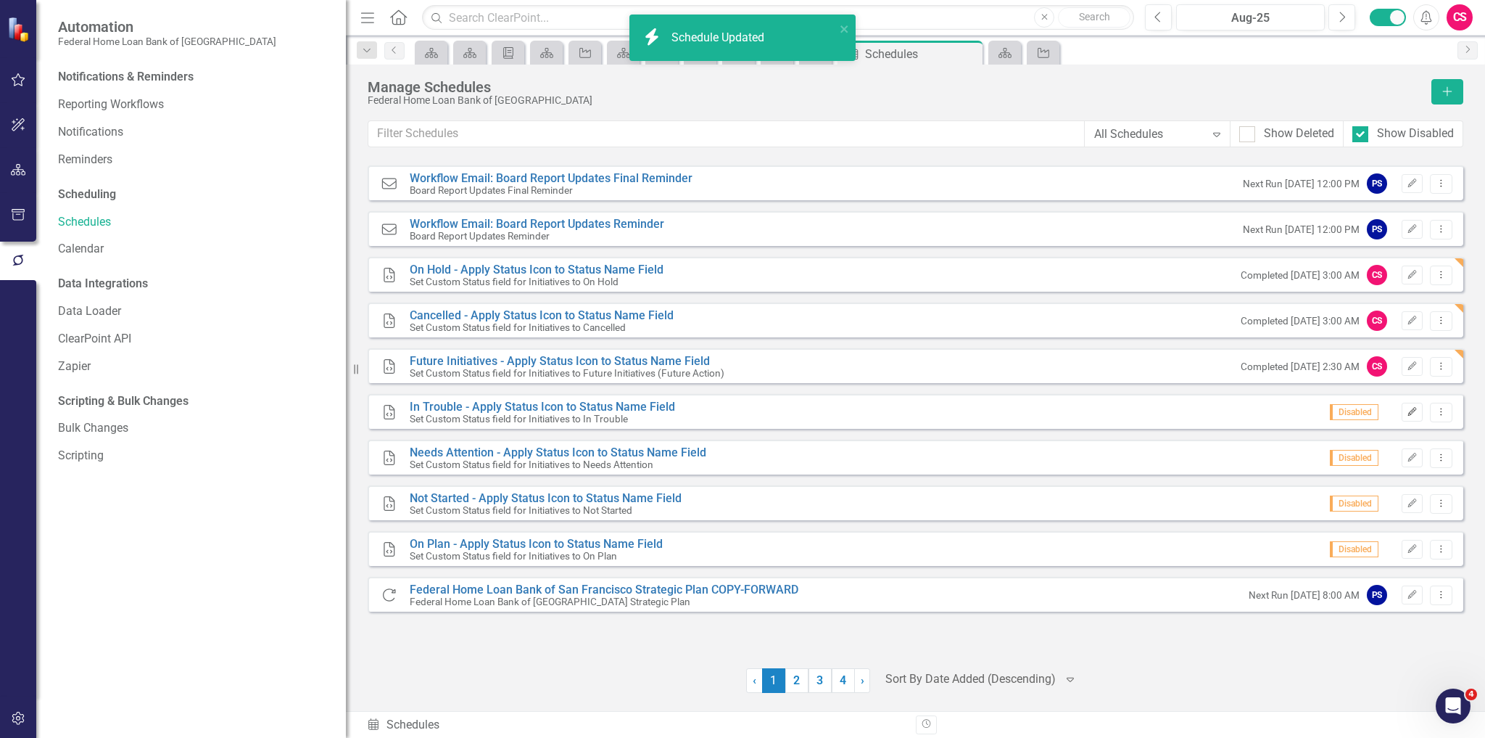
click at [1407, 409] on icon "Edit" at bounding box center [1412, 412] width 11 height 9
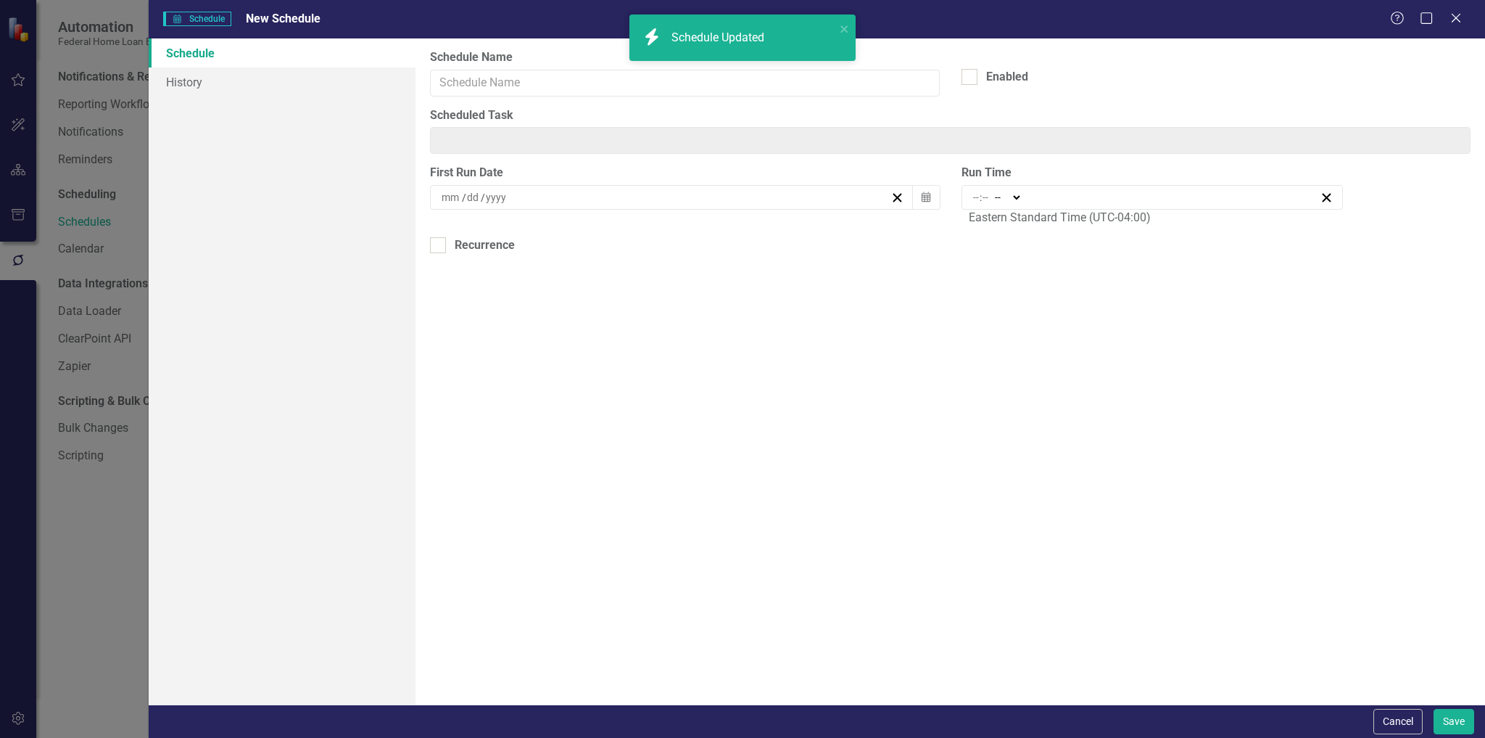
type input "Custom Script: Set Custom Status field for Initiatives to In Trouble"
type input "In Trouble - Apply Status Icon to Status Name Field"
type input "9"
type input "1"
type input "2025"
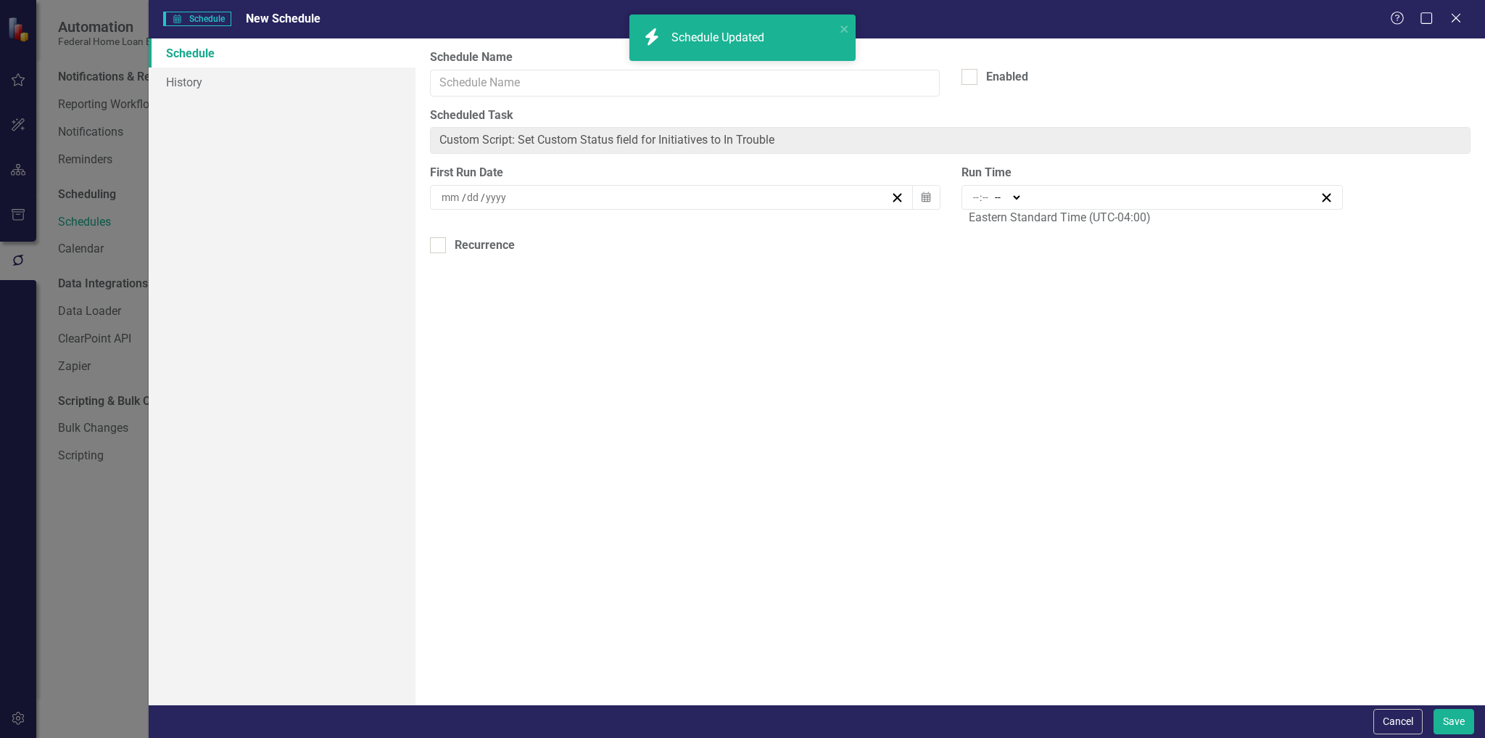
type input "02:30"
type input "2"
type input "30"
select select "am"
checkbox input "true"
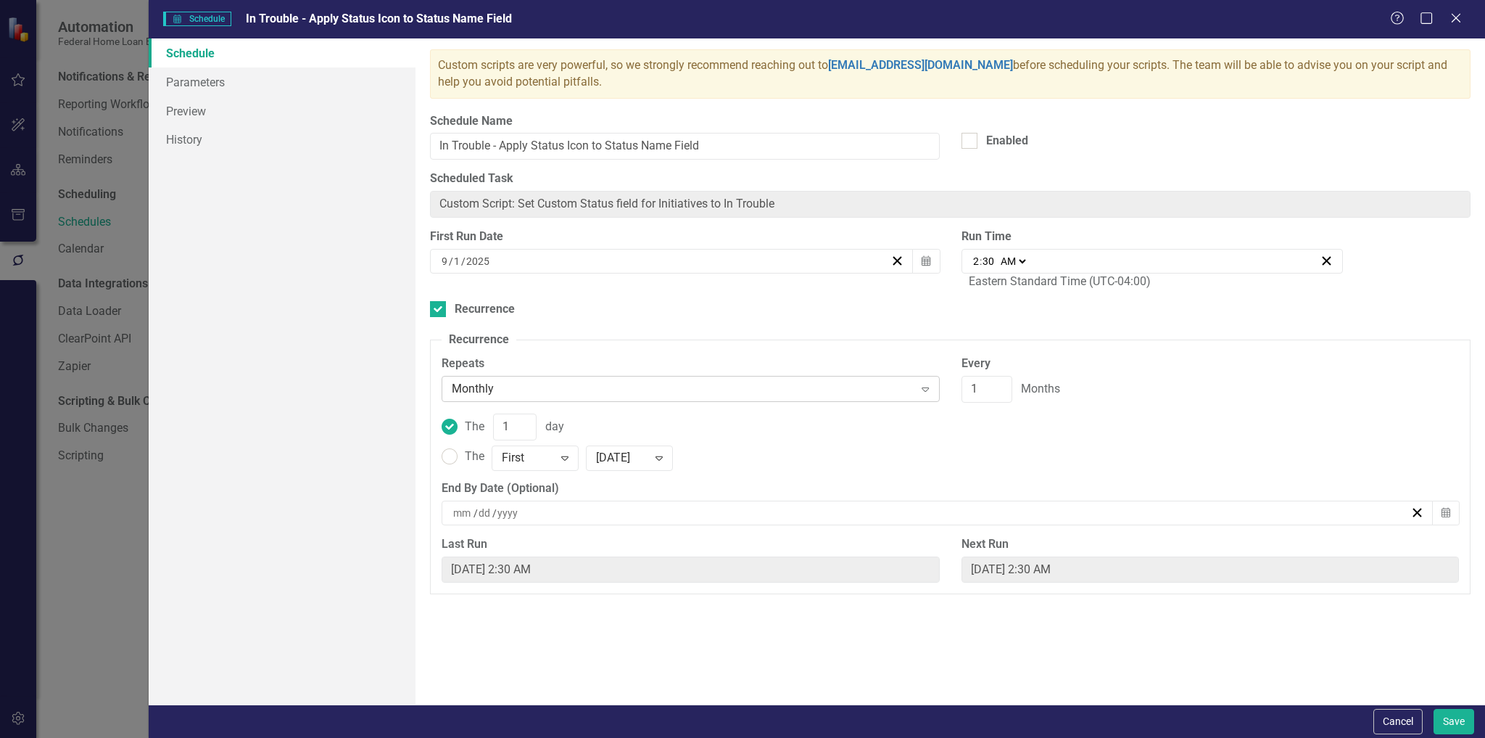
click at [674, 383] on div "Monthly" at bounding box center [683, 389] width 462 height 17
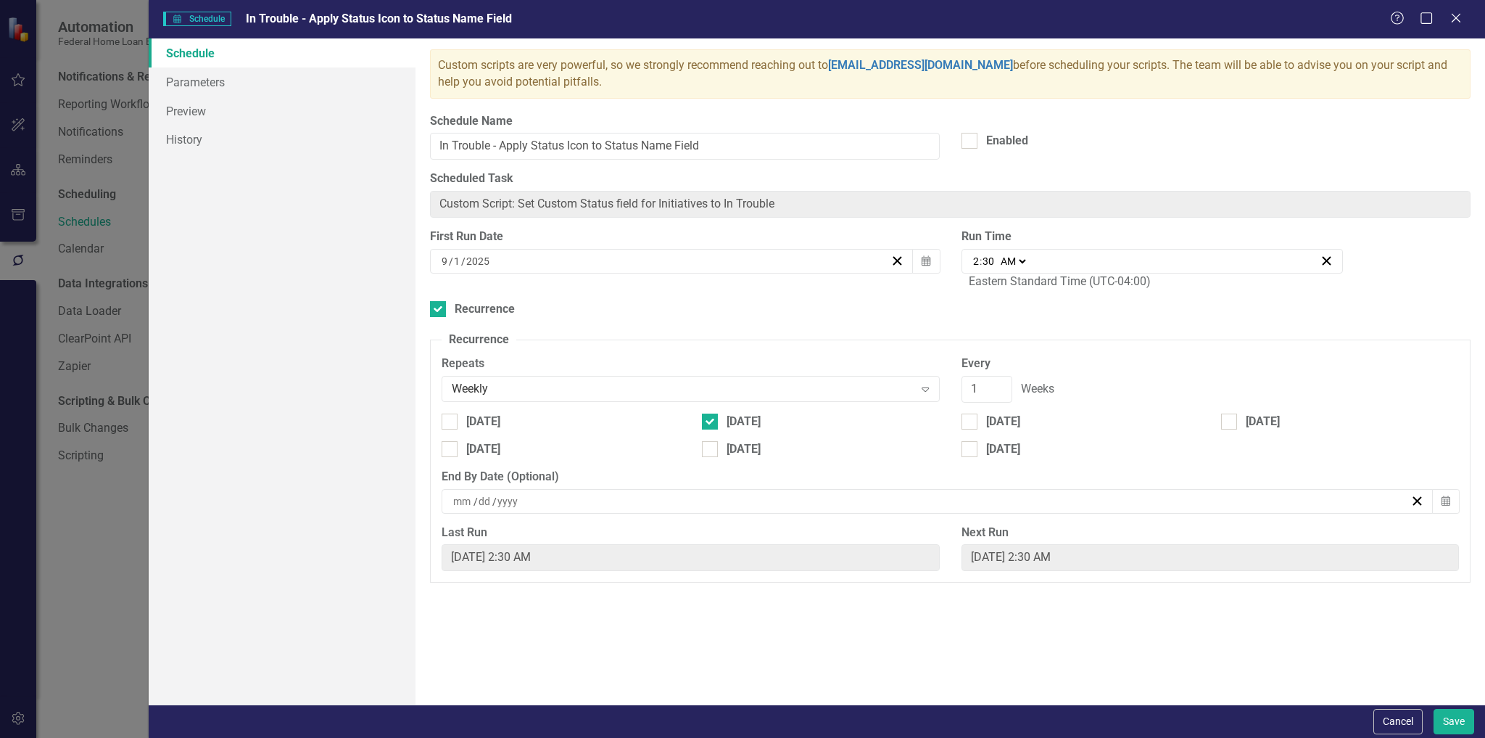
drag, startPoint x: 488, startPoint y: 426, endPoint x: 637, endPoint y: 435, distance: 148.9
click at [489, 426] on div "[DATE]" at bounding box center [483, 421] width 34 height 17
click at [451, 423] on input "[DATE]" at bounding box center [446, 417] width 9 height 9
checkbox input "true"
drag, startPoint x: 743, startPoint y: 439, endPoint x: 736, endPoint y: 420, distance: 20.6
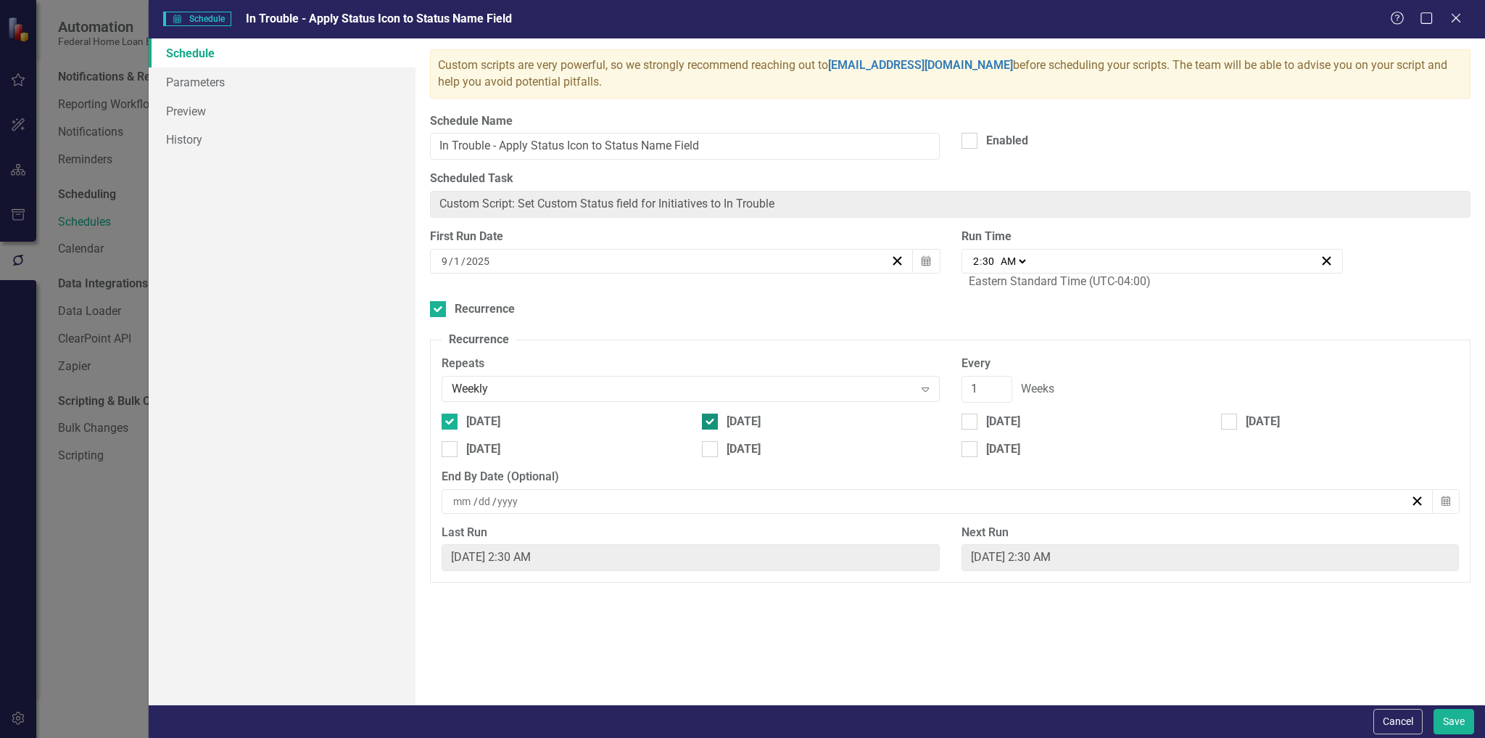
click at [742, 439] on div "[DATE]" at bounding box center [821, 427] width 260 height 28
drag, startPoint x: 734, startPoint y: 418, endPoint x: 948, endPoint y: 519, distance: 236.2
click at [735, 419] on div "[DATE]" at bounding box center [744, 421] width 34 height 17
click at [711, 419] on input "[DATE]" at bounding box center [706, 417] width 9 height 9
checkbox input "false"
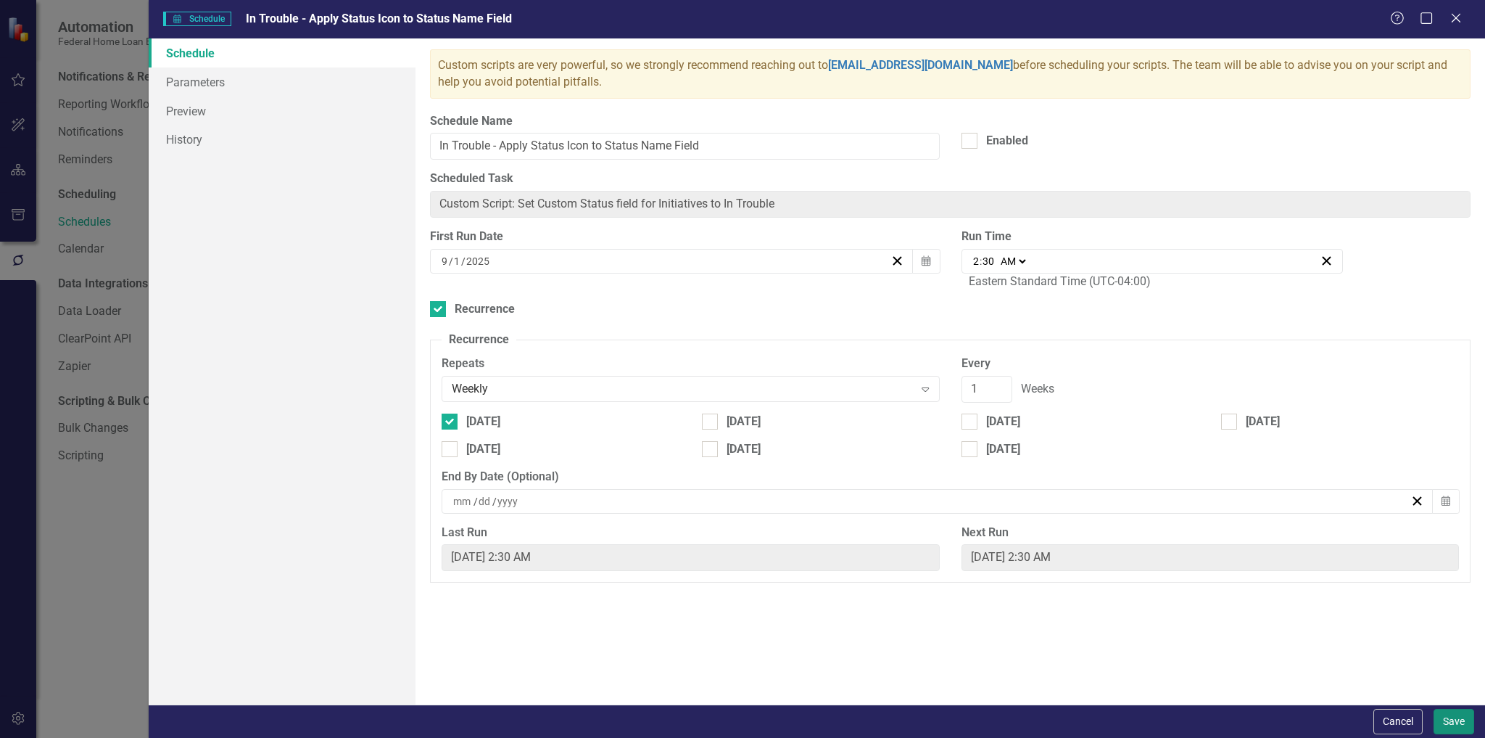
click at [1456, 717] on button "Save" at bounding box center [1454, 721] width 41 height 25
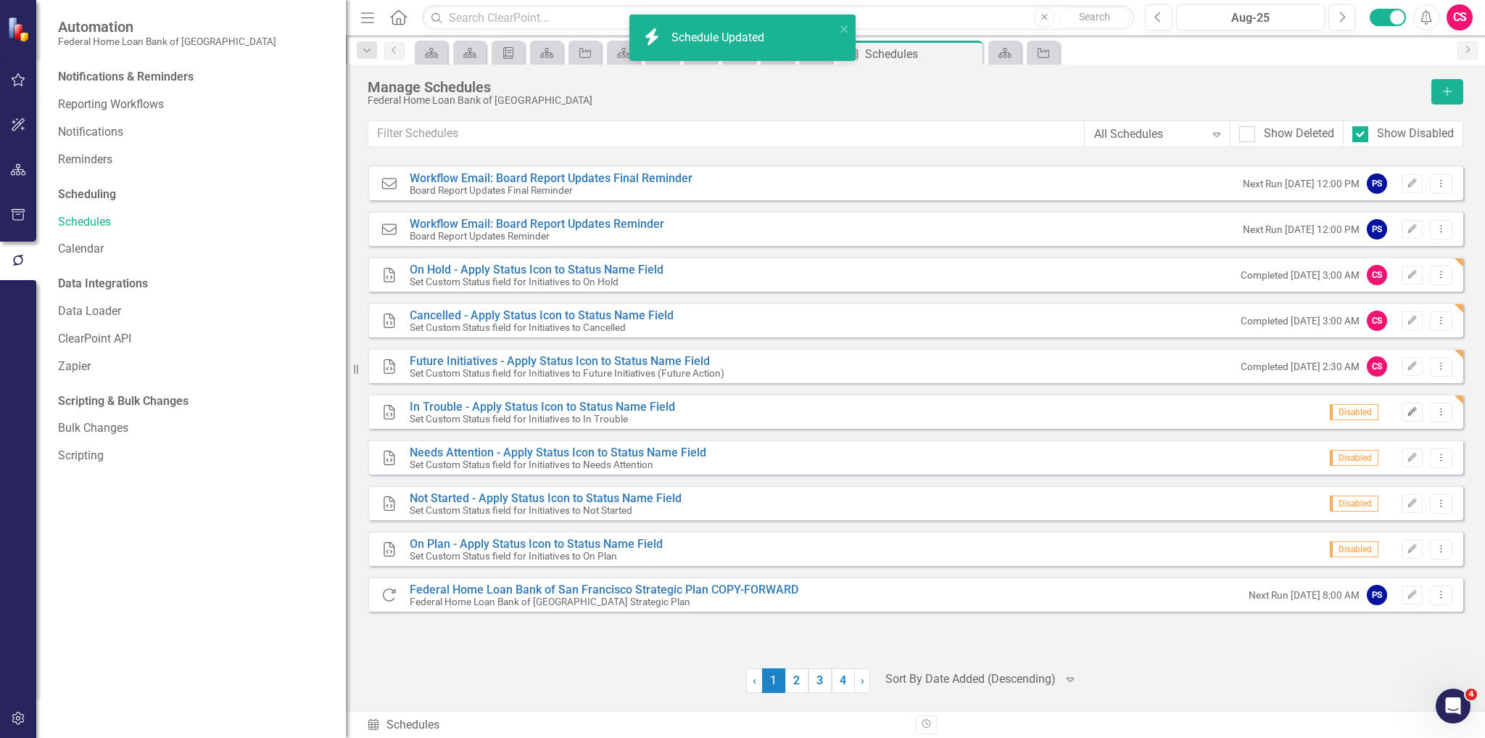
click at [1410, 417] on button "Edit" at bounding box center [1412, 411] width 21 height 19
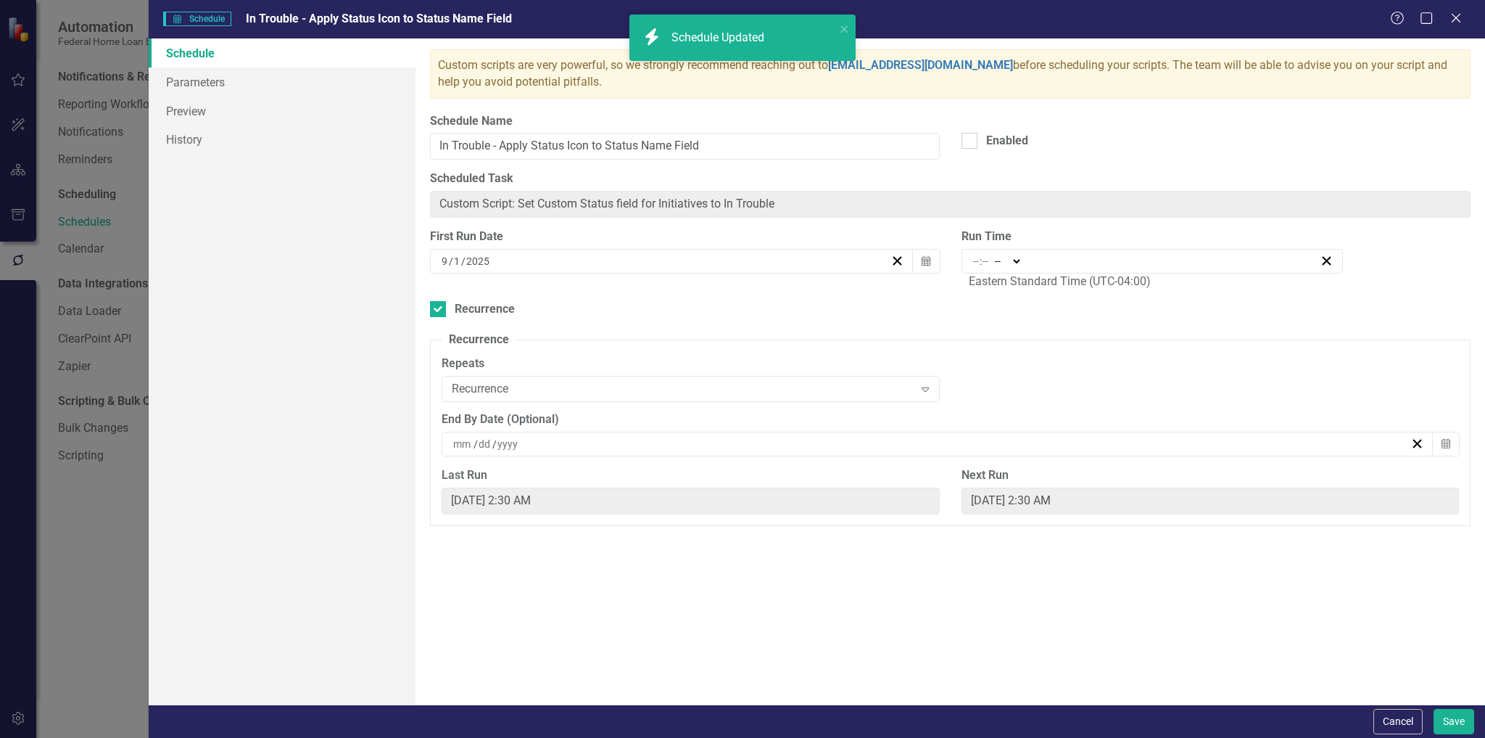
type input "02:30"
type input "2"
type input "30"
select select "am"
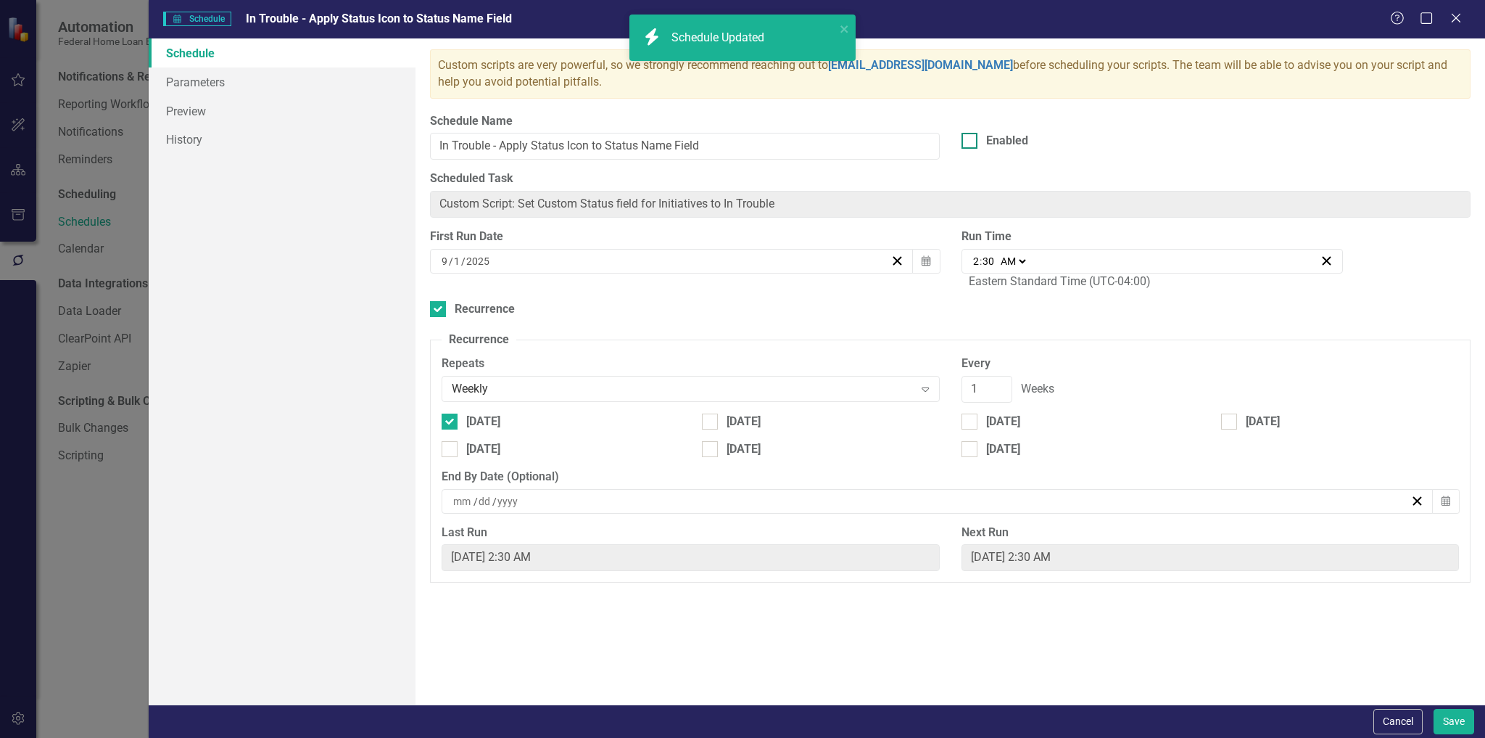
click at [1011, 134] on div "Enabled" at bounding box center [1007, 141] width 42 height 17
click at [971, 134] on input "Enabled" at bounding box center [966, 137] width 9 height 9
checkbox input "true"
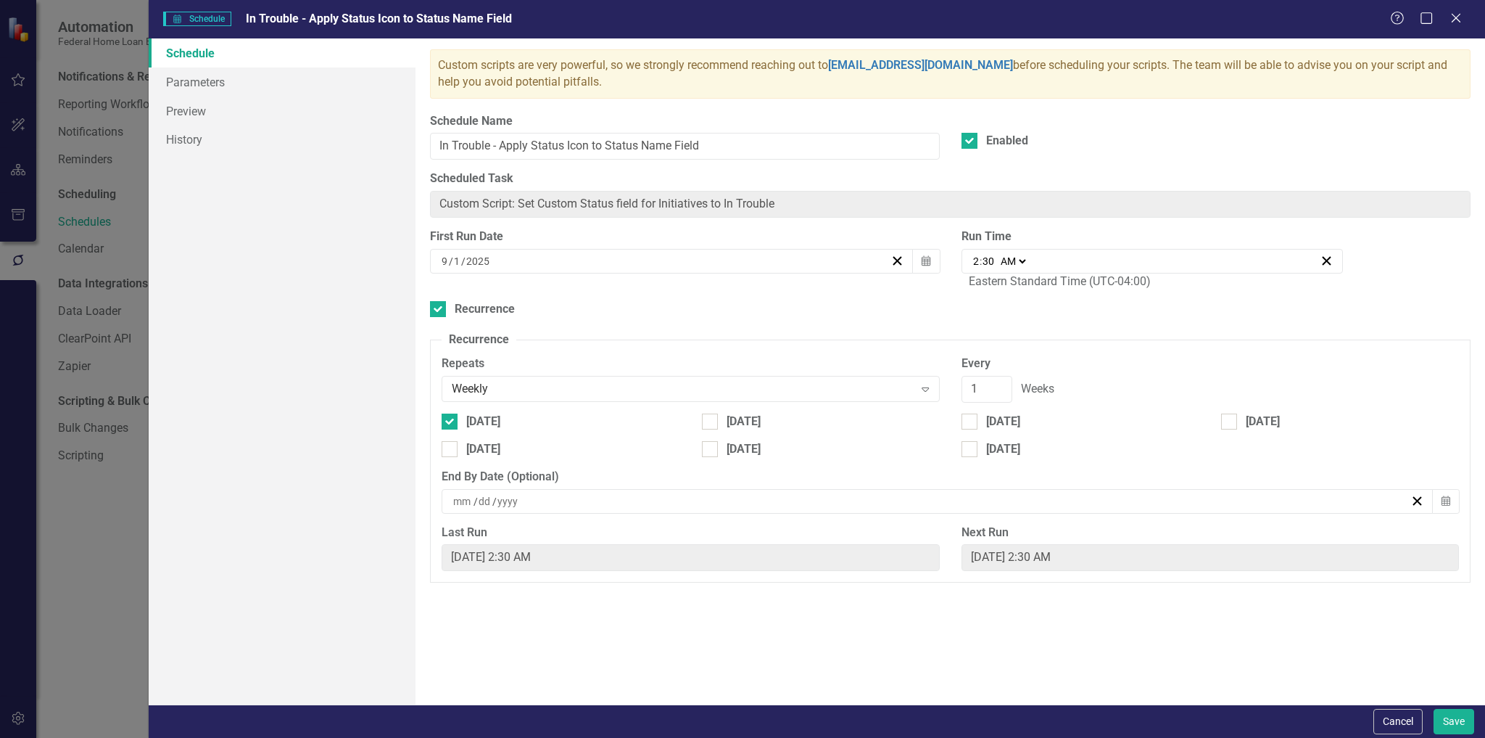
click at [1442, 701] on div "Custom scripts are very powerful, so we strongly recommend reaching out to [EMA…" at bounding box center [951, 371] width 1070 height 666
click at [1450, 722] on button "Save" at bounding box center [1454, 721] width 41 height 25
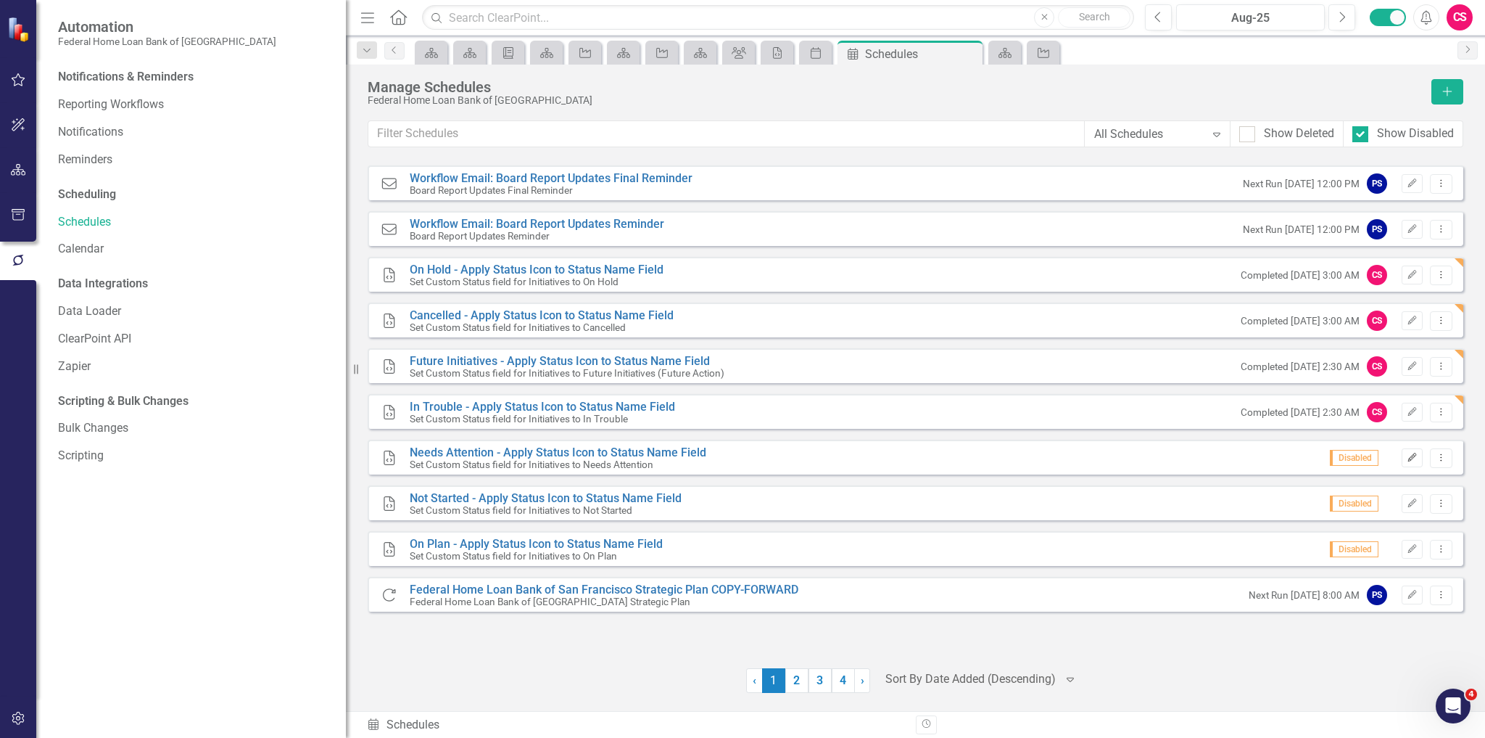
click at [1410, 460] on icon "button" at bounding box center [1412, 457] width 9 height 9
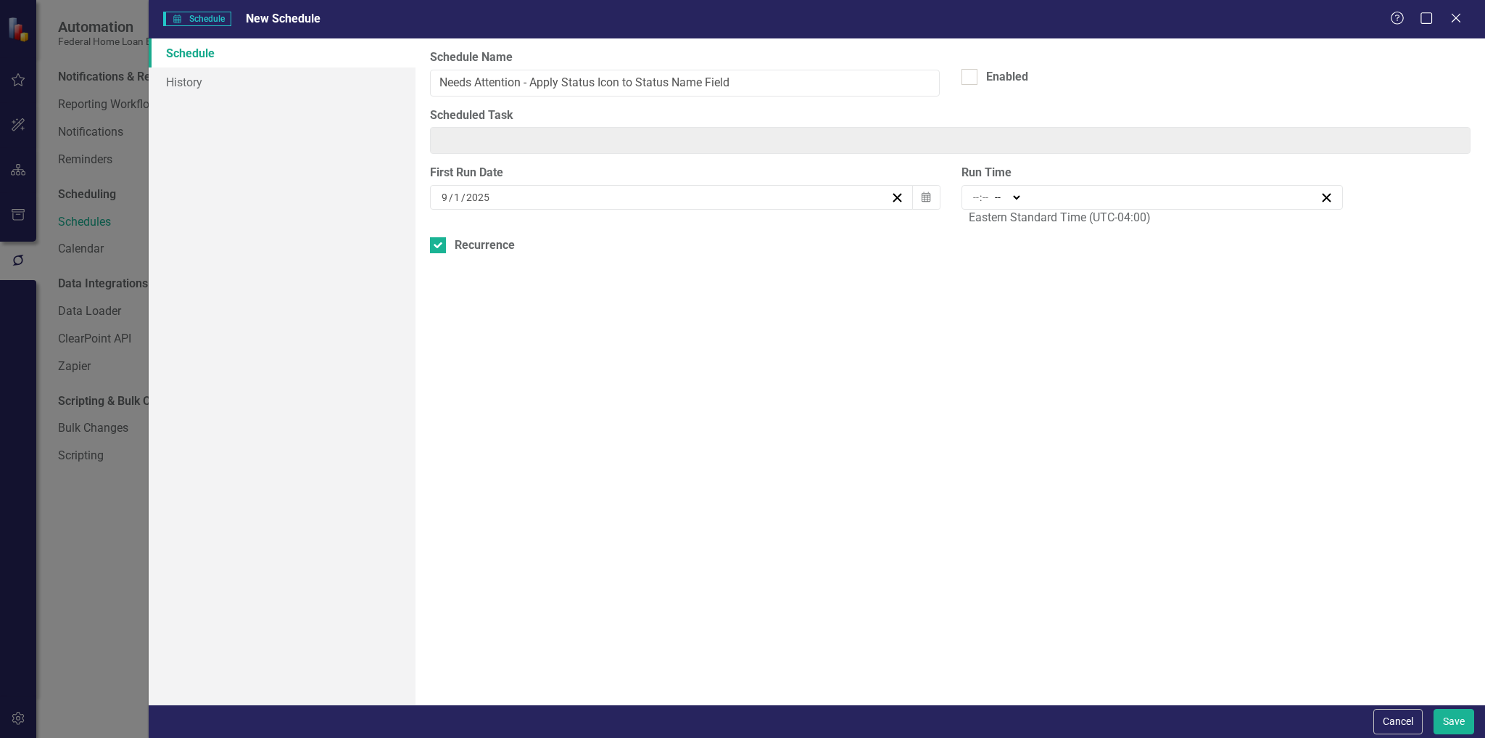
type input "Custom Script: Set Custom Status field for Initiatives to Needs Attention"
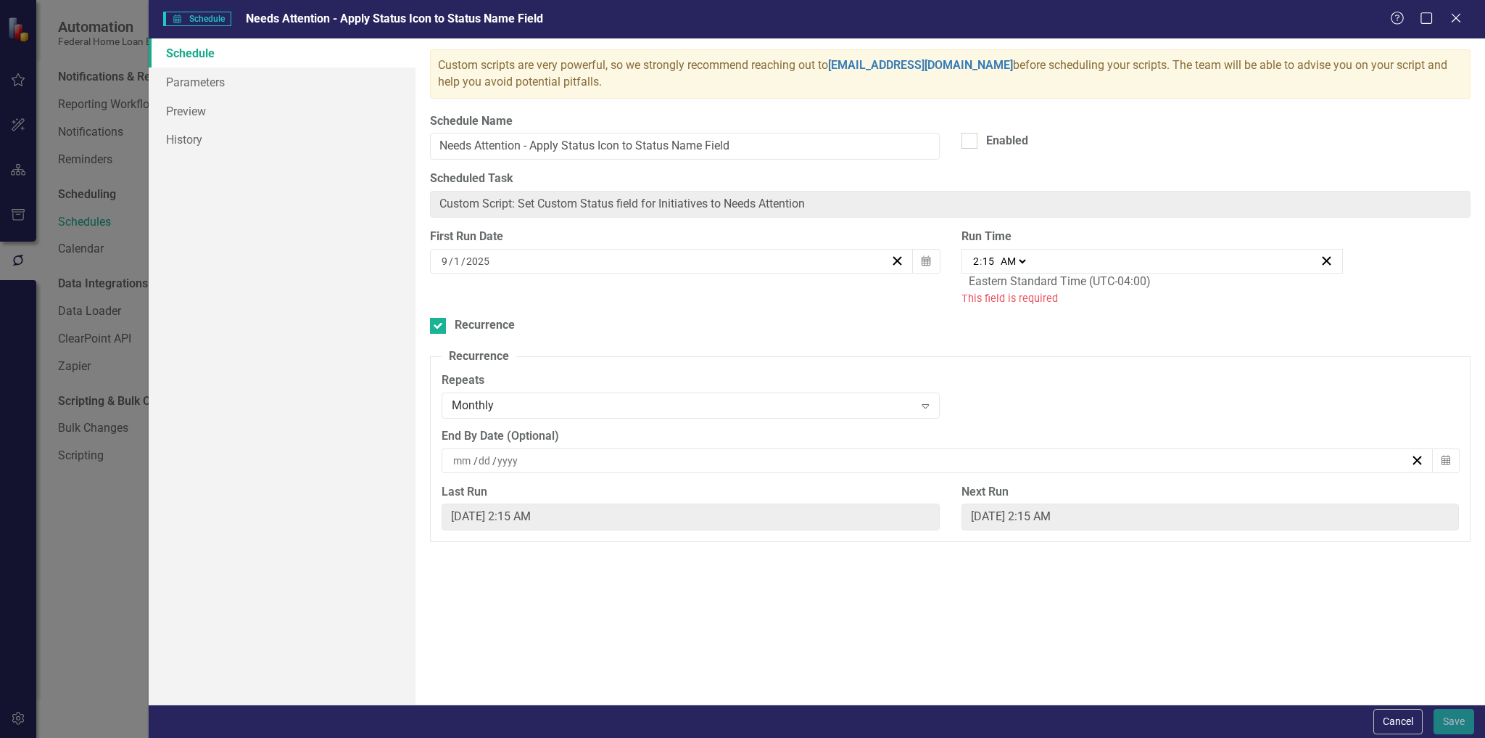
type input "02:15"
type input "2"
type input "15"
select select "am"
click at [1007, 71] on span "Custom scripts are very powerful, so we strongly recommend reaching out to [EMA…" at bounding box center [943, 73] width 1010 height 30
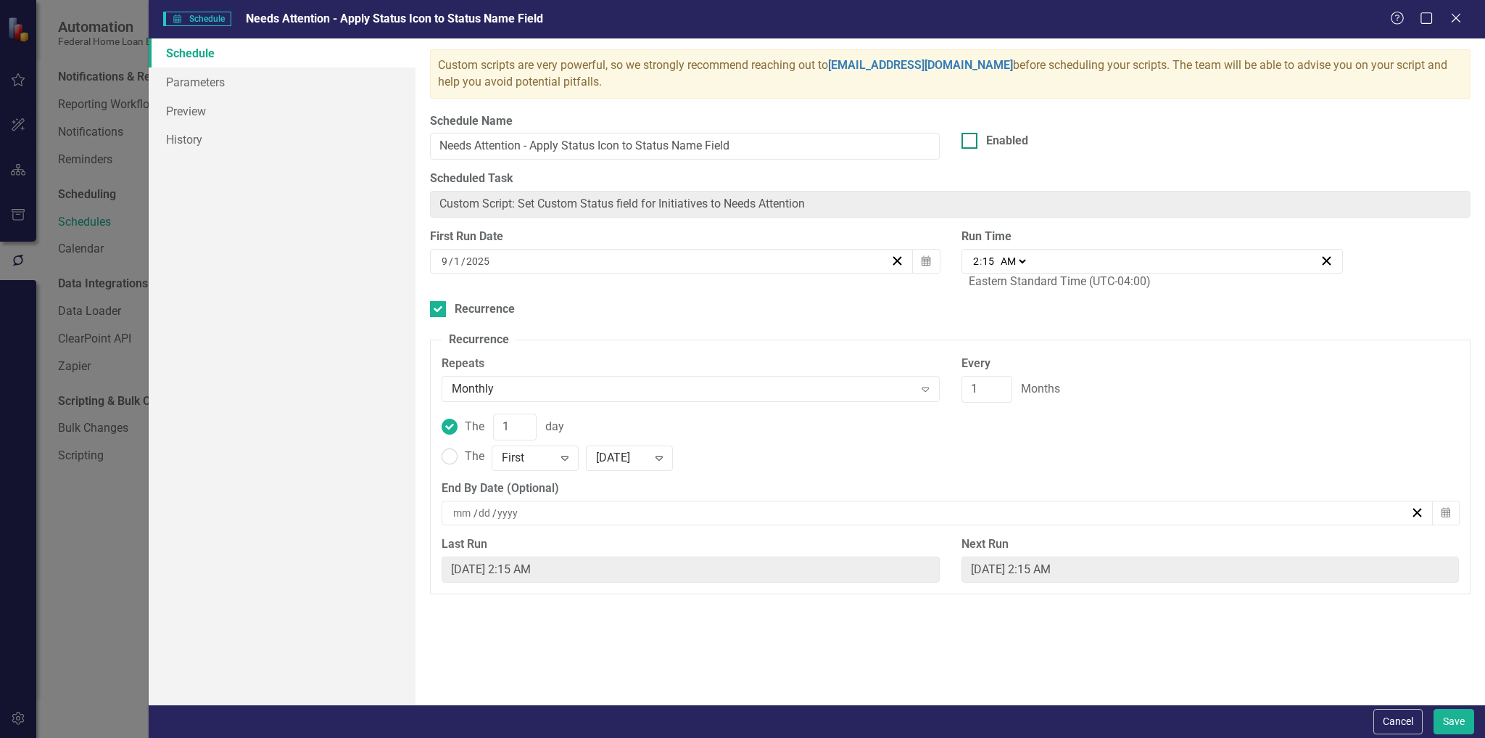
click at [986, 134] on div "Enabled" at bounding box center [1007, 141] width 42 height 17
click at [971, 134] on input "Enabled" at bounding box center [966, 137] width 9 height 9
checkbox input "true"
click at [490, 381] on div "Monthly" at bounding box center [683, 389] width 462 height 17
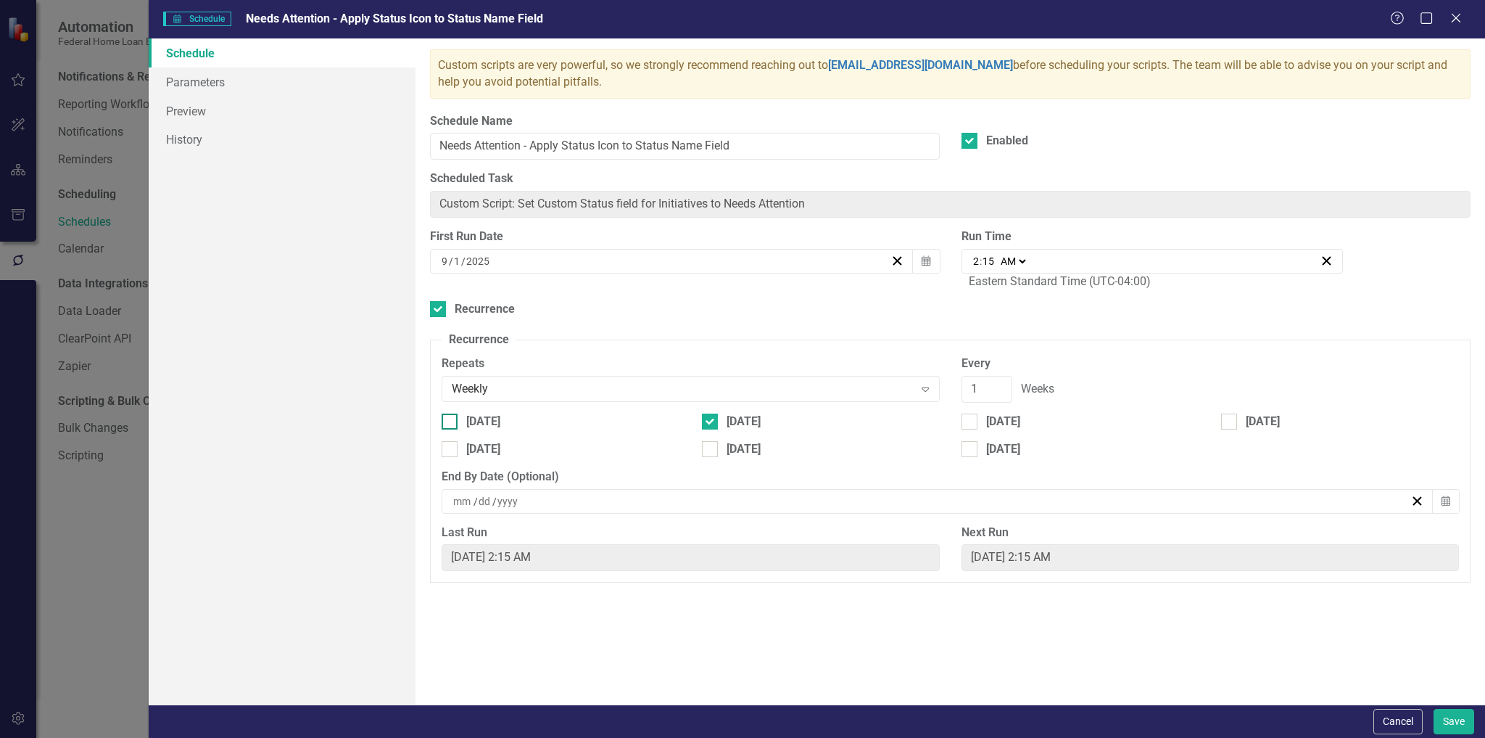
click at [466, 426] on div "[DATE]" at bounding box center [561, 421] width 238 height 17
click at [451, 423] on input "[DATE]" at bounding box center [446, 417] width 9 height 9
checkbox input "true"
drag, startPoint x: 738, startPoint y: 437, endPoint x: 734, endPoint y: 426, distance: 11.5
click at [737, 435] on div "[DATE]" at bounding box center [821, 427] width 260 height 28
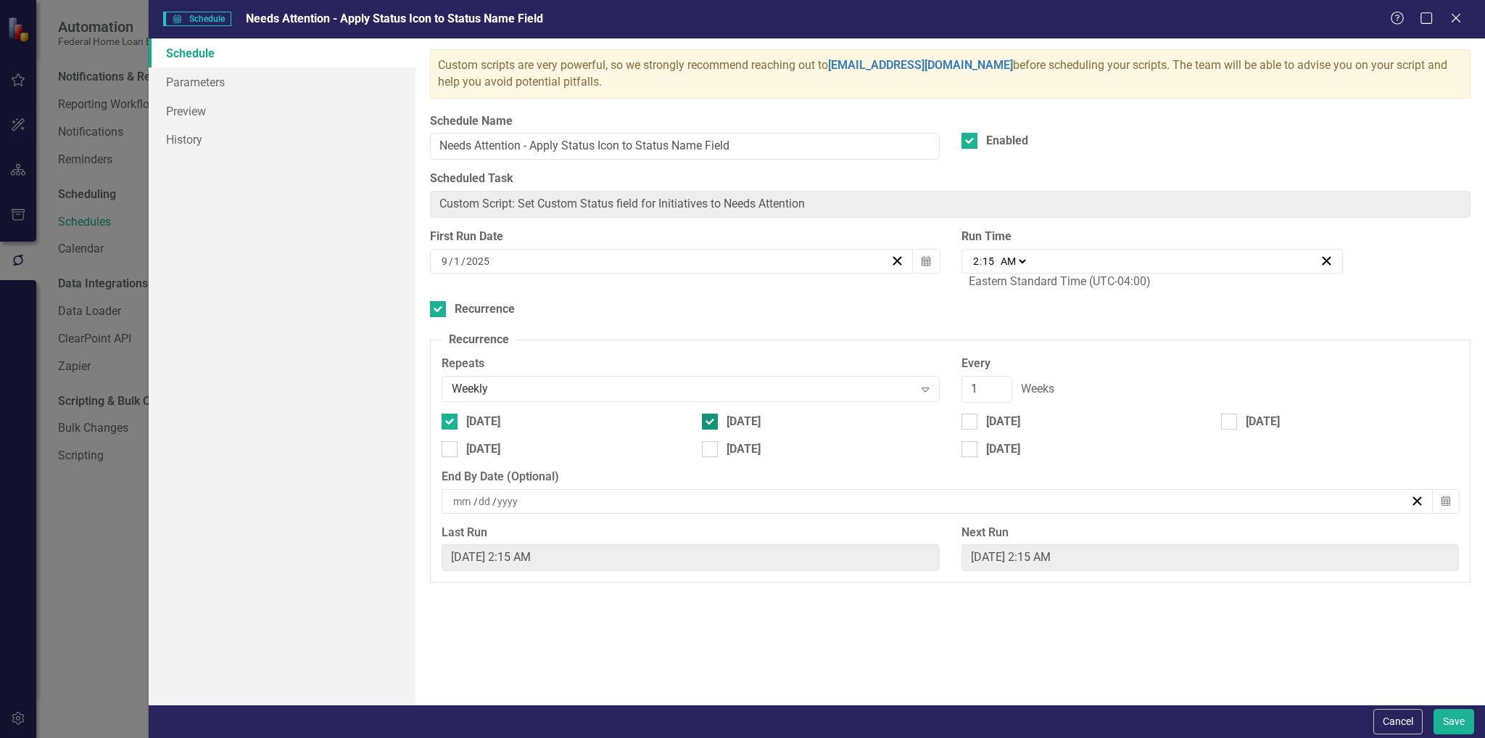
click at [734, 426] on div "[DATE]" at bounding box center [744, 421] width 34 height 17
click at [711, 423] on input "[DATE]" at bounding box center [706, 417] width 9 height 9
checkbox input "false"
click at [1458, 715] on button "Save" at bounding box center [1454, 721] width 41 height 25
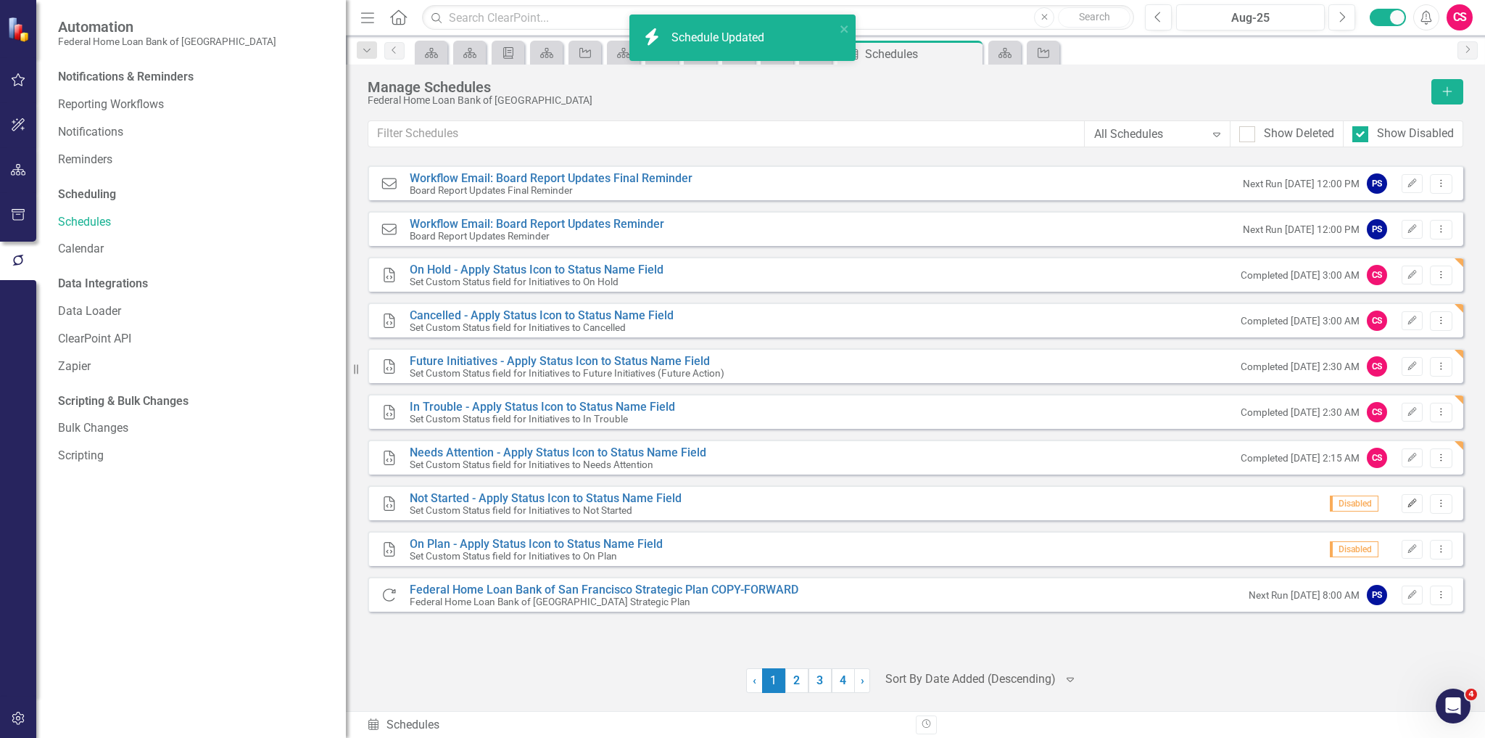
click at [1410, 499] on icon "Edit" at bounding box center [1412, 503] width 11 height 9
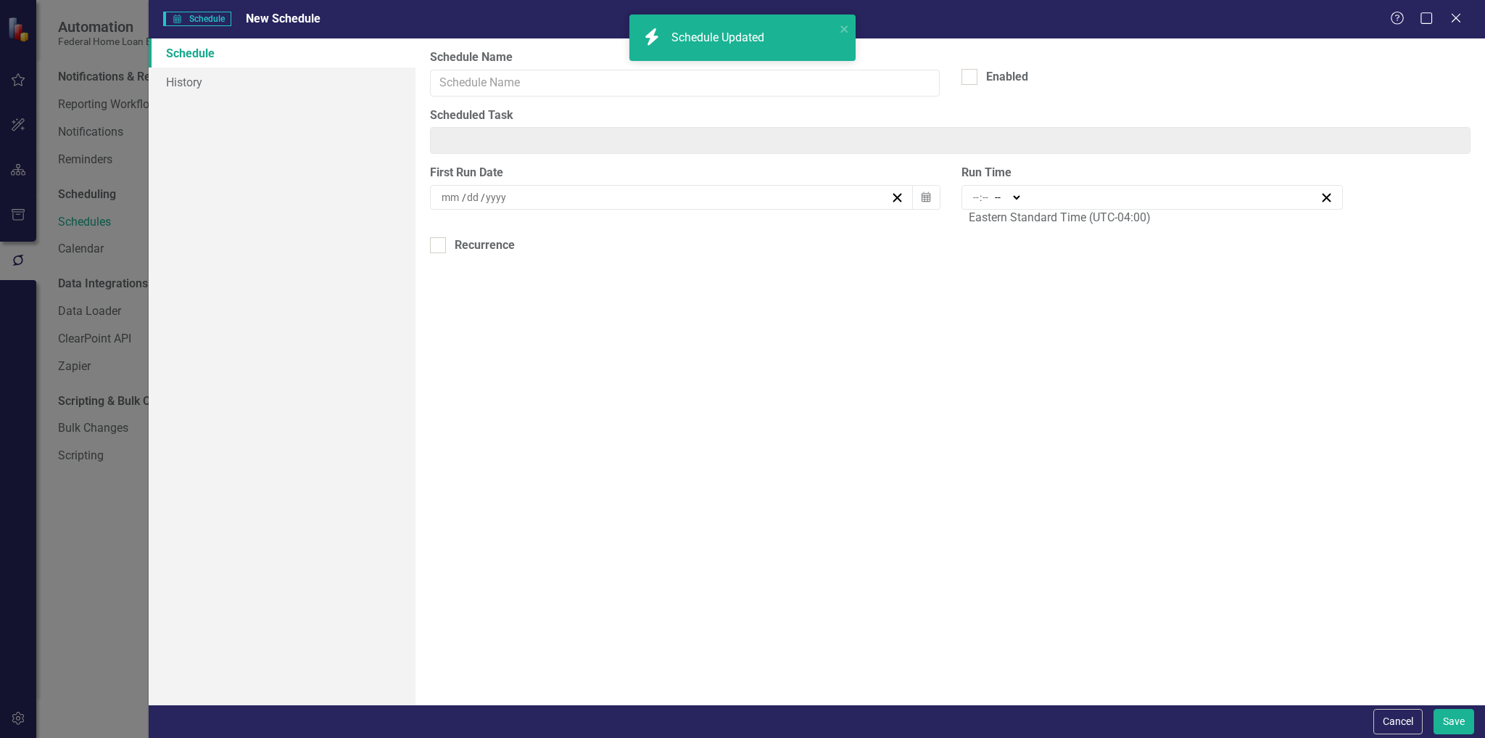
type input "Not Started - Apply Status Icon to Status Name Field"
type input "9"
type input "1"
type input "2025"
checkbox input "true"
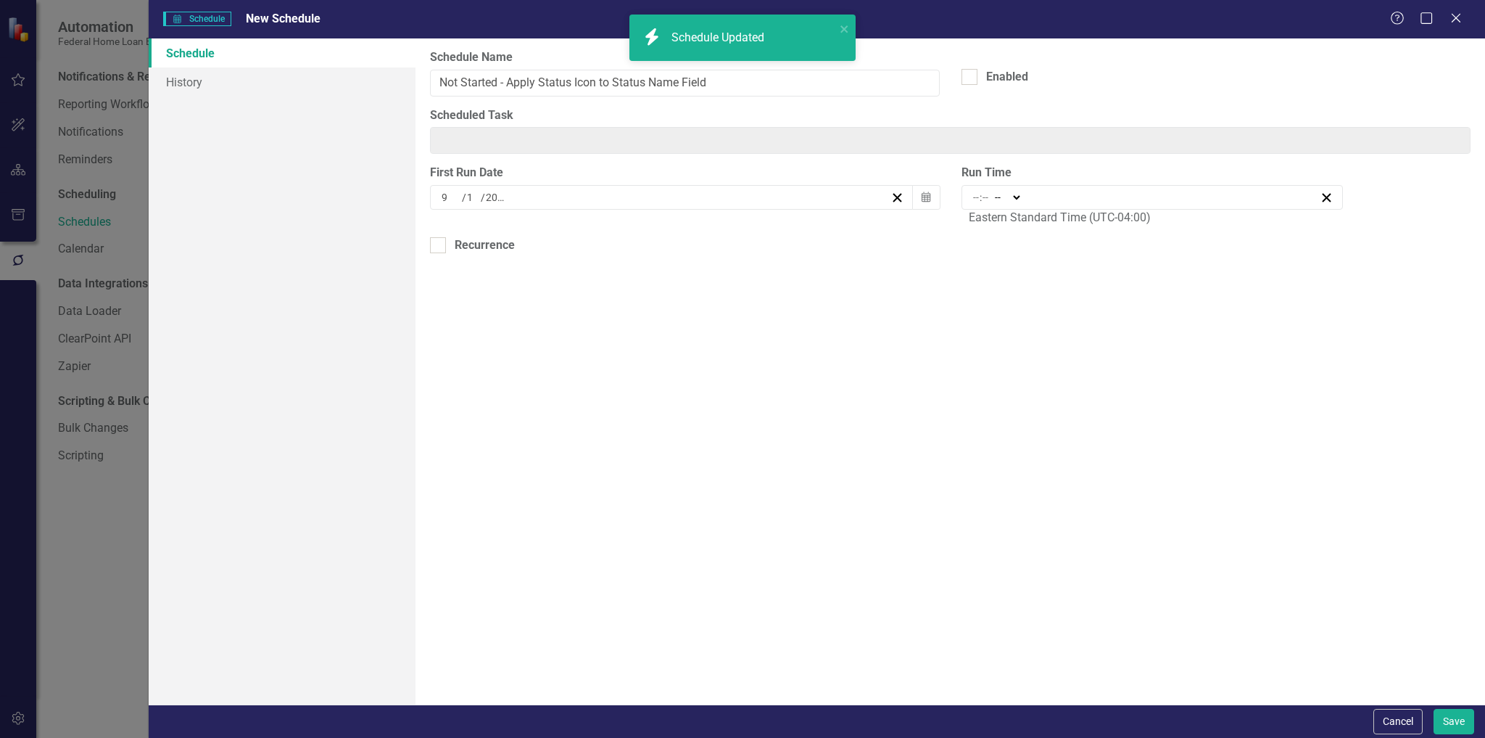
type input "Custom Script: Set Custom Status field for Initiatives to Not Started"
type input "02:15"
type input "2"
type input "15"
select select "am"
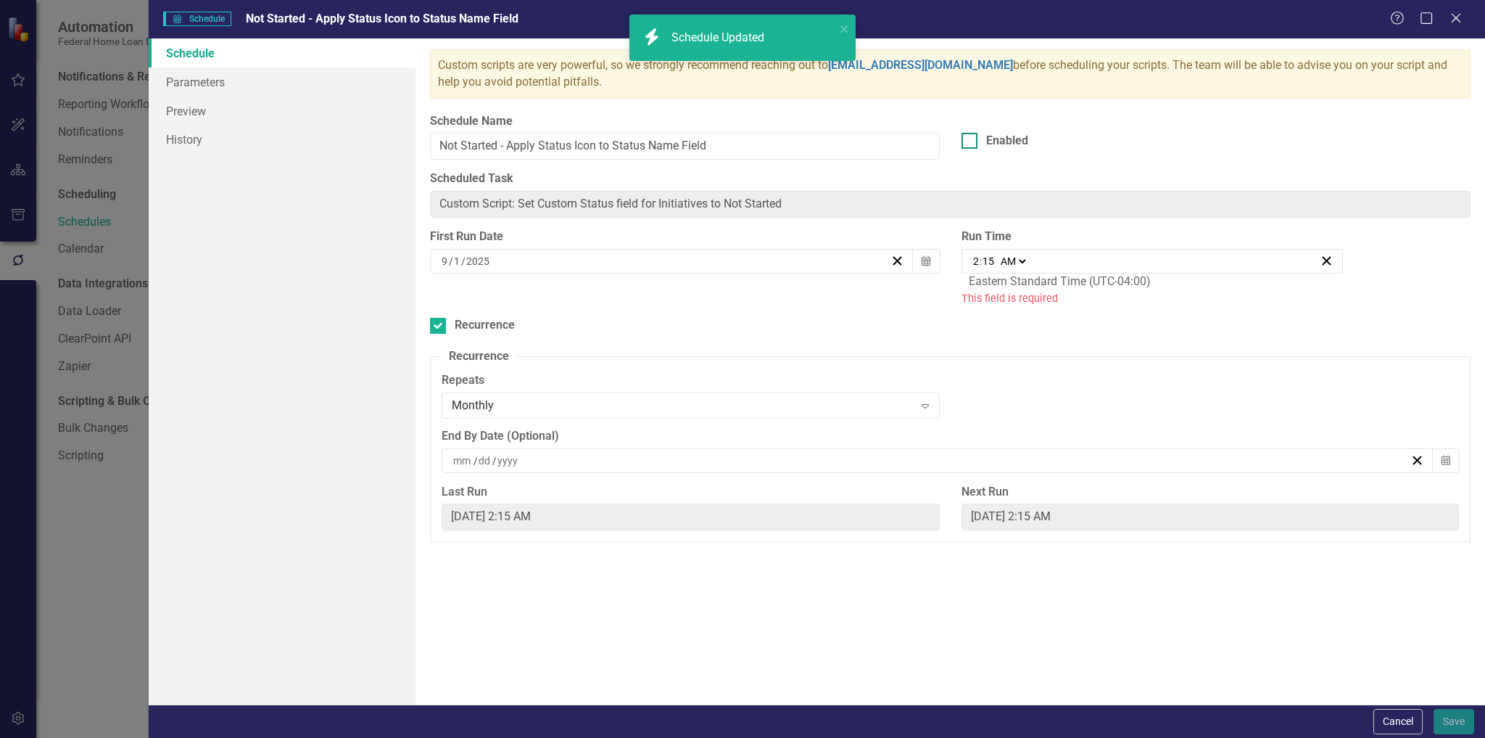
click at [968, 142] on div at bounding box center [970, 141] width 16 height 16
click at [968, 142] on input "Enabled" at bounding box center [966, 137] width 9 height 9
checkbox input "true"
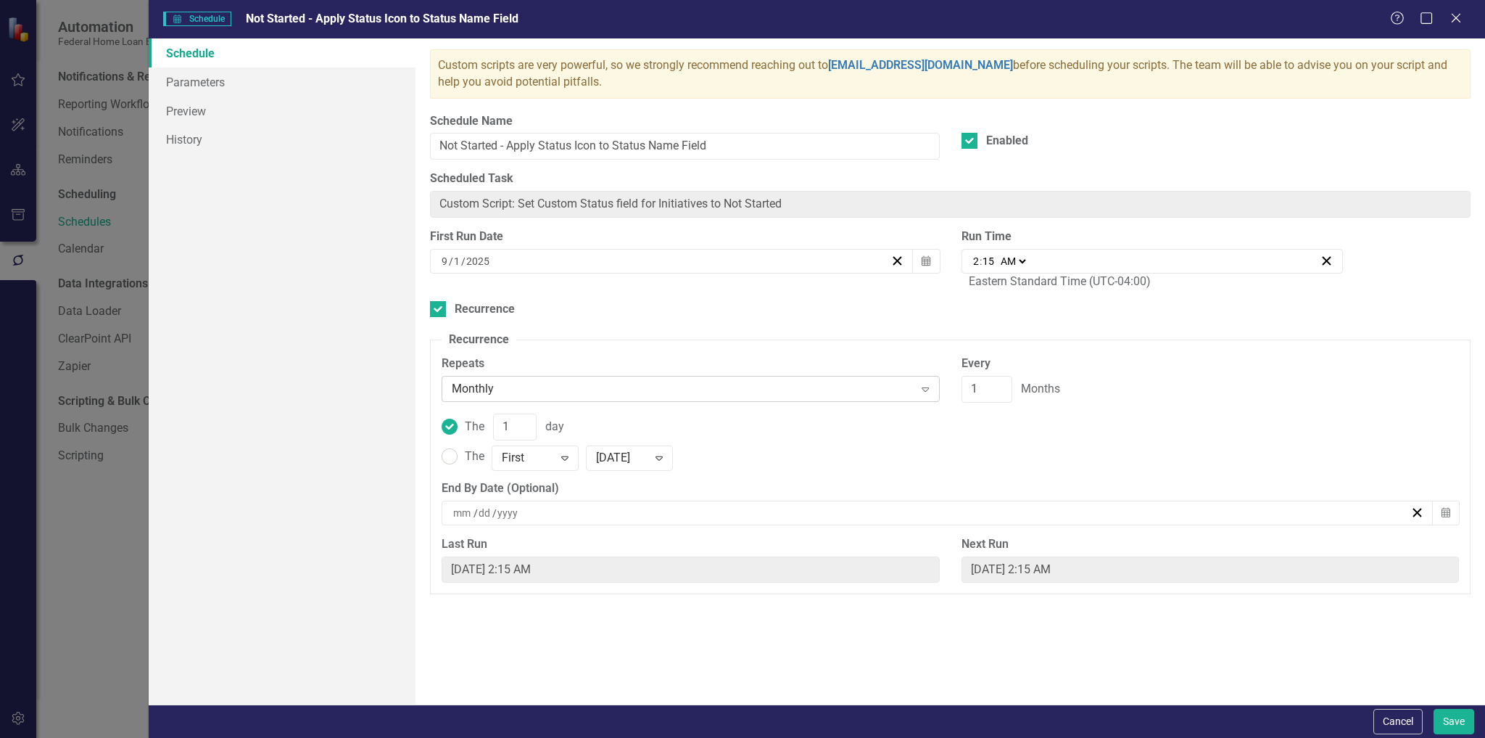
click at [484, 399] on div "Monthly Expand" at bounding box center [691, 389] width 498 height 26
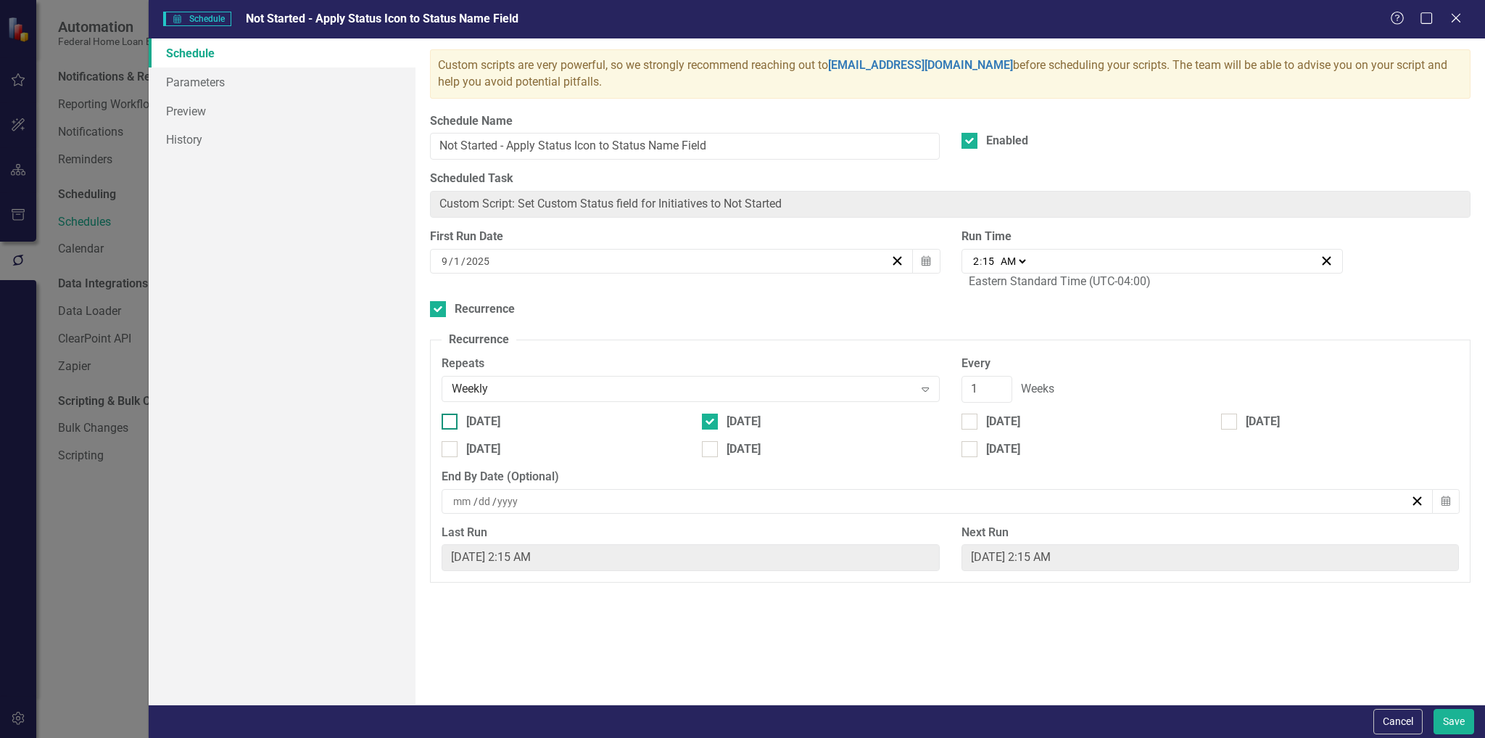
click at [470, 422] on div "[DATE]" at bounding box center [483, 421] width 34 height 17
click at [451, 422] on input "[DATE]" at bounding box center [446, 417] width 9 height 9
checkbox input "true"
drag, startPoint x: 749, startPoint y: 418, endPoint x: 763, endPoint y: 439, distance: 25.1
click at [749, 418] on div "[DATE]" at bounding box center [744, 421] width 34 height 17
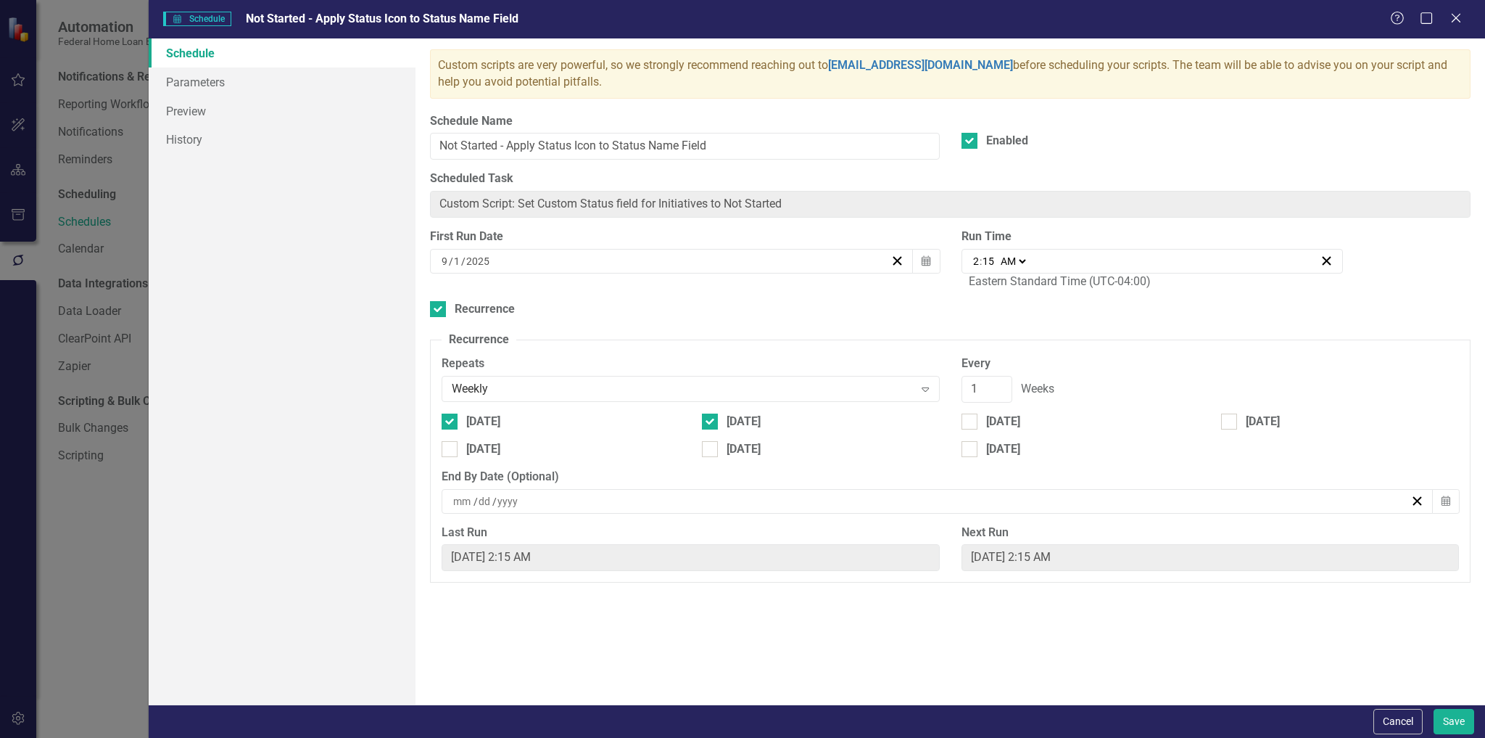
click at [711, 418] on input "[DATE]" at bounding box center [706, 417] width 9 height 9
checkbox input "false"
click at [1443, 722] on button "Save" at bounding box center [1454, 721] width 41 height 25
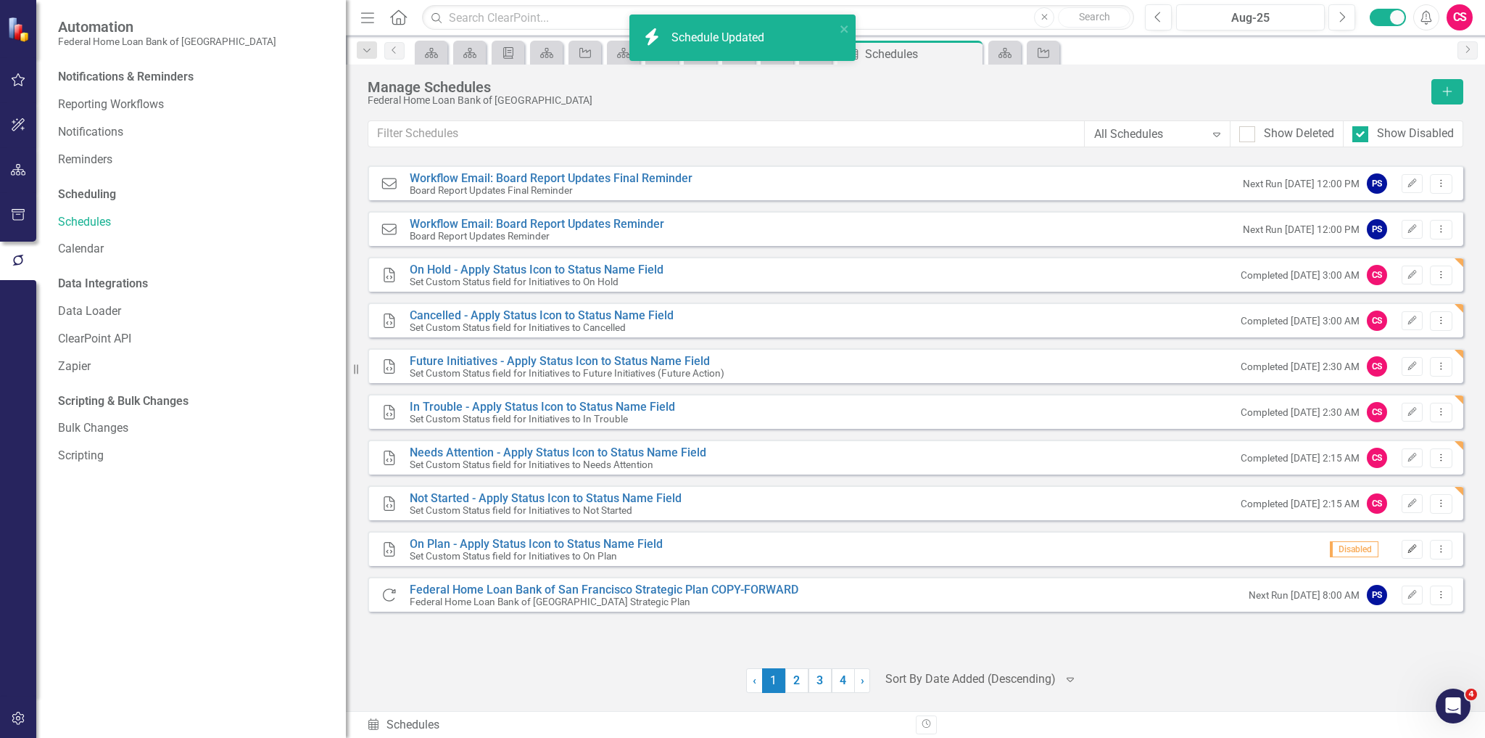
click at [1408, 550] on icon "Edit" at bounding box center [1412, 549] width 11 height 9
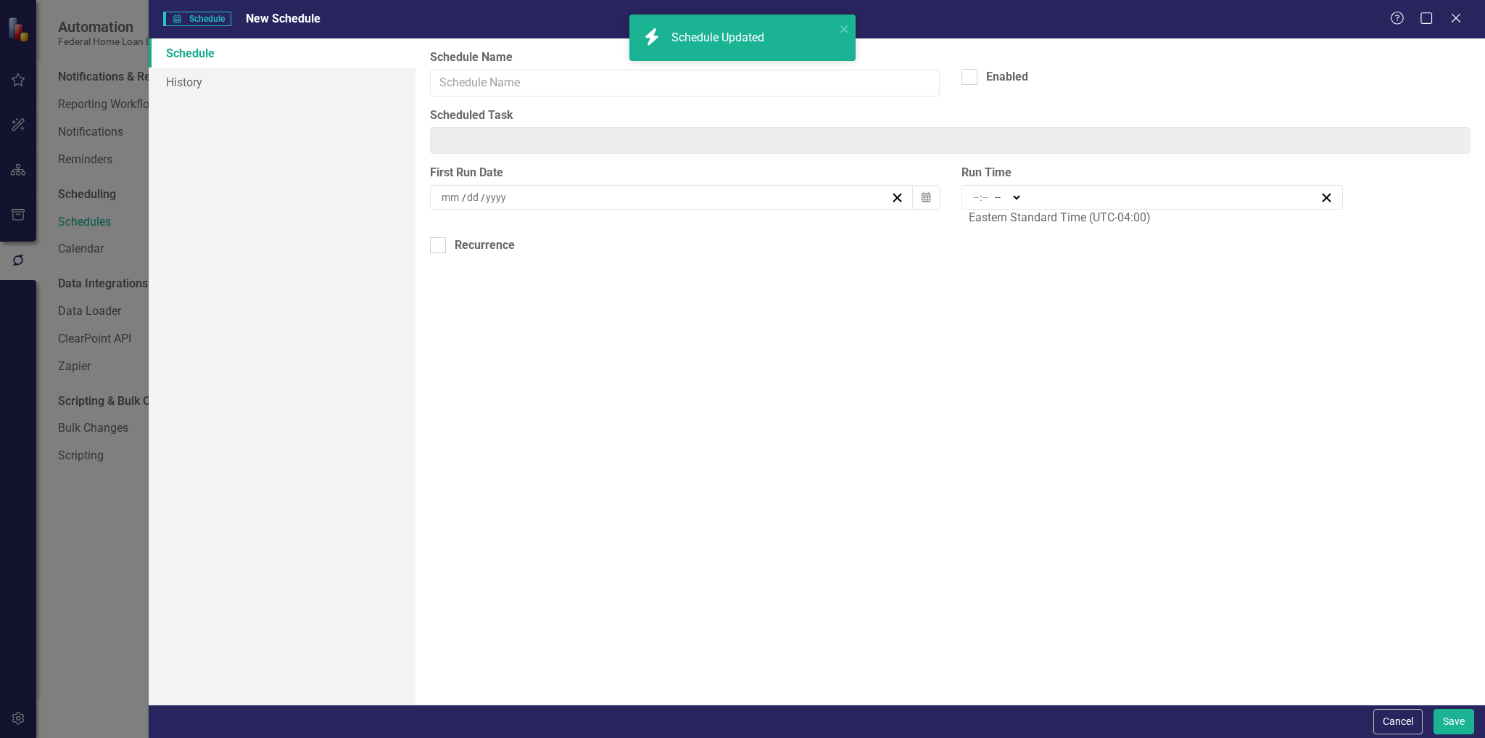
type input "On Plan - Apply Status Icon to Status Name Field"
type input "9"
type input "1"
type input "2025"
checkbox input "true"
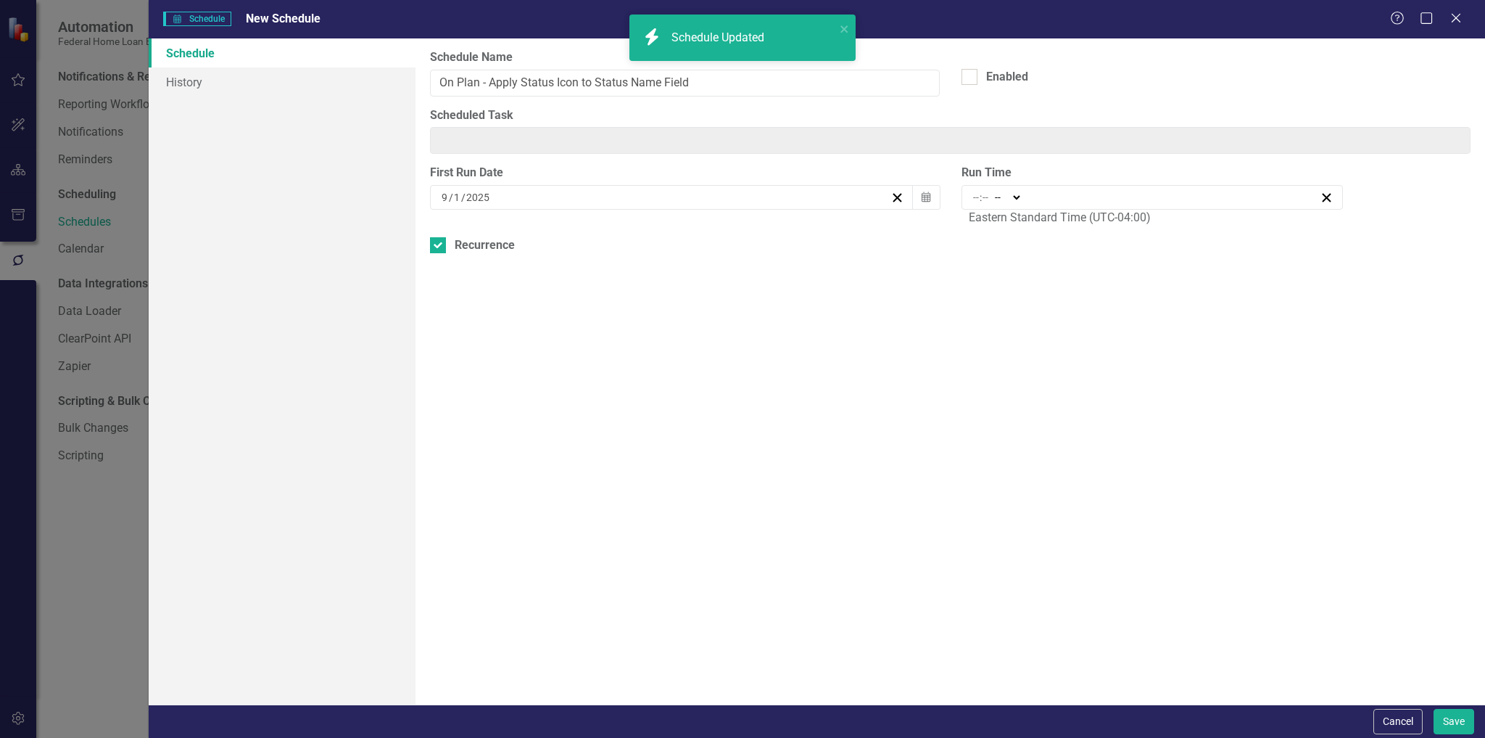
type input "Custom Script: Set Custom Status field for Initiatives to On Plan"
type input "02:00"
type input "2"
type input "0"
select select "am"
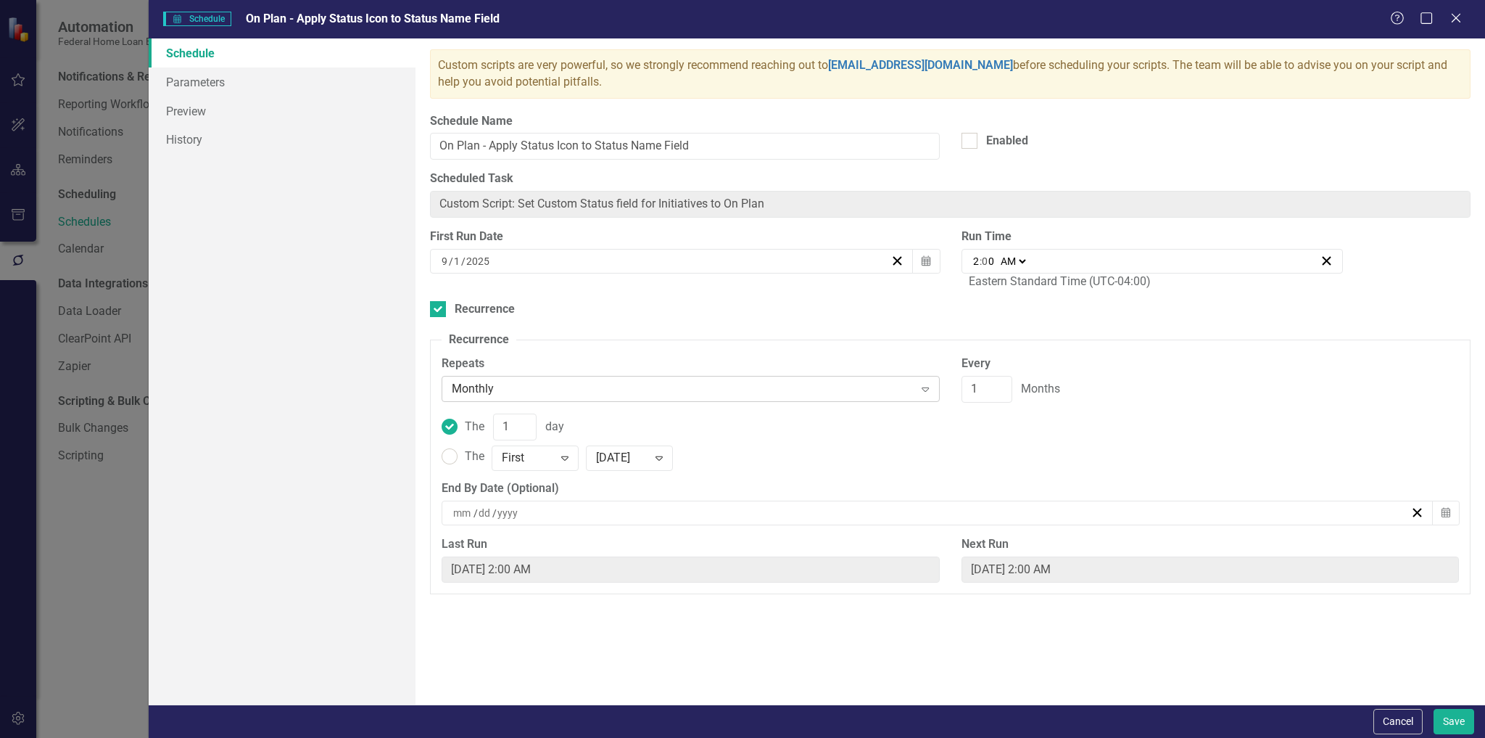
click at [498, 381] on div "Monthly" at bounding box center [683, 389] width 462 height 17
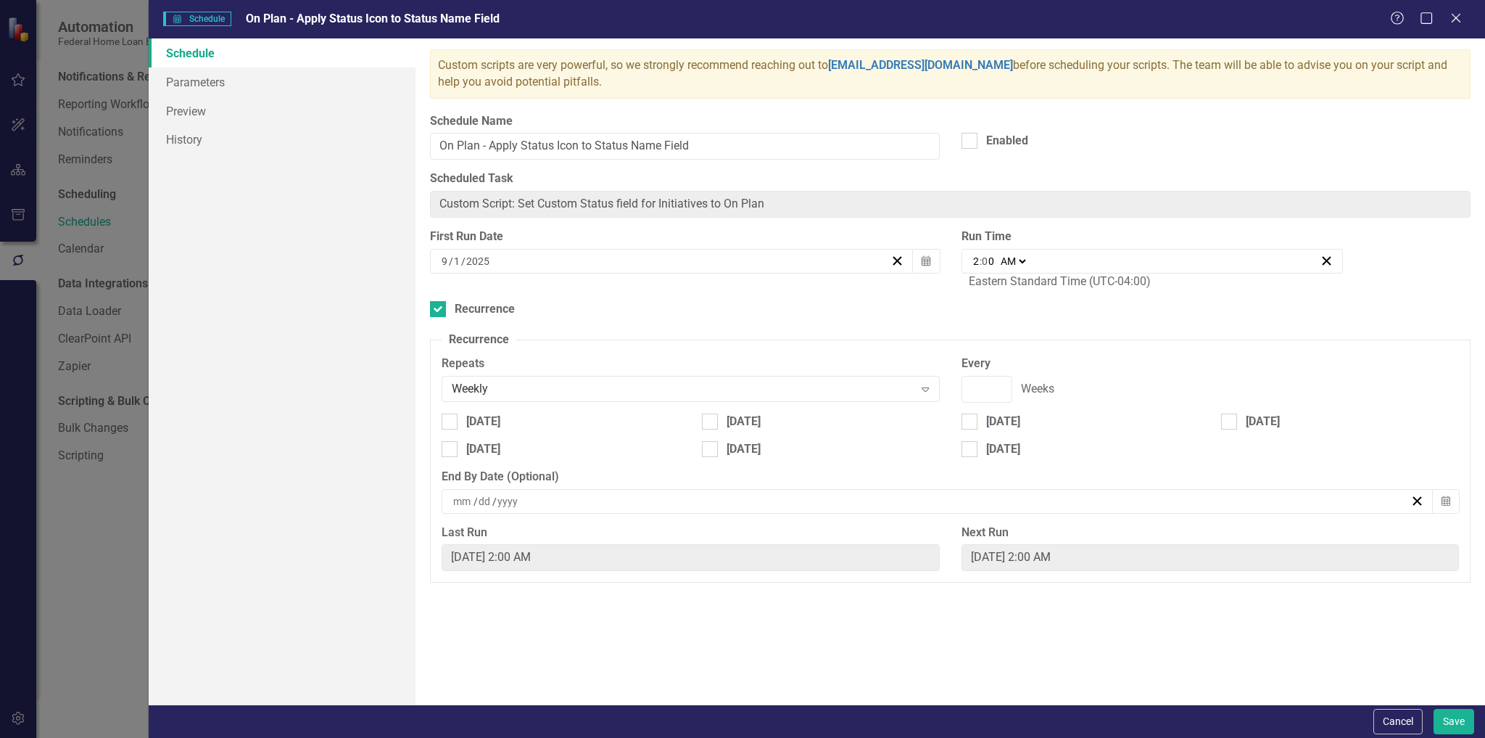
type input "1"
checkbox input "true"
click at [460, 428] on div "[DATE]" at bounding box center [561, 421] width 238 height 17
click at [451, 423] on input "[DATE]" at bounding box center [446, 417] width 9 height 9
checkbox input "true"
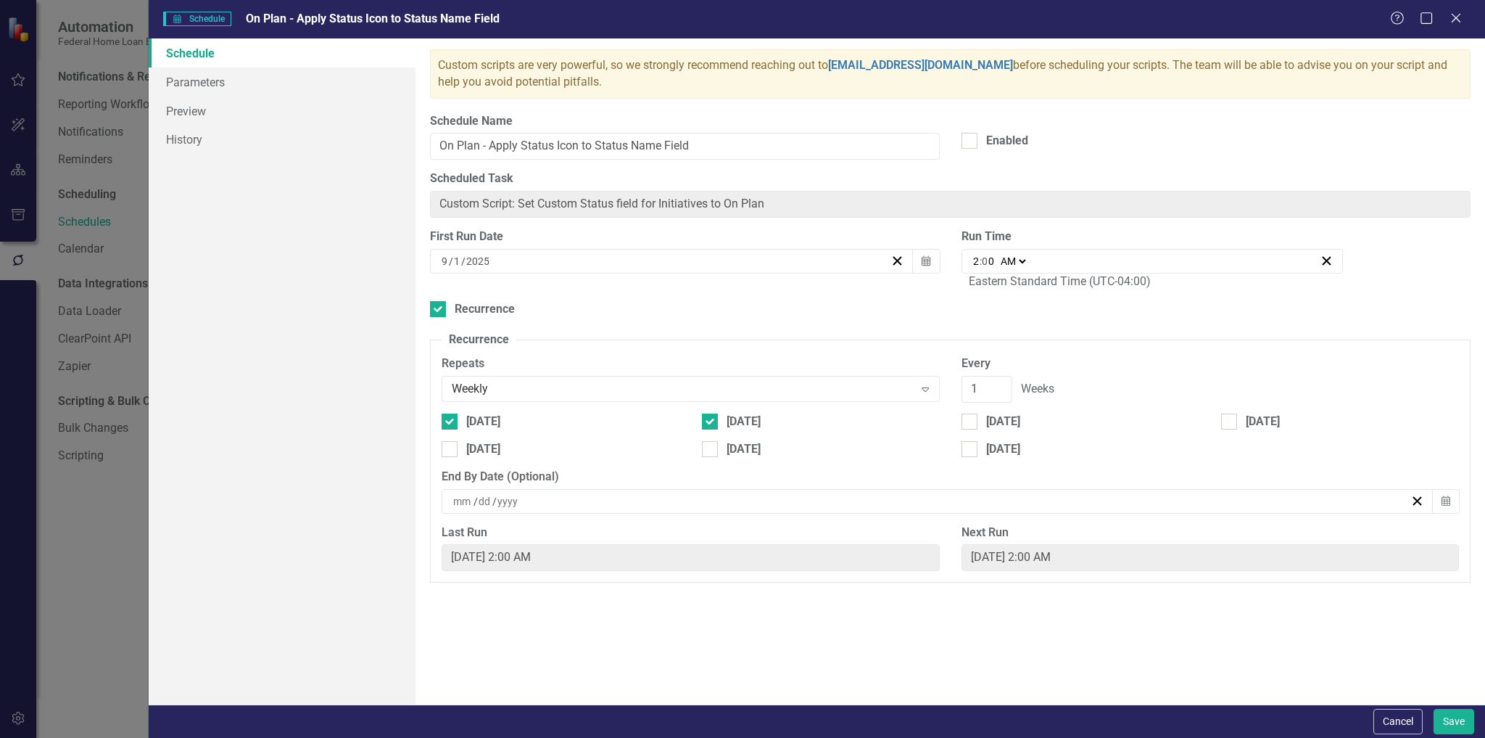
click at [756, 437] on div "[DATE]" at bounding box center [821, 427] width 260 height 28
drag, startPoint x: 743, startPoint y: 424, endPoint x: 1014, endPoint y: 289, distance: 302.0
click at [744, 423] on div "[DATE]" at bounding box center [744, 421] width 34 height 17
click at [711, 423] on input "[DATE]" at bounding box center [706, 417] width 9 height 9
checkbox input "false"
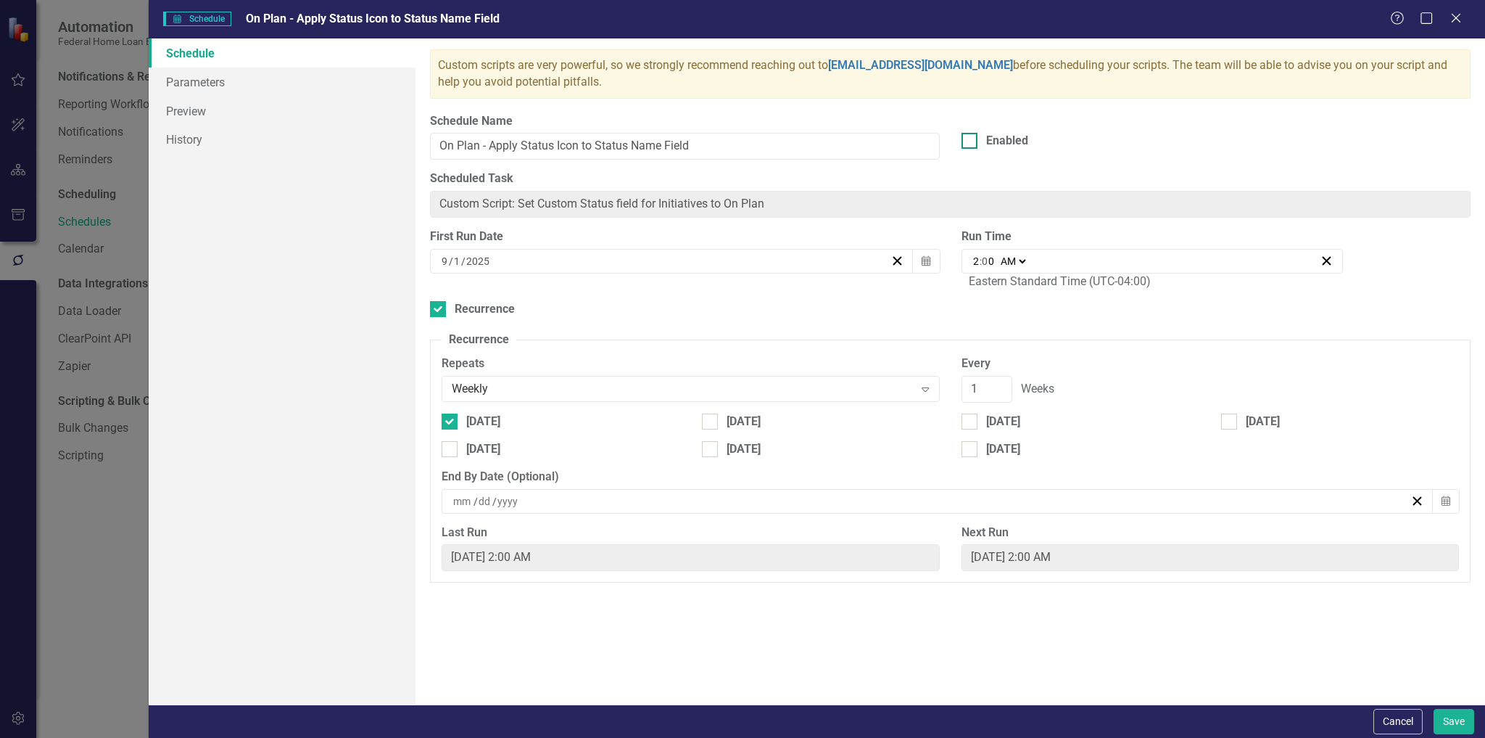
click at [1012, 142] on div "Enabled" at bounding box center [1007, 141] width 42 height 17
click at [971, 142] on input "Enabled" at bounding box center [966, 137] width 9 height 9
checkbox input "true"
click at [1456, 729] on button "Save" at bounding box center [1454, 721] width 41 height 25
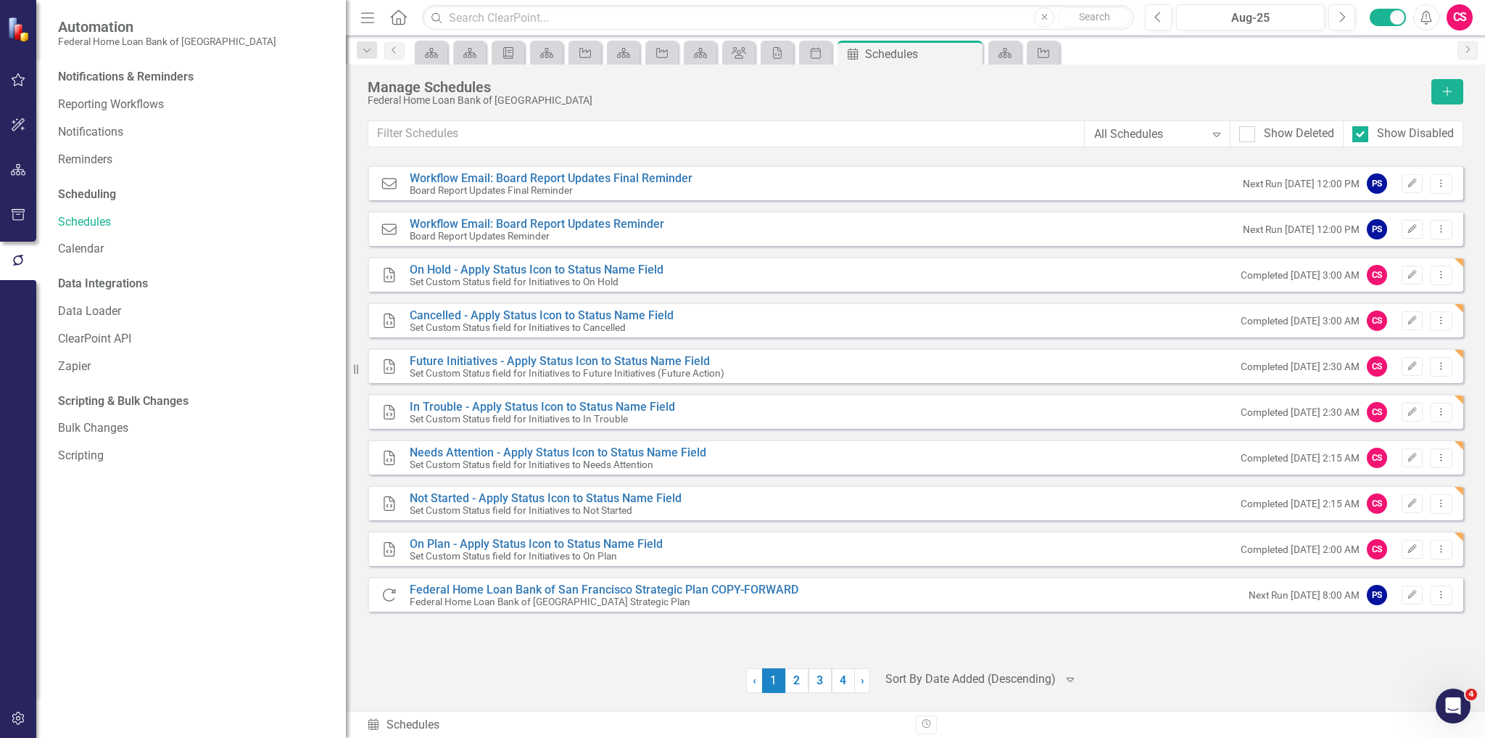
click at [593, 640] on div "Workflow Email Workflow Email: Board Report Updates Final Reminder Board Report…" at bounding box center [916, 407] width 1096 height 484
